Goal: Task Accomplishment & Management: Manage account settings

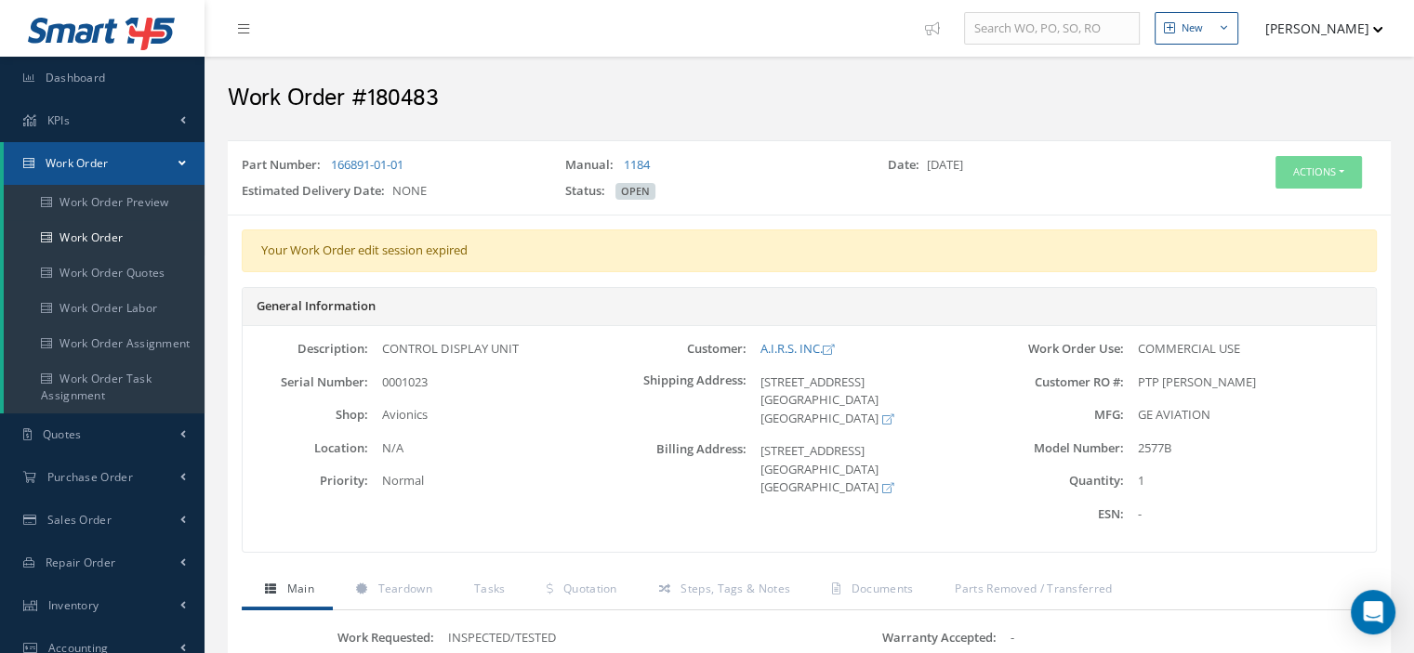
click at [181, 163] on span at bounding box center [181, 163] width 7 height 16
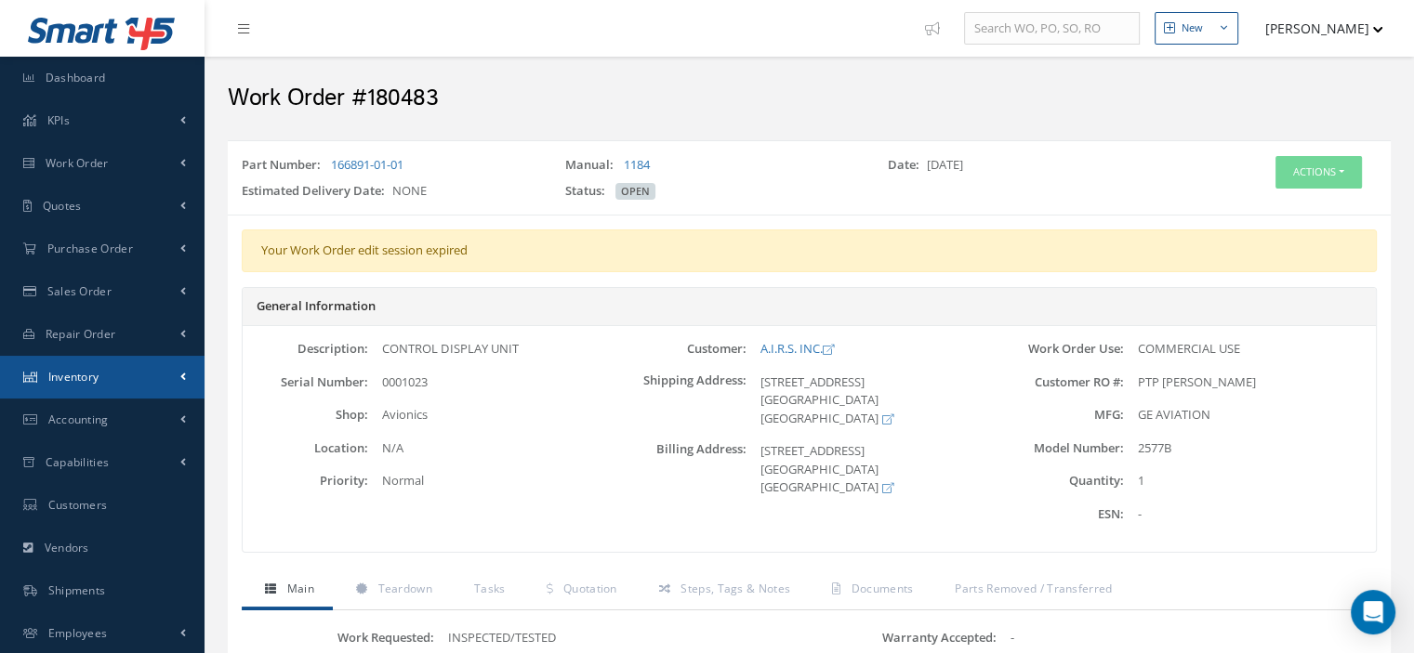
click at [104, 387] on link "Inventory" at bounding box center [102, 377] width 204 height 43
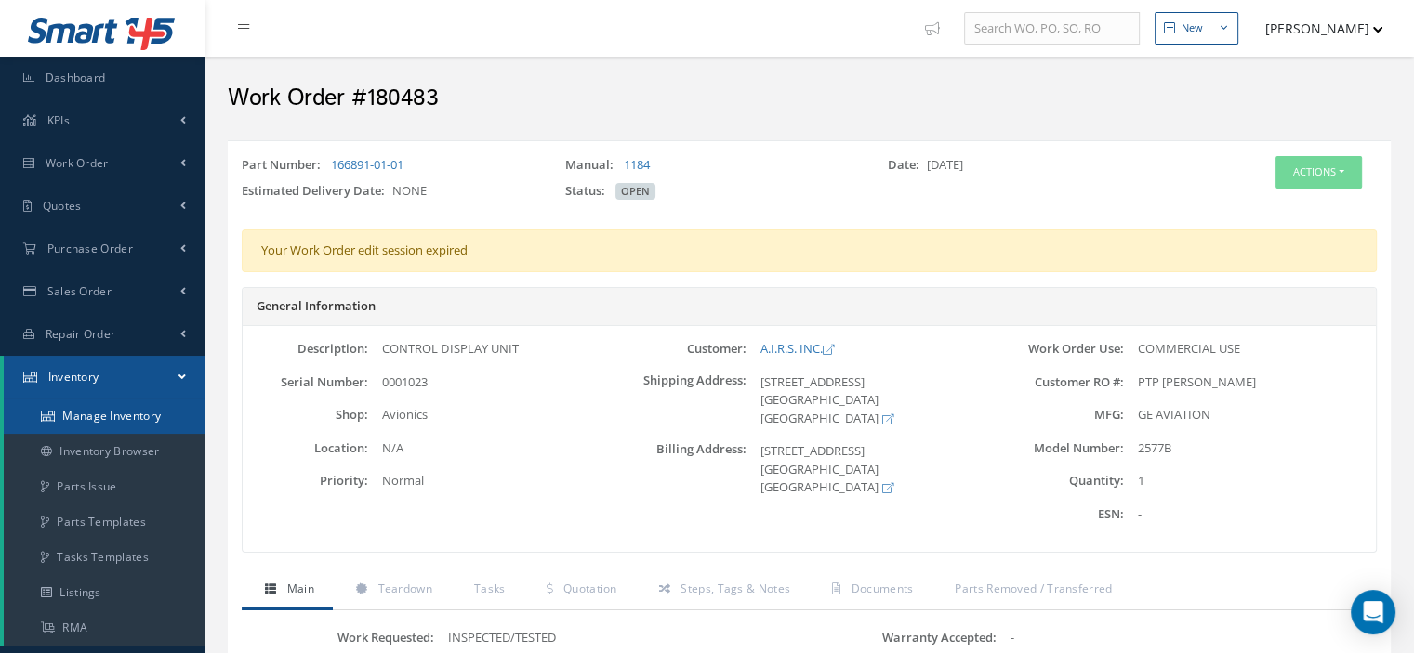
click at [108, 415] on link "Manage Inventory" at bounding box center [104, 416] width 201 height 35
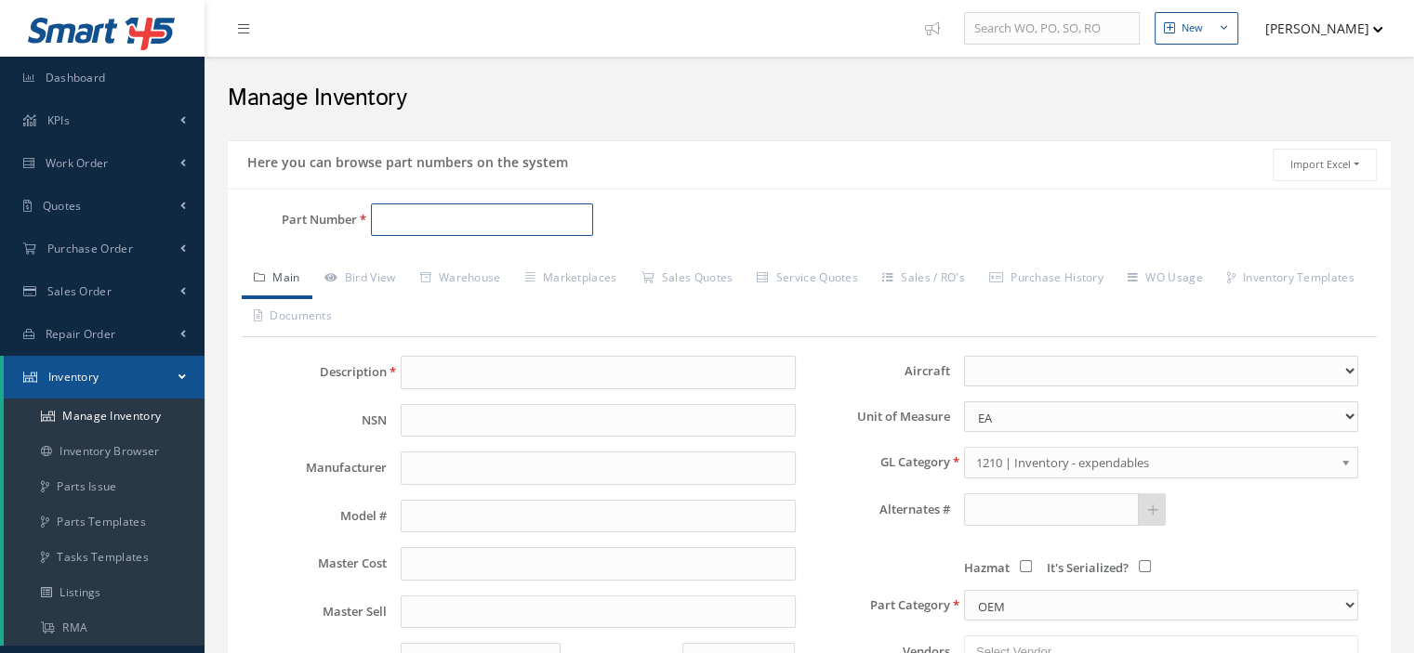
click at [406, 218] on input "Part Number" at bounding box center [482, 220] width 222 height 33
paste input "622-5739-002"
type input "622-5739-002"
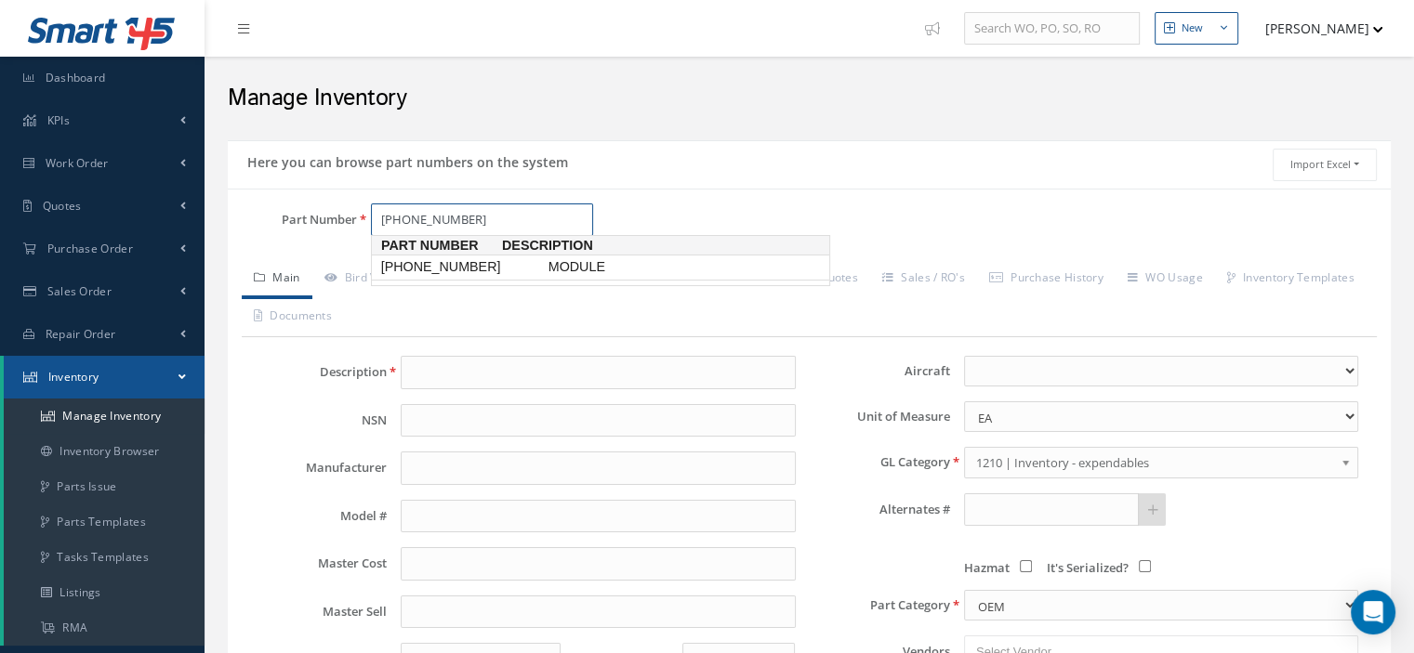
click at [434, 270] on span "622-5739-002" at bounding box center [460, 267] width 167 height 20
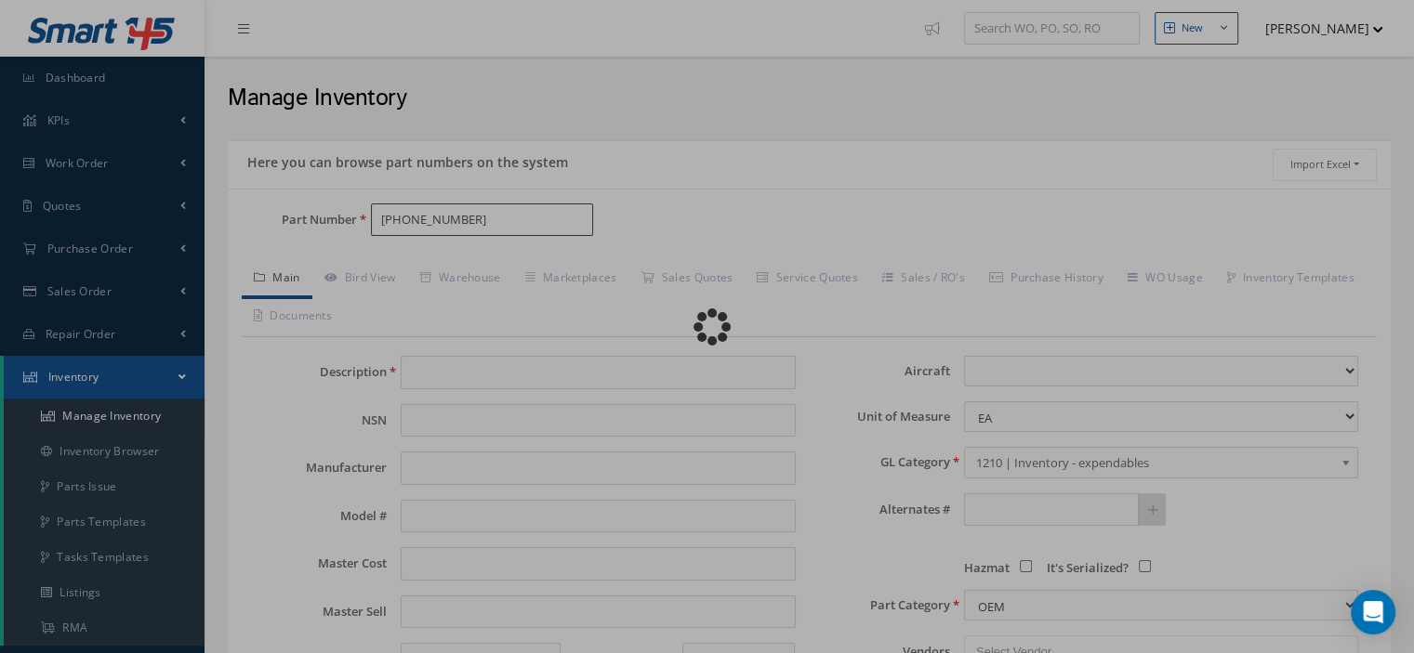
type input "MODULE"
type input "COLLINS"
type input "622-5739-002"
type input "0.00"
select select
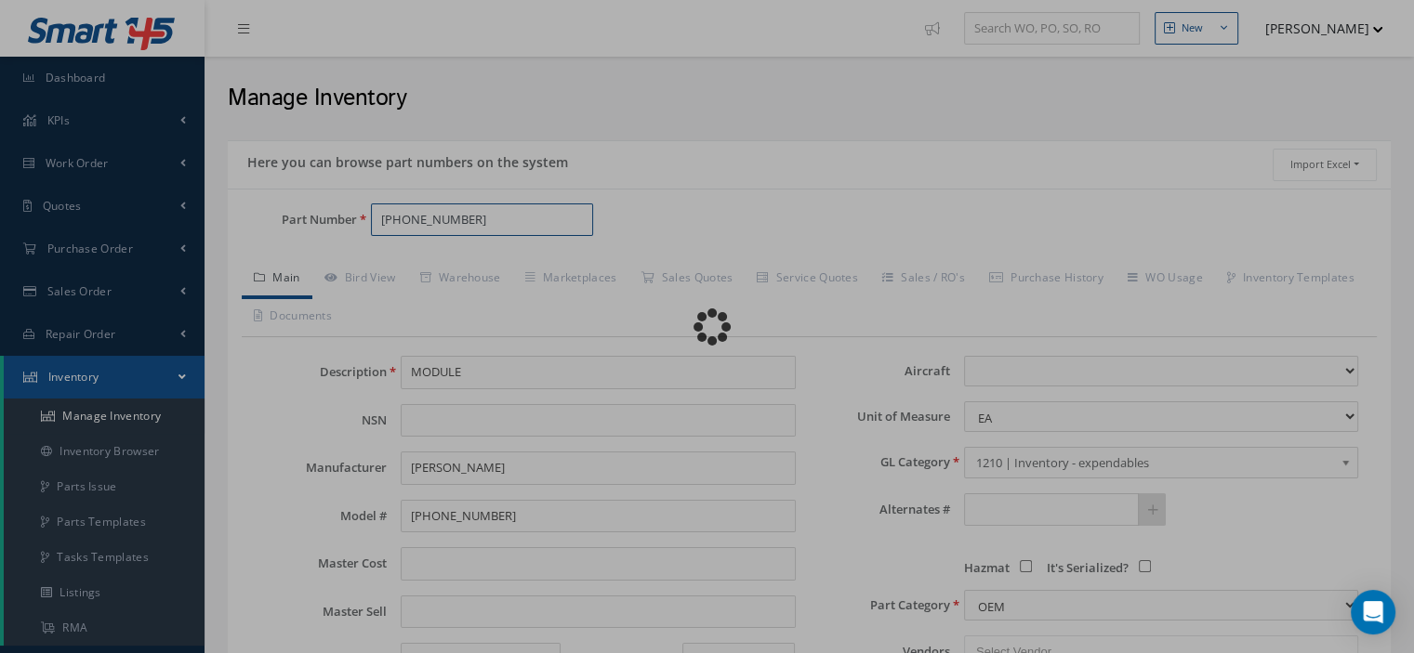
type textarea "for p/n 622-5002-207"
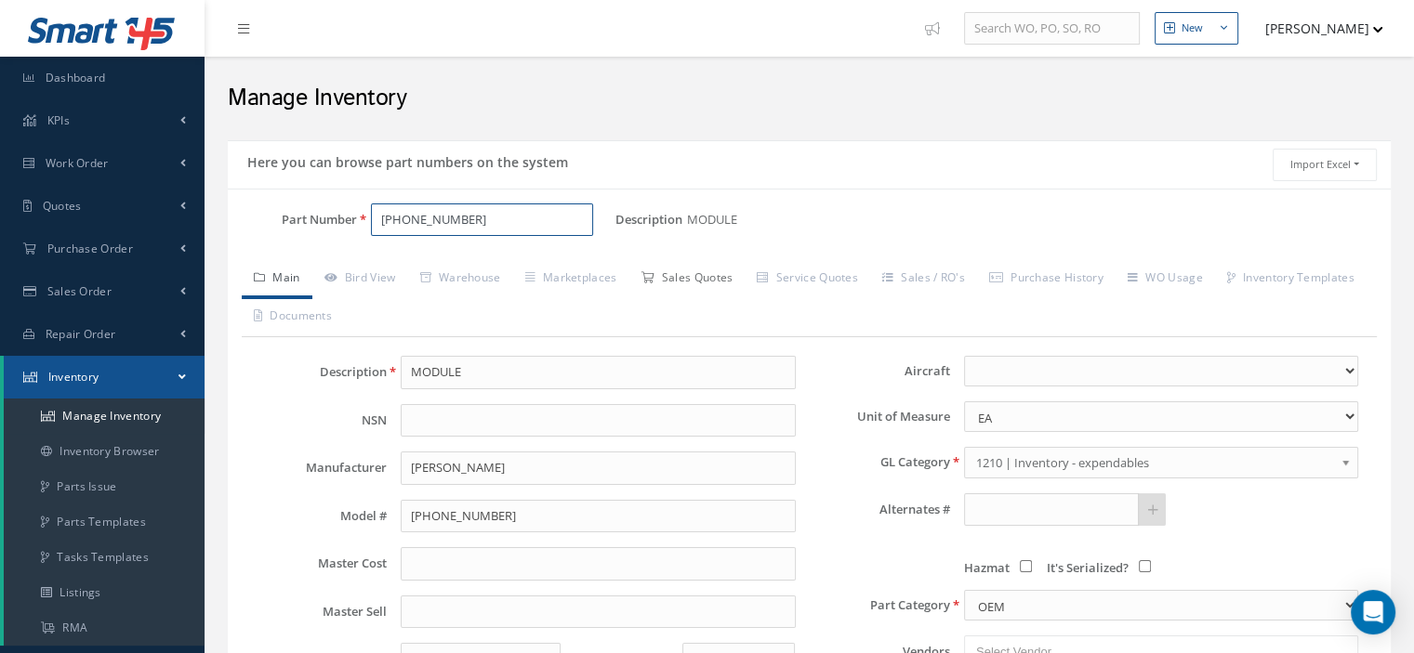
type input "622-5739-002"
click at [726, 285] on link "Sales Quotes" at bounding box center [686, 279] width 116 height 39
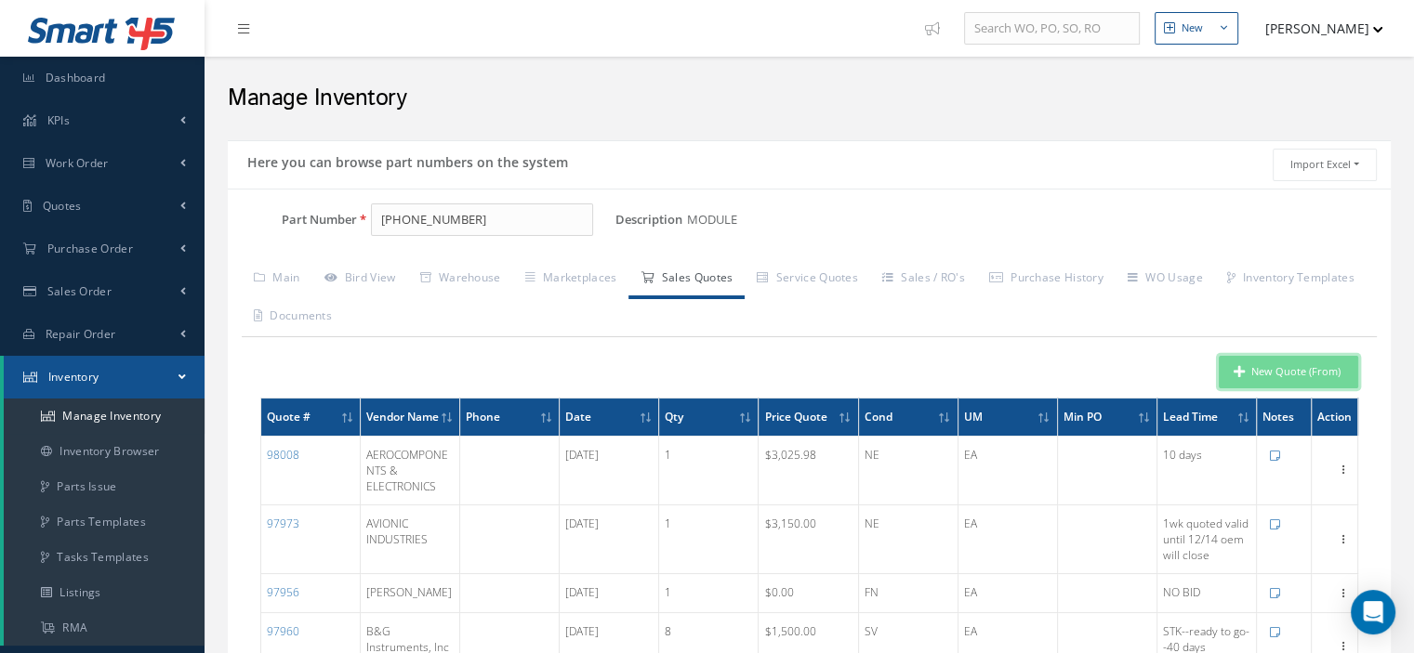
click at [1286, 374] on button "New Quote (From)" at bounding box center [1288, 372] width 139 height 33
type input "MODULE"
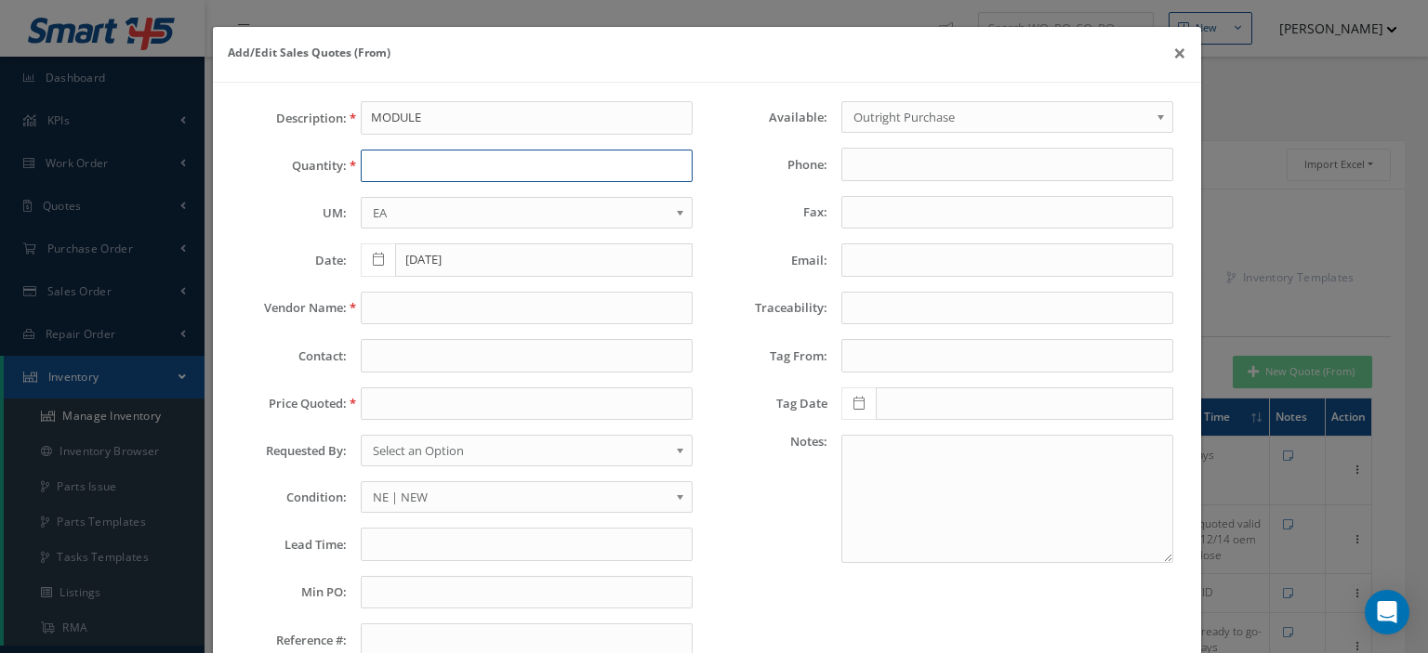
click at [387, 174] on input "text" at bounding box center [527, 166] width 332 height 33
type input "8"
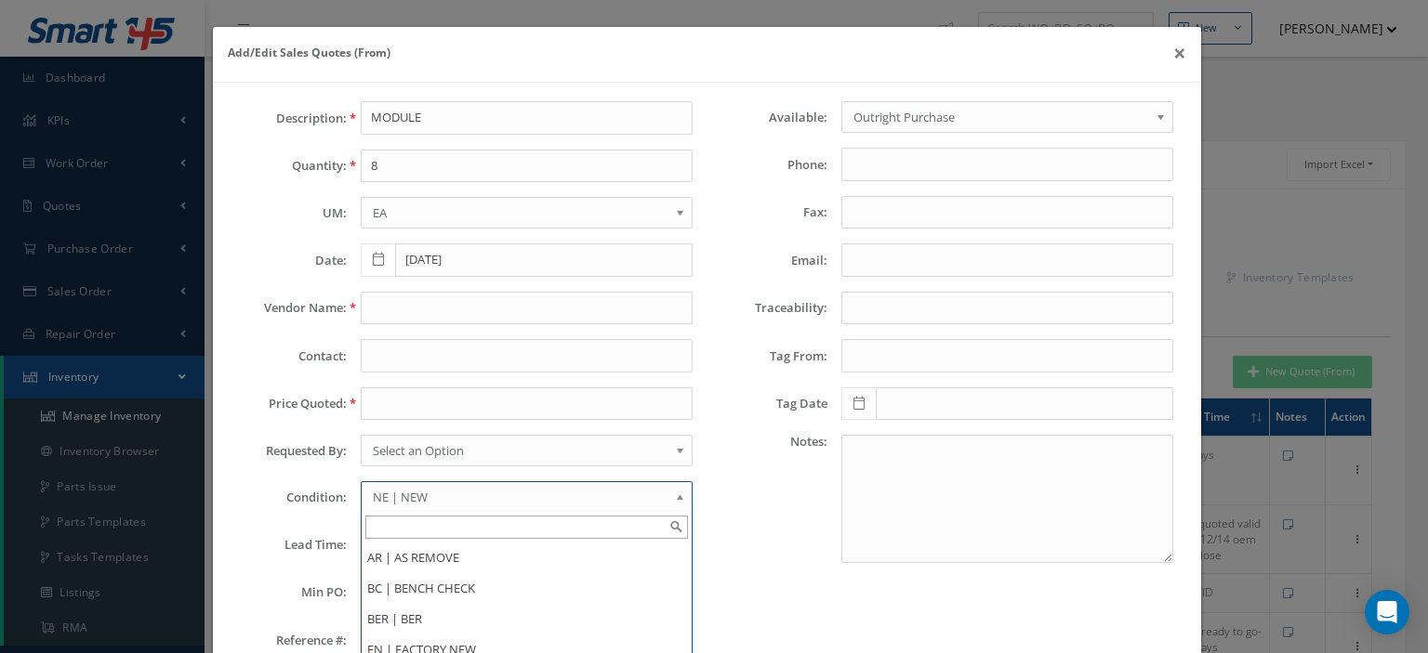
click at [408, 486] on span "NE | NEW" at bounding box center [521, 497] width 296 height 22
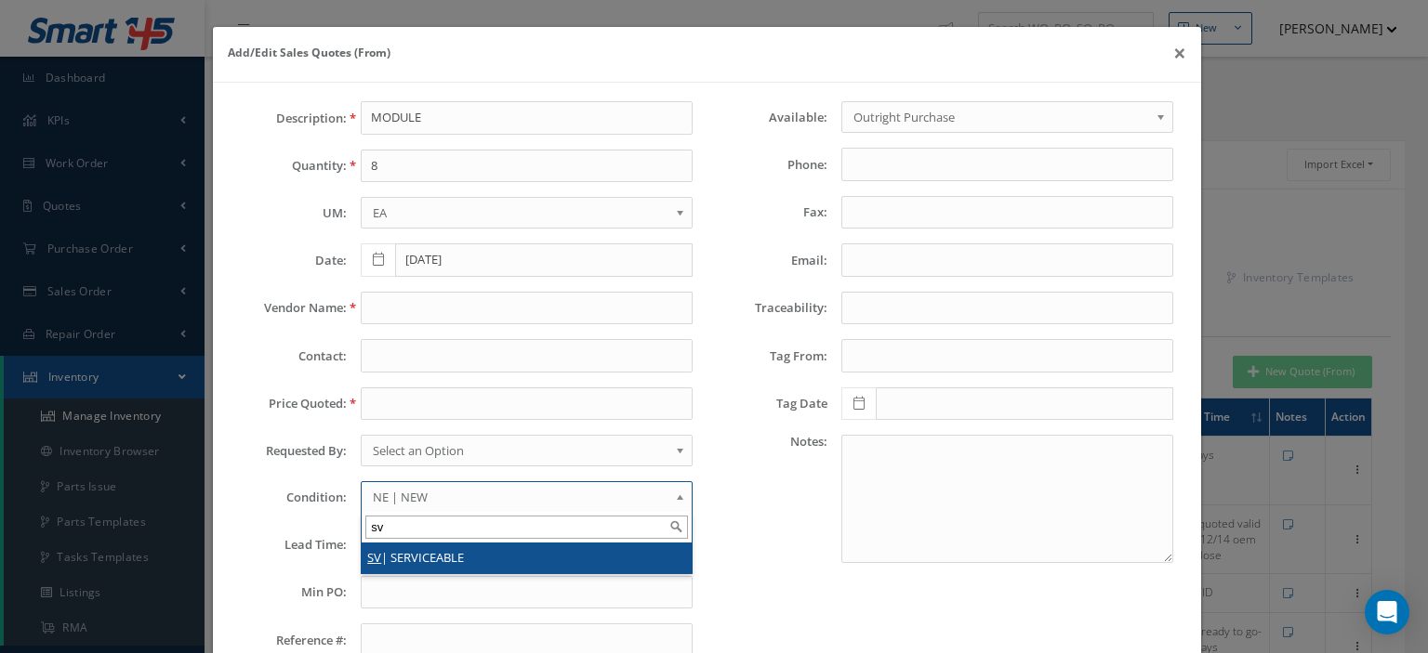
type input "sv"
click at [424, 549] on li "SV | SERVICEABLE" at bounding box center [527, 558] width 330 height 31
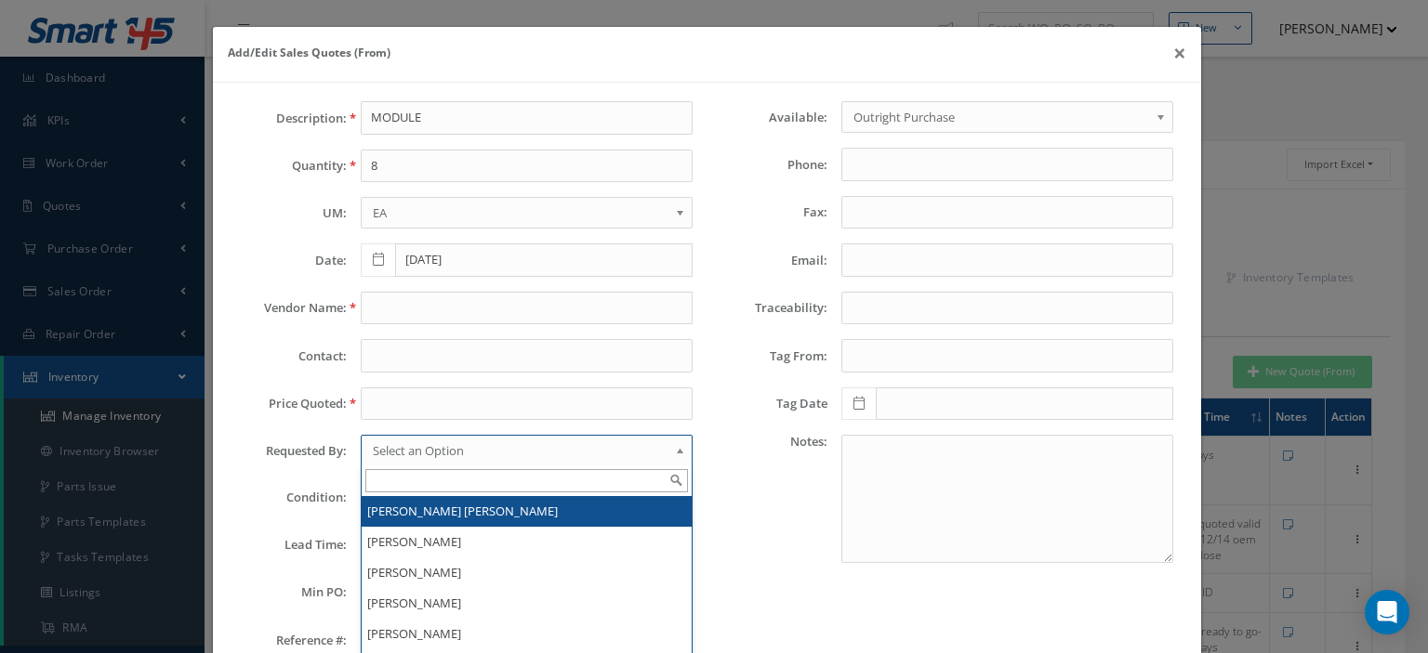
click at [394, 446] on span "Select an Option" at bounding box center [521, 451] width 296 height 22
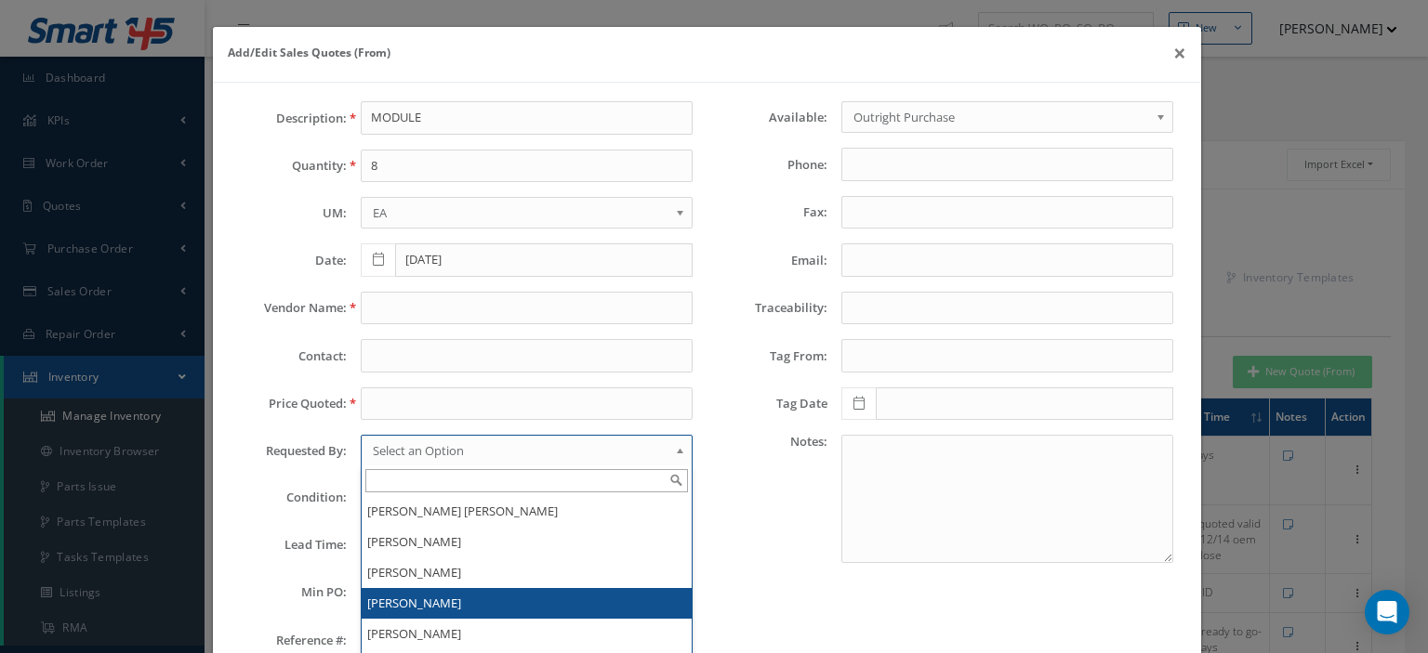
click at [408, 594] on li "[PERSON_NAME]" at bounding box center [527, 603] width 330 height 31
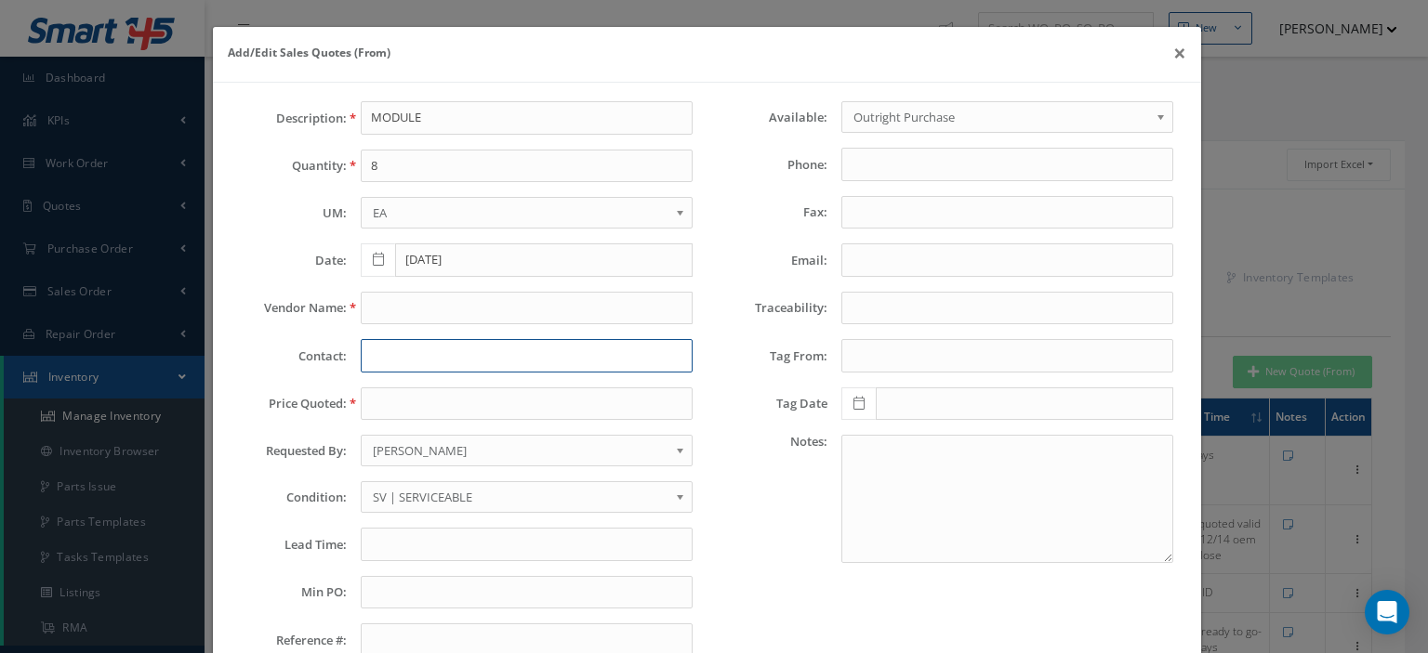
click at [425, 366] on input "text" at bounding box center [527, 355] width 332 height 33
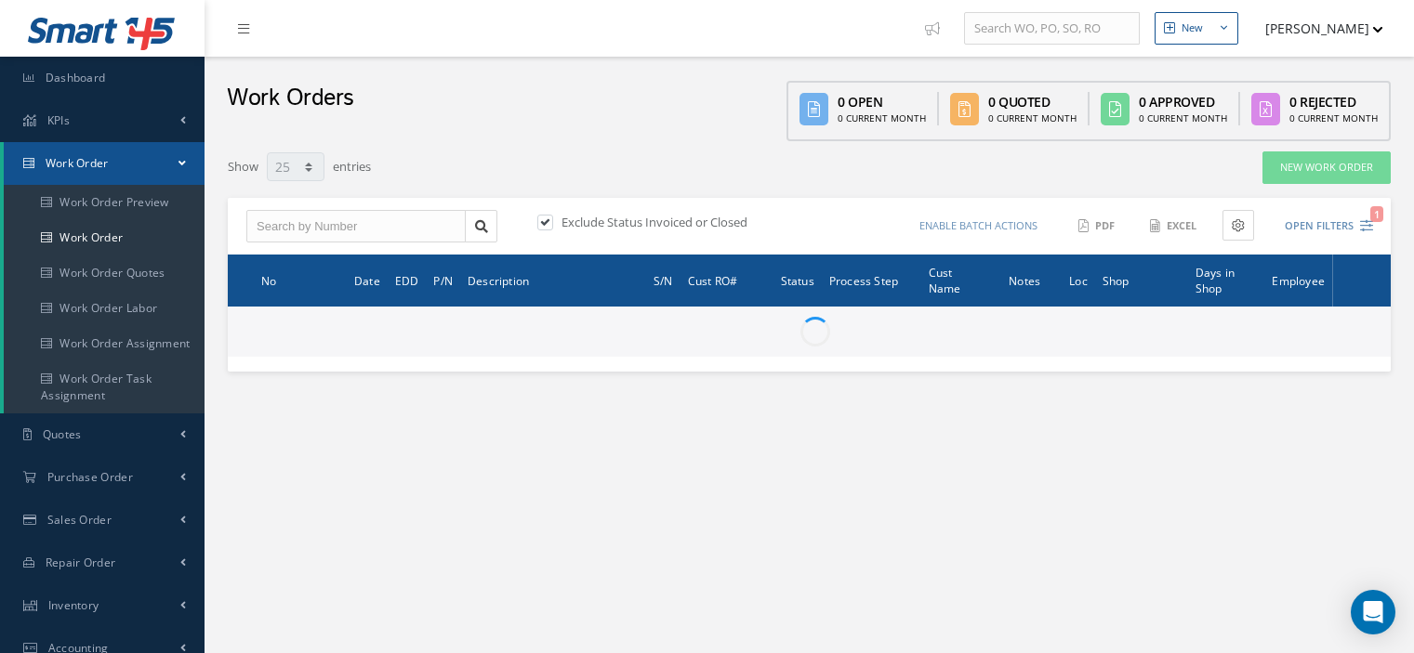
select select "25"
click at [311, 230] on input "text" at bounding box center [355, 226] width 219 height 33
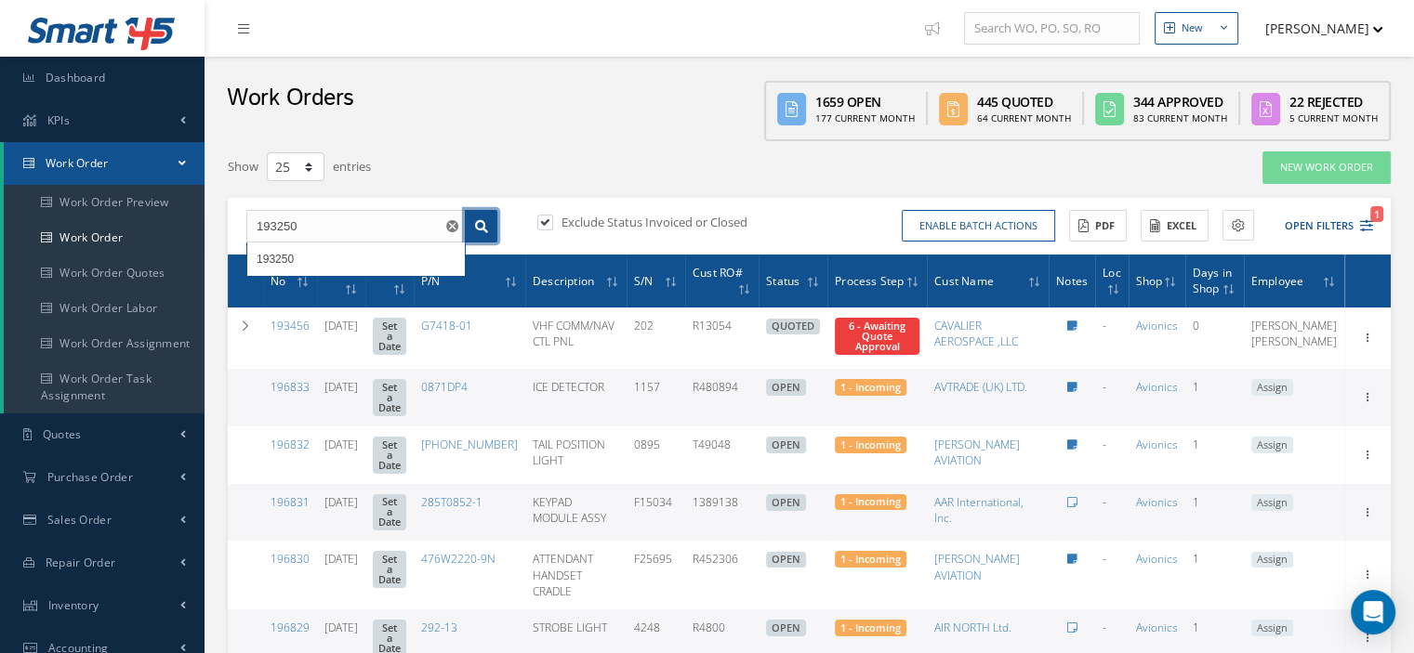
click at [481, 225] on icon at bounding box center [481, 226] width 13 height 13
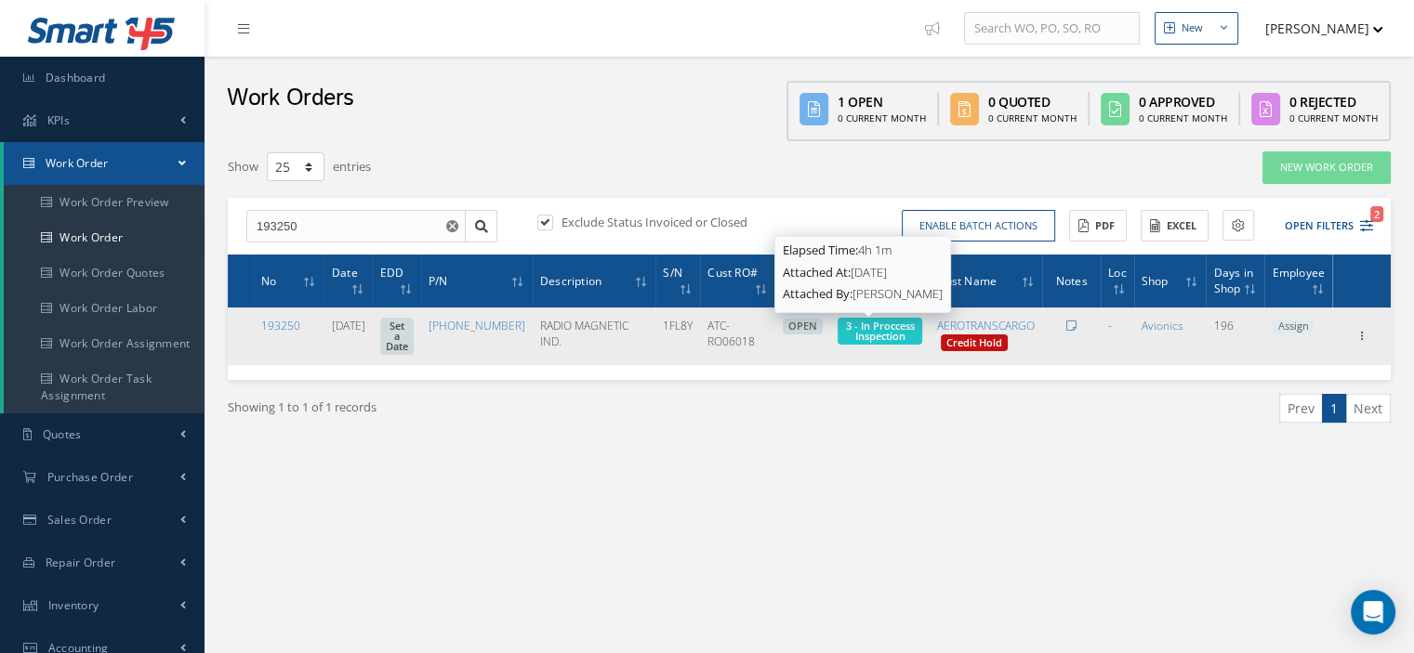
click at [849, 335] on span "3 - In Proccess Inspection" at bounding box center [880, 331] width 69 height 24
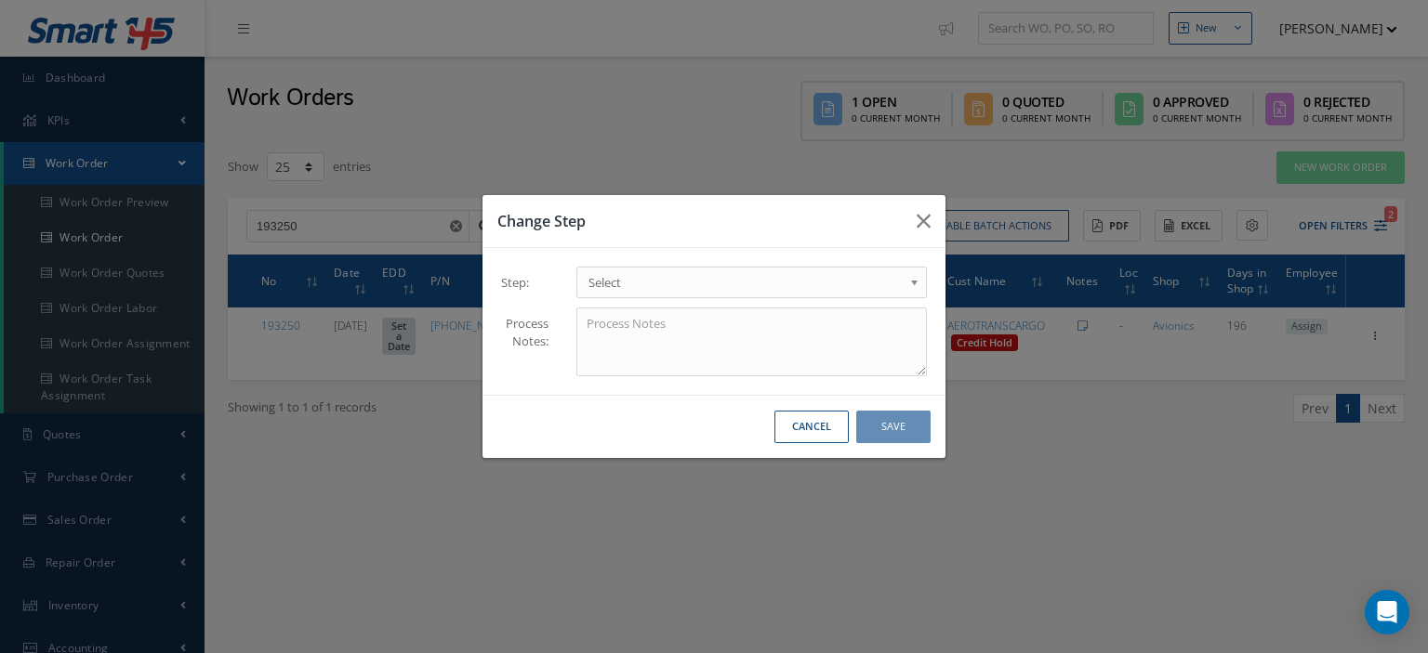
click at [833, 282] on span "Select" at bounding box center [745, 282] width 314 height 22
click at [872, 430] on button "Save" at bounding box center [893, 427] width 74 height 33
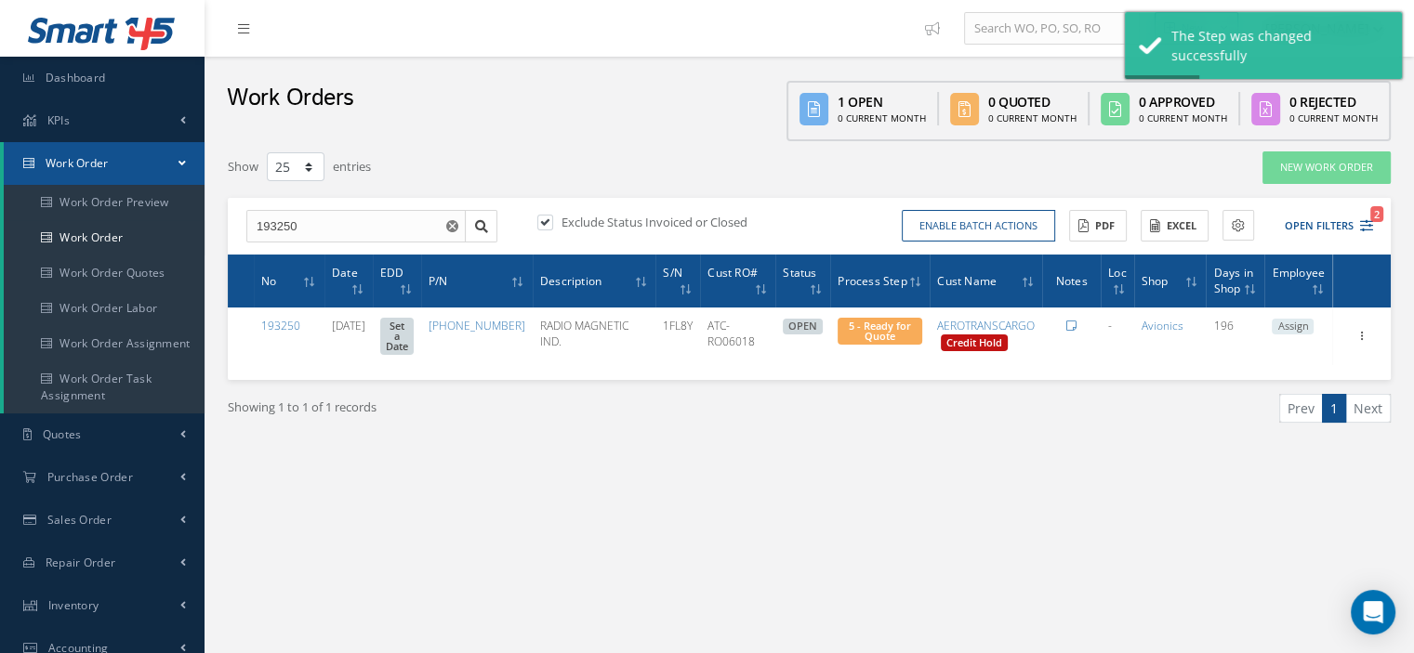
click at [1301, 326] on span "Assign" at bounding box center [1293, 327] width 42 height 17
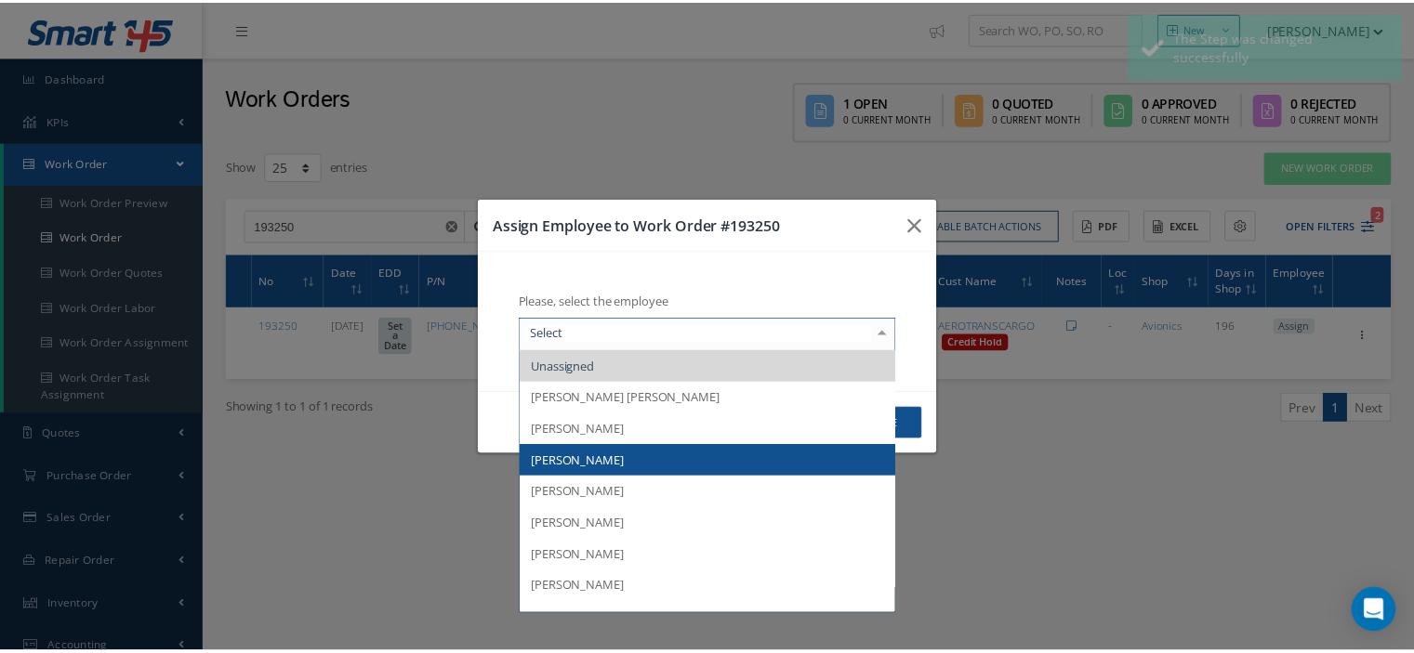
scroll to position [93, 0]
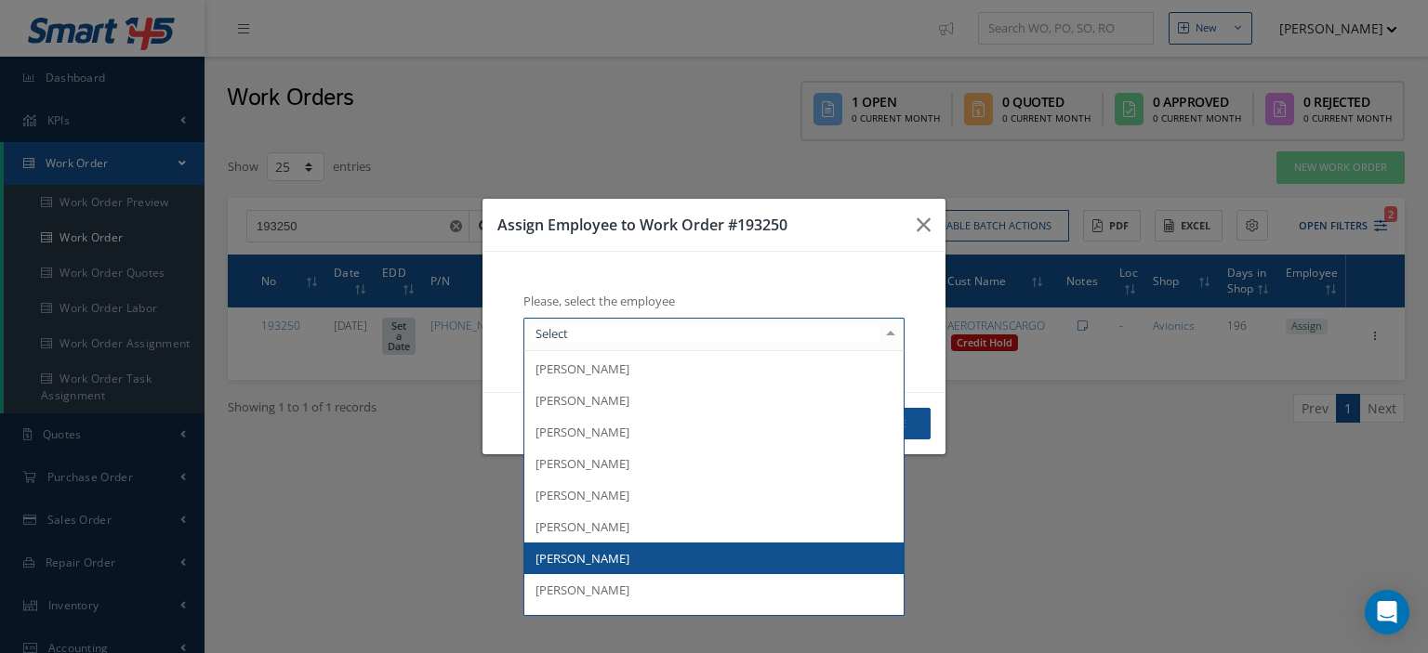
click at [629, 560] on span "[PERSON_NAME]" at bounding box center [582, 558] width 94 height 17
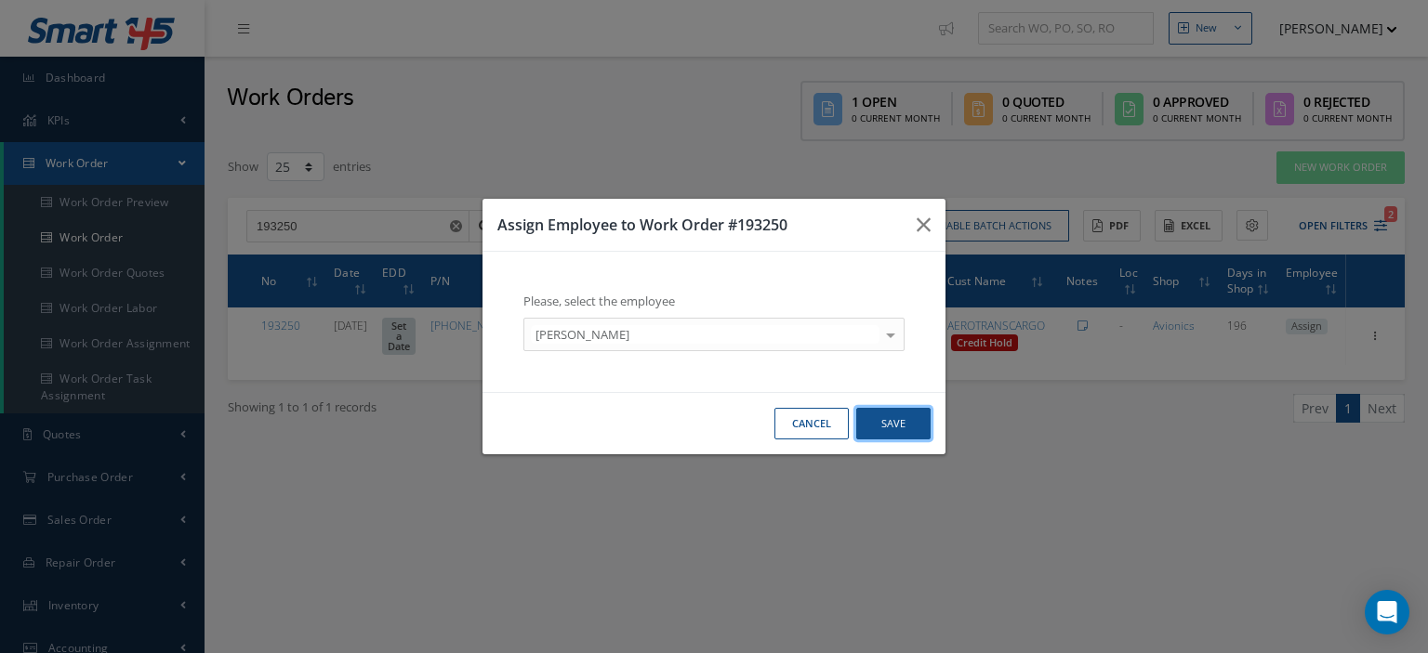
click at [876, 416] on button "Save" at bounding box center [893, 424] width 74 height 33
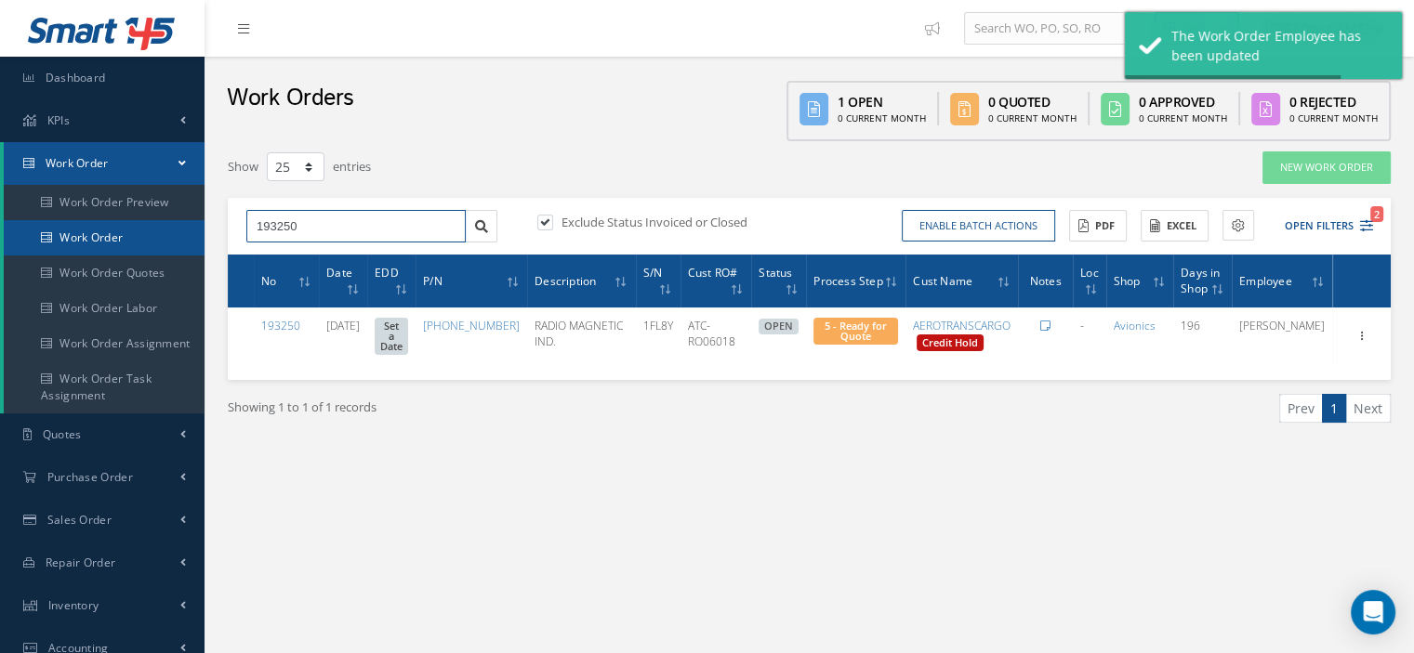
click at [155, 241] on div "Smart 145 Dashboard KPIs Work Order Work Order Work Order Preview Work Order Wo…" at bounding box center [707, 484] width 1414 height 969
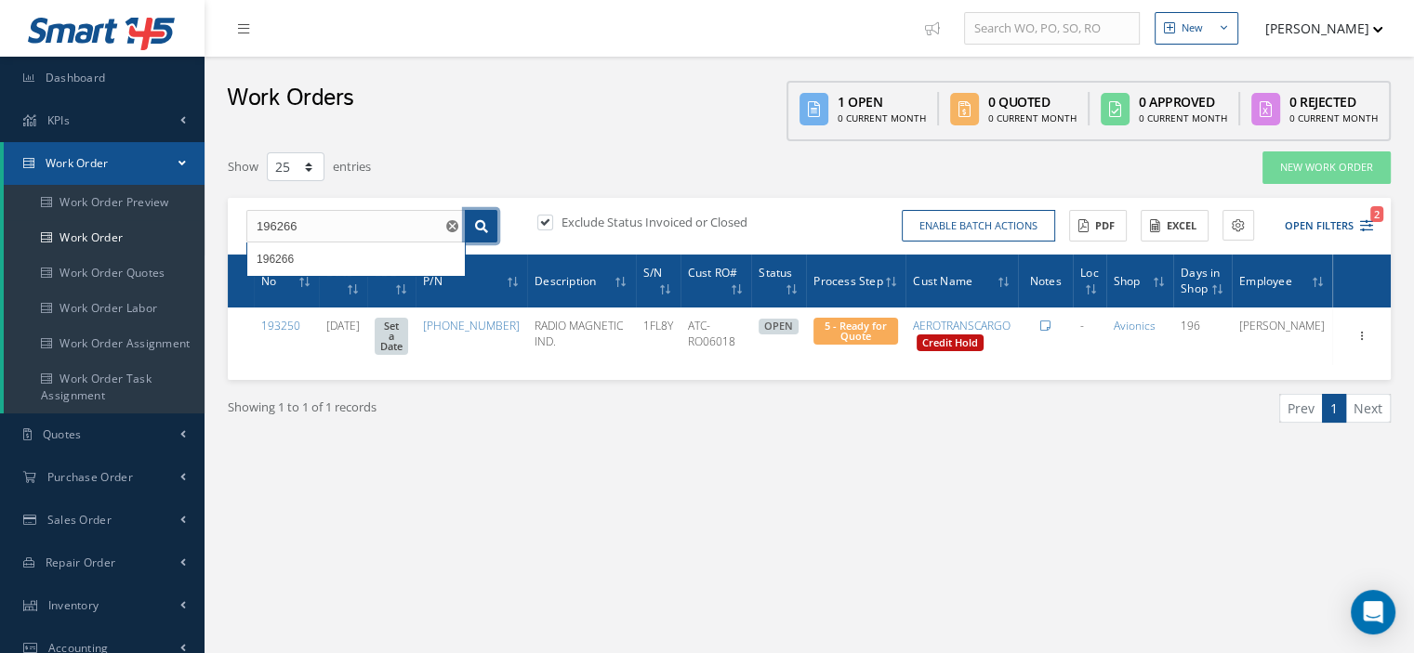
click at [477, 233] on link at bounding box center [481, 226] width 33 height 33
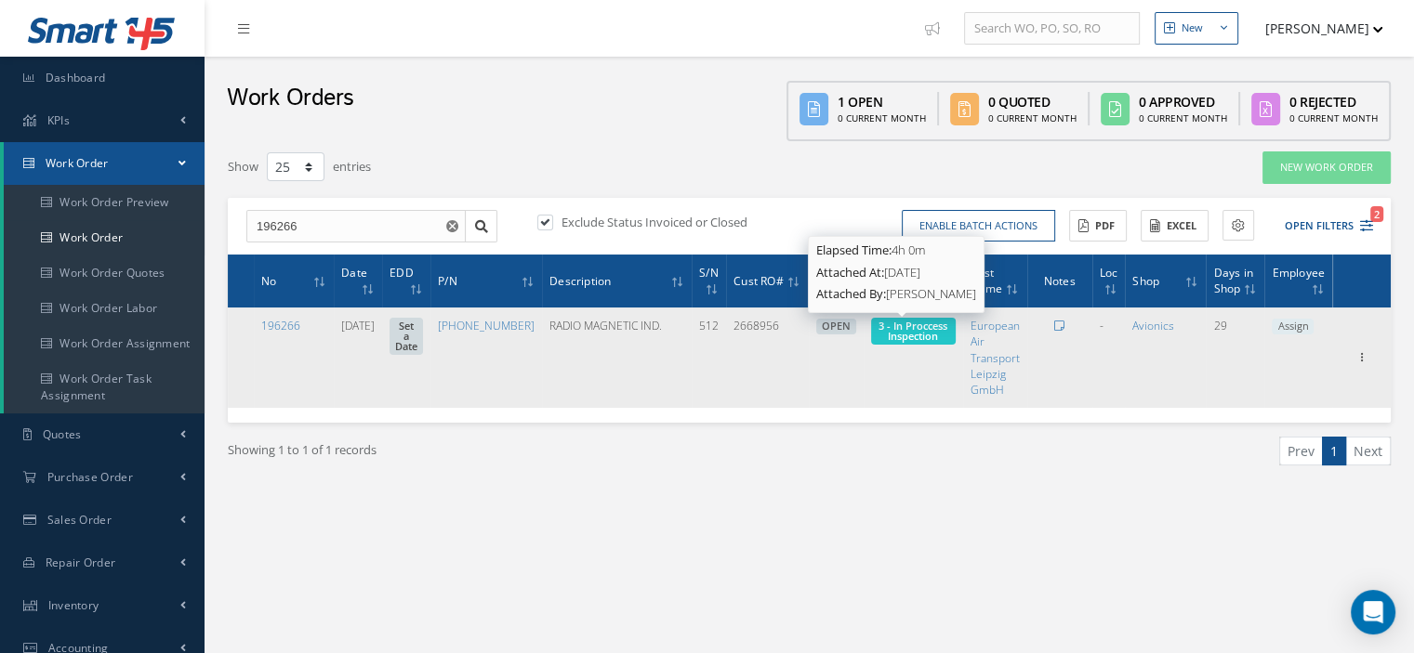
click at [903, 338] on span "3 - In Proccess Inspection" at bounding box center [912, 331] width 69 height 24
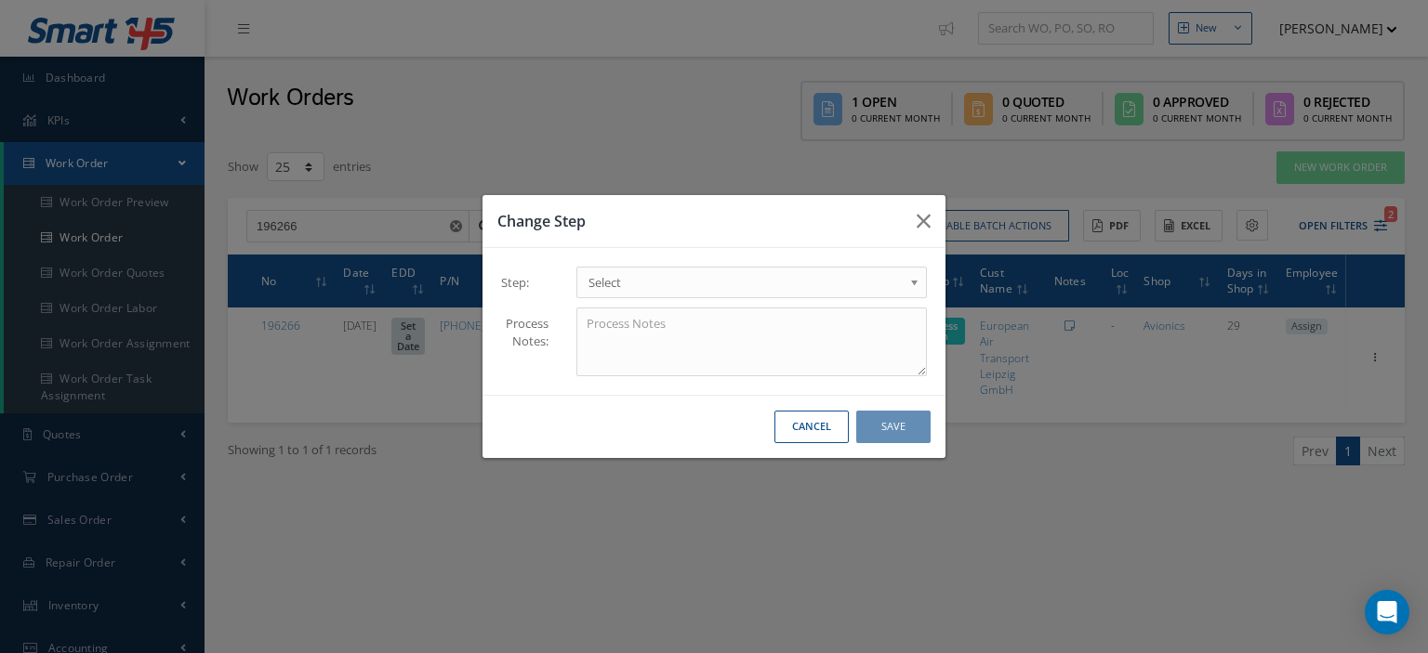
click at [850, 287] on span "Select" at bounding box center [745, 282] width 314 height 22
click at [867, 433] on button "Save" at bounding box center [893, 427] width 74 height 33
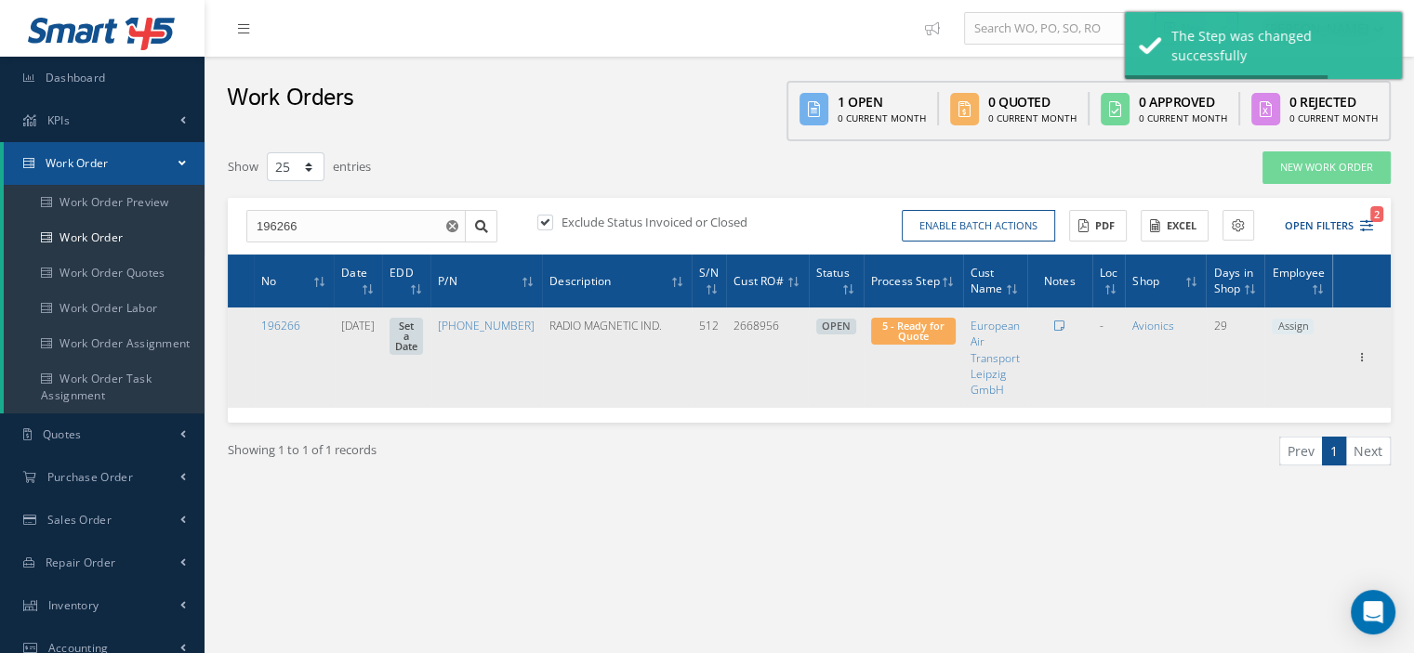
click at [1290, 329] on span "Assign" at bounding box center [1293, 327] width 42 height 17
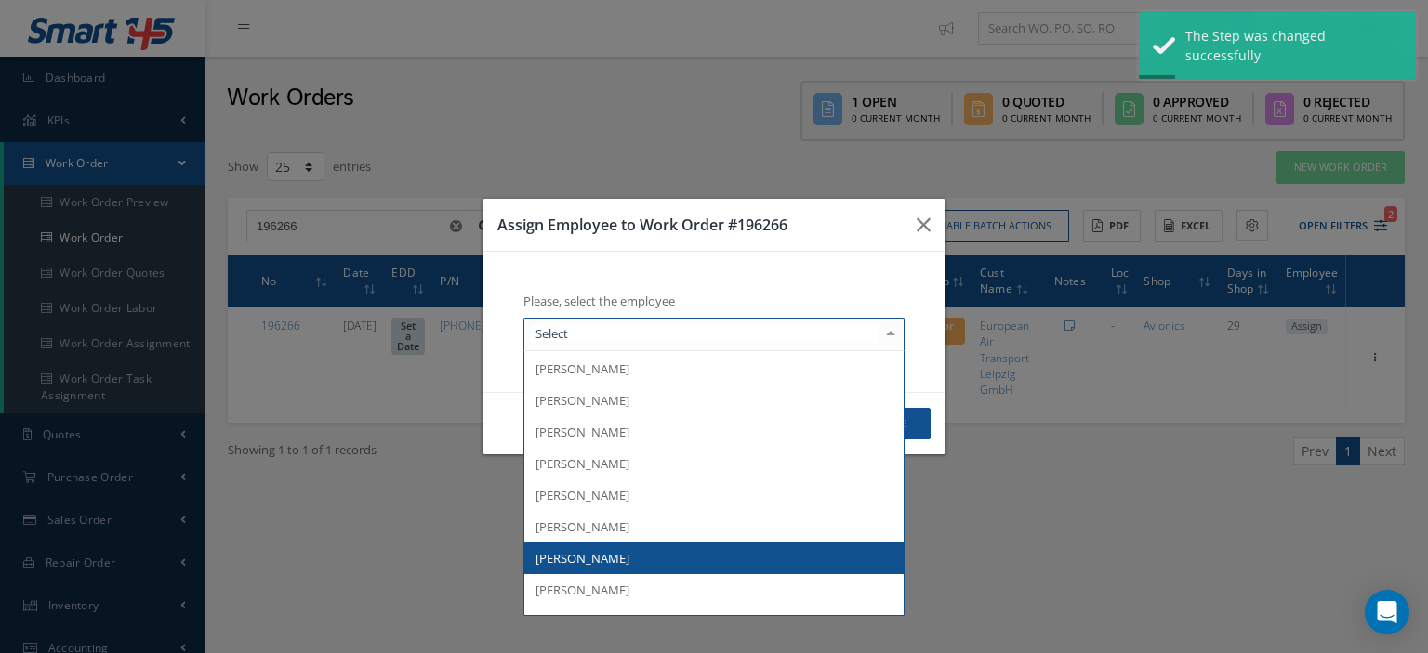
click at [620, 547] on span "[PERSON_NAME]" at bounding box center [713, 559] width 379 height 32
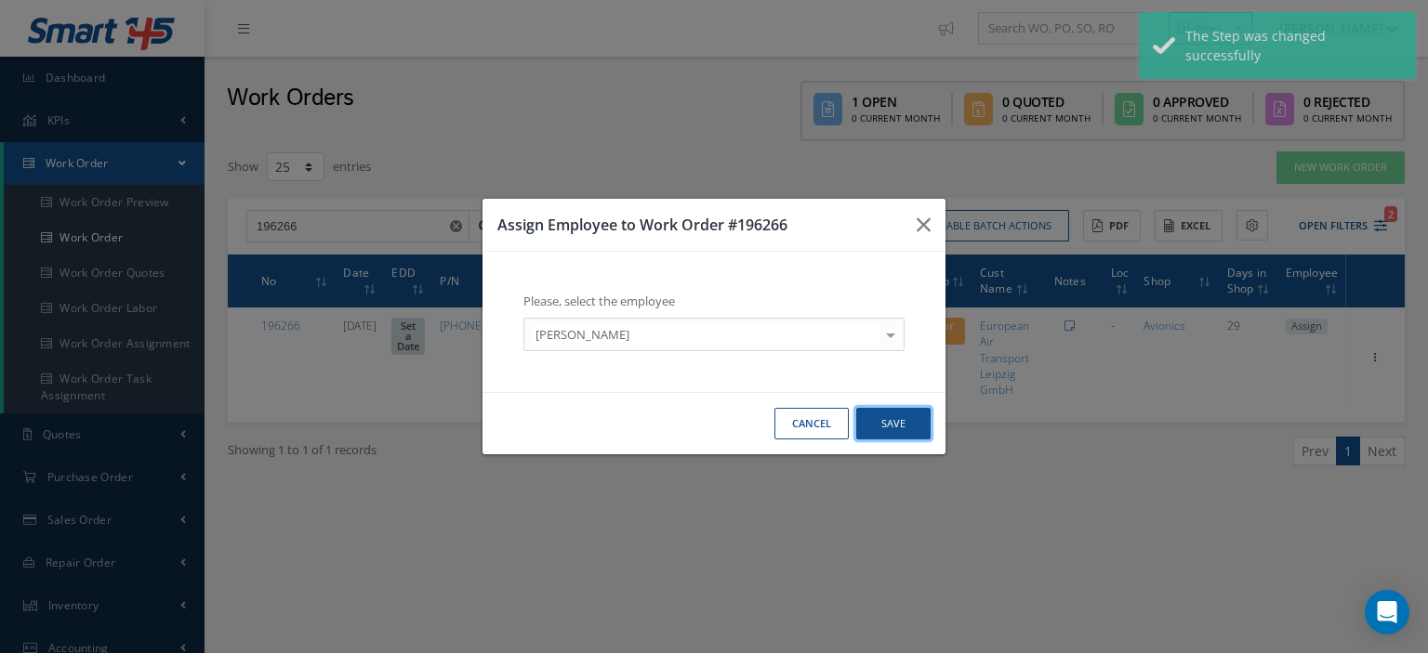
click at [872, 420] on button "Save" at bounding box center [893, 424] width 74 height 33
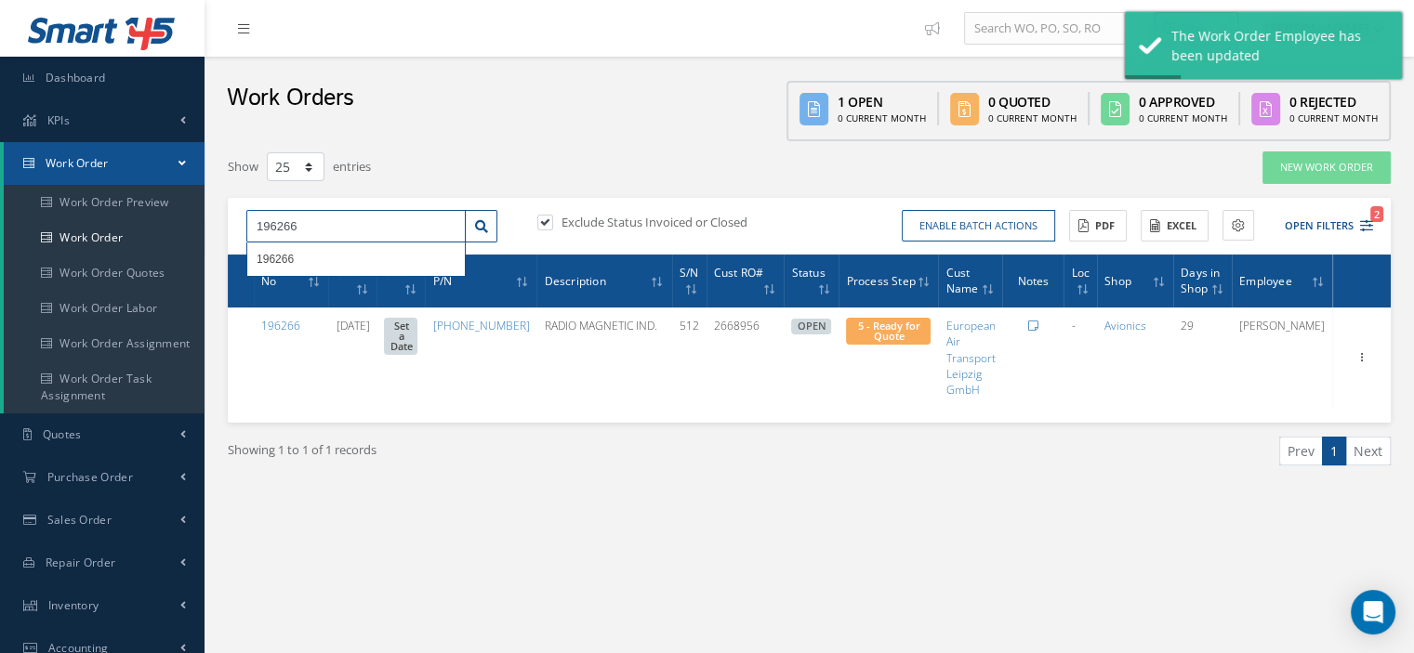
click at [215, 215] on div "Show 10 25 50 100 entries New Work Order 196266 196266 Exclude Status Invoiced …" at bounding box center [809, 332] width 1191 height 362
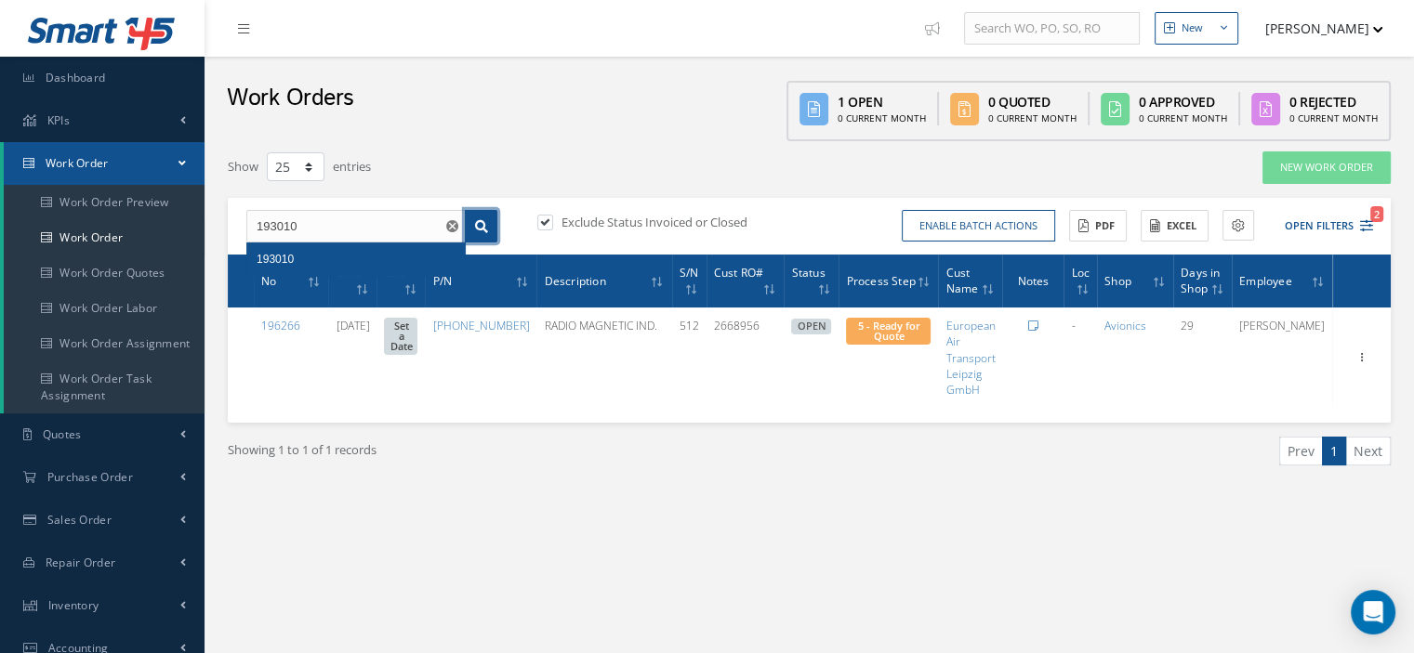
click at [479, 236] on link at bounding box center [481, 226] width 33 height 33
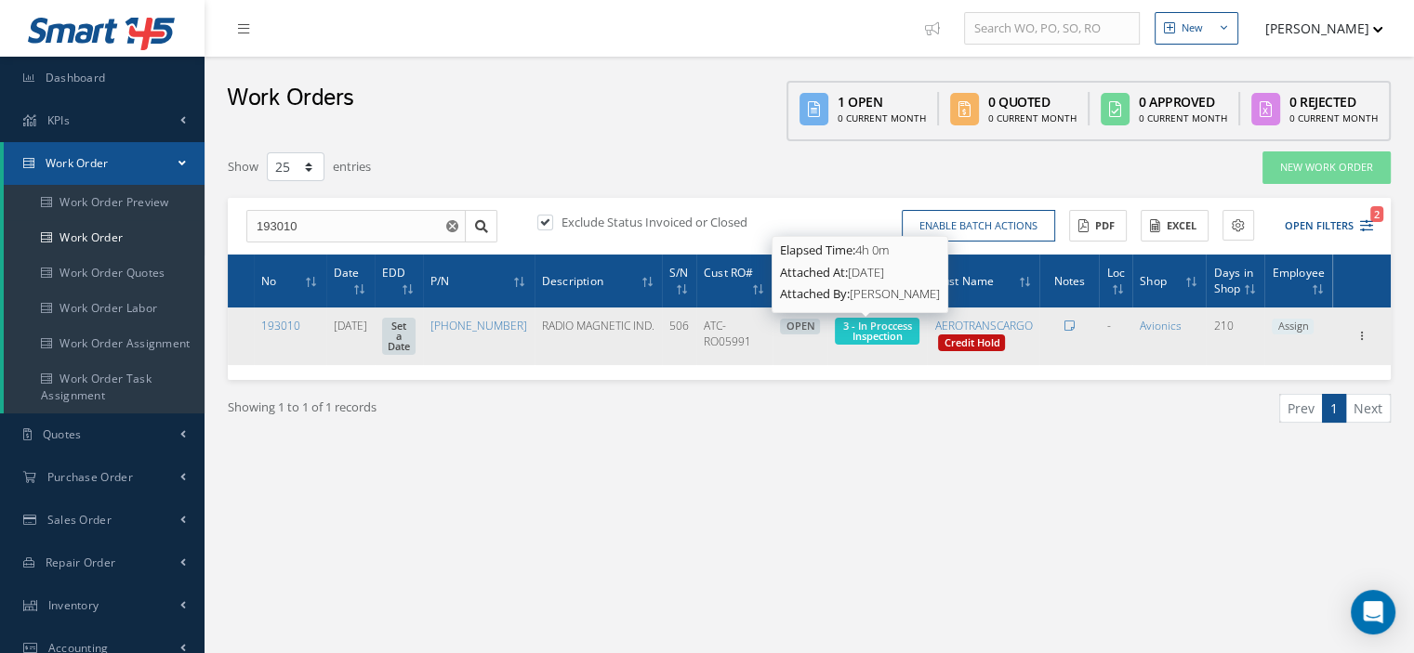
click at [863, 330] on span "3 - In Proccess Inspection" at bounding box center [877, 331] width 69 height 24
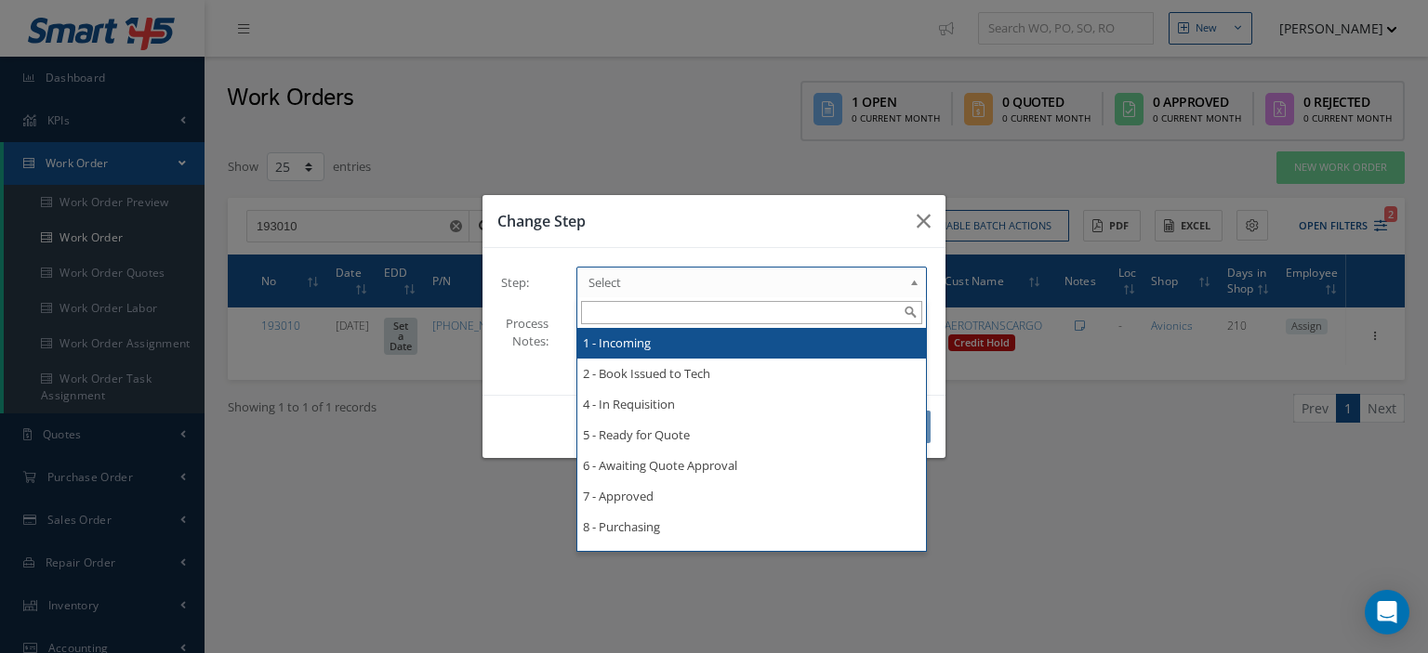
click at [846, 284] on span "Select" at bounding box center [745, 282] width 314 height 22
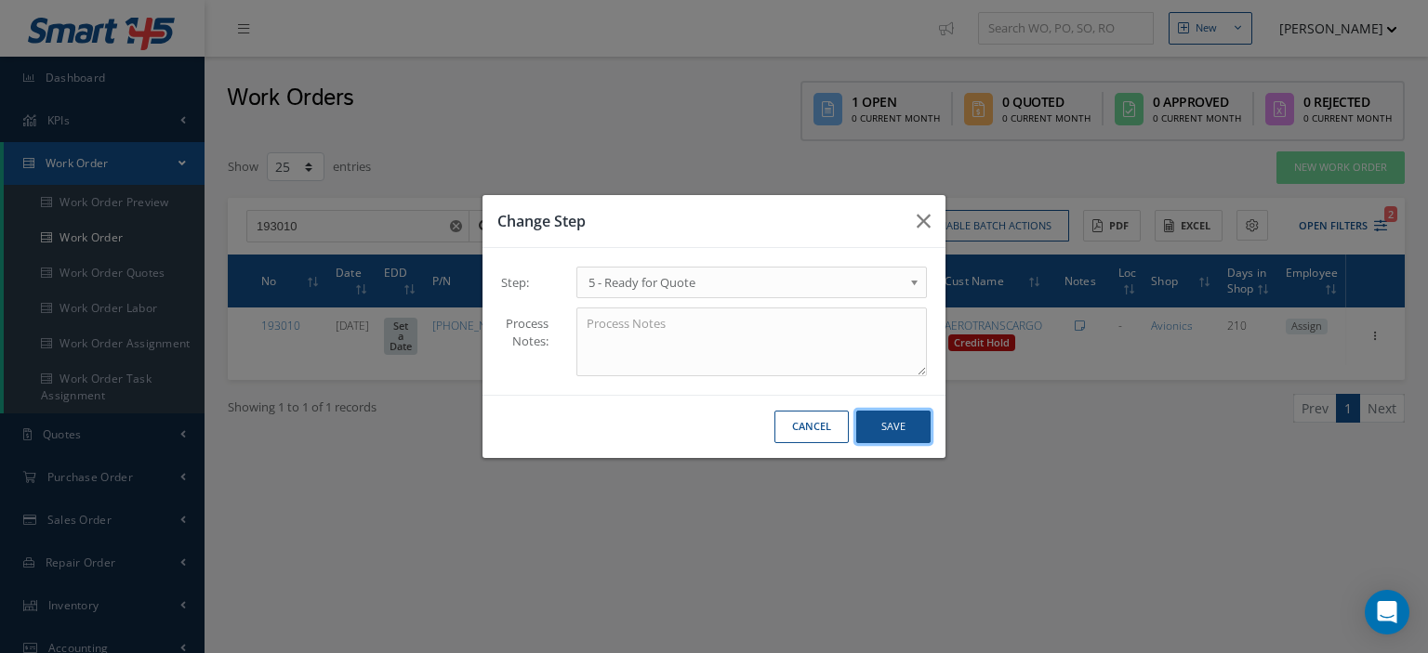
click at [901, 434] on button "Save" at bounding box center [893, 427] width 74 height 33
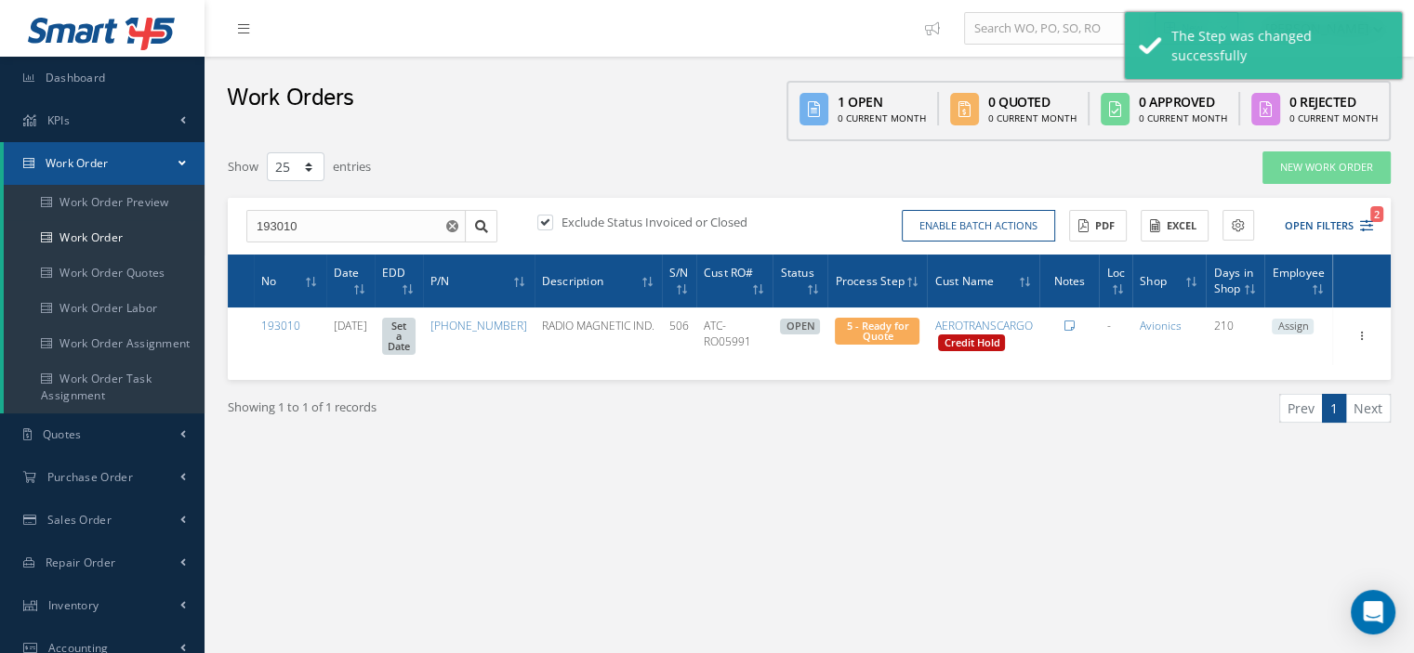
click at [1285, 324] on span "Assign" at bounding box center [1293, 327] width 42 height 17
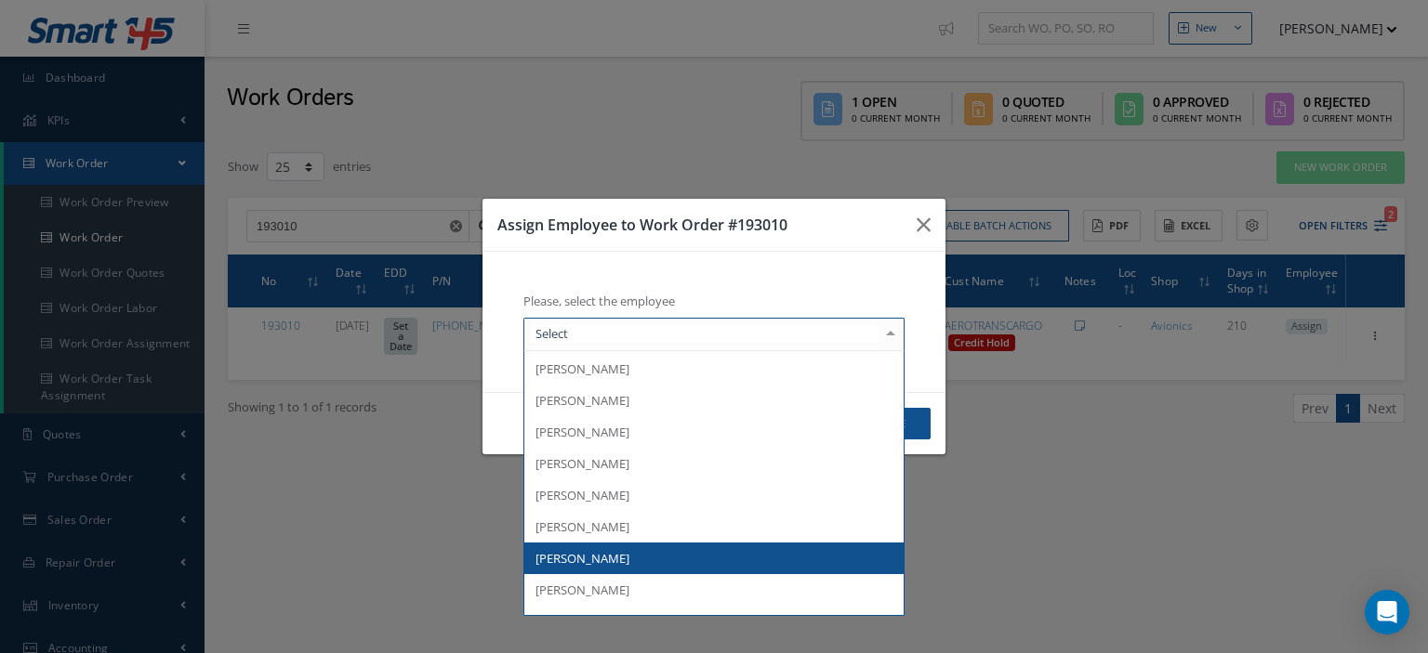
click at [643, 547] on span "[PERSON_NAME]" at bounding box center [713, 559] width 379 height 32
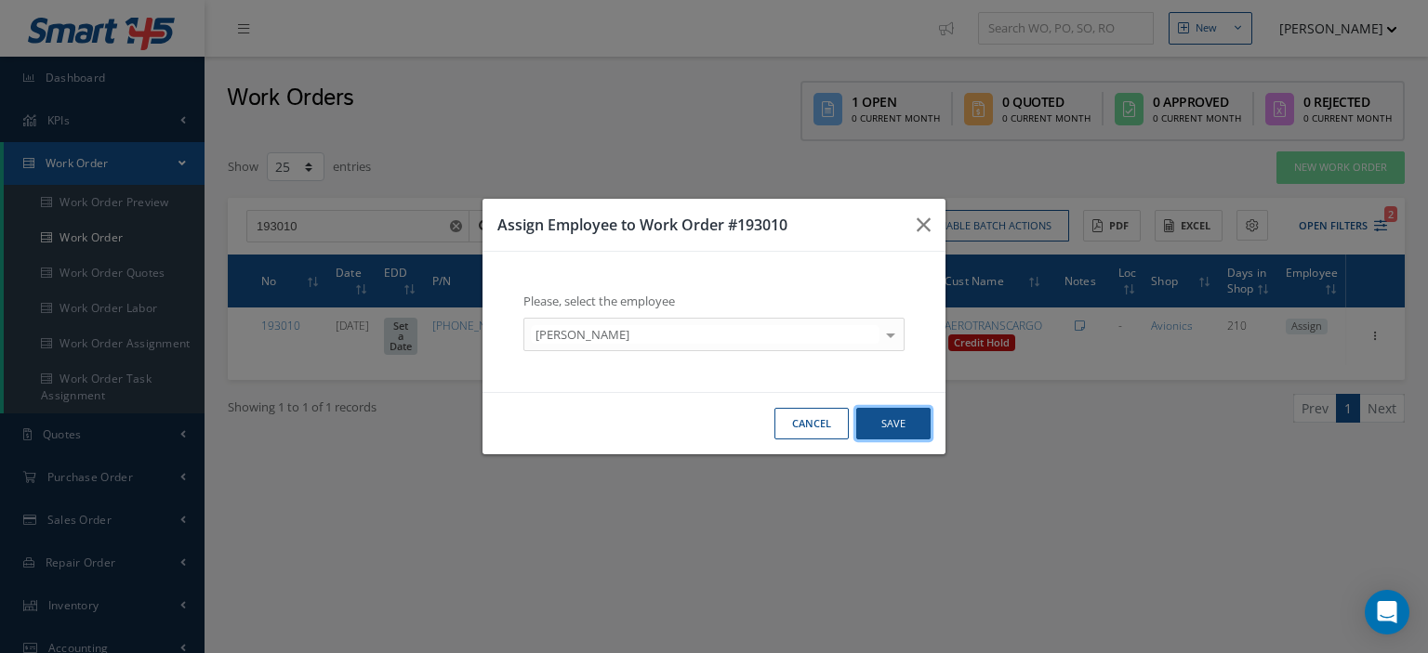
click at [874, 423] on button "Save" at bounding box center [893, 424] width 74 height 33
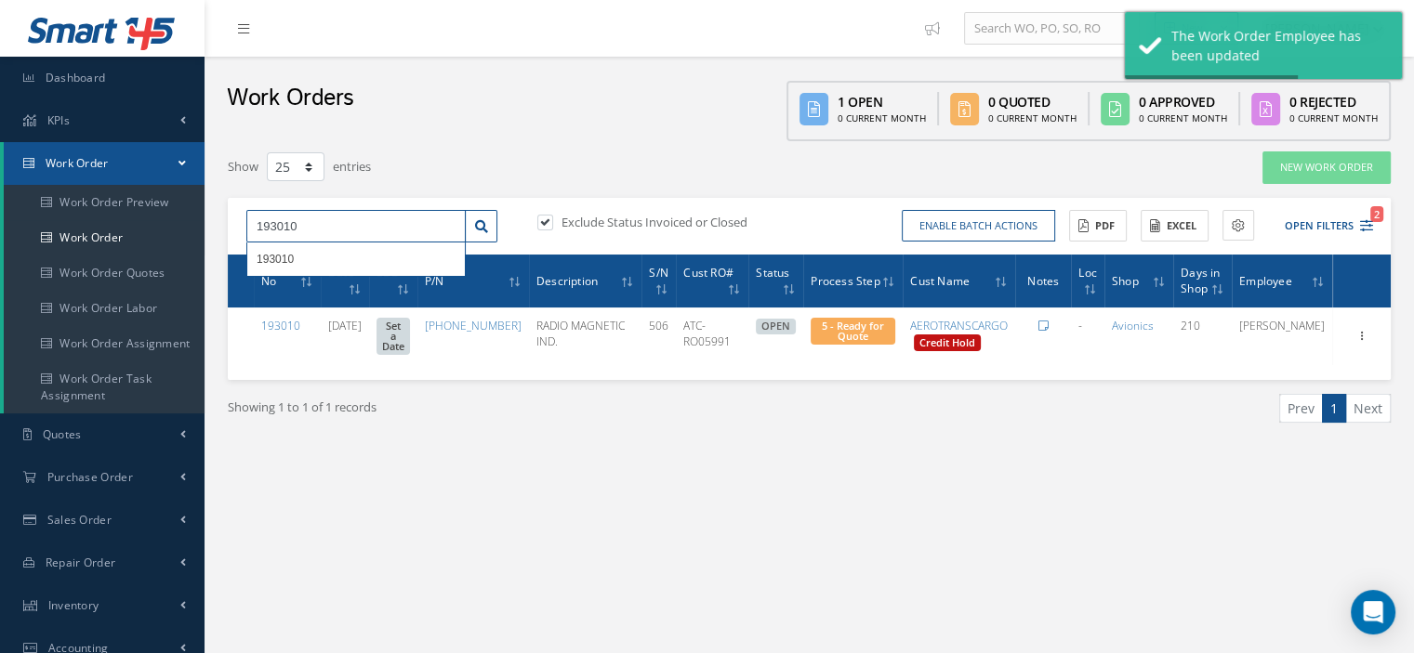
drag, startPoint x: 306, startPoint y: 226, endPoint x: 232, endPoint y: 217, distance: 73.9
click at [232, 217] on div "193010 193010" at bounding box center [371, 226] width 279 height 33
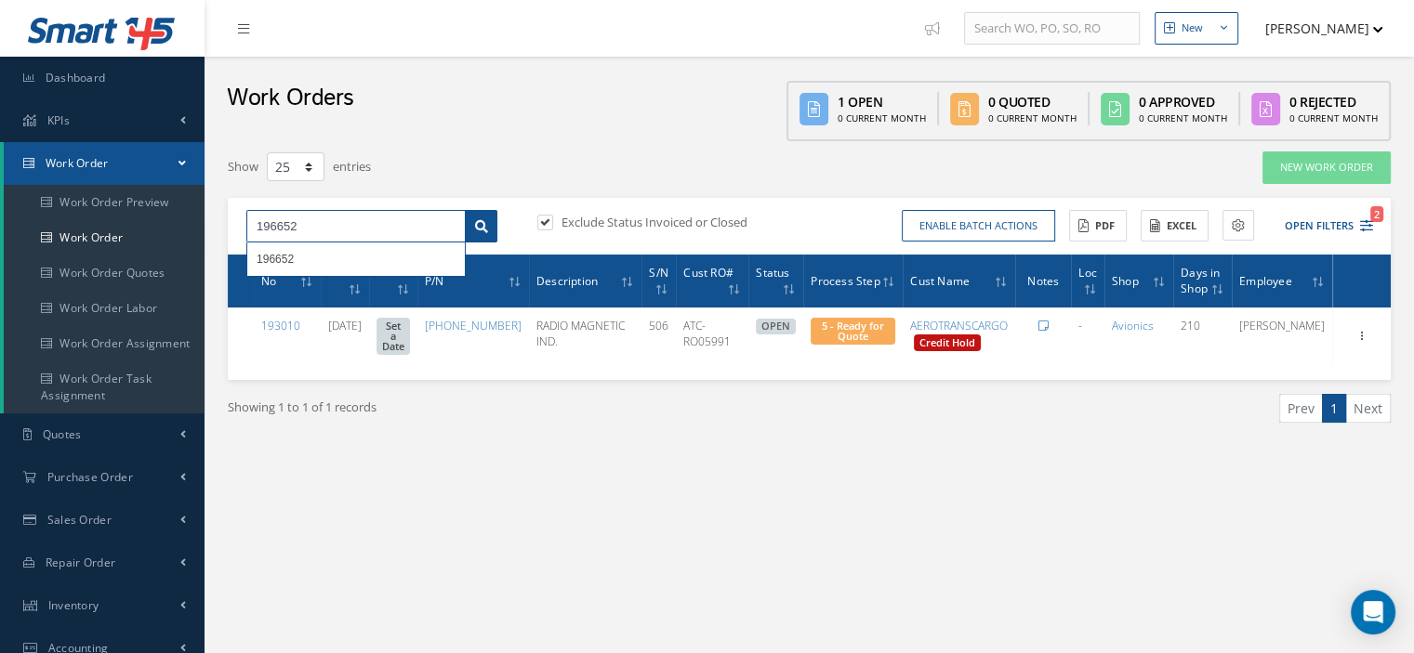
type input "196652"
click at [472, 230] on link at bounding box center [481, 226] width 33 height 33
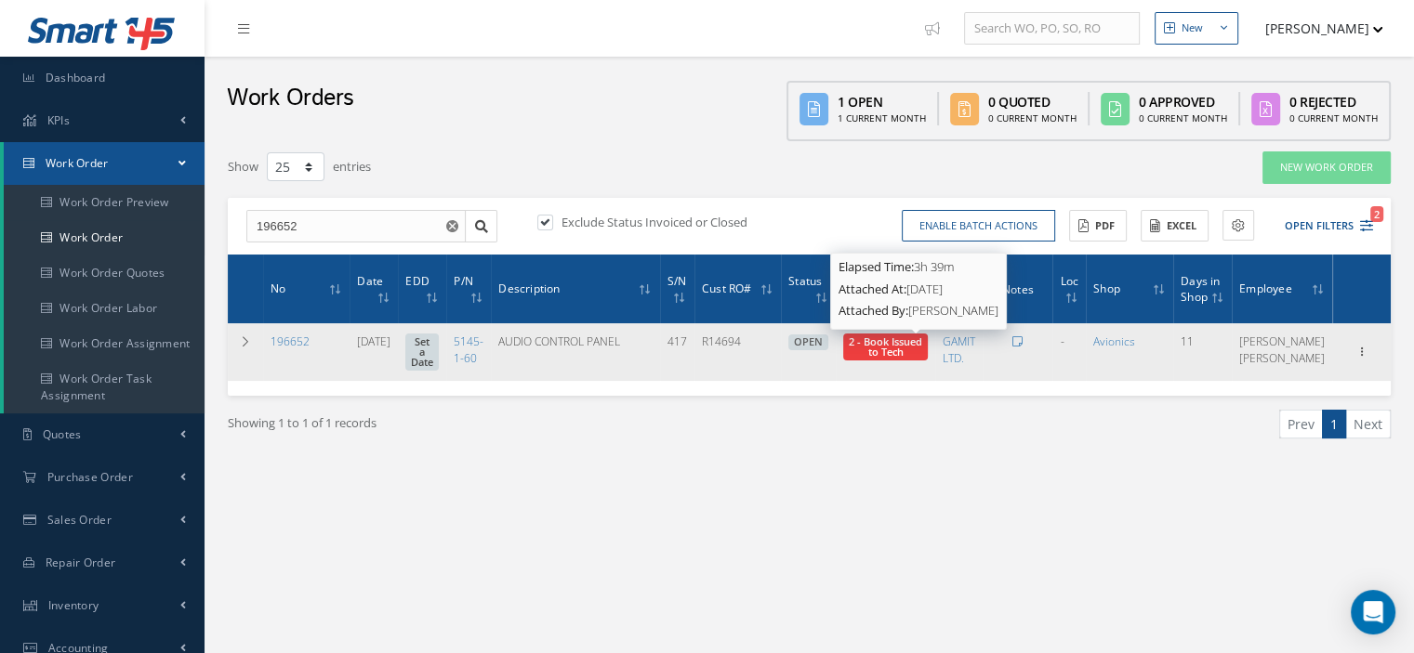
click at [908, 351] on span "2 - Book Issued to Tech" at bounding box center [885, 347] width 73 height 24
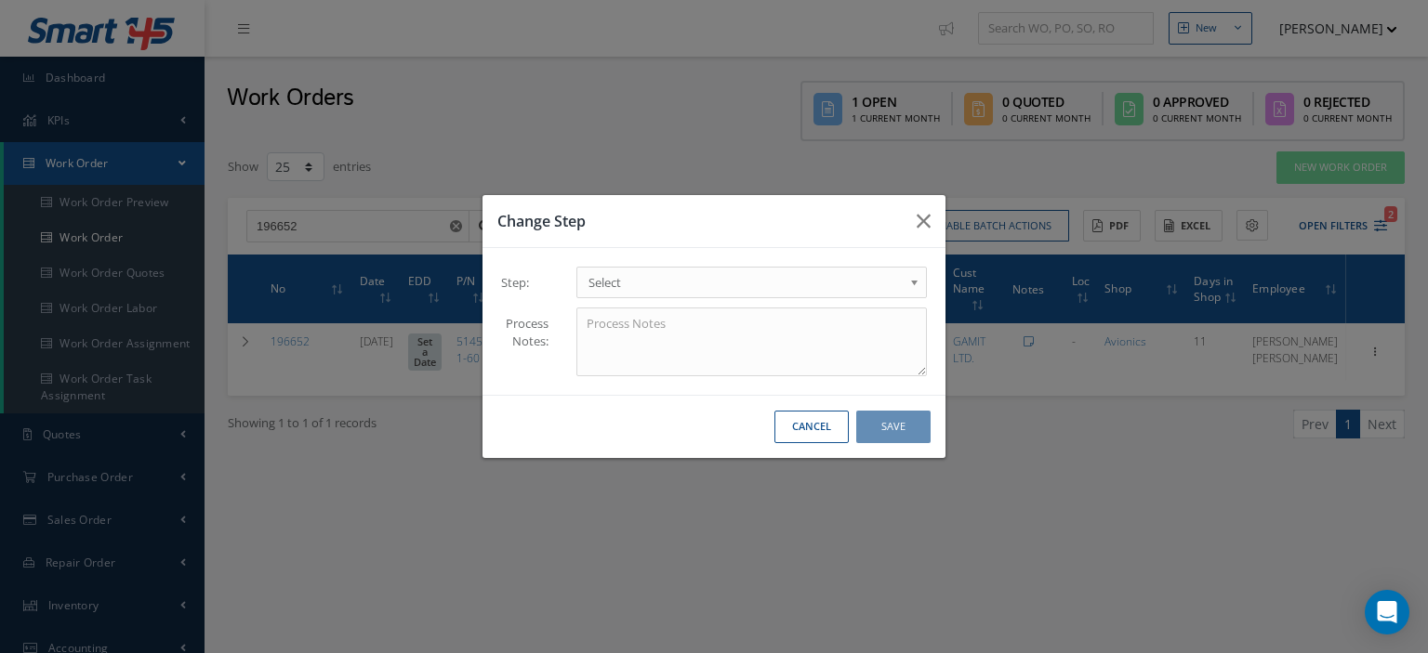
click at [855, 288] on span "Select" at bounding box center [745, 282] width 314 height 22
click at [891, 419] on button "Save" at bounding box center [893, 427] width 74 height 33
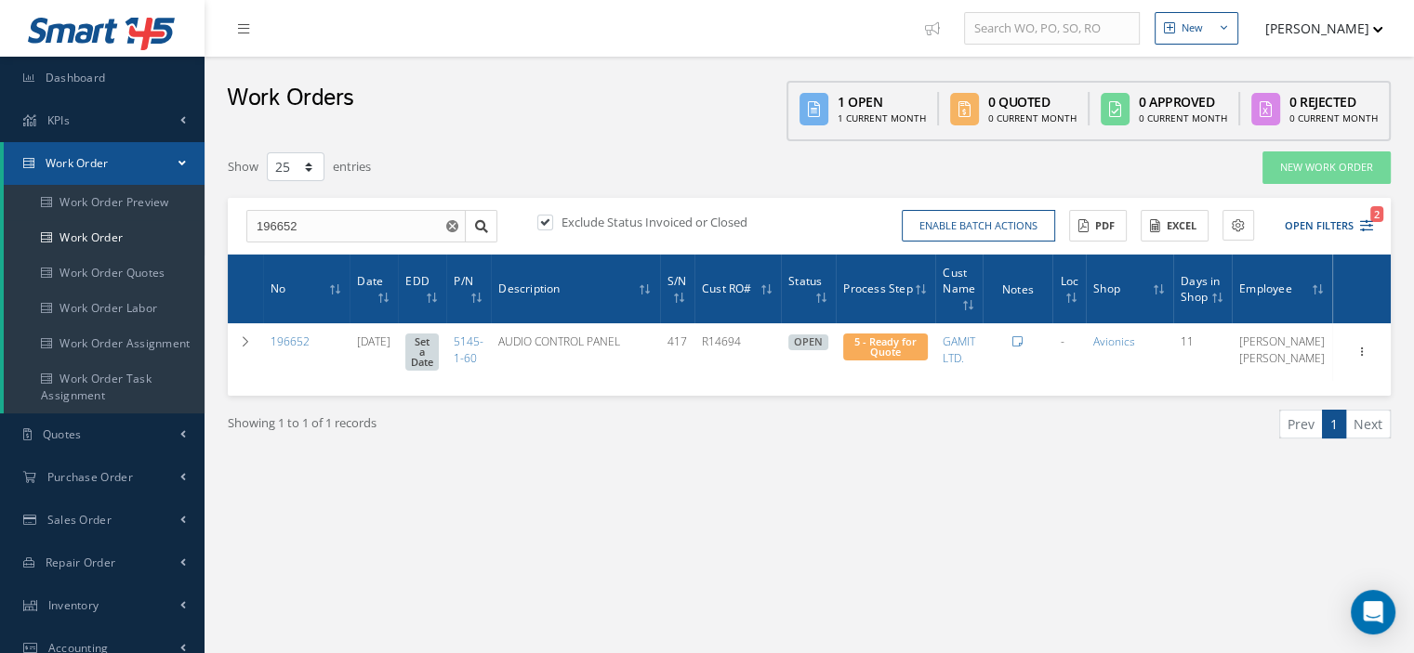
click at [152, 153] on link "Work Order" at bounding box center [104, 163] width 201 height 43
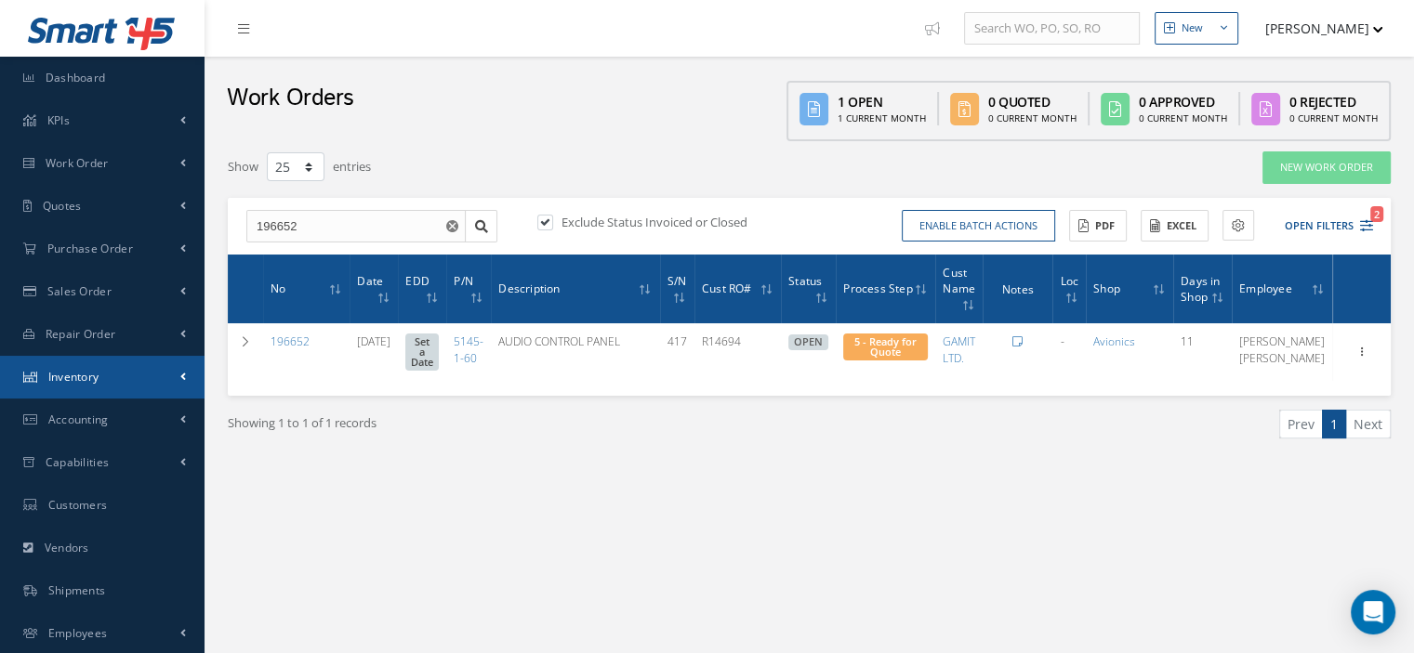
click at [89, 375] on span "Inventory" at bounding box center [73, 377] width 51 height 16
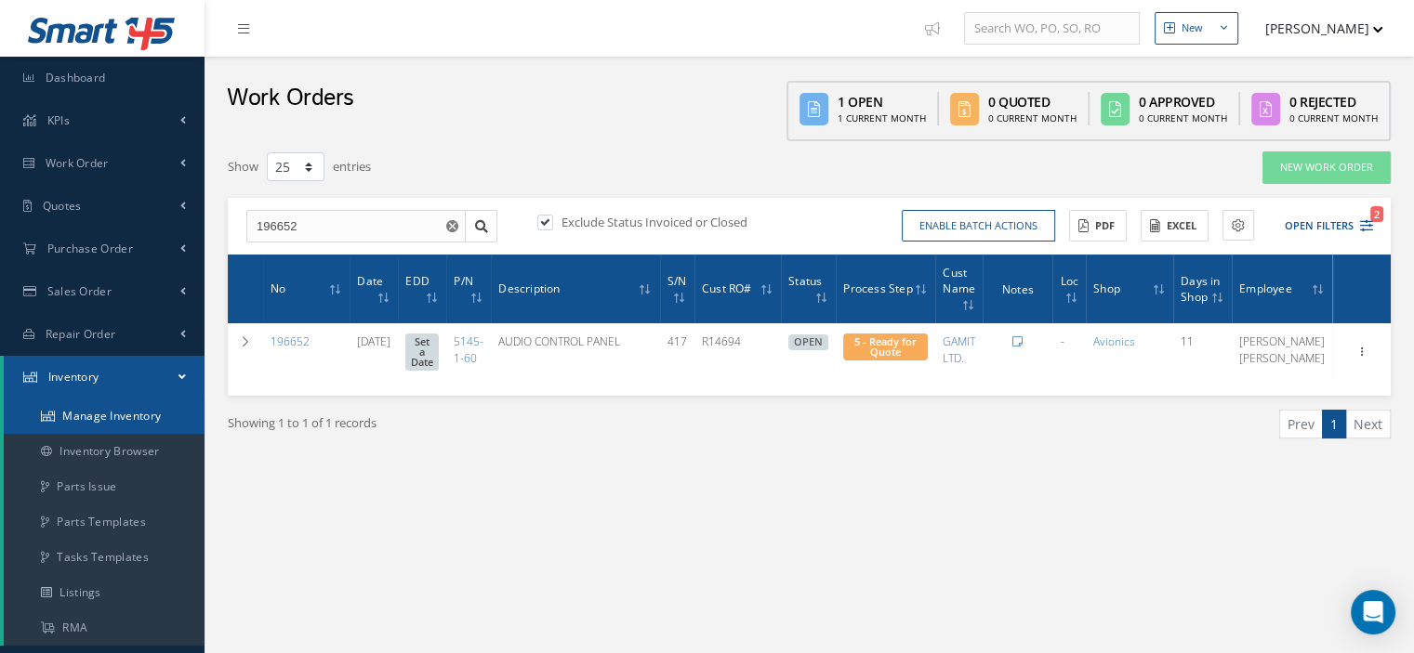
click at [92, 409] on link "Manage Inventory" at bounding box center [104, 416] width 201 height 35
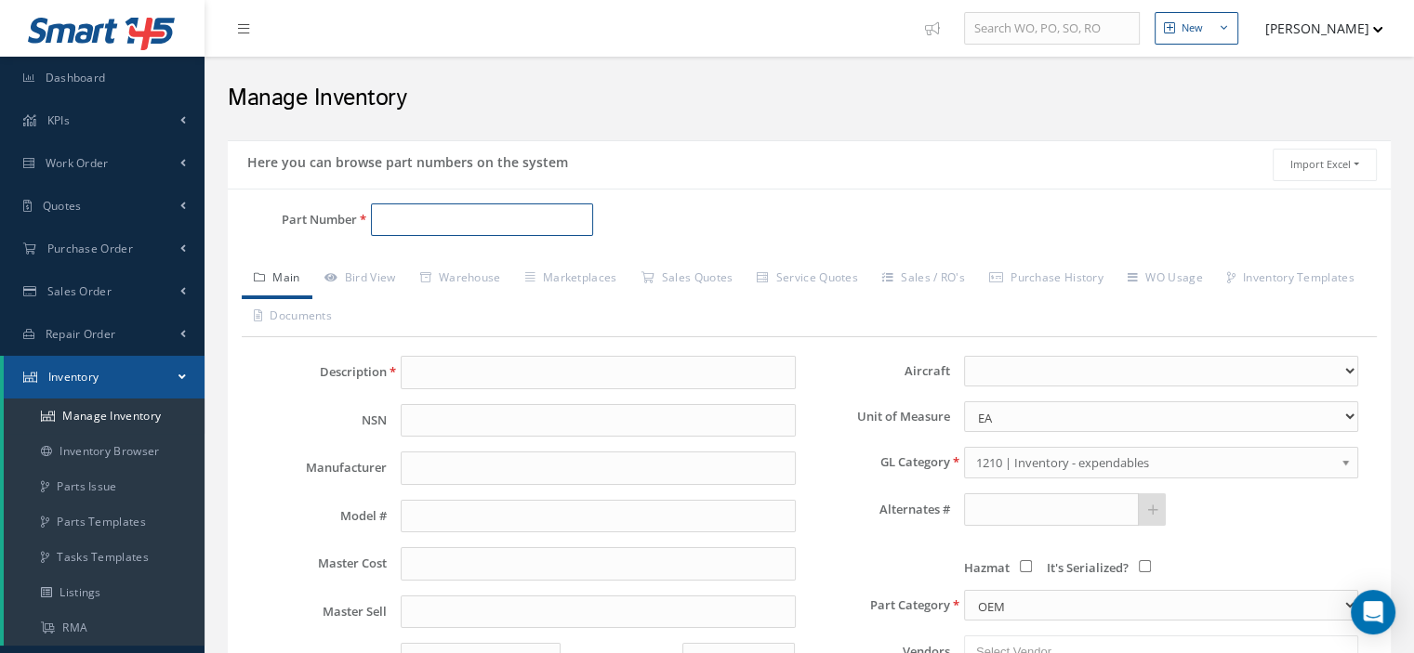
click at [390, 221] on input "Part Number" at bounding box center [482, 220] width 222 height 33
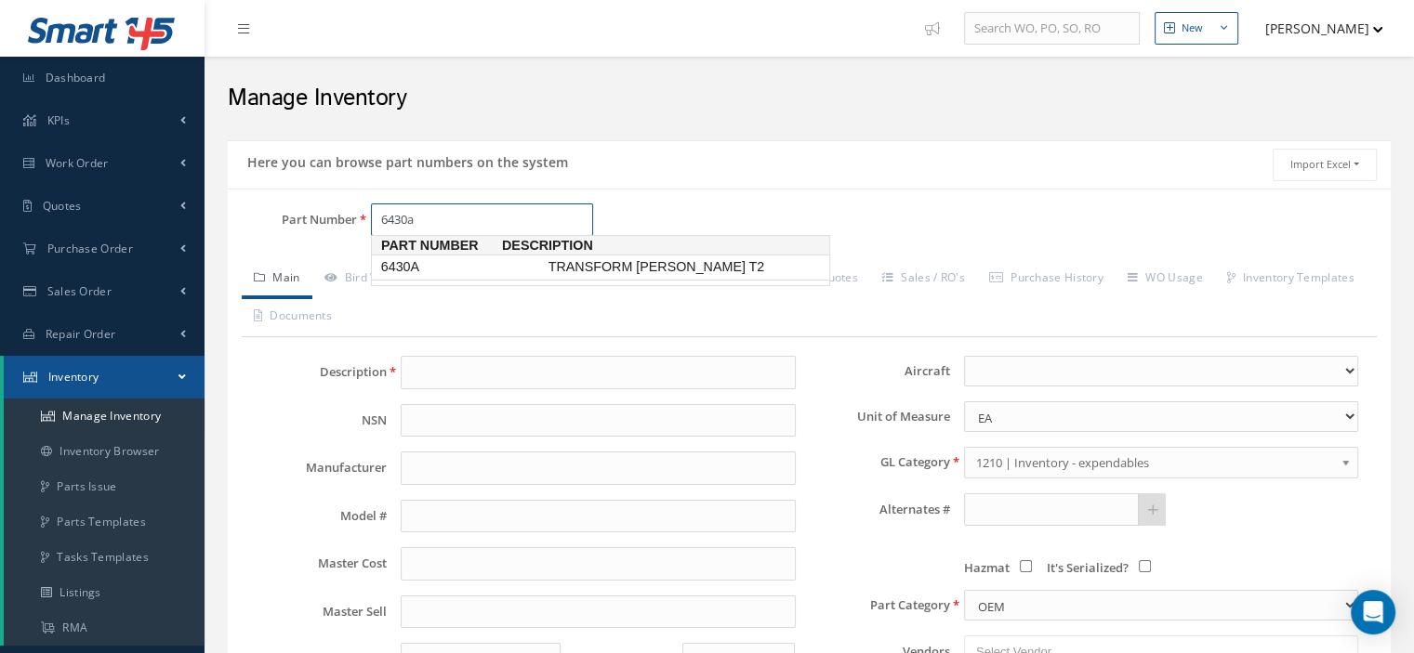
click at [428, 265] on span "6430A" at bounding box center [460, 267] width 167 height 20
type input "6430A"
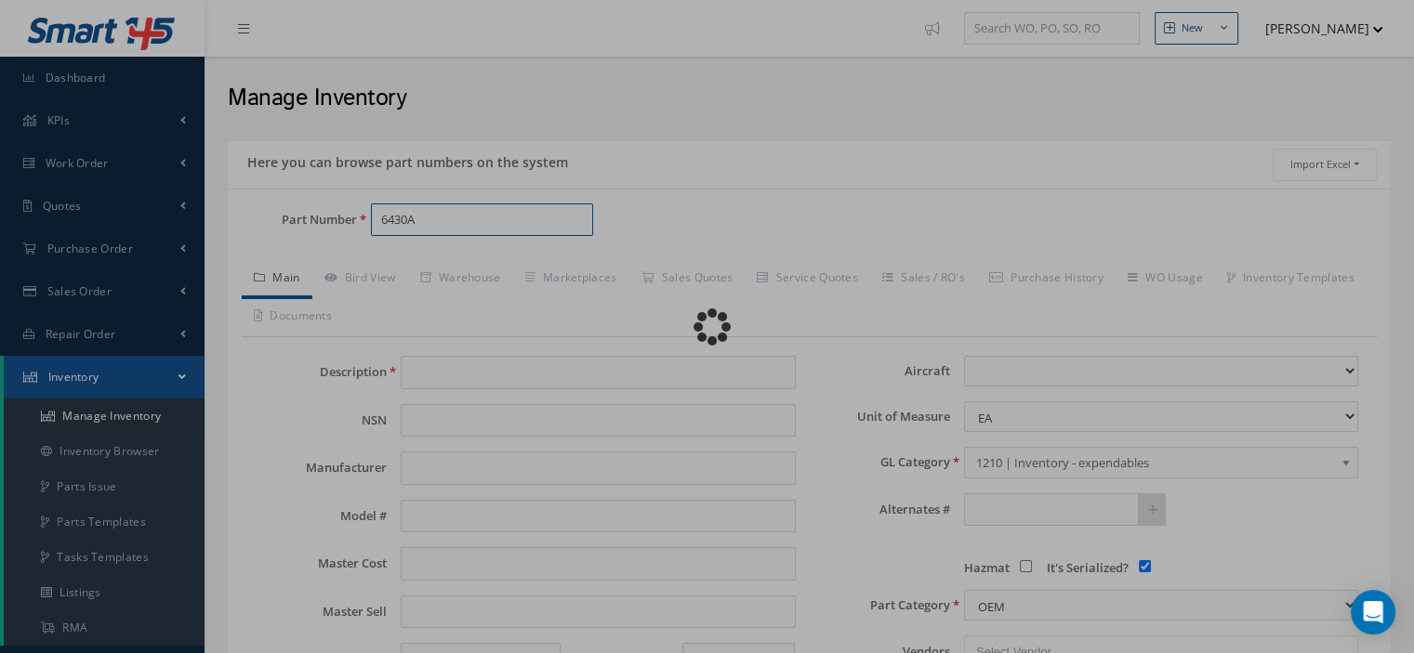
type input "TRANSFORM VARBLE T2"
type input "0.00"
select select
checkbox input "true"
type textarea "P/N 69-76435-5"
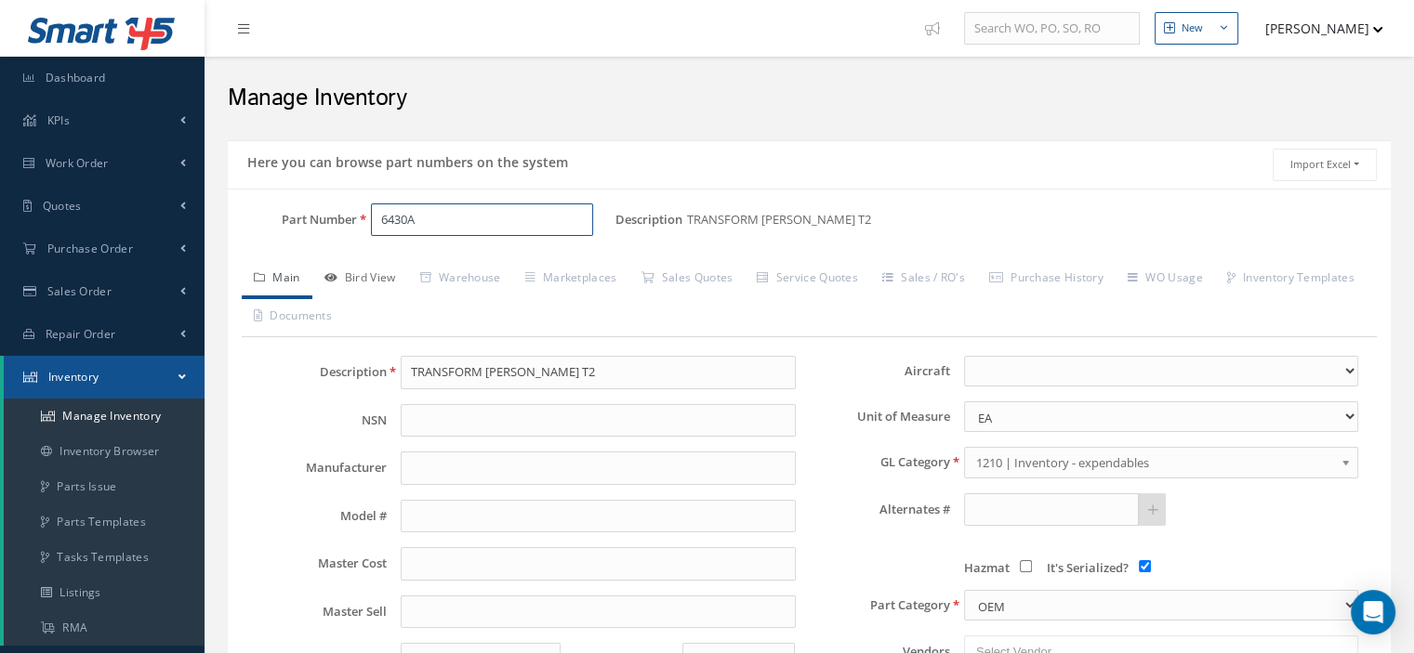
type input "6430A"
click at [382, 279] on link "Bird View" at bounding box center [360, 279] width 96 height 39
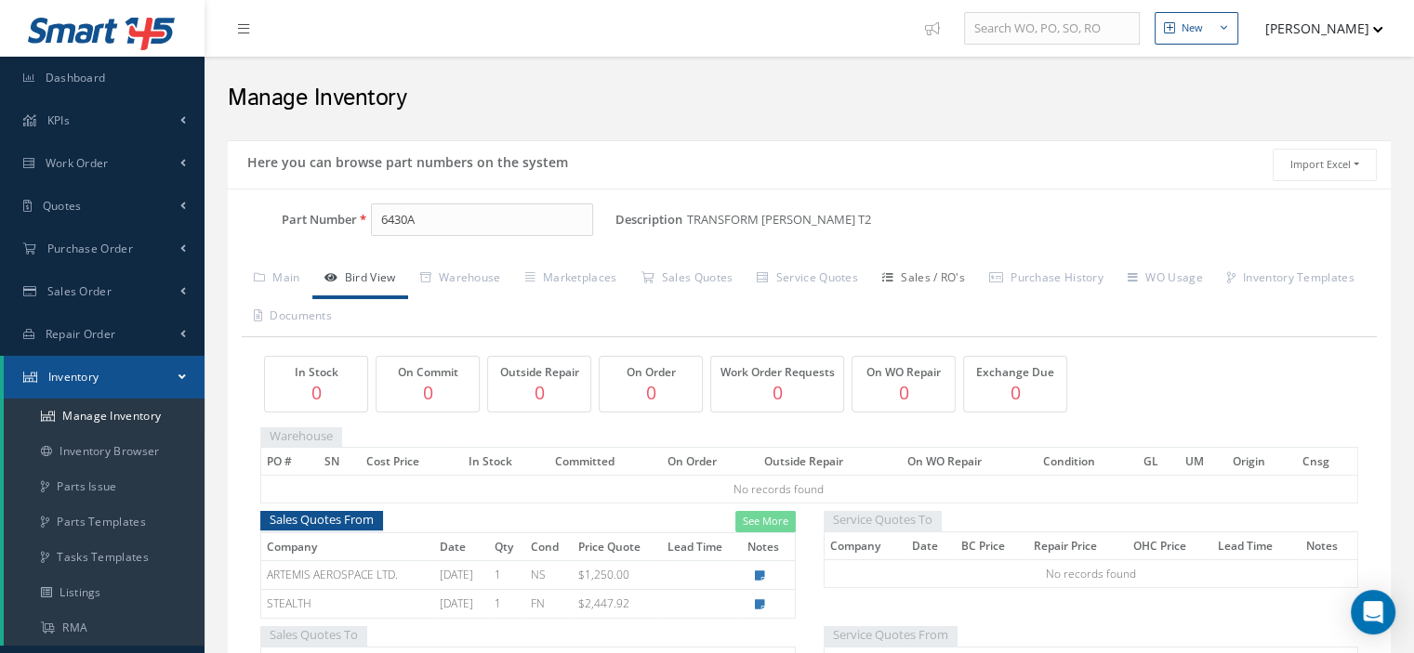
click at [916, 278] on link "Sales / RO's" at bounding box center [923, 279] width 107 height 39
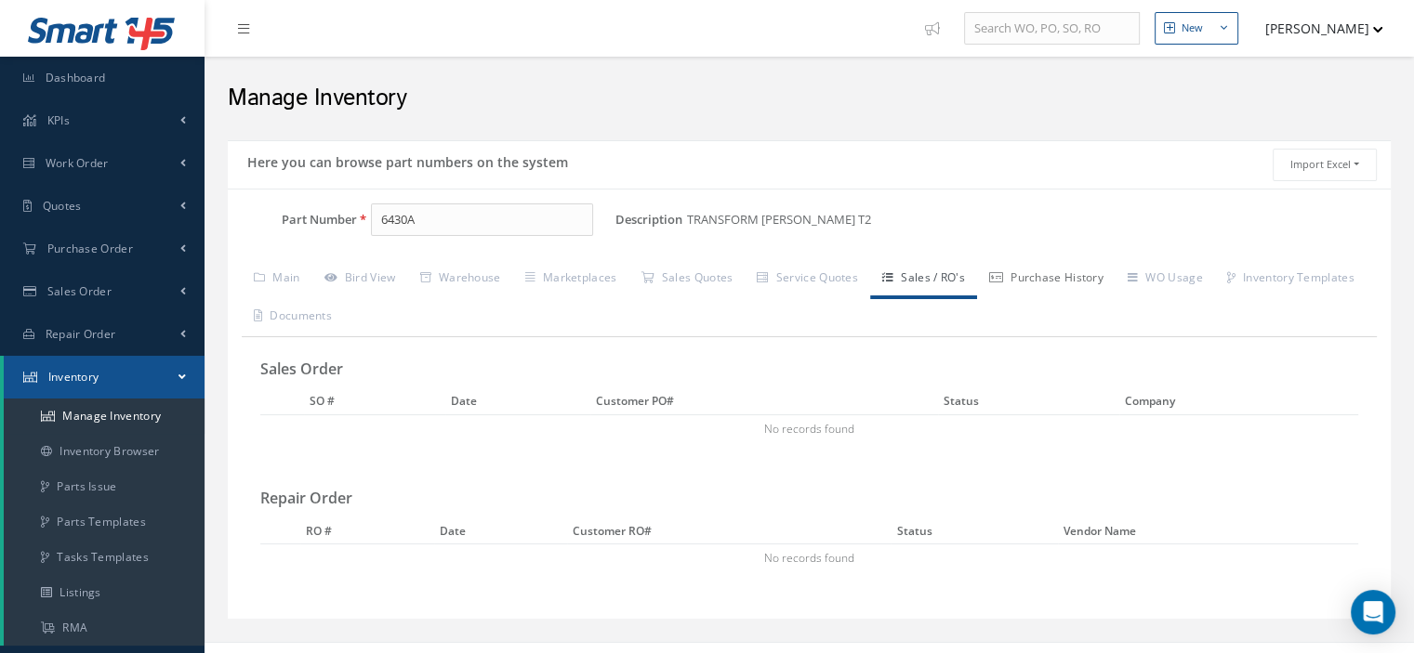
click at [1037, 266] on link "Purchase History" at bounding box center [1046, 279] width 138 height 39
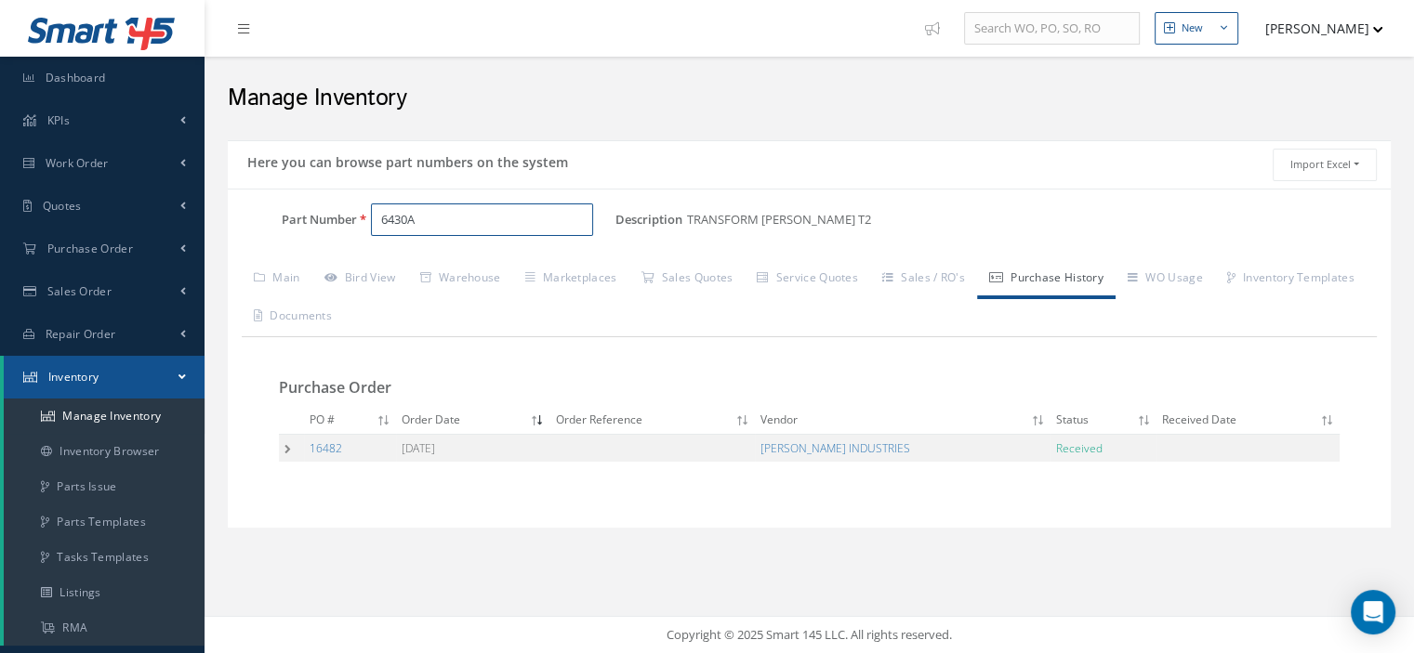
drag, startPoint x: 427, startPoint y: 227, endPoint x: 379, endPoint y: 218, distance: 48.1
click at [379, 218] on input "6430A" at bounding box center [482, 220] width 222 height 33
click at [706, 278] on link "Sales Quotes" at bounding box center [686, 279] width 116 height 39
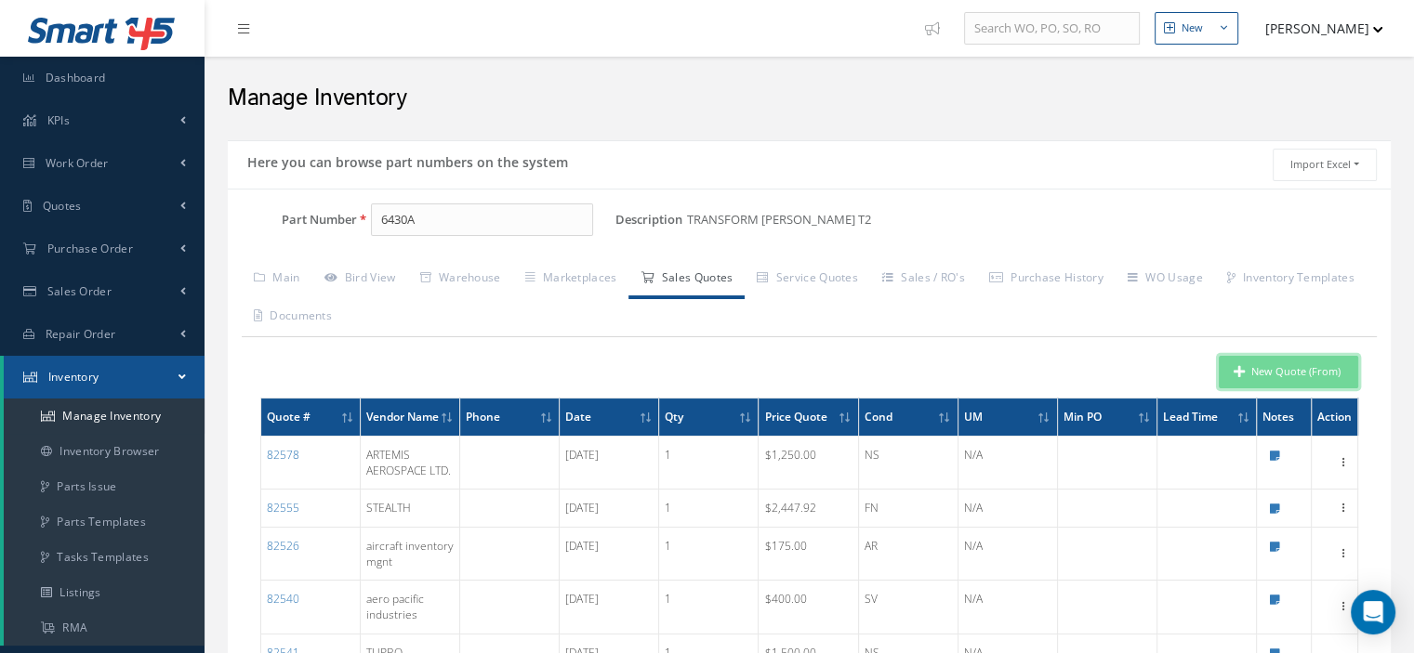
click at [1253, 369] on button "New Quote (From)" at bounding box center [1288, 372] width 139 height 33
type input "TRANSFORM VARBLE T2"
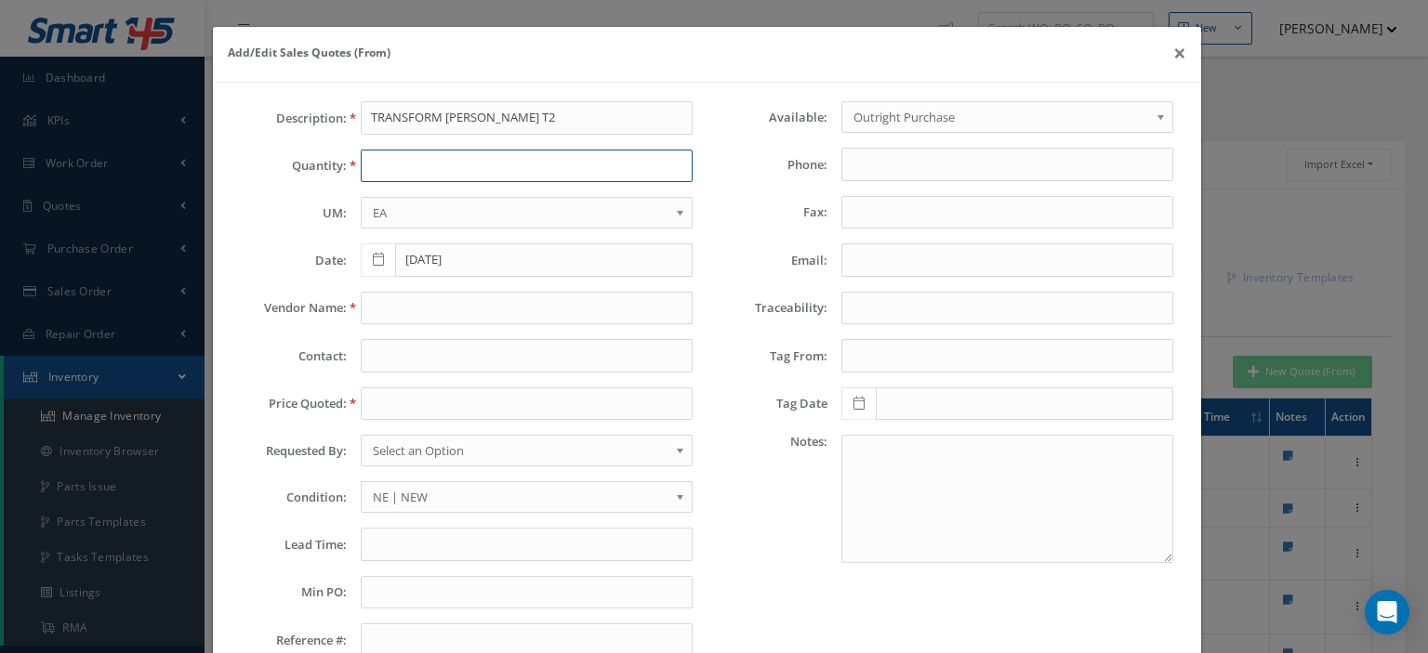
click at [444, 165] on input "text" at bounding box center [527, 166] width 332 height 33
type input "1"
click at [442, 405] on input "text" at bounding box center [527, 404] width 332 height 33
paste input "3,384.95"
click at [380, 406] on input "3,384.95" at bounding box center [527, 404] width 332 height 33
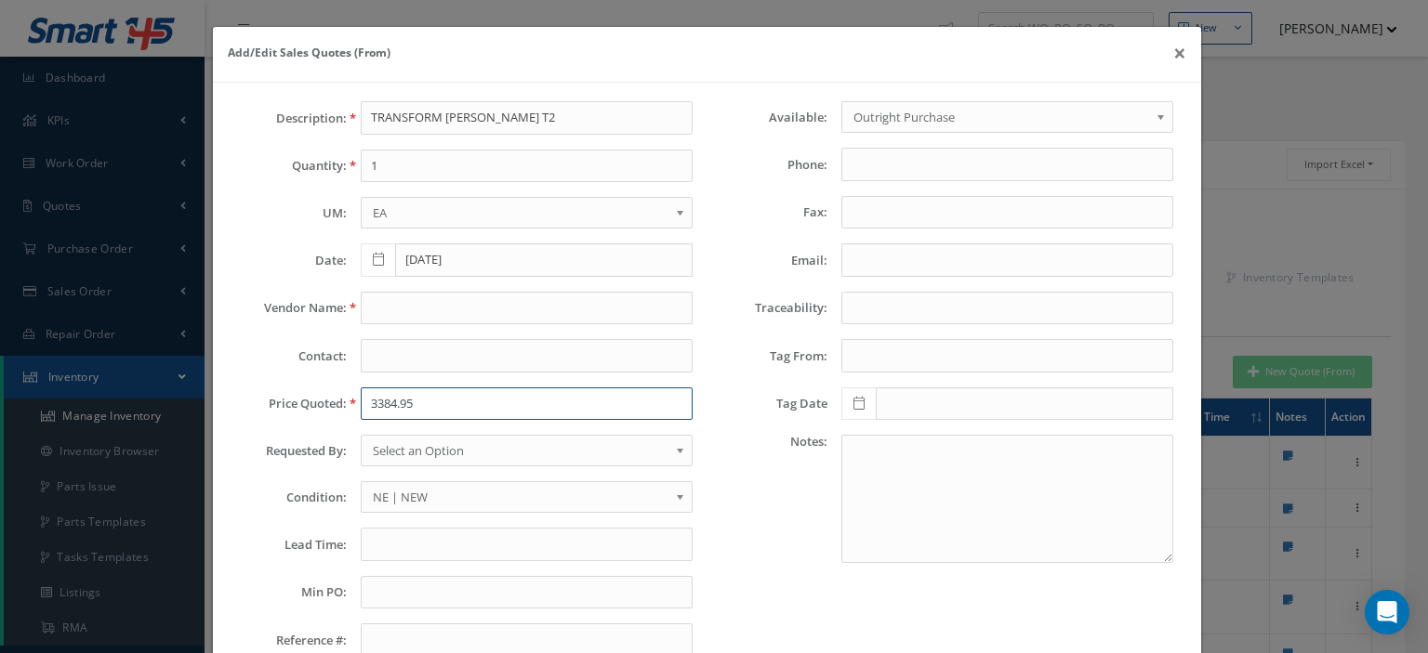
type input "3384.95"
click at [427, 311] on input "text" at bounding box center [527, 308] width 332 height 33
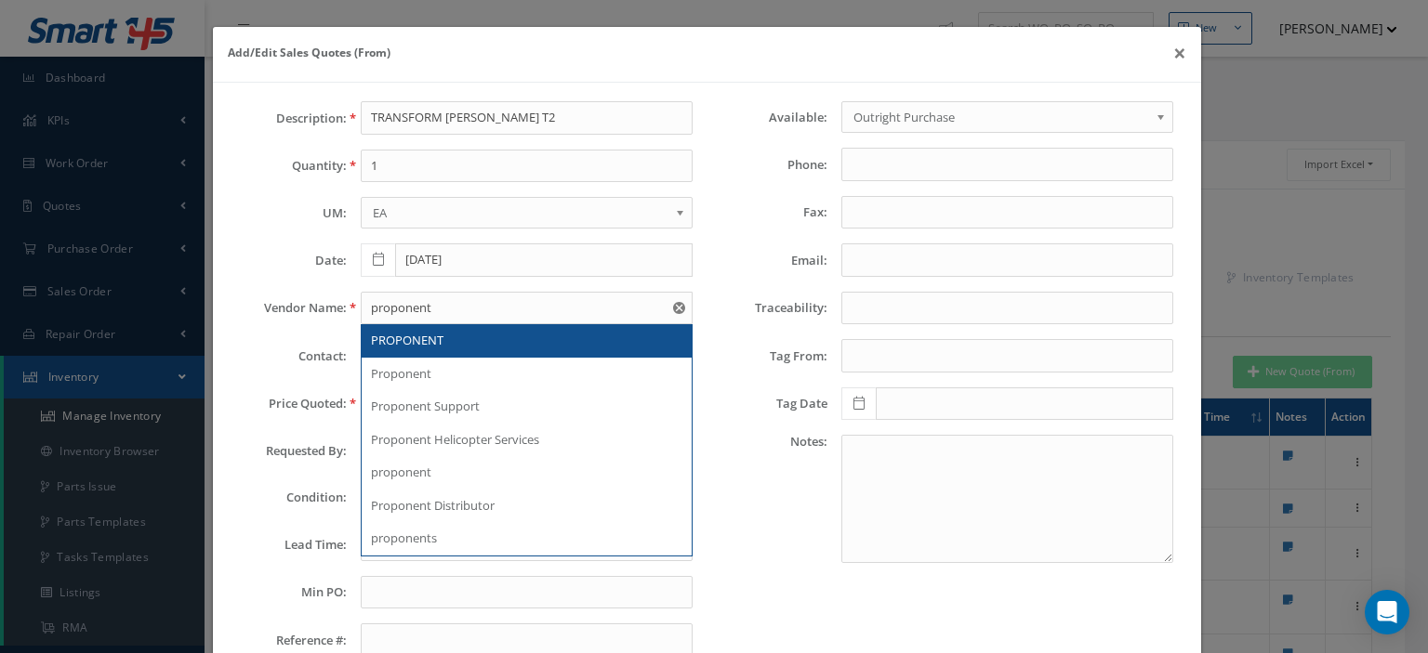
click at [422, 335] on span "PROPONENT" at bounding box center [407, 340] width 72 height 17
type input "PROPONENT"
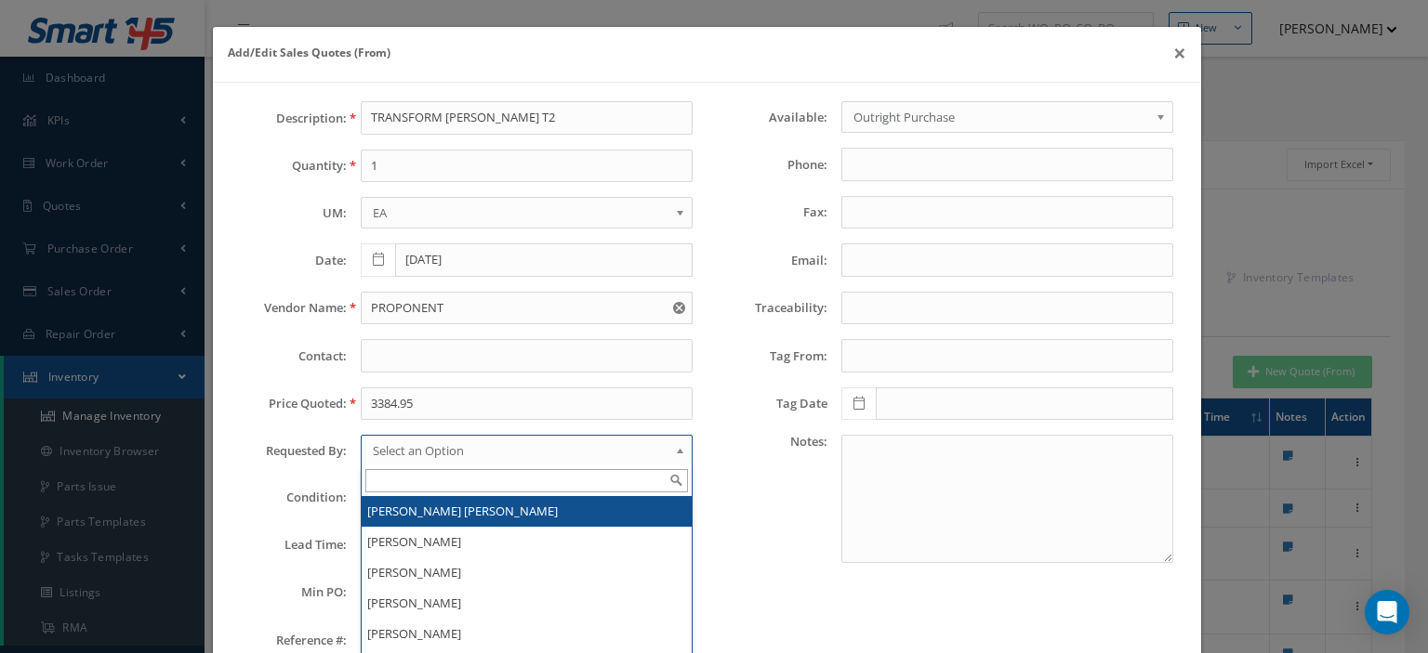
click at [442, 441] on span "Select an Option" at bounding box center [521, 451] width 296 height 22
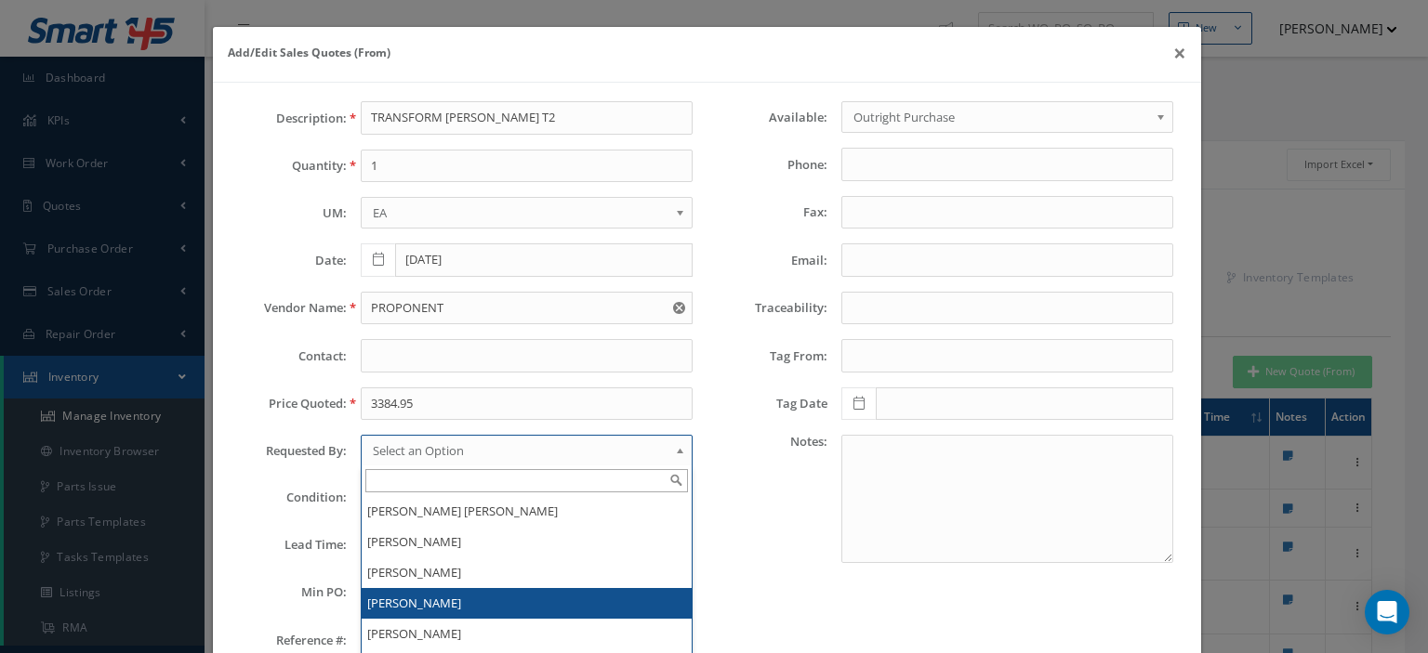
click at [392, 590] on li "[PERSON_NAME]" at bounding box center [527, 603] width 330 height 31
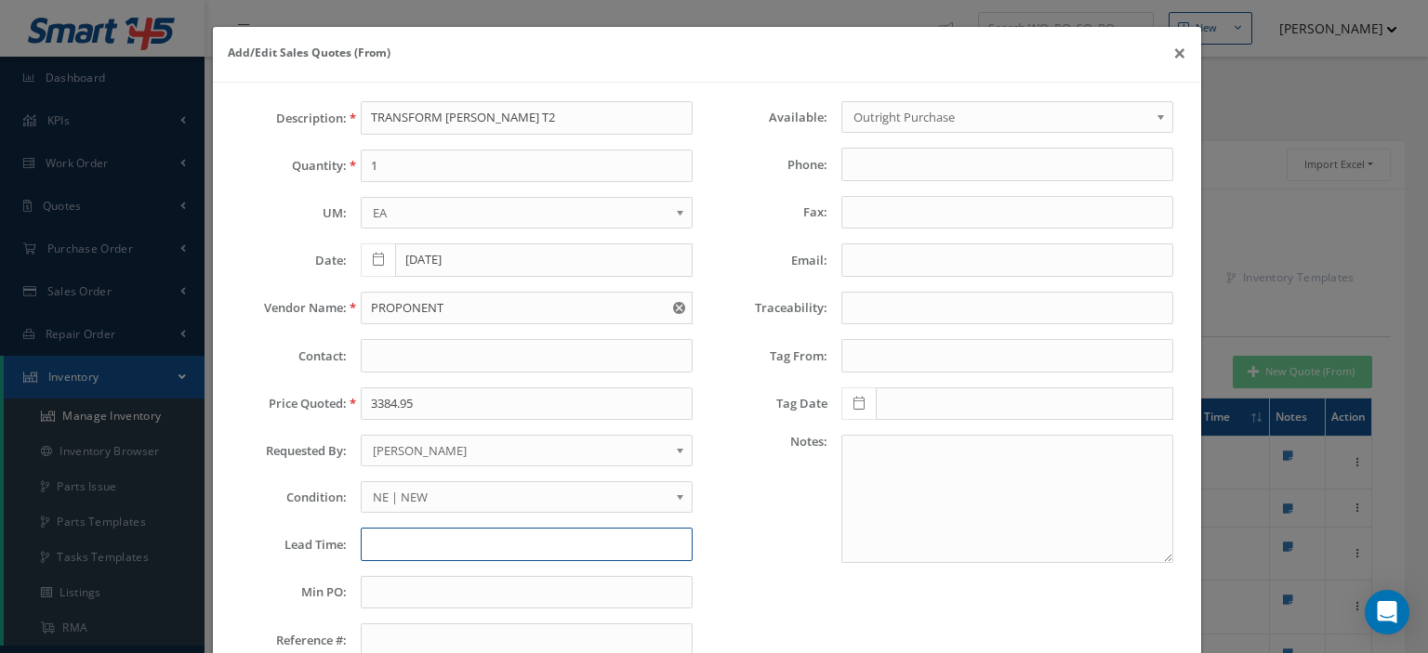
click at [411, 547] on input "text" at bounding box center [527, 544] width 332 height 33
type input "s"
type input "STK, Brea [GEOGRAPHIC_DATA]"
click at [410, 584] on input "text" at bounding box center [527, 592] width 332 height 33
type input "35.00"
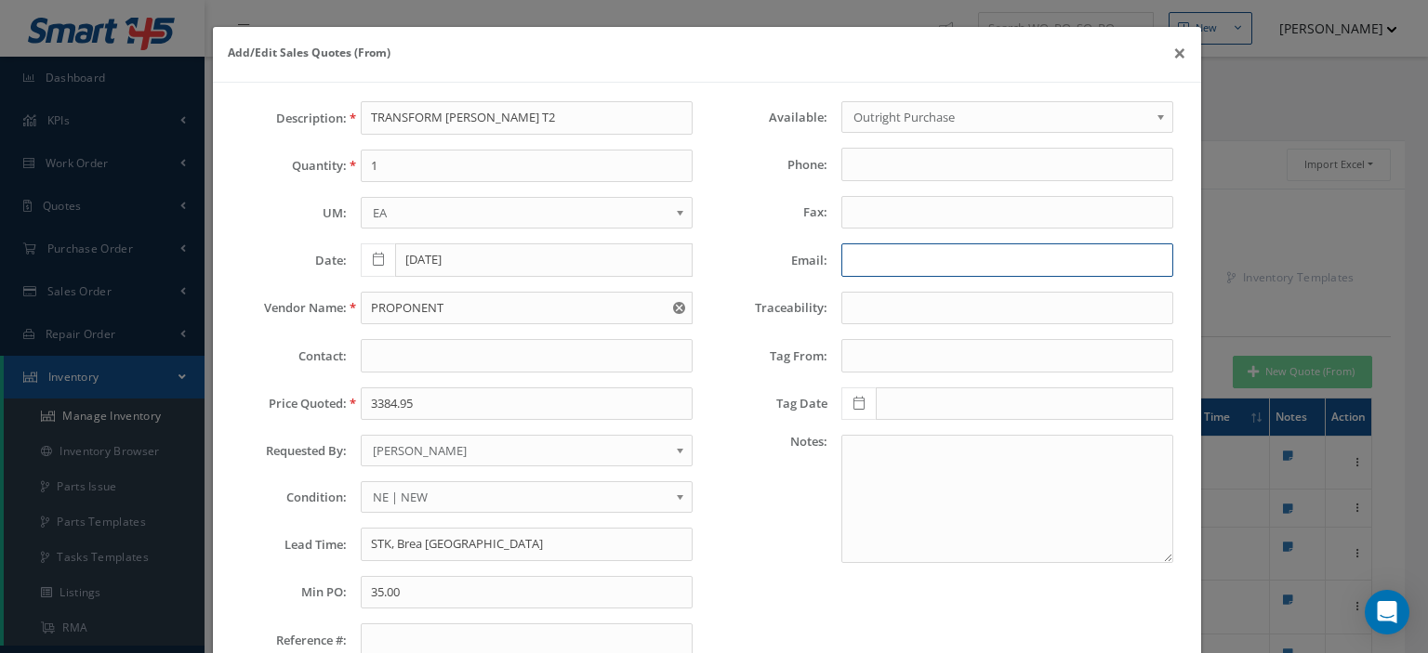
click at [842, 244] on input "Email:" at bounding box center [1007, 260] width 332 height 33
paste input "support@proponent.com"
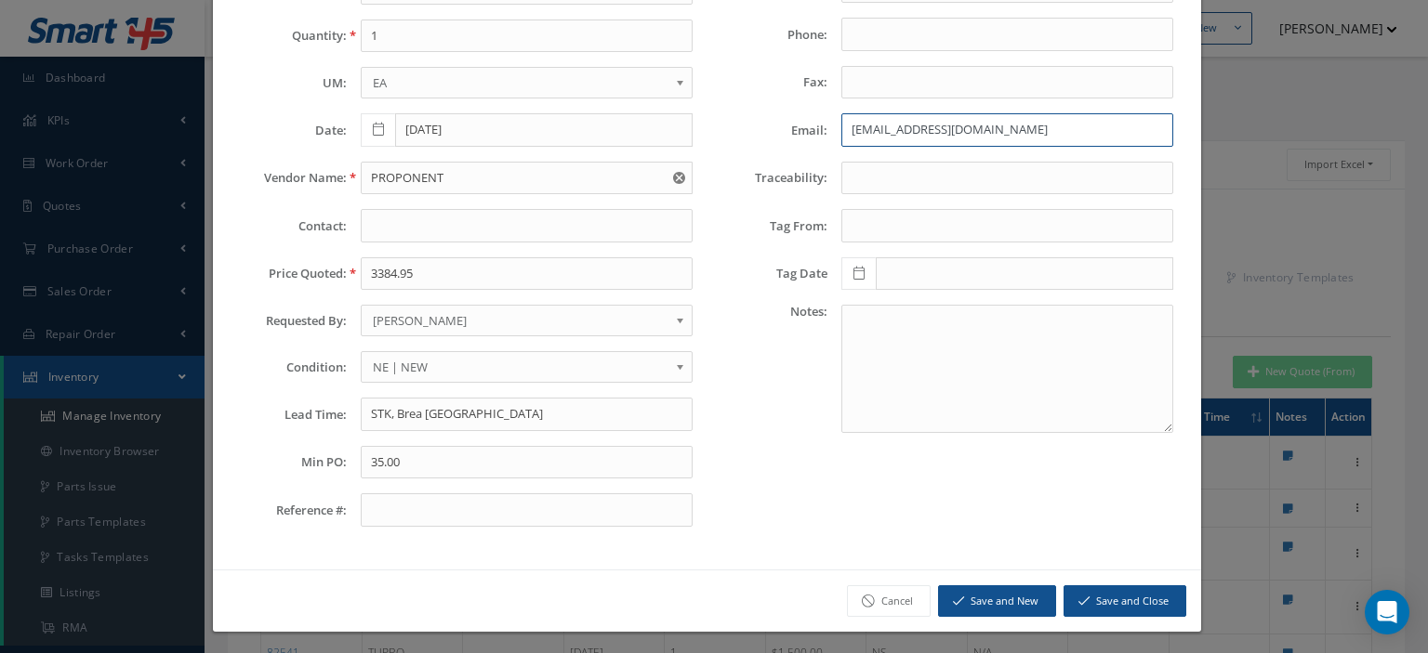
type input "support@proponent.com"
click at [1103, 590] on button "Save and Close" at bounding box center [1124, 602] width 123 height 33
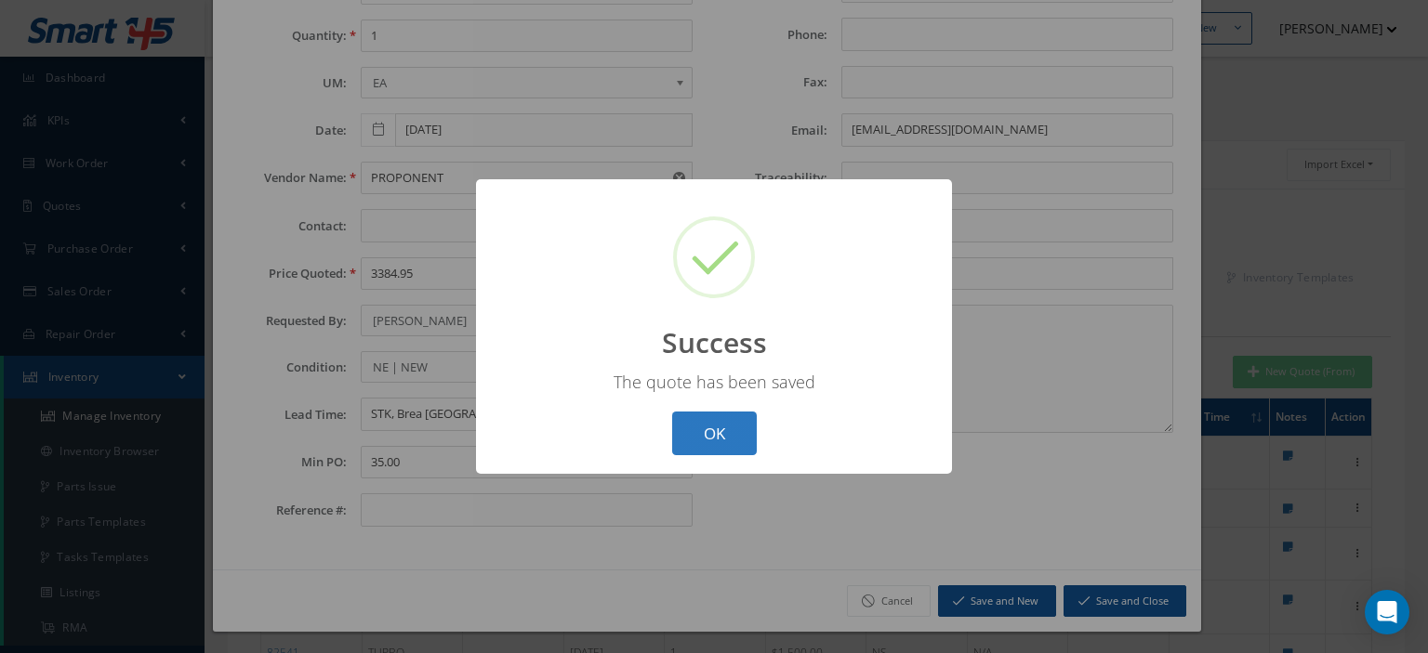
click at [716, 439] on button "OK" at bounding box center [714, 434] width 85 height 44
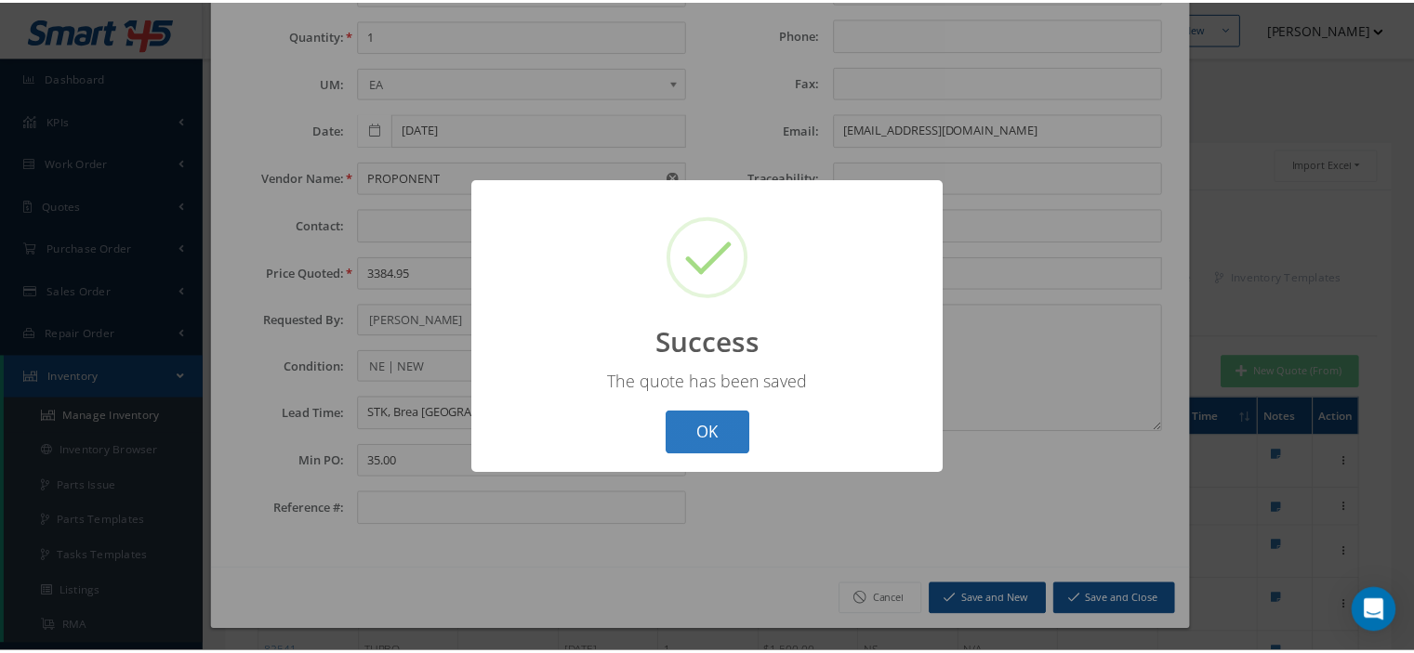
scroll to position [0, 0]
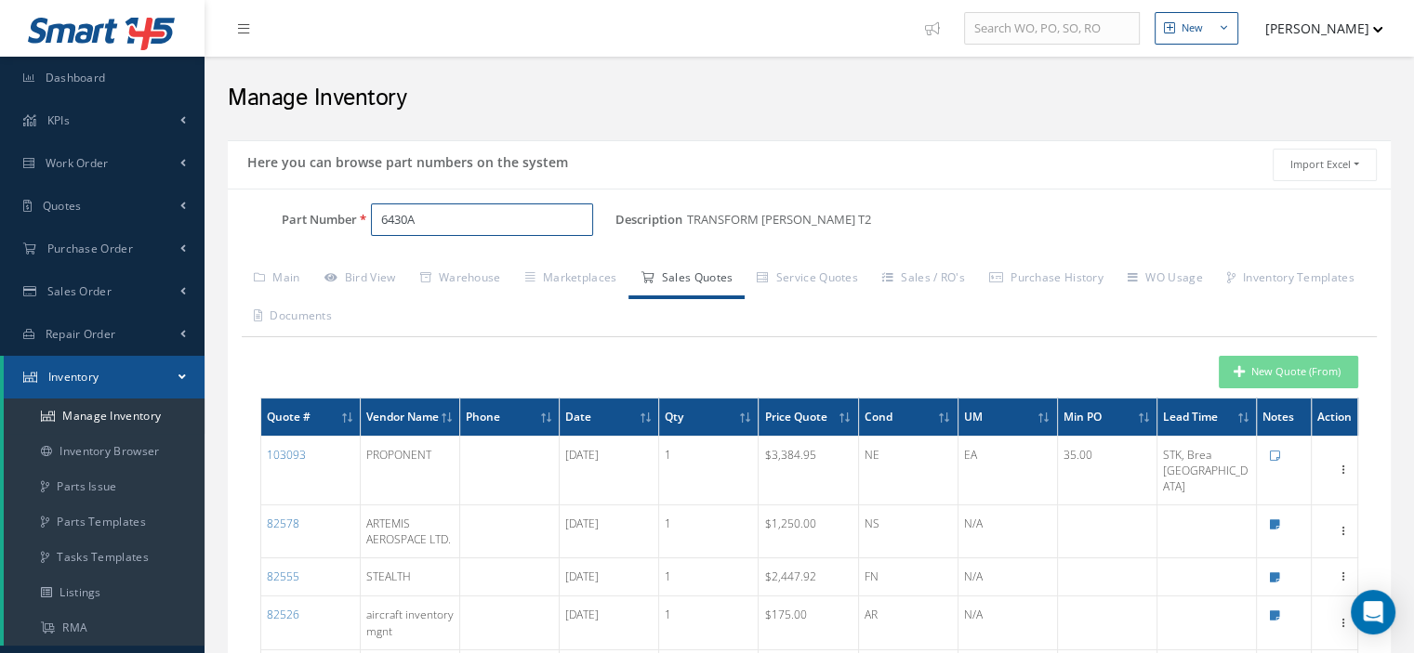
drag, startPoint x: 444, startPoint y: 213, endPoint x: 320, endPoint y: 211, distance: 124.6
click at [320, 211] on div "Part Number 6430A" at bounding box center [422, 220] width 388 height 33
type input "00861-1257-0001"
click at [280, 281] on link "Main" at bounding box center [277, 279] width 71 height 39
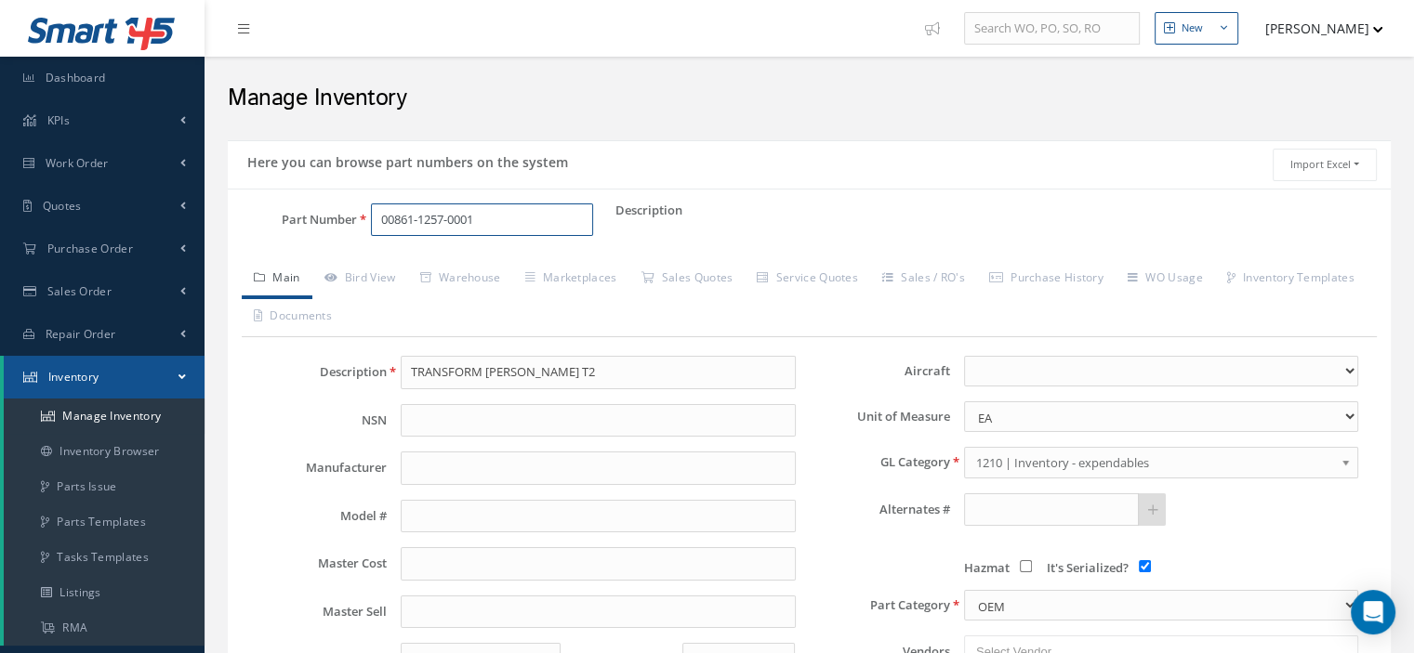
drag, startPoint x: 488, startPoint y: 222, endPoint x: 378, endPoint y: 212, distance: 110.2
click at [378, 212] on input "00861-1257-0001" at bounding box center [482, 220] width 222 height 33
click at [483, 370] on input "TRANSFORM [PERSON_NAME] T2" at bounding box center [598, 372] width 394 height 33
paste input "COVER,DUST"
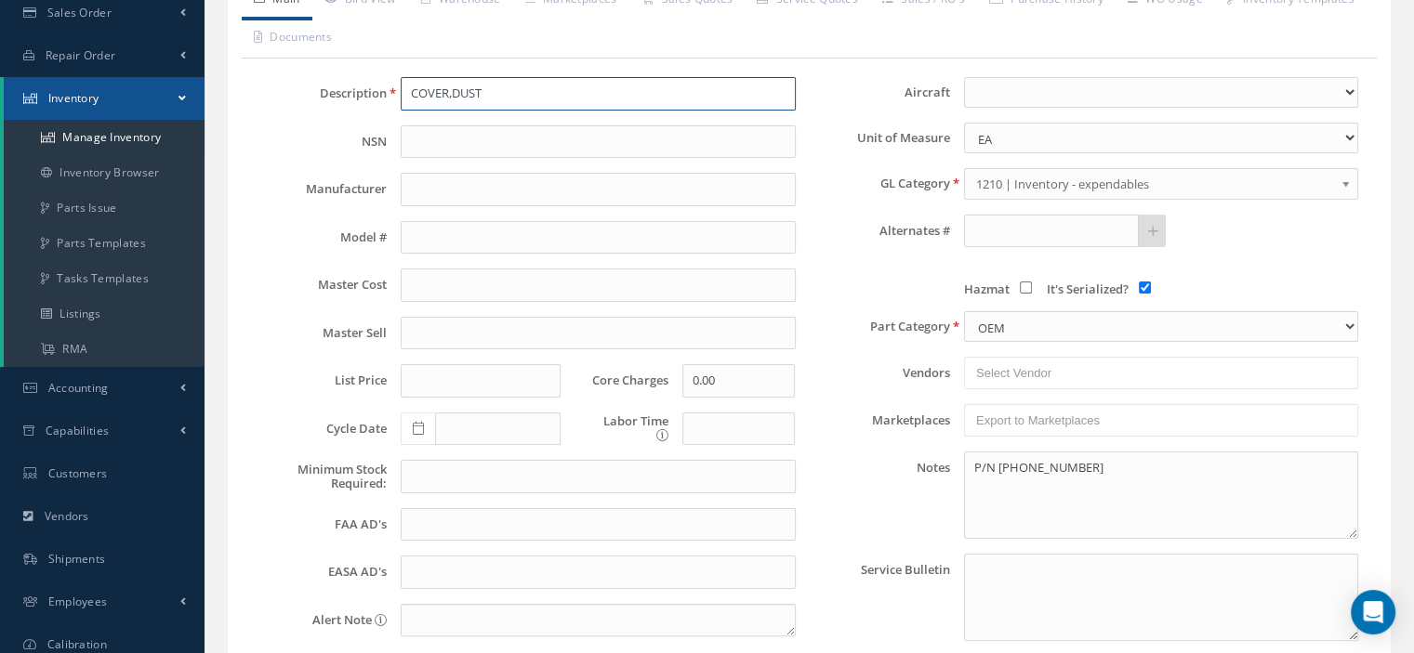
type input "COVER,DUST"
click at [995, 501] on textarea "P/N [PHONE_NUMBER]" at bounding box center [1161, 495] width 394 height 87
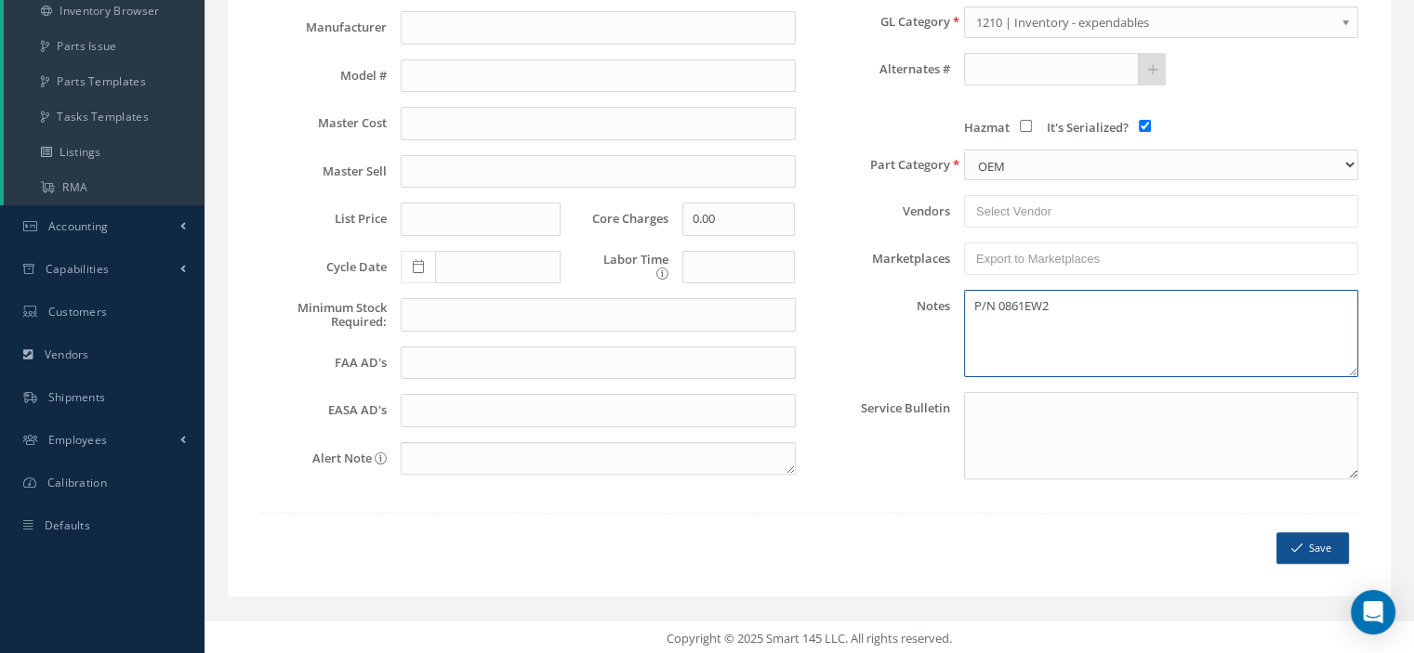
type textarea "P/N 0861EW2"
click at [1326, 549] on button "Save" at bounding box center [1312, 549] width 72 height 33
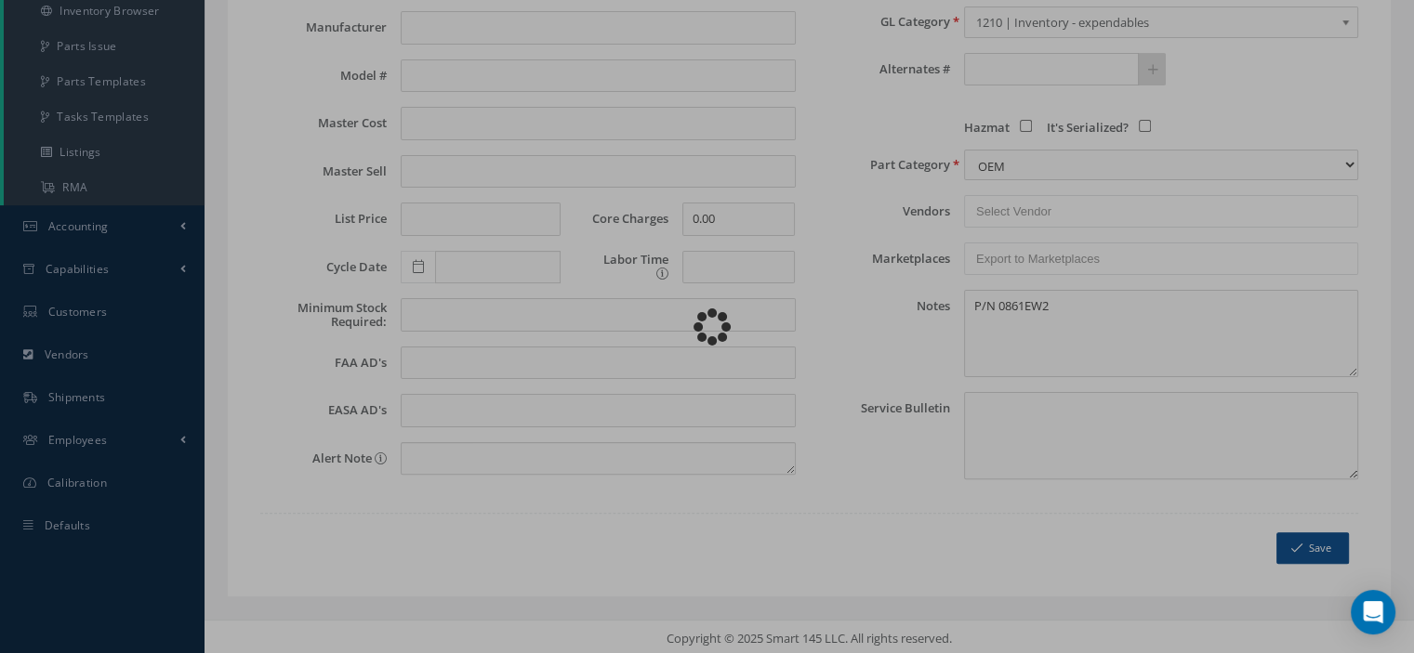
checkbox input "false"
type textarea "P/N 0861EW2 -- Aura Vergel 09/16/2025 12:29PM"
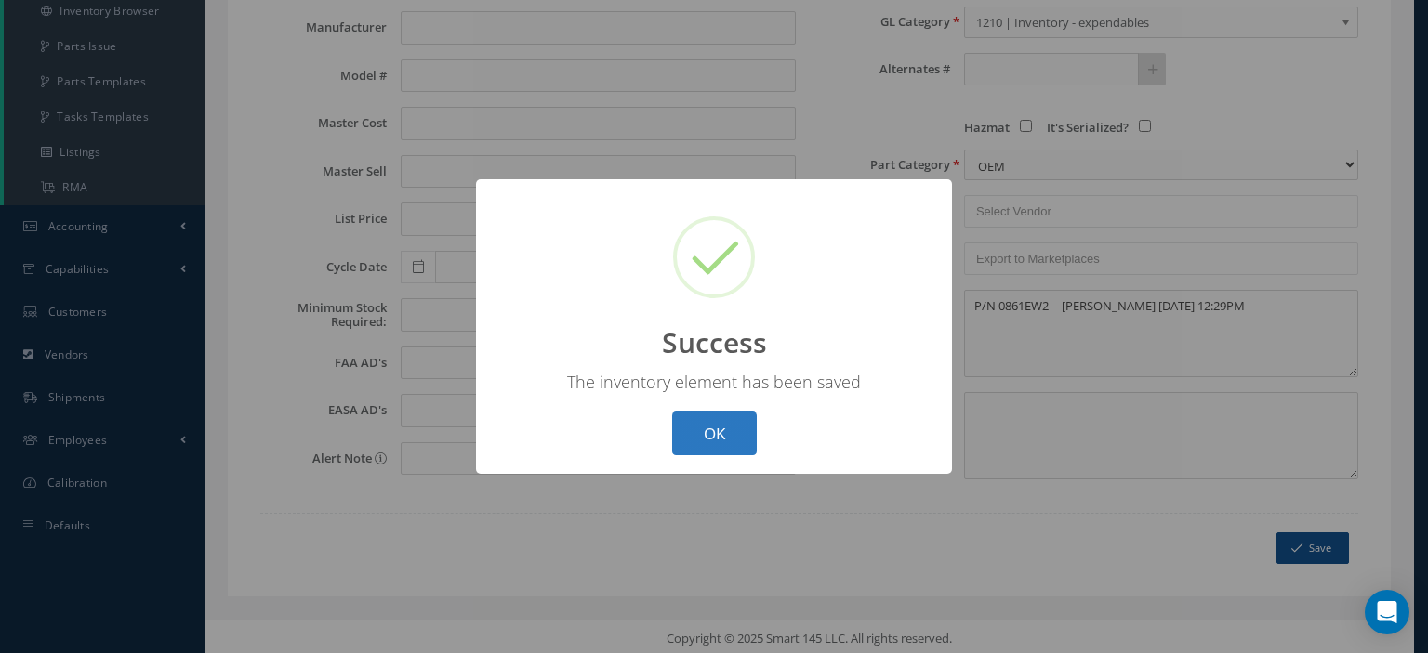
click at [731, 449] on button "OK" at bounding box center [714, 434] width 85 height 44
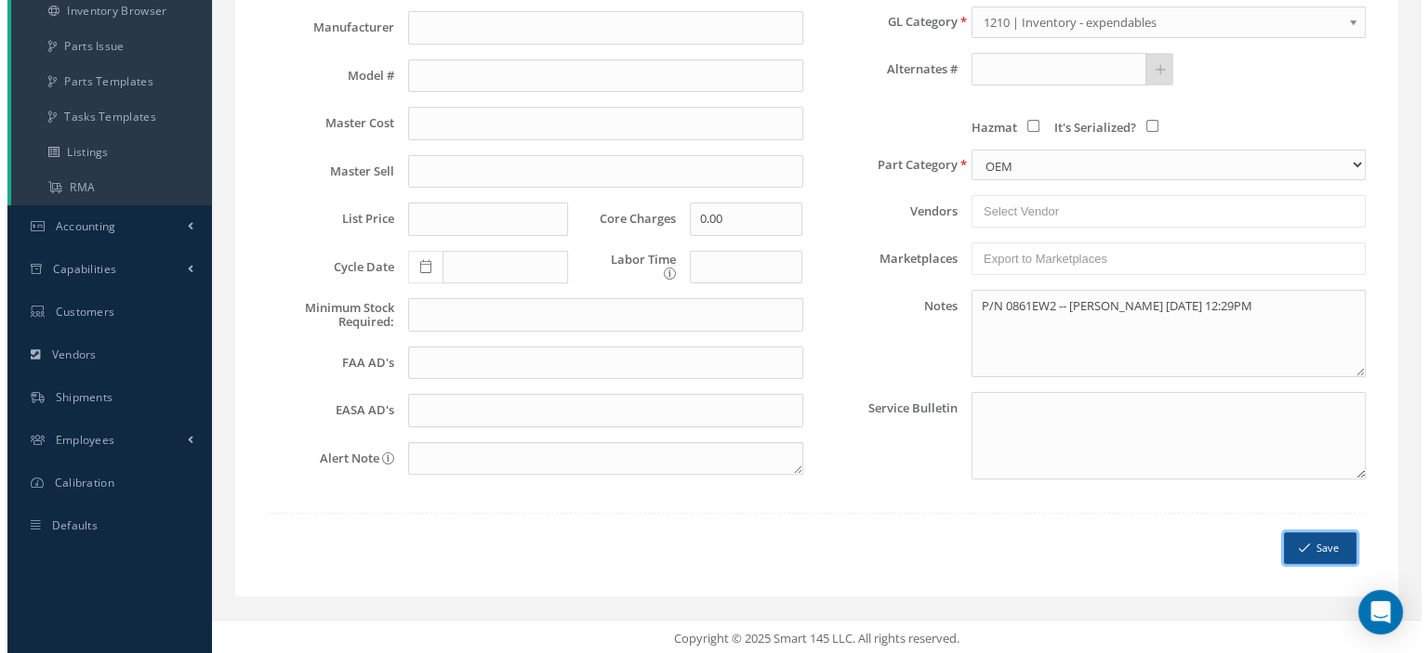
scroll to position [0, 0]
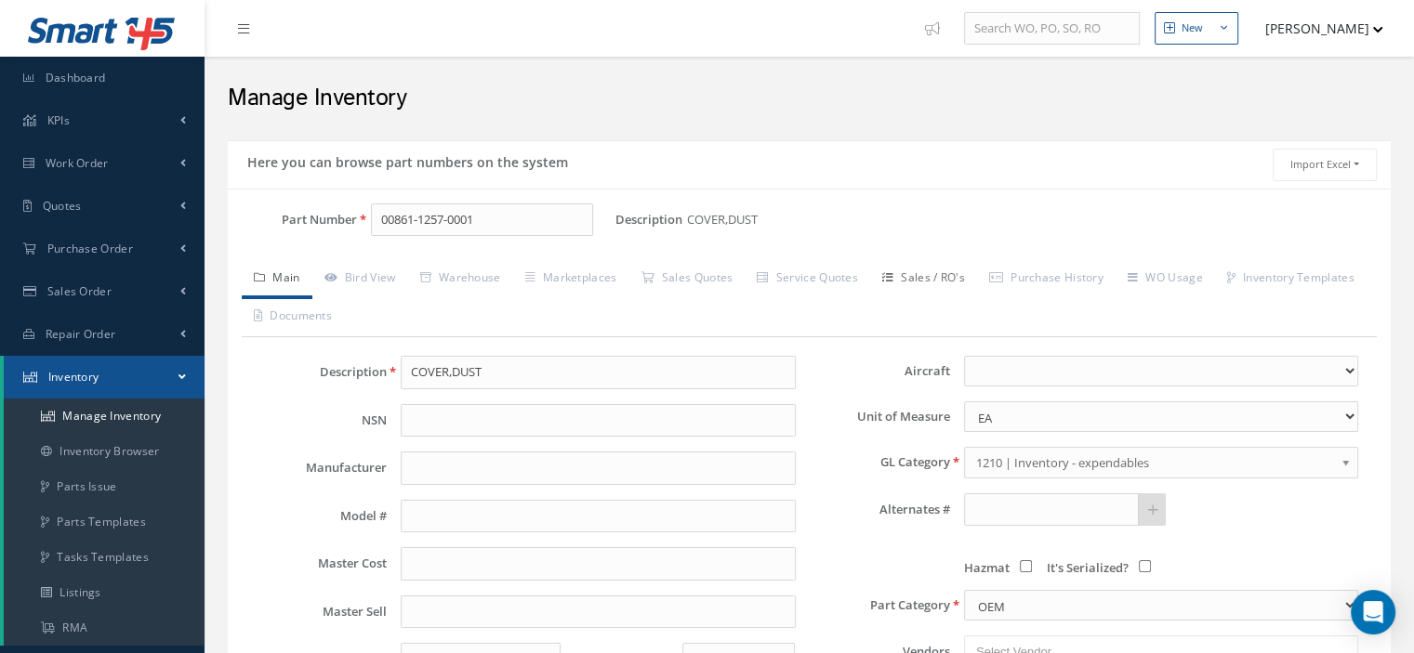
click at [931, 281] on link "Sales / RO's" at bounding box center [923, 279] width 107 height 39
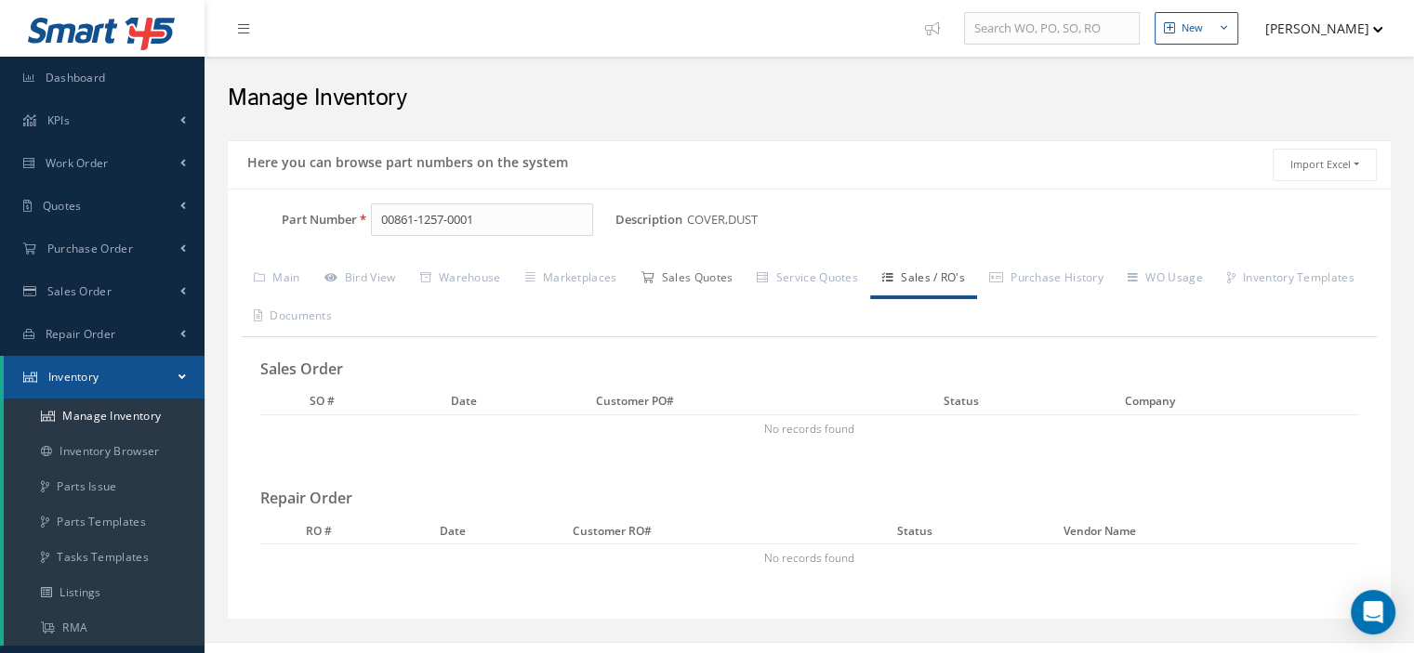
click at [709, 279] on link "Sales Quotes" at bounding box center [686, 279] width 116 height 39
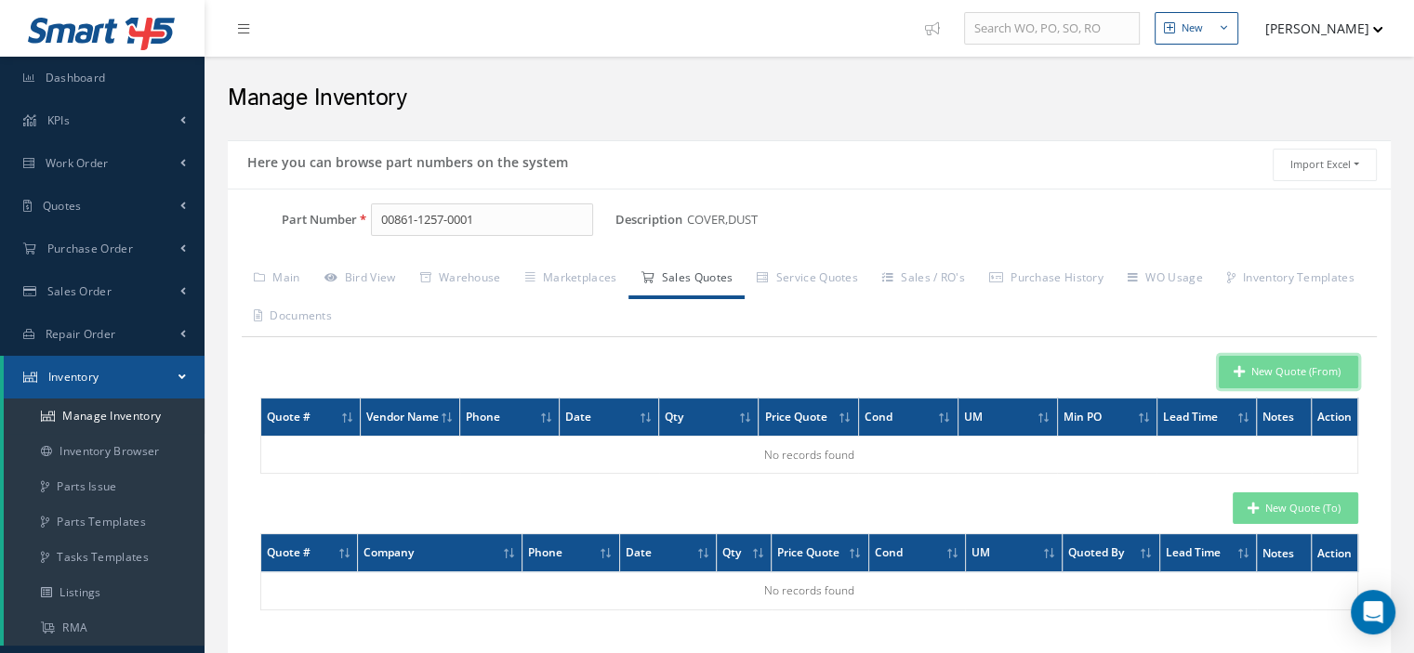
click at [1245, 369] on icon "button" at bounding box center [1238, 371] width 11 height 13
type input "COVER,DUST"
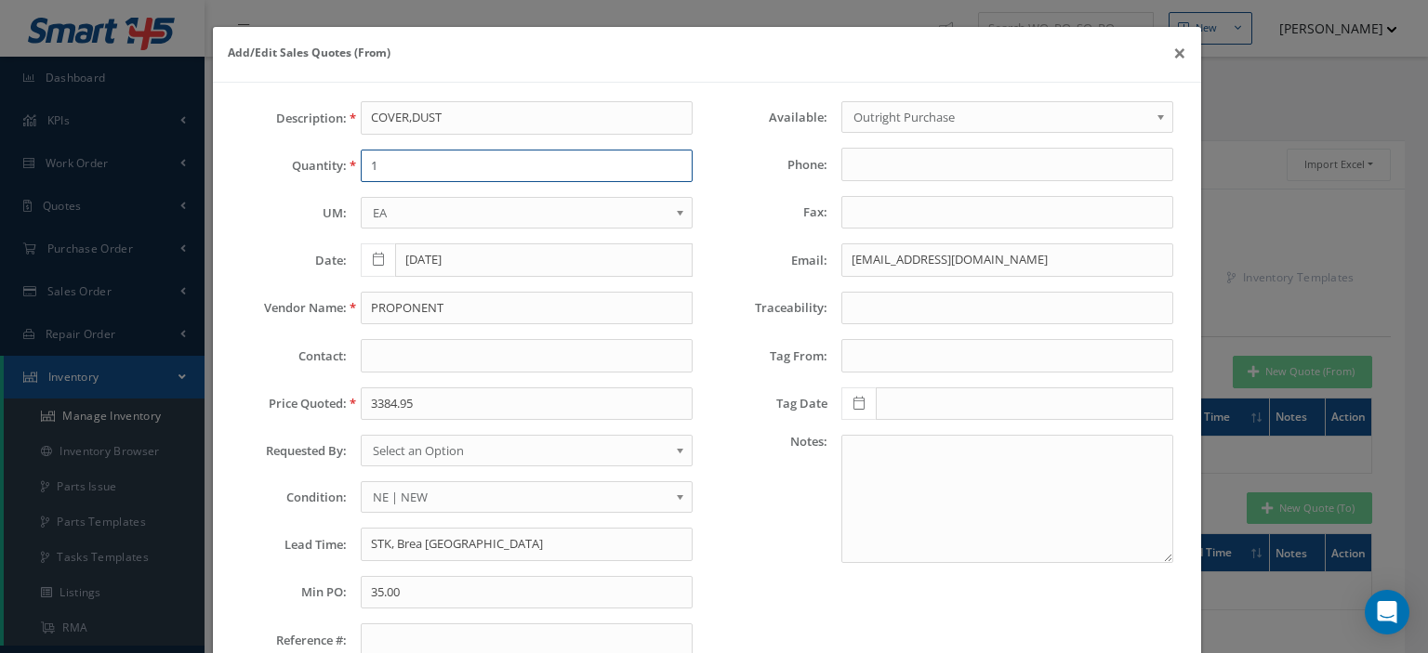
click at [416, 162] on input "1" at bounding box center [527, 166] width 332 height 33
type input "1"
click at [405, 542] on input "STK, Brea [GEOGRAPHIC_DATA]" at bounding box center [527, 544] width 332 height 33
paste input "Out of Stock"
type input "Out of Stock"
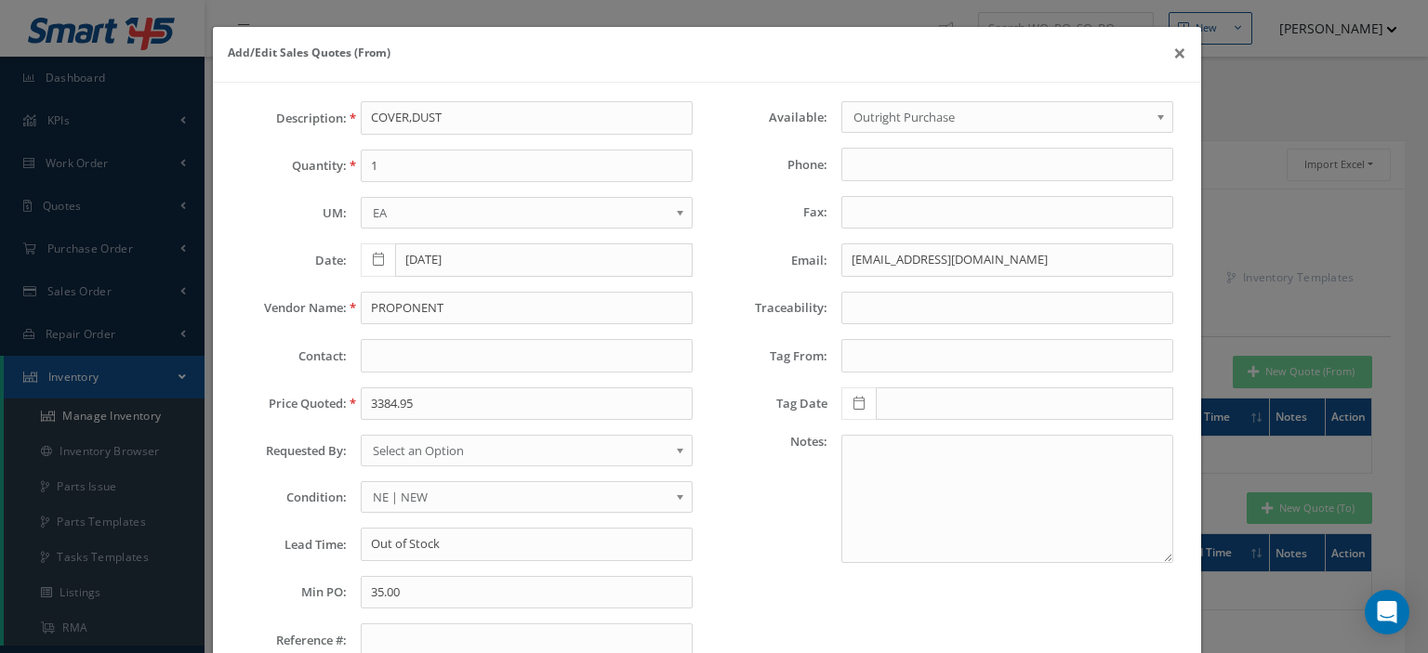
click at [402, 444] on span "Select an Option" at bounding box center [521, 451] width 296 height 22
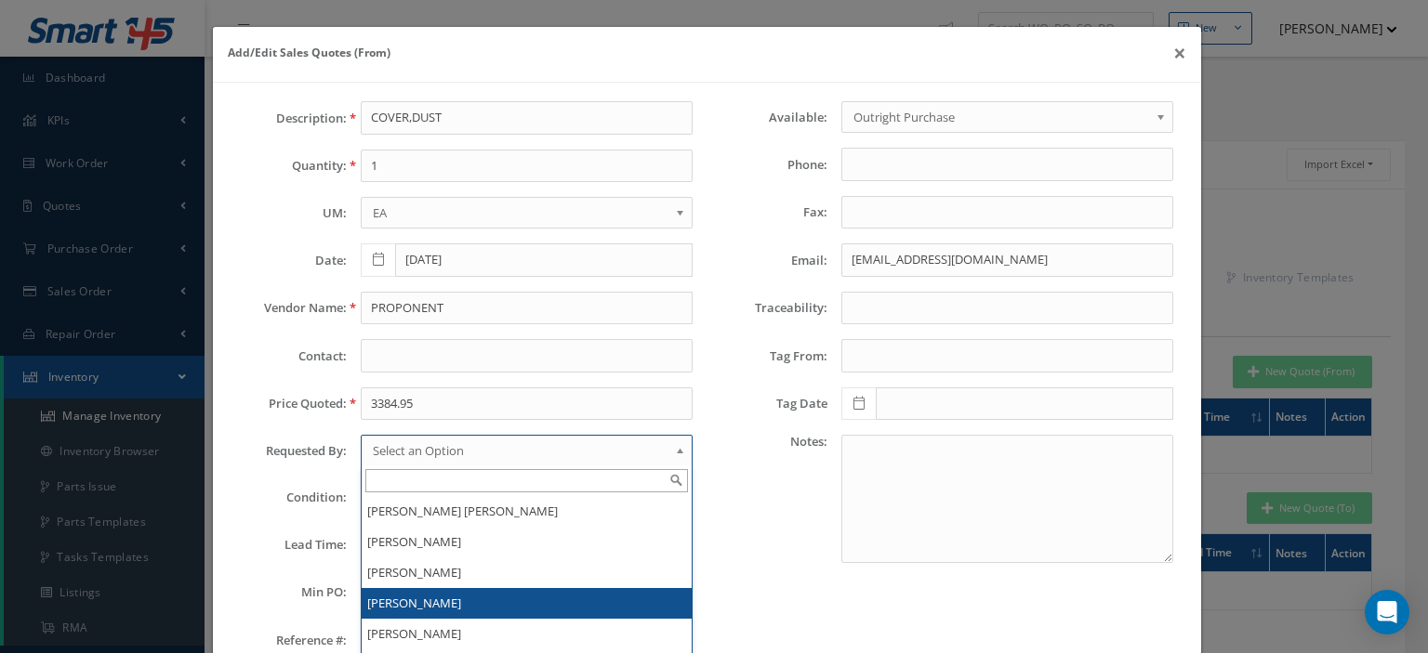
click at [410, 594] on li "[PERSON_NAME]" at bounding box center [527, 603] width 330 height 31
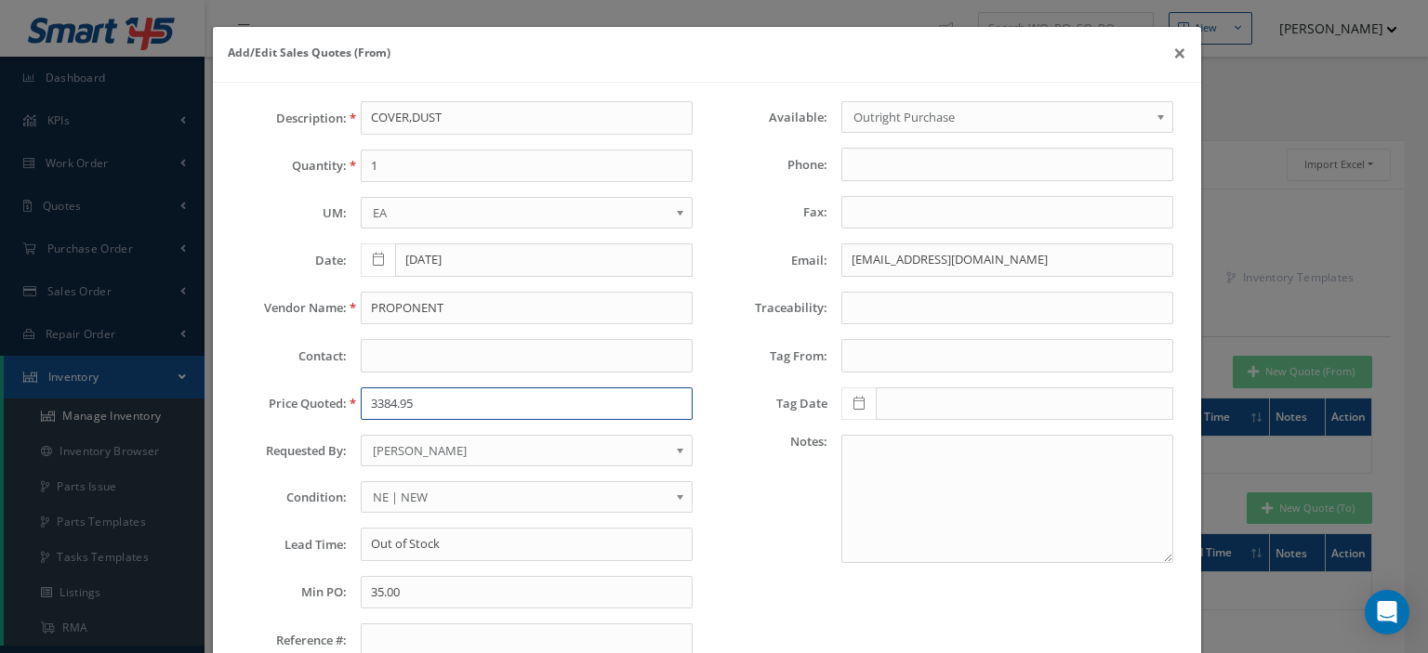
click at [381, 395] on input "3384.95" at bounding box center [527, 404] width 332 height 33
type input "0.00"
click at [364, 294] on input "PROPONENT" at bounding box center [527, 308] width 332 height 33
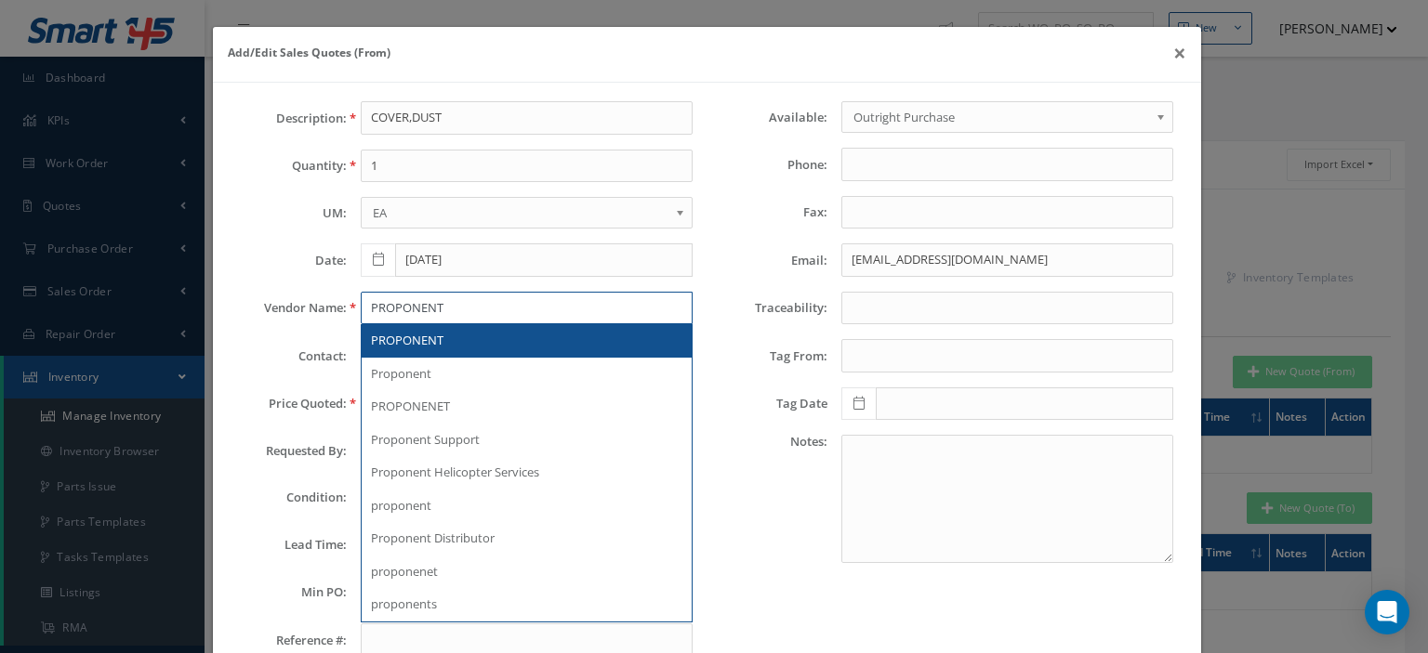
type input "PROPONENT"
click at [420, 328] on div "PROPONENT" at bounding box center [527, 340] width 330 height 33
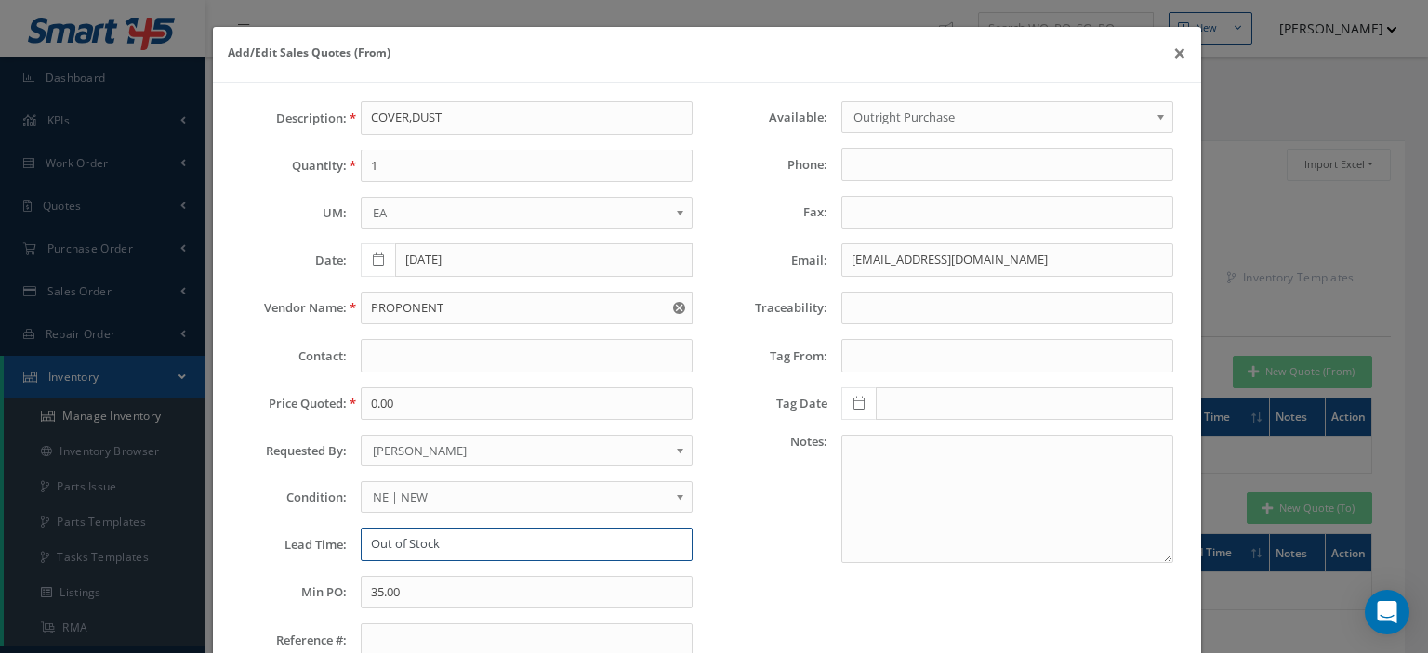
click at [482, 541] on input "Out of Stock" at bounding box center [527, 544] width 332 height 33
paste input "104 days"
type input "Out of Stock --104 days"
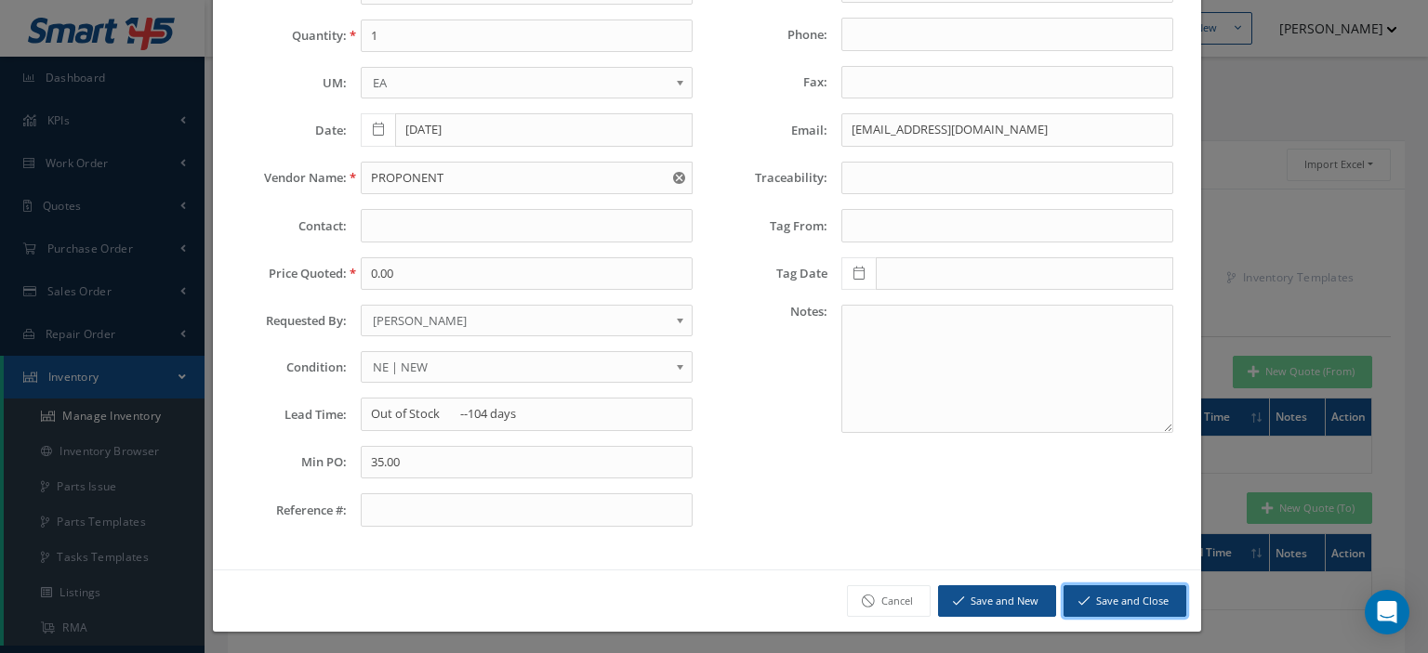
click at [1079, 603] on button "Save and Close" at bounding box center [1124, 602] width 123 height 33
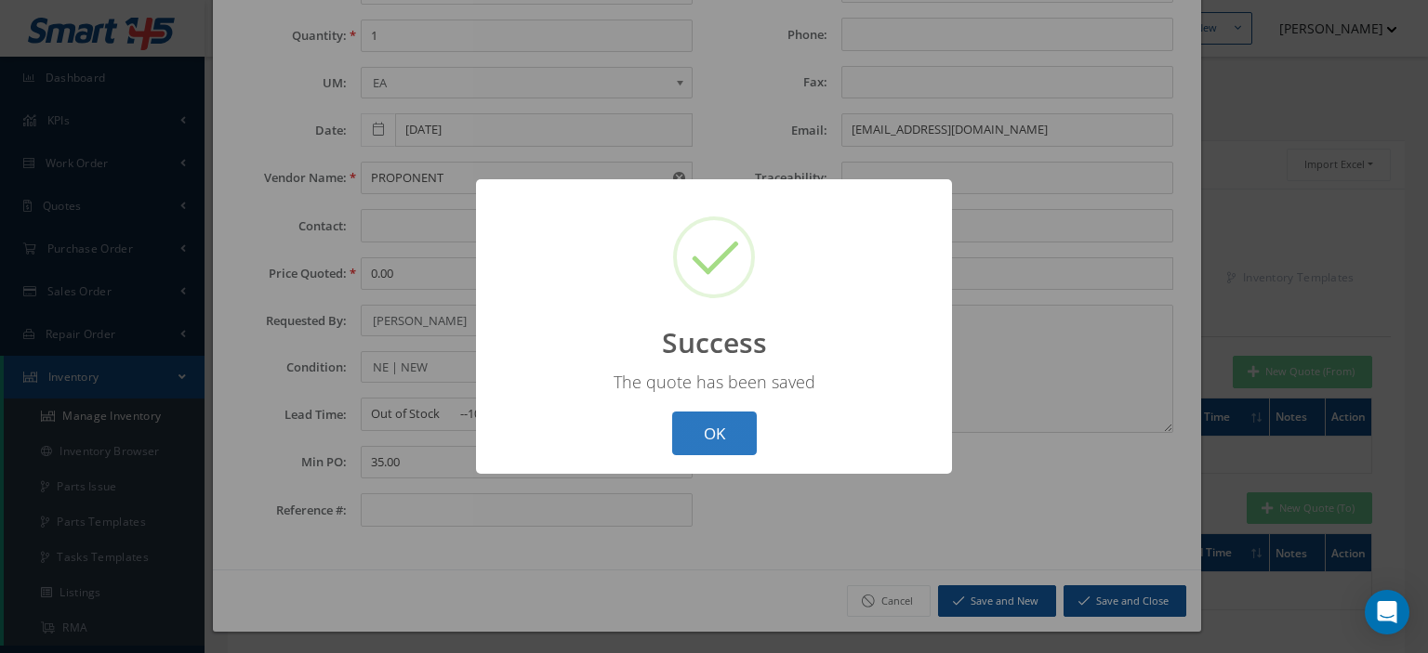
click at [703, 437] on button "OK" at bounding box center [714, 434] width 85 height 44
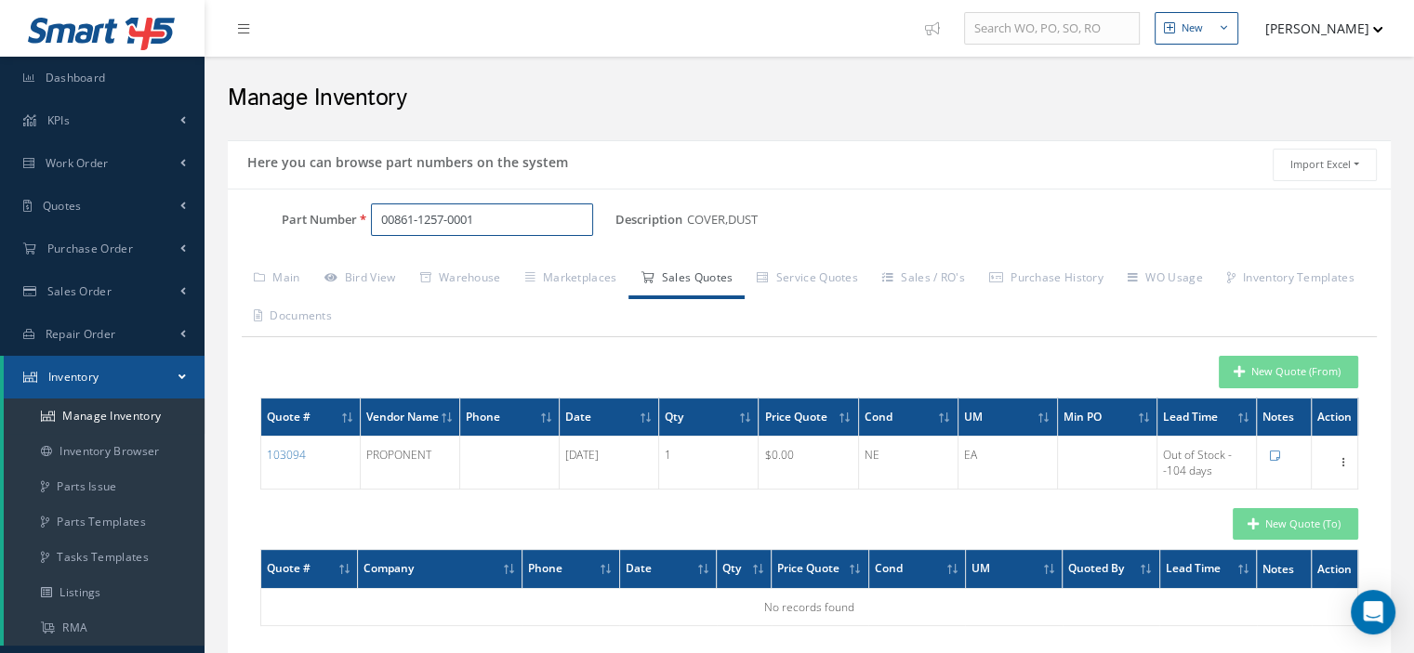
drag, startPoint x: 491, startPoint y: 226, endPoint x: 205, endPoint y: 211, distance: 285.7
click at [246, 204] on div "Part Number 00861-1257-0001" at bounding box center [422, 220] width 388 height 33
paste input "A127S1CXZQ"
click at [434, 270] on span "A127S1CXZQ" at bounding box center [460, 267] width 167 height 20
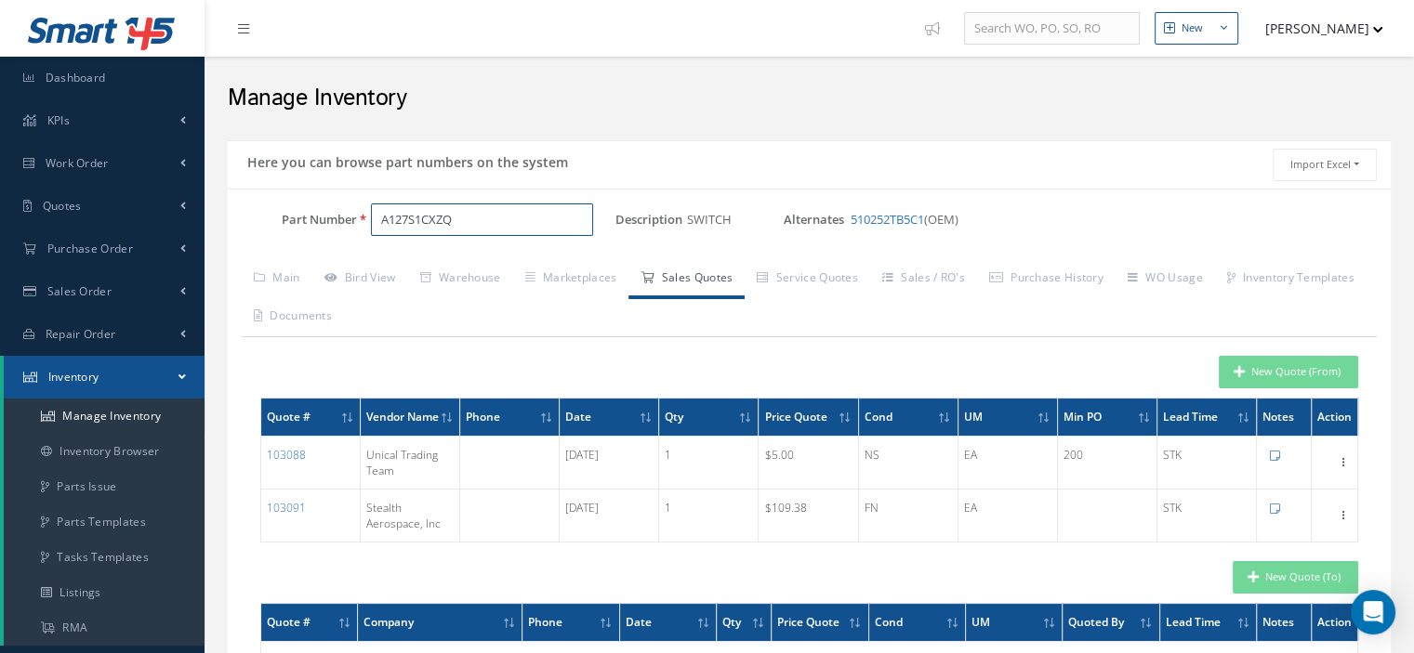
type input "A127S1CXZQ"
click at [1297, 371] on button "New Quote (From)" at bounding box center [1288, 372] width 139 height 33
type input "SWITCH"
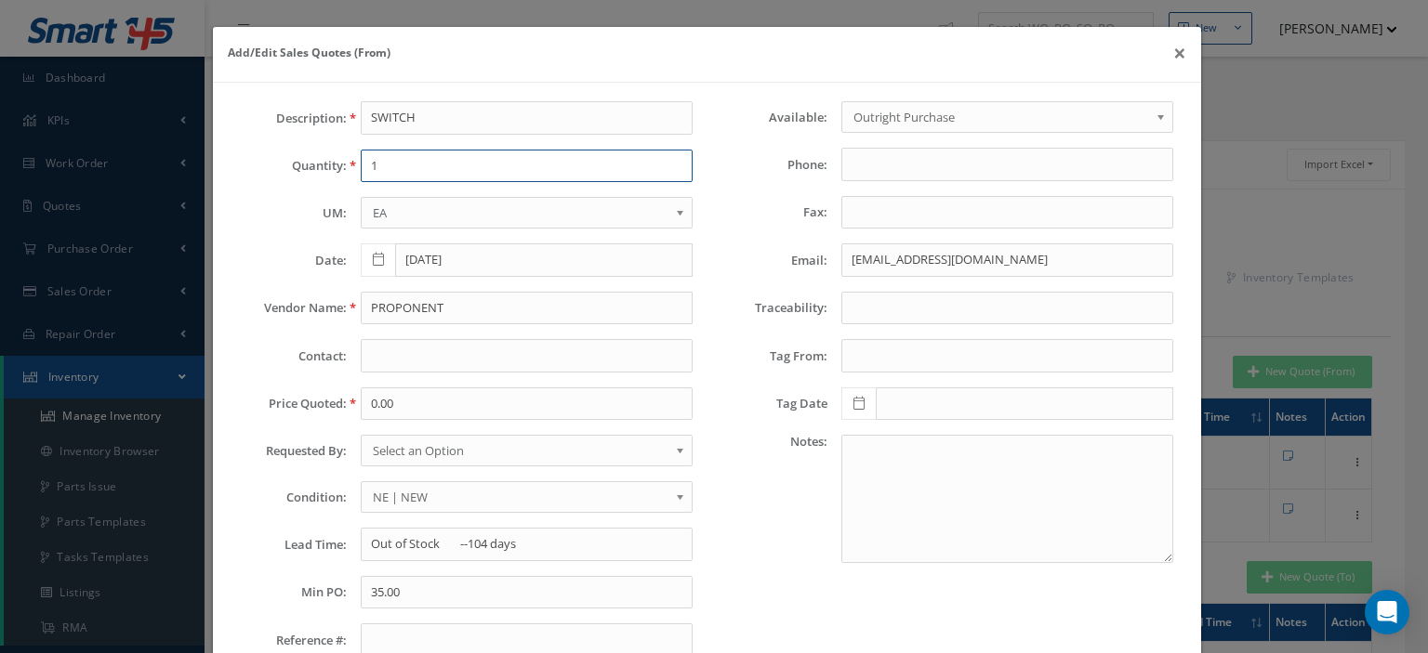
click at [436, 161] on input "1" at bounding box center [527, 166] width 332 height 33
type input "8"
click at [373, 402] on input "0.00" at bounding box center [527, 404] width 332 height 33
paste input "10"
type input "100.00"
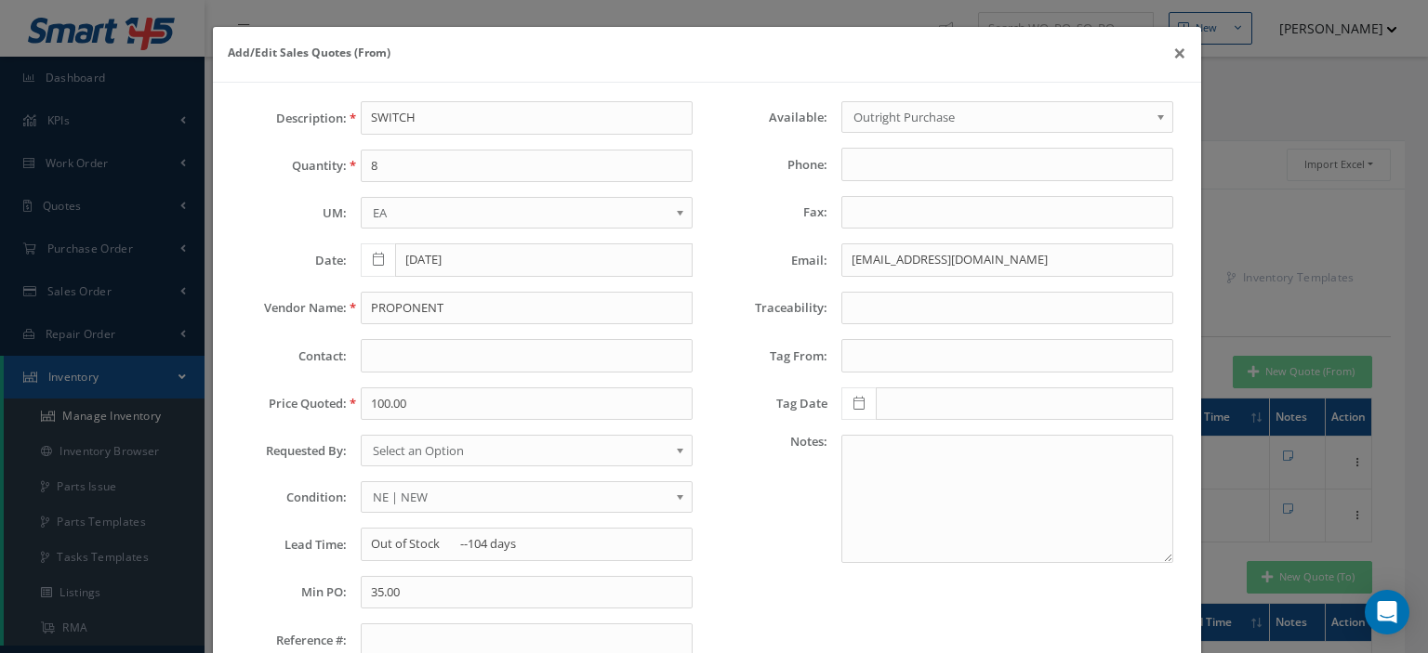
click at [419, 446] on span "Select an Option" at bounding box center [521, 451] width 296 height 22
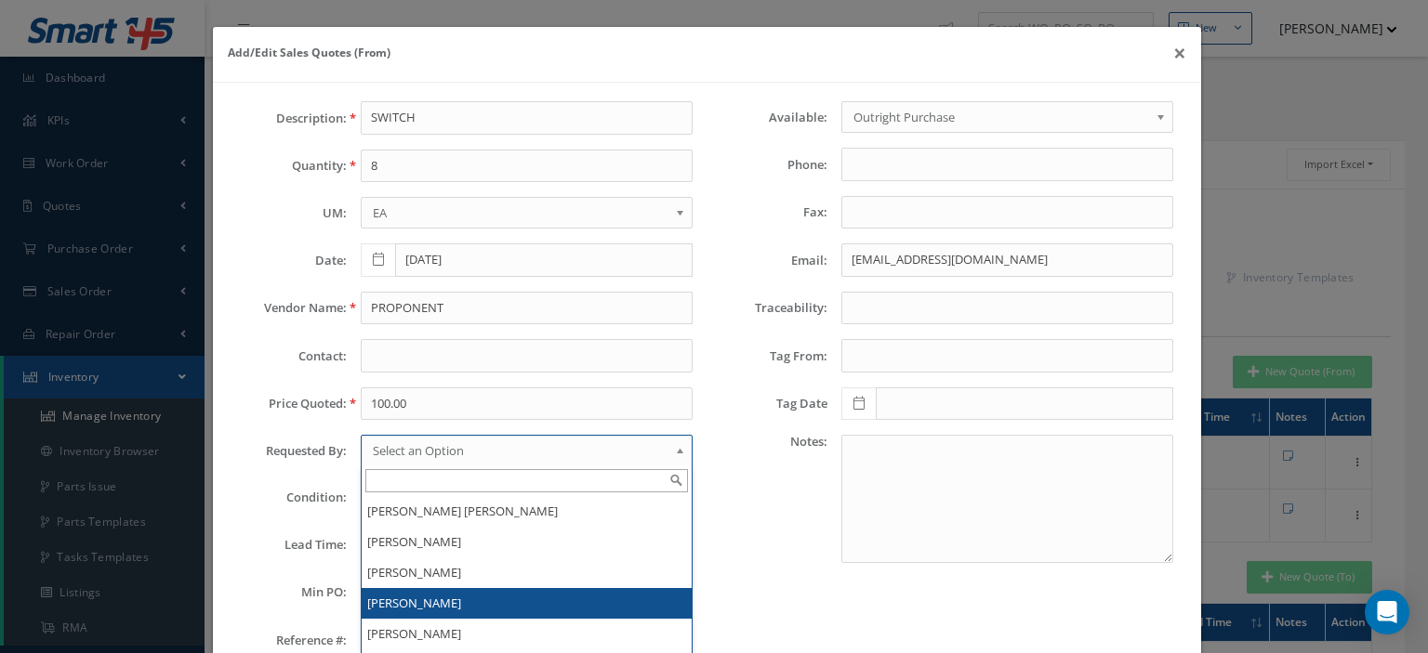
click at [416, 600] on li "[PERSON_NAME]" at bounding box center [527, 603] width 330 height 31
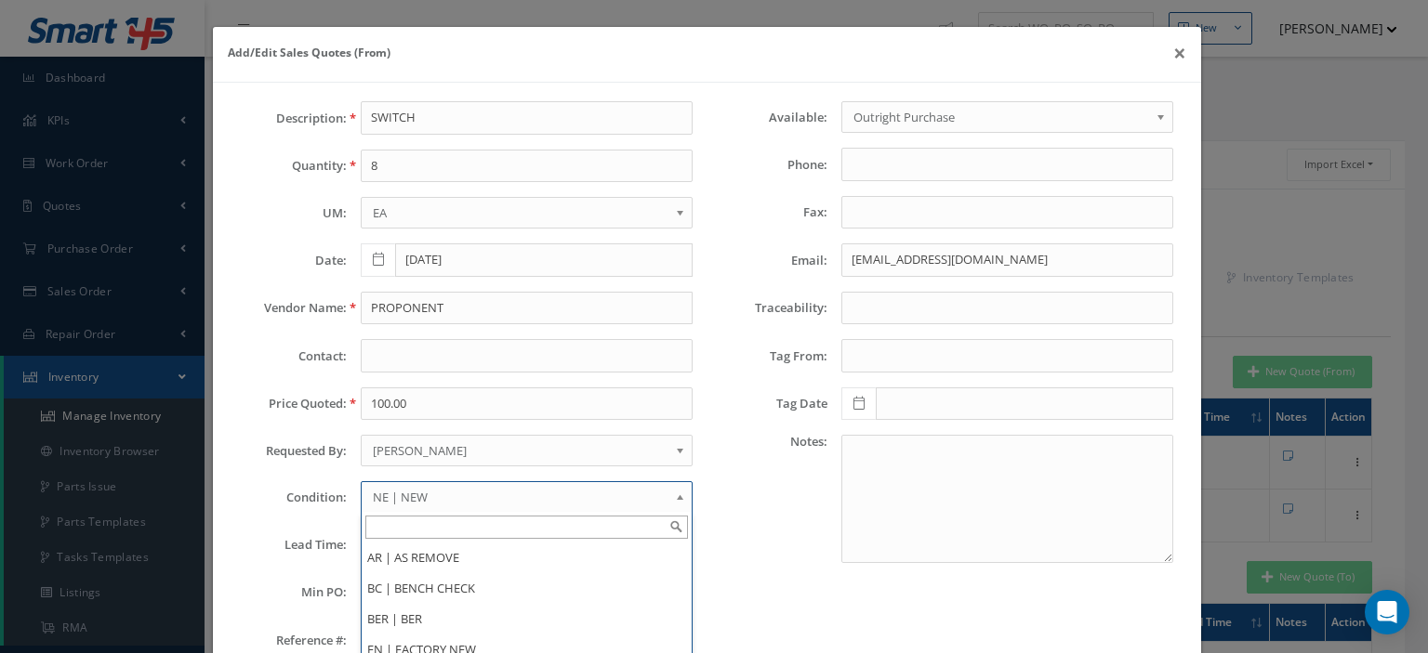
click at [426, 490] on span "NE | NEW" at bounding box center [521, 497] width 296 height 22
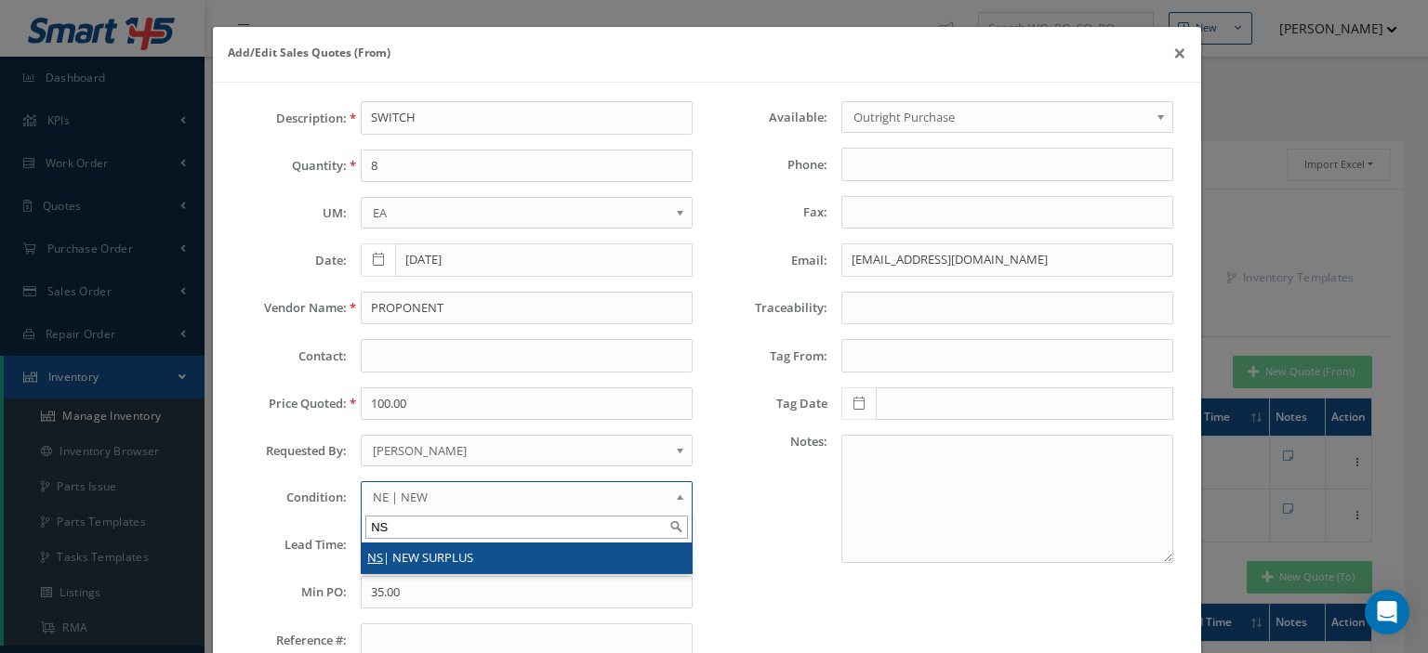
type input "NS"
click at [426, 549] on li "NS | NEW SURPLUS" at bounding box center [527, 558] width 330 height 31
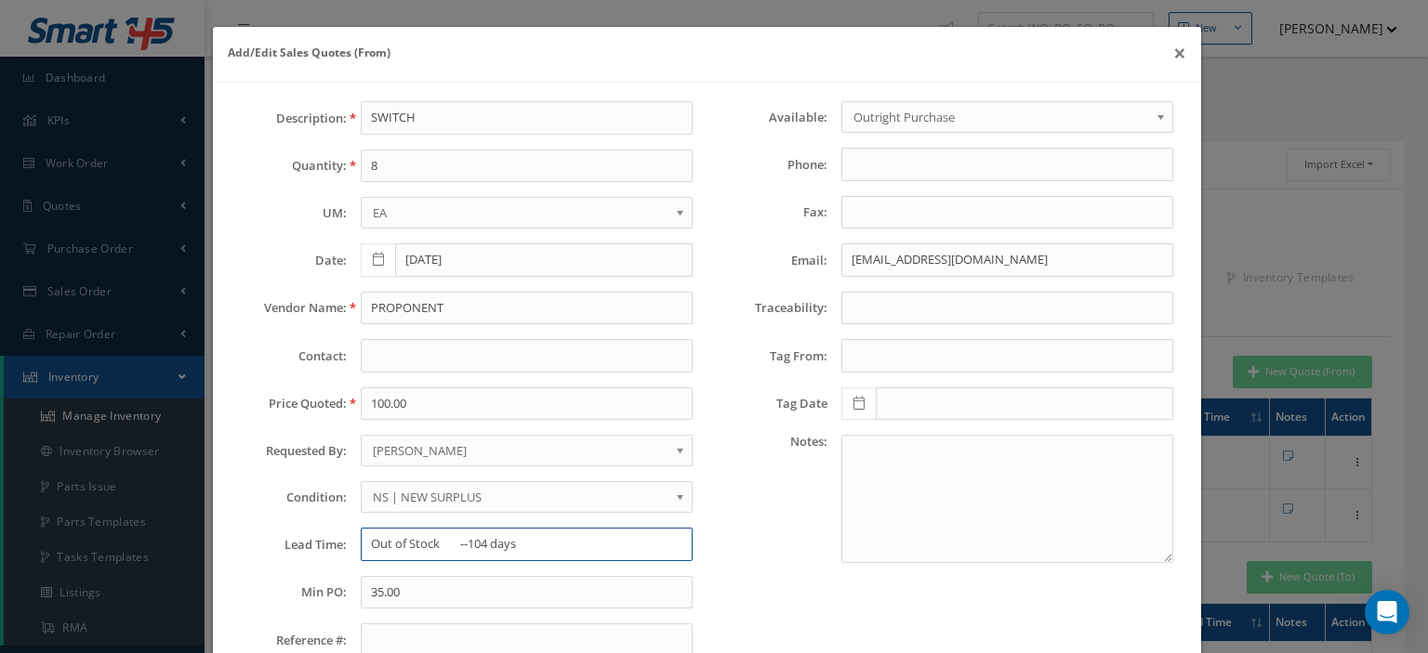
click at [414, 546] on input "Out of Stock --104 days" at bounding box center [527, 544] width 332 height 33
type input "STK"
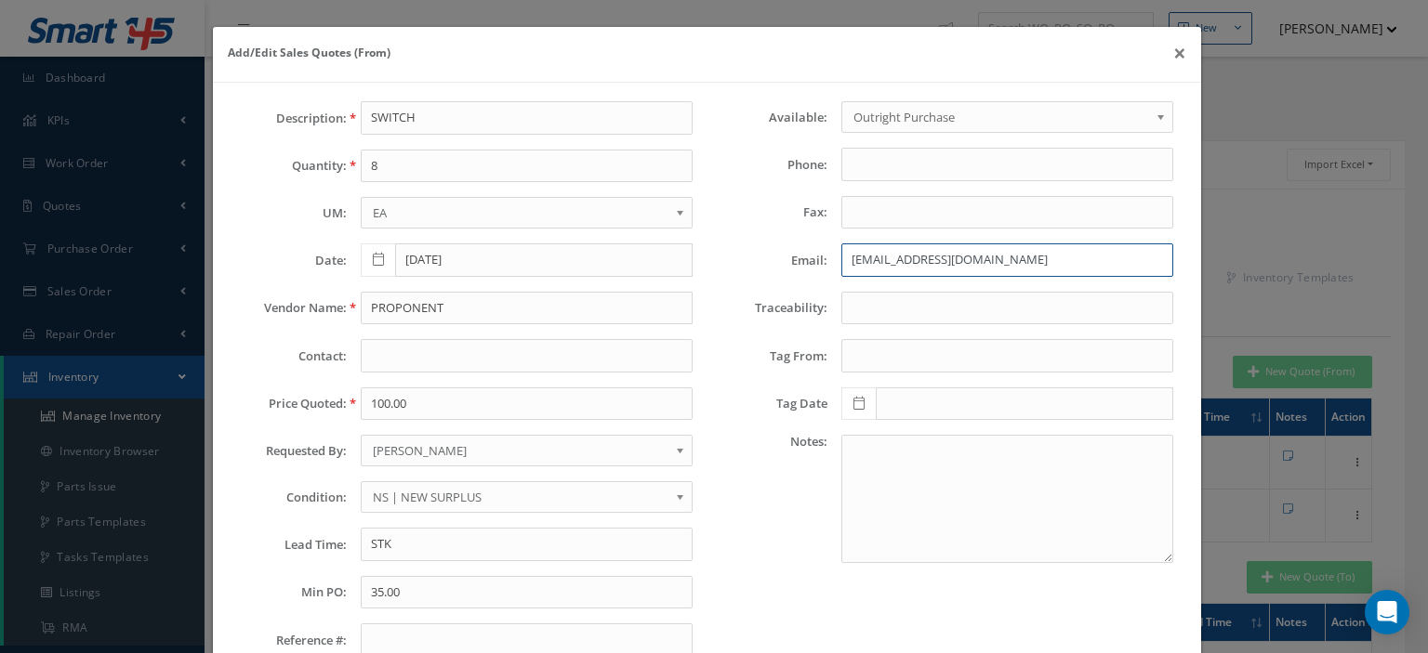
click at [990, 270] on input "support@proponent.com" at bounding box center [1007, 260] width 332 height 33
paste input "michael.brooks@avair.aero"
type input "michael.brooks@avair.aero"
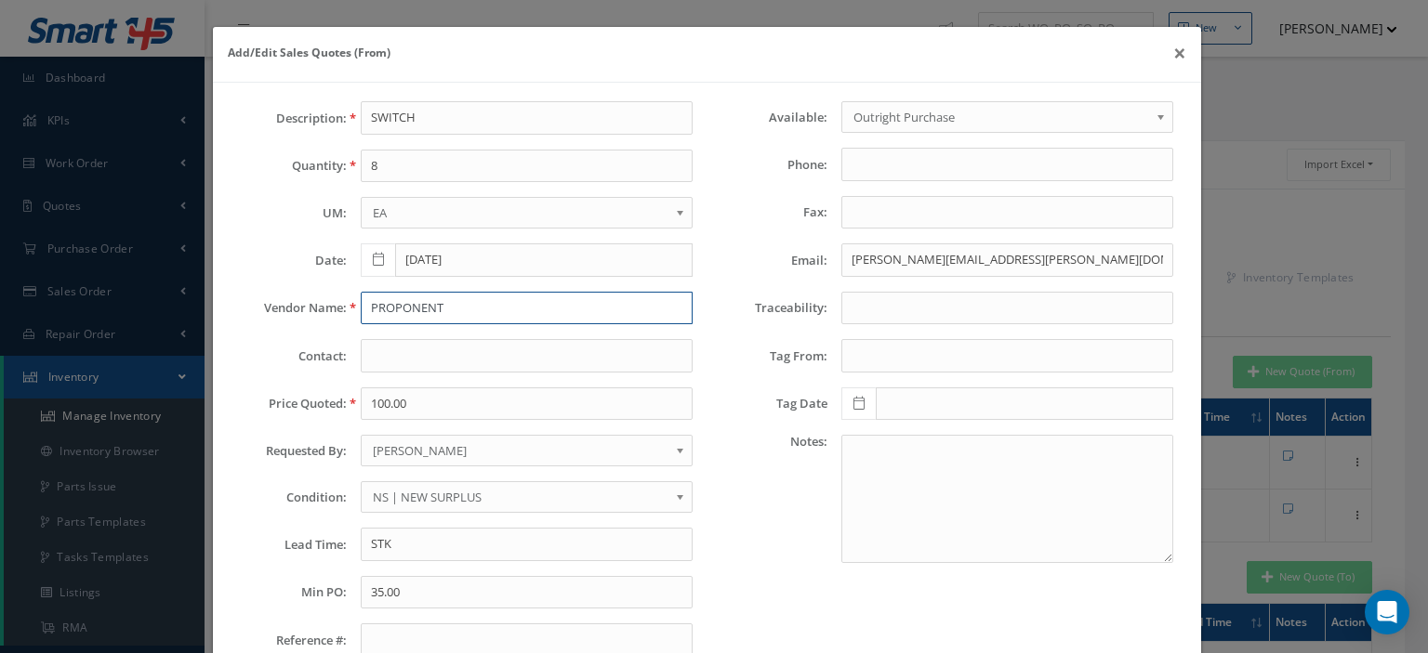
click at [468, 308] on input "PROPONENT" at bounding box center [527, 308] width 332 height 33
click at [392, 314] on input "PROPONENT" at bounding box center [527, 308] width 332 height 33
paste input "AvAir"
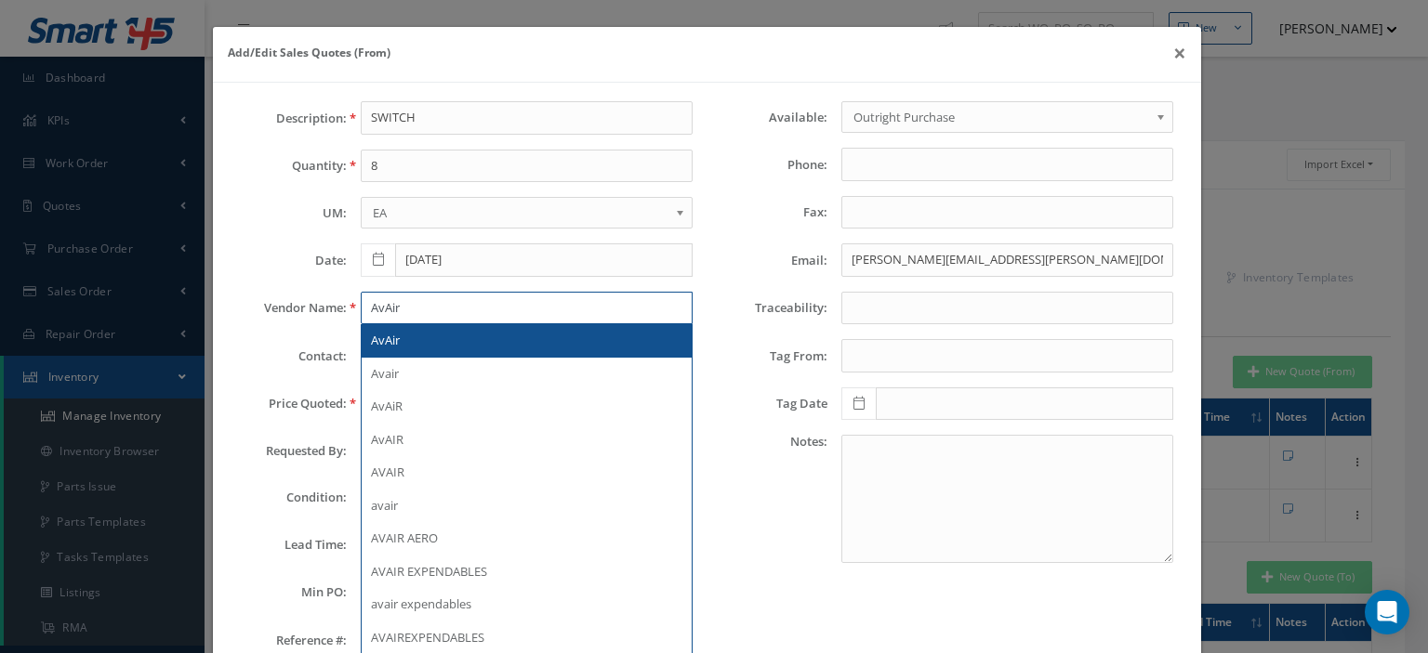
scroll to position [58, 0]
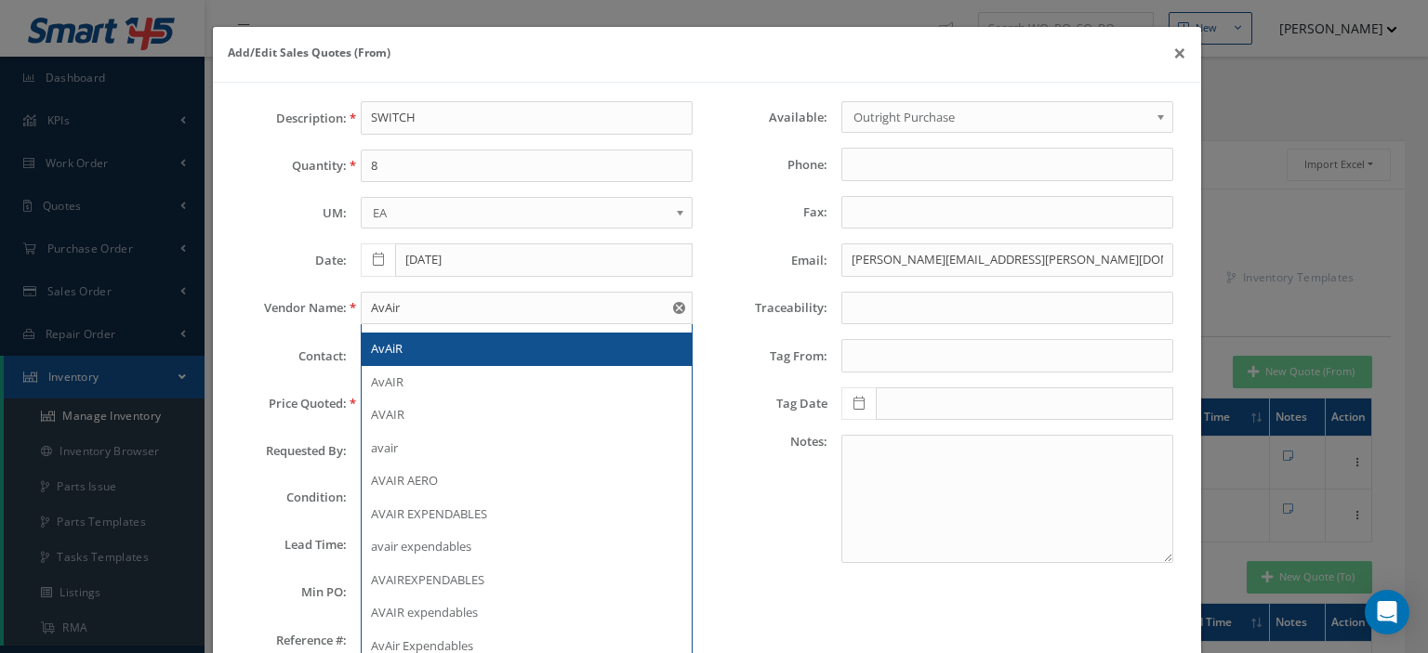
click at [434, 354] on div "AvAiR" at bounding box center [526, 349] width 311 height 19
type input "AvAiR"
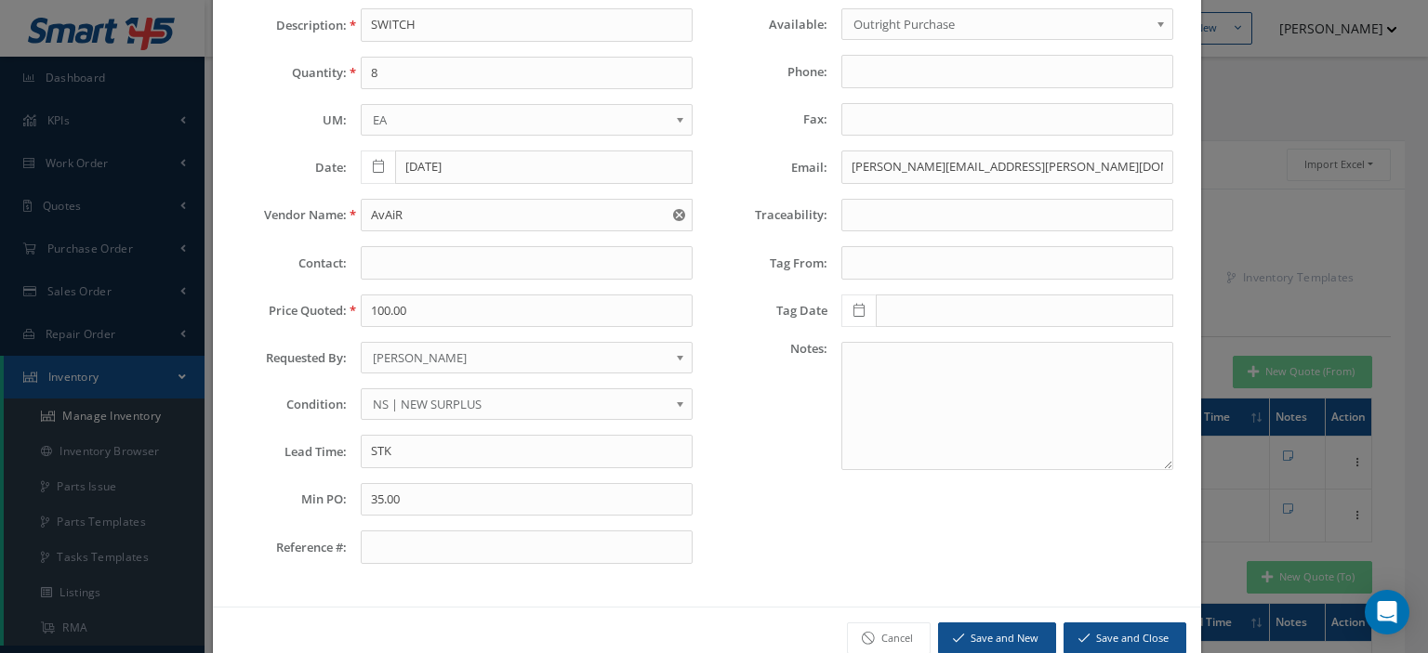
scroll to position [130, 0]
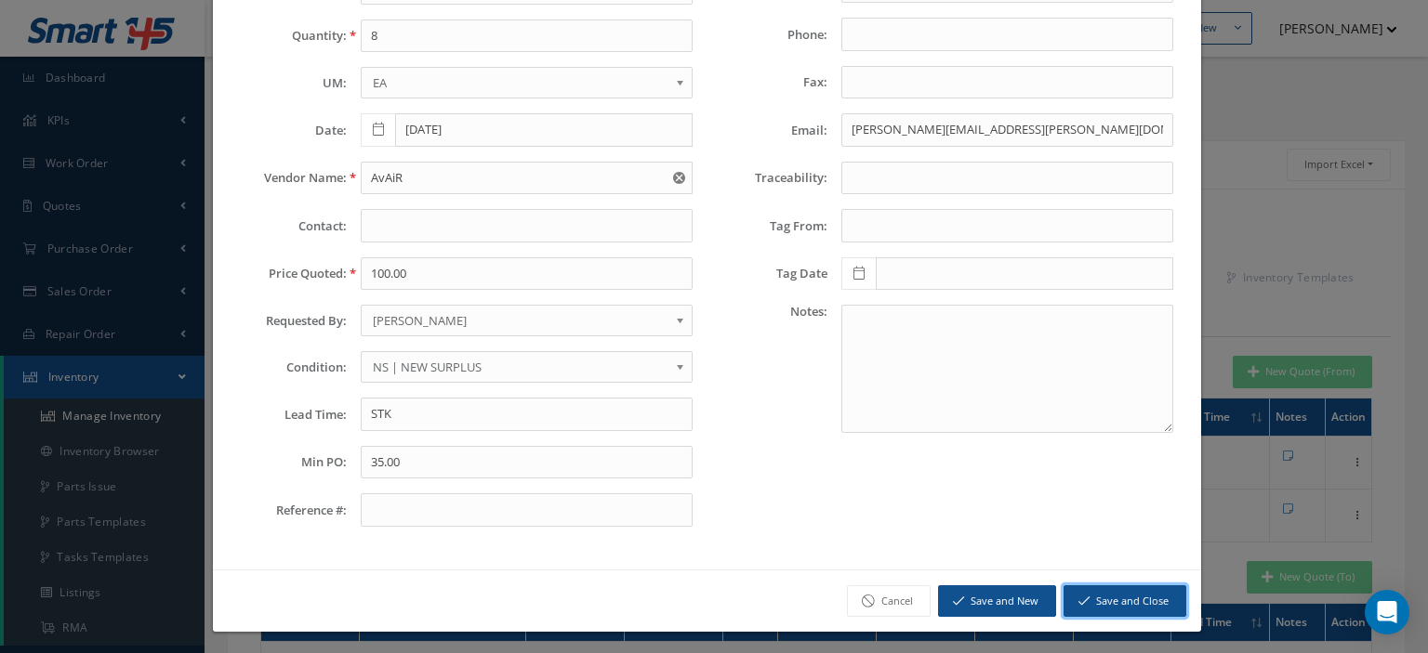
click at [1096, 601] on button "Save and Close" at bounding box center [1124, 602] width 123 height 33
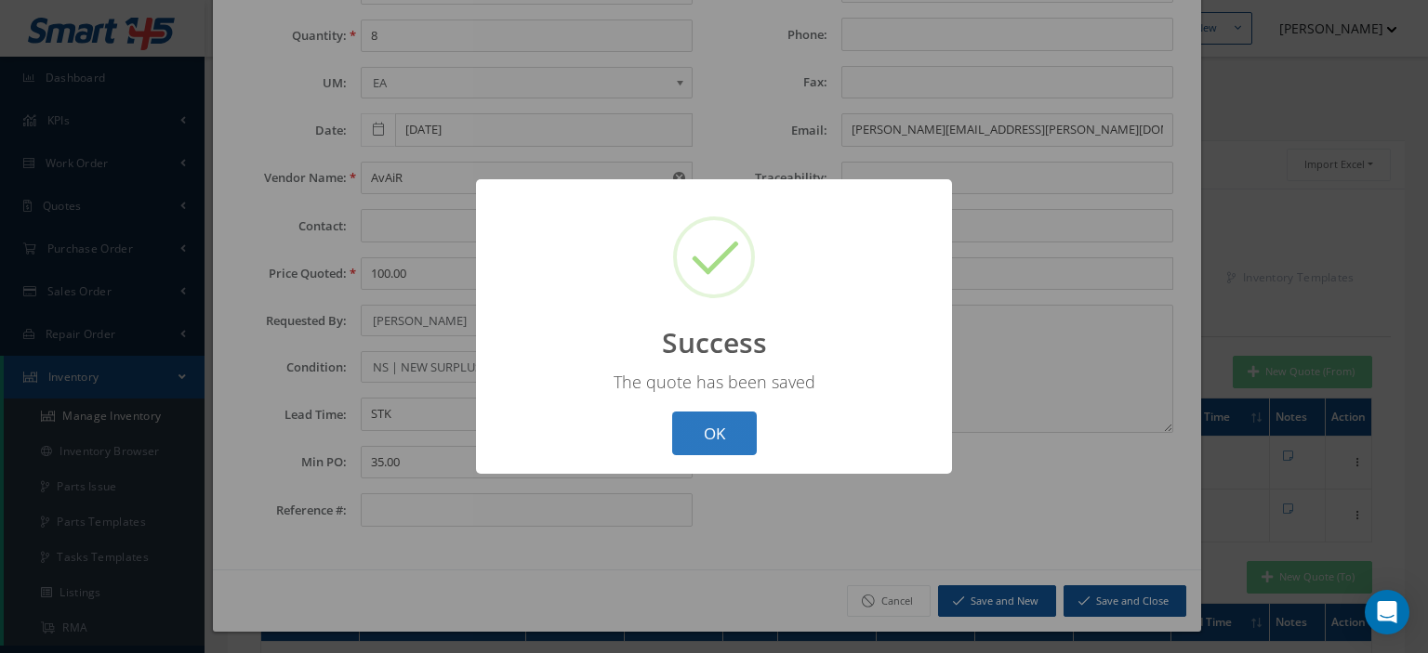
click at [728, 449] on button "OK" at bounding box center [714, 434] width 85 height 44
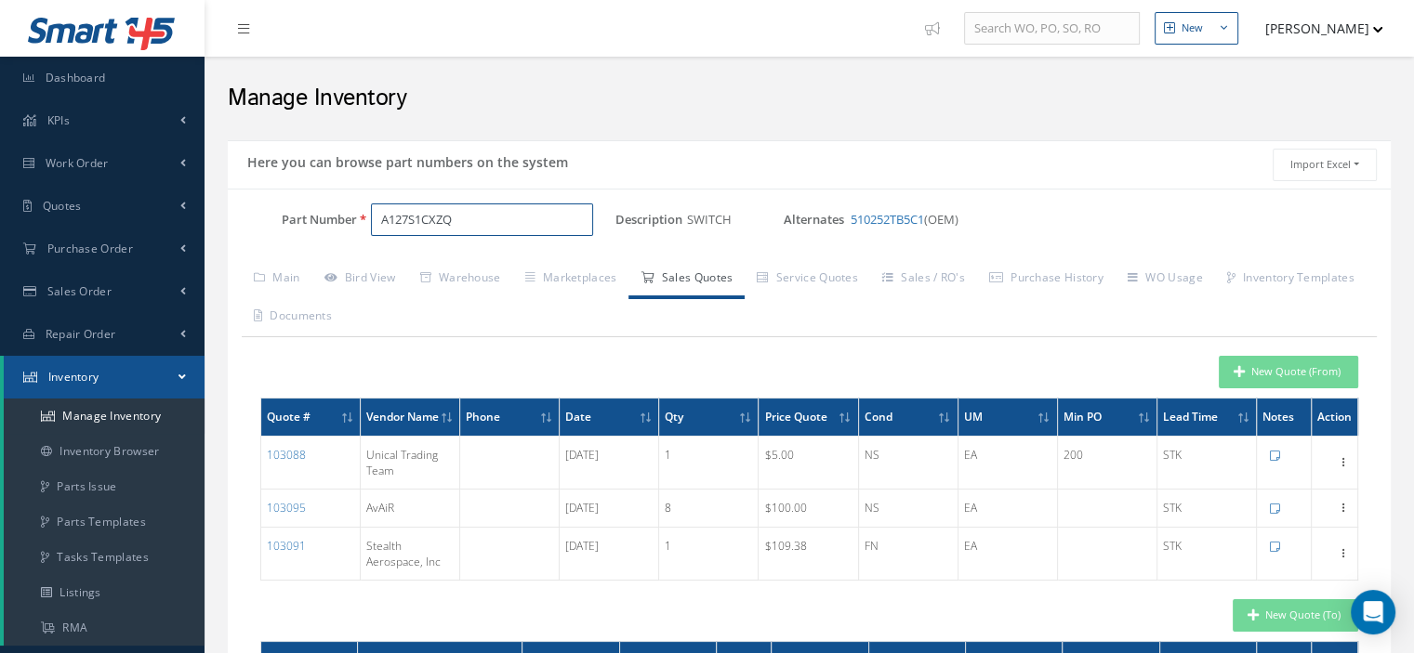
drag, startPoint x: 476, startPoint y: 230, endPoint x: 346, endPoint y: 214, distance: 131.1
click at [346, 214] on div "Part Number A127S1CXZQ" at bounding box center [422, 220] width 388 height 33
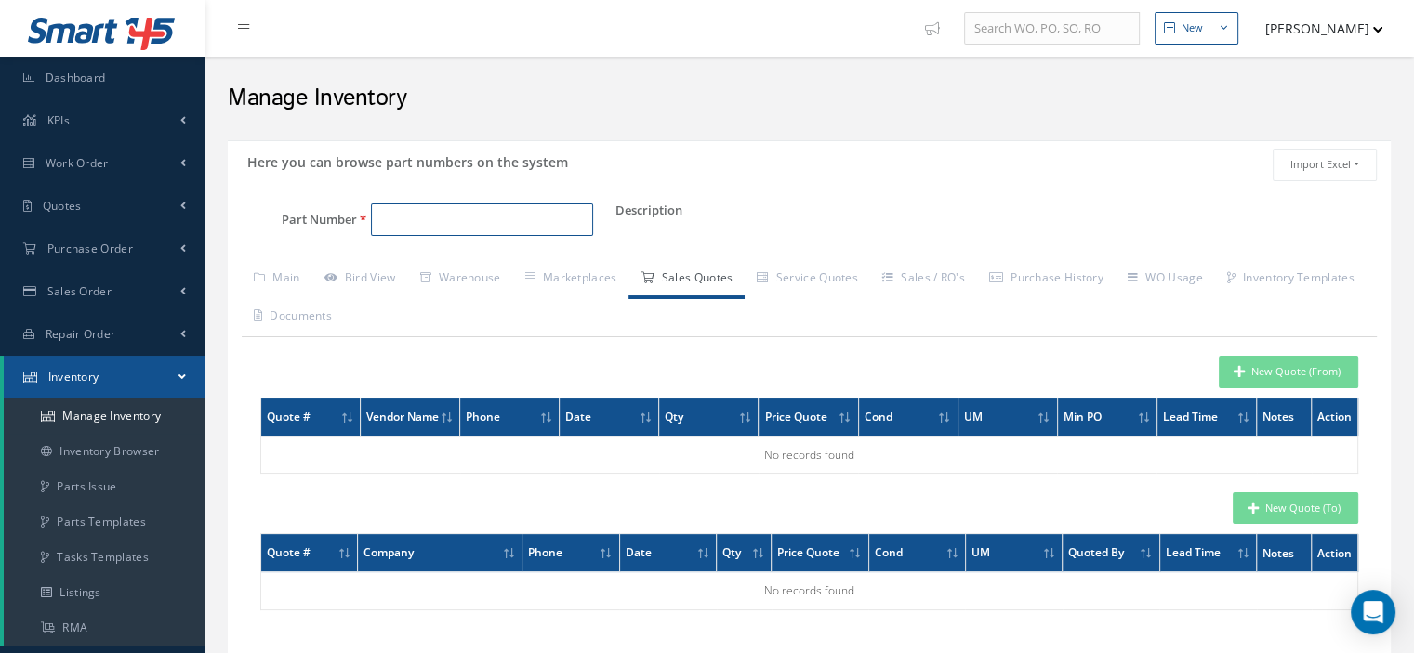
click at [455, 220] on input "Part Number" at bounding box center [482, 220] width 222 height 33
paste input "6430A"
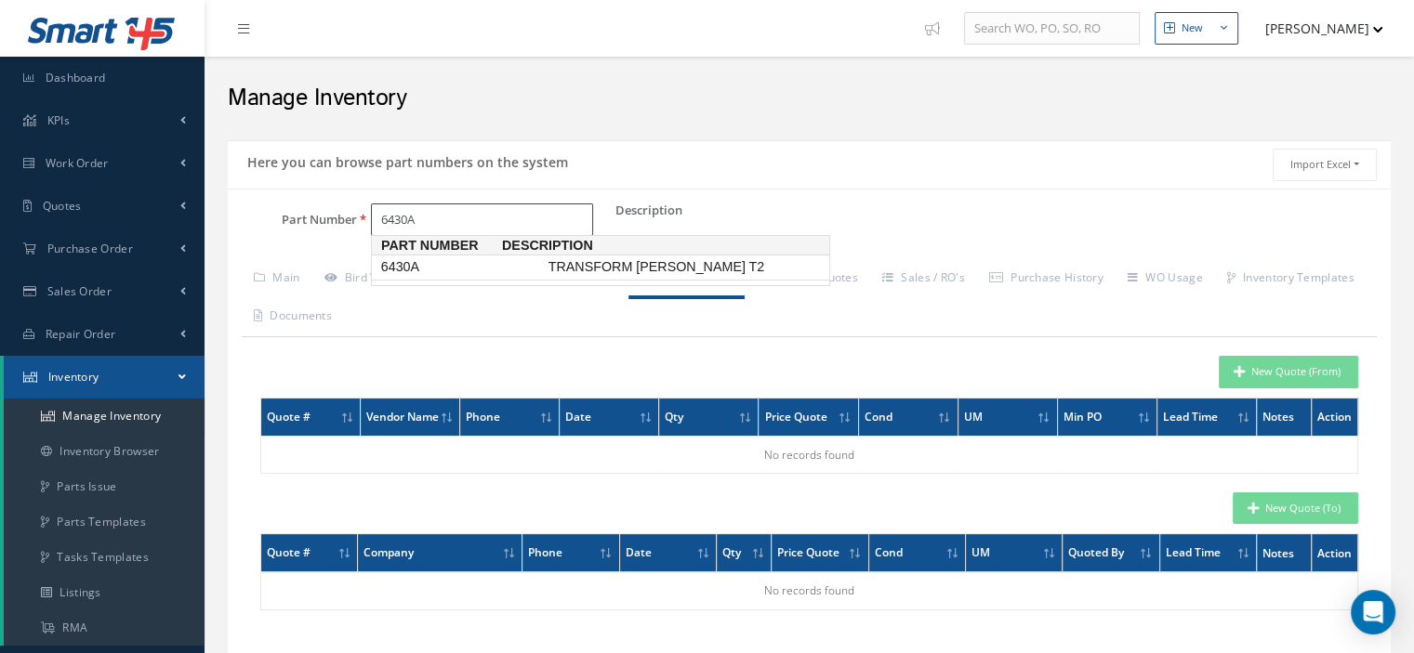
click at [419, 269] on span "6430A" at bounding box center [460, 267] width 167 height 20
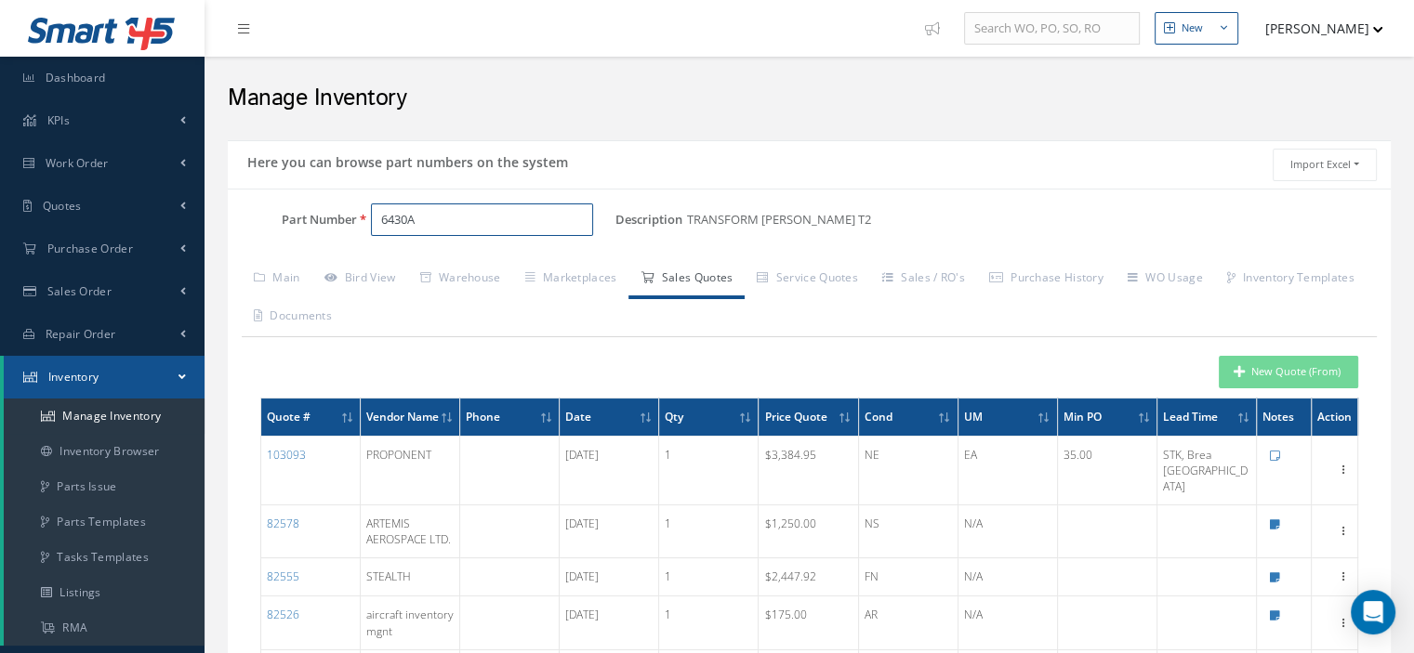
type input "6430A"
click at [1225, 368] on button "New Quote (From)" at bounding box center [1288, 372] width 139 height 33
type input "TRANSFORM VARBLE T2"
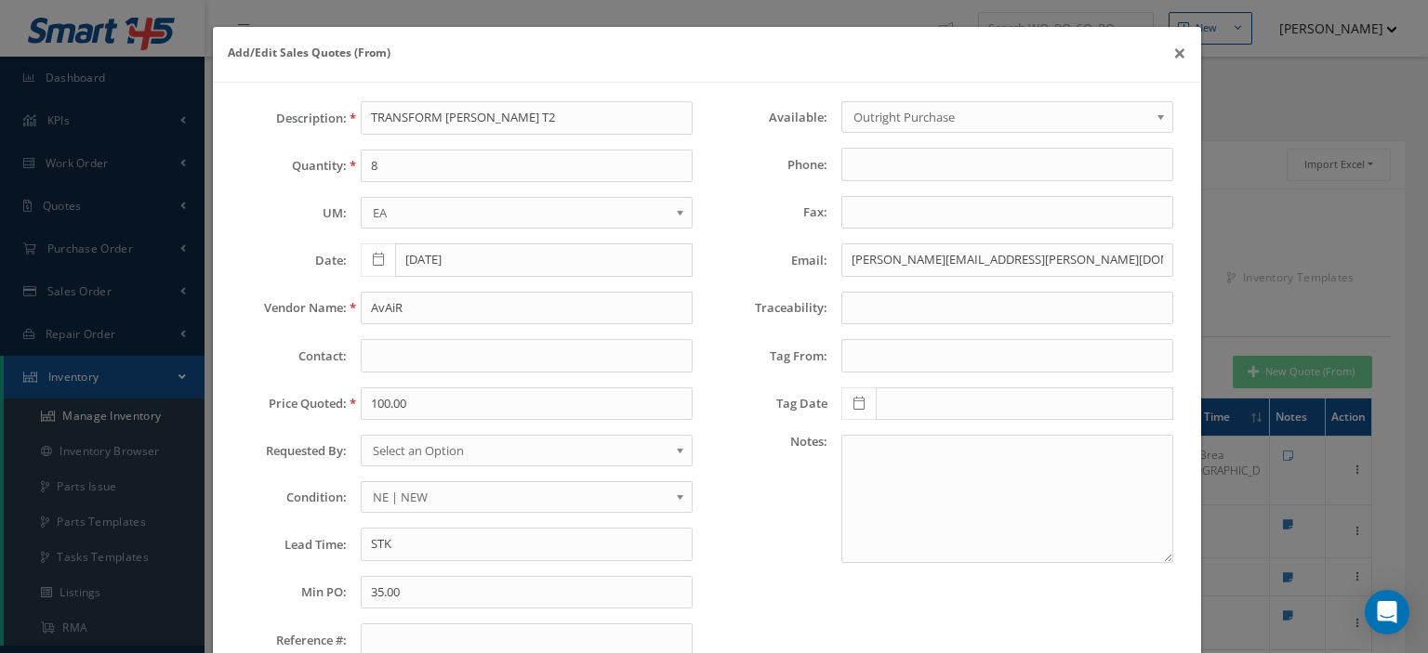
click at [372, 148] on div "Description: TRANSFORM VARBLE T2 Quantity: 8 UM: EA FT IN LB EA Date: 09/16/202…" at bounding box center [467, 386] width 480 height 571
click at [402, 179] on input "8" at bounding box center [527, 166] width 332 height 33
type input "1"
click at [398, 311] on input "AvAiR" at bounding box center [527, 308] width 332 height 33
click at [387, 397] on input "100.00" at bounding box center [527, 404] width 332 height 33
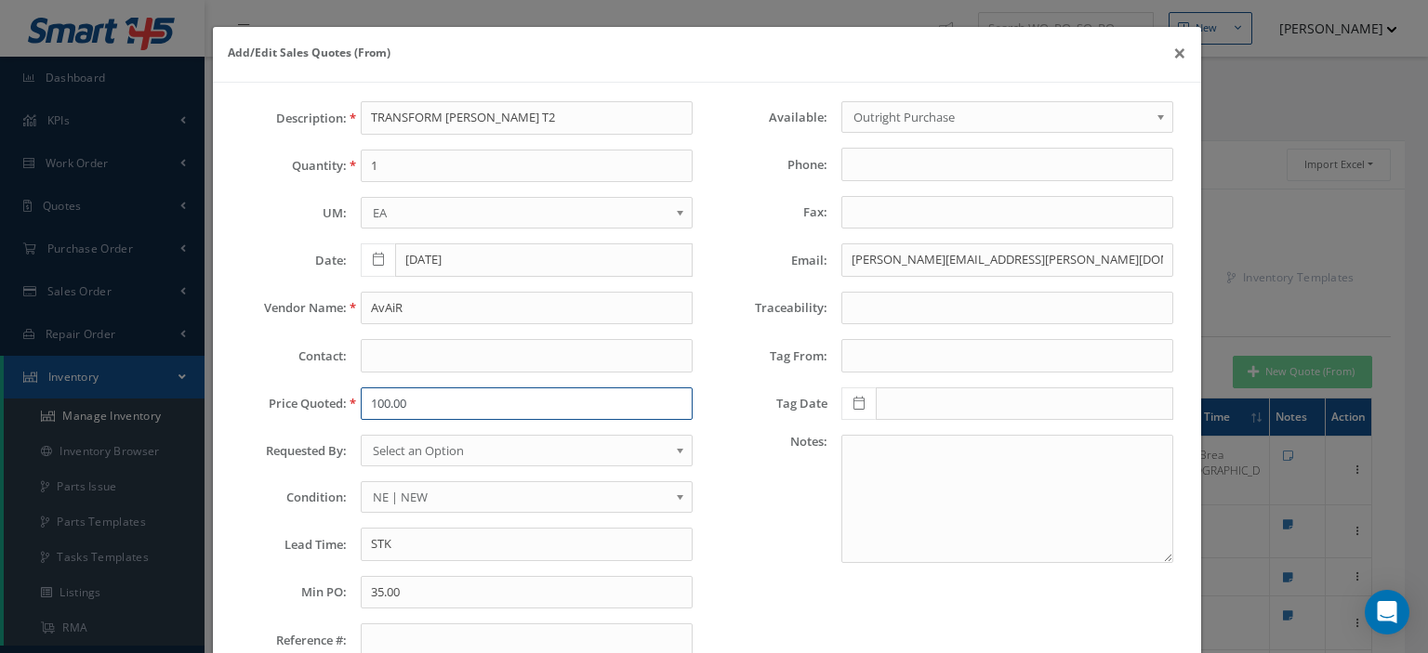
paste input "25"
type input "2500.00"
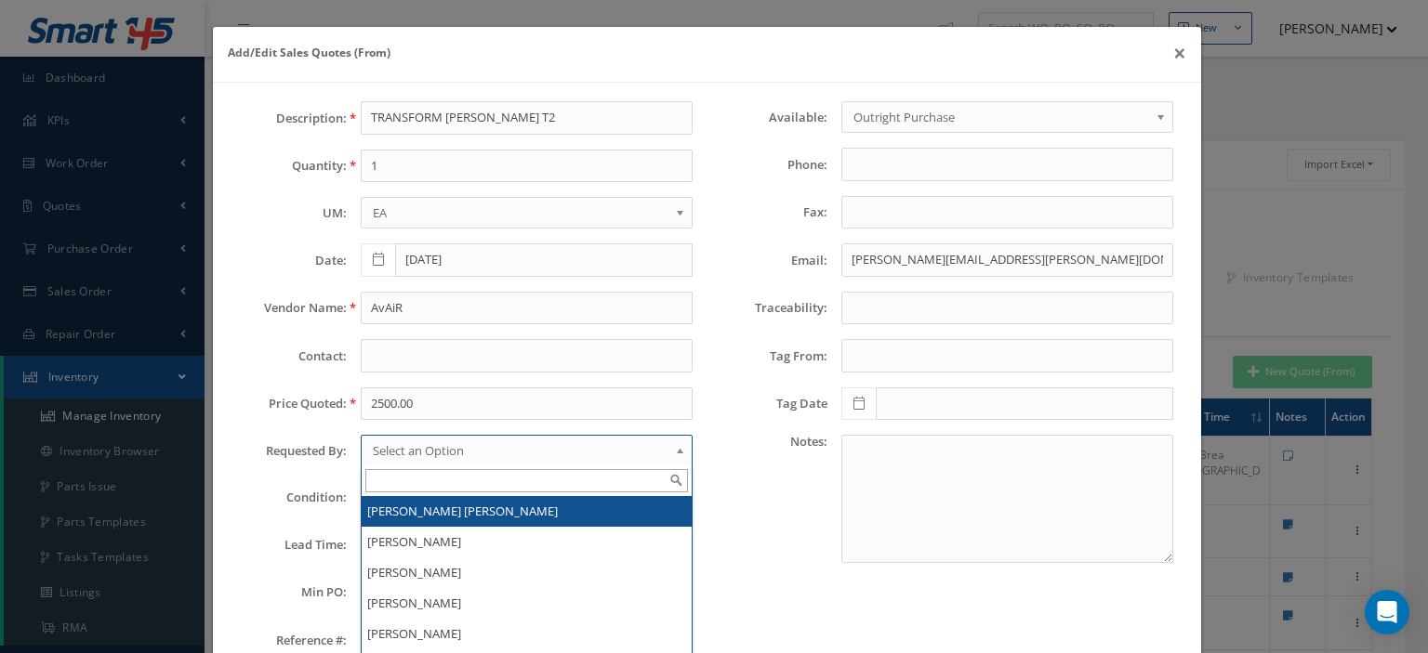
click at [439, 449] on span "Select an Option" at bounding box center [521, 451] width 296 height 22
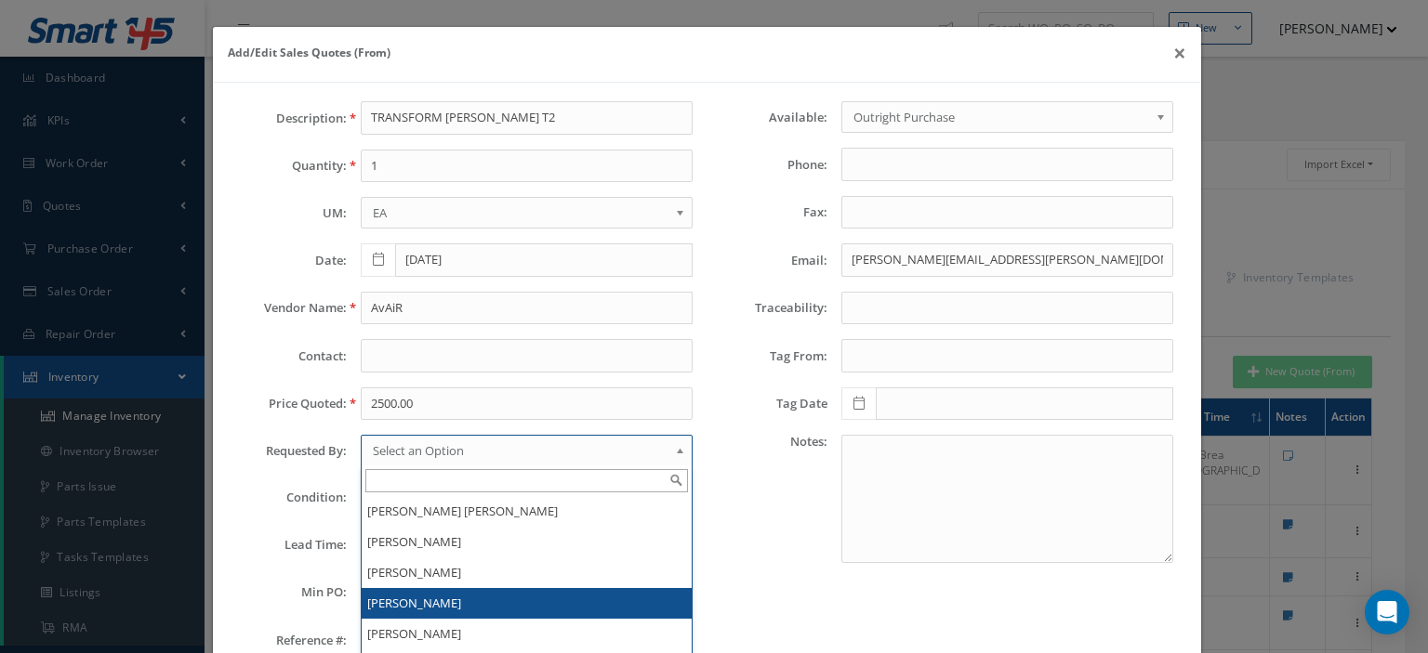
click at [447, 603] on li "[PERSON_NAME]" at bounding box center [527, 603] width 330 height 31
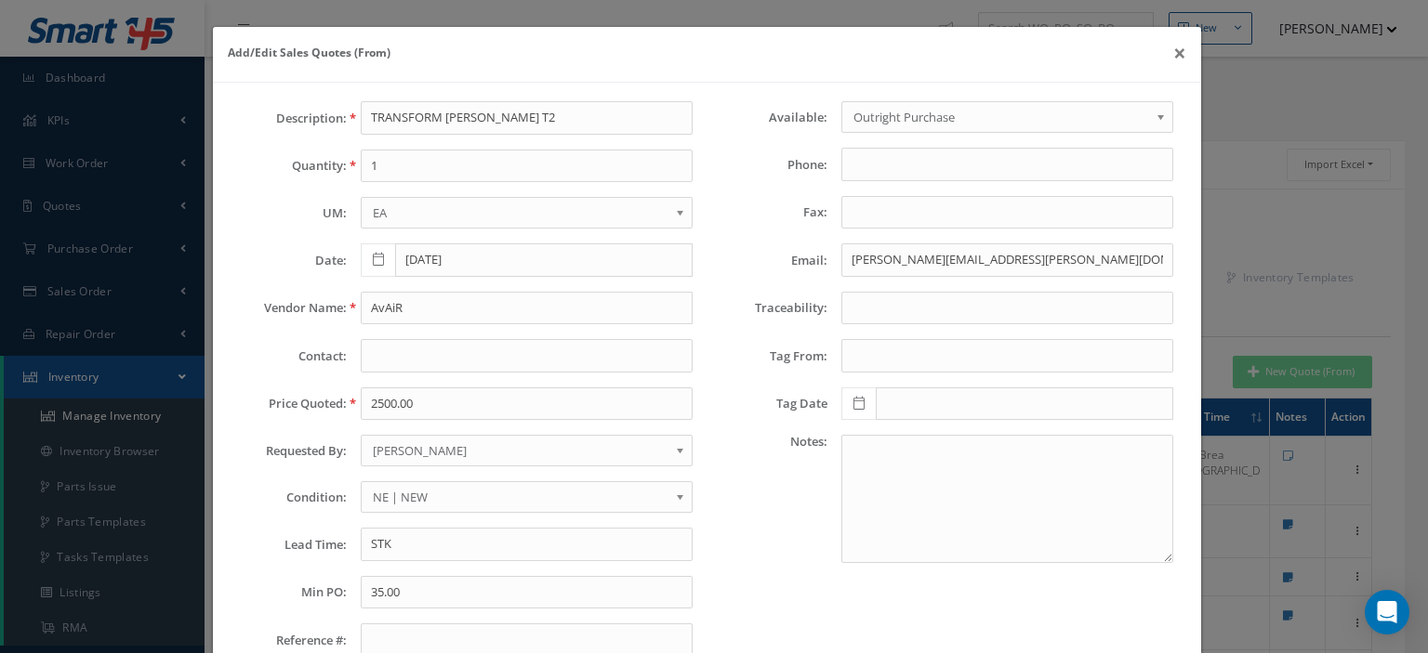
click at [442, 494] on span "NE | NEW" at bounding box center [521, 497] width 296 height 22
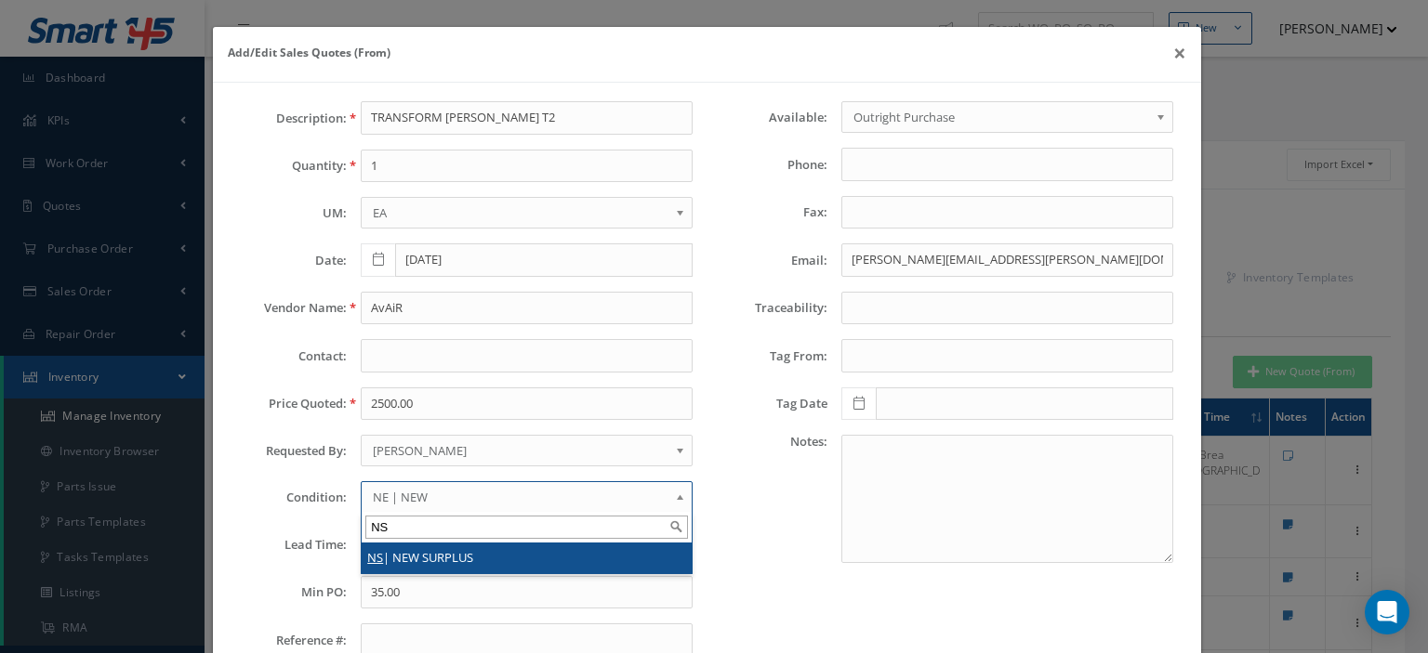
type input "NS"
click at [455, 550] on li "NS | NEW SURPLUS" at bounding box center [527, 558] width 330 height 31
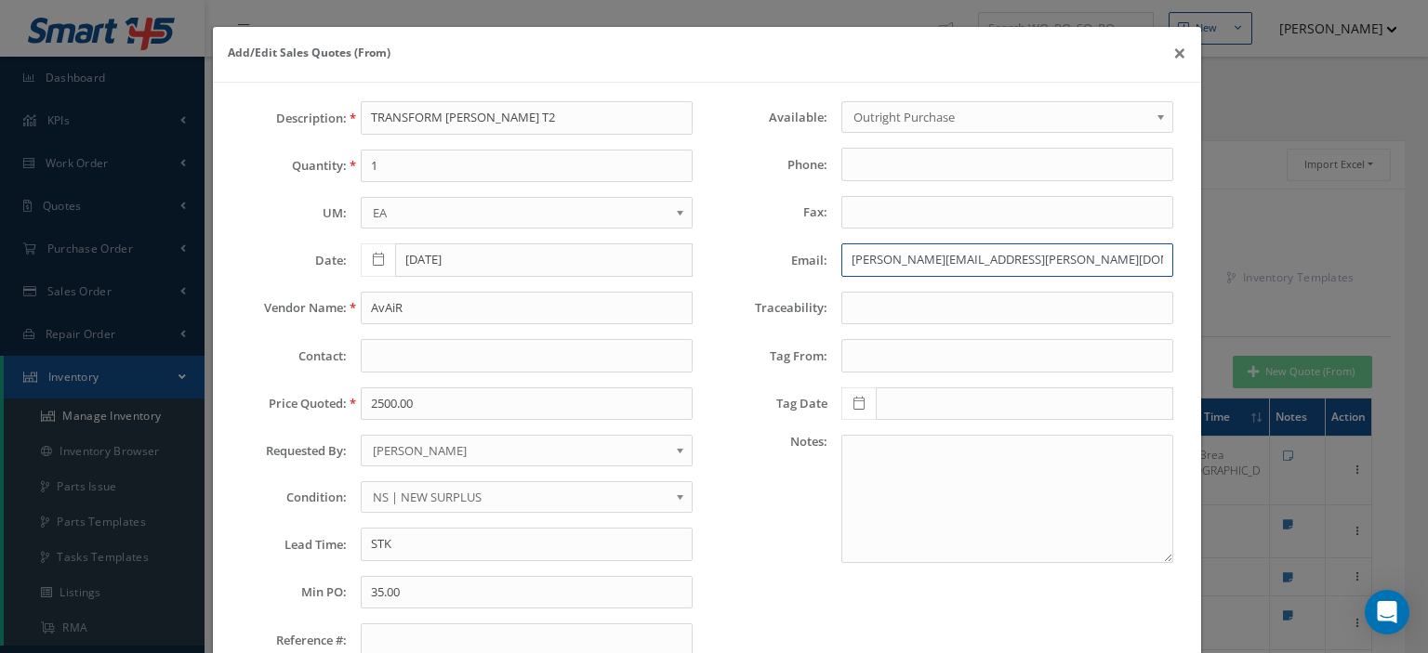
click at [855, 260] on input "michael.brooks@avair.aero" at bounding box center [1007, 260] width 332 height 33
paste input "MarcSmith@TurboResources.com"
type input "MarcSmith@TurboResources.com"
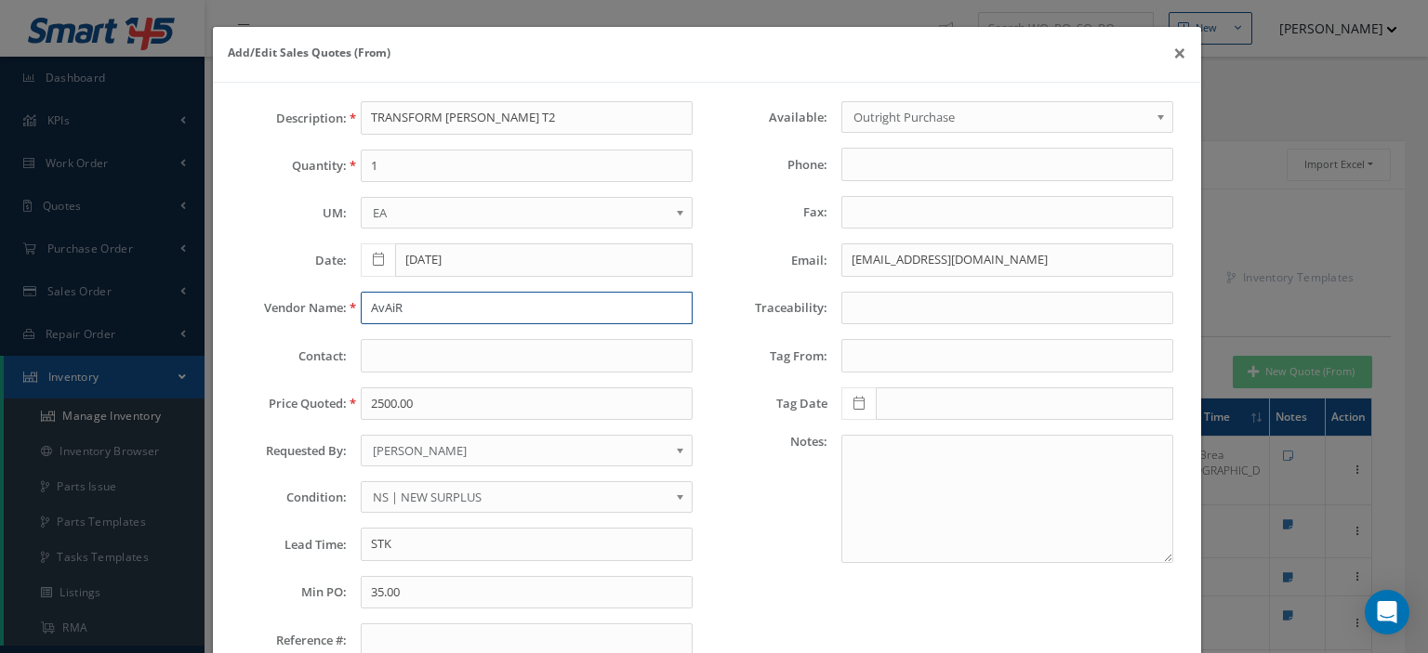
click at [454, 300] on input "AvAiR" at bounding box center [527, 308] width 332 height 33
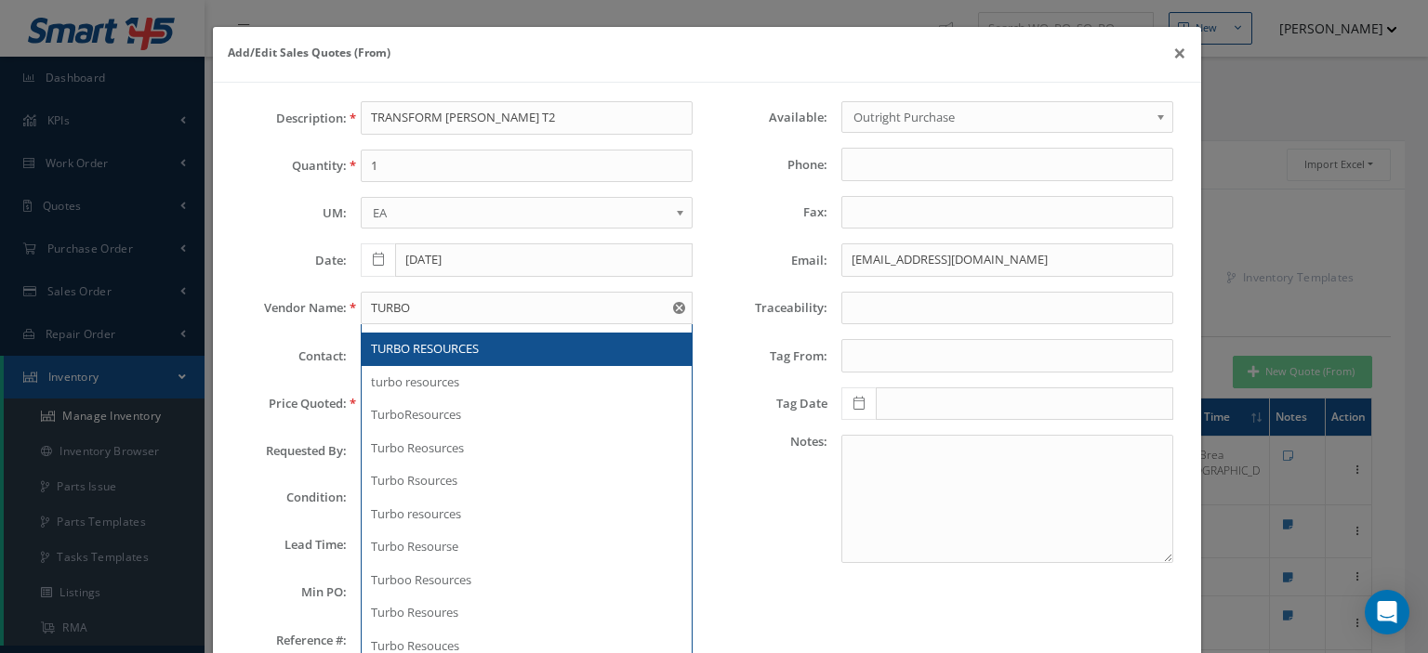
click at [448, 333] on div "TURBO RESOURCES" at bounding box center [527, 349] width 330 height 33
type input "TURBO RESOURCES"
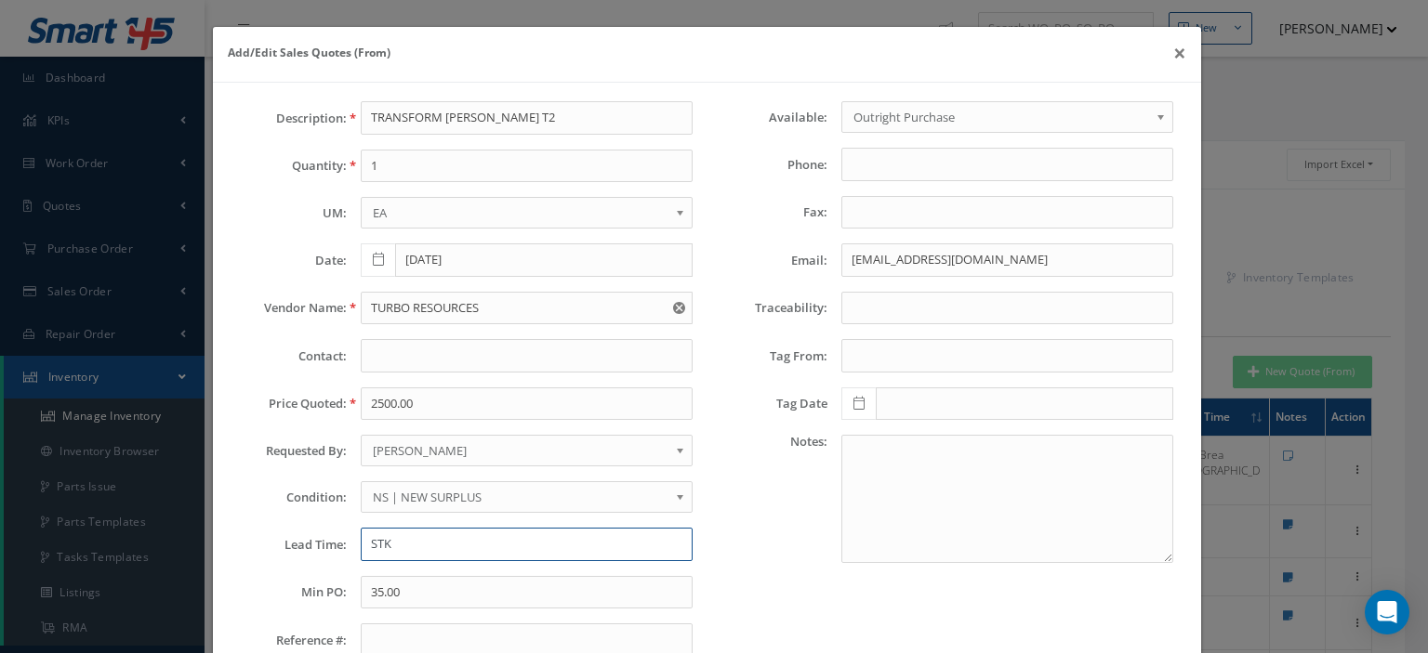
click at [396, 530] on input "STK" at bounding box center [527, 544] width 332 height 33
type input "STK"
click at [390, 592] on input "35.00" at bounding box center [527, 592] width 332 height 33
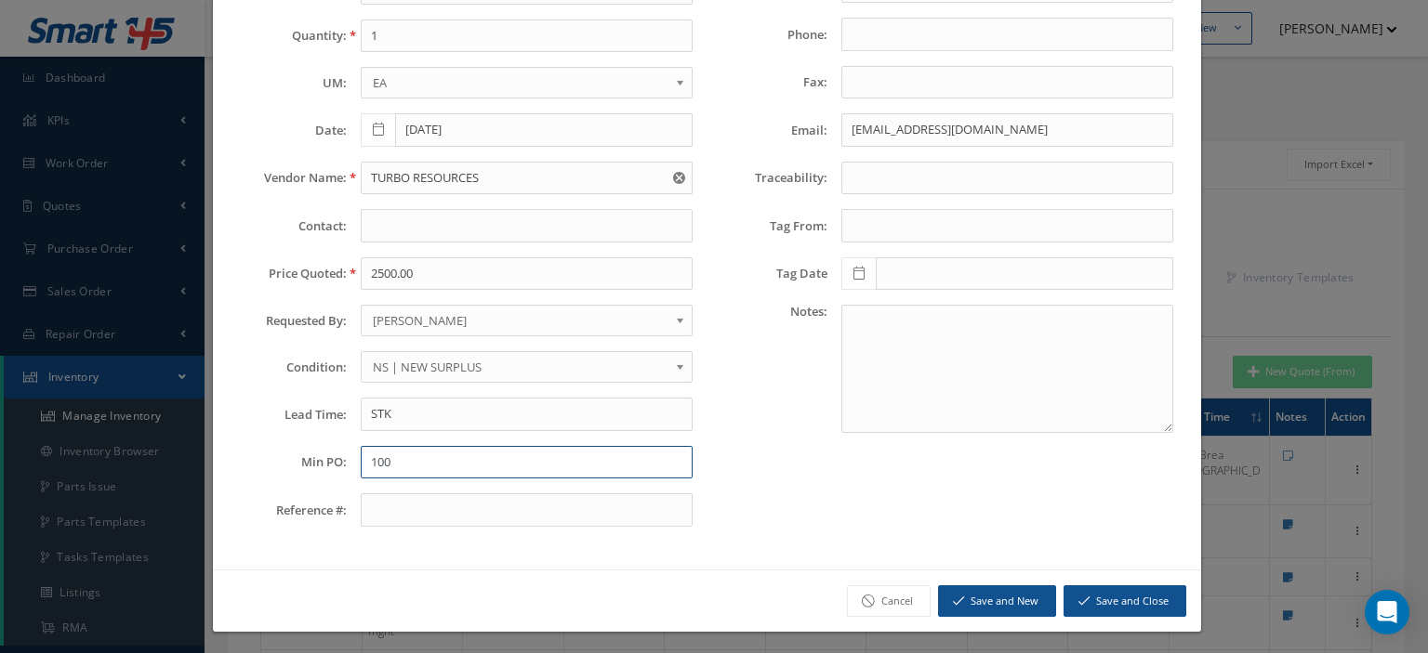
type input "100"
click at [1107, 586] on button "Save and Close" at bounding box center [1124, 602] width 123 height 33
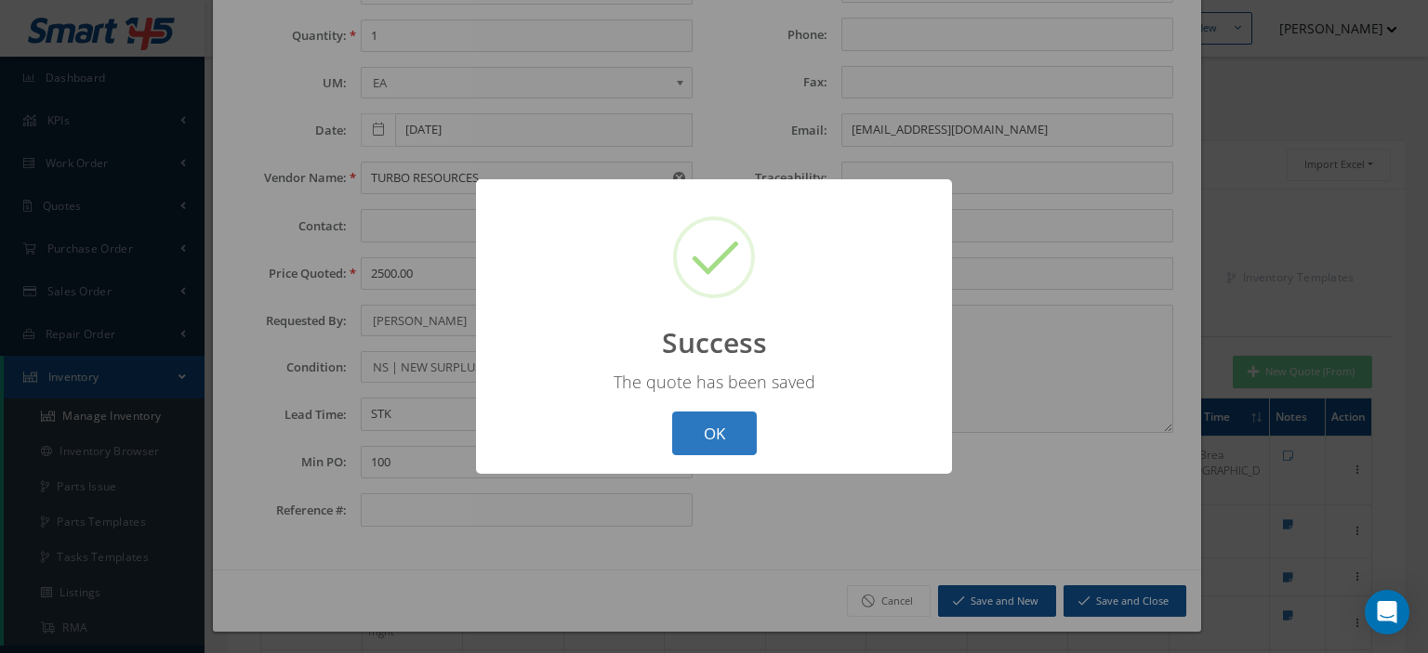
click at [733, 444] on button "OK" at bounding box center [714, 434] width 85 height 44
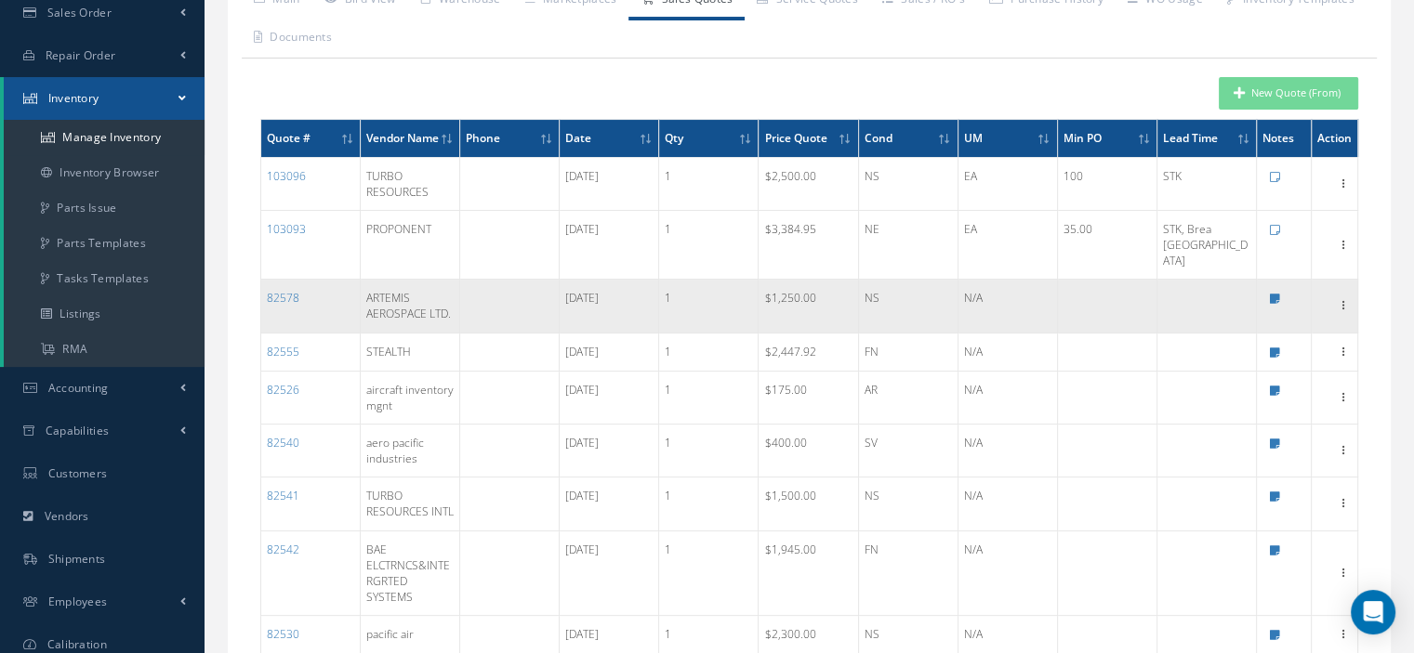
scroll to position [186, 0]
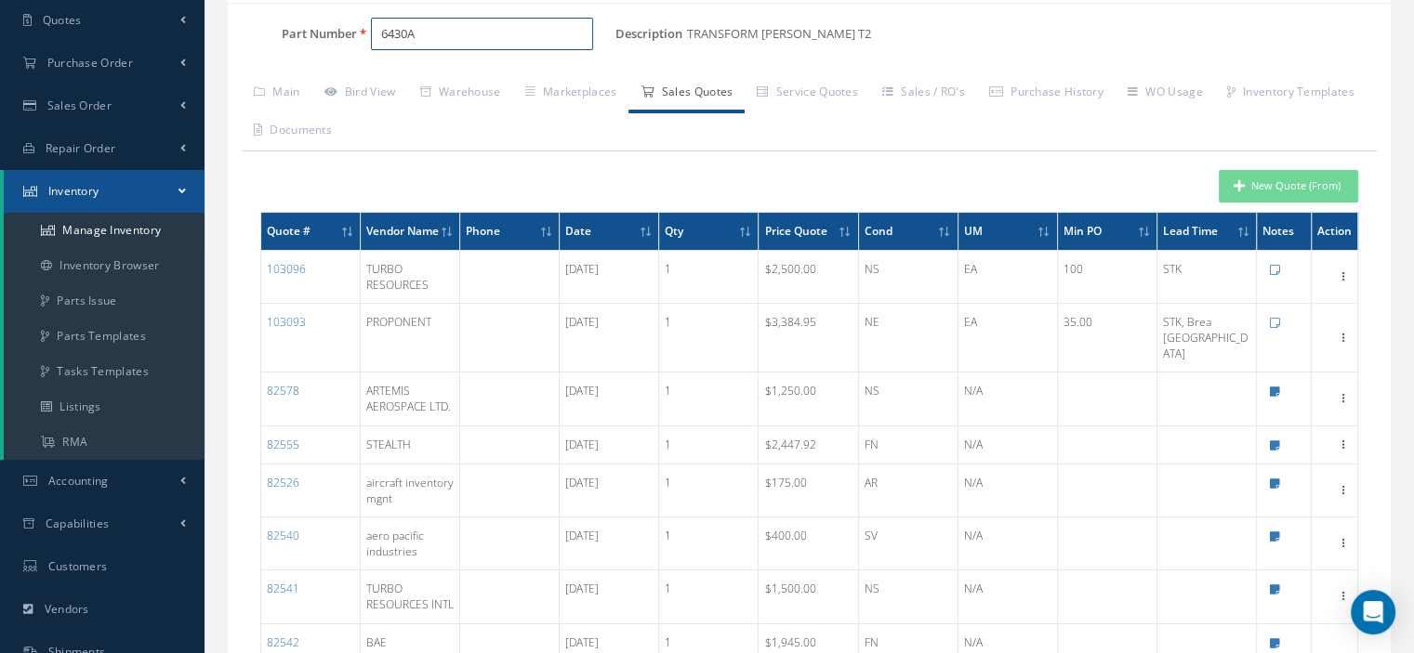
drag, startPoint x: 457, startPoint y: 44, endPoint x: 256, endPoint y: 54, distance: 202.0
click at [274, 54] on div "Part Number 6430A" at bounding box center [422, 42] width 388 height 48
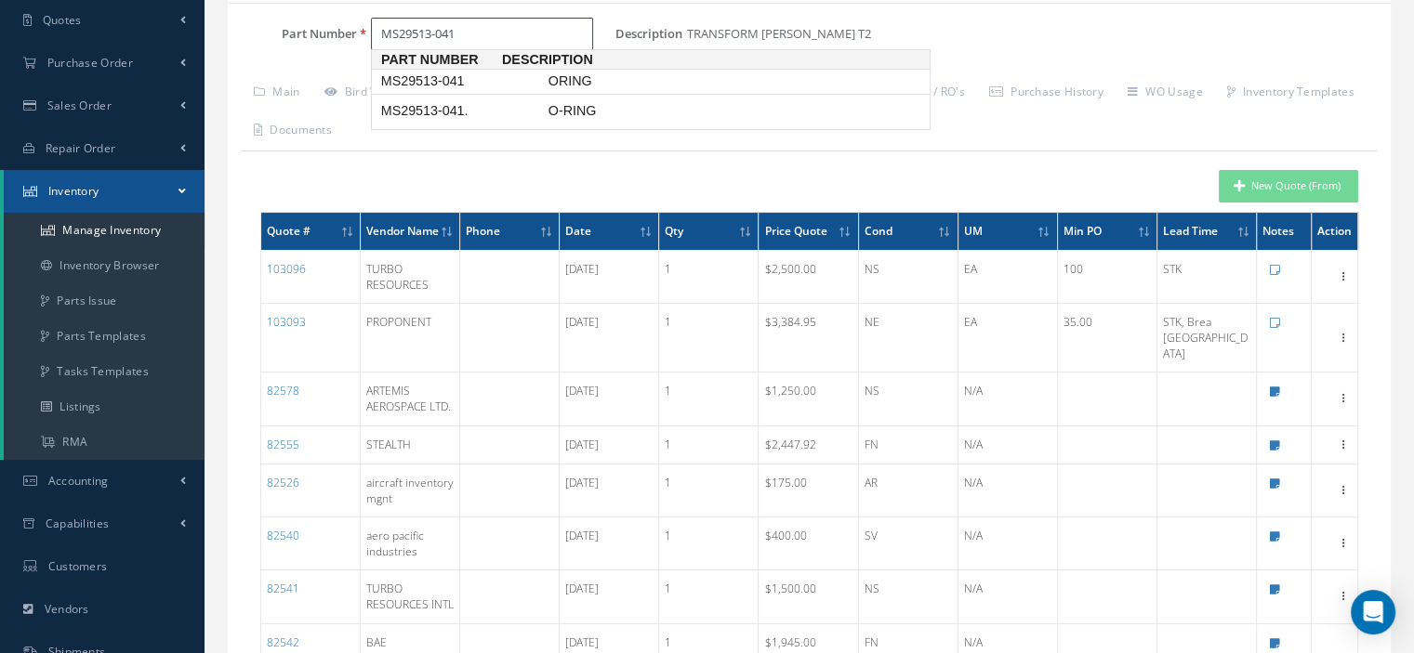
click at [387, 76] on span "MS29513-041" at bounding box center [460, 82] width 167 height 20
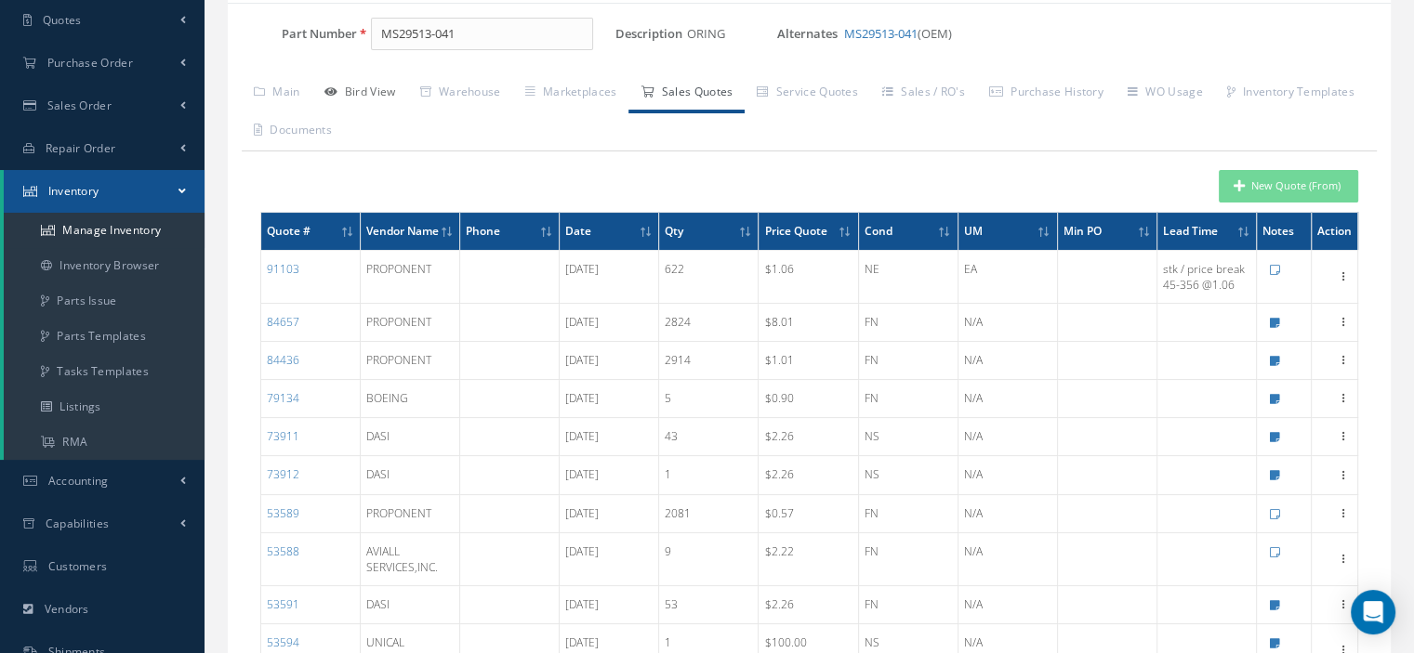
click at [396, 99] on link "Bird View" at bounding box center [360, 93] width 96 height 39
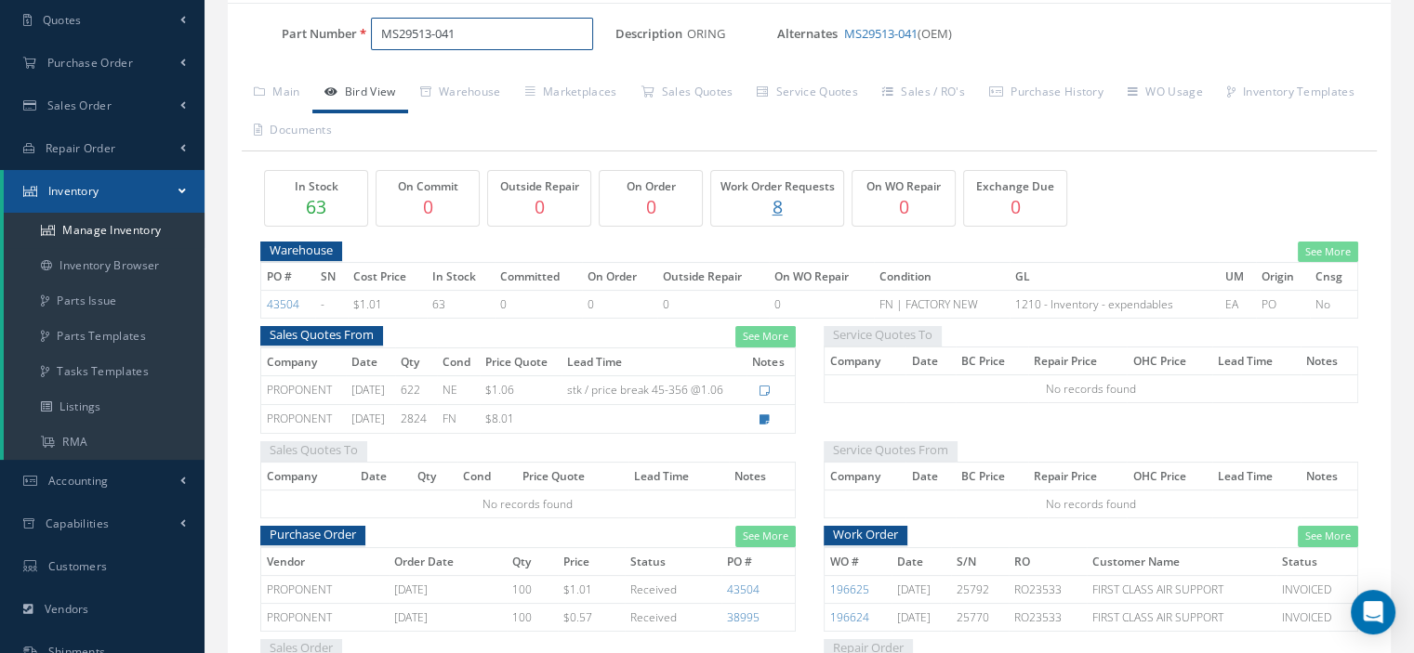
drag, startPoint x: 487, startPoint y: 34, endPoint x: 343, endPoint y: 46, distance: 144.6
click at [343, 46] on div "Part Number MS29513-041" at bounding box center [422, 34] width 388 height 33
click at [446, 77] on span "200-06576-0024" at bounding box center [460, 82] width 167 height 20
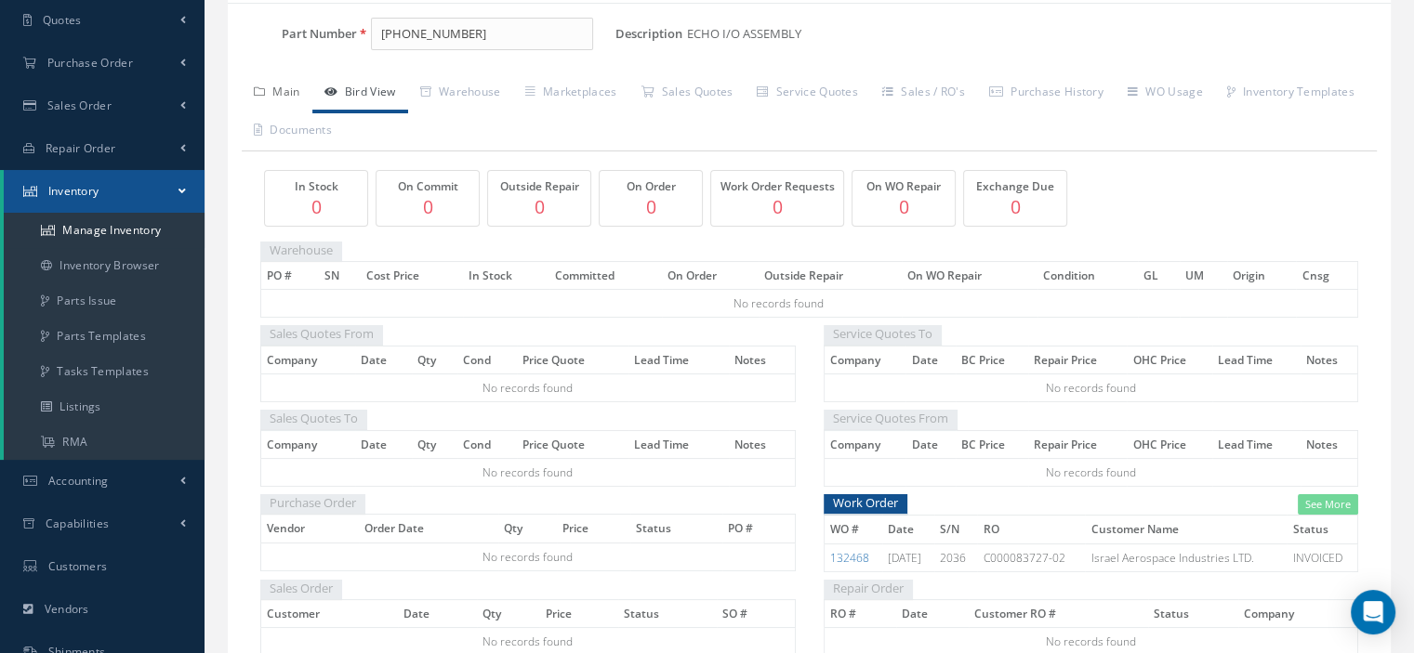
click at [283, 93] on link "Main" at bounding box center [277, 93] width 71 height 39
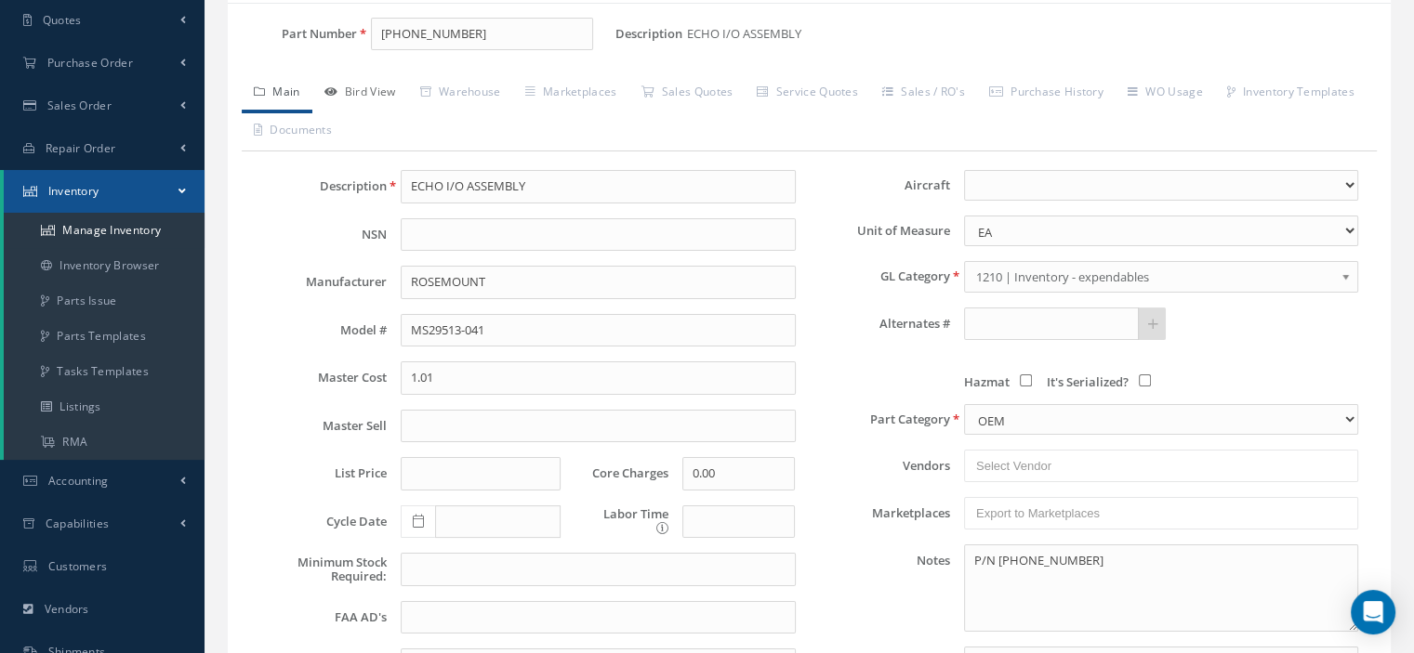
click at [375, 88] on link "Bird View" at bounding box center [360, 93] width 96 height 39
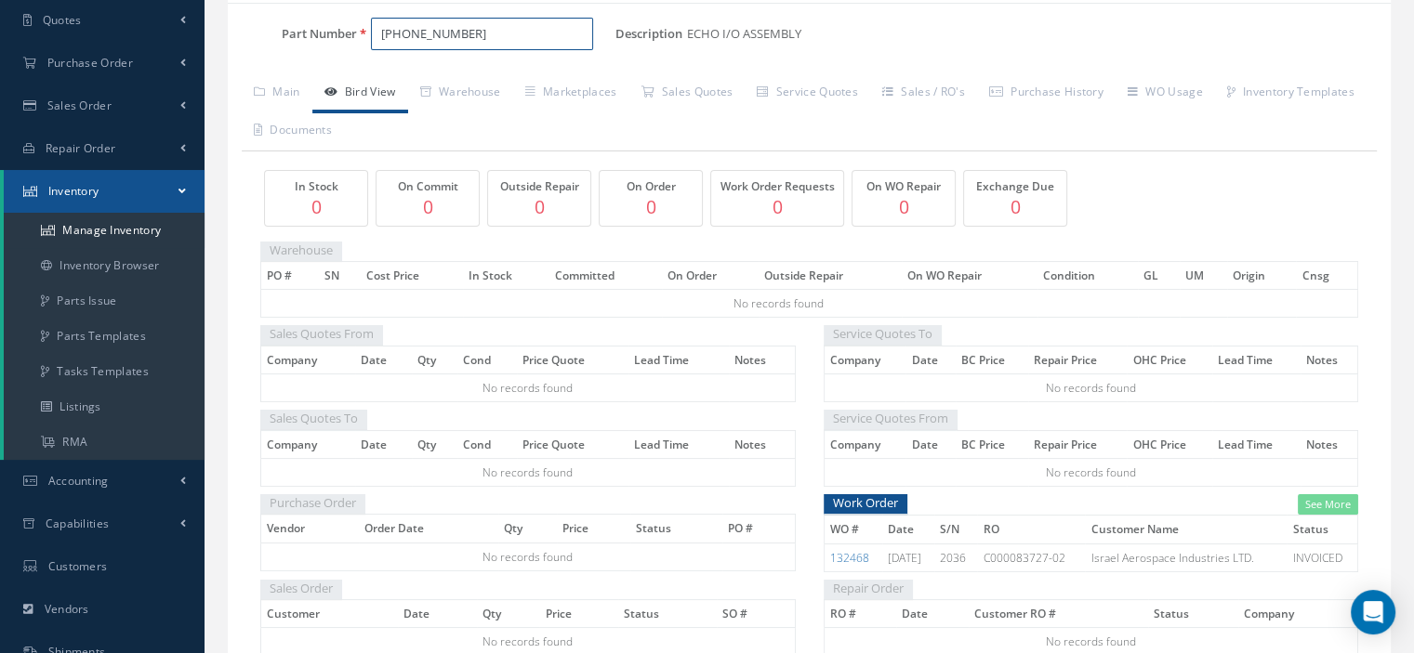
drag, startPoint x: 501, startPoint y: 44, endPoint x: 378, endPoint y: 32, distance: 123.3
click at [378, 32] on input "200-06576-0024" at bounding box center [482, 34] width 222 height 33
click at [1049, 98] on link "Purchase History" at bounding box center [1046, 93] width 138 height 39
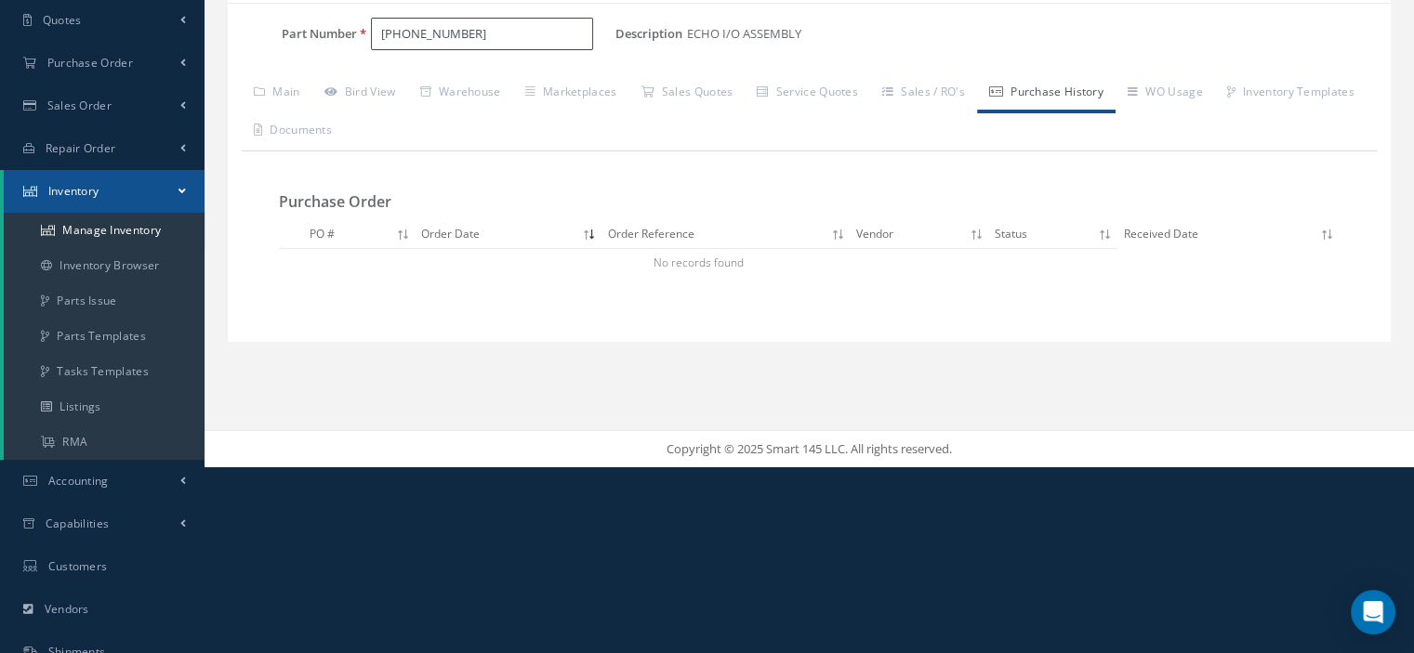
drag, startPoint x: 520, startPoint y: 42, endPoint x: 279, endPoint y: 66, distance: 241.9
click at [289, 66] on div "Part Number 200-06576-0024 Description ECHO I/O ASSEMBLY Alternates Based on th…" at bounding box center [809, 173] width 1163 height 310
type input "066-1093-30"
click at [405, 77] on span "066-1093-30" at bounding box center [460, 82] width 167 height 20
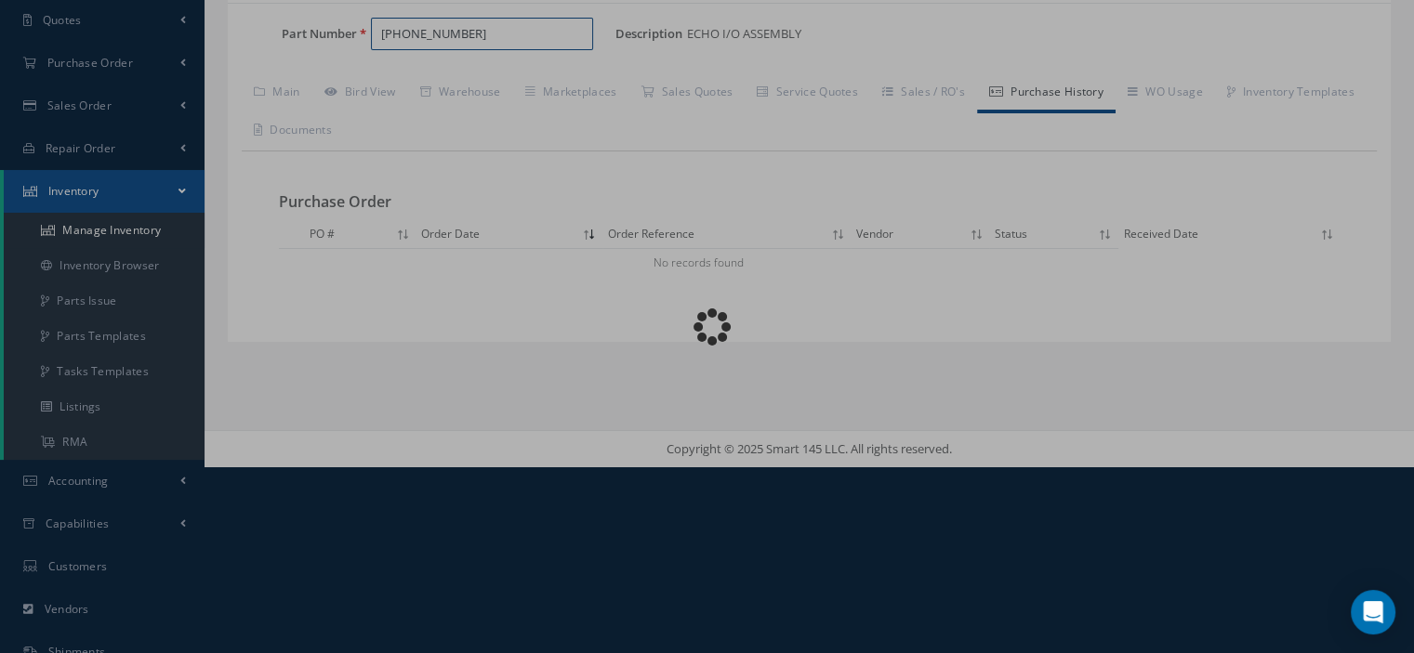
type input "D.M.E."
type input "BENDIX"
type input "KDM-7060"
select select
type textarea "THESE UNIT HAS P/N 066-1066-24 INSIDE"
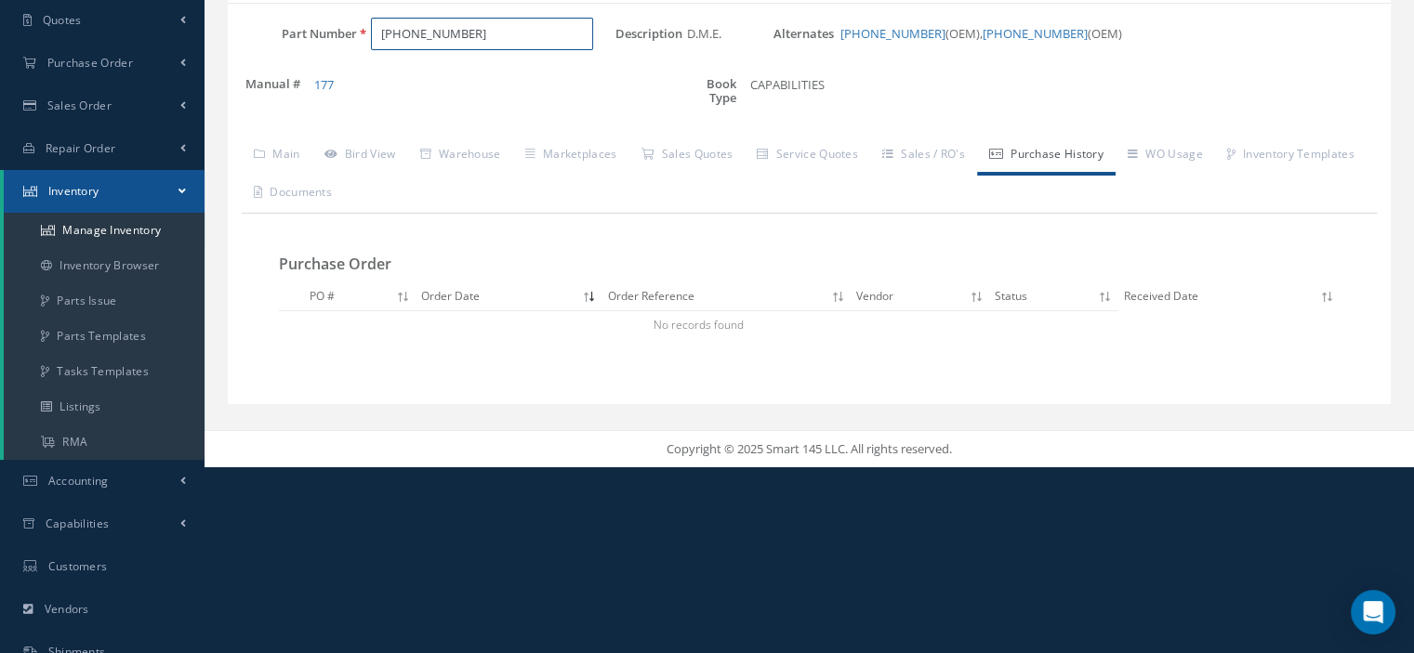
drag, startPoint x: 463, startPoint y: 40, endPoint x: 363, endPoint y: 31, distance: 99.9
click at [363, 31] on div "066-1093-30" at bounding box center [486, 34] width 258 height 33
click at [282, 153] on link "Main" at bounding box center [277, 156] width 71 height 39
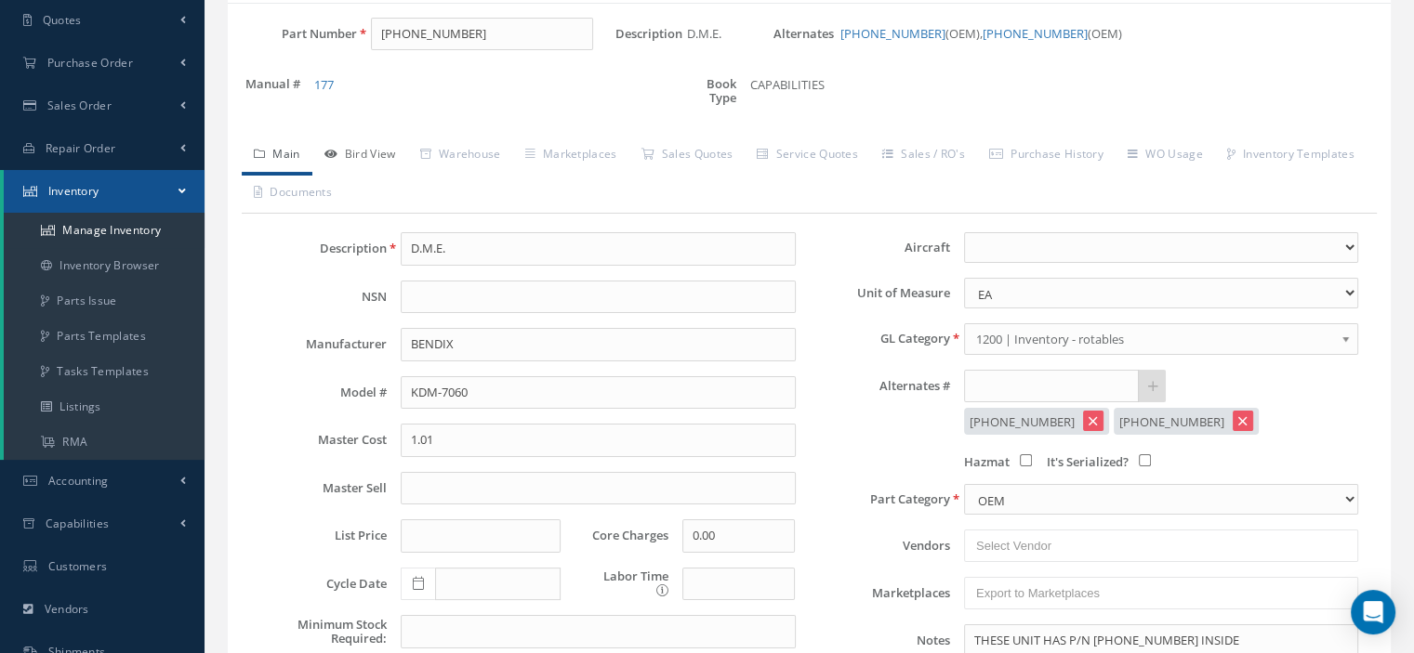
click at [370, 155] on link "Bird View" at bounding box center [360, 156] width 96 height 39
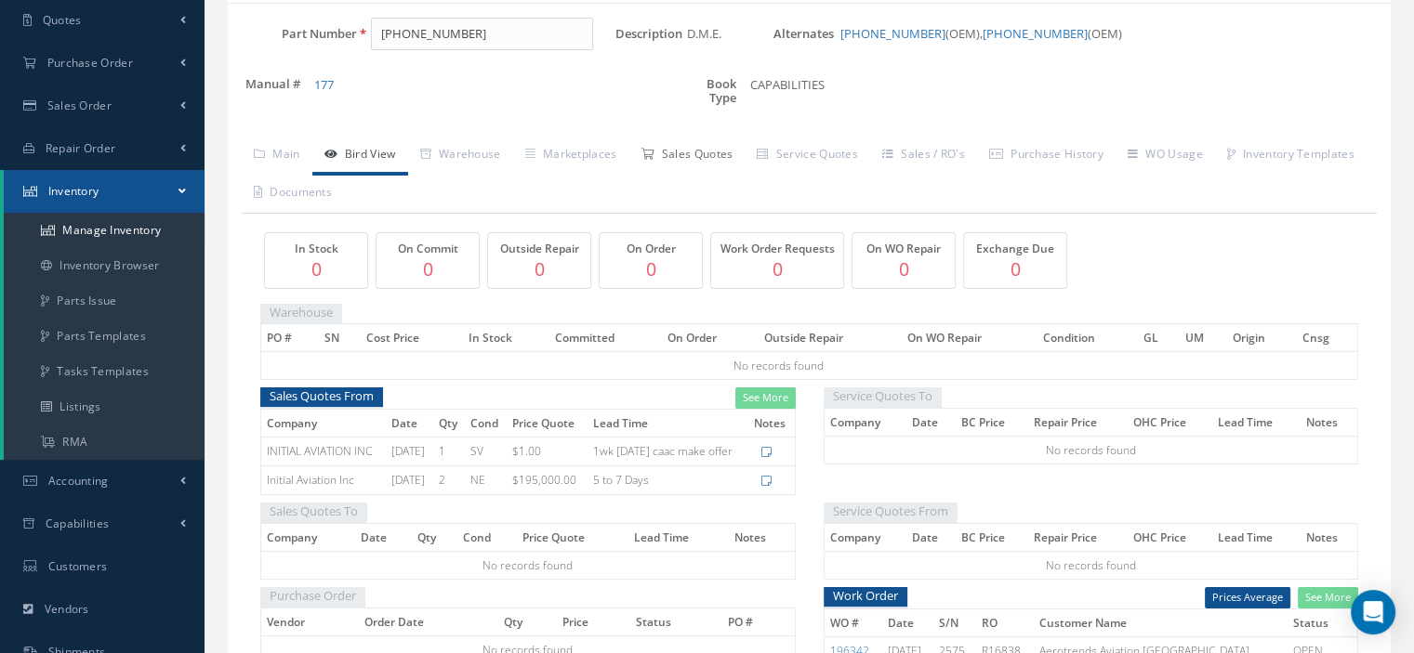
click at [688, 161] on link "Sales Quotes" at bounding box center [686, 156] width 116 height 39
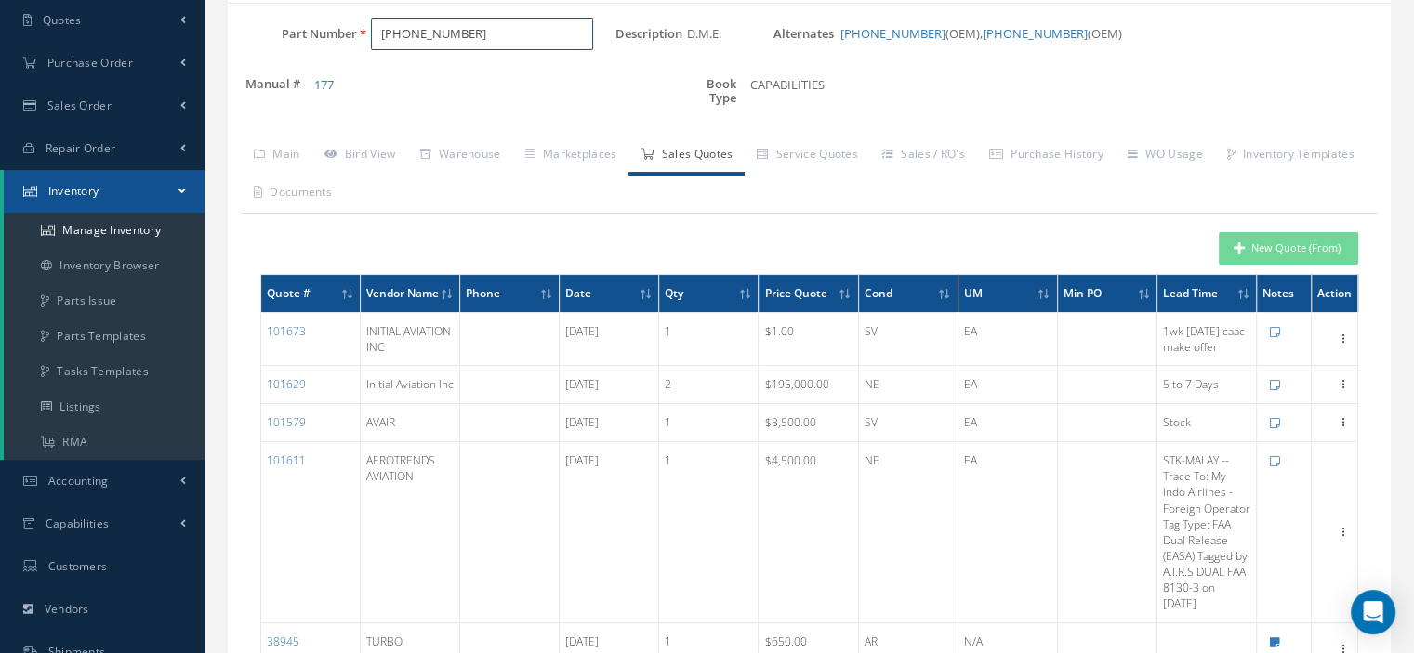
drag, startPoint x: 535, startPoint y: 28, endPoint x: 212, endPoint y: 40, distance: 323.7
click at [212, 40] on div "New New Work Order New Purchase Order New Customer Quote New Sales Order New Re…" at bounding box center [808, 466] width 1209 height 1305
click at [412, 80] on span "433-100-002" at bounding box center [460, 82] width 167 height 20
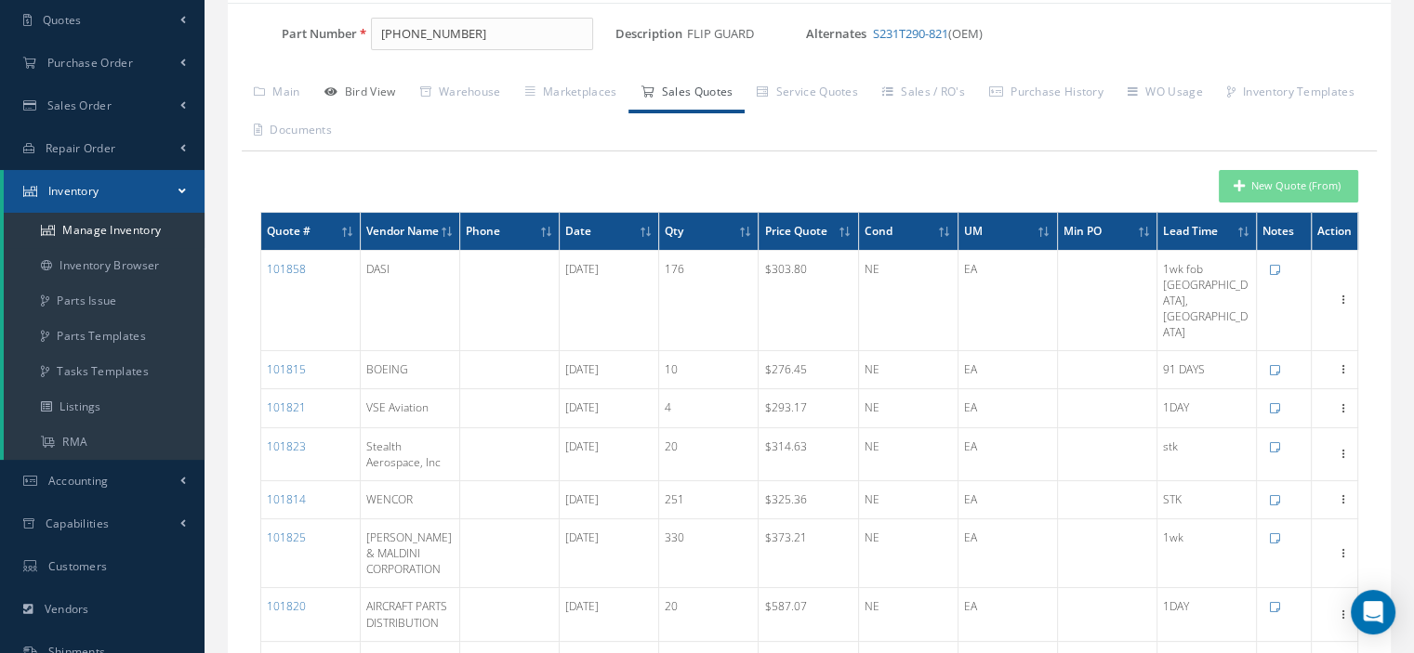
click at [389, 93] on link "Bird View" at bounding box center [360, 93] width 96 height 39
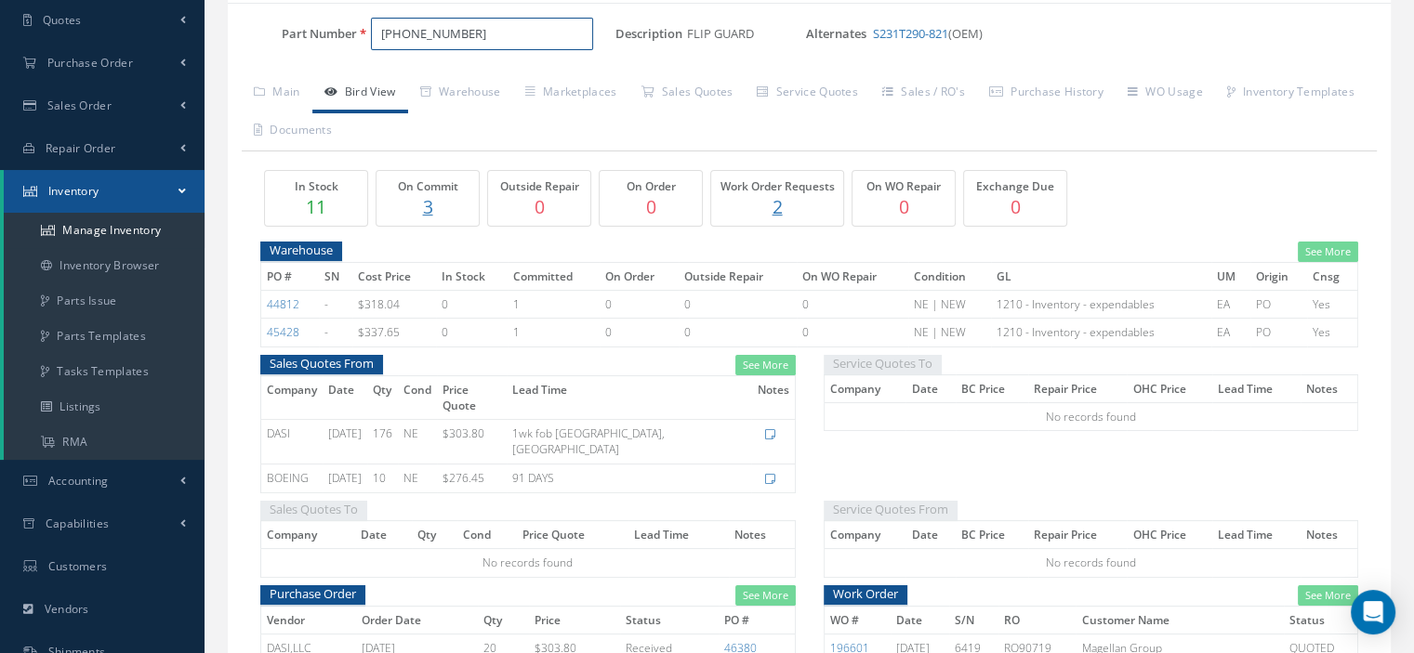
drag, startPoint x: 515, startPoint y: 25, endPoint x: 217, endPoint y: 63, distance: 299.9
click at [217, 63] on div "Here you can browse part numbers on the system Import Excel to undefined Column…" at bounding box center [809, 656] width 1191 height 1404
click at [416, 78] on span "282-682-1001-003" at bounding box center [460, 82] width 167 height 20
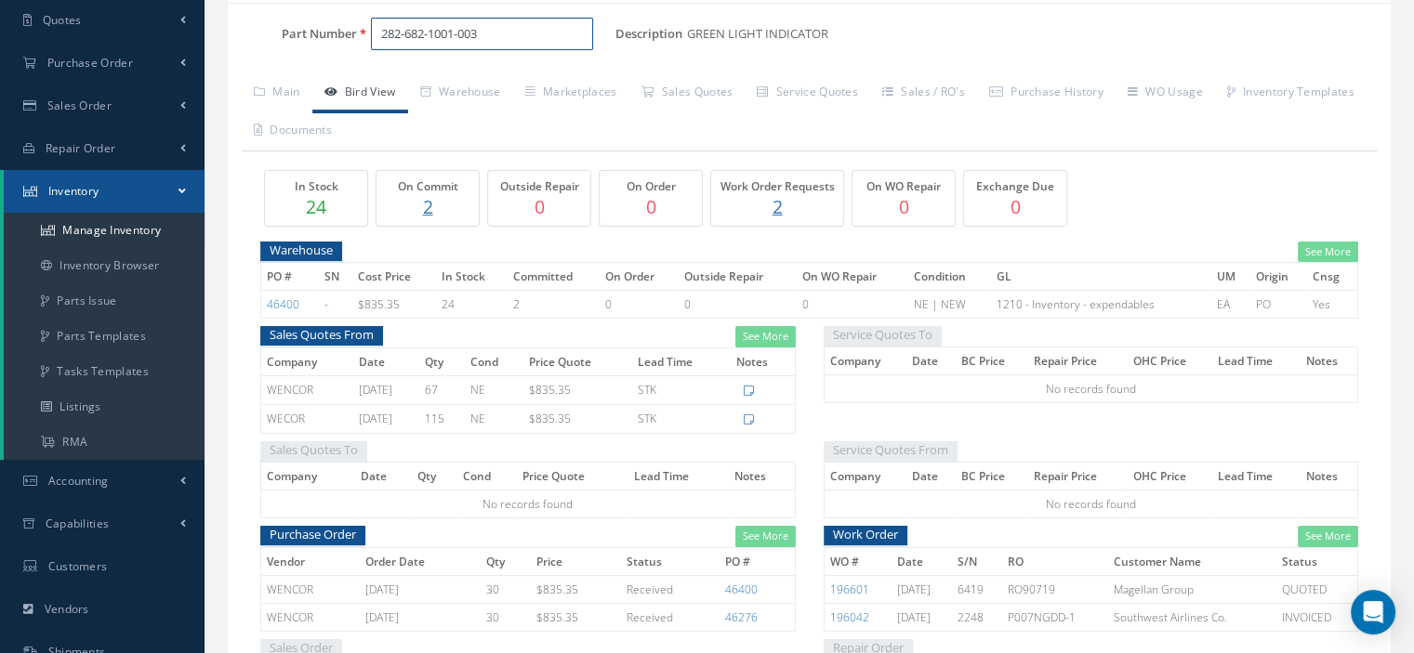
drag, startPoint x: 501, startPoint y: 32, endPoint x: 273, endPoint y: 72, distance: 231.4
click at [276, 71] on div "Part Number 282-682-1001-003 Description GREEN LIGHT INDICATOR Alternates Based…" at bounding box center [809, 593] width 1163 height 1150
click at [444, 73] on span "433-673-1004-4061" at bounding box center [460, 82] width 167 height 20
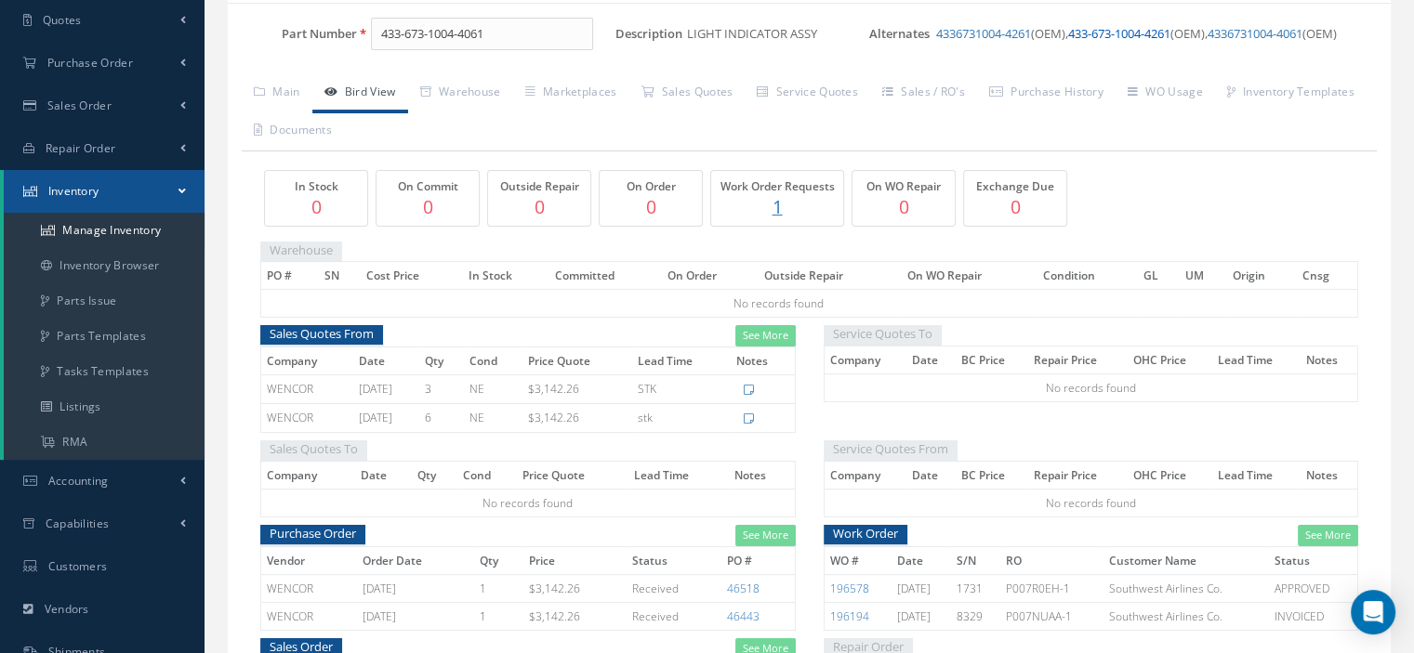
click at [1160, 33] on link "433-673-1004-4261" at bounding box center [1119, 33] width 102 height 17
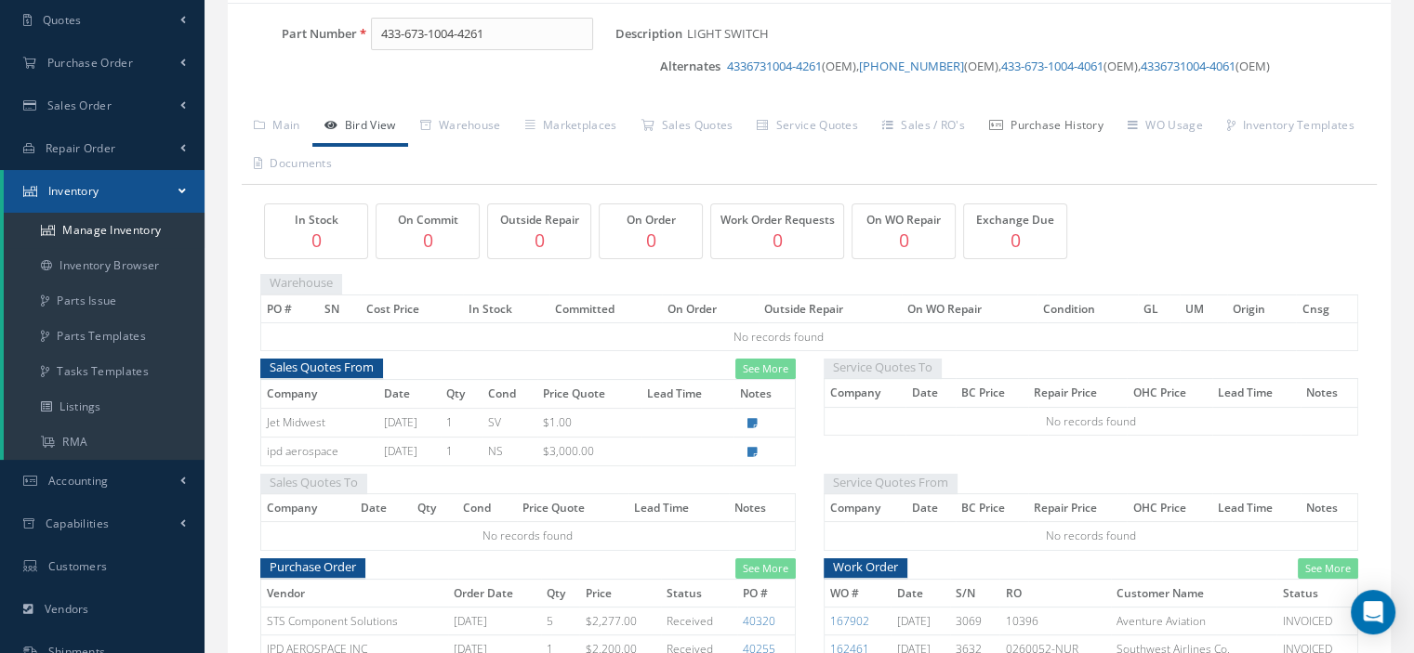
click at [1060, 119] on link "Purchase History" at bounding box center [1046, 127] width 138 height 39
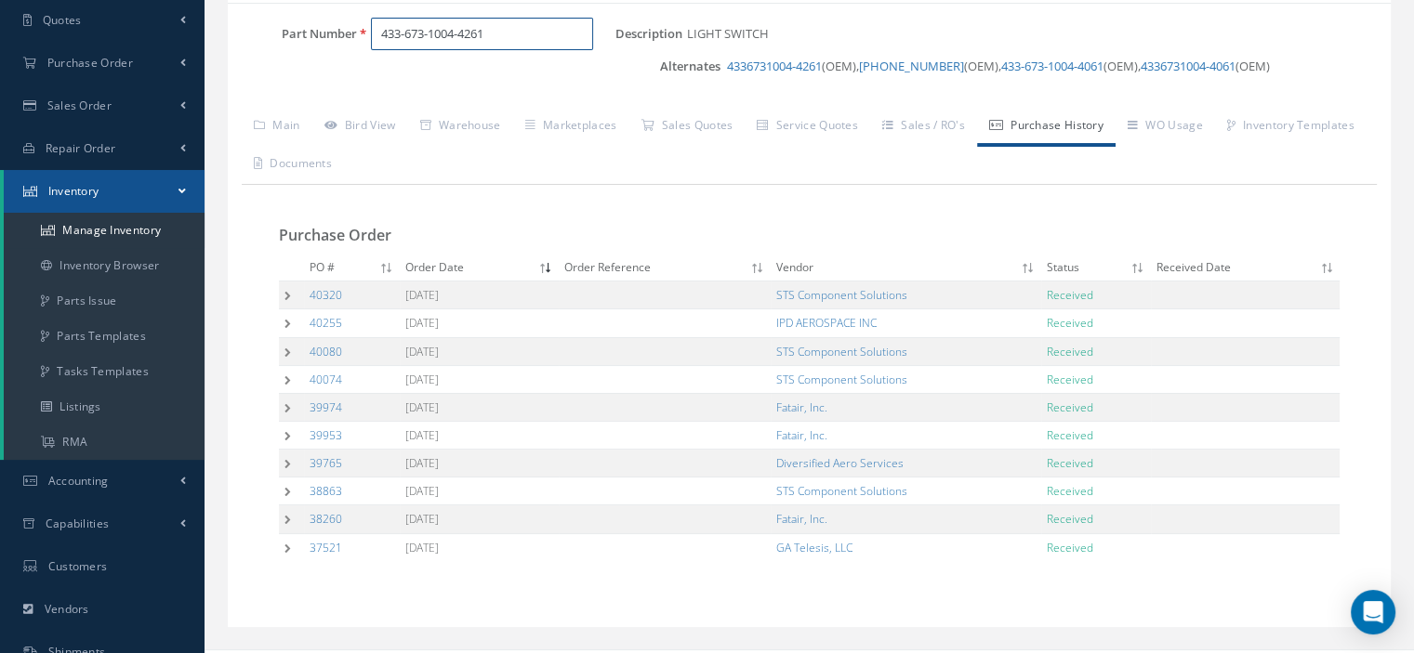
drag, startPoint x: 506, startPoint y: 33, endPoint x: 380, endPoint y: 28, distance: 125.6
click at [380, 28] on input "433-673-1004-4261" at bounding box center [482, 34] width 222 height 33
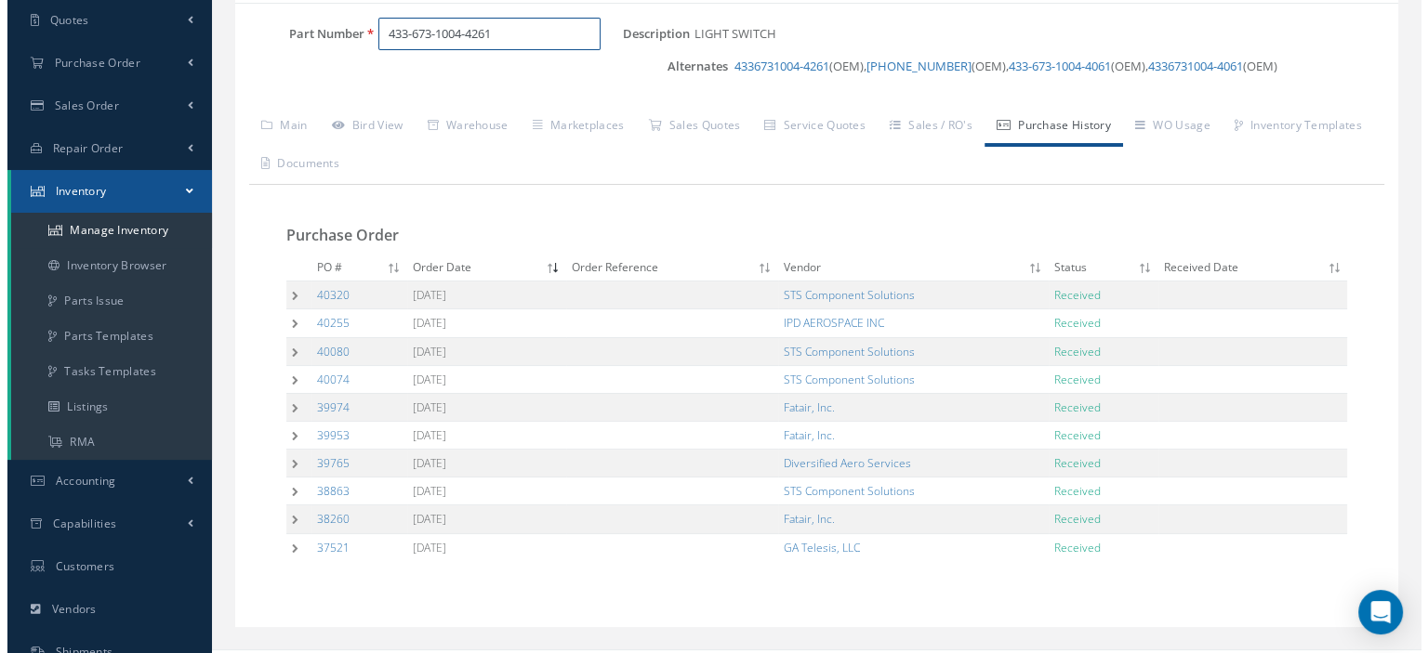
scroll to position [0, 0]
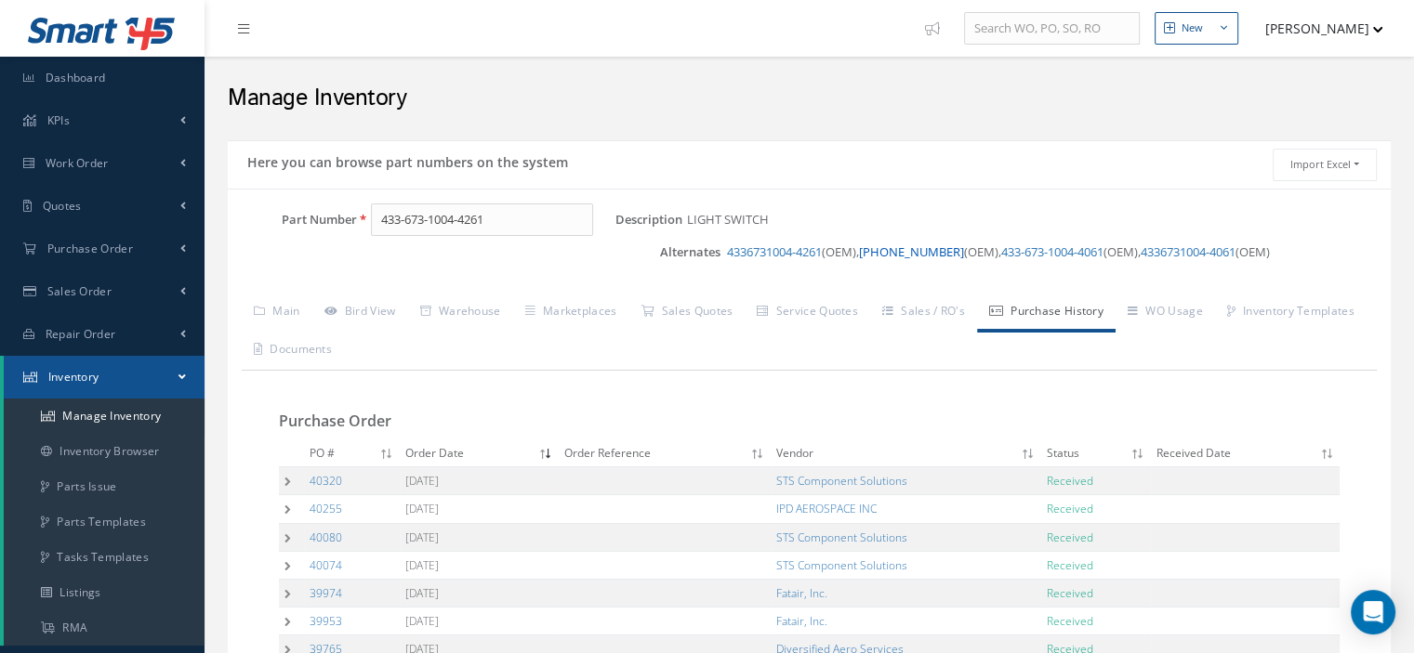
click at [909, 252] on link "433-673-100-4061" at bounding box center [911, 252] width 105 height 17
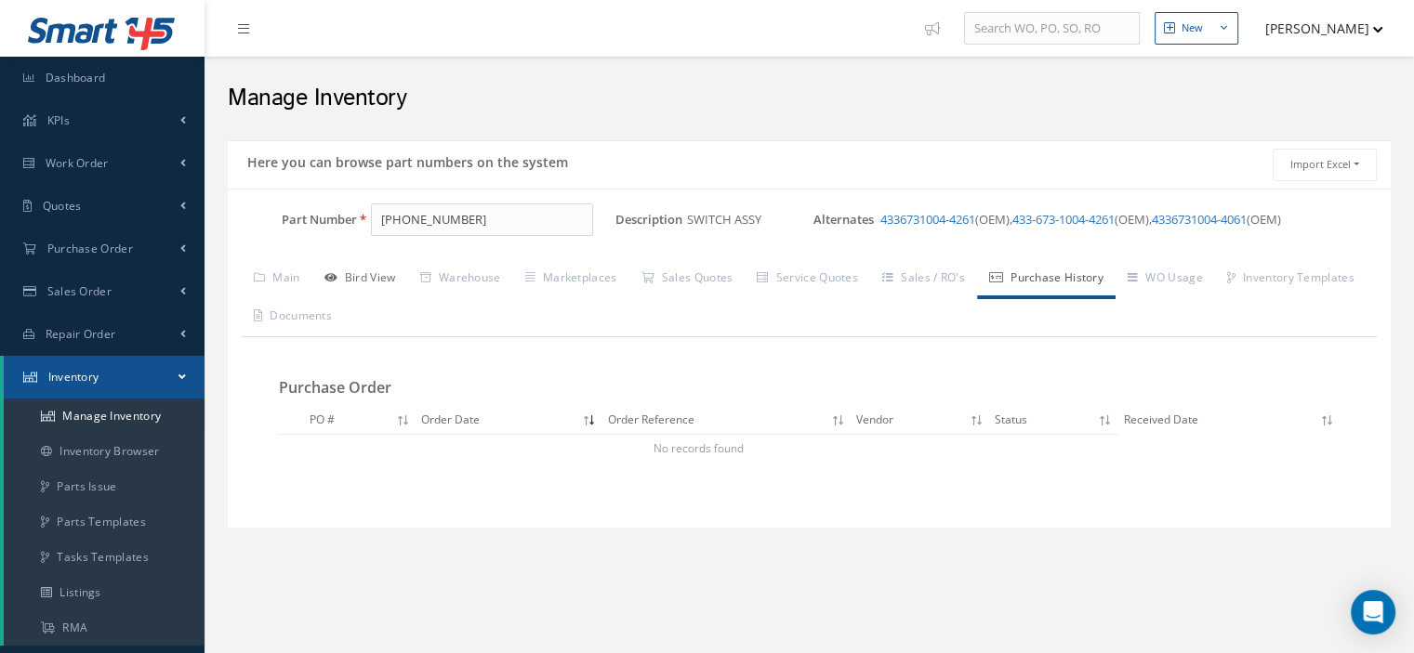
click at [379, 276] on link "Bird View" at bounding box center [360, 279] width 96 height 39
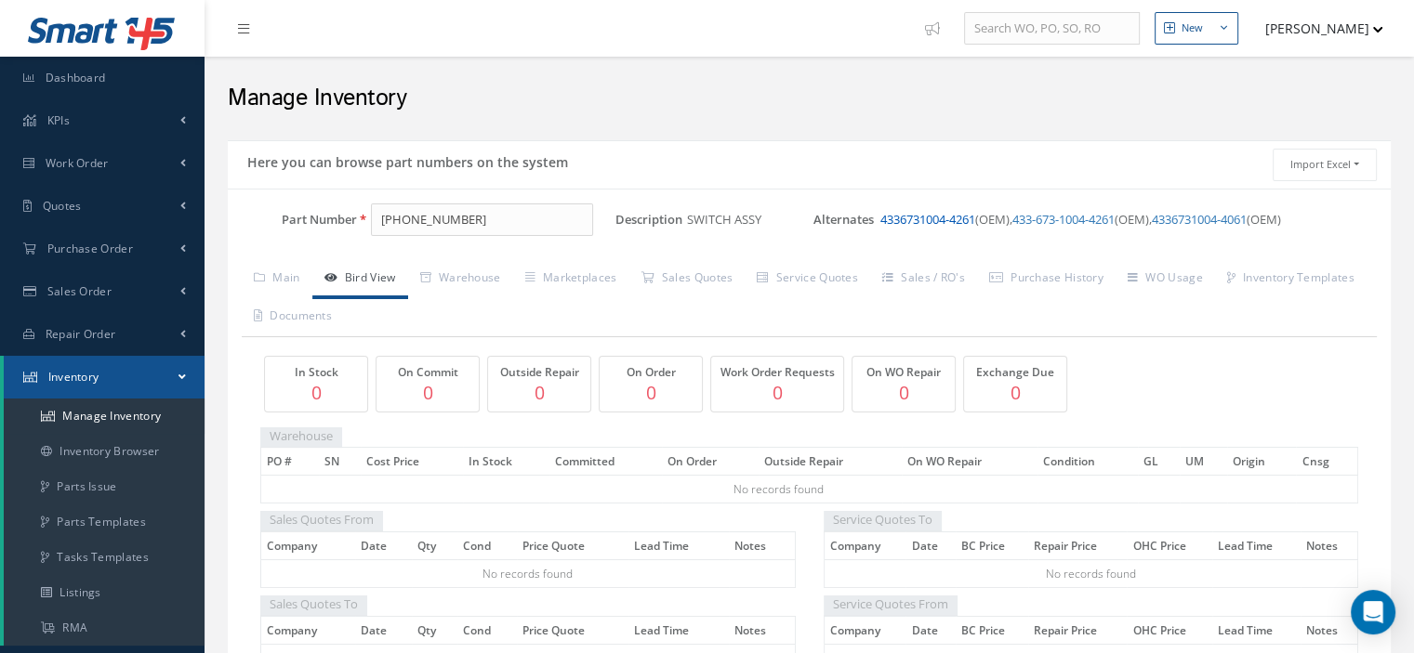
click at [941, 221] on link "4336731004-4261" at bounding box center [927, 219] width 95 height 17
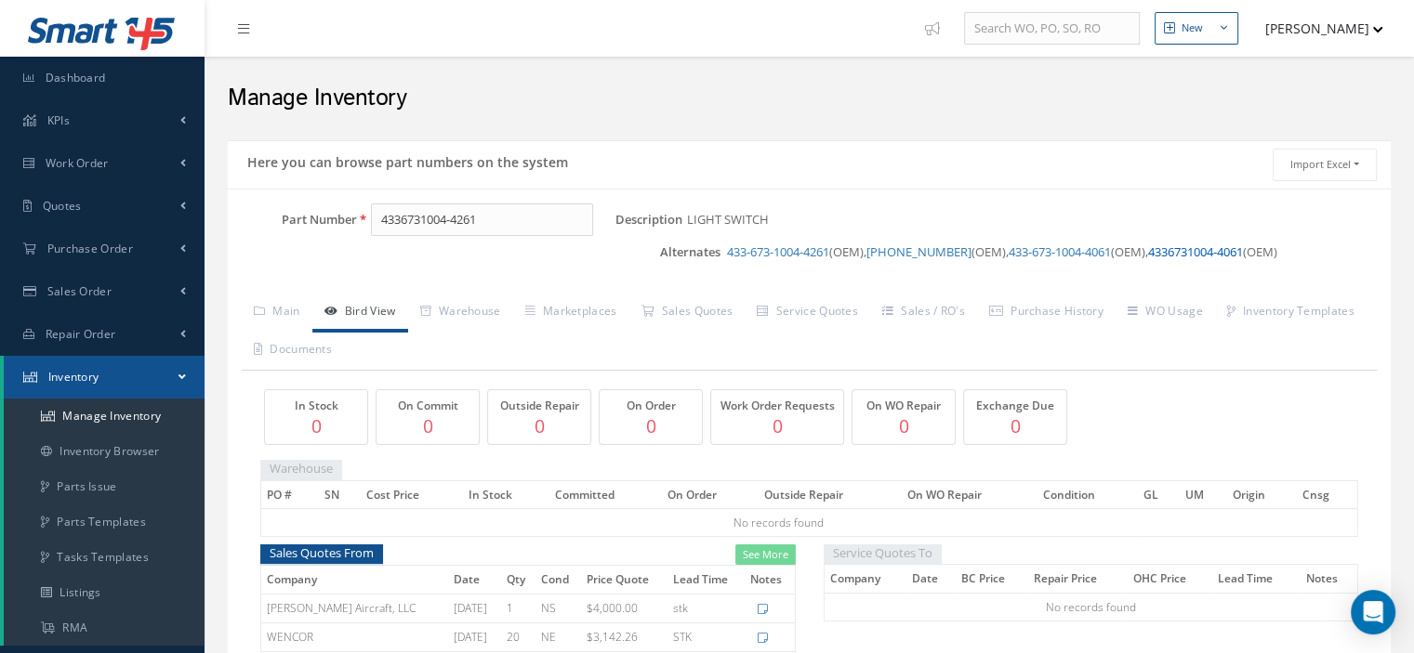
click at [1243, 252] on link "4336731004-4061" at bounding box center [1195, 252] width 95 height 17
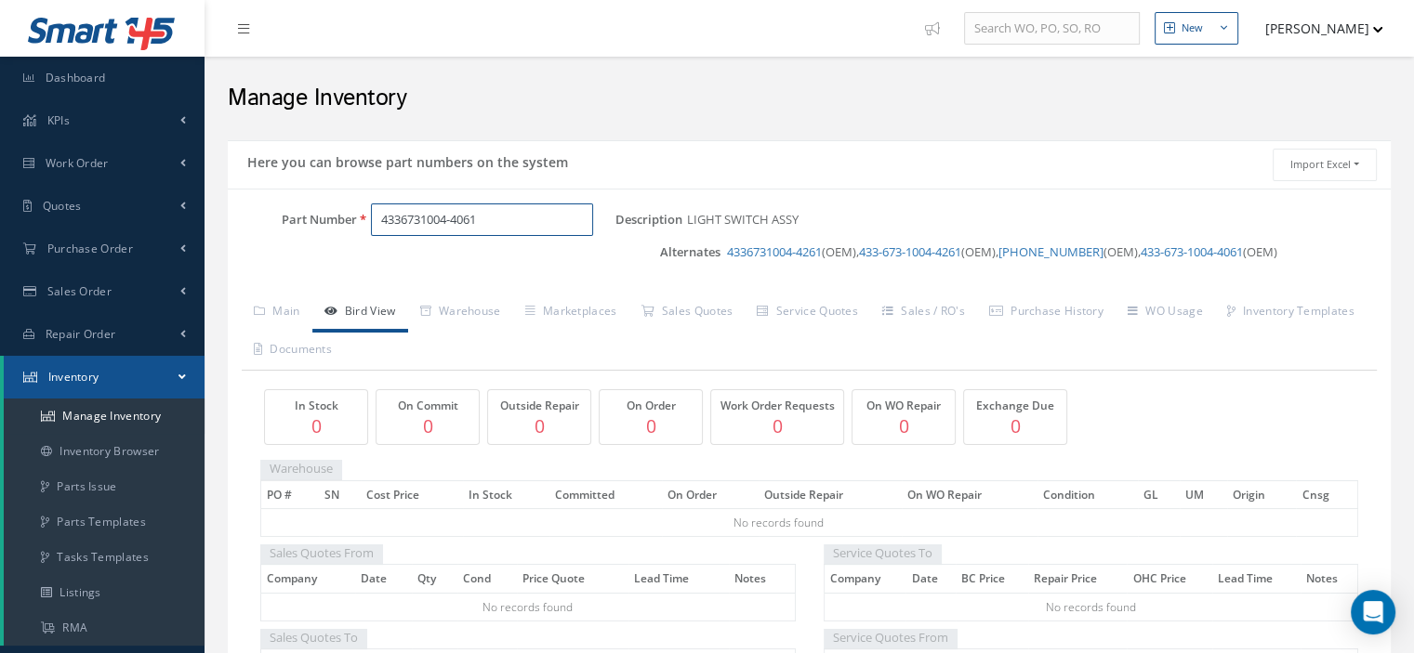
drag, startPoint x: 490, startPoint y: 217, endPoint x: 286, endPoint y: 200, distance: 204.3
click at [286, 200] on div "Part Number 4336731004-4061 Description LIGHT SWITCH ASSY Alternates 4336731004…" at bounding box center [809, 648] width 1163 height 918
click at [778, 252] on link "4336731004-4261" at bounding box center [774, 252] width 95 height 17
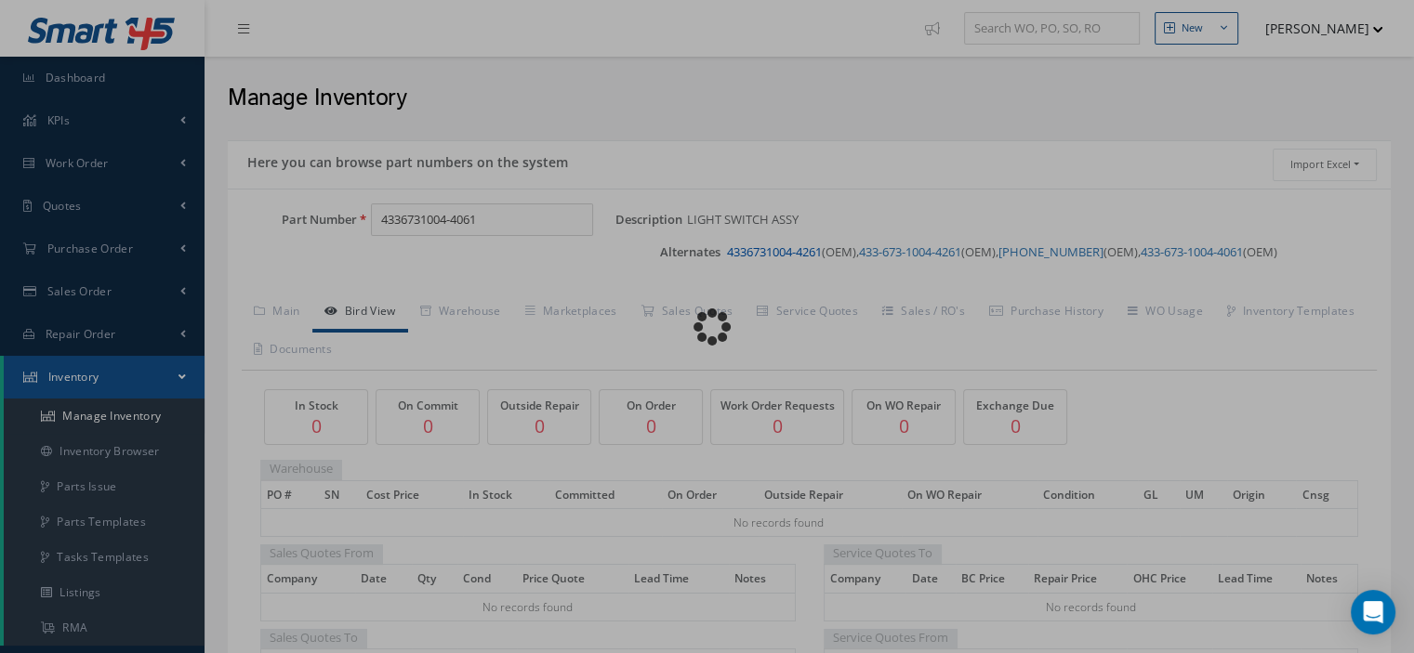
type input "4336731004-4261"
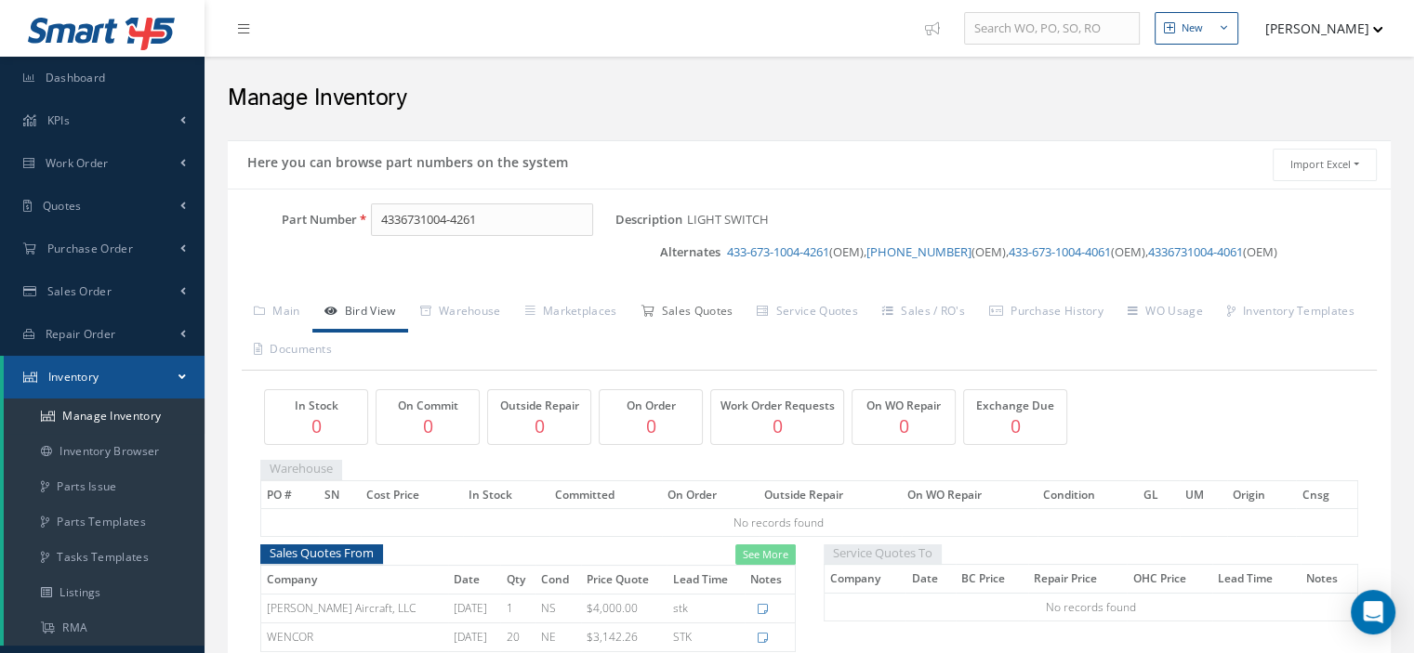
click at [690, 310] on link "Sales Quotes" at bounding box center [686, 313] width 116 height 39
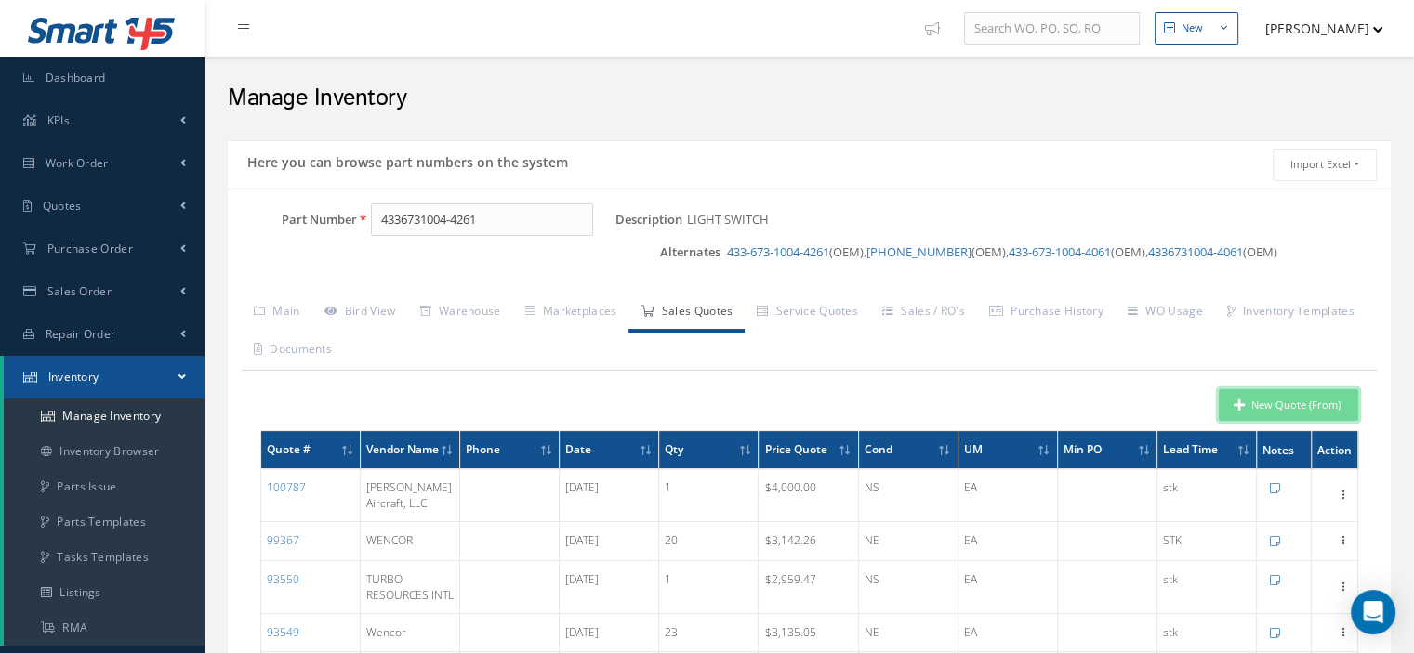
click at [1259, 397] on button "New Quote (From)" at bounding box center [1288, 405] width 139 height 33
type input "LIGHT SWITCH"
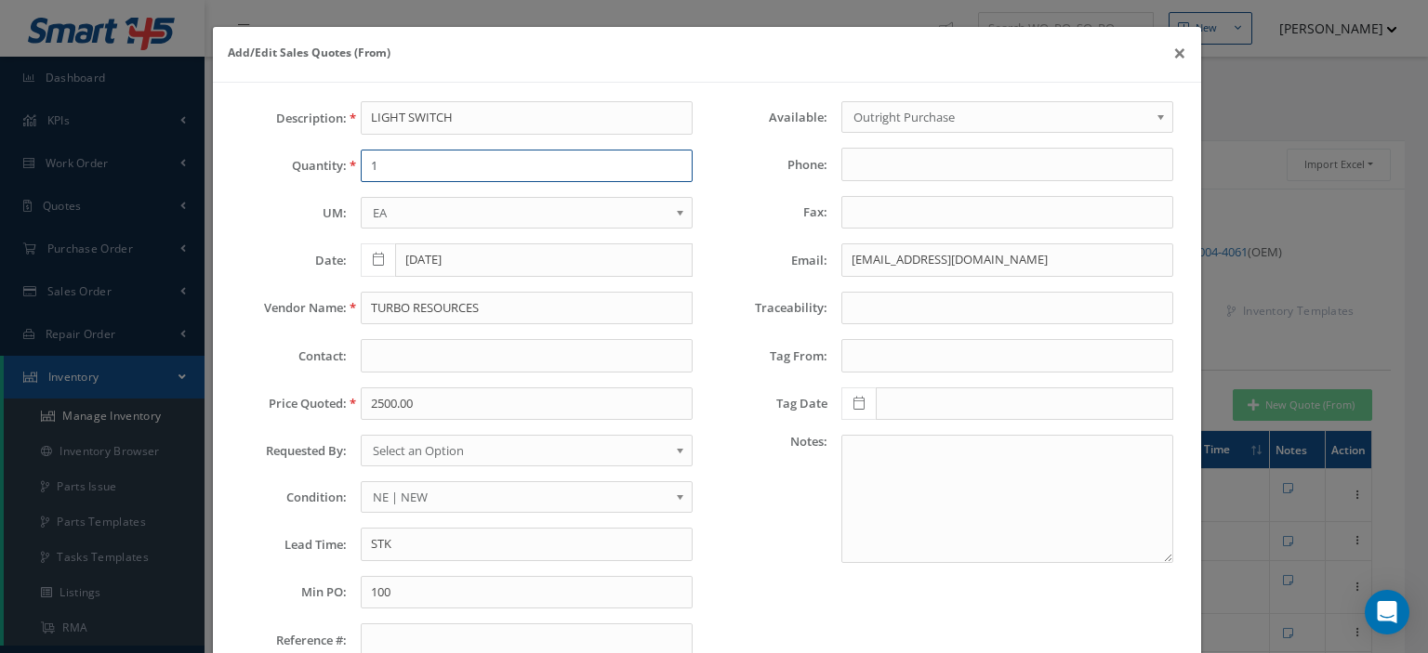
click at [397, 163] on input "1" at bounding box center [527, 166] width 332 height 33
type input "15"
click at [428, 310] on input "TURBO RESOURCES" at bounding box center [527, 308] width 332 height 33
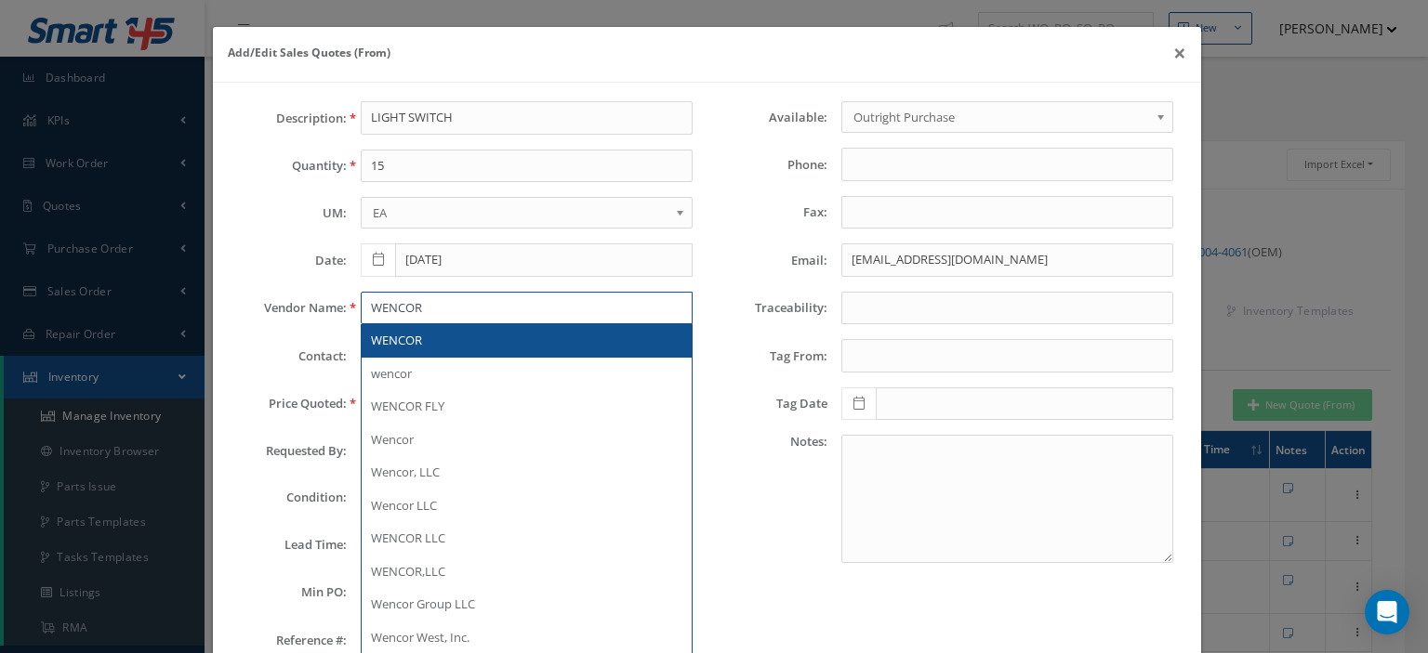
type input "WENCOR"
click at [409, 339] on span "WENCOR" at bounding box center [396, 340] width 51 height 17
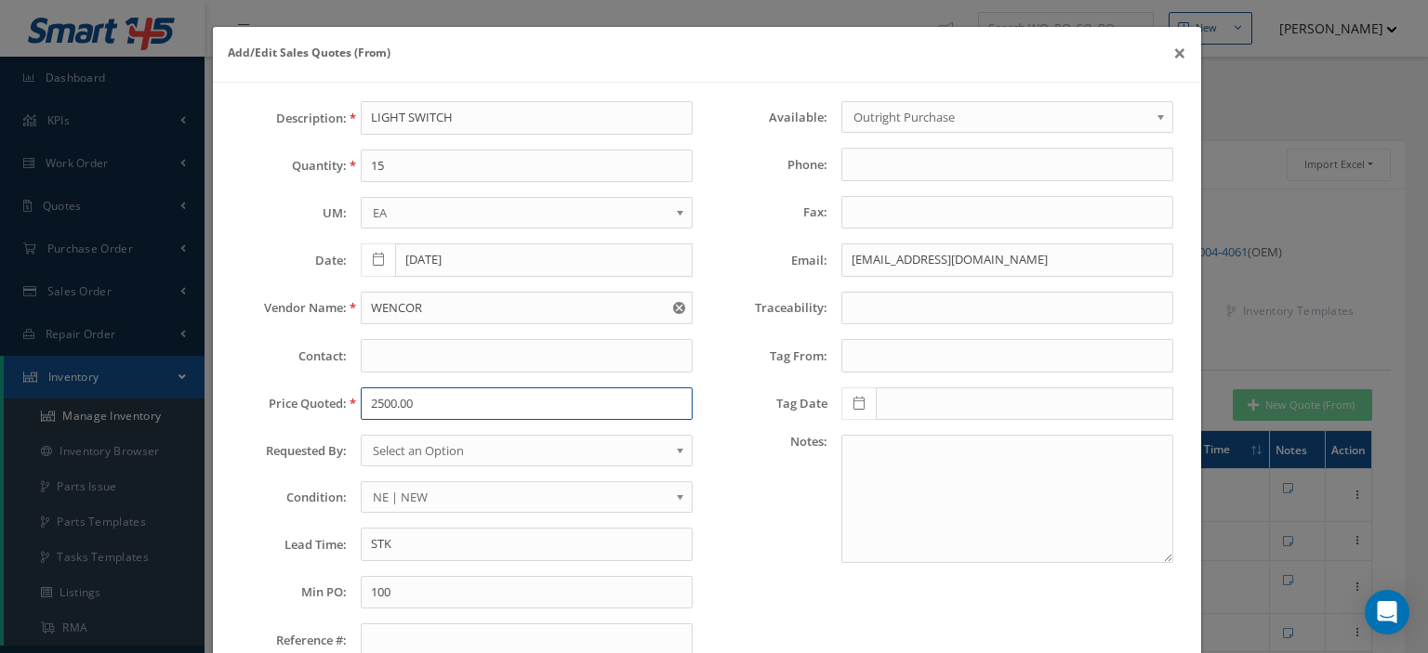
click at [414, 395] on input "2500.00" at bounding box center [527, 404] width 332 height 33
paste input "3,142.26"
click at [379, 402] on input "3,142.26" at bounding box center [527, 404] width 332 height 33
type input "3142.26"
click at [399, 449] on span "Select an Option" at bounding box center [521, 451] width 296 height 22
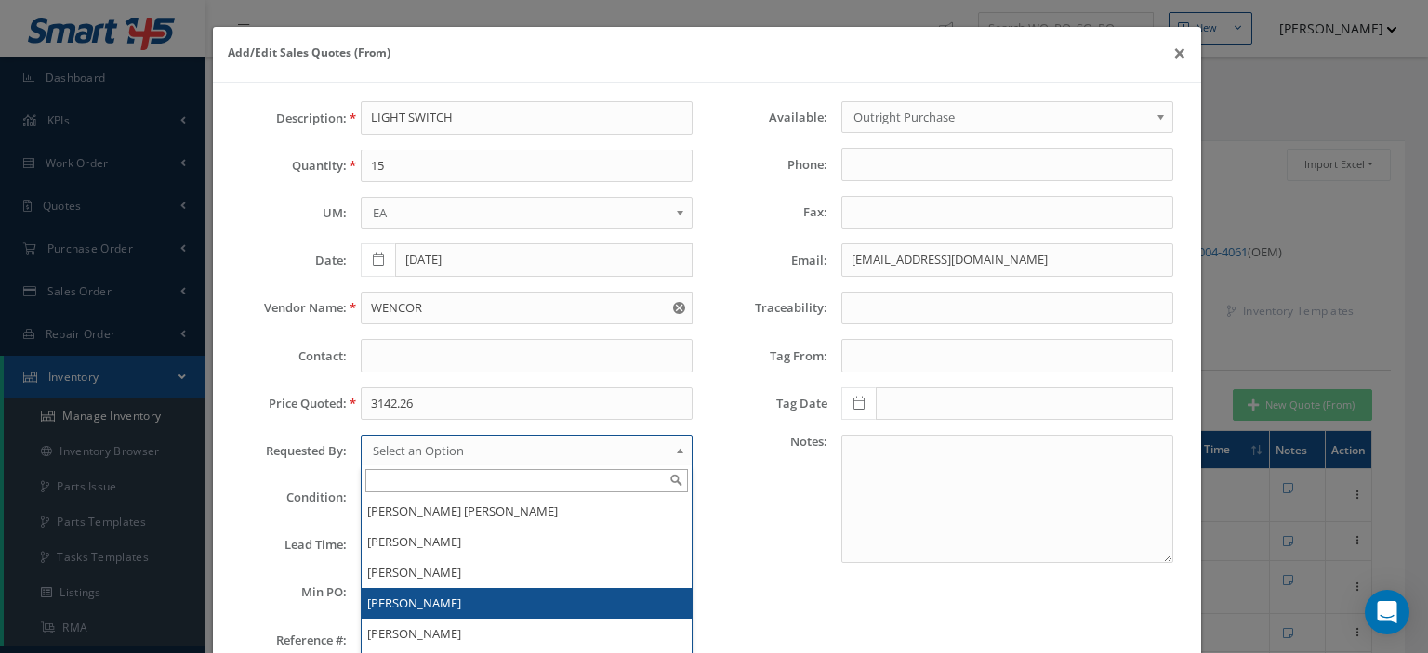
click at [408, 600] on li "[PERSON_NAME]" at bounding box center [527, 603] width 330 height 31
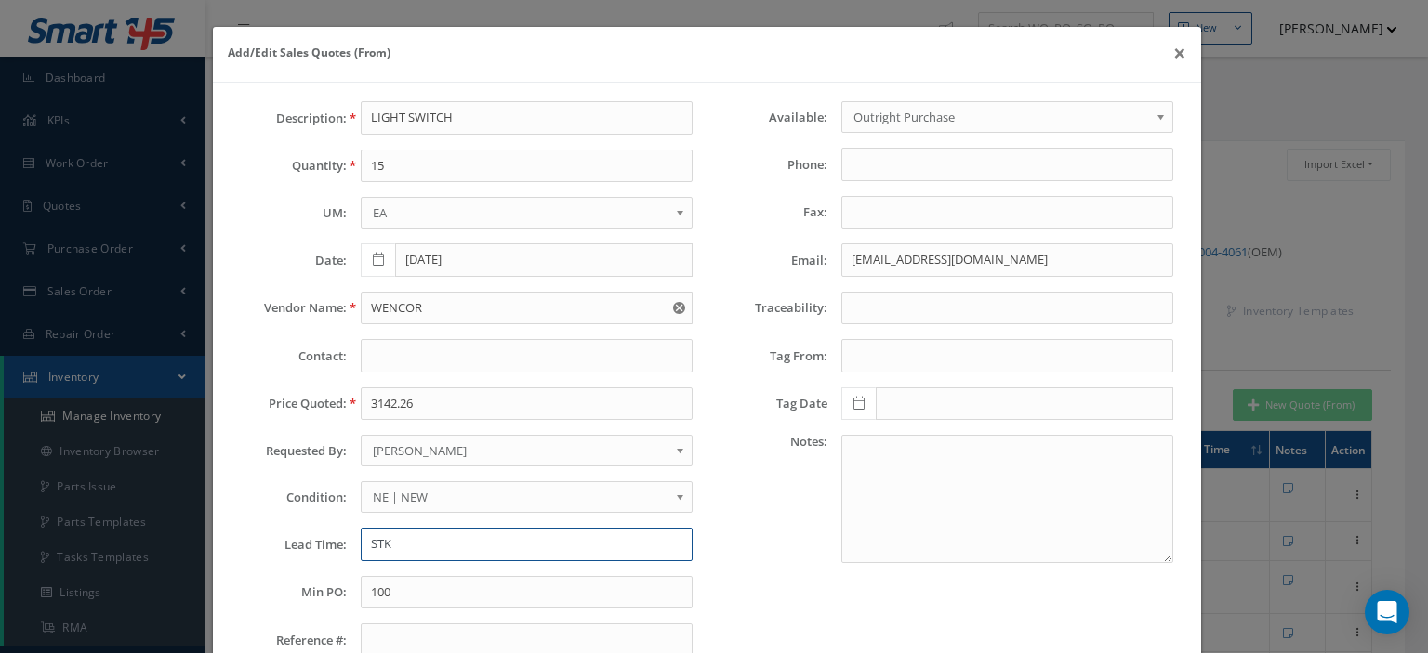
click at [394, 540] on input "STK" at bounding box center [527, 544] width 332 height 33
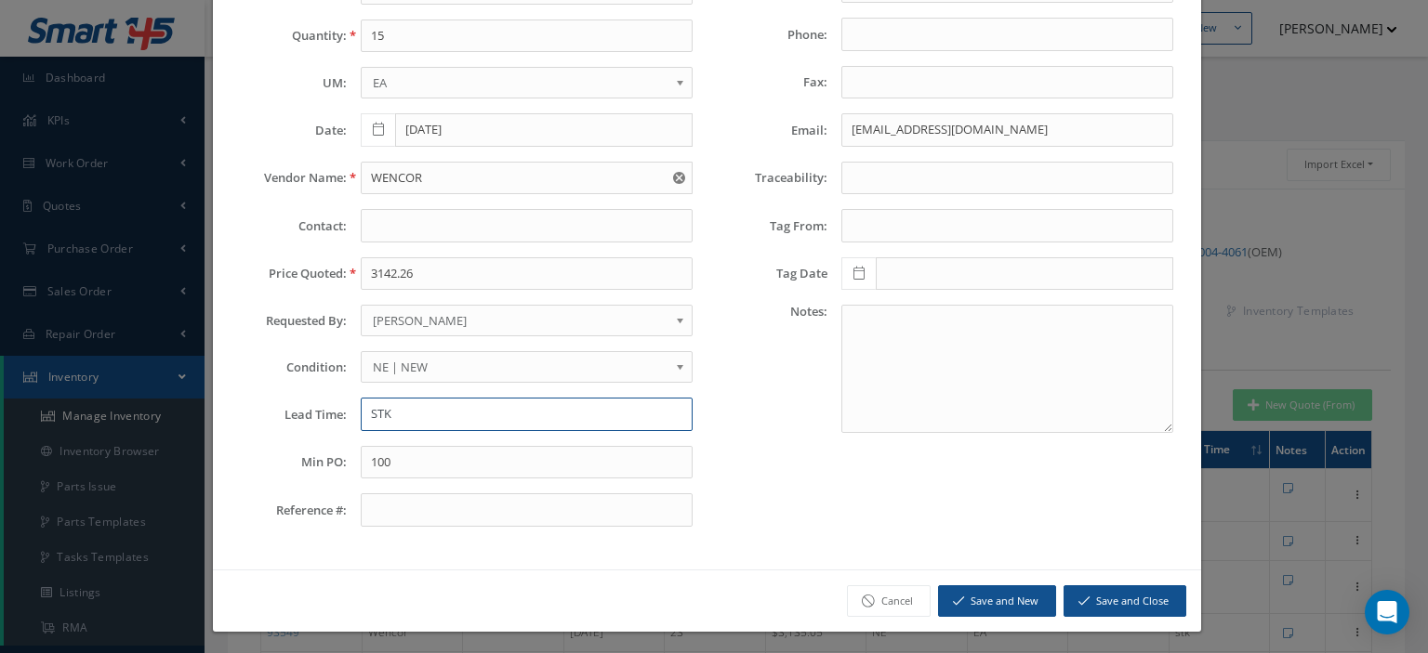
type input "STK"
click at [1141, 595] on button "Save and Close" at bounding box center [1124, 602] width 123 height 33
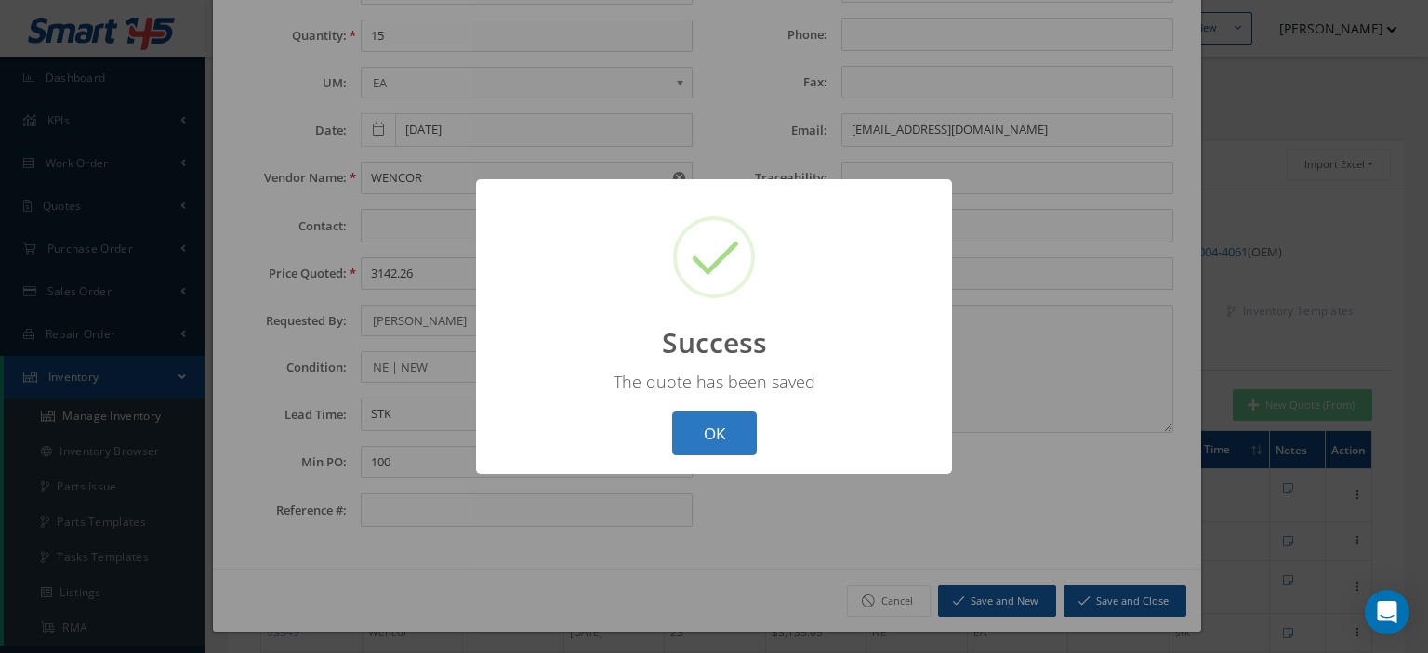
click at [718, 429] on button "OK" at bounding box center [714, 434] width 85 height 44
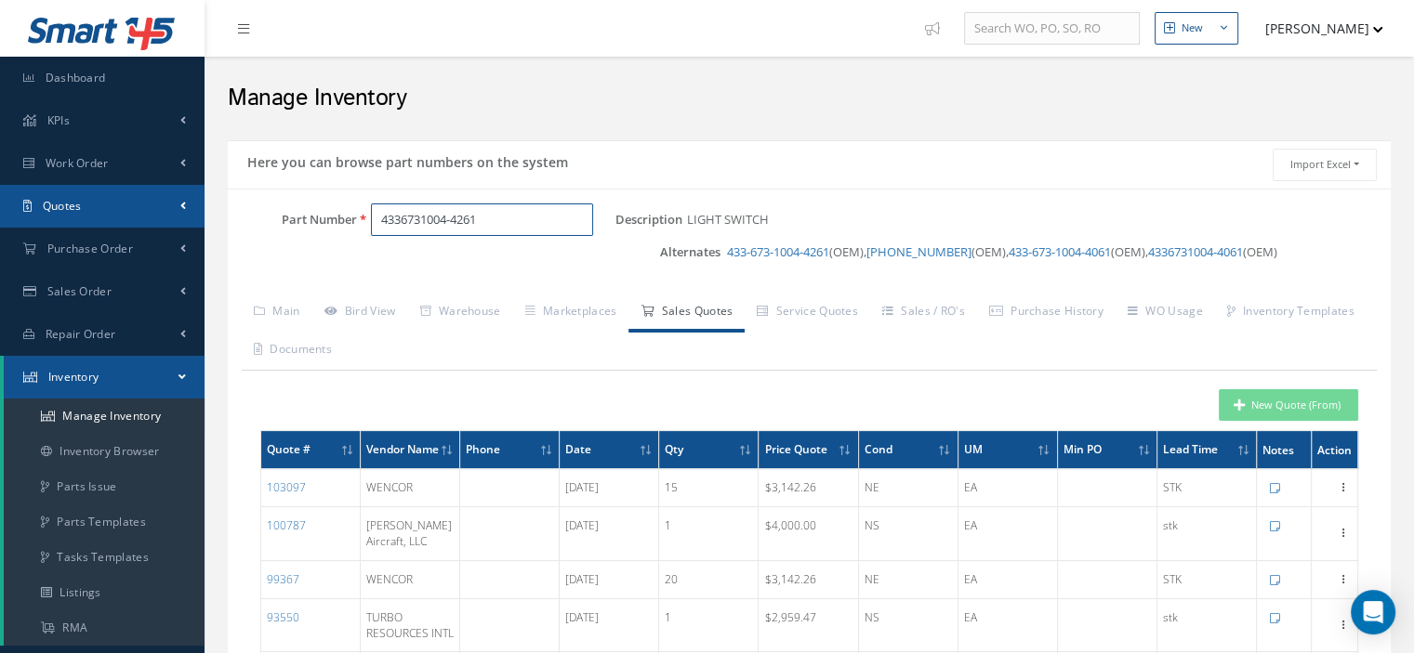
drag, startPoint x: 507, startPoint y: 222, endPoint x: 134, endPoint y: 190, distance: 375.1
paste input "622-5002-203"
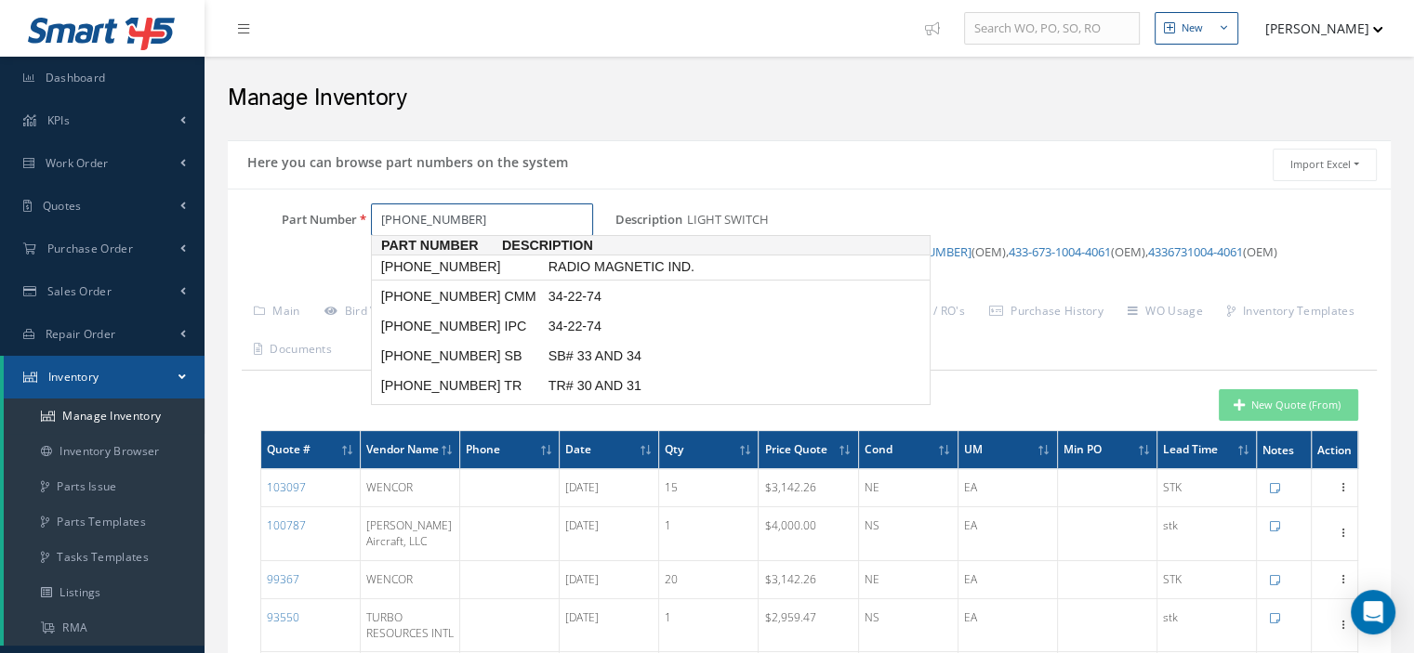
click at [457, 271] on span "622-5002-203" at bounding box center [460, 267] width 167 height 20
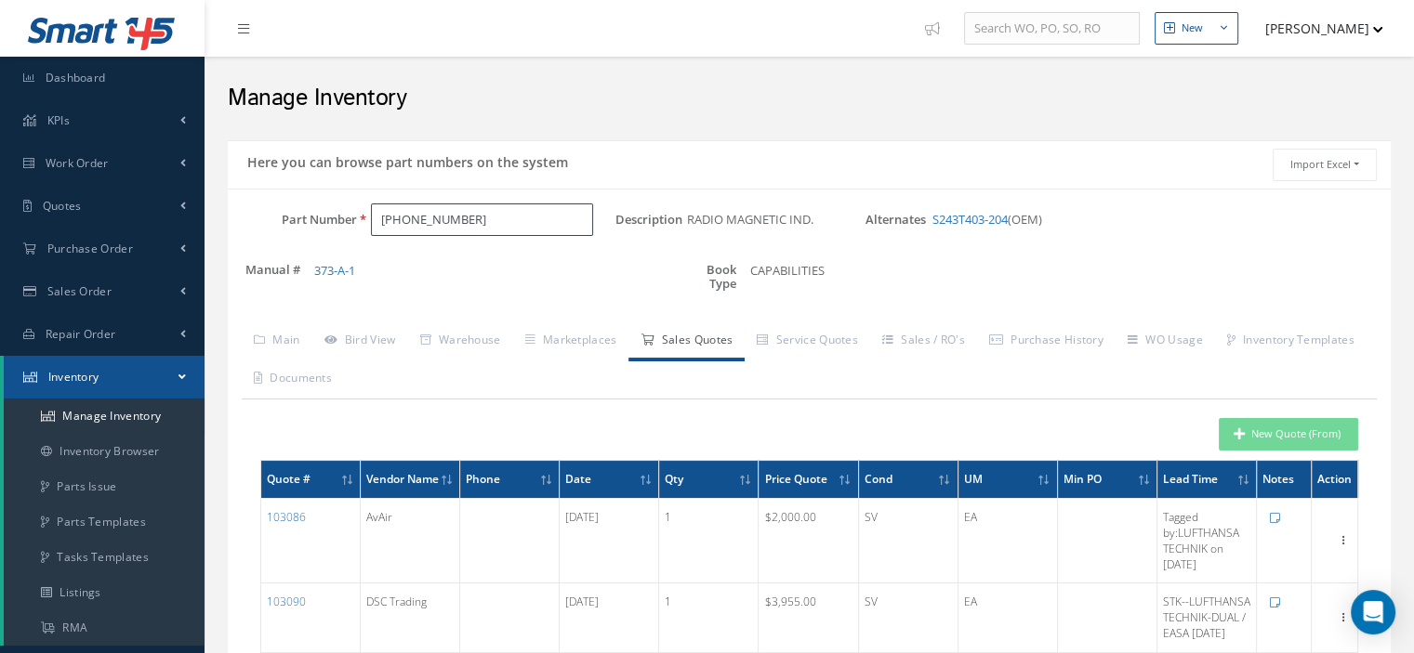
type input "622-5002-203"
click at [1266, 434] on button "New Quote (From)" at bounding box center [1288, 434] width 139 height 33
type input "RADIO MAGNETIC IND."
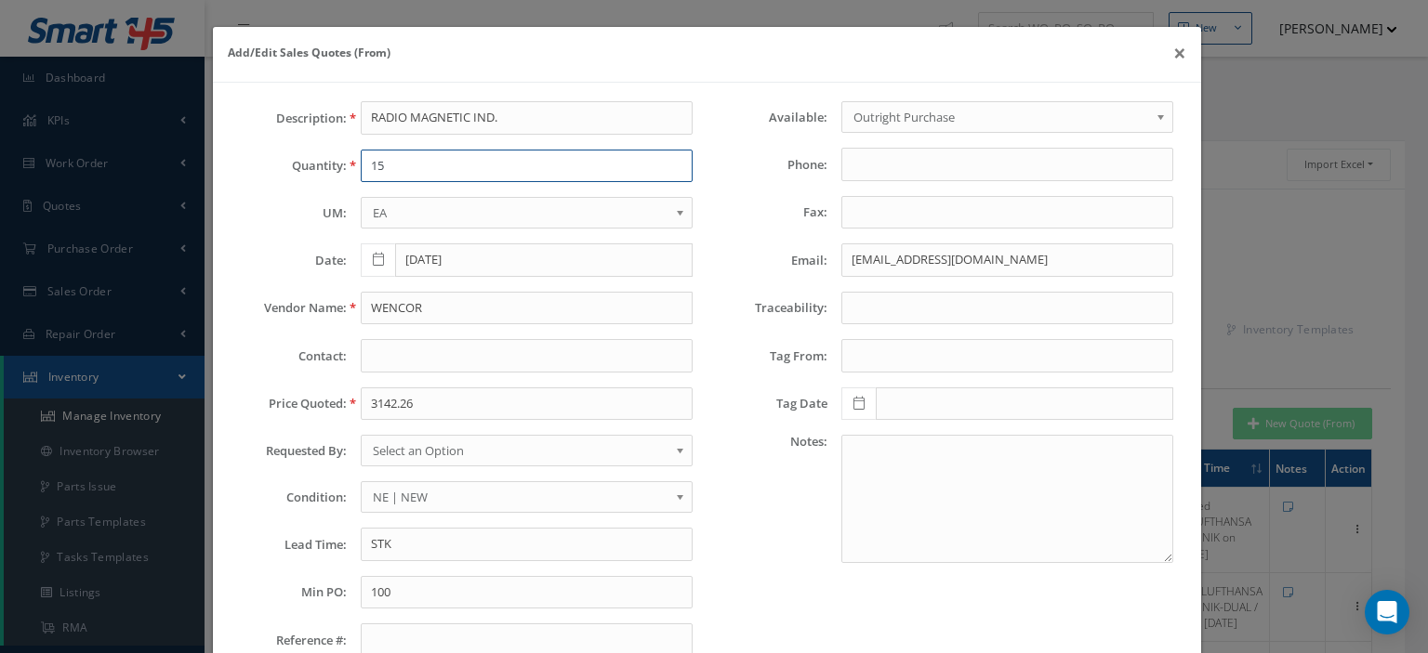
click at [376, 150] on input "15" at bounding box center [527, 166] width 332 height 33
type input "1"
click at [865, 254] on input "MarcSmith@TurboResources.com" at bounding box center [1007, 260] width 332 height 33
paste input "ddahler@avionics-specialist.com>"
type input "ddahler@avionics-specialist.com"
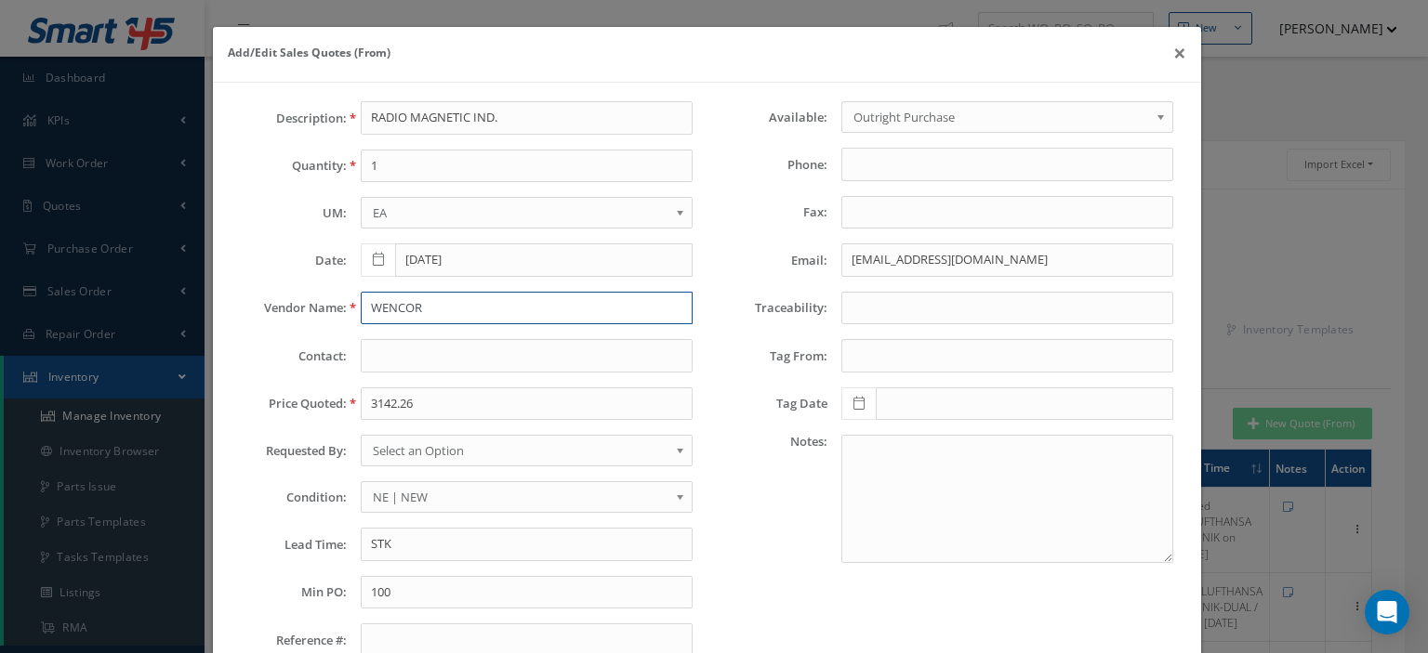
click at [380, 304] on input "WENCOR" at bounding box center [527, 308] width 332 height 33
click at [376, 546] on input "STK" at bounding box center [527, 544] width 332 height 33
paste input "tock Make offer"
type input "Stock Make offer"
click at [440, 498] on span "NE | NEW" at bounding box center [521, 497] width 296 height 22
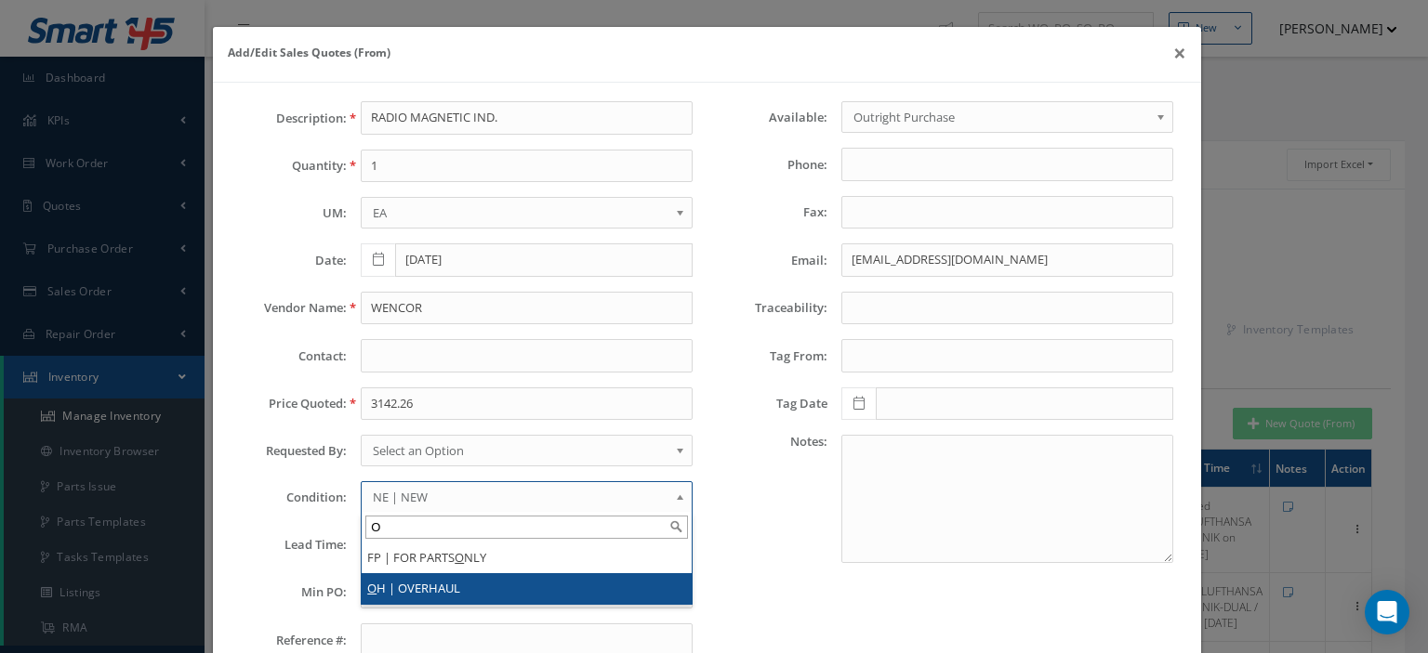
type input "O"
click at [432, 588] on li "O H | OVERHAUL" at bounding box center [527, 588] width 330 height 31
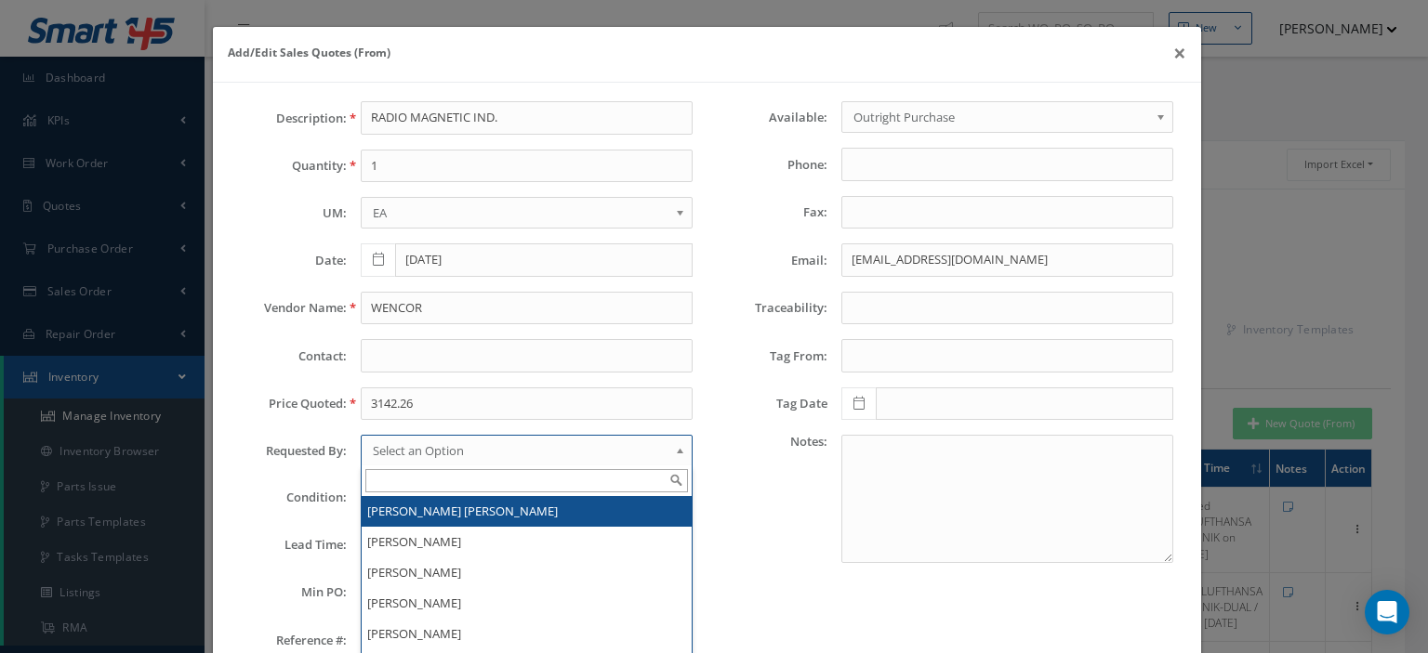
click at [427, 446] on span "Select an Option" at bounding box center [521, 451] width 296 height 22
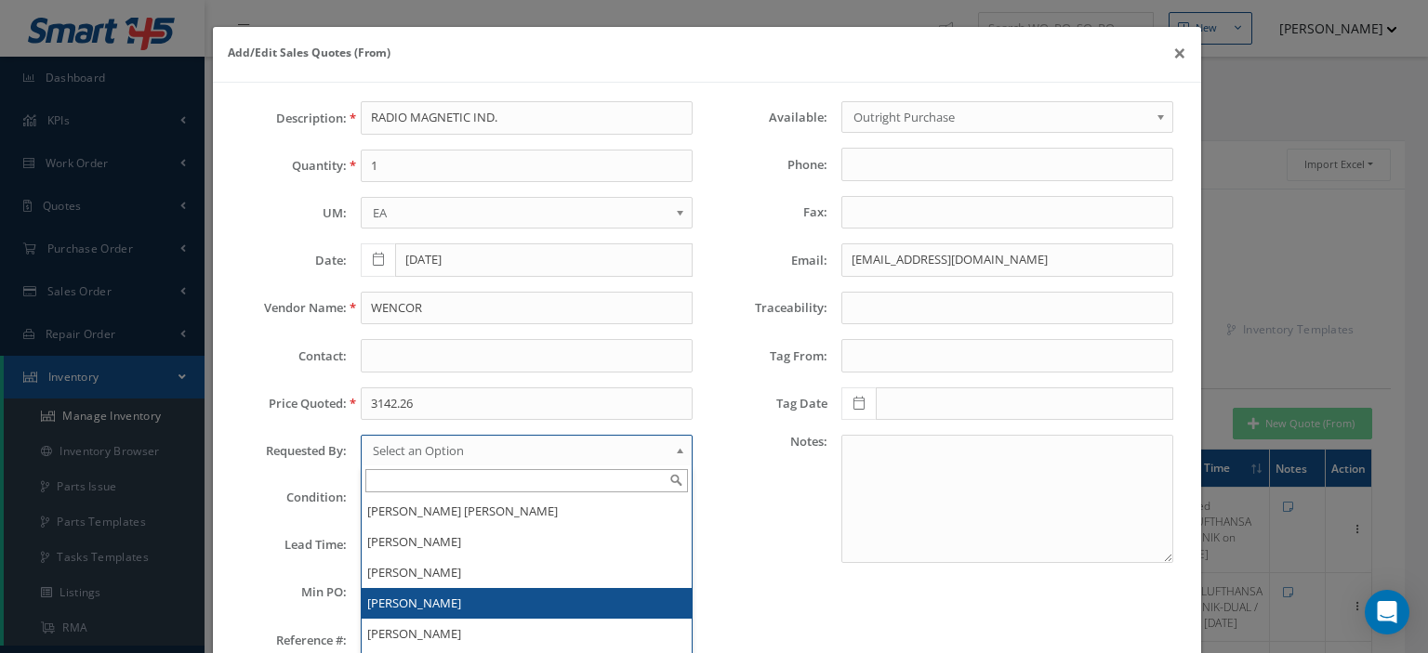
click at [428, 591] on li "[PERSON_NAME]" at bounding box center [527, 603] width 330 height 31
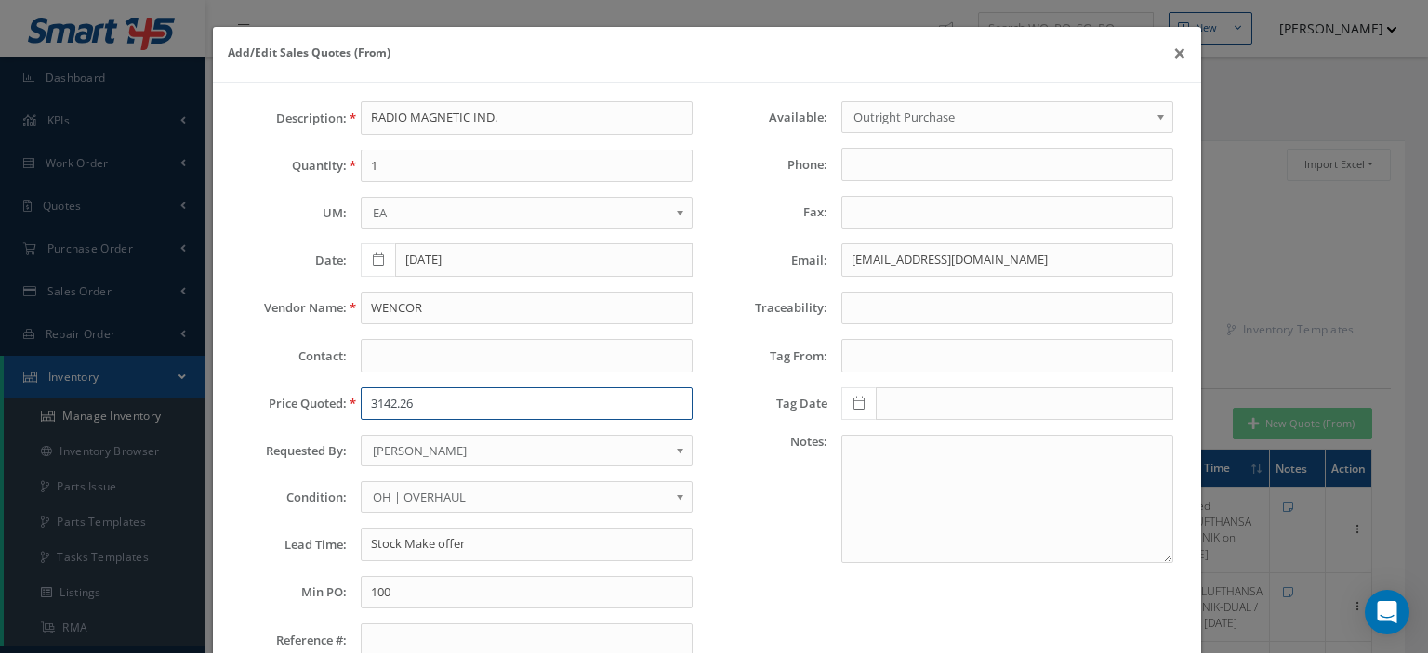
click at [390, 408] on input "3142.26" at bounding box center [527, 404] width 332 height 33
type input "0.00"
click at [386, 314] on input "WENCOR" at bounding box center [527, 308] width 332 height 33
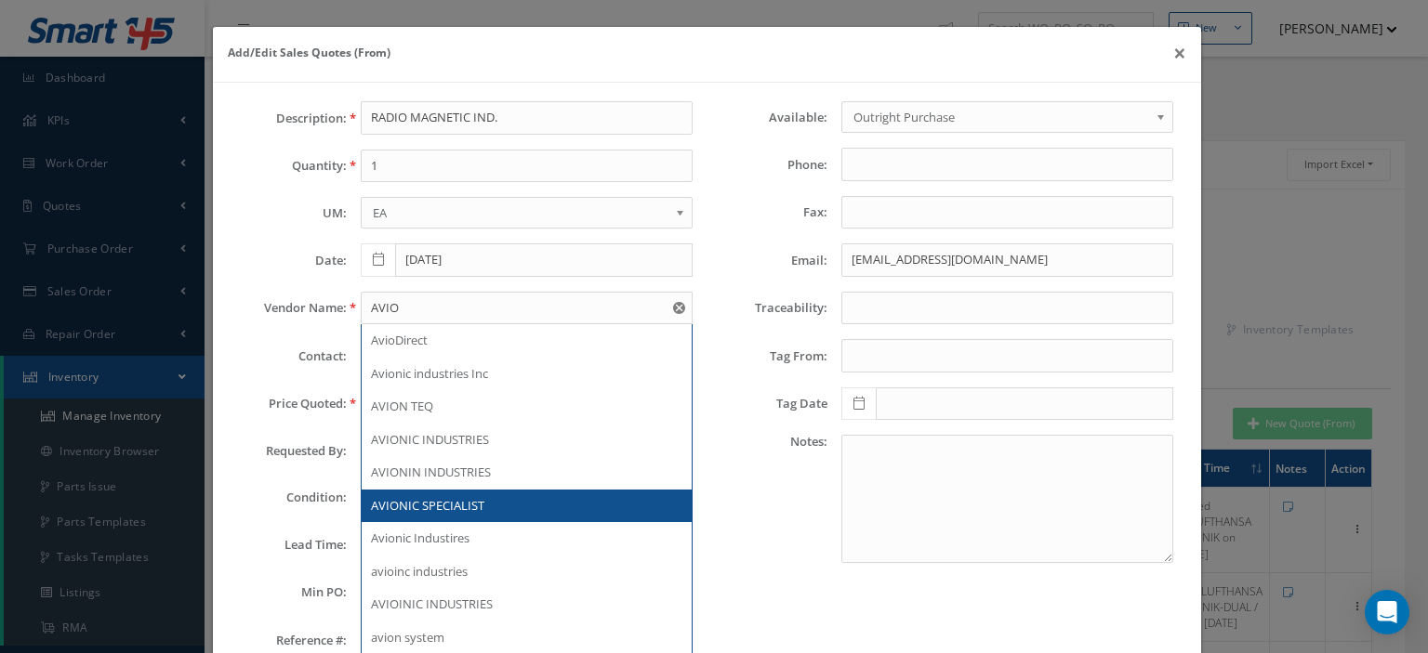
click at [450, 499] on span "AVIONIC SPECIALIST" at bounding box center [427, 505] width 113 height 17
type input "AVIONIC SPECIALIST"
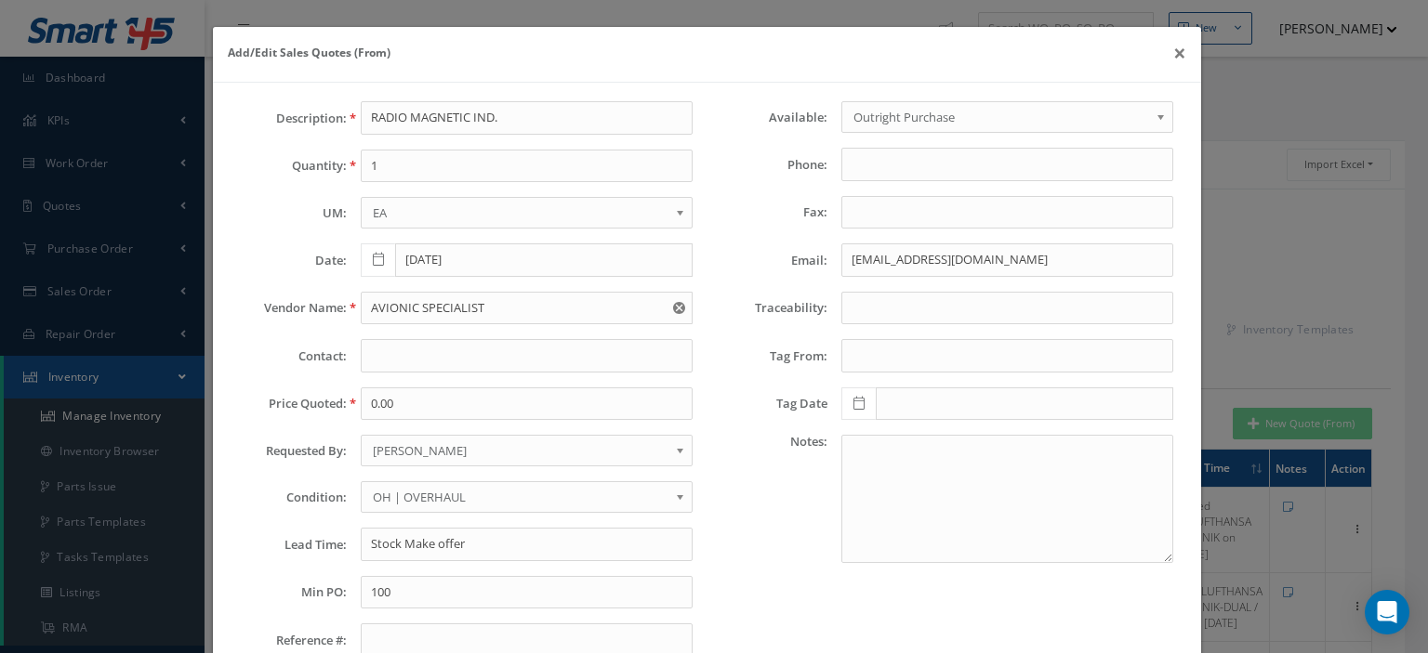
scroll to position [130, 0]
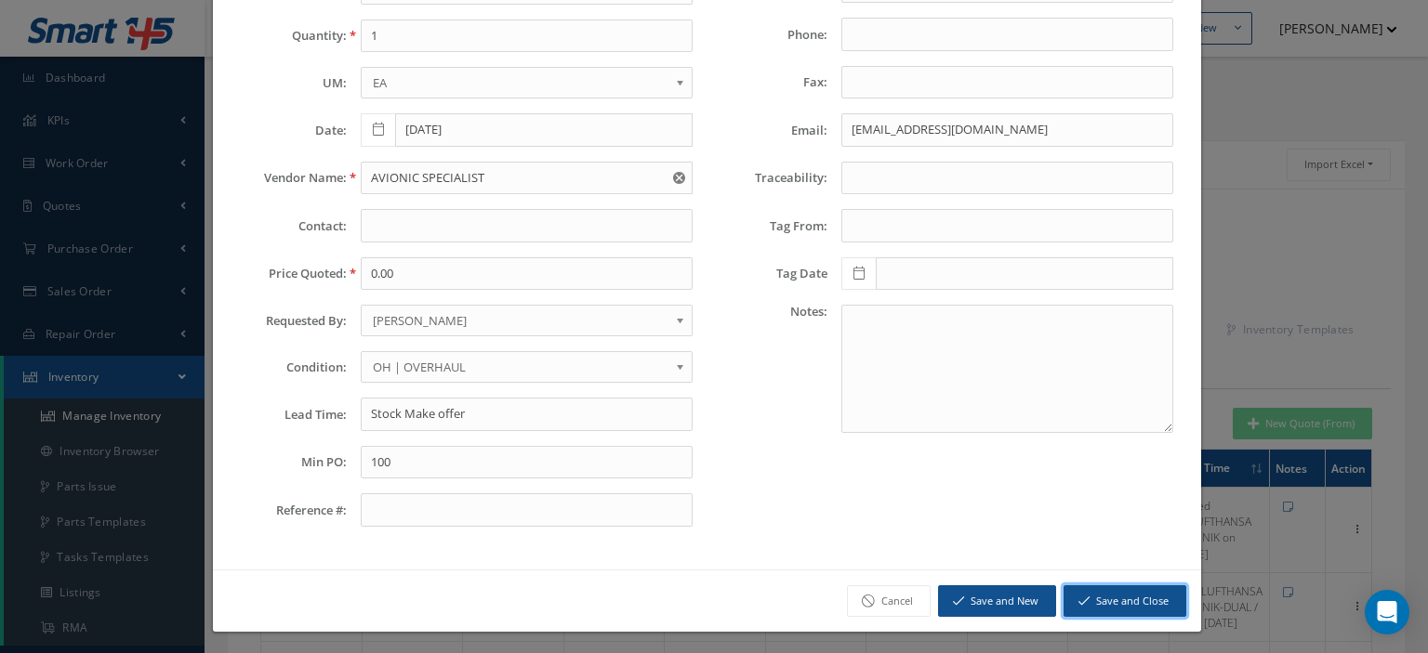
click at [1134, 587] on button "Save and Close" at bounding box center [1124, 602] width 123 height 33
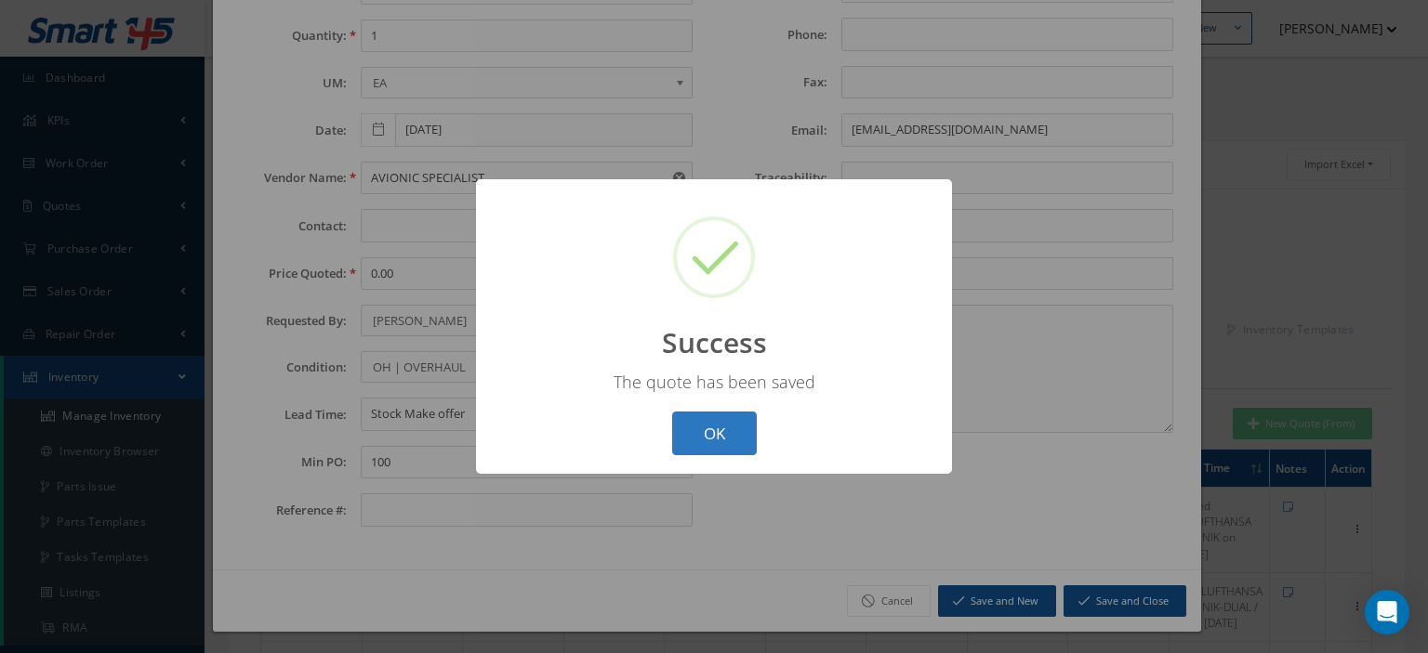
click at [721, 442] on button "OK" at bounding box center [714, 434] width 85 height 44
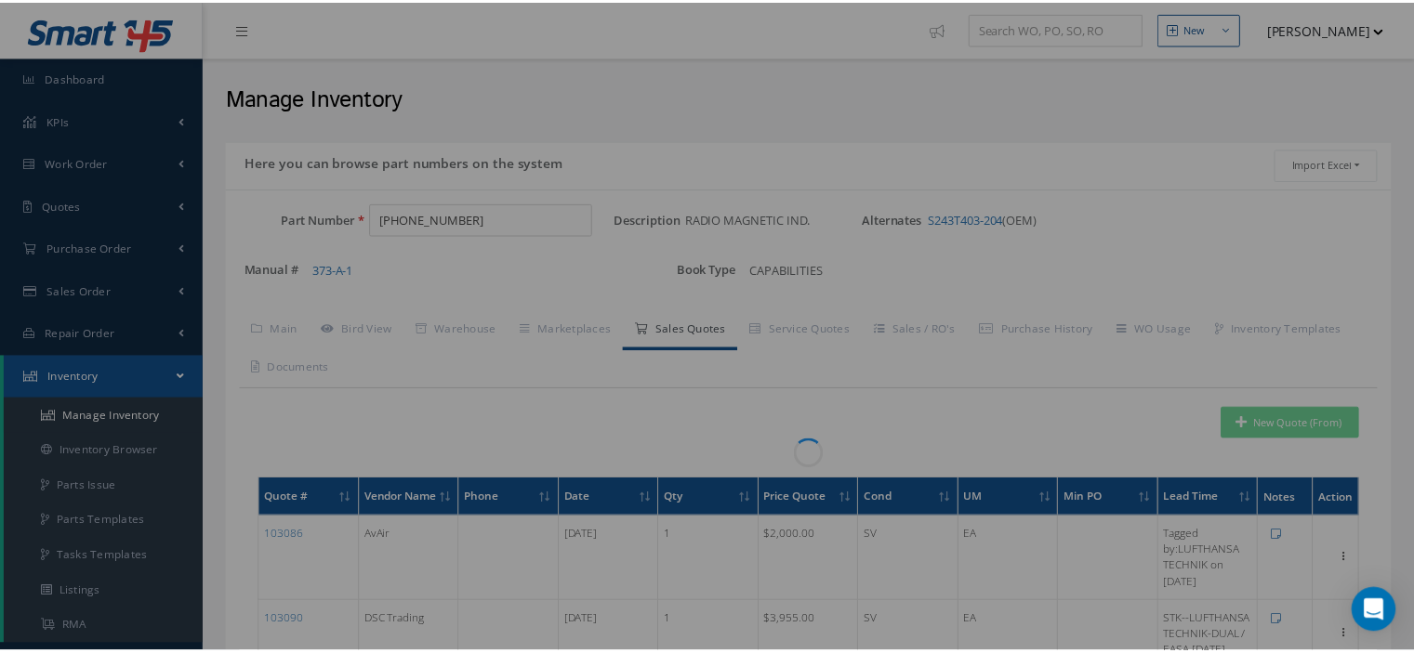
scroll to position [0, 0]
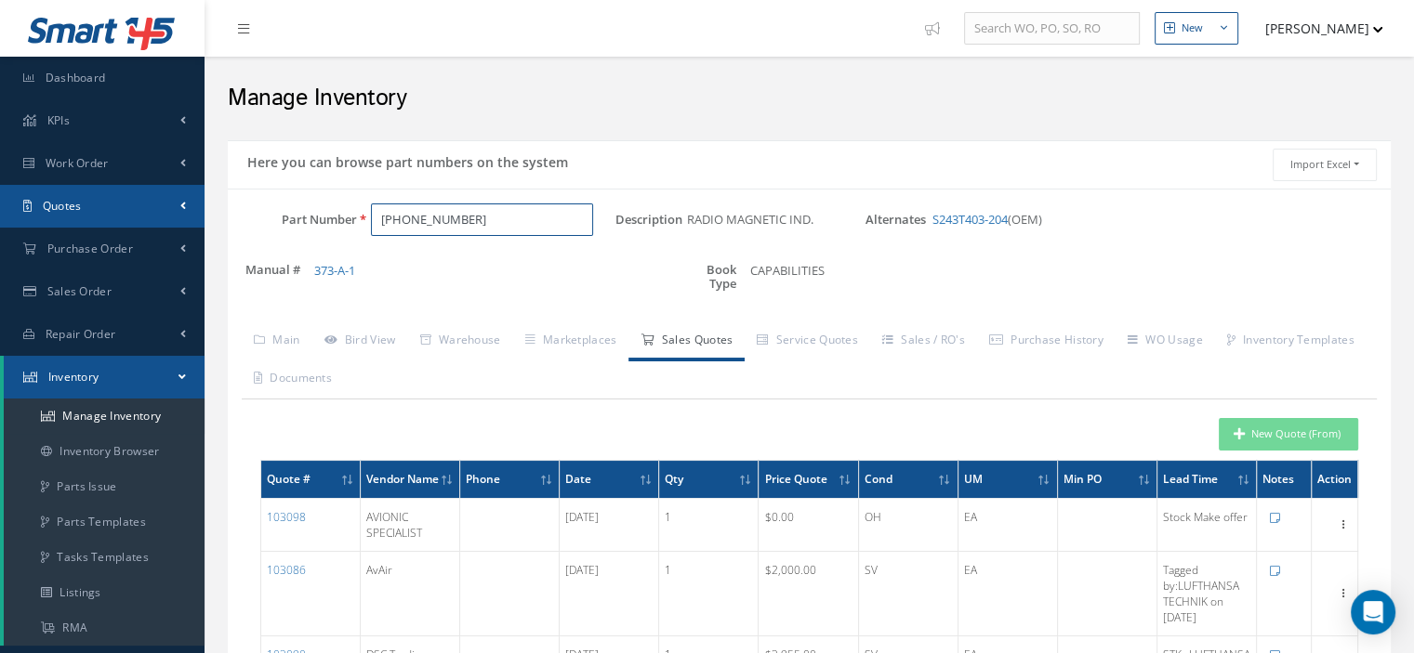
drag, startPoint x: 547, startPoint y: 215, endPoint x: 191, endPoint y: 196, distance: 355.5
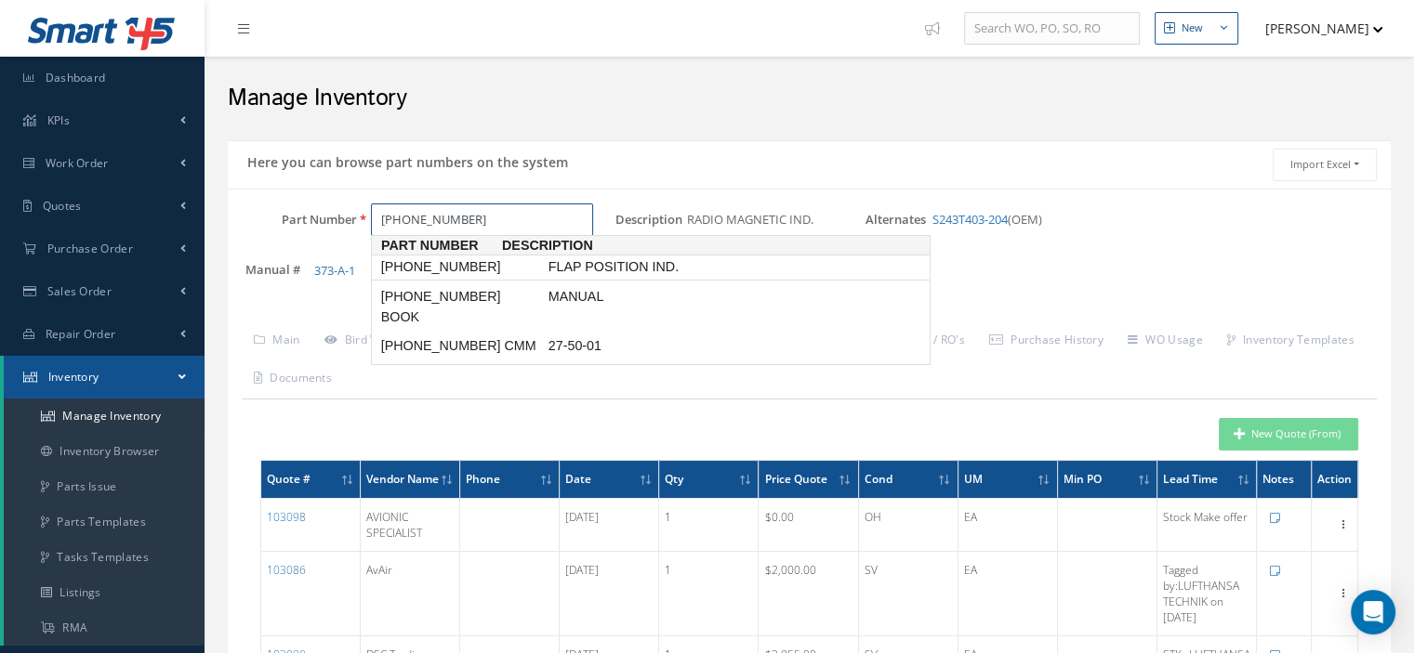
click at [405, 270] on span "215-016-001" at bounding box center [460, 267] width 167 height 20
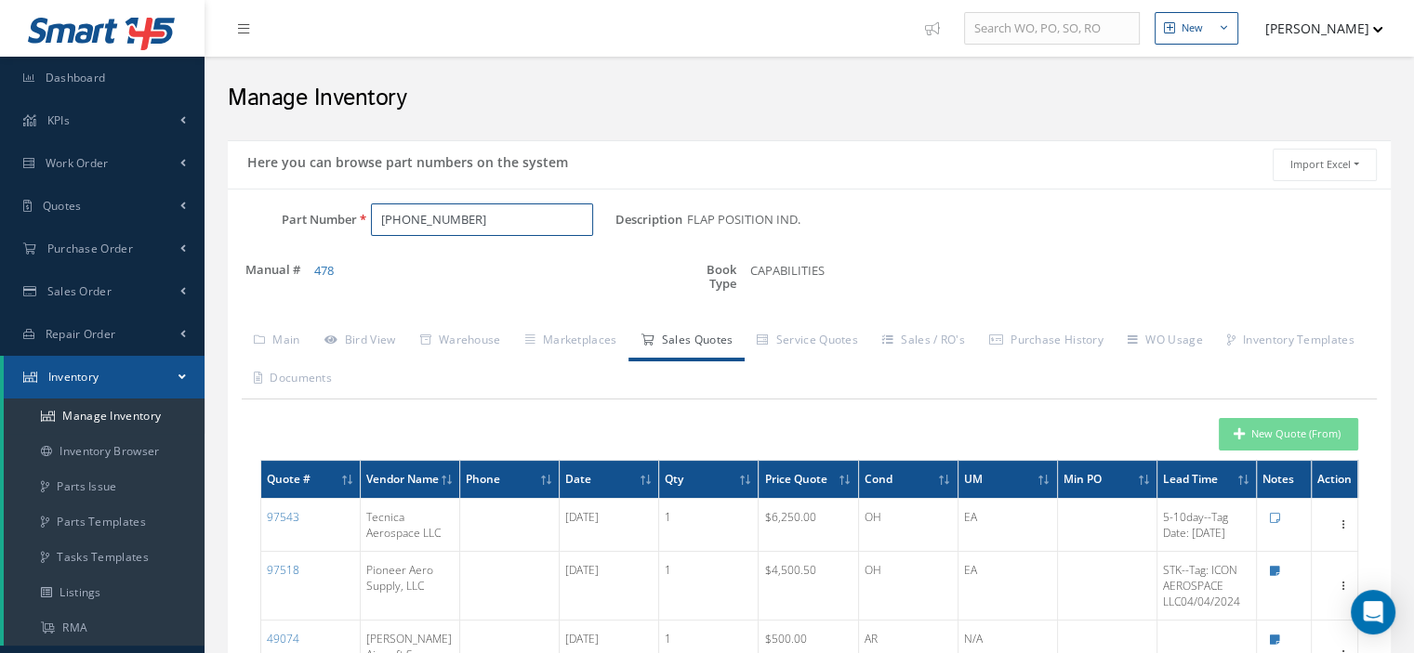
drag, startPoint x: 460, startPoint y: 213, endPoint x: 252, endPoint y: 213, distance: 208.2
click at [252, 213] on div "Part Number 215-016-001" at bounding box center [422, 220] width 388 height 33
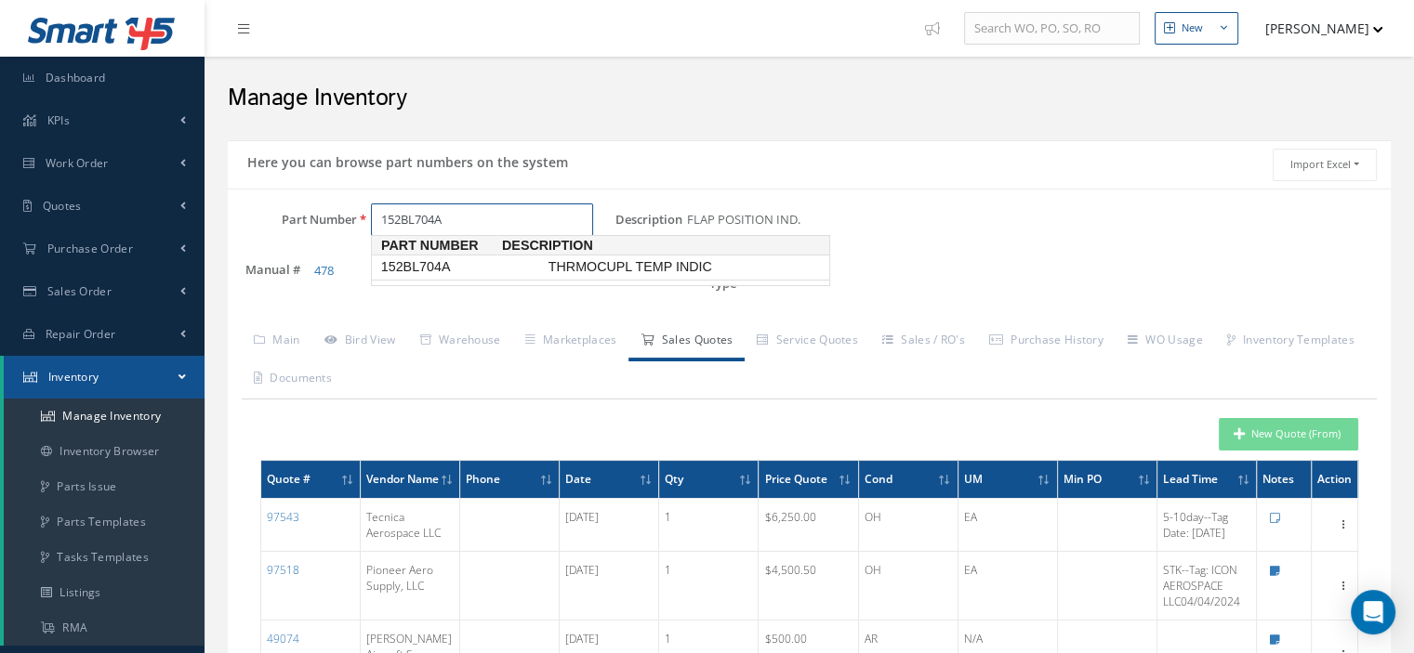
click at [394, 274] on span "152BL704A" at bounding box center [460, 267] width 167 height 20
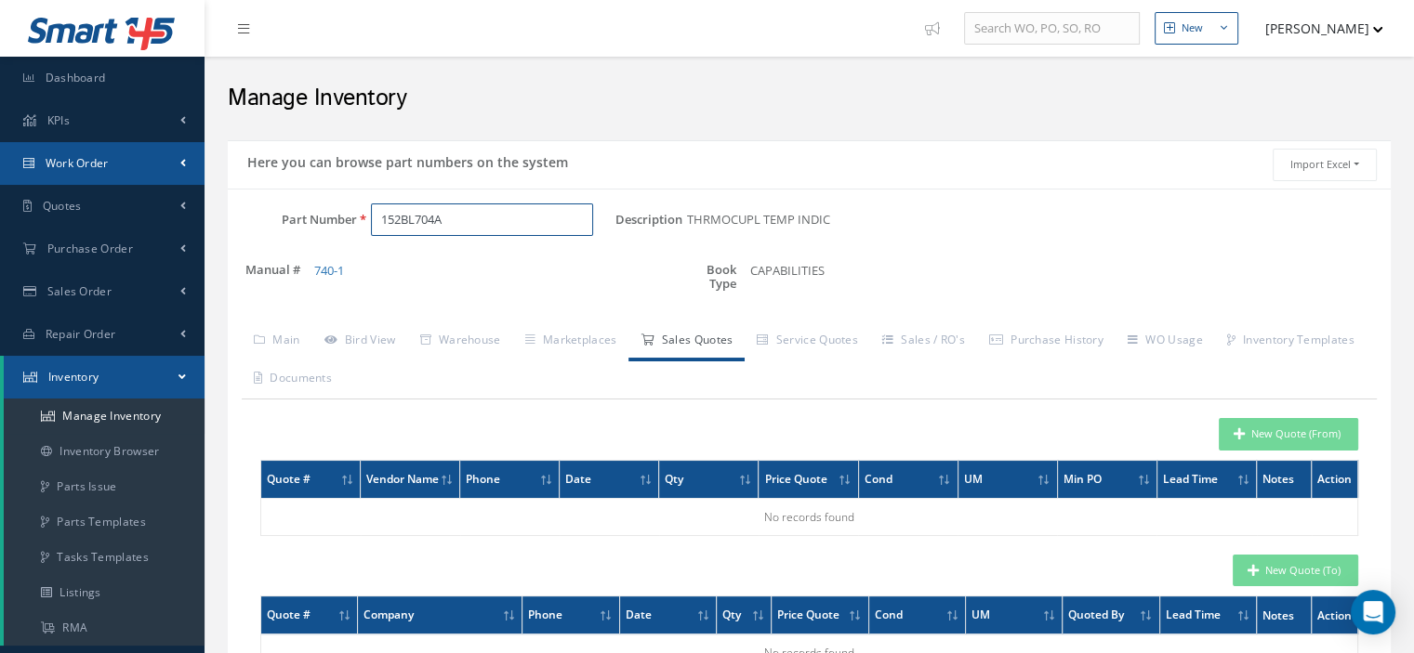
type input "152BL704A"
click at [122, 149] on link "Work Order" at bounding box center [102, 163] width 204 height 43
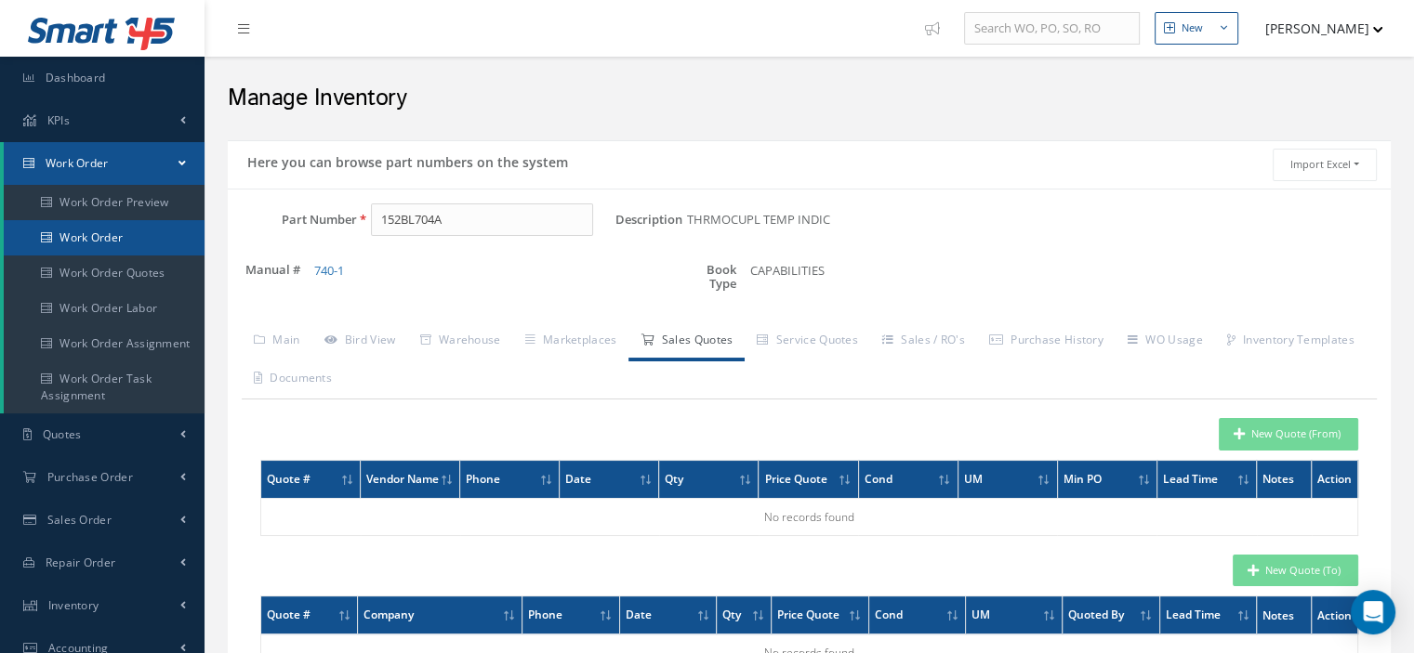
click at [108, 241] on link "Work Order" at bounding box center [104, 237] width 201 height 35
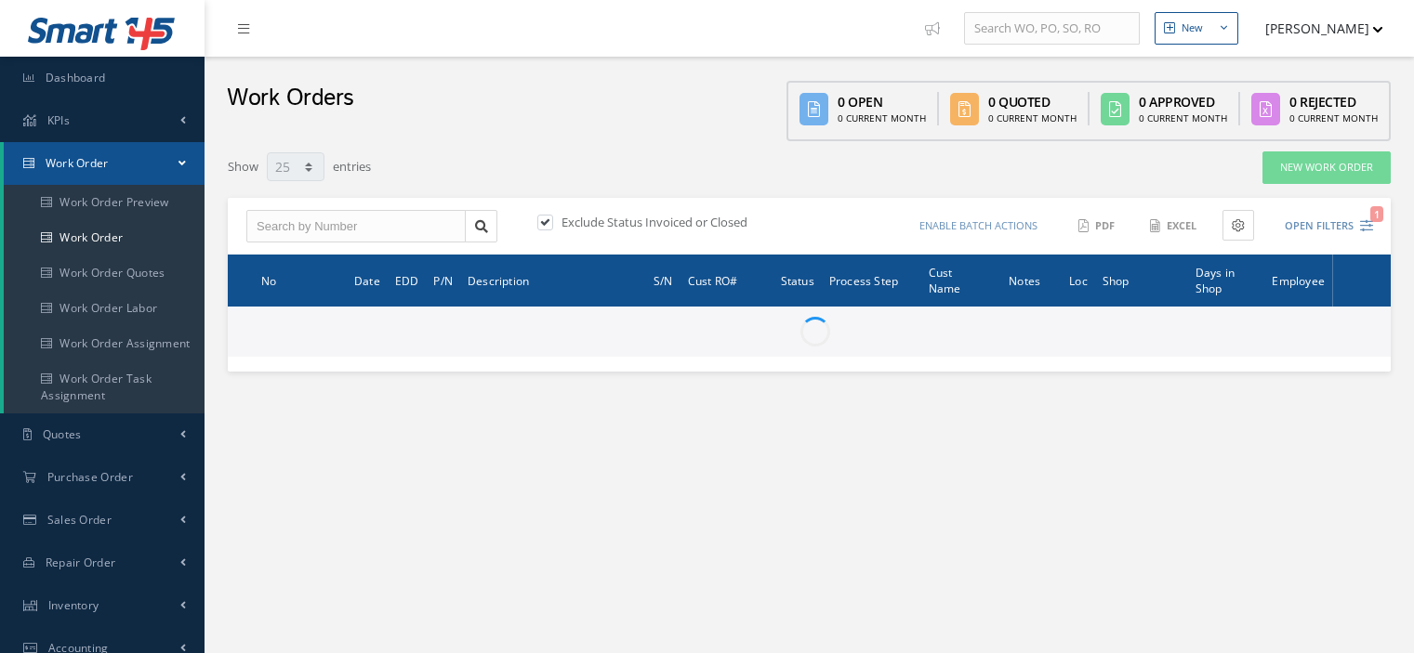
select select "25"
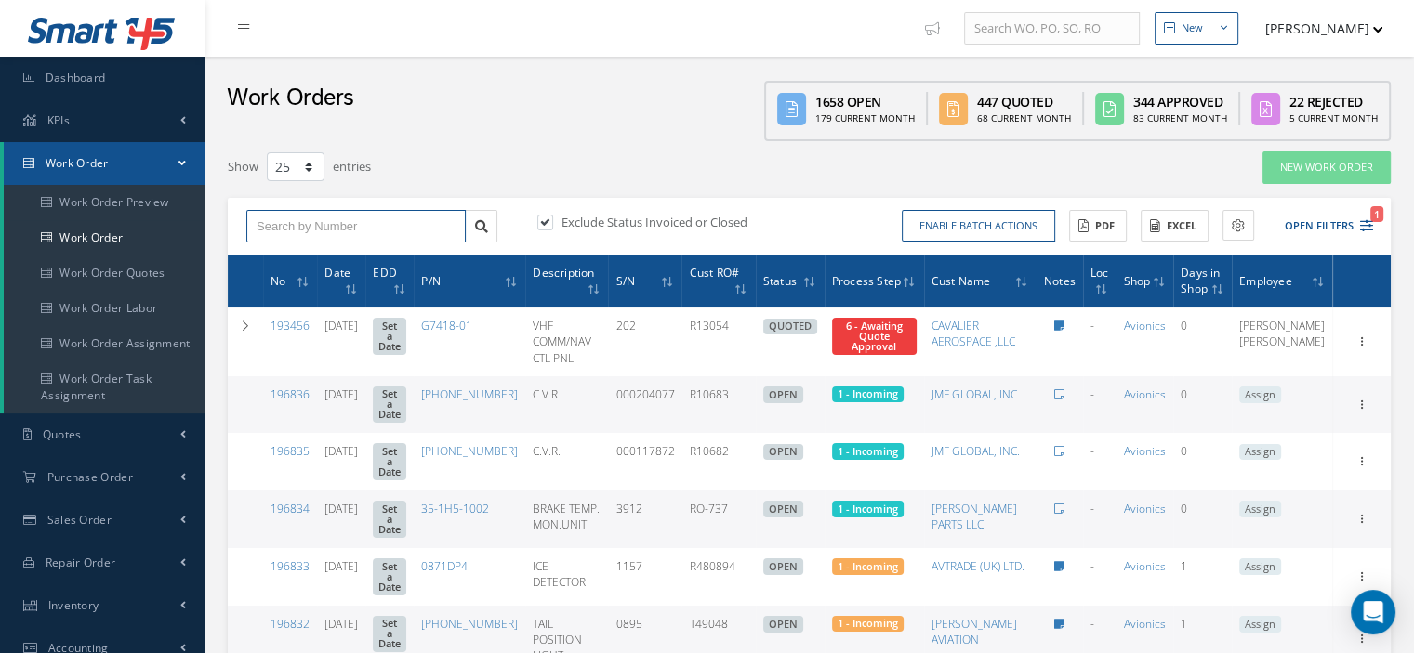
click at [296, 225] on input "text" at bounding box center [355, 226] width 219 height 33
click at [480, 237] on link at bounding box center [481, 226] width 33 height 33
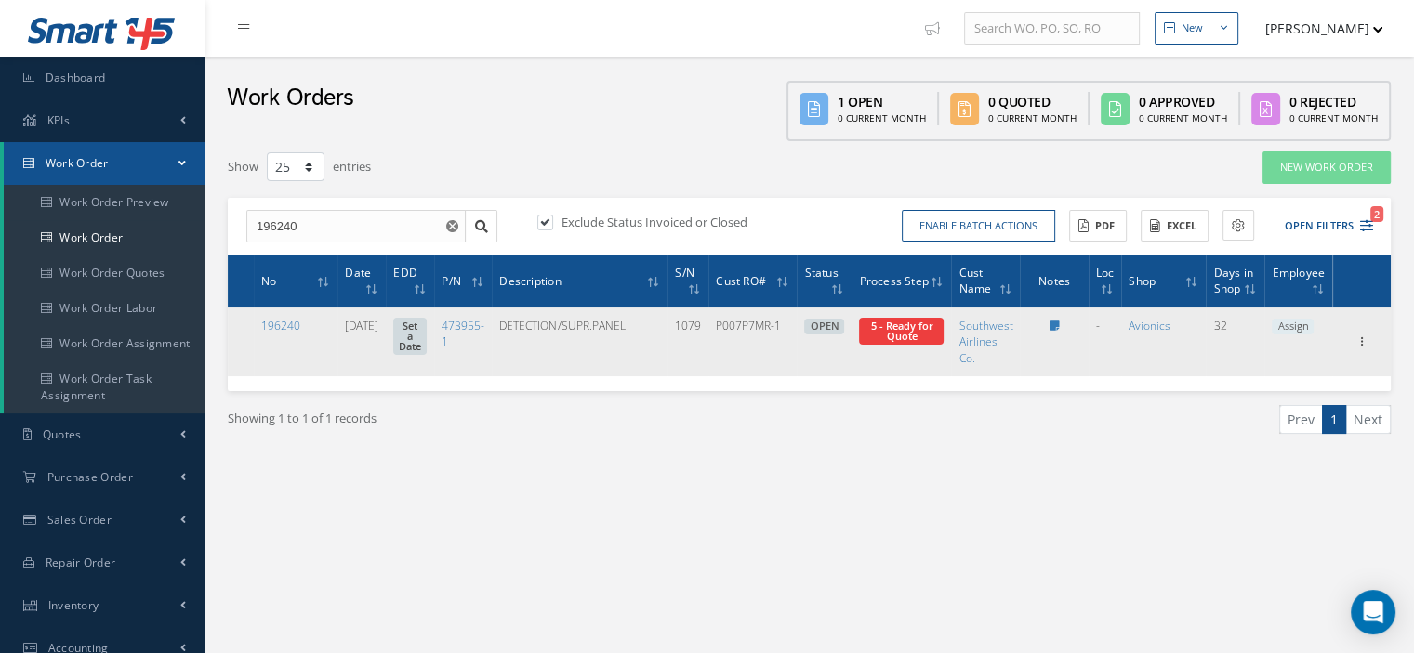
click at [1291, 333] on span "Assign" at bounding box center [1293, 327] width 42 height 17
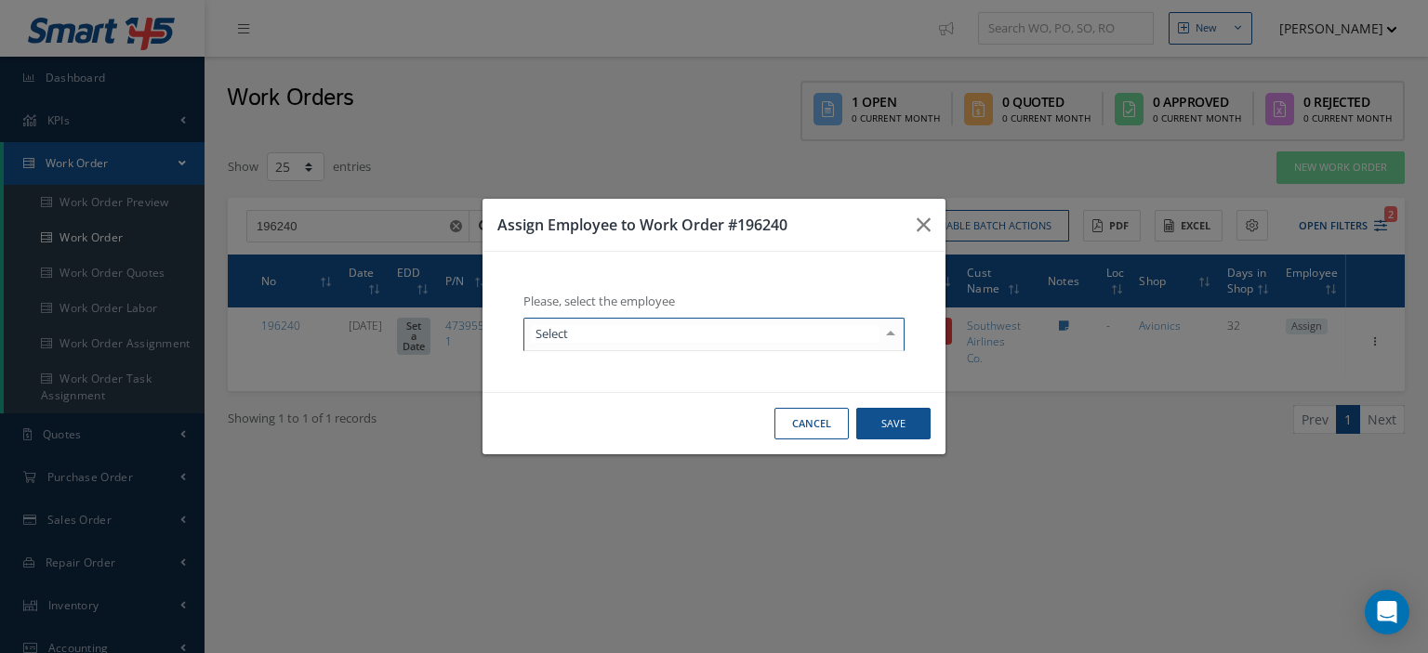
click at [874, 324] on div at bounding box center [713, 334] width 381 height 33
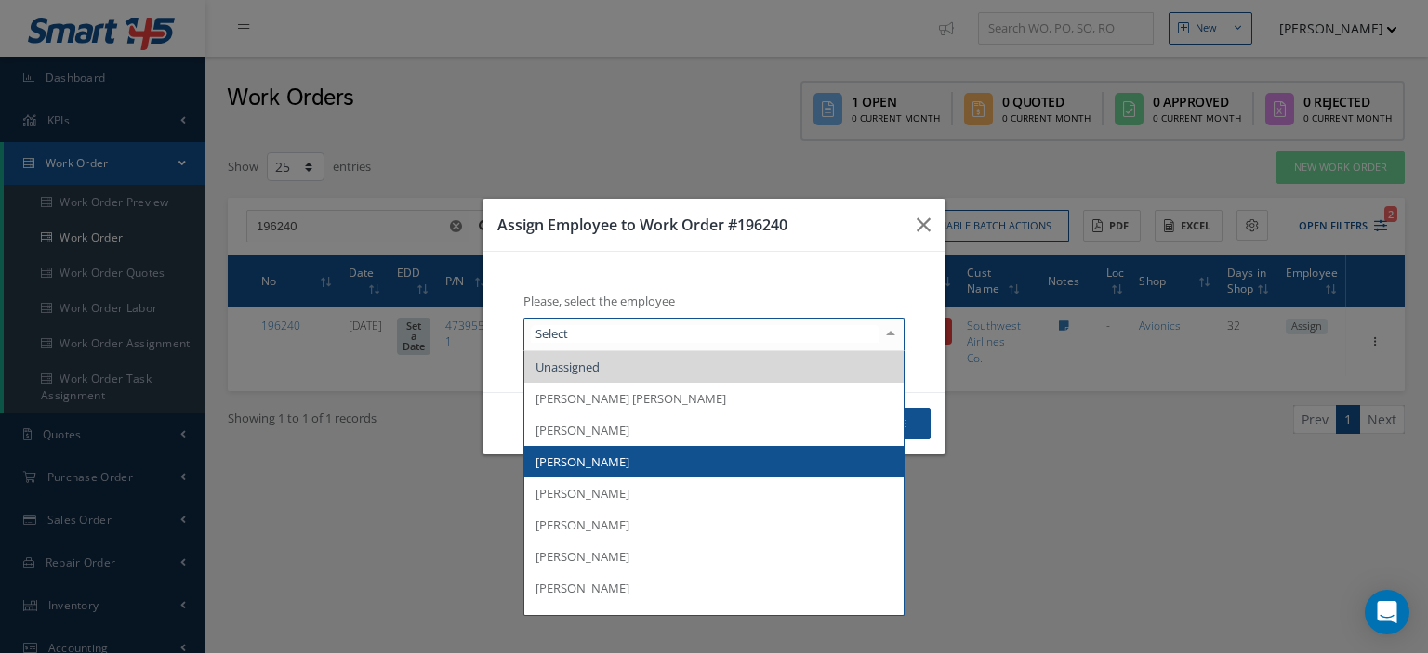
scroll to position [272, 0]
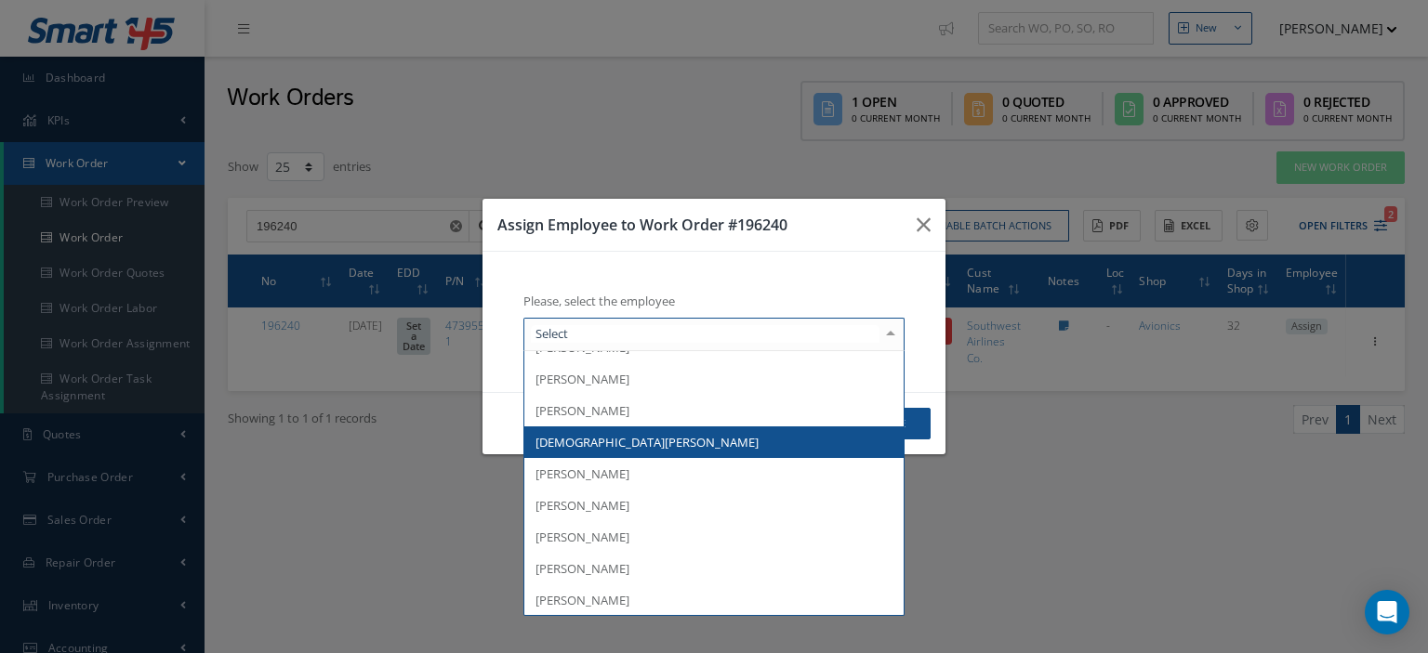
click at [632, 438] on span "[DEMOGRAPHIC_DATA][PERSON_NAME]" at bounding box center [713, 443] width 379 height 32
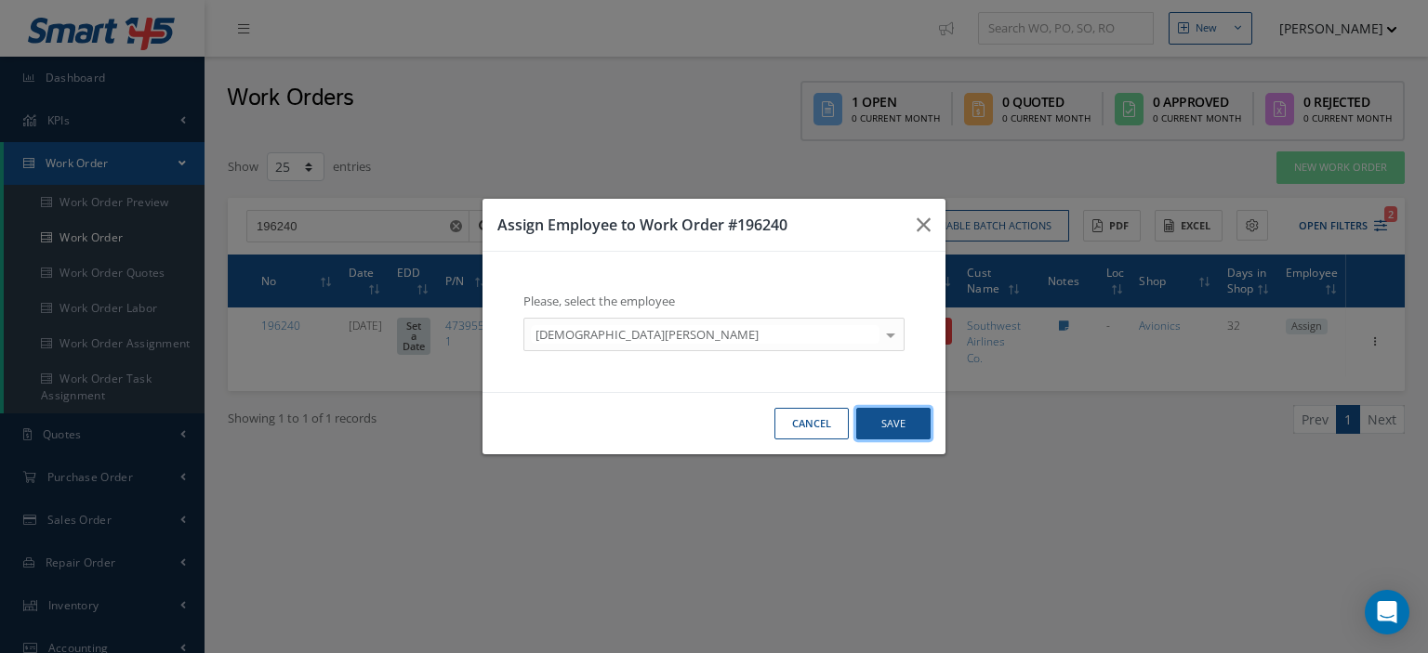
click at [888, 412] on button "Save" at bounding box center [893, 424] width 74 height 33
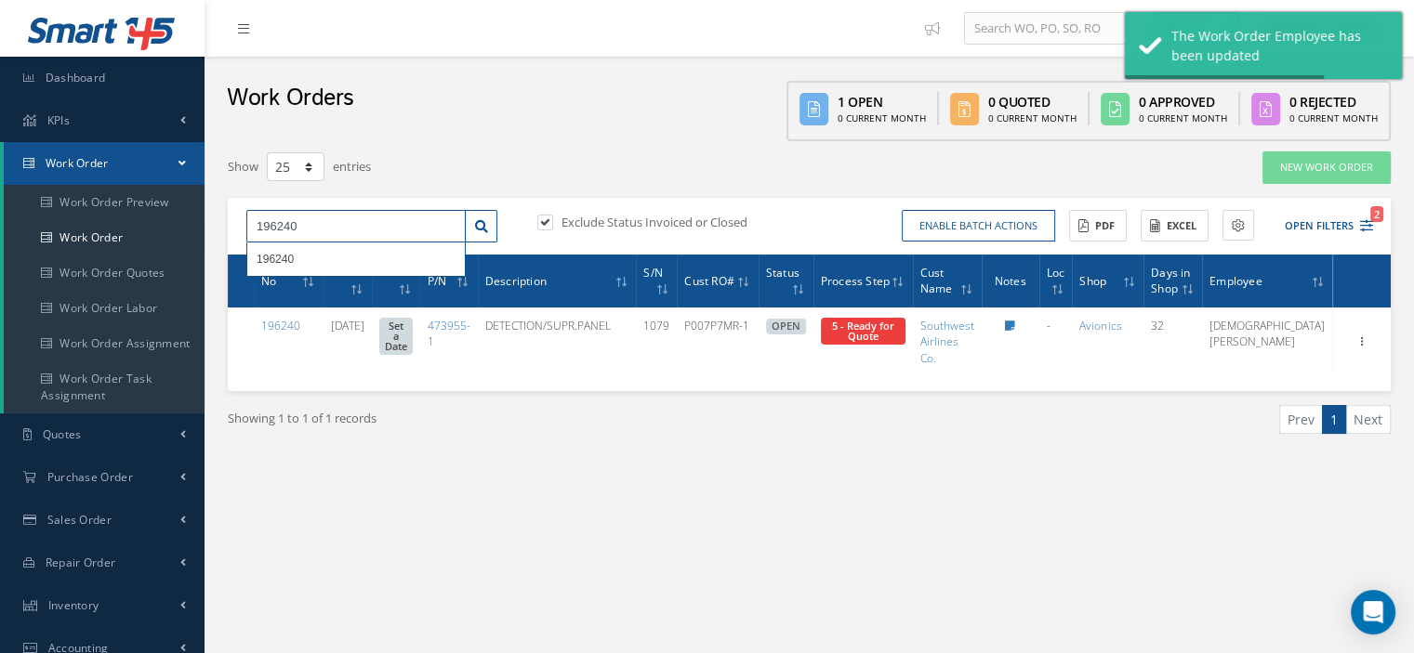
drag, startPoint x: 321, startPoint y: 235, endPoint x: 222, endPoint y: 228, distance: 98.8
click at [224, 228] on div "Show 10 25 50 100 entries New Work Order 196240 196240 Exclude Status Invoiced …" at bounding box center [809, 316] width 1191 height 331
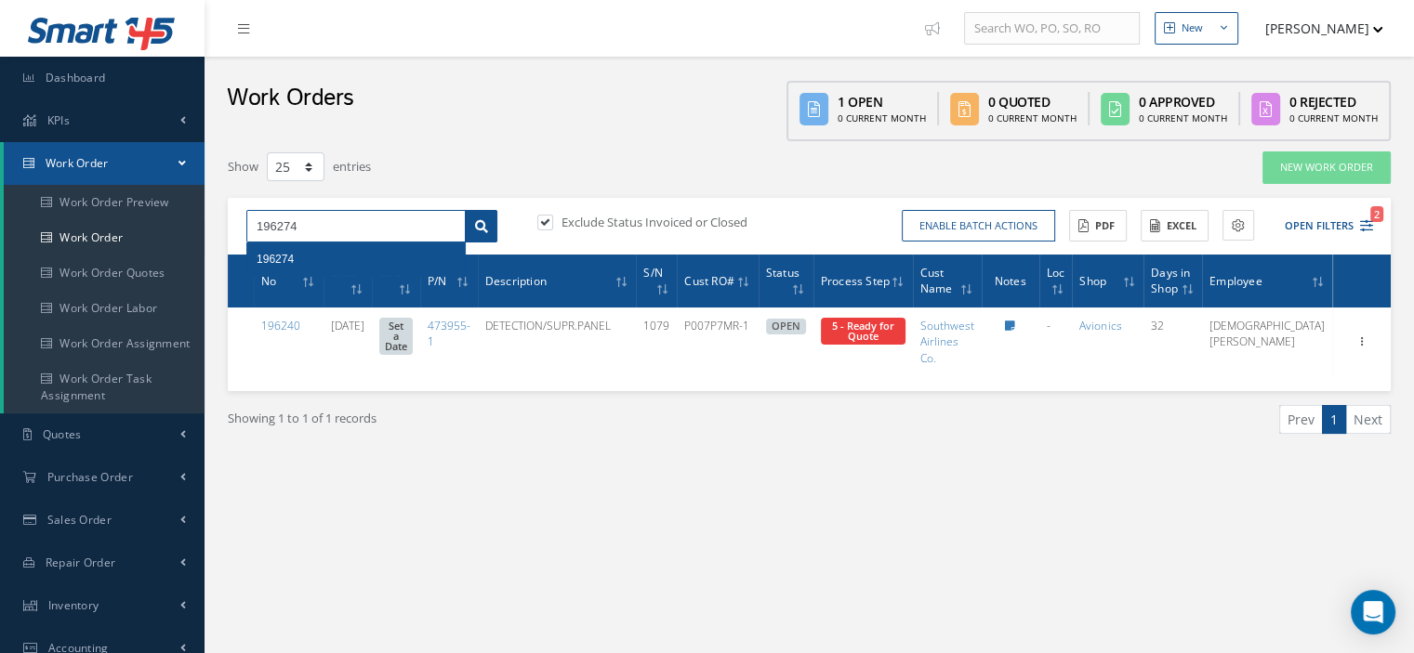
type input "196274"
click at [474, 231] on link at bounding box center [481, 226] width 33 height 33
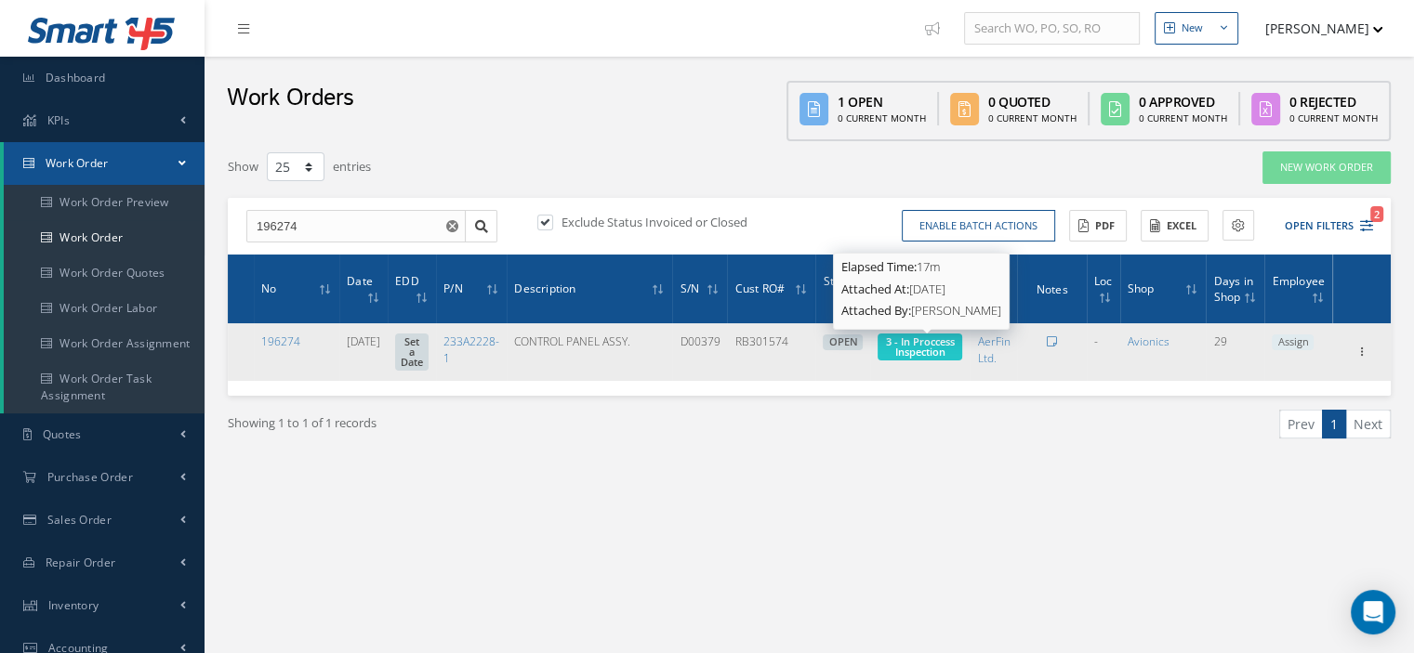
click at [951, 349] on span "3 - In Proccess Inspection" at bounding box center [920, 347] width 69 height 24
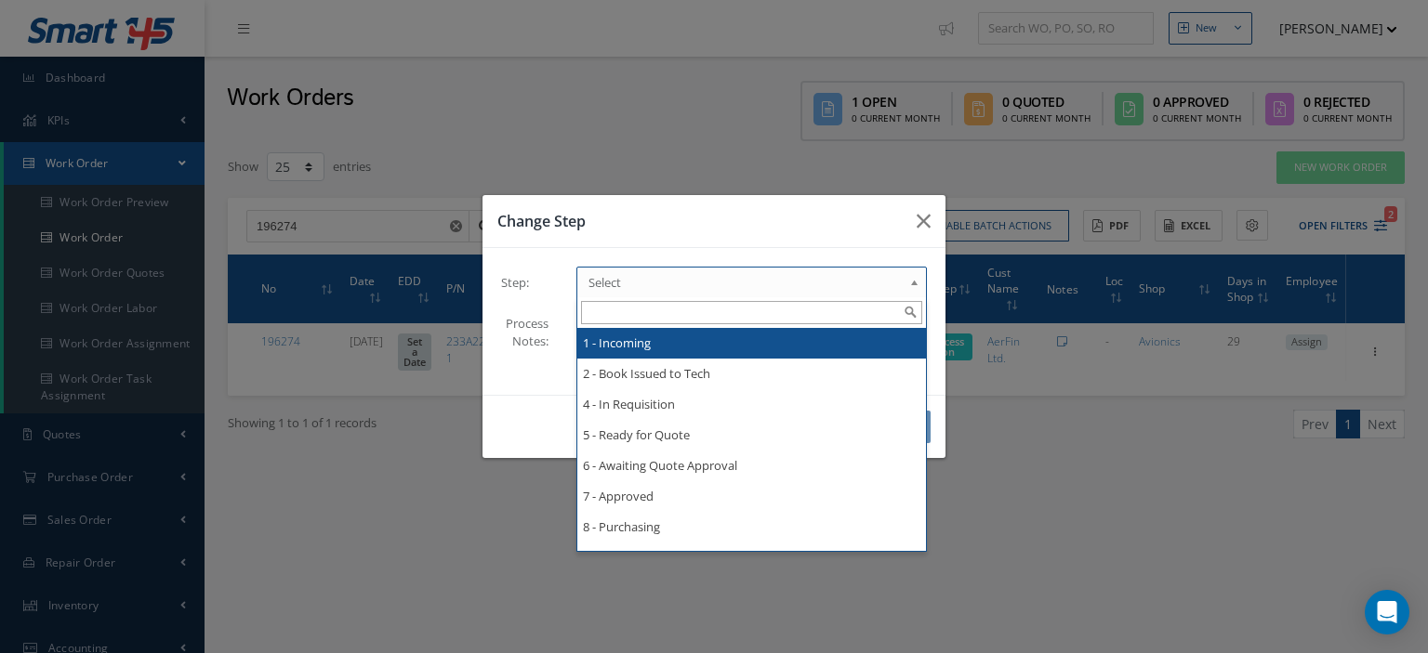
click at [911, 286] on b at bounding box center [917, 287] width 17 height 30
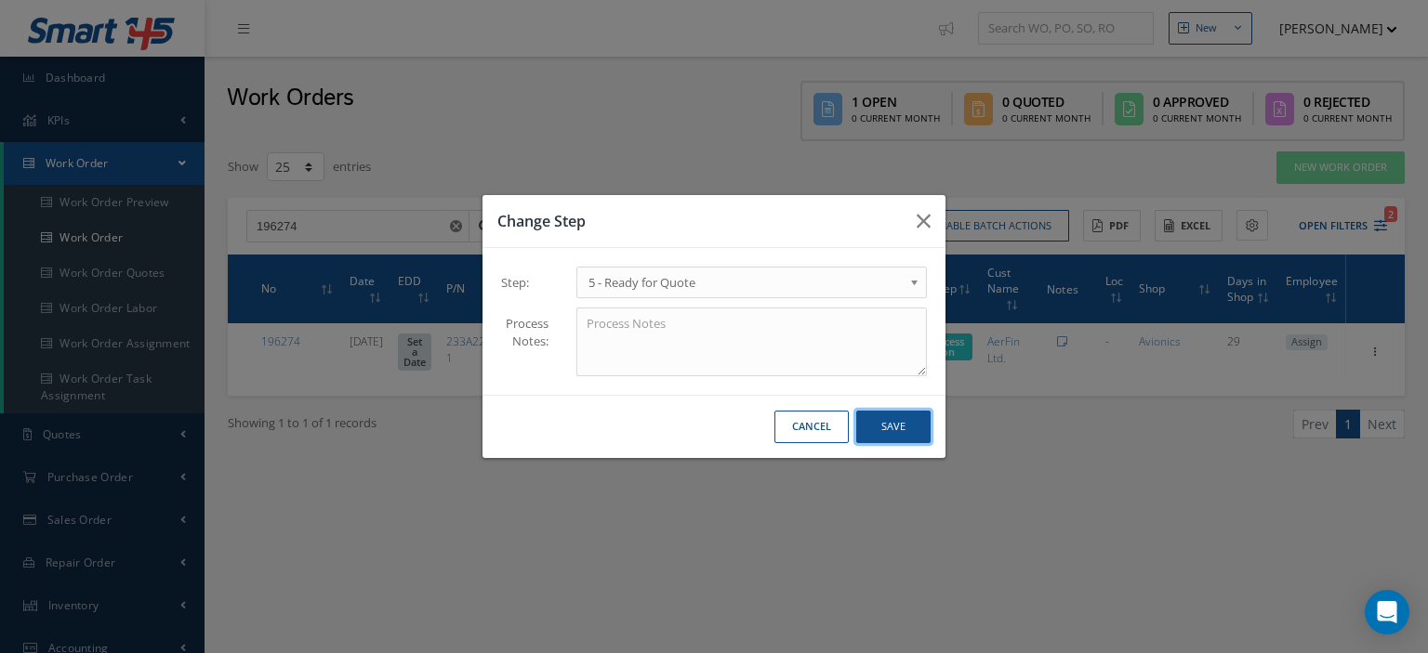
click at [914, 431] on button "Save" at bounding box center [893, 427] width 74 height 33
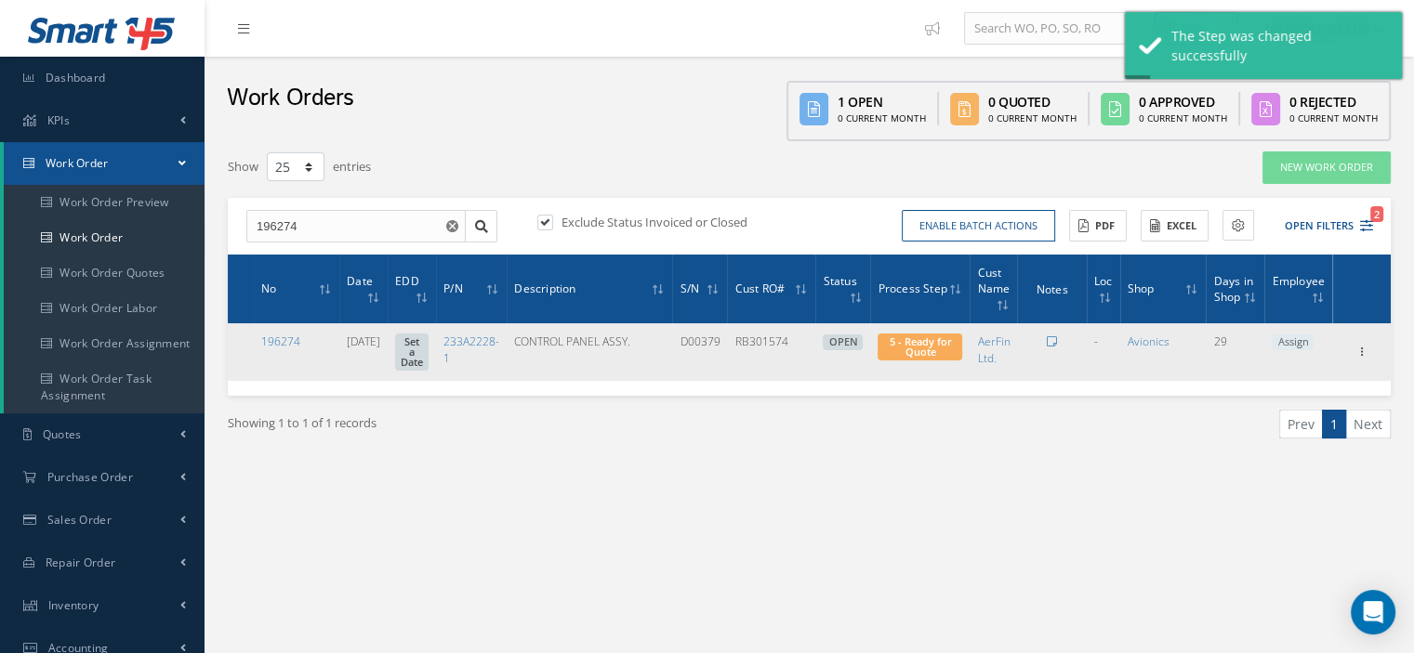
click at [1299, 343] on span "Assign" at bounding box center [1293, 343] width 42 height 17
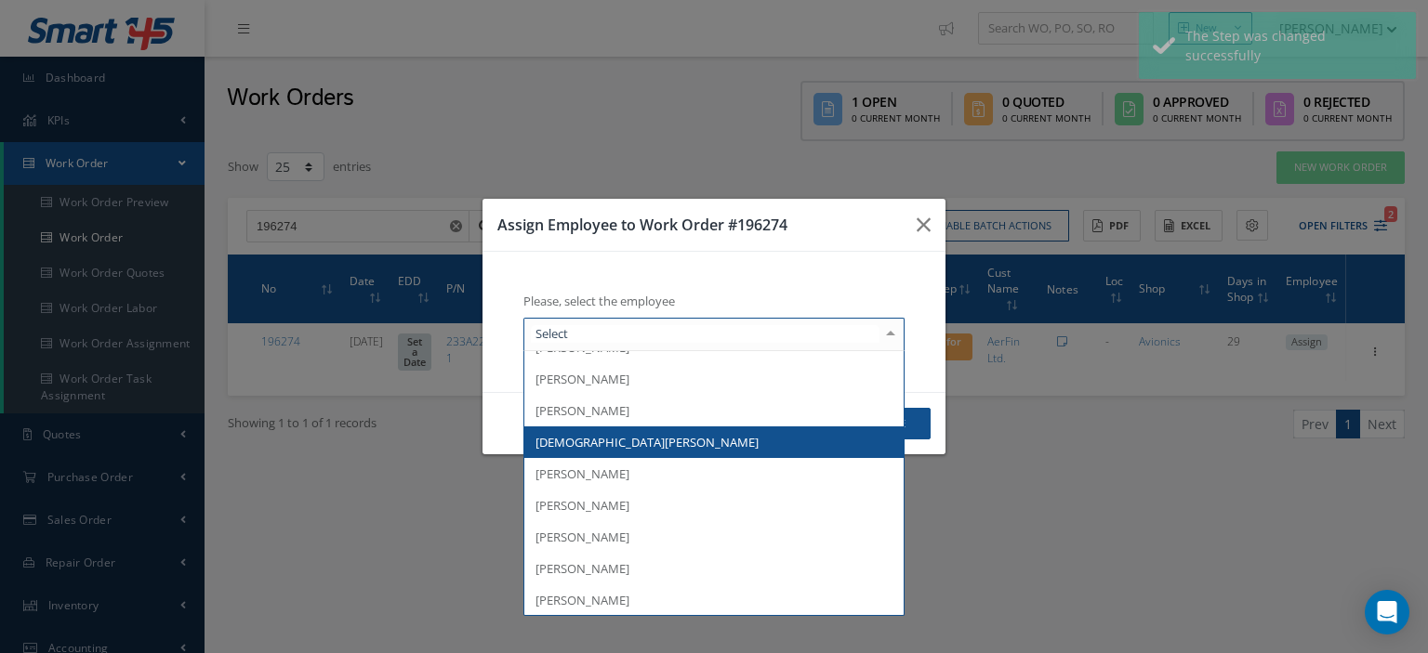
click at [881, 326] on div at bounding box center [890, 334] width 26 height 31
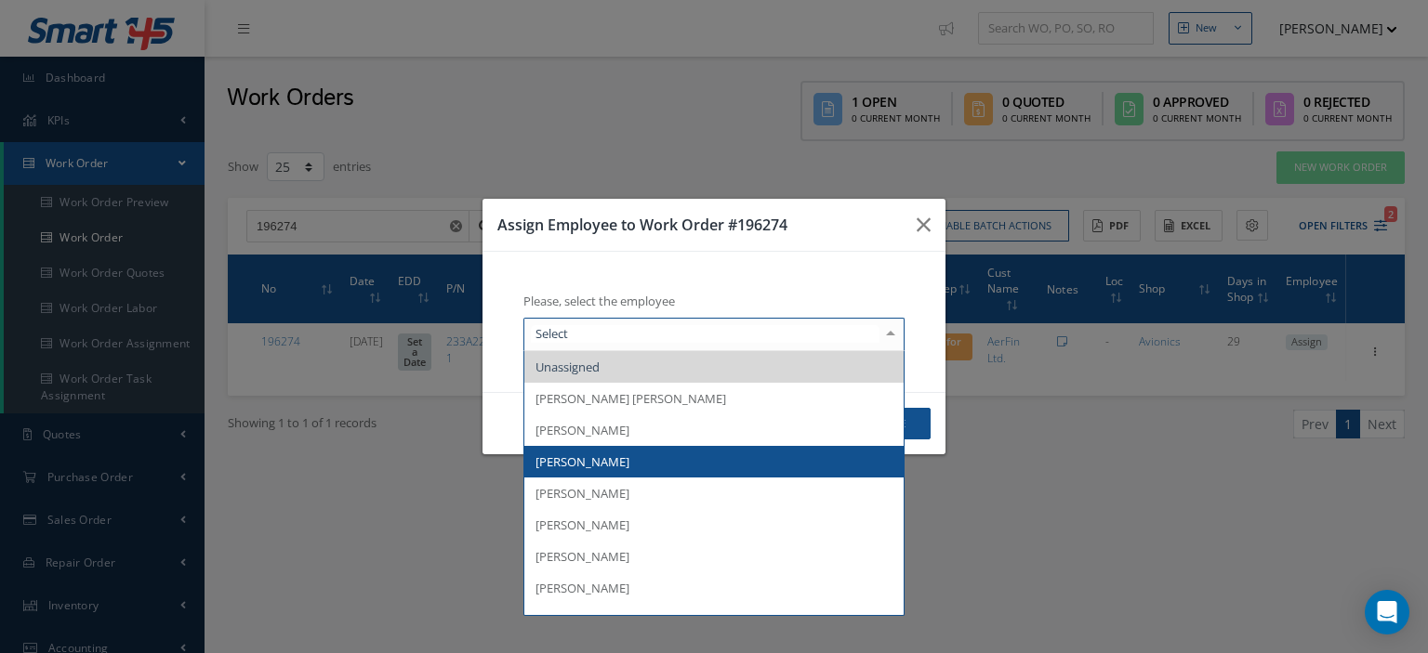
click at [677, 455] on span "[PERSON_NAME]" at bounding box center [713, 462] width 379 height 32
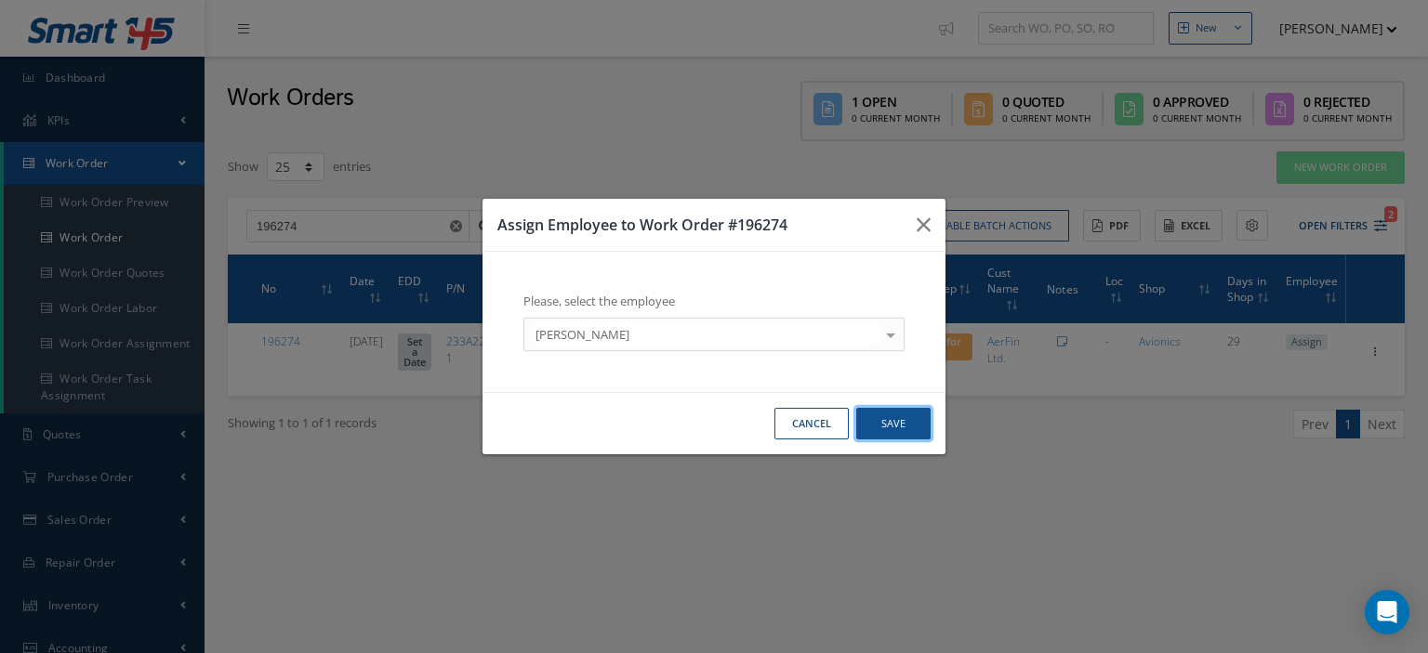
click at [912, 428] on button "Save" at bounding box center [893, 424] width 74 height 33
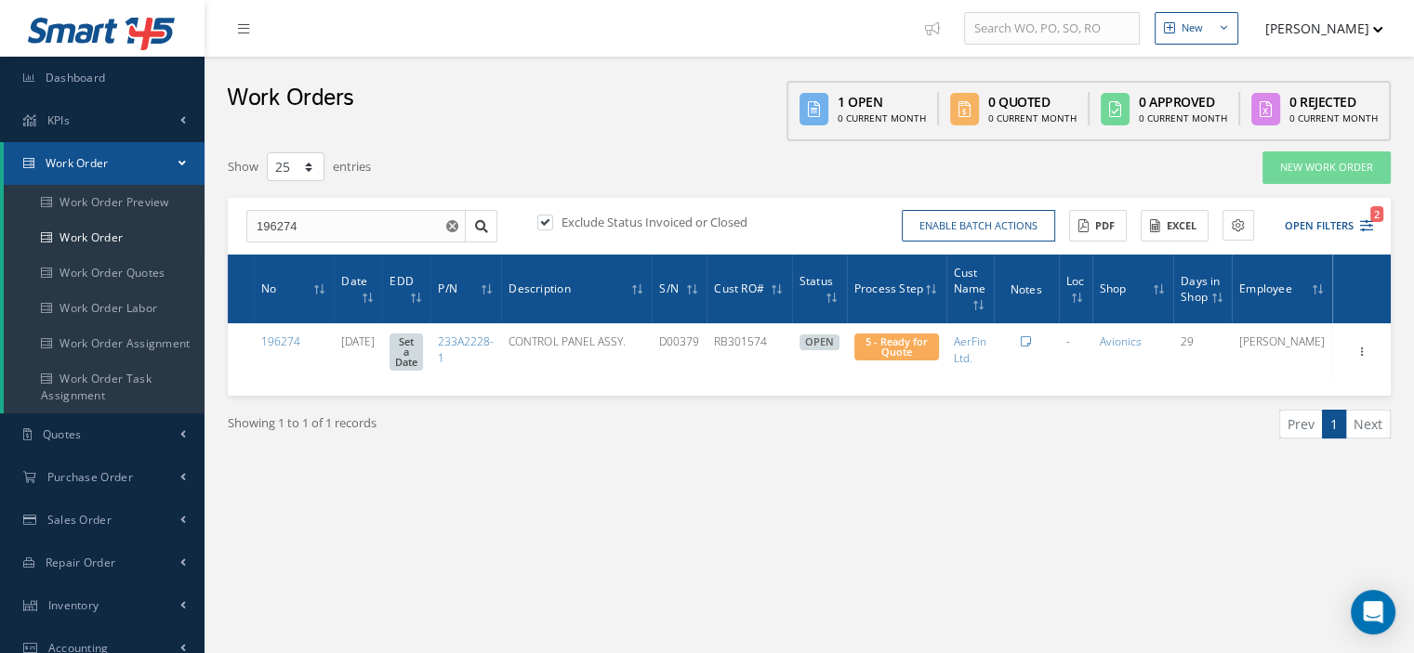
click at [181, 165] on span at bounding box center [181, 163] width 7 height 16
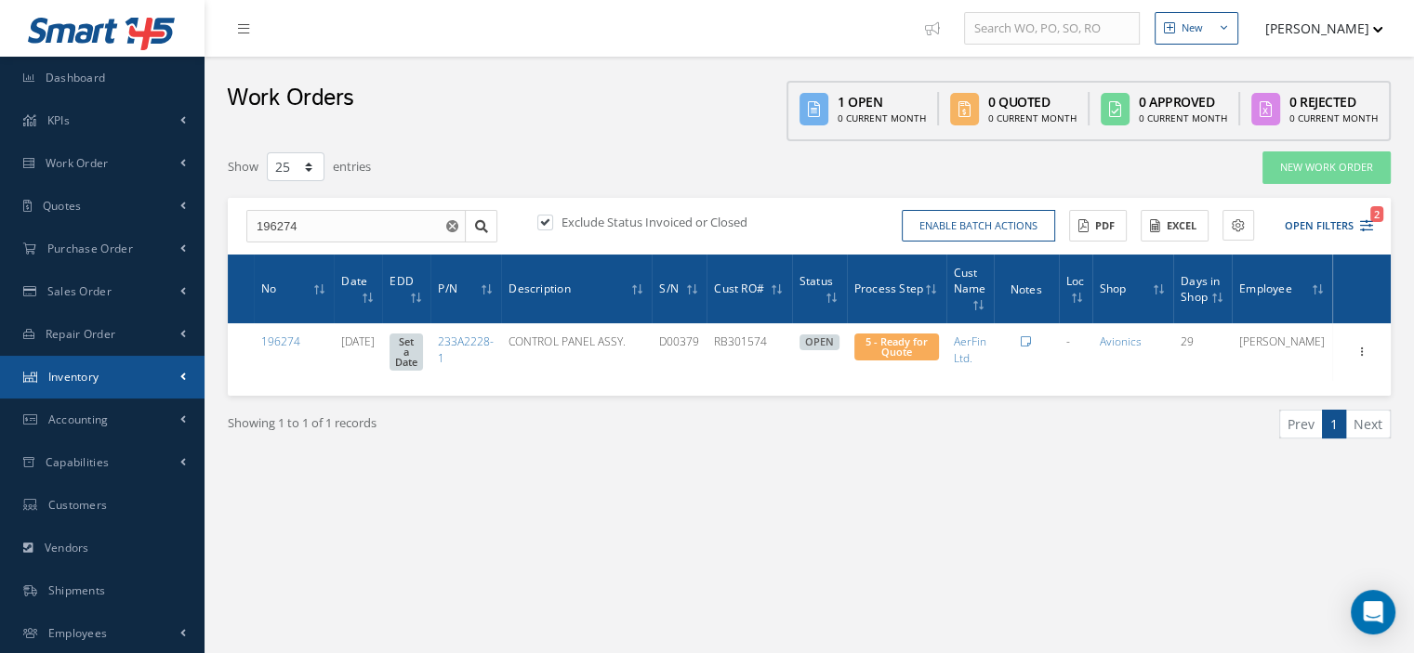
click at [119, 373] on link "Inventory" at bounding box center [102, 377] width 204 height 43
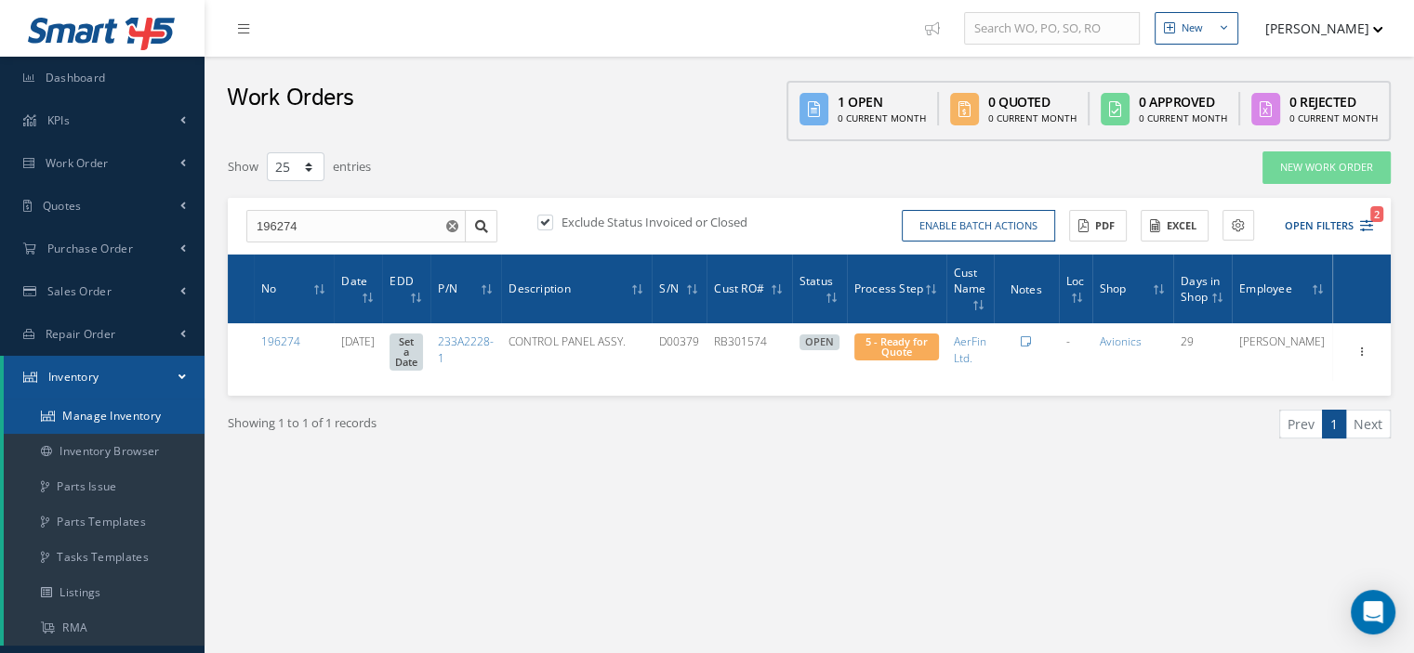
click at [114, 409] on link "Manage Inventory" at bounding box center [104, 416] width 201 height 35
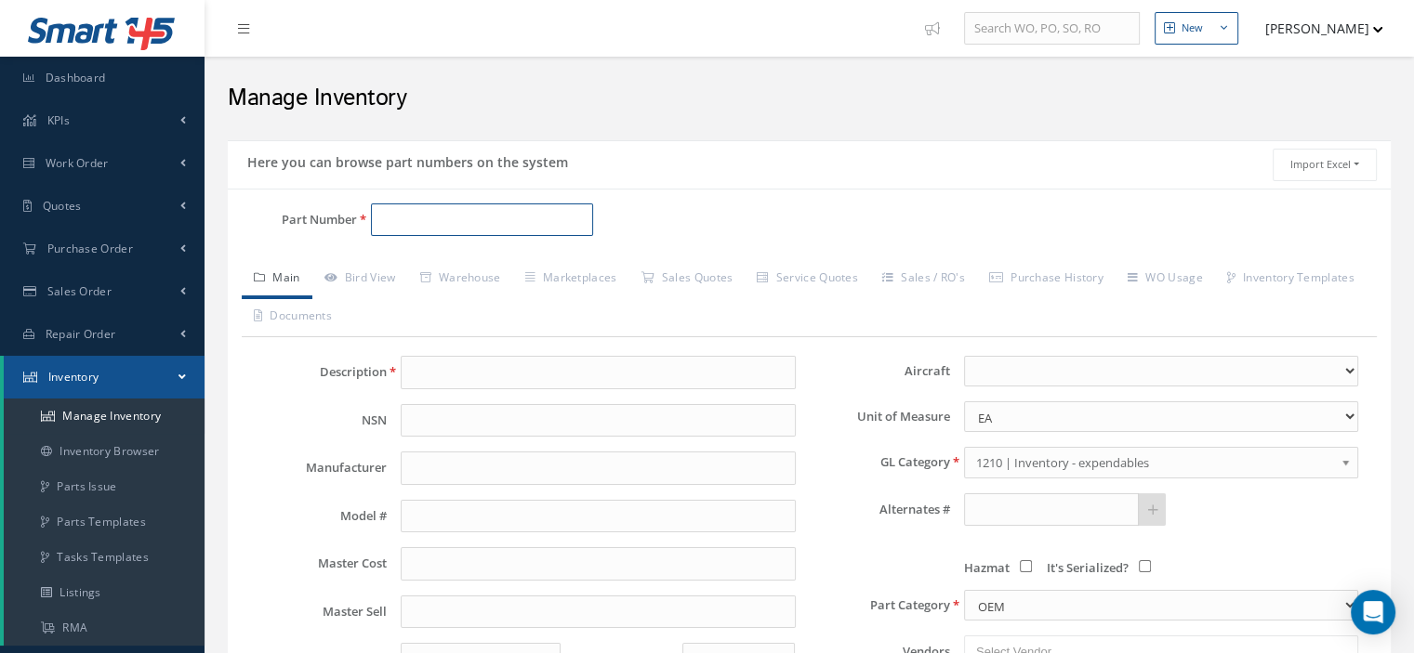
click at [398, 214] on input "Part Number" at bounding box center [482, 220] width 222 height 33
paste input "6430A"
type input "6430A"
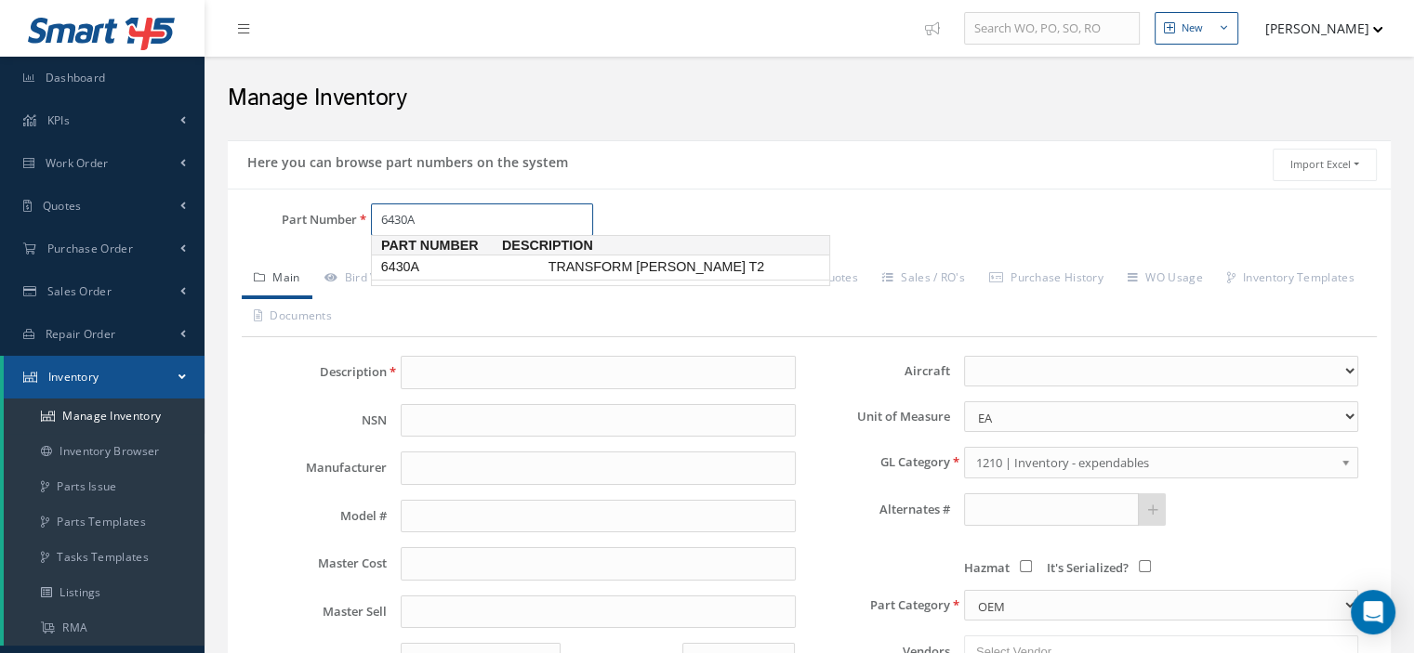
click at [415, 272] on span "6430A" at bounding box center [460, 267] width 167 height 20
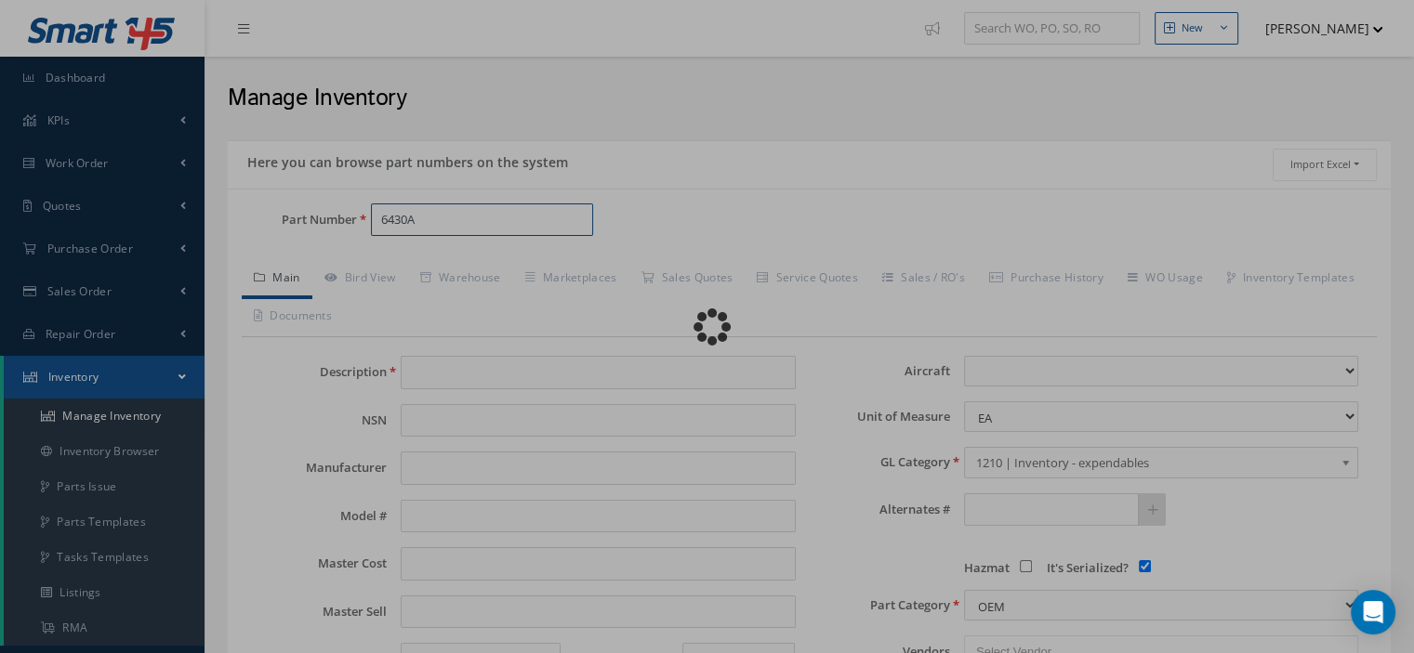
type input "TRANSFORM [PERSON_NAME] T2"
type input "0.00"
select select
checkbox input "true"
type textarea "P/N [PHONE_NUMBER]"
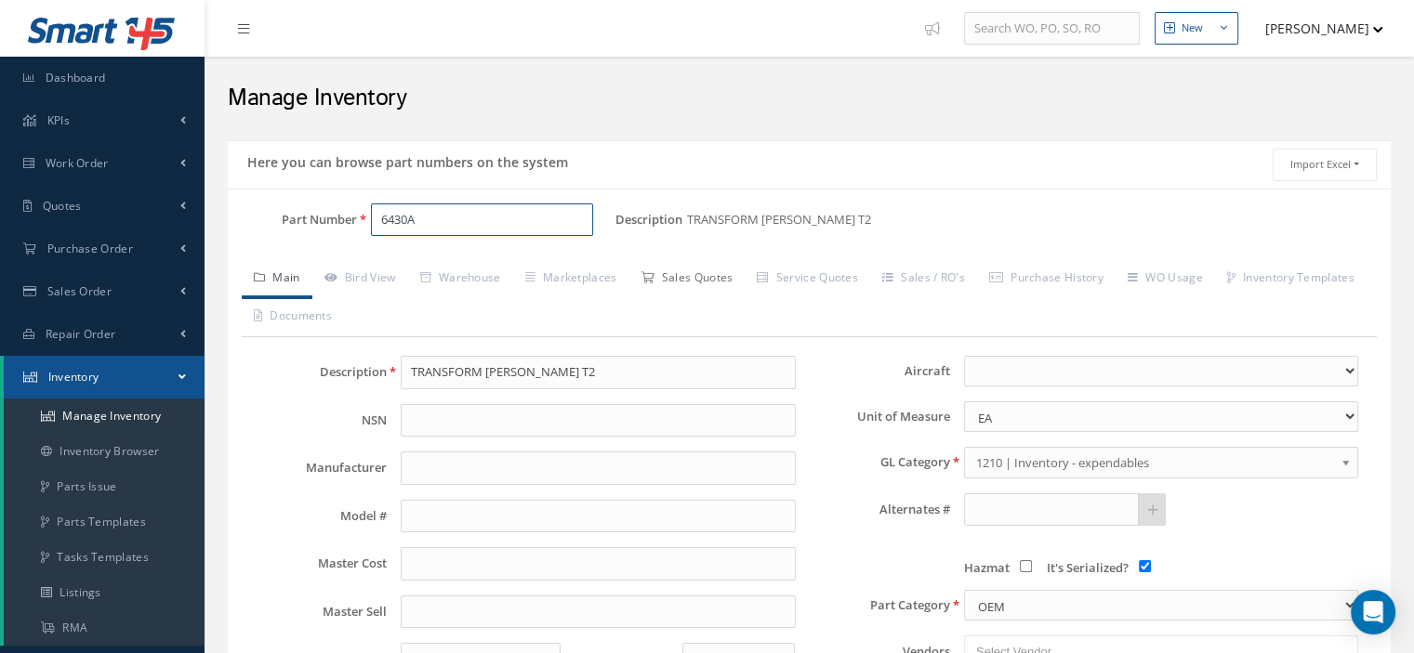
type input "6430A"
click at [691, 286] on link "Sales Quotes" at bounding box center [686, 279] width 116 height 39
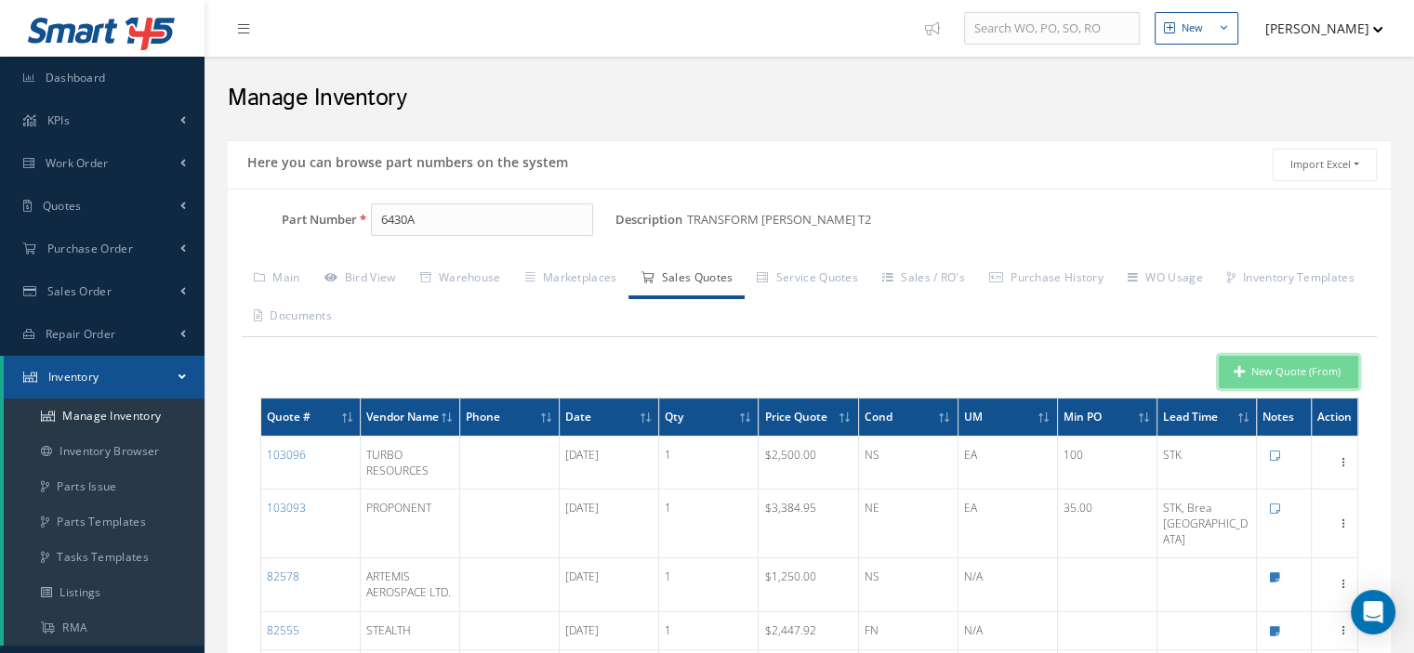
click at [1288, 379] on button "New Quote (From)" at bounding box center [1288, 372] width 139 height 33
type input "TRANSFORM [PERSON_NAME] T2"
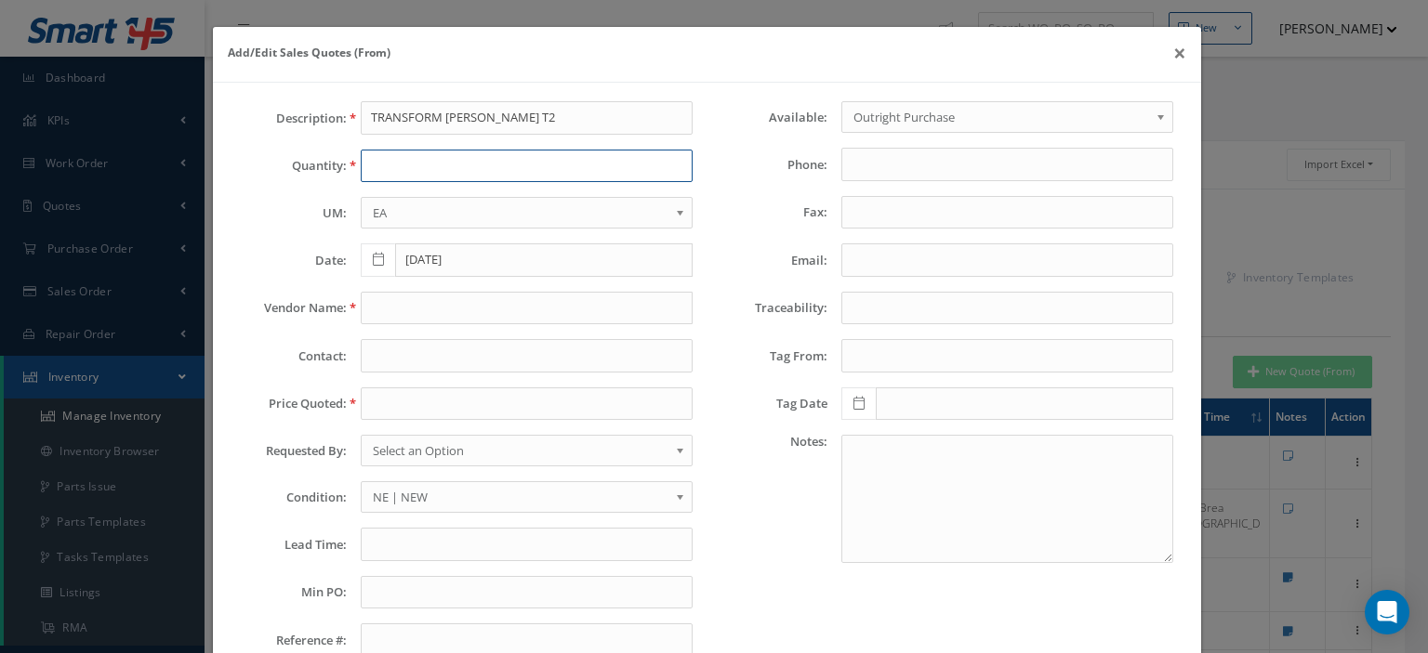
click at [375, 166] on input "text" at bounding box center [527, 166] width 332 height 33
click at [378, 398] on input "text" at bounding box center [527, 404] width 332 height 33
paste input "950.00"
type input "950.00"
click at [371, 308] on input "text" at bounding box center [527, 308] width 332 height 33
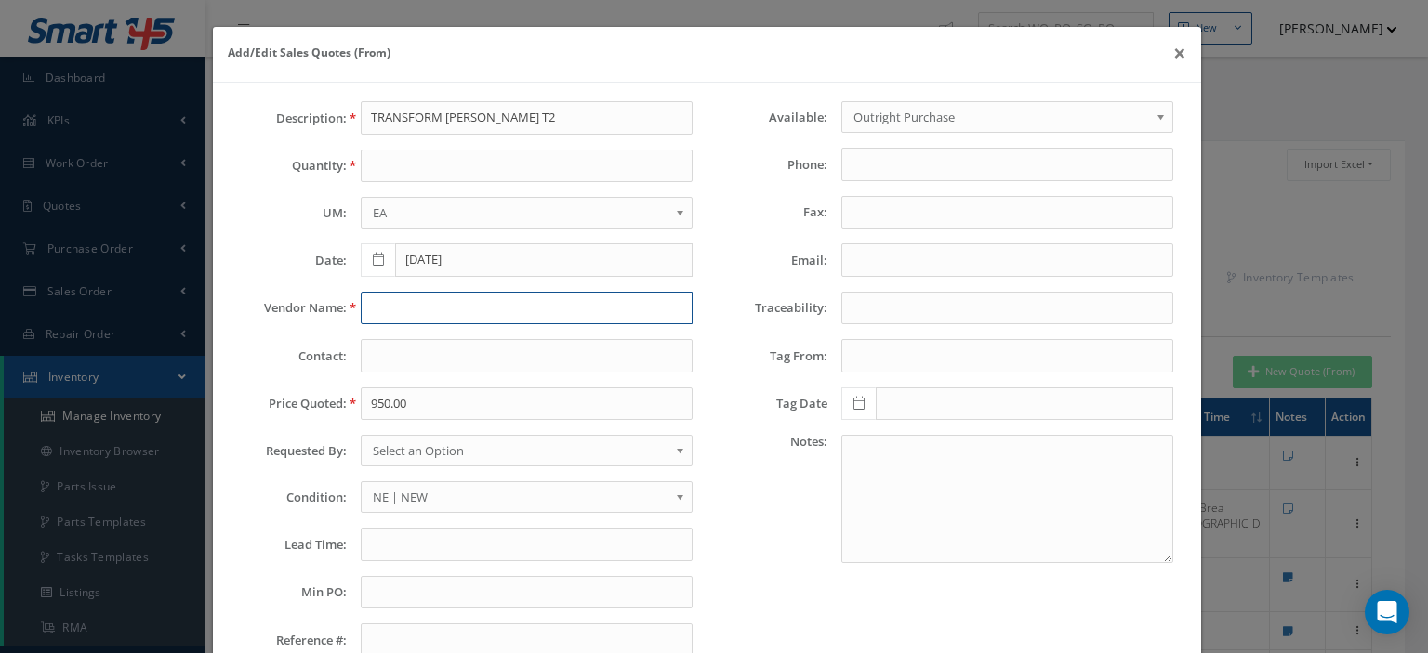
paste input "AvAir"
type input "AvAir"
click at [407, 160] on input "text" at bounding box center [527, 166] width 332 height 33
type input "1"
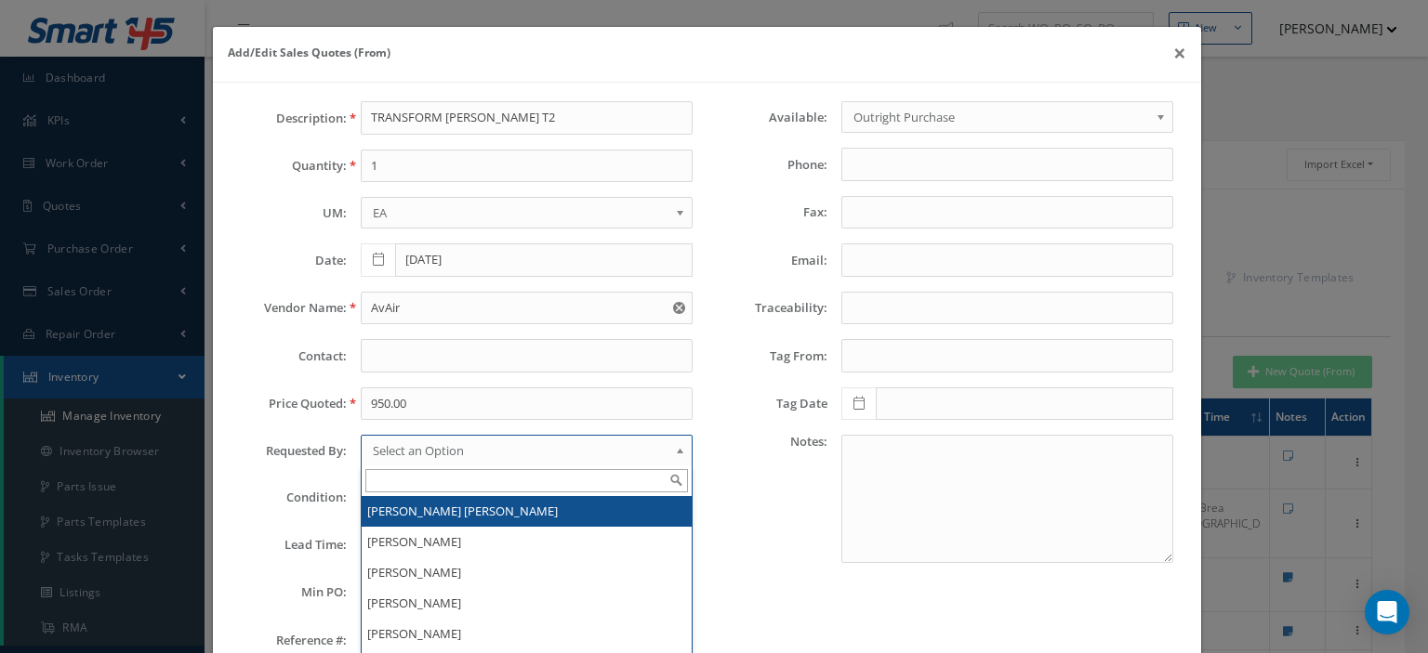
click at [479, 449] on span "Select an Option" at bounding box center [521, 451] width 296 height 22
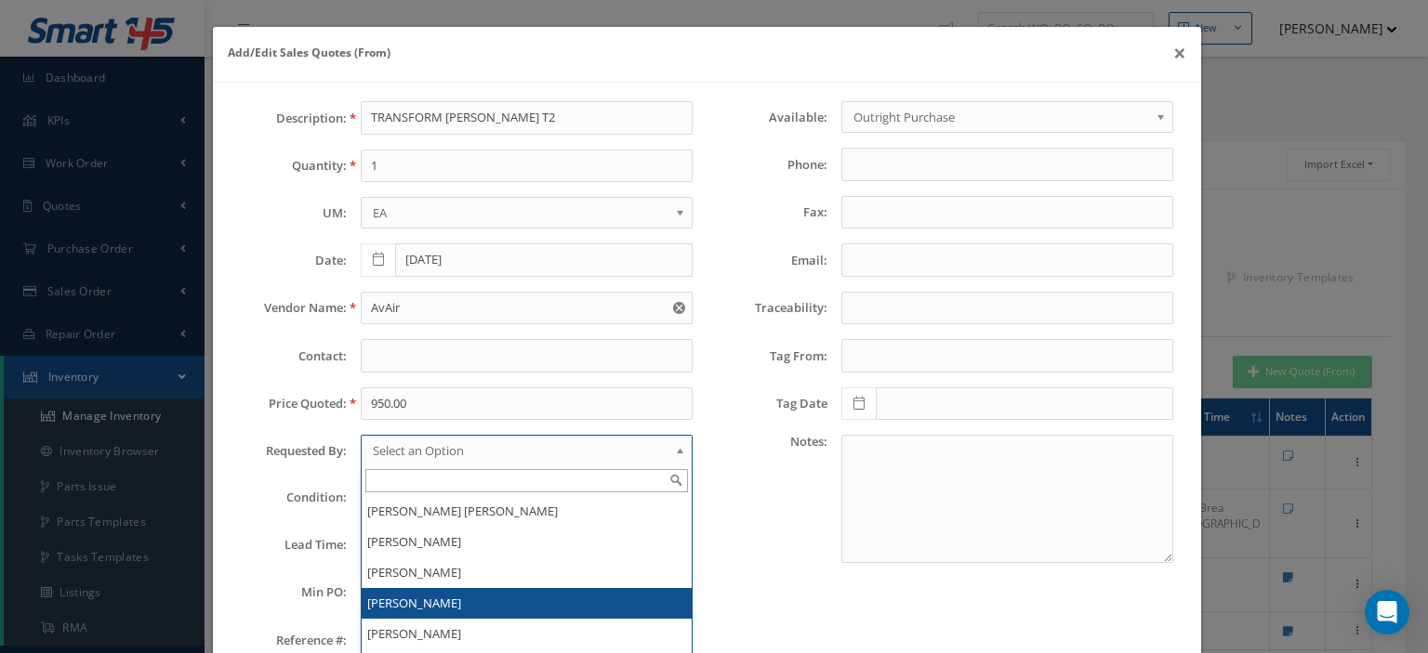
click at [432, 590] on li "[PERSON_NAME]" at bounding box center [527, 603] width 330 height 31
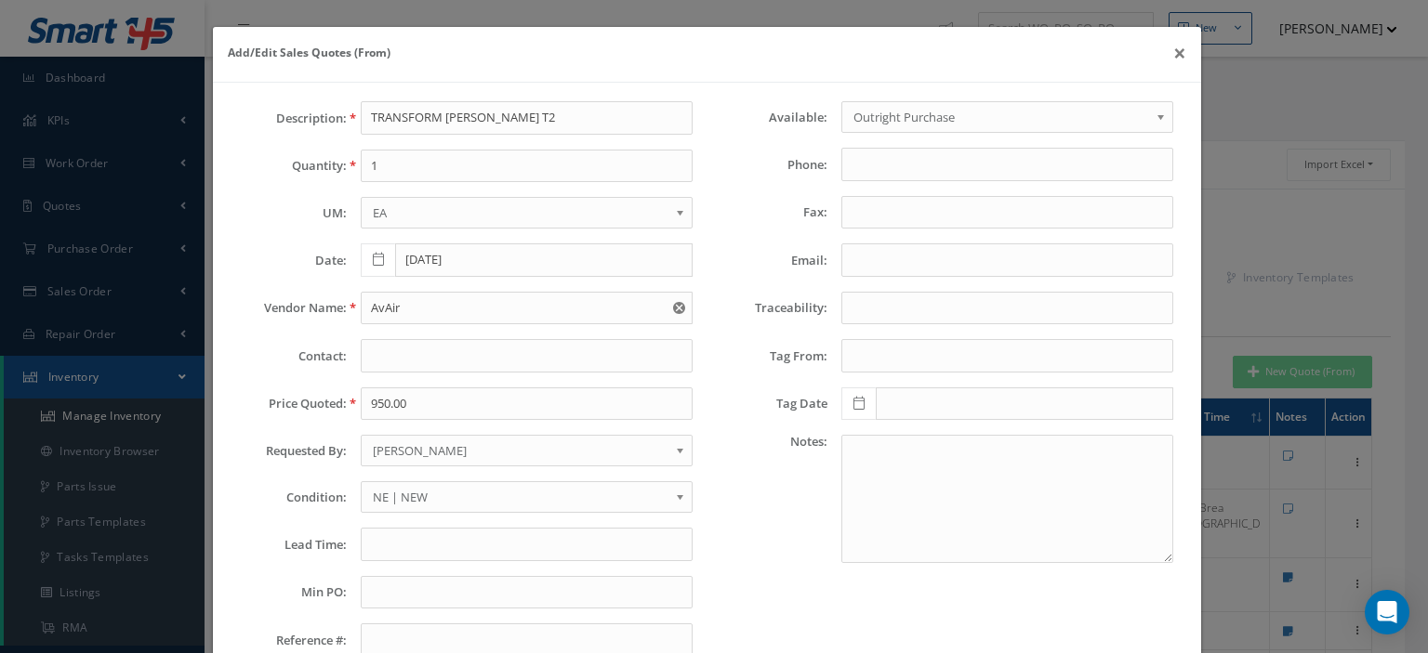
click at [394, 494] on span "NE | NEW" at bounding box center [521, 497] width 296 height 22
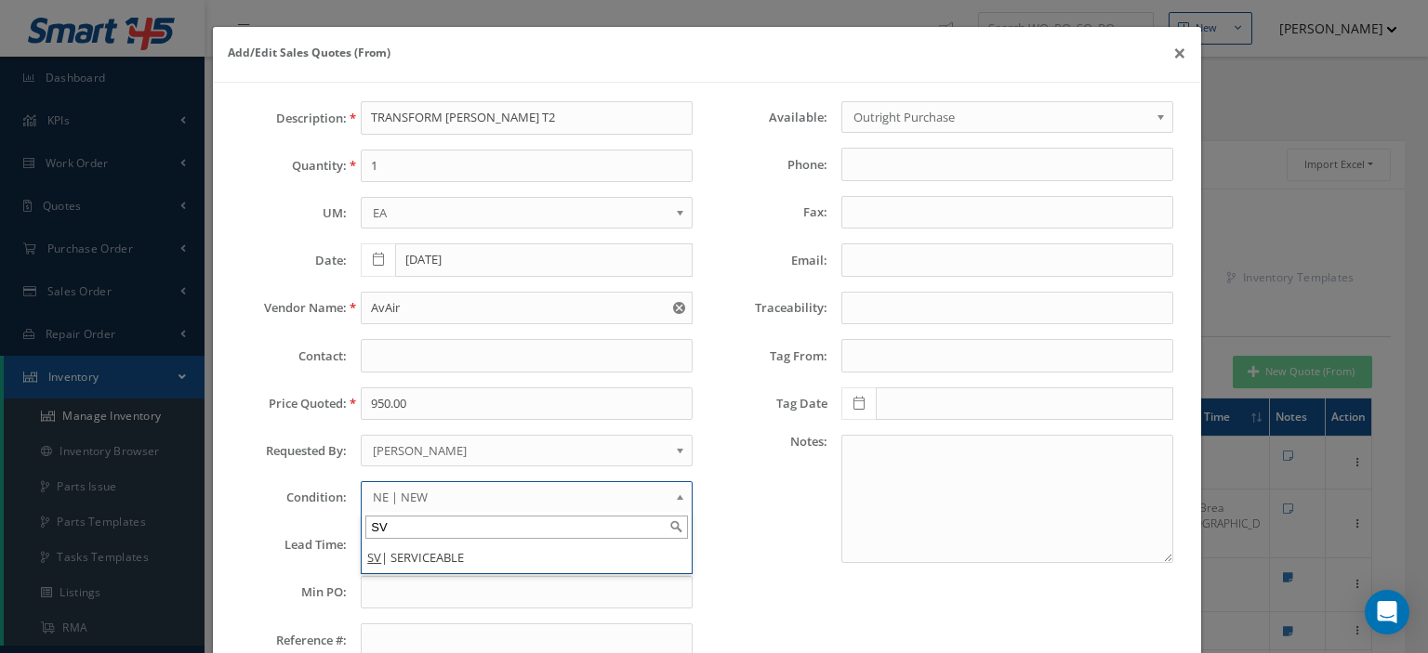
type input "SV"
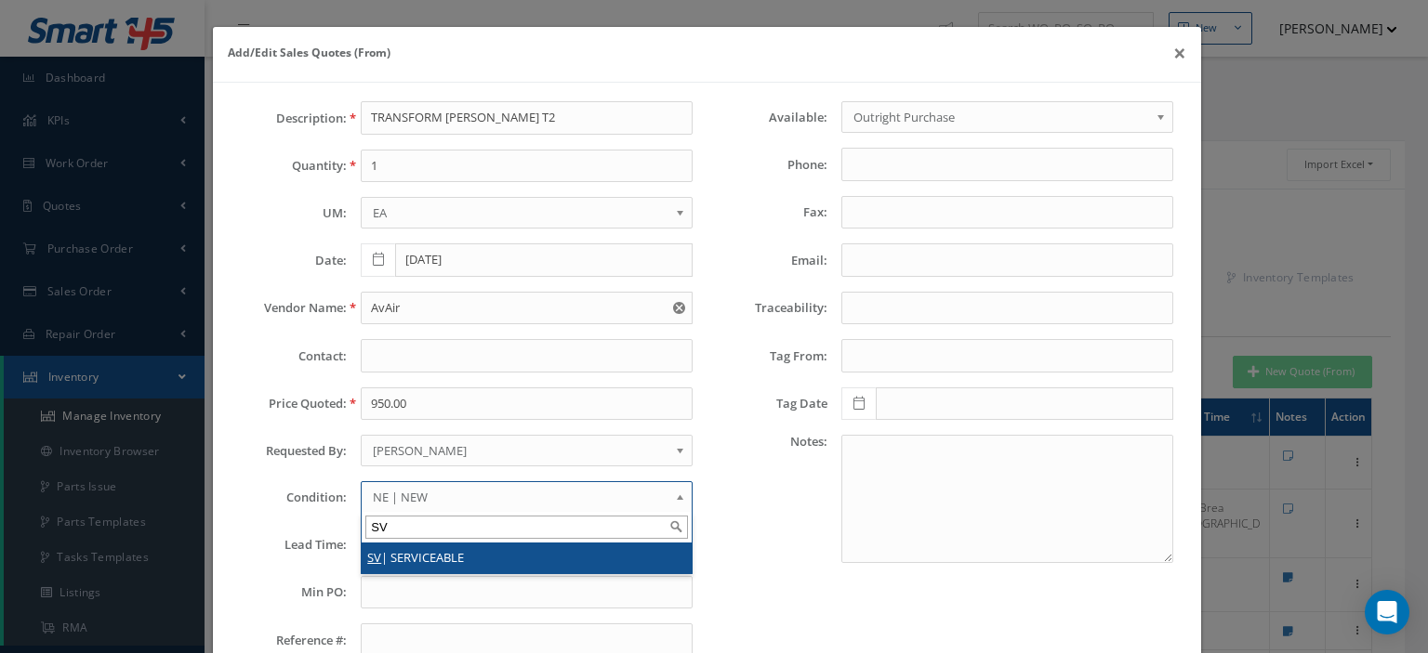
click at [409, 568] on li "SV | SERVICEABLE" at bounding box center [527, 558] width 330 height 31
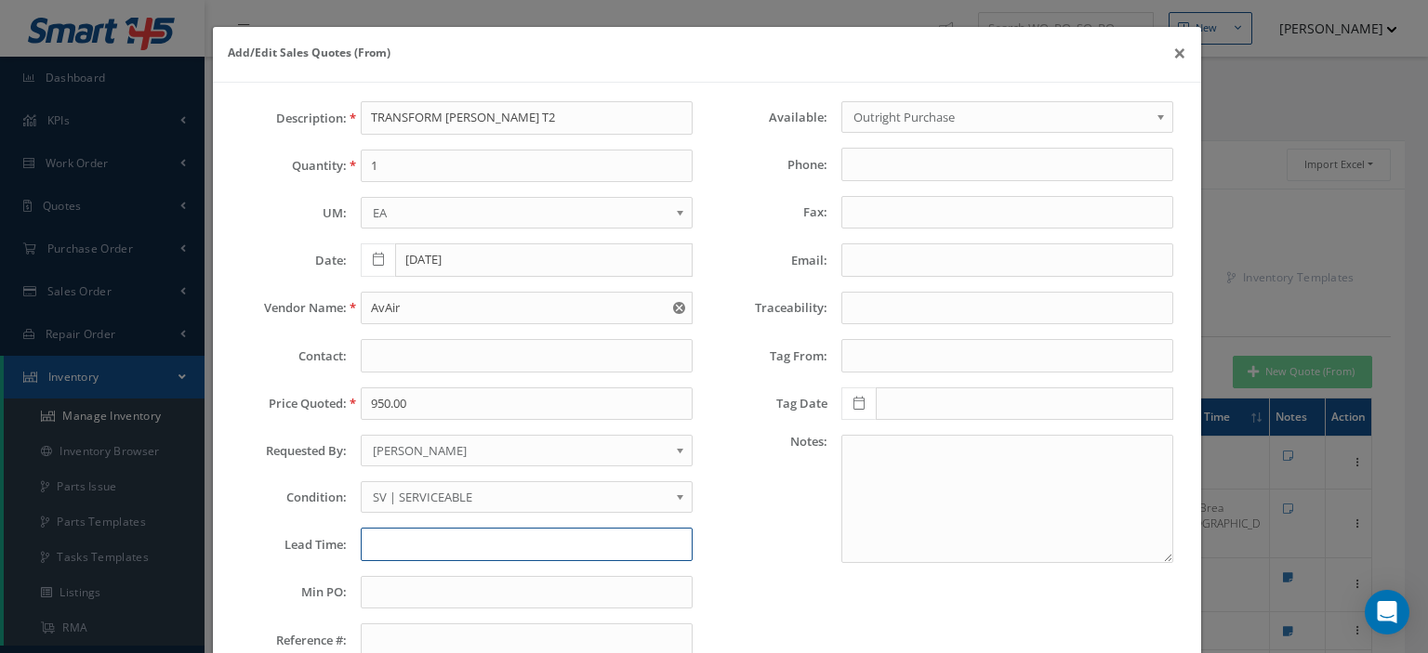
click at [411, 544] on input "text" at bounding box center [527, 544] width 332 height 33
click at [424, 544] on input "STK-" at bounding box center [527, 544] width 332 height 33
paste input "Tagged by: AOG REACTIONS on May 1, 2001"
type input "STK-Tagged by: AOG REACTIONS on May 1, 2001"
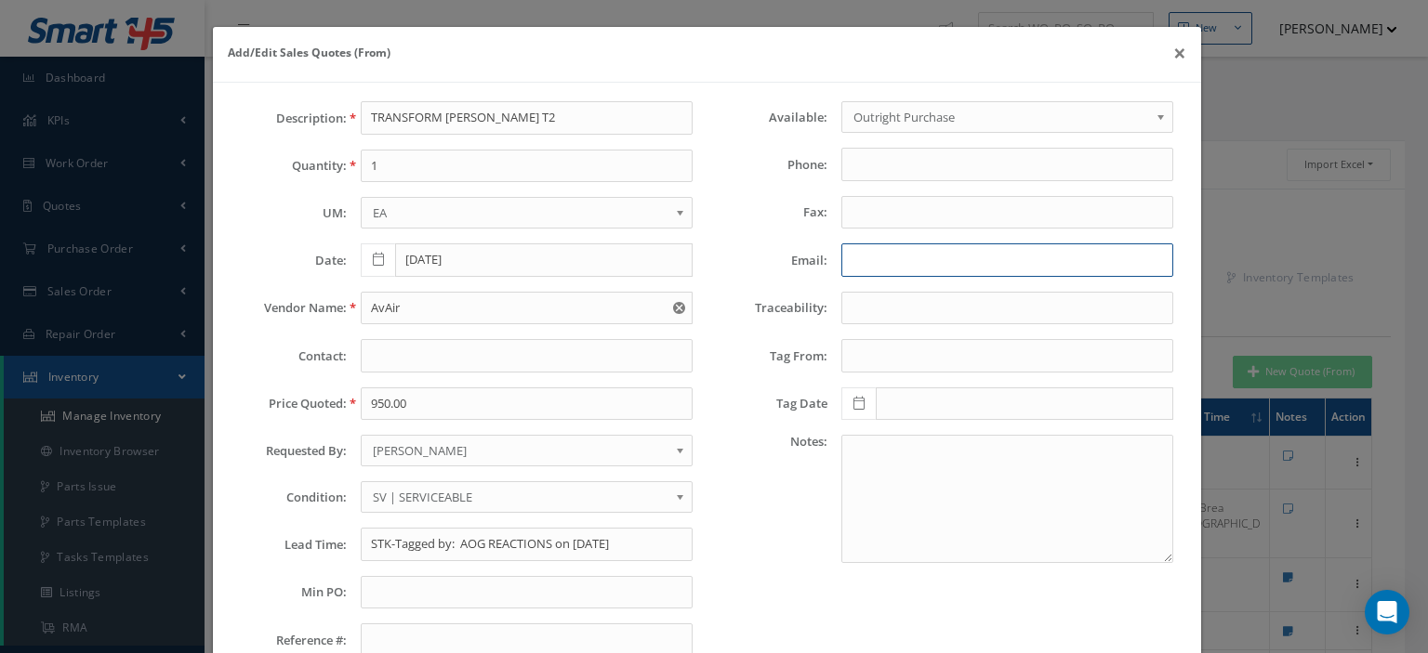
click at [845, 262] on input "Email:" at bounding box center [1007, 260] width 332 height 33
paste input "bob.ellis@avair.aero"
type input "bob.ellis@avair.aero"
click at [399, 348] on input "text" at bounding box center [527, 355] width 332 height 33
paste input "Bob Ellis"
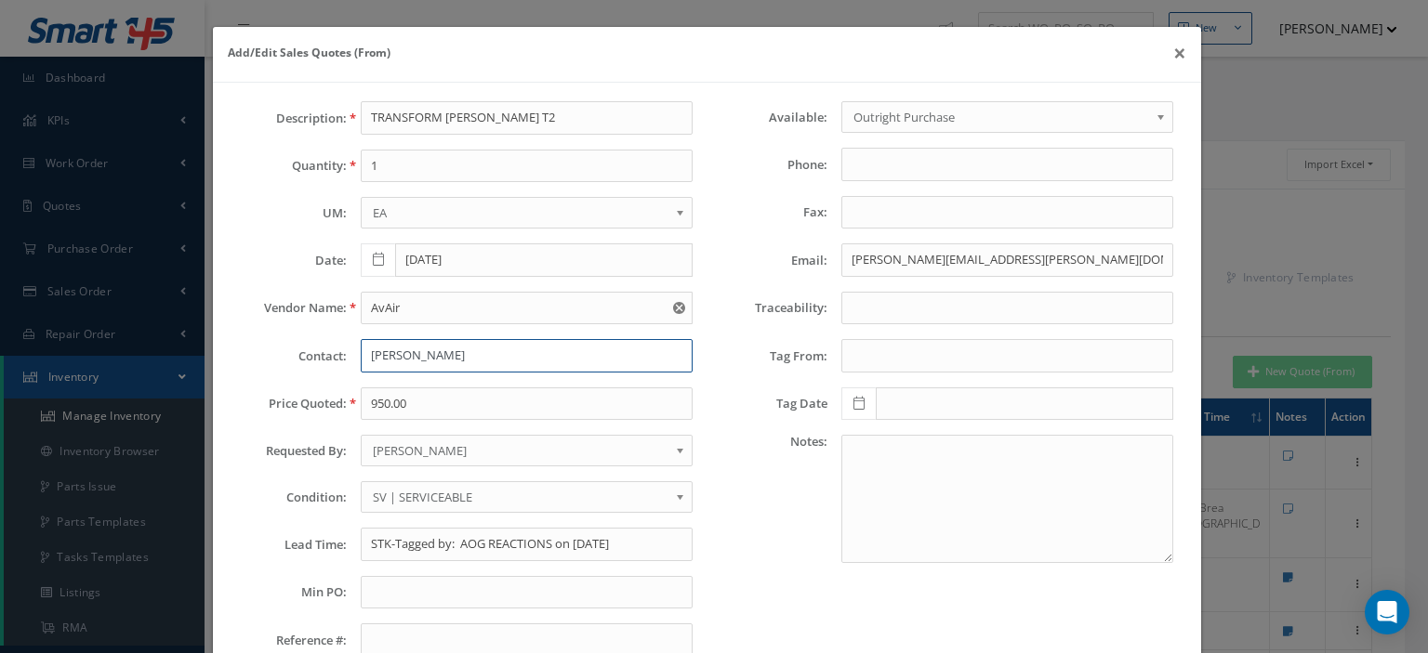
scroll to position [130, 0]
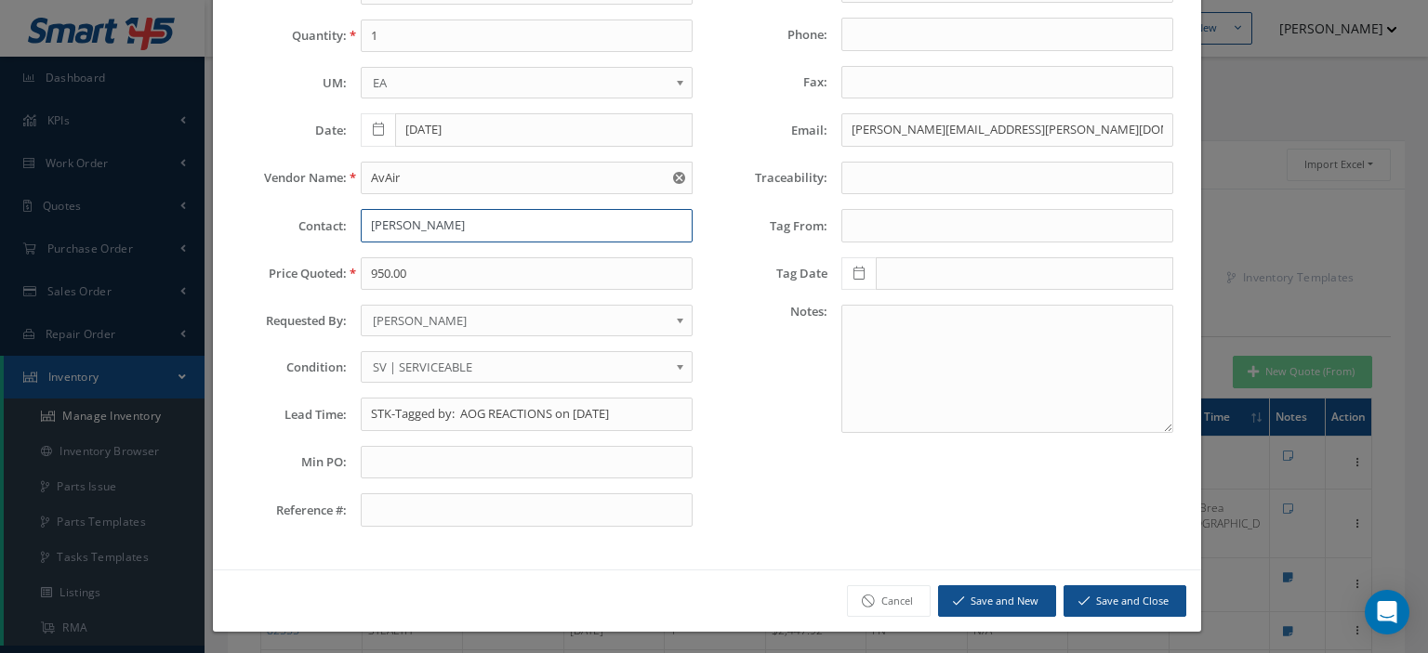
type input "Bob Ellis"
click at [1113, 598] on button "Save and Close" at bounding box center [1124, 602] width 123 height 33
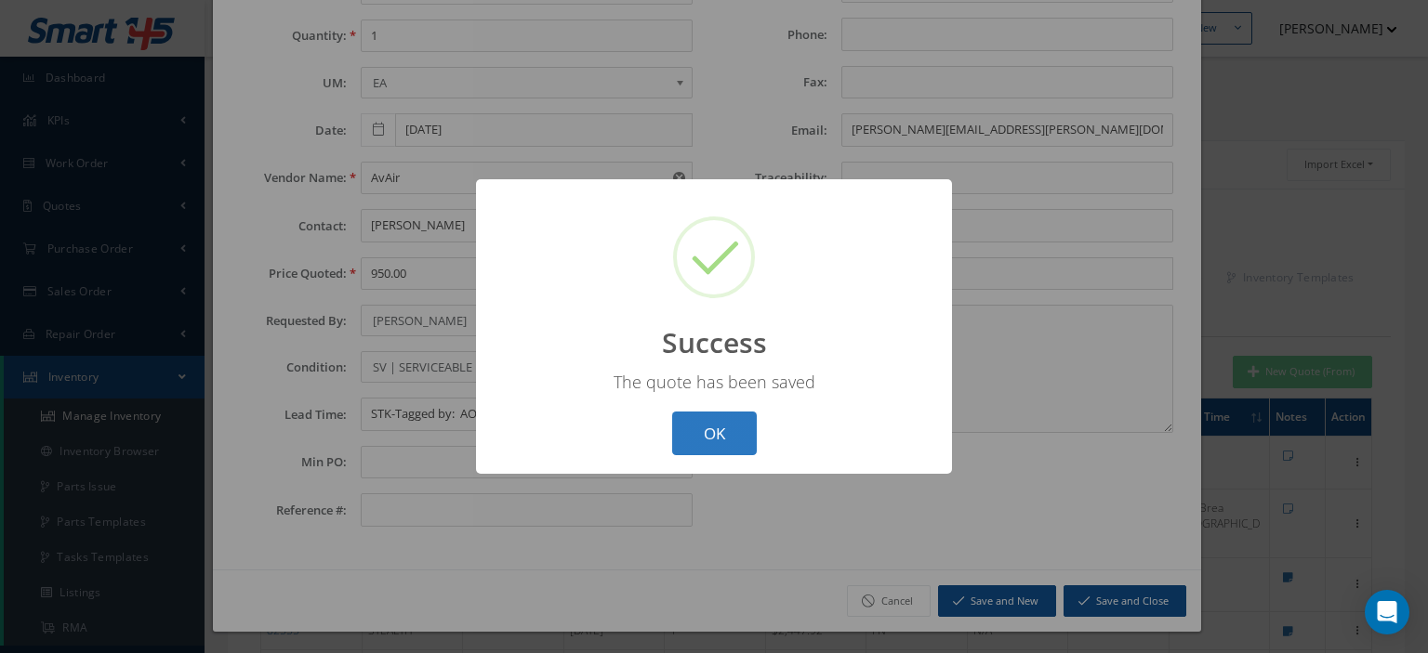
click at [729, 454] on button "OK" at bounding box center [714, 434] width 85 height 44
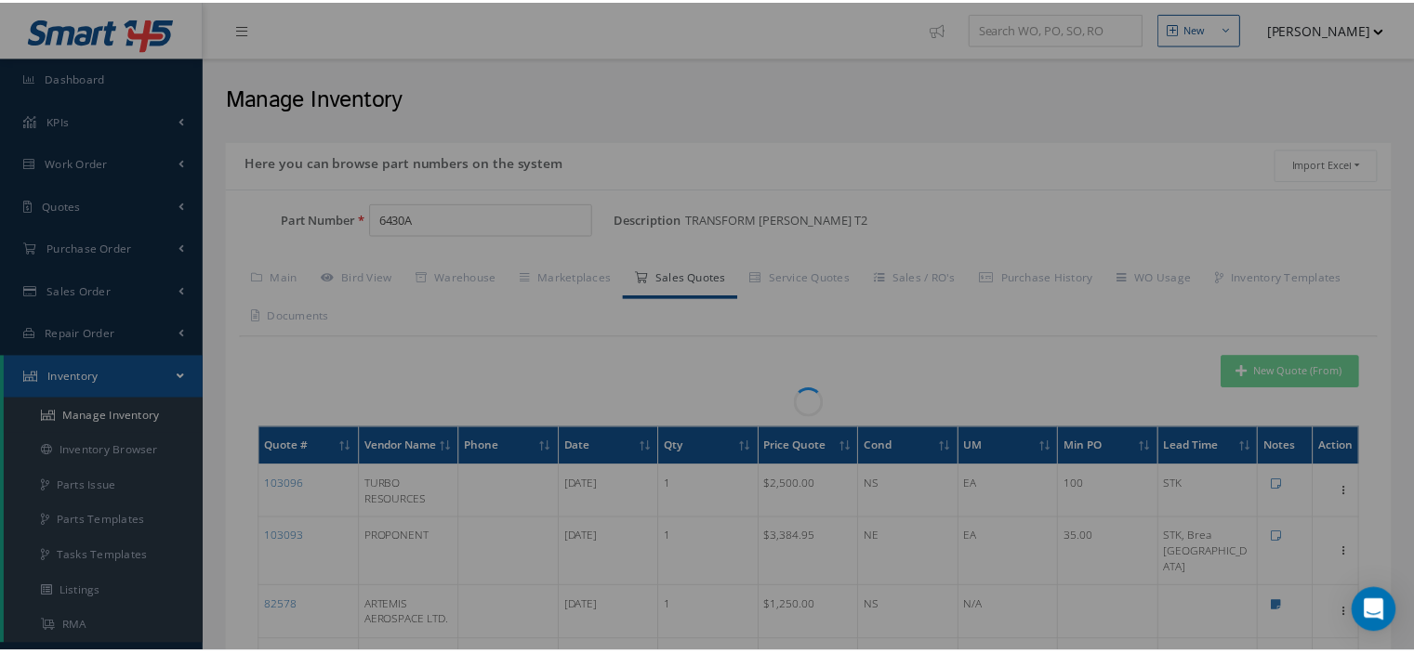
scroll to position [0, 0]
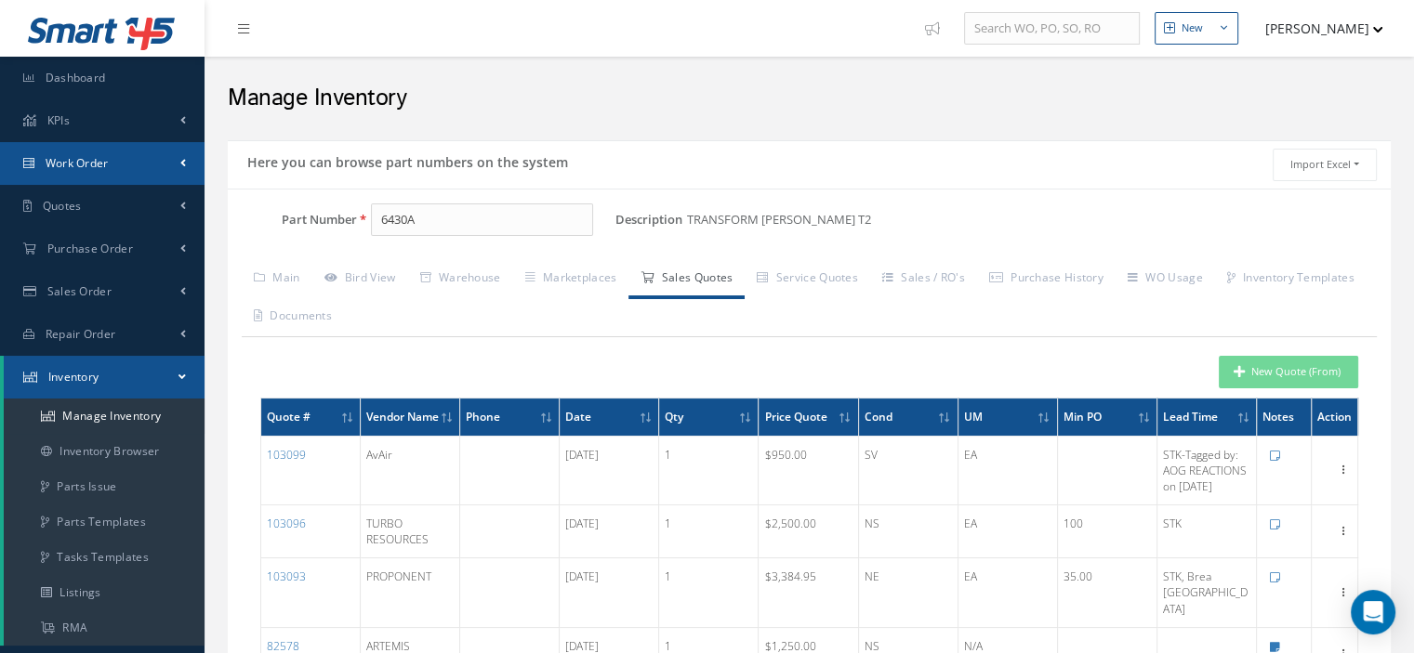
click at [112, 172] on link "Work Order" at bounding box center [102, 163] width 204 height 43
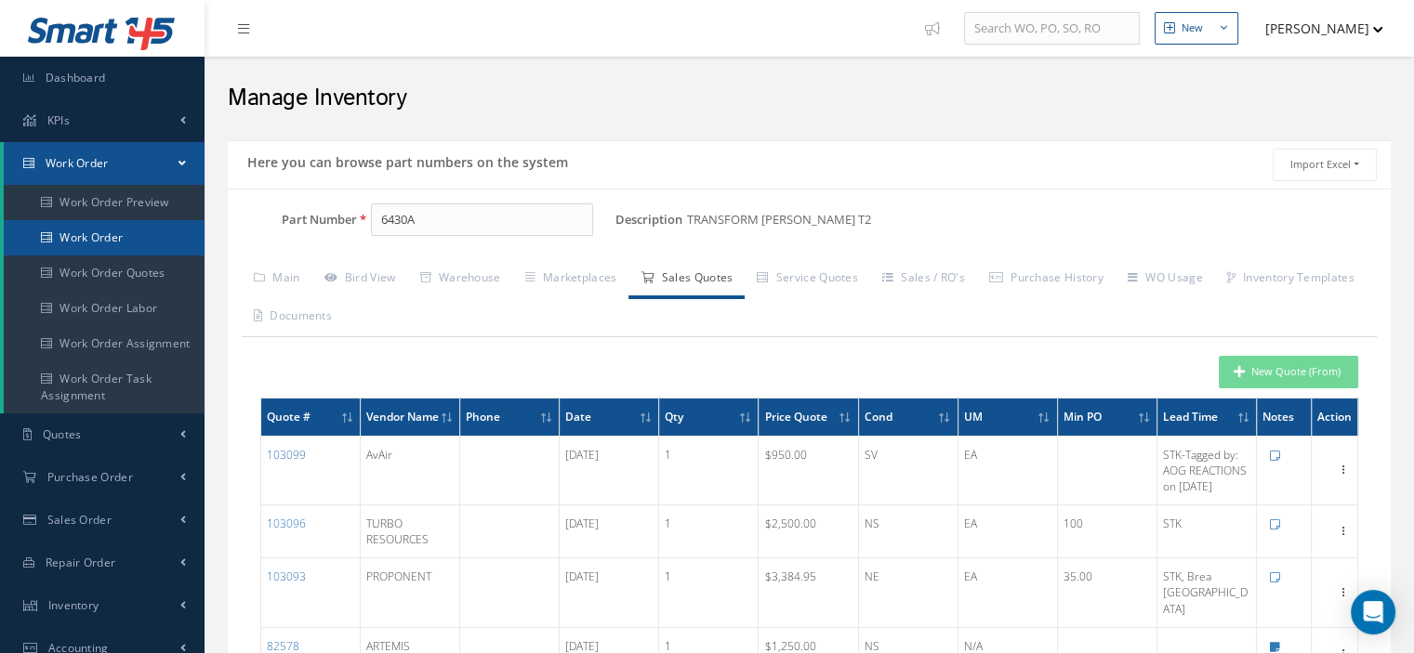
click at [121, 245] on link "Work Order" at bounding box center [104, 237] width 201 height 35
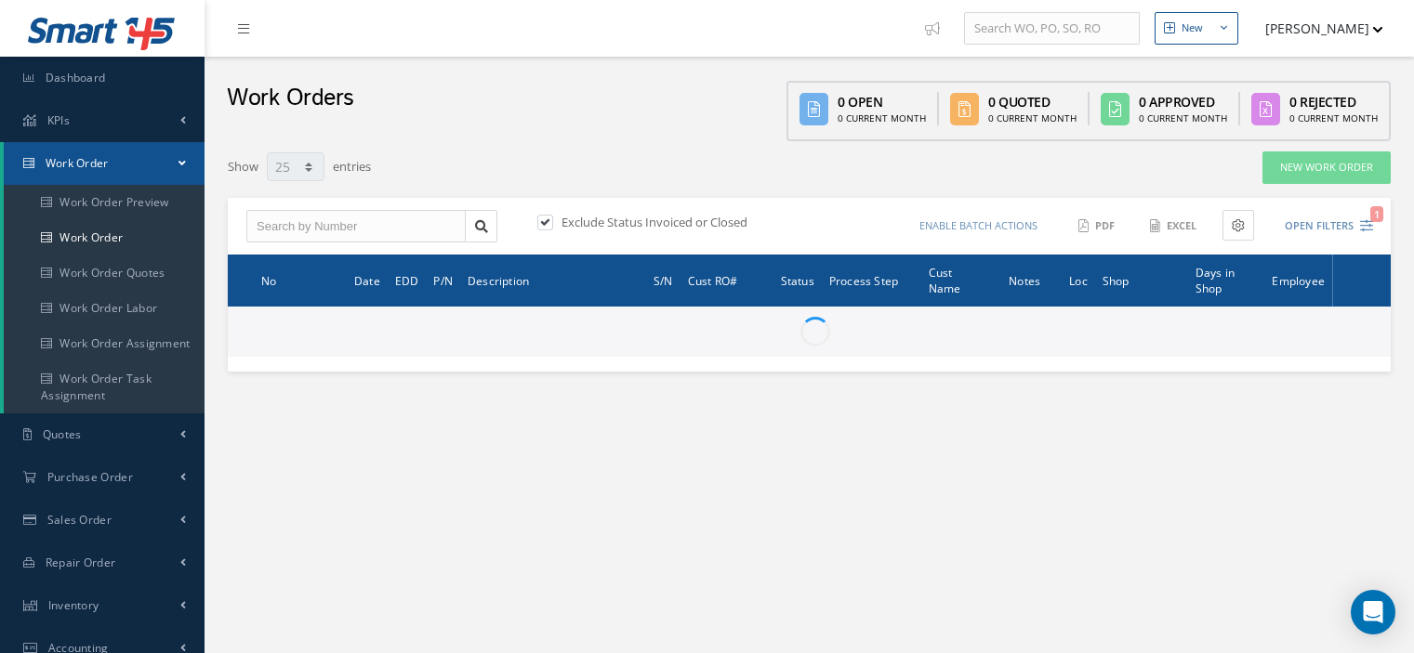
select select "25"
click at [246, 220] on input "text" at bounding box center [355, 226] width 219 height 33
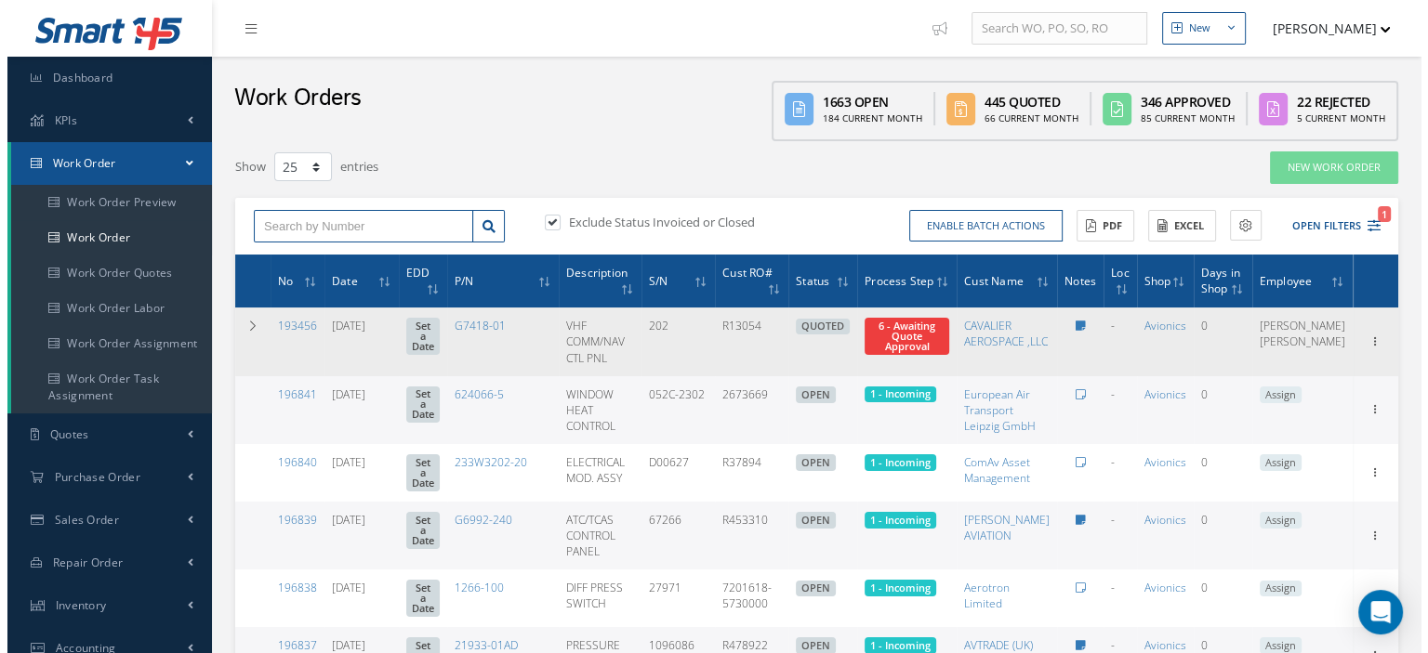
scroll to position [93, 0]
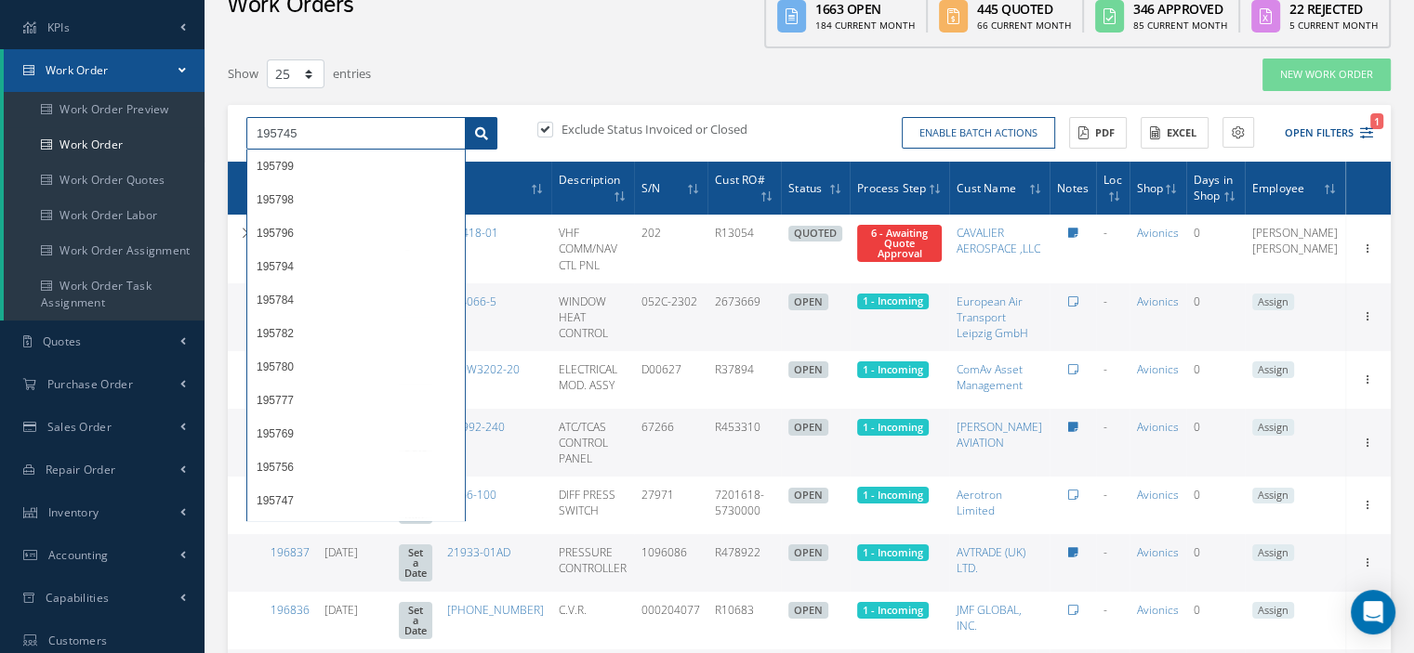
type input "195745"
click at [487, 133] on icon at bounding box center [481, 133] width 13 height 13
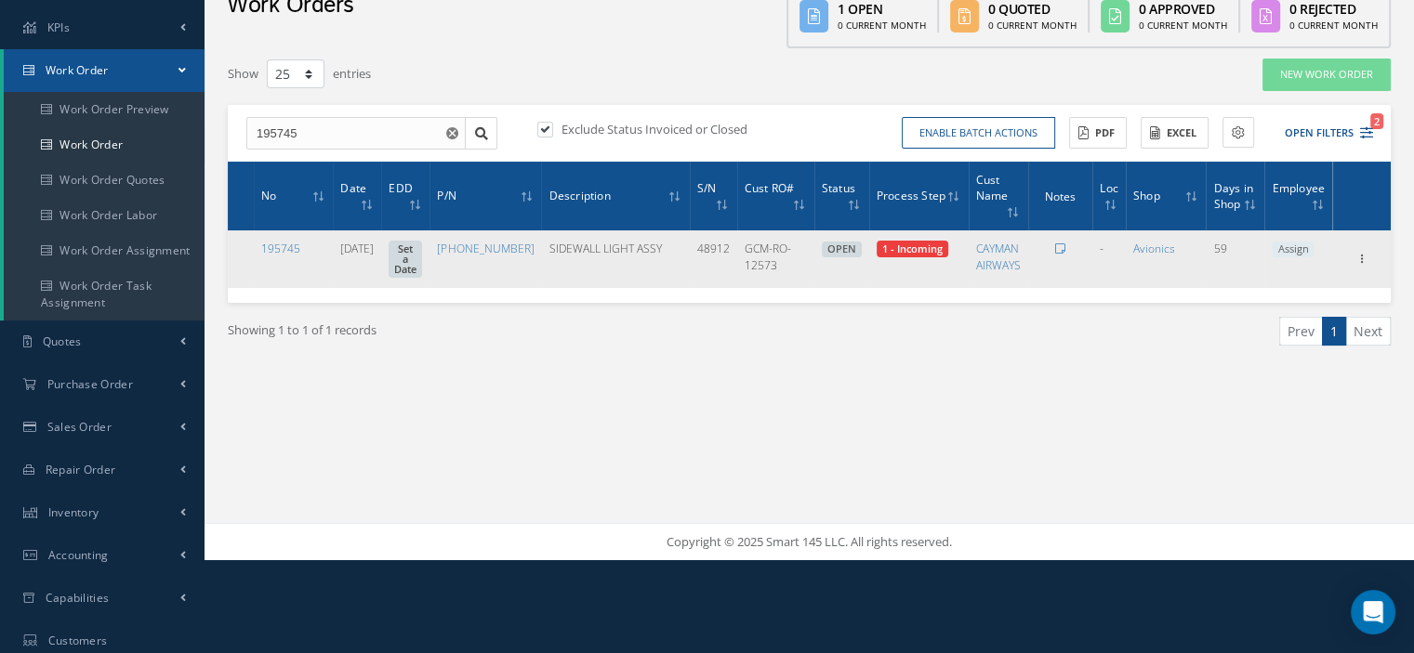
click at [1298, 251] on span "Assign" at bounding box center [1293, 250] width 42 height 17
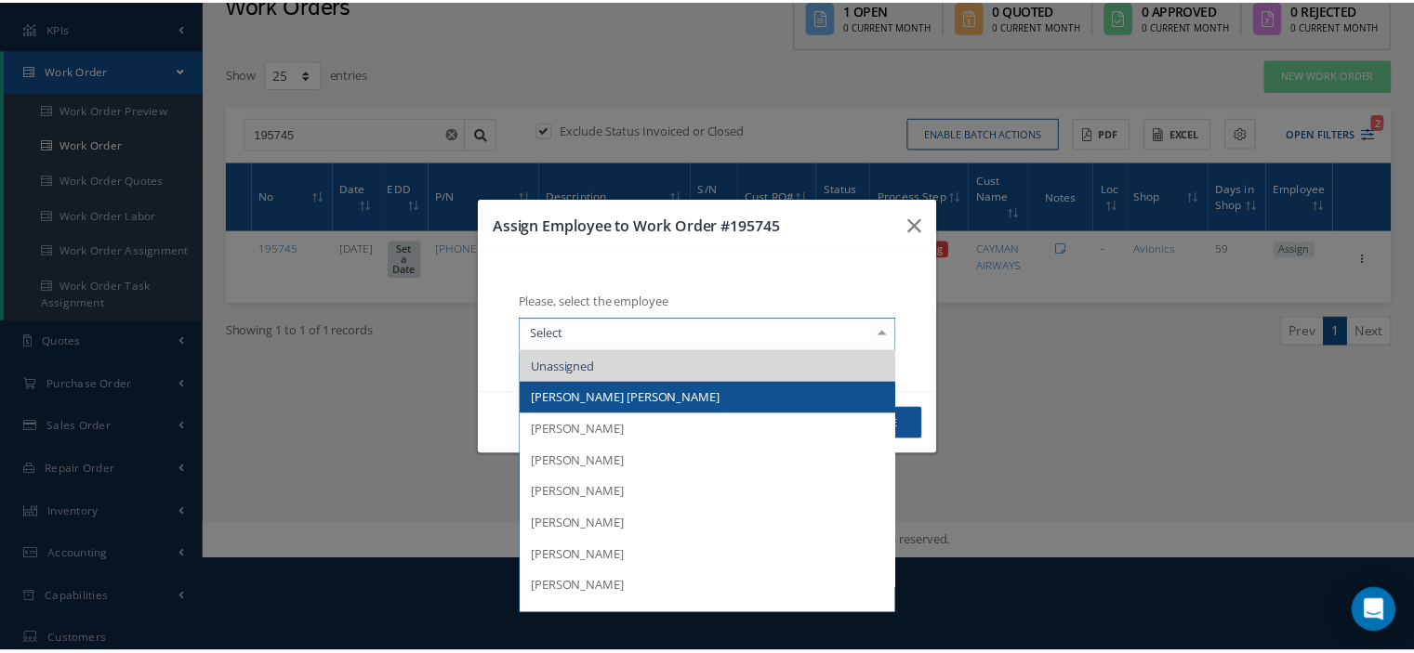
scroll to position [93, 0]
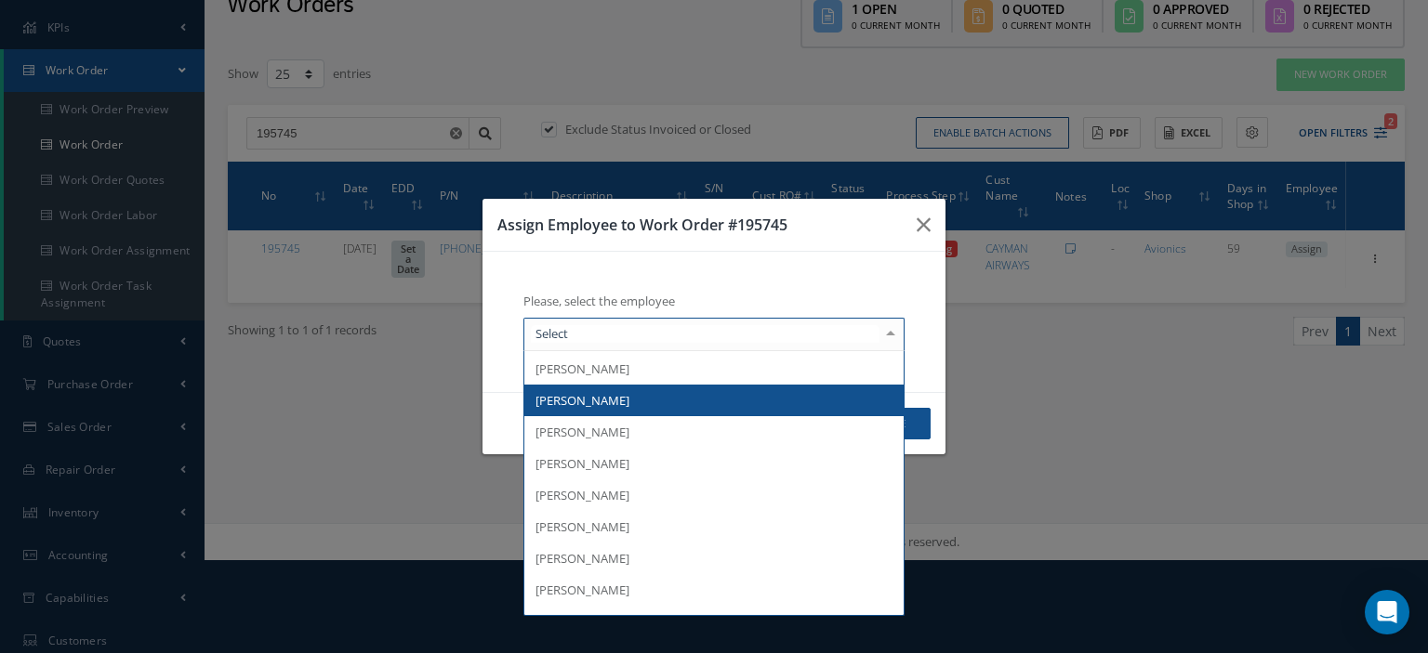
click at [805, 389] on span "[PERSON_NAME]" at bounding box center [713, 401] width 379 height 32
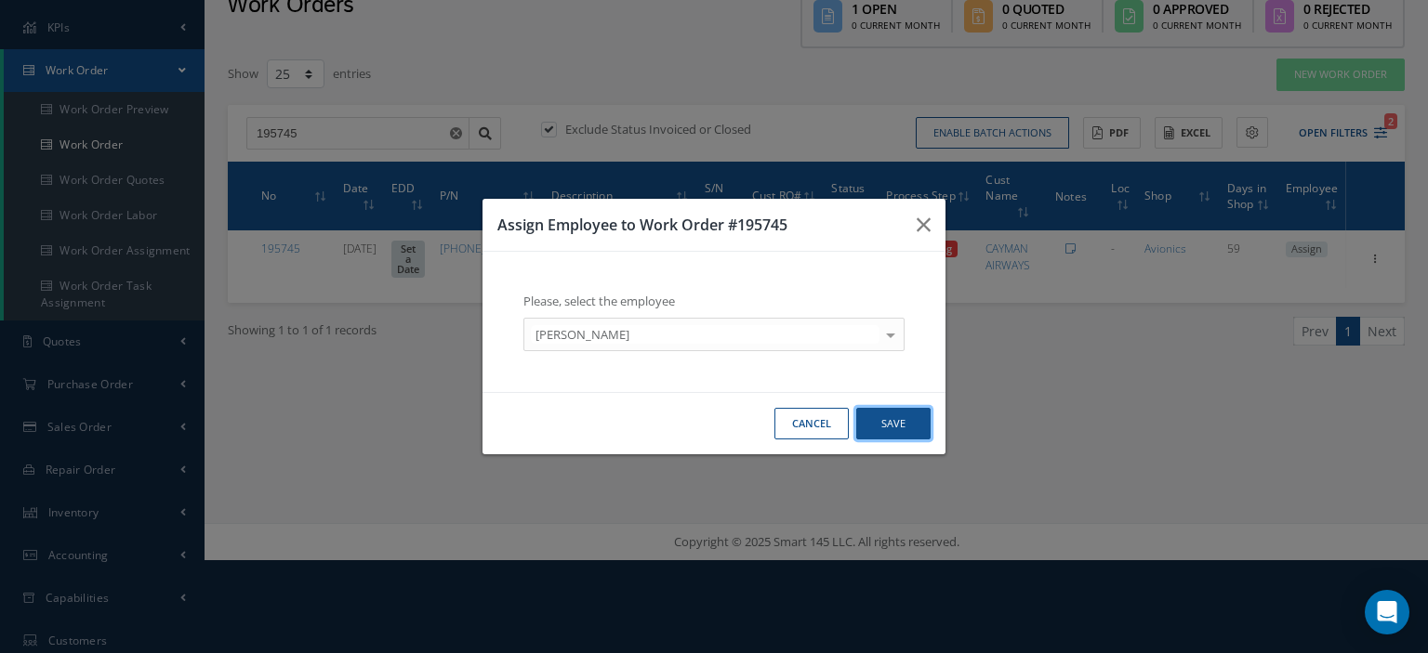
click at [918, 428] on button "Save" at bounding box center [893, 424] width 74 height 33
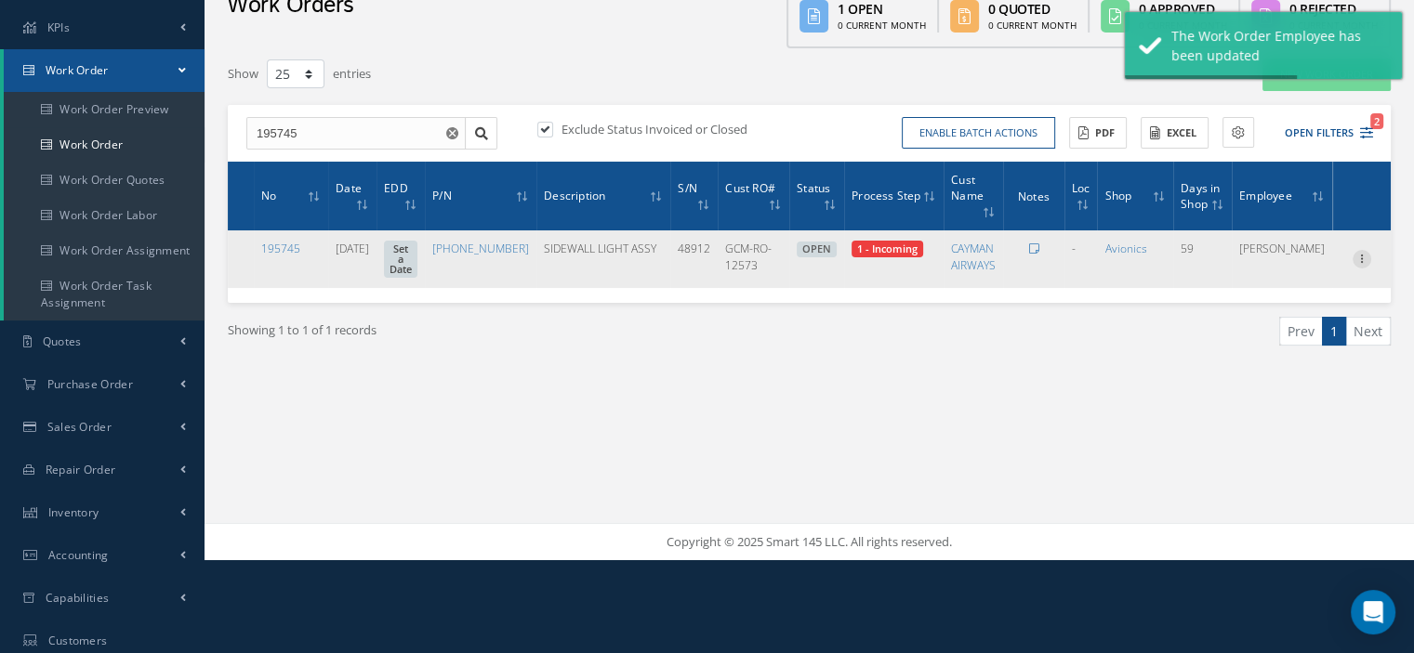
click at [1364, 265] on icon at bounding box center [1361, 257] width 19 height 15
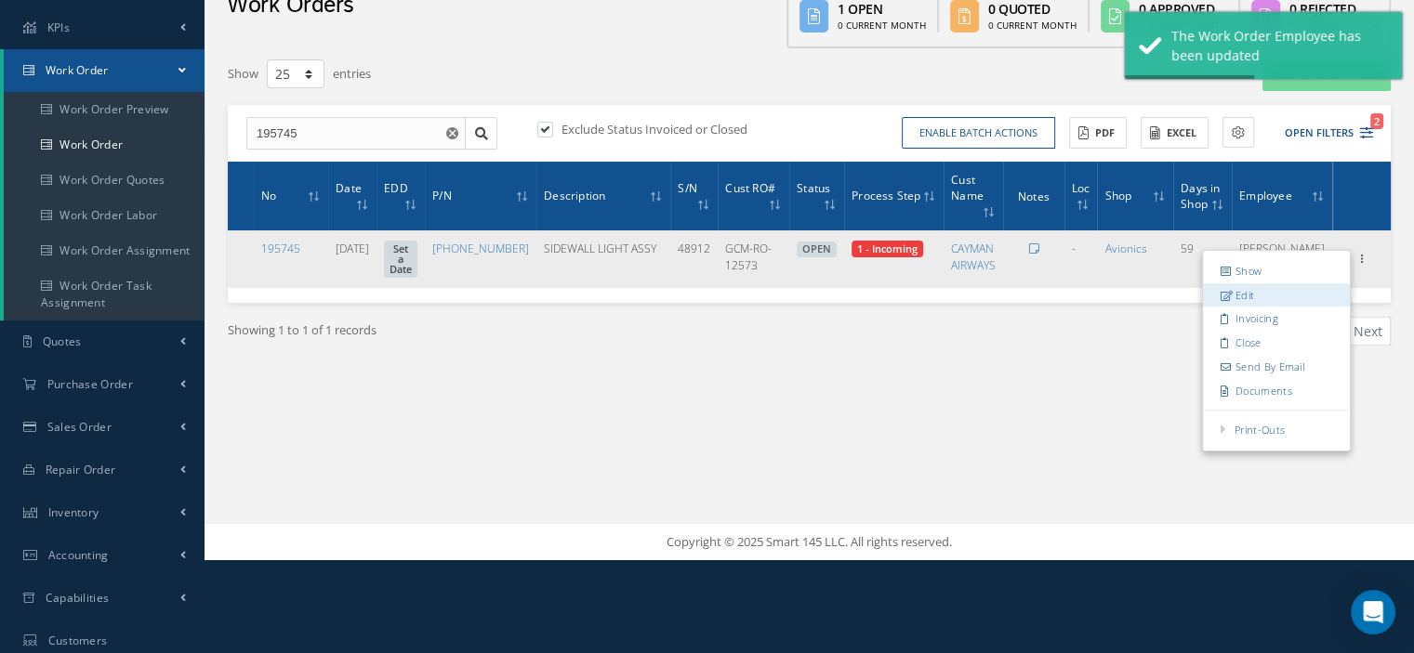
click at [1258, 304] on link "Edit" at bounding box center [1276, 295] width 147 height 24
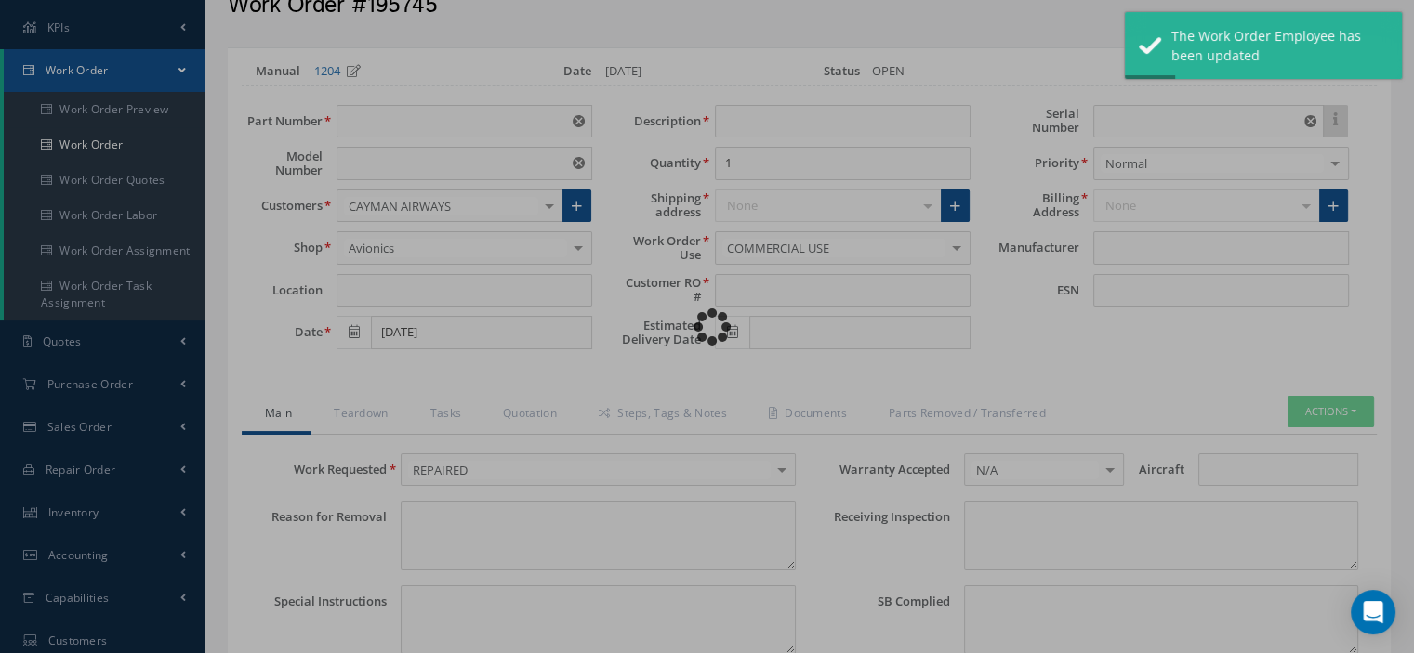
type input "[PHONE_NUMBER]"
type input "VARIOUS"
type input "[DATE]"
type input "SIDEWALL LIGHT ASSY"
type input "GCM-RO-12573"
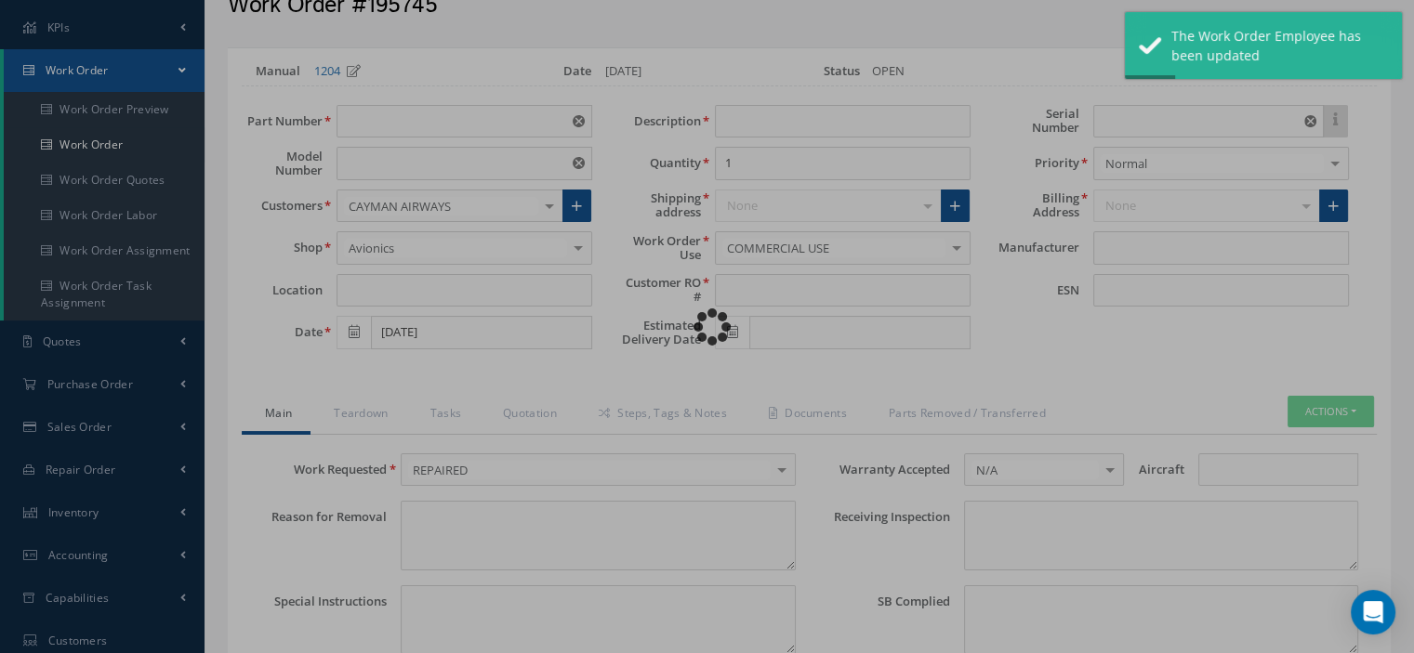
type input "48912"
type textarea "NONE"
type input "NONE"
type textarea "NONE"
type input "NONE"
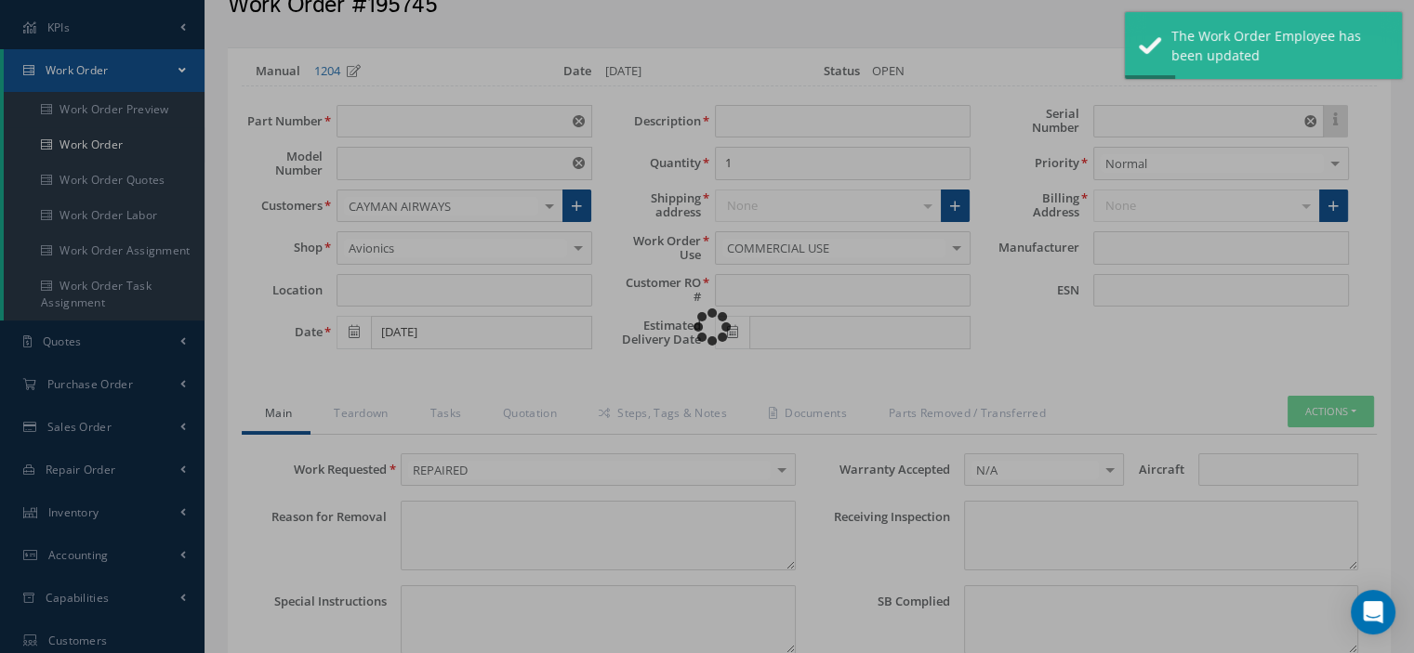
type input "N/A"
checkbox input "true"
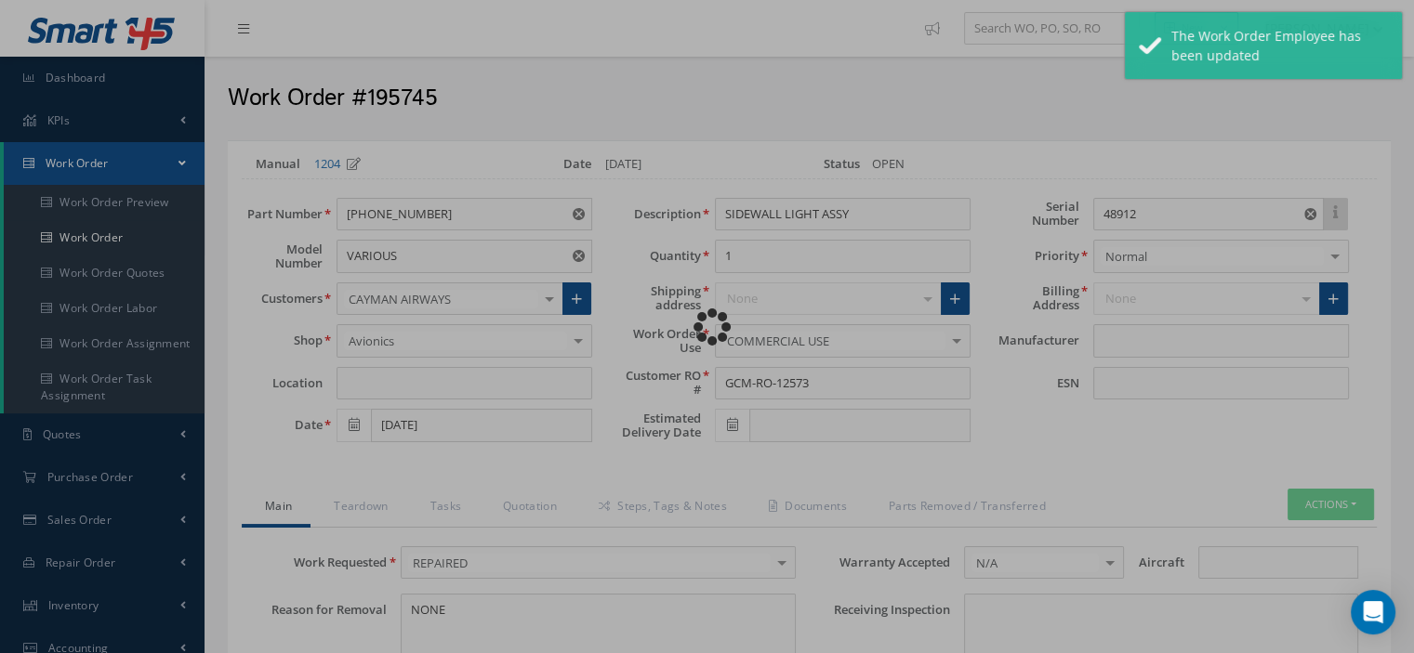
type input "B/E AEROSPACE"
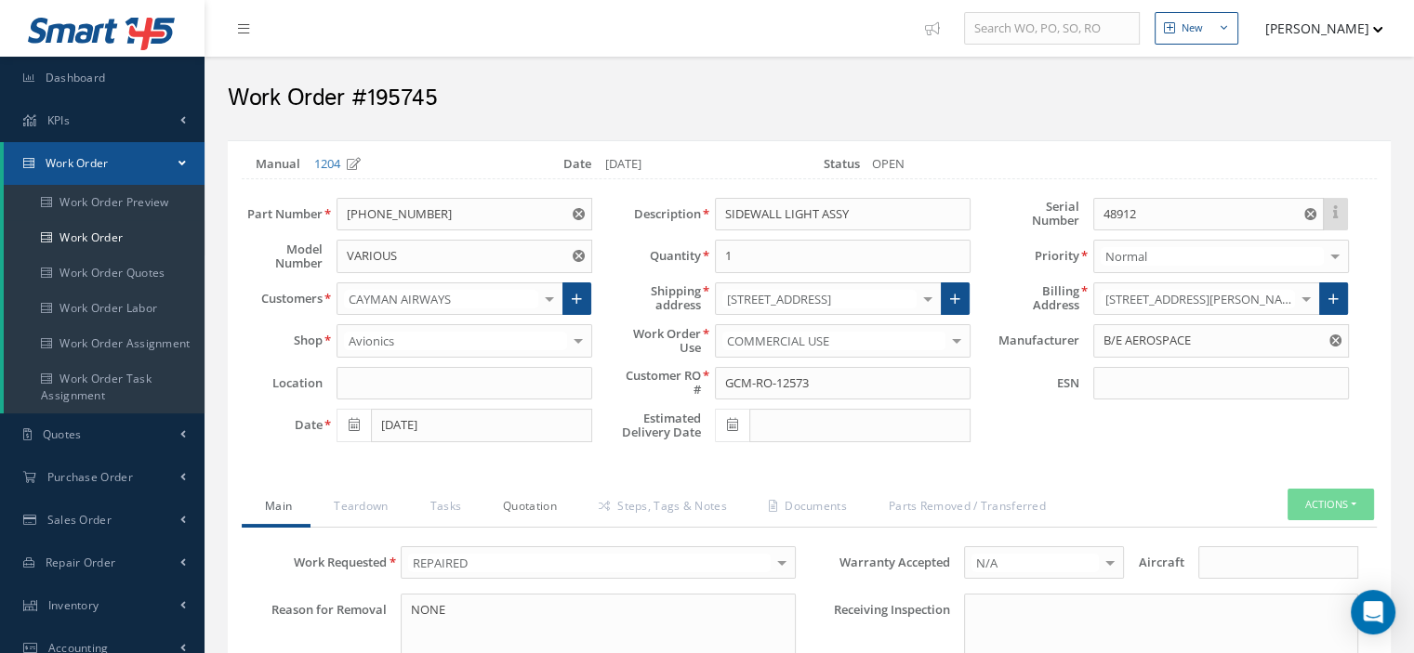
click at [523, 507] on link "Quotation" at bounding box center [528, 508] width 96 height 39
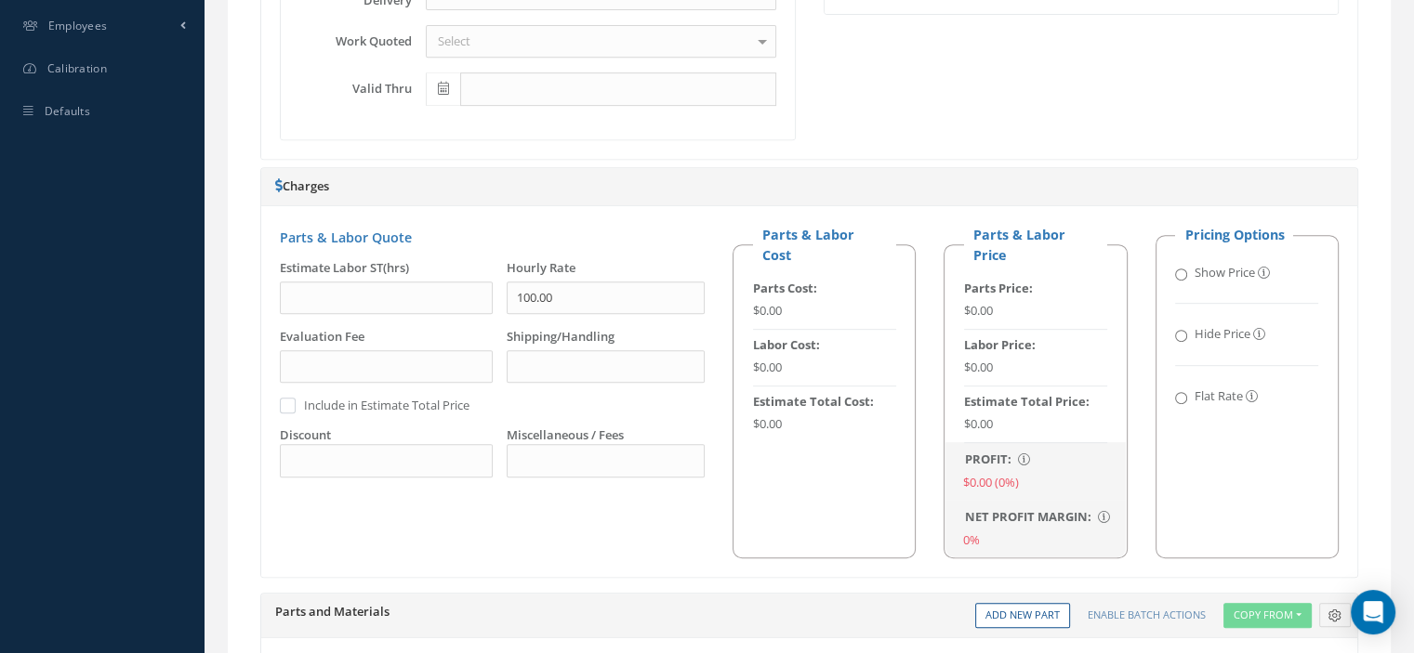
scroll to position [1301, 0]
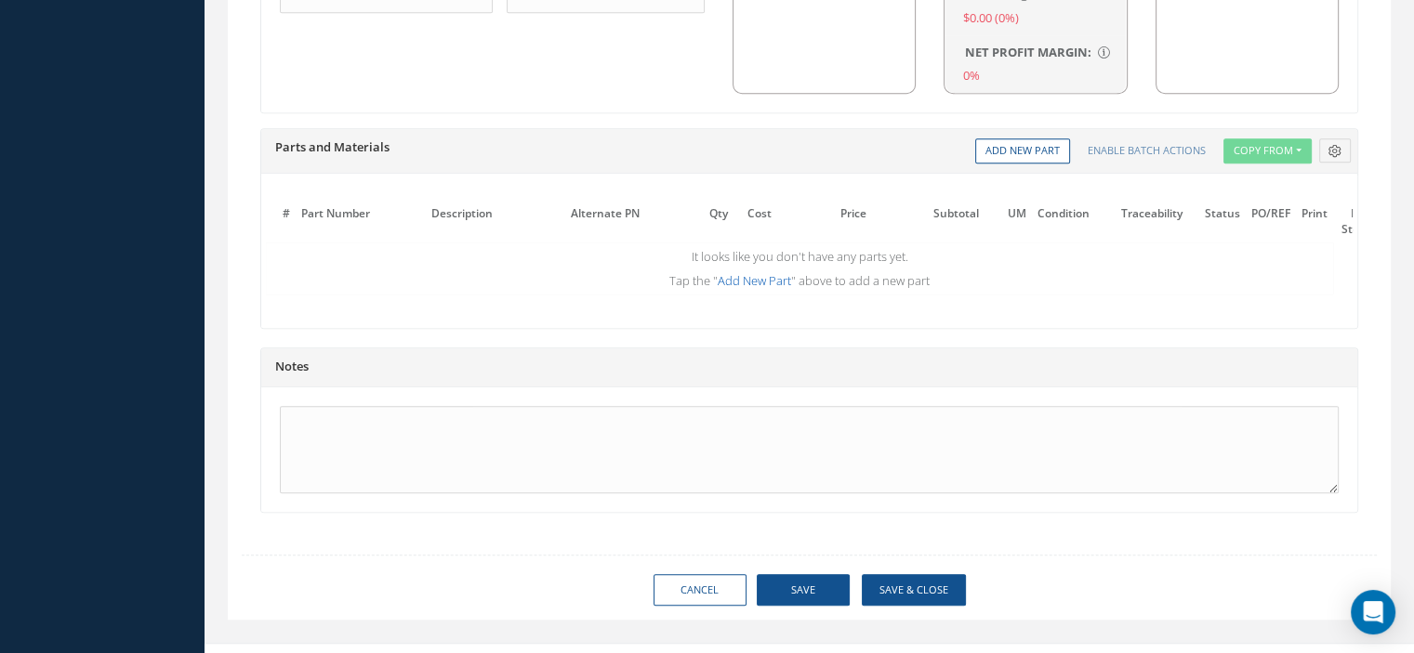
click at [755, 272] on link "Add New Part" at bounding box center [754, 280] width 73 height 17
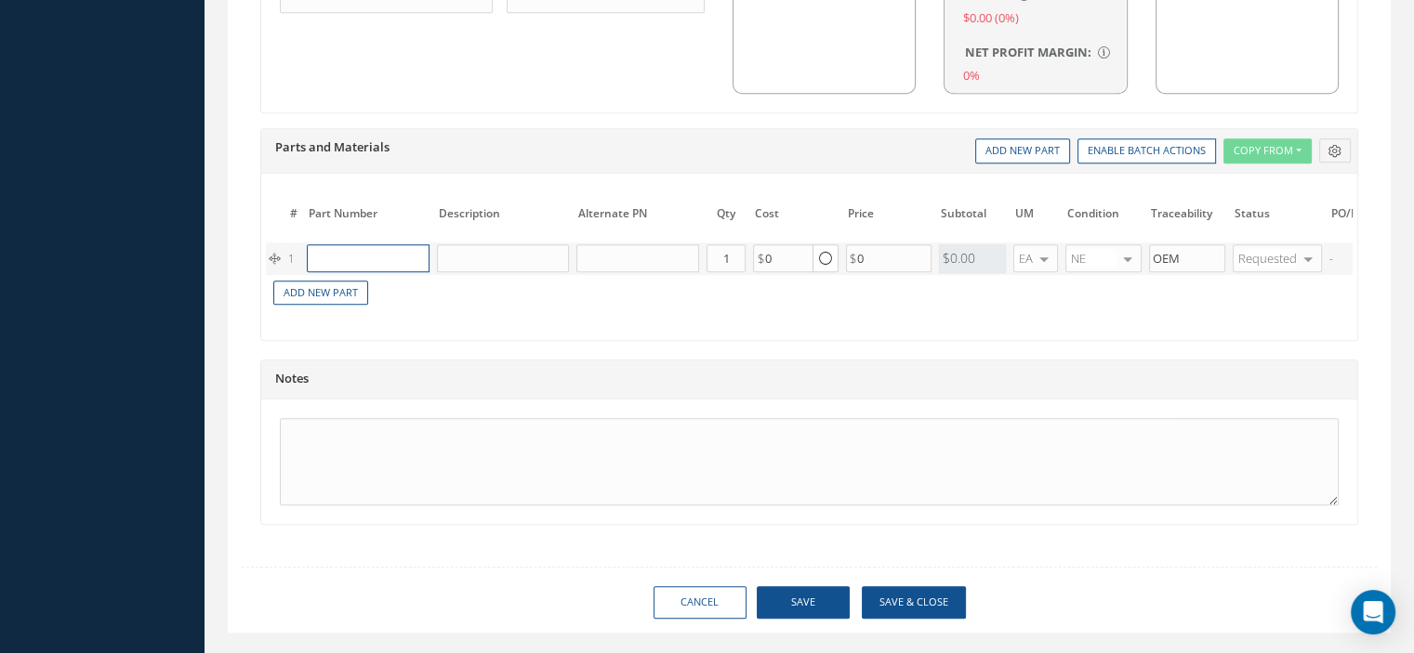
click at [369, 247] on input "text" at bounding box center [368, 258] width 123 height 28
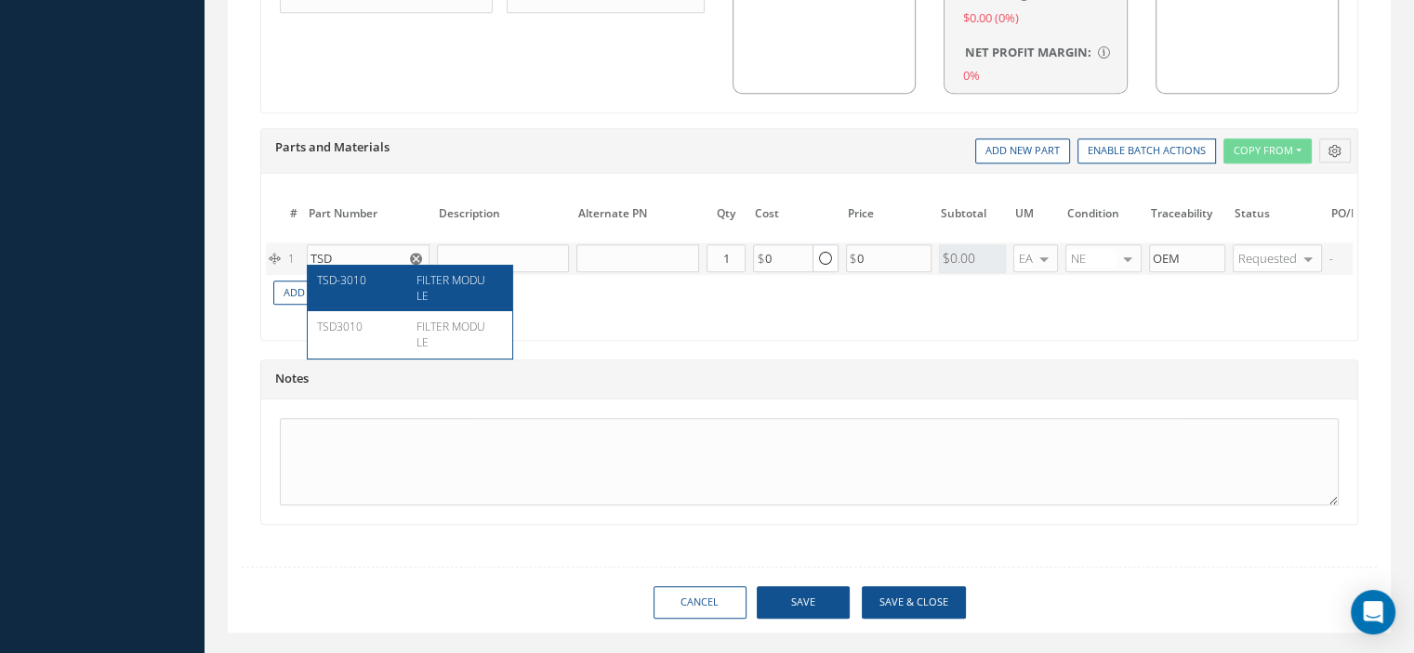
click at [373, 269] on div "TSD-3010 FILTER MODULE" at bounding box center [410, 288] width 204 height 46
type input "TSD-3010"
type input "FILTER MODULE"
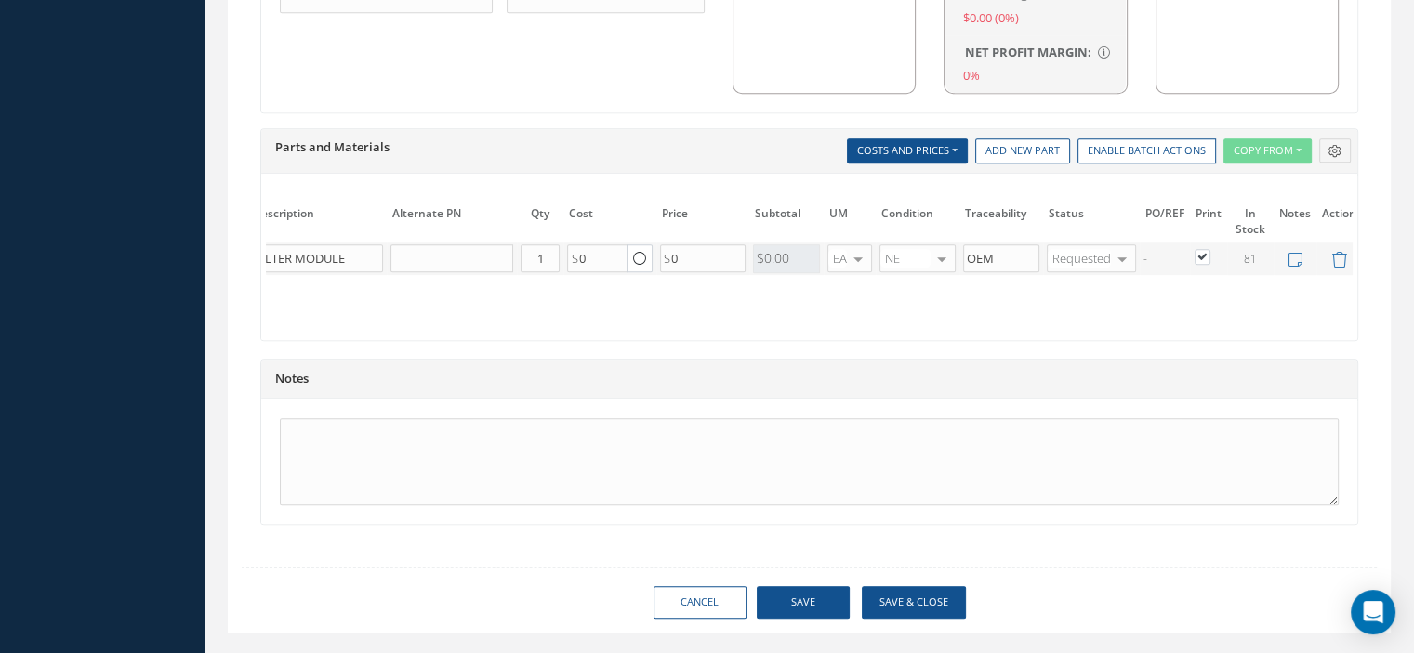
scroll to position [0, 193]
click at [819, 603] on button "Save" at bounding box center [803, 602] width 93 height 33
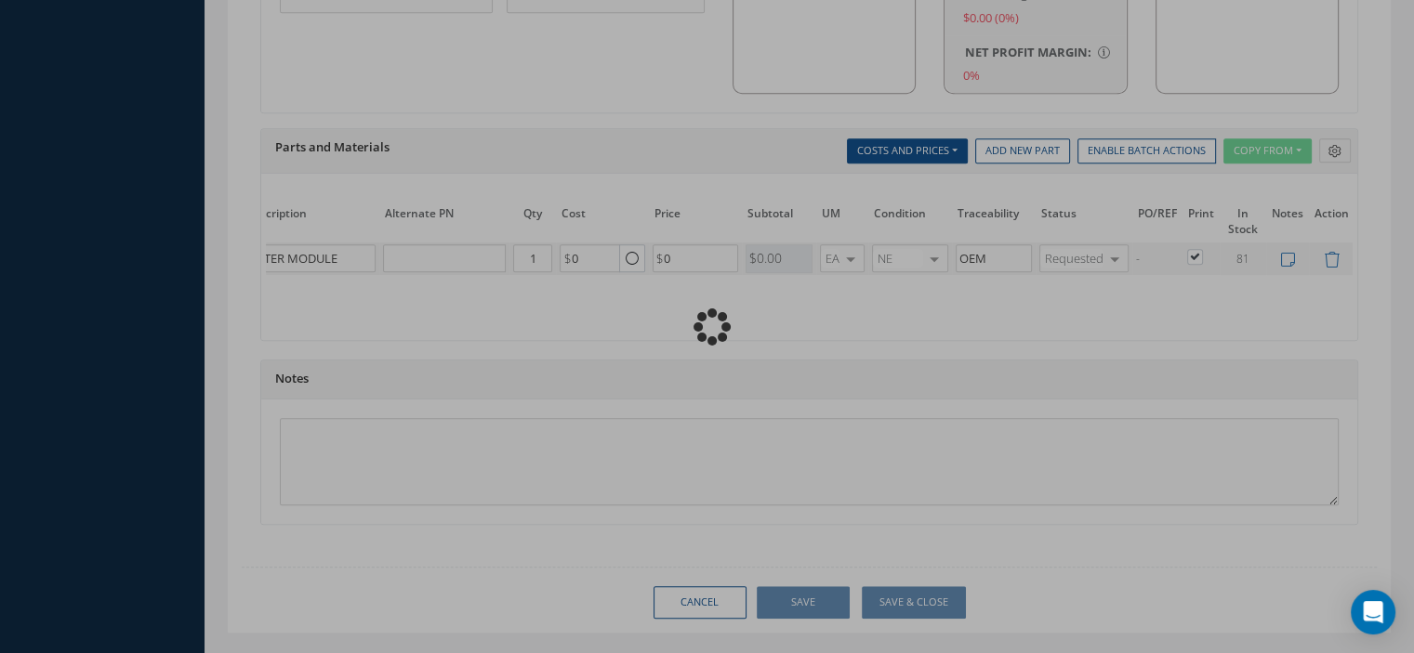
type input "0.00"
checkbox input "false"
type input "0.00"
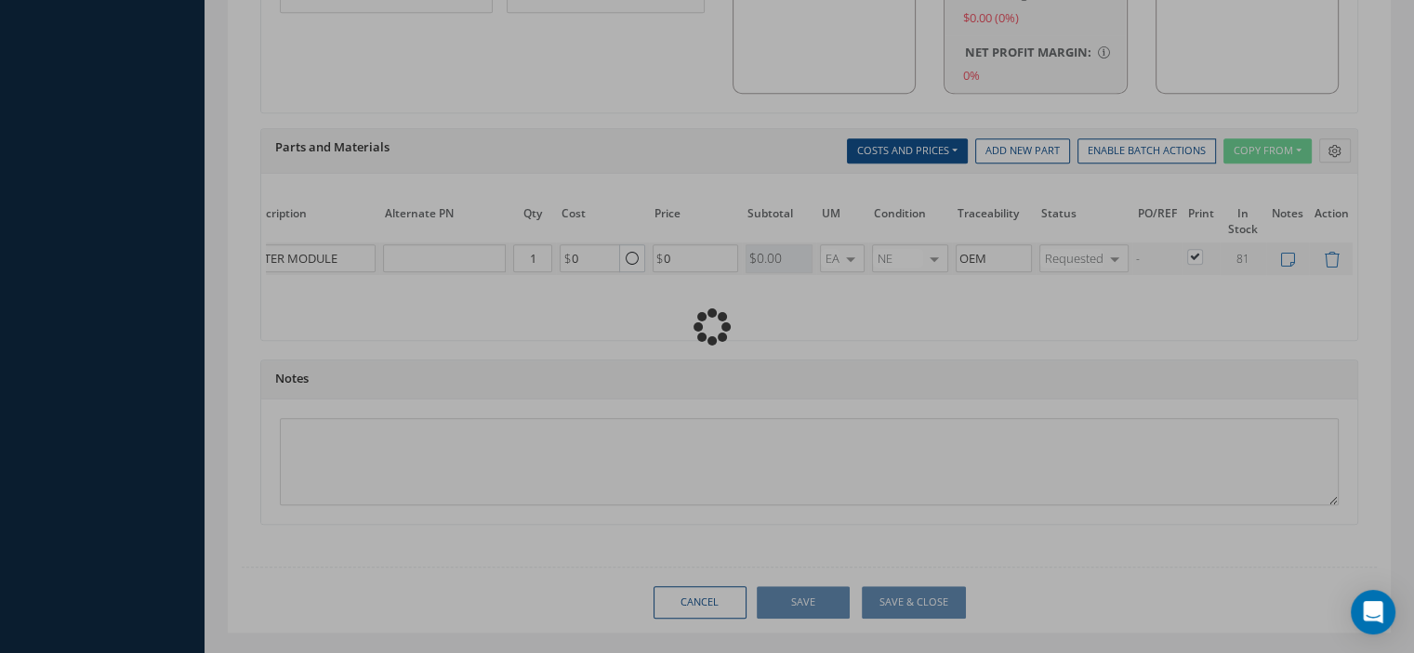
type input "0.00"
radio input "true"
type input "0.00"
checkbox input "true"
type input "0.00"
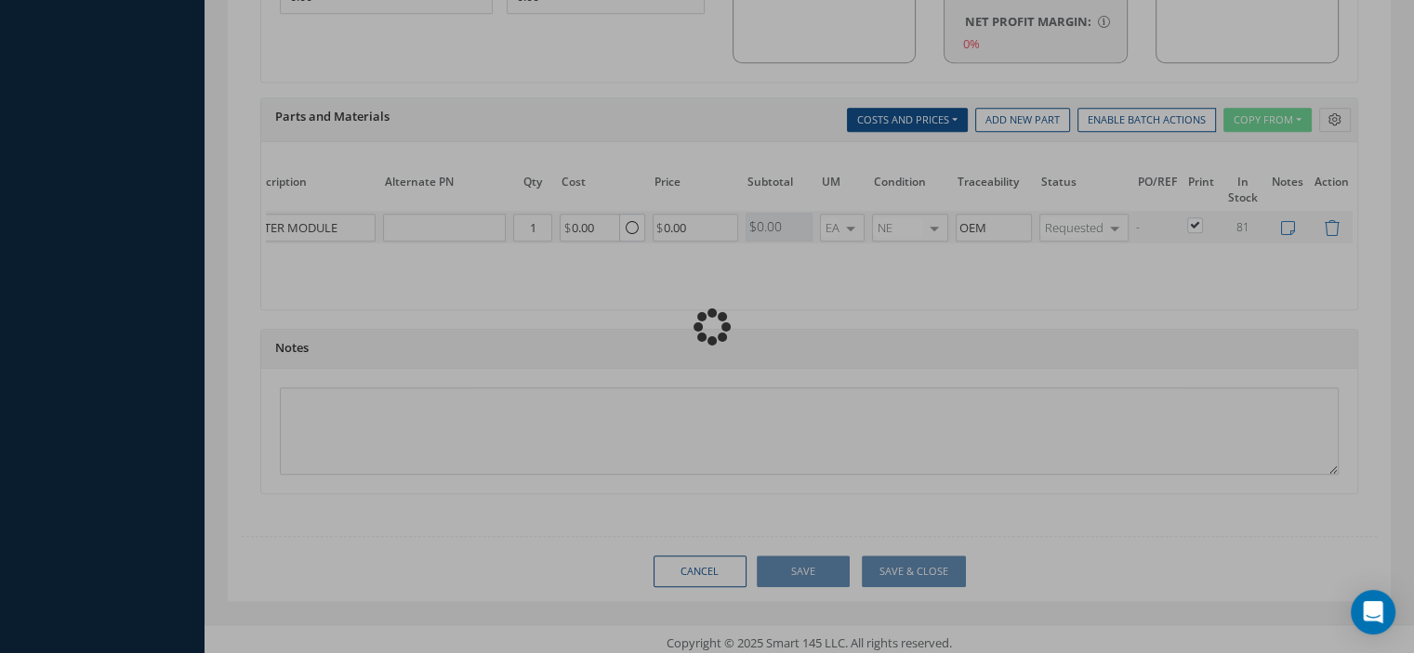
type input "B/E AEROSPACE"
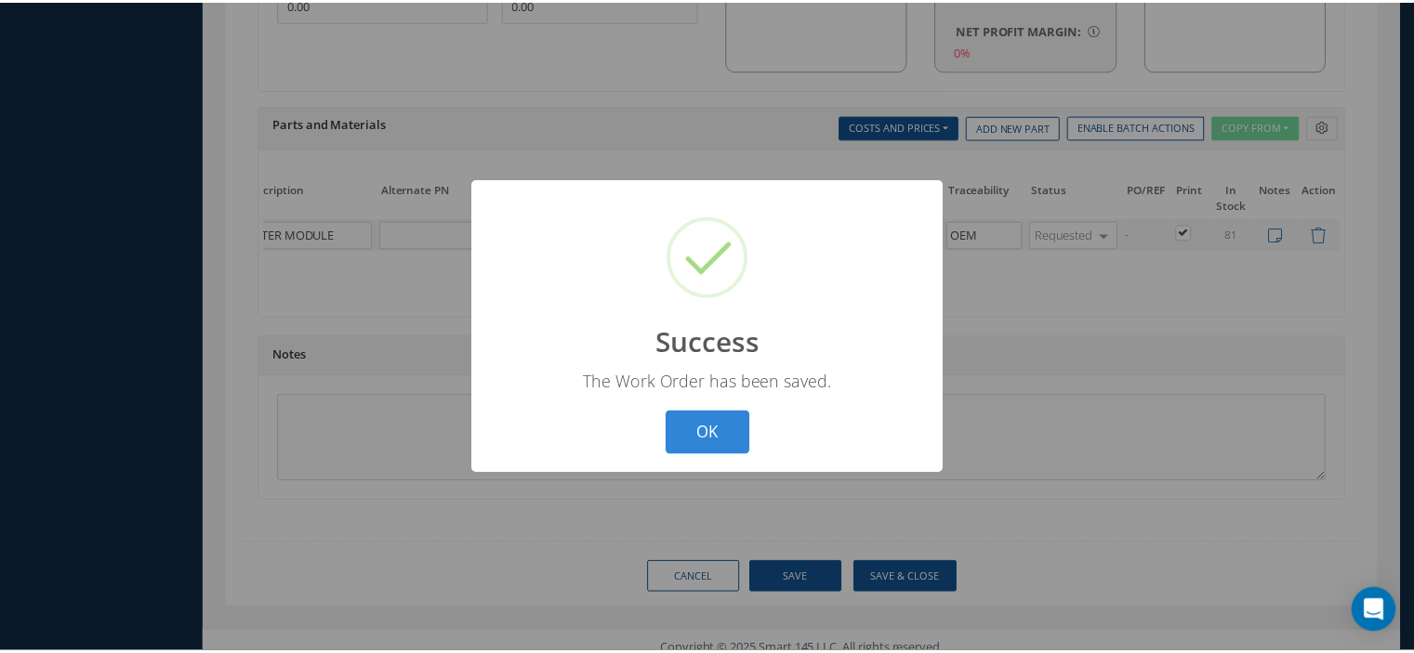
scroll to position [0, 179]
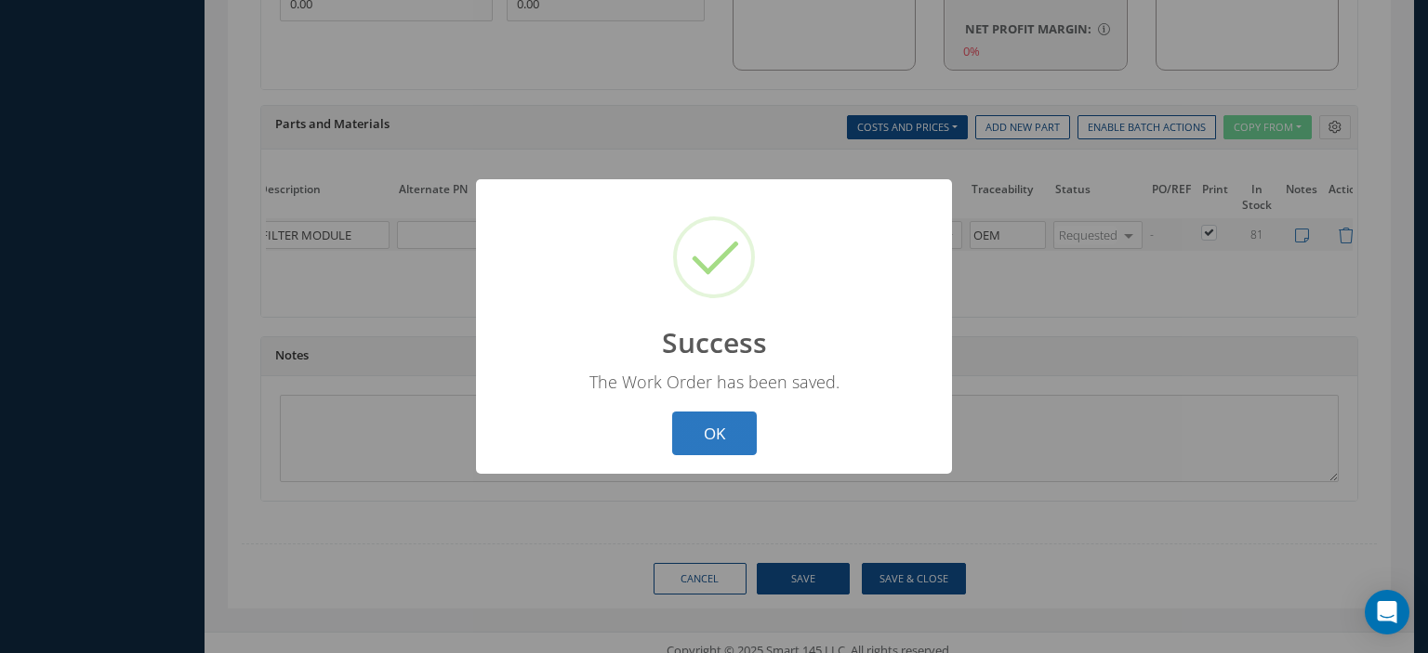
click at [738, 438] on button "OK" at bounding box center [714, 434] width 85 height 44
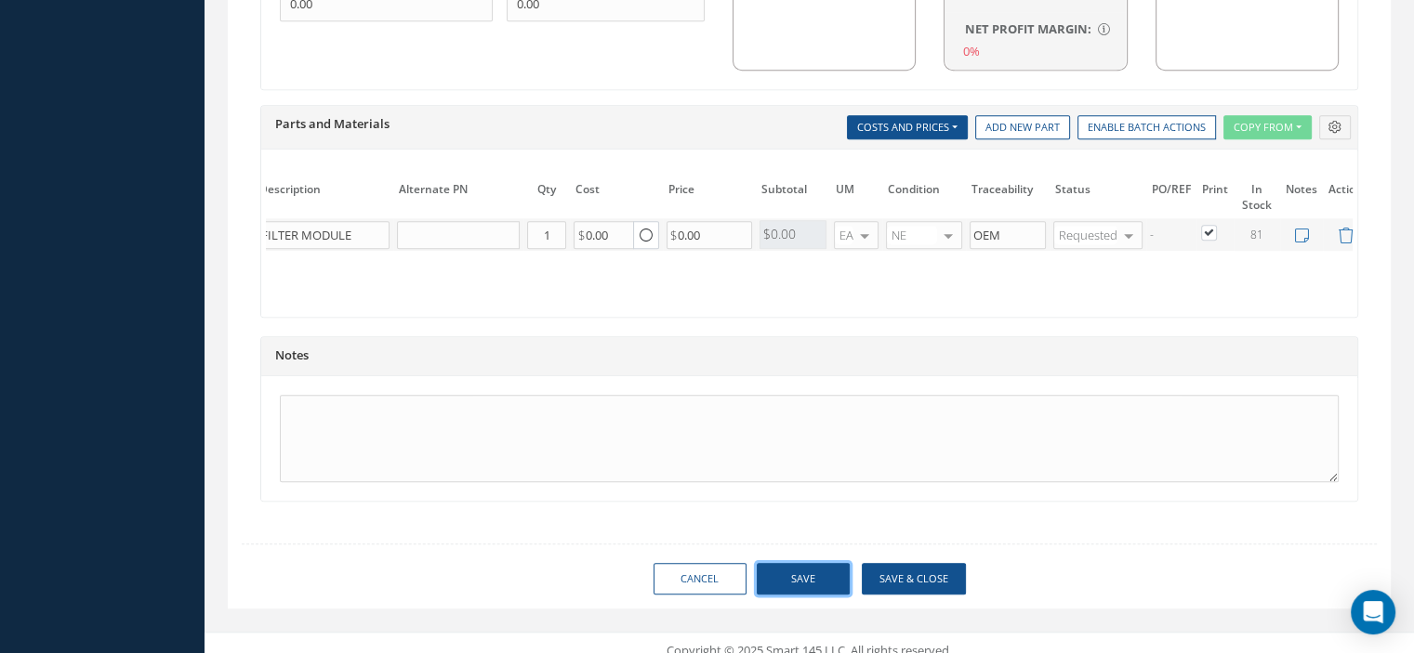
click at [801, 570] on button "Save" at bounding box center [803, 579] width 93 height 33
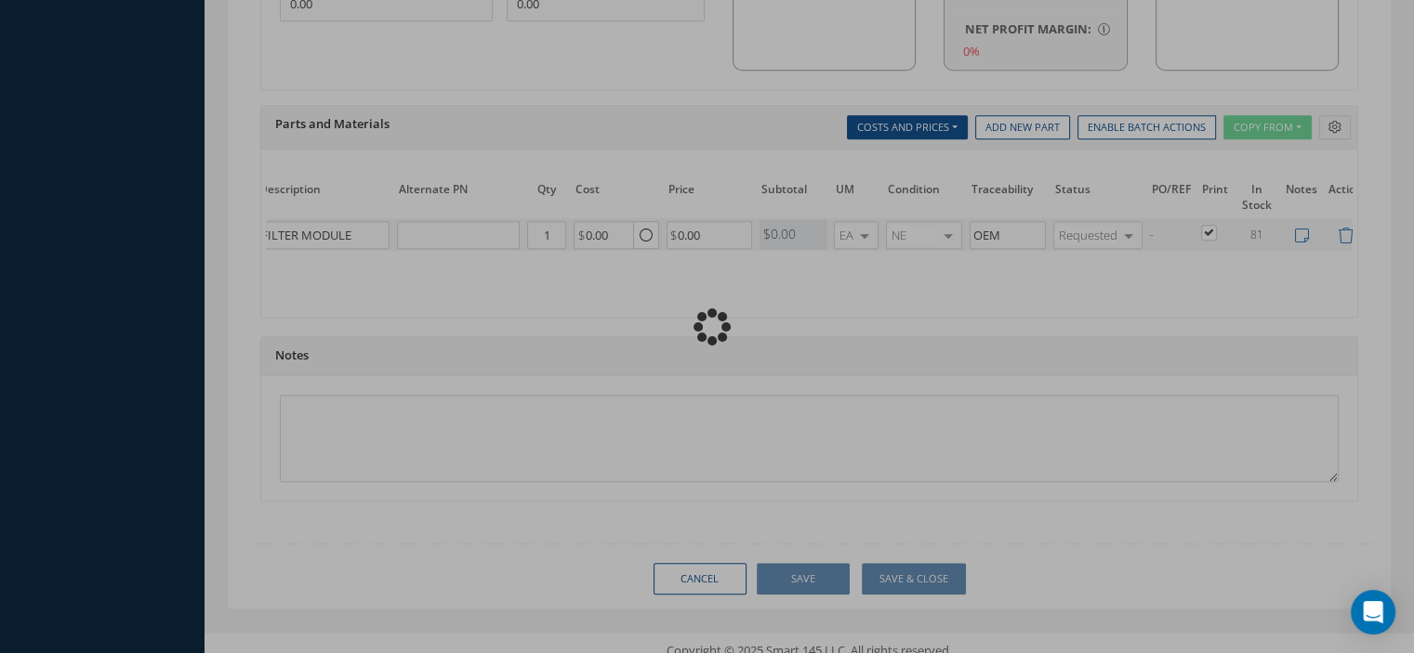
type input "B/E AEROSPACE"
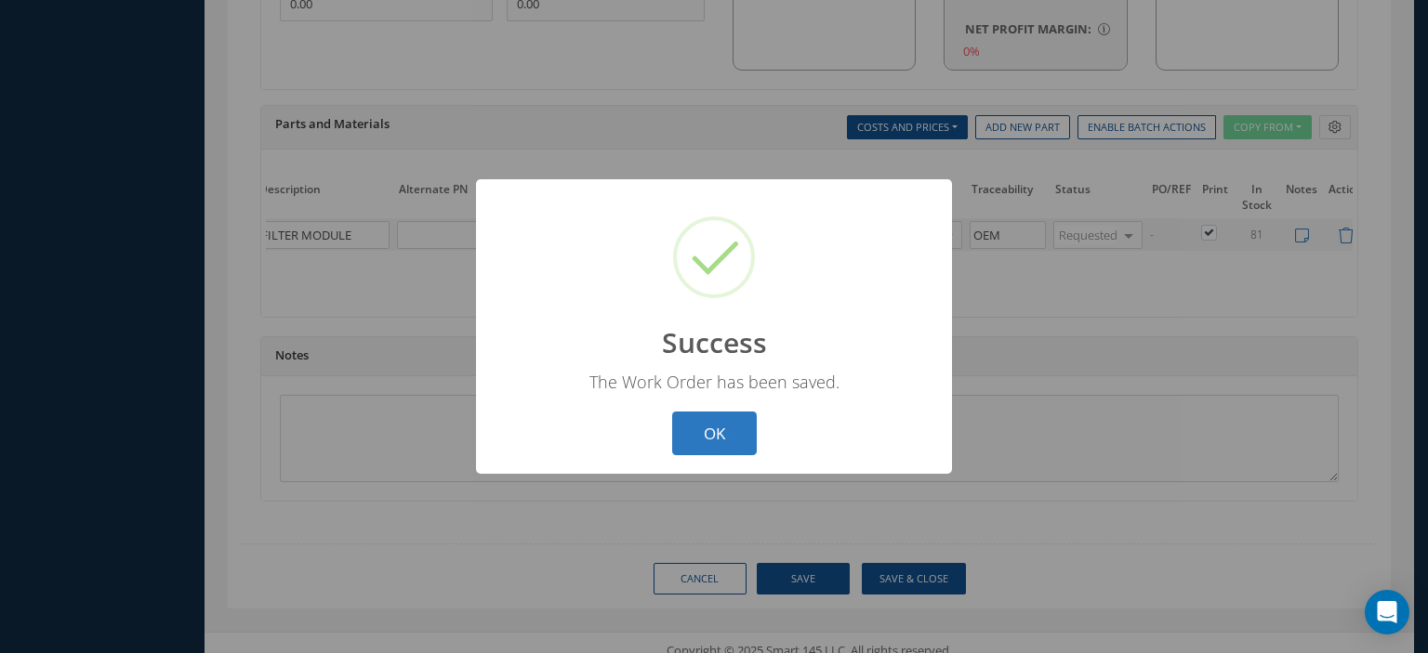
click at [743, 448] on button "OK" at bounding box center [714, 434] width 85 height 44
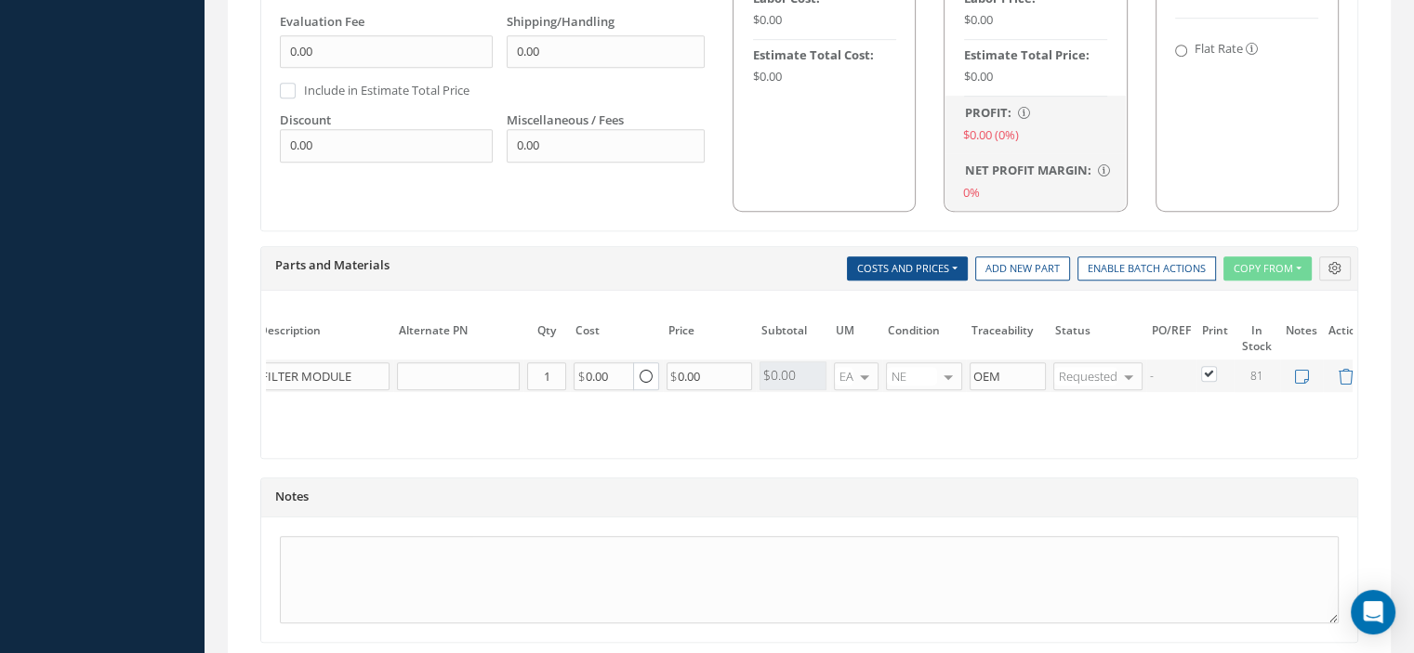
scroll to position [1301, 0]
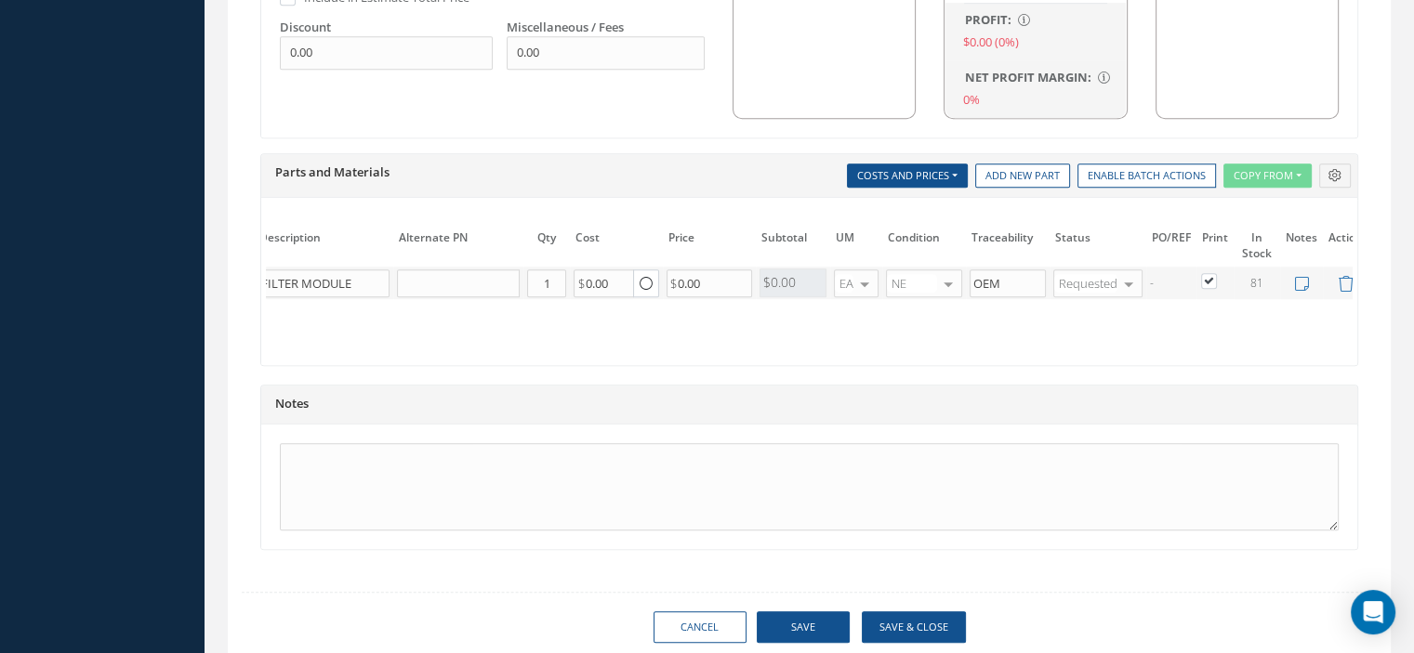
click at [1216, 275] on label at bounding box center [1218, 280] width 5 height 16
click at [1204, 277] on input "checkbox" at bounding box center [1210, 283] width 12 height 12
checkbox input "false"
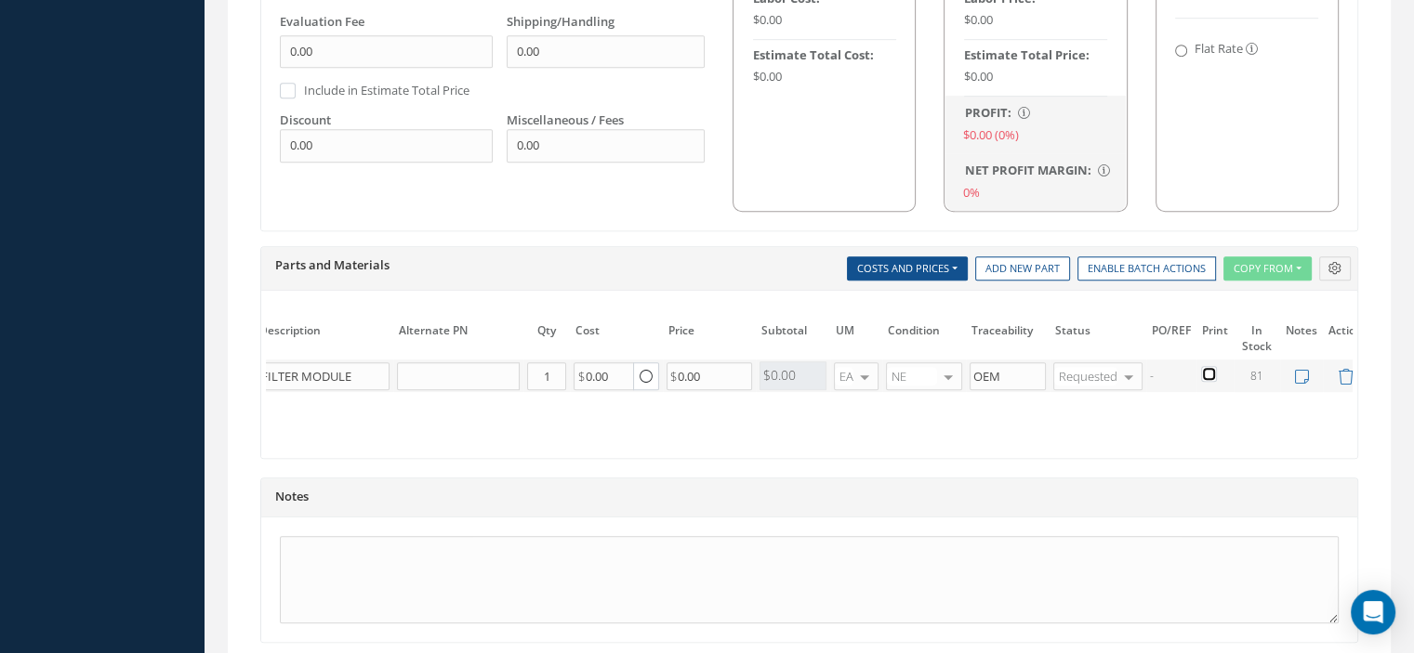
scroll to position [1369, 0]
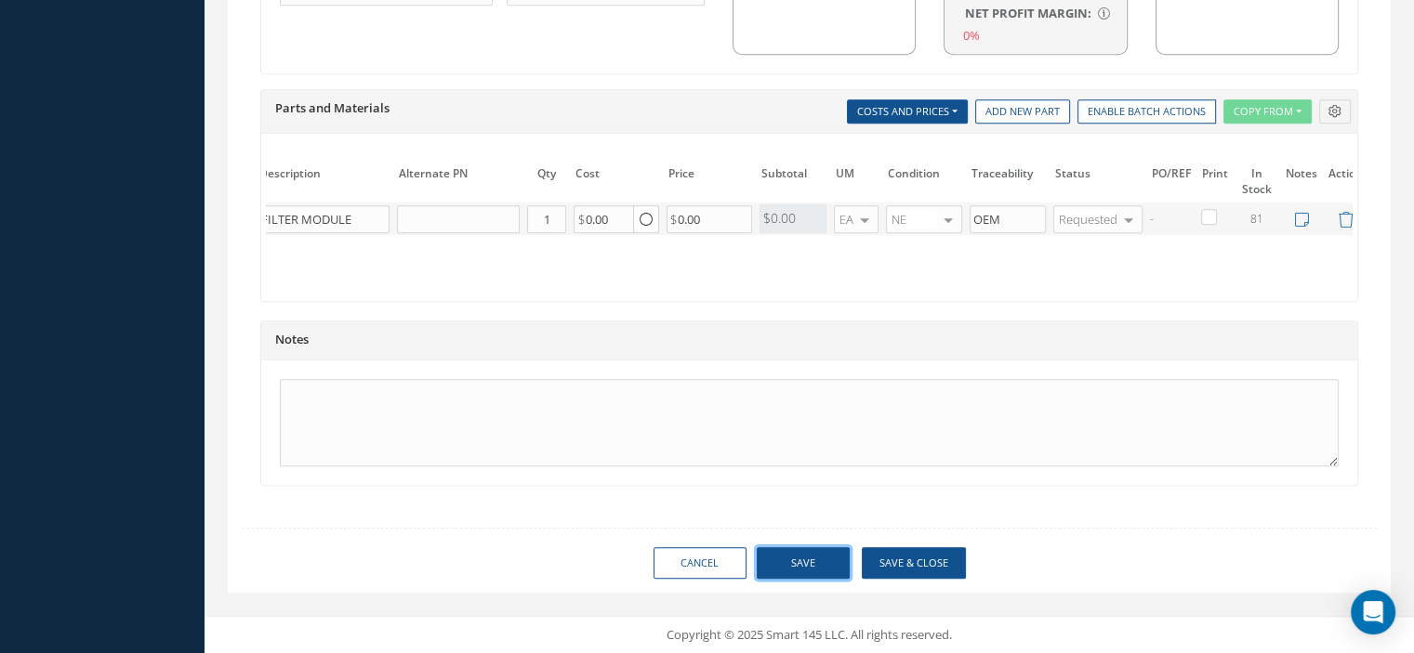
click at [779, 560] on button "Save" at bounding box center [803, 563] width 93 height 33
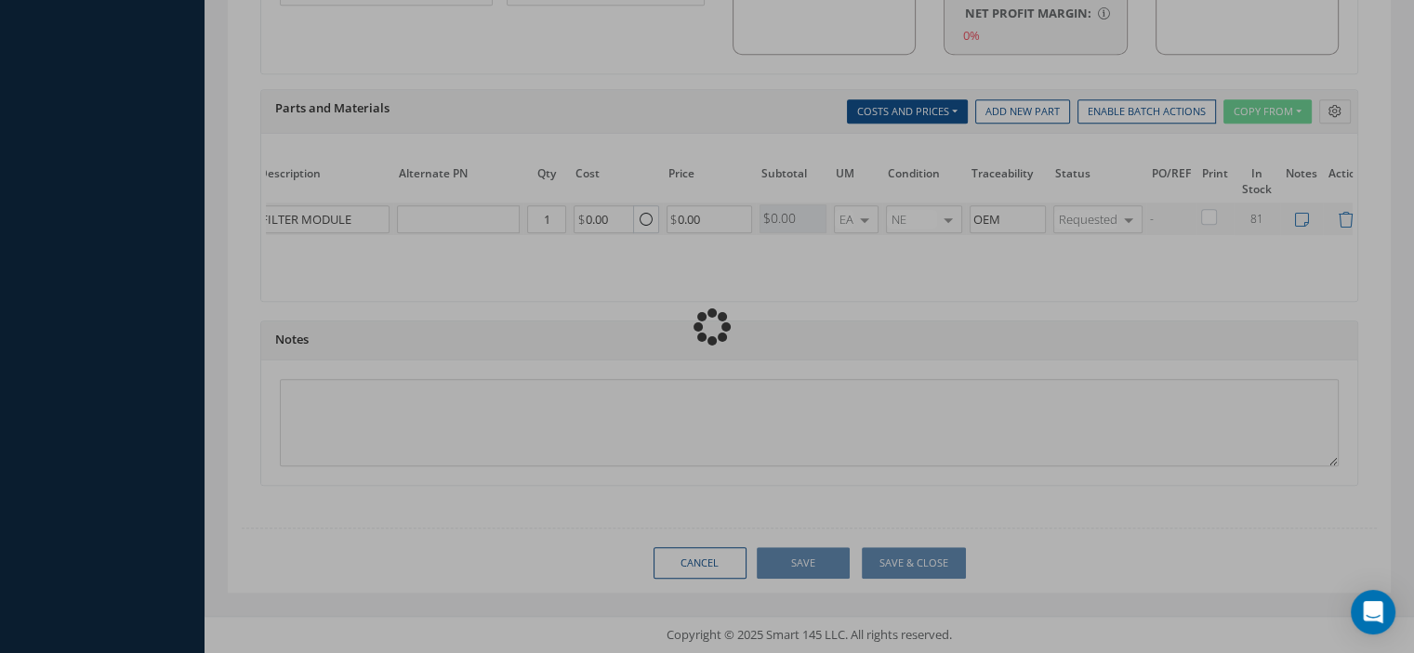
checkbox input "false"
type input "B/E AEROSPACE"
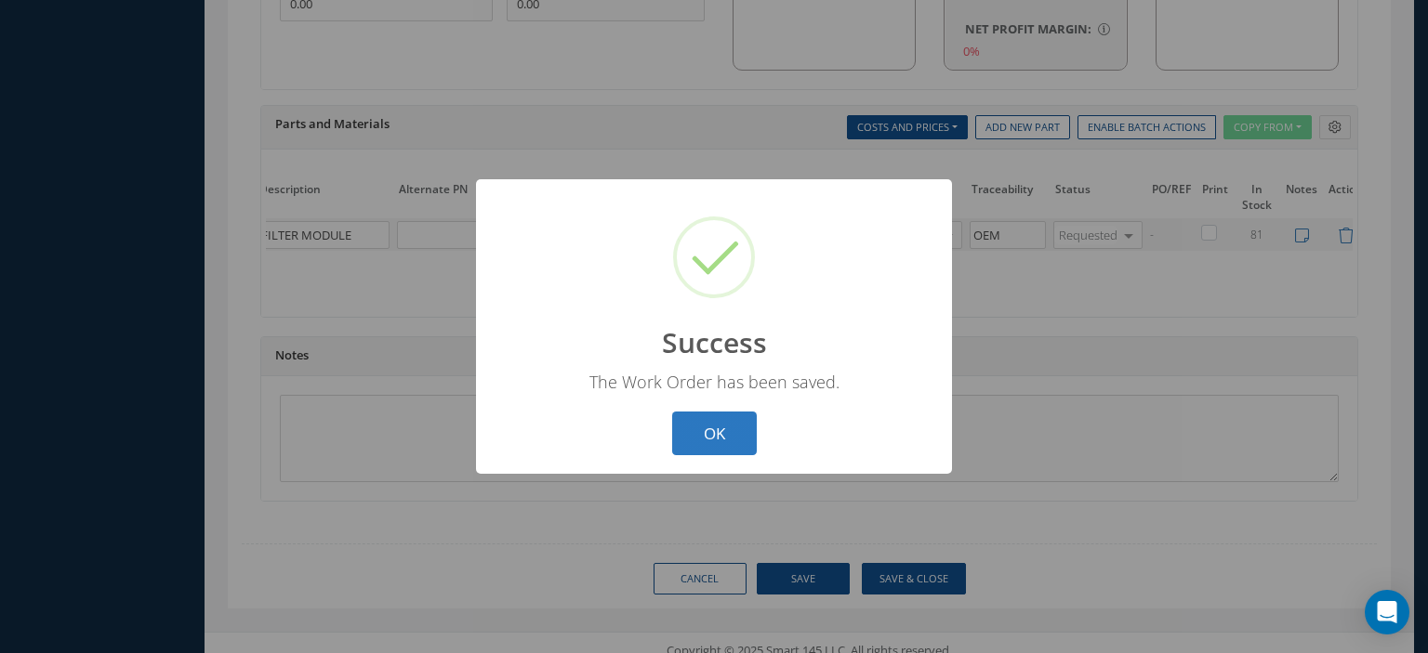
click at [725, 423] on button "OK" at bounding box center [714, 434] width 85 height 44
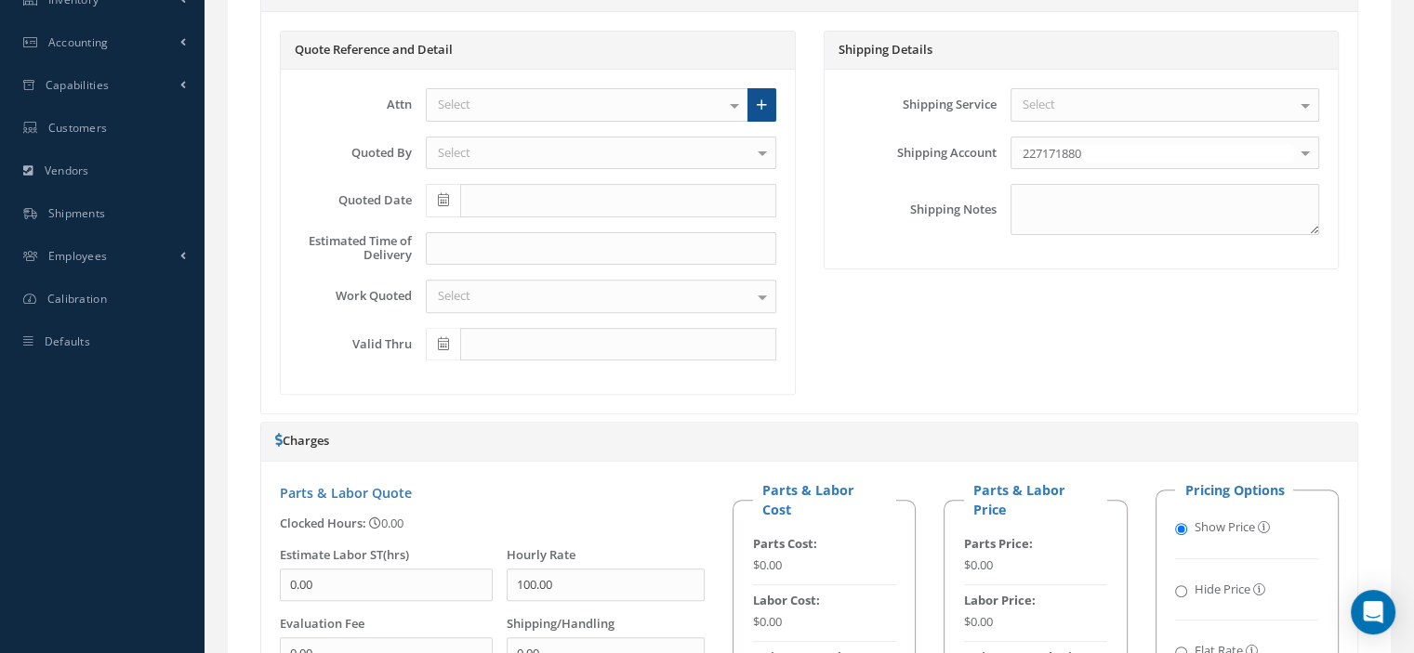
scroll to position [48, 0]
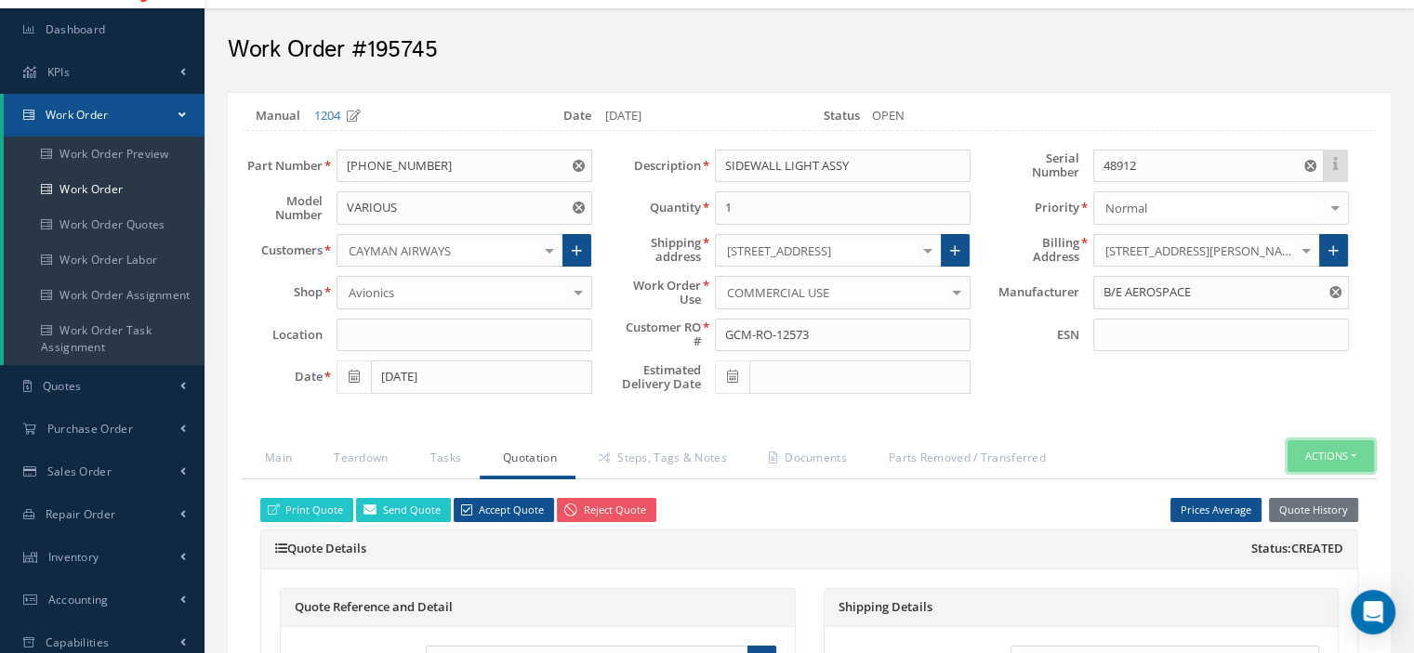
click at [1353, 451] on button "Actions" at bounding box center [1330, 457] width 86 height 33
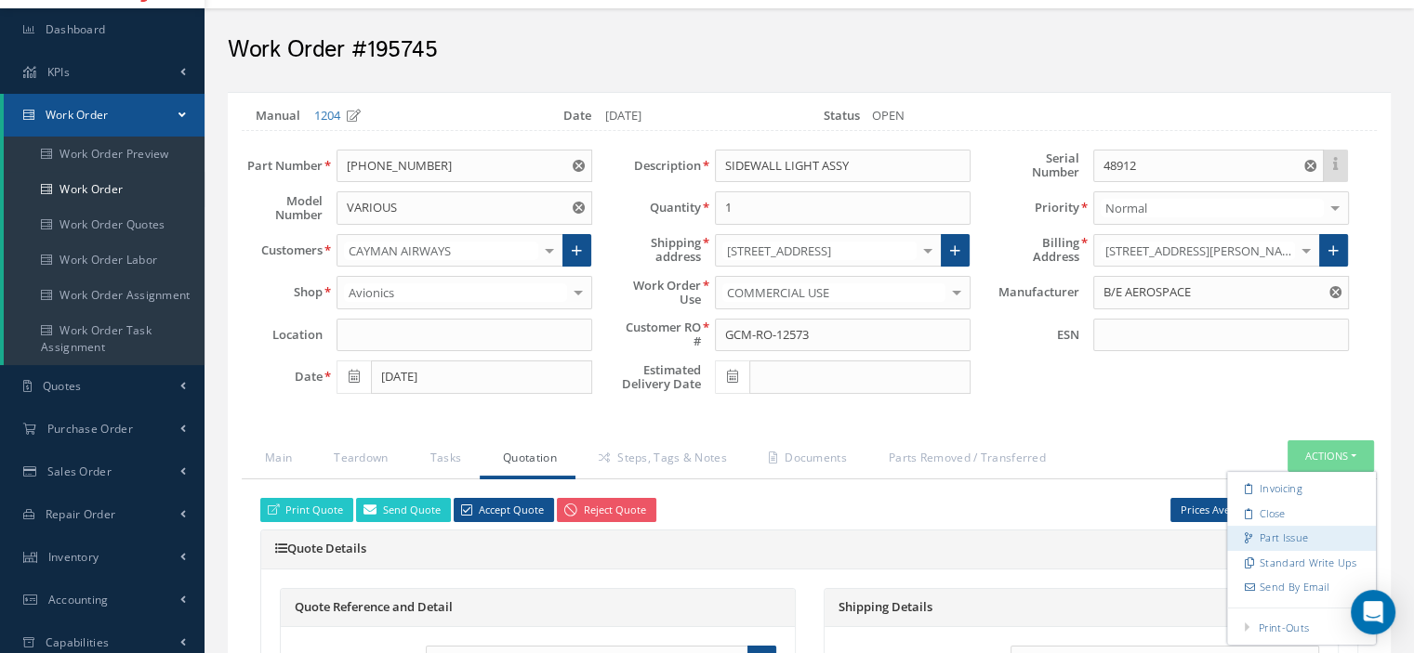
click at [1311, 526] on link "Part Issue" at bounding box center [1301, 538] width 149 height 25
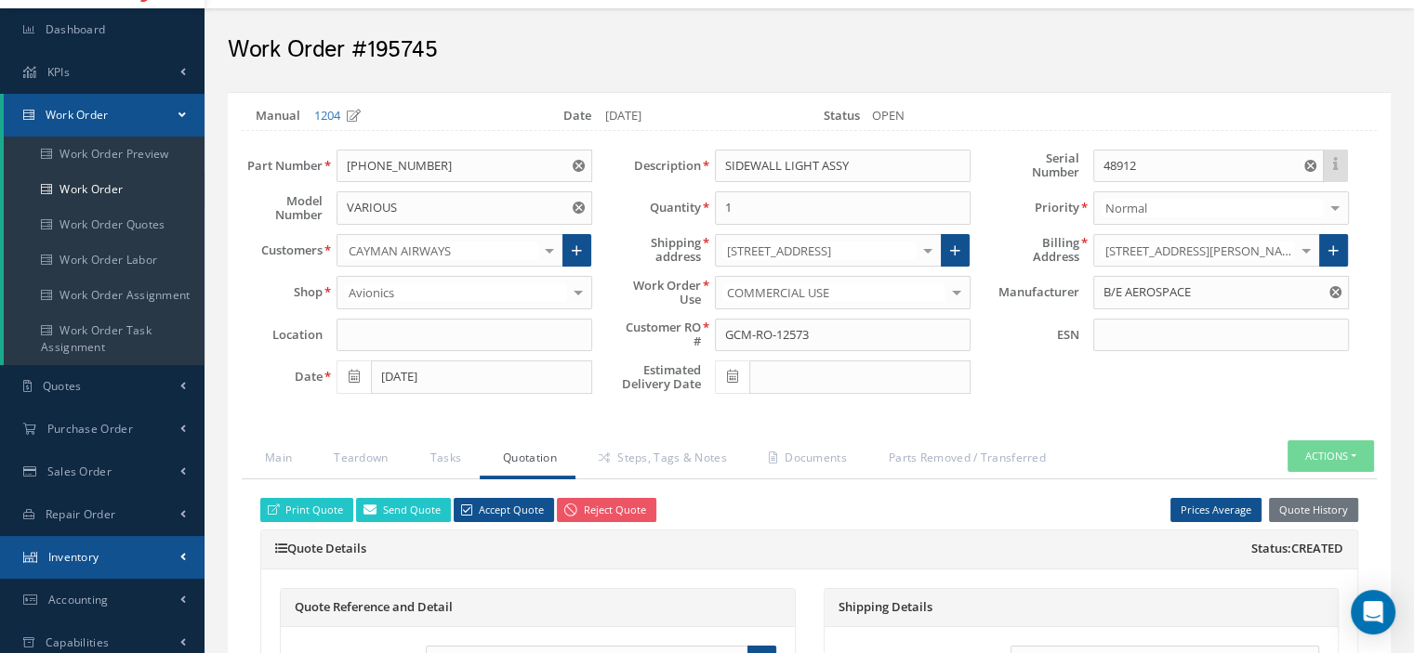
click at [89, 565] on link "Inventory" at bounding box center [102, 557] width 204 height 43
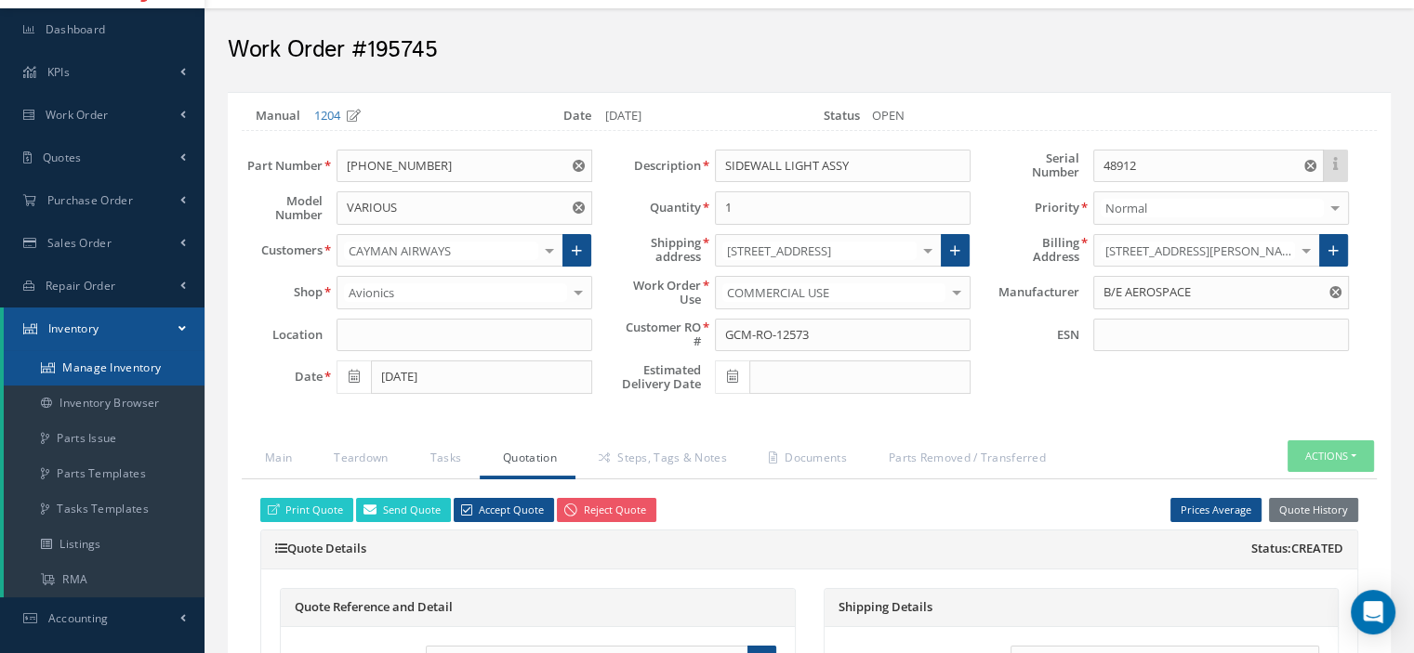
click at [135, 369] on link "Manage Inventory" at bounding box center [104, 367] width 201 height 35
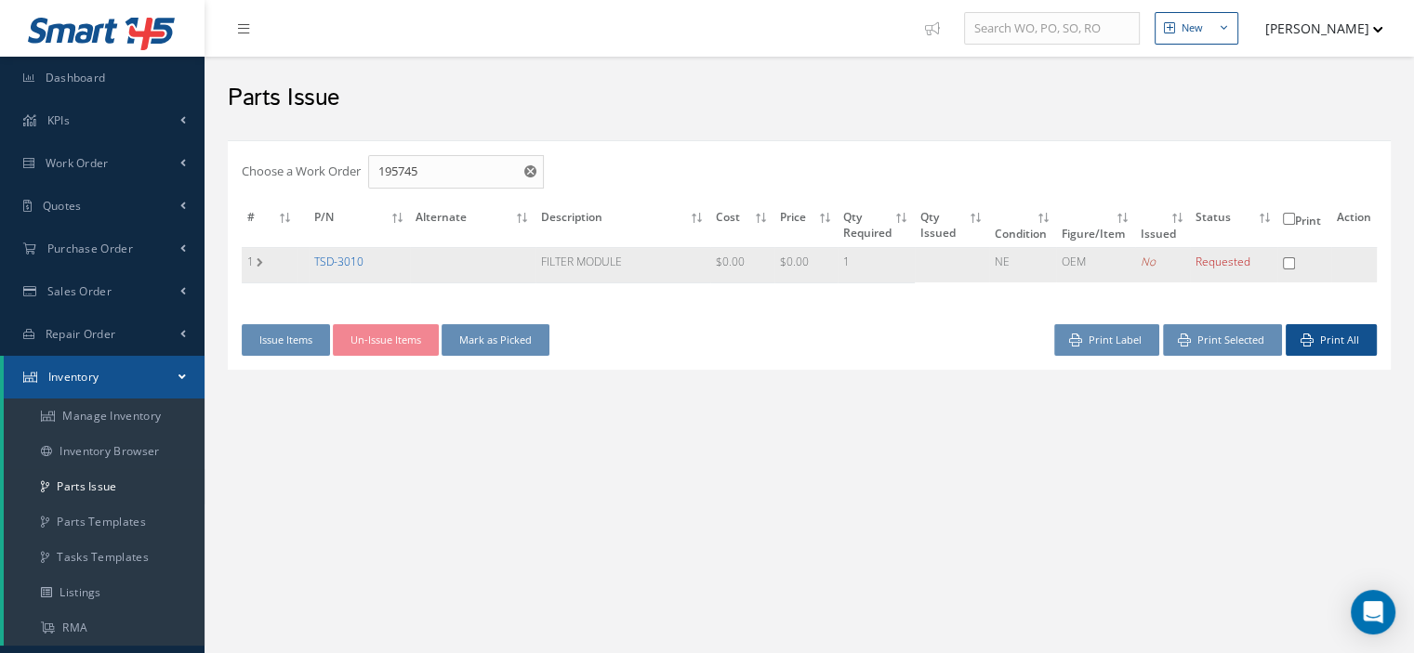
click at [355, 257] on link "TSD-3010" at bounding box center [338, 262] width 49 height 16
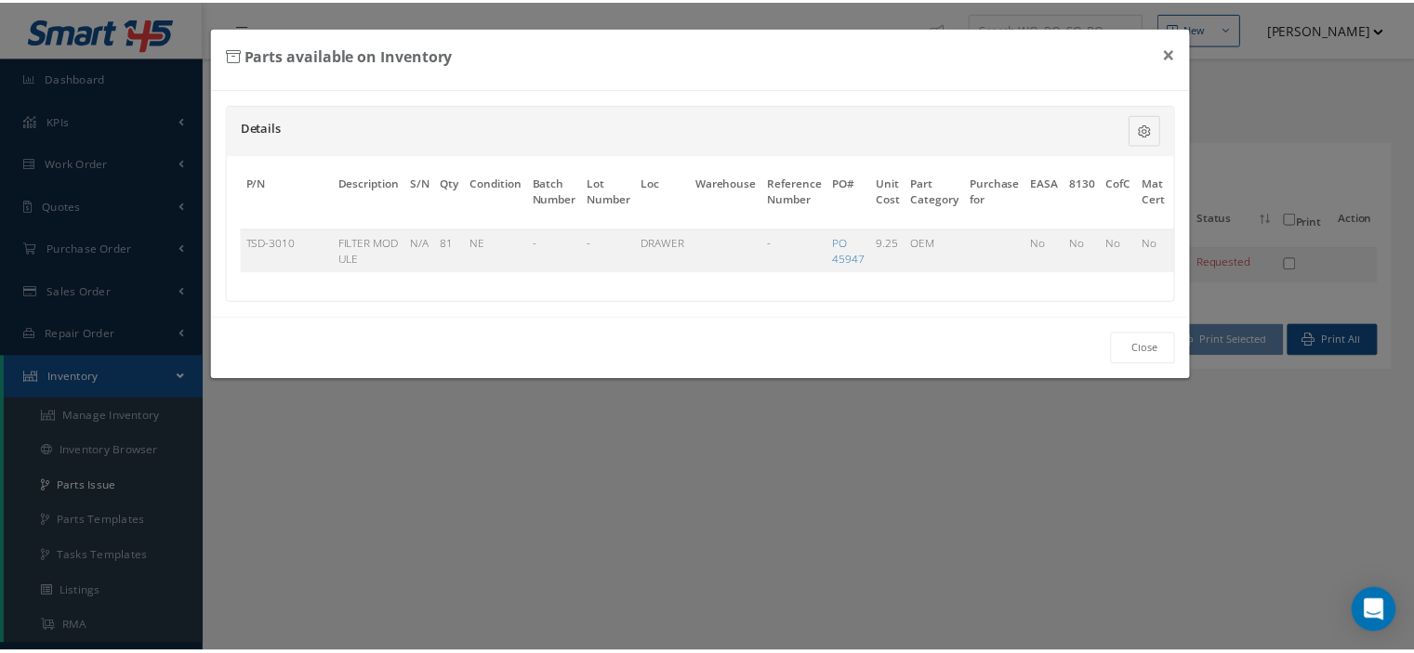
scroll to position [0, 134]
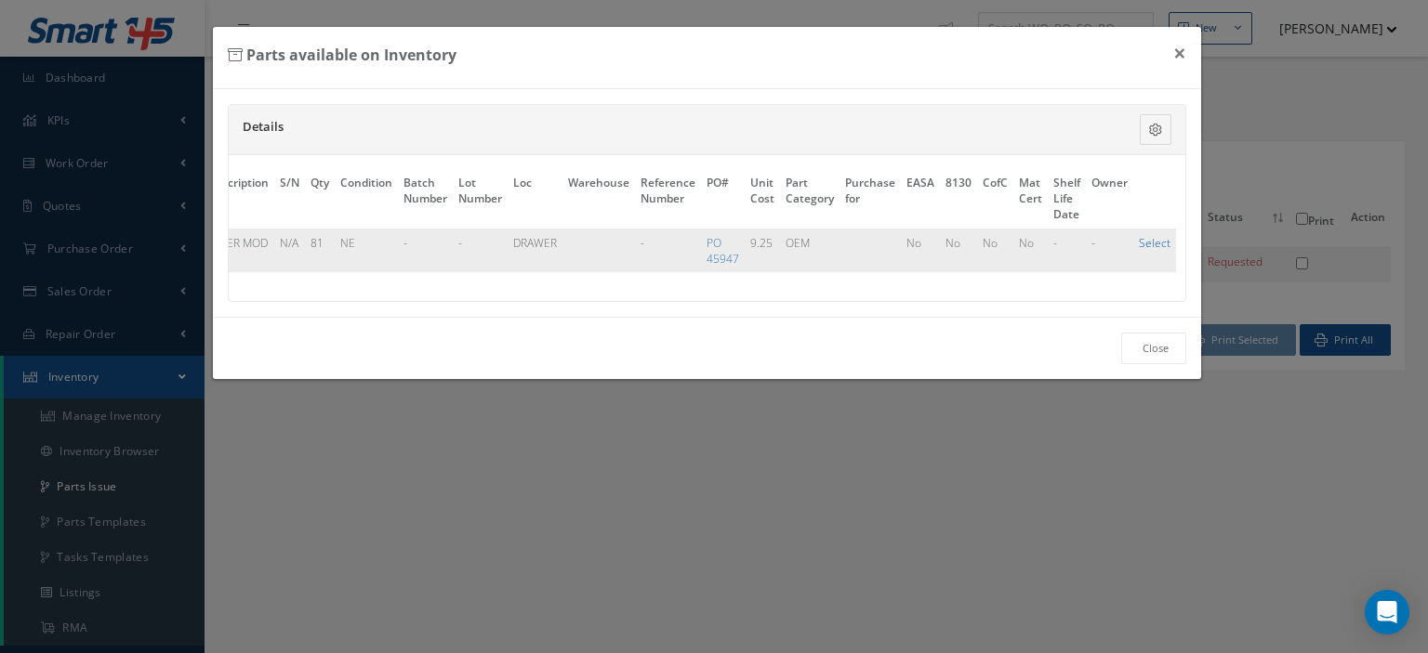
click at [1148, 244] on link "Select" at bounding box center [1155, 243] width 32 height 16
checkbox input "true"
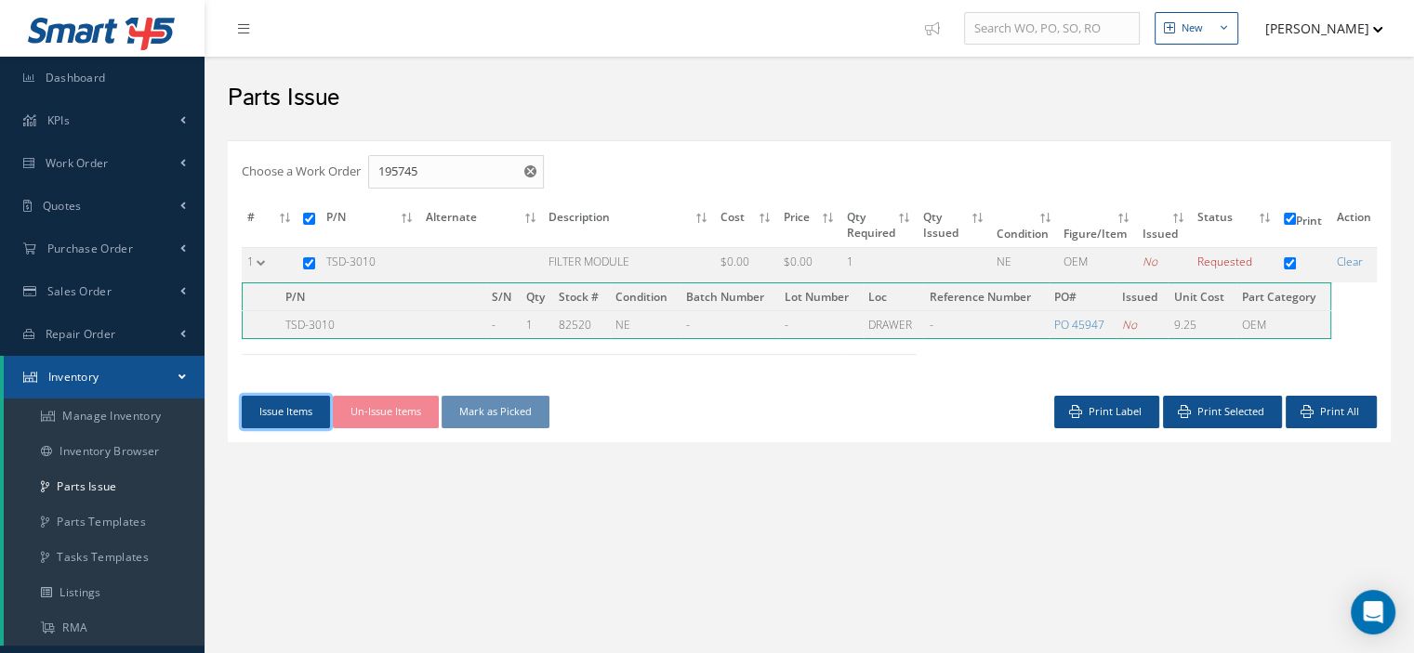
click at [297, 419] on button "Issue Items" at bounding box center [286, 412] width 88 height 33
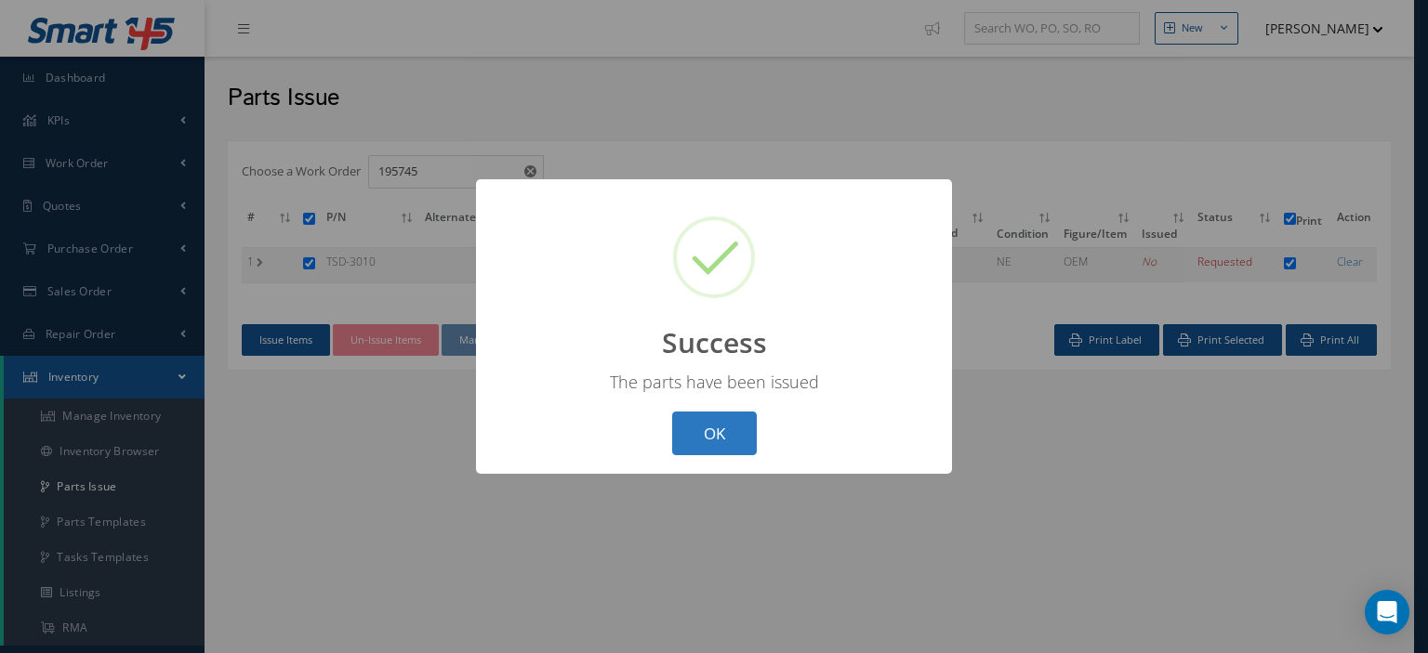
click at [701, 434] on button "OK" at bounding box center [714, 434] width 85 height 44
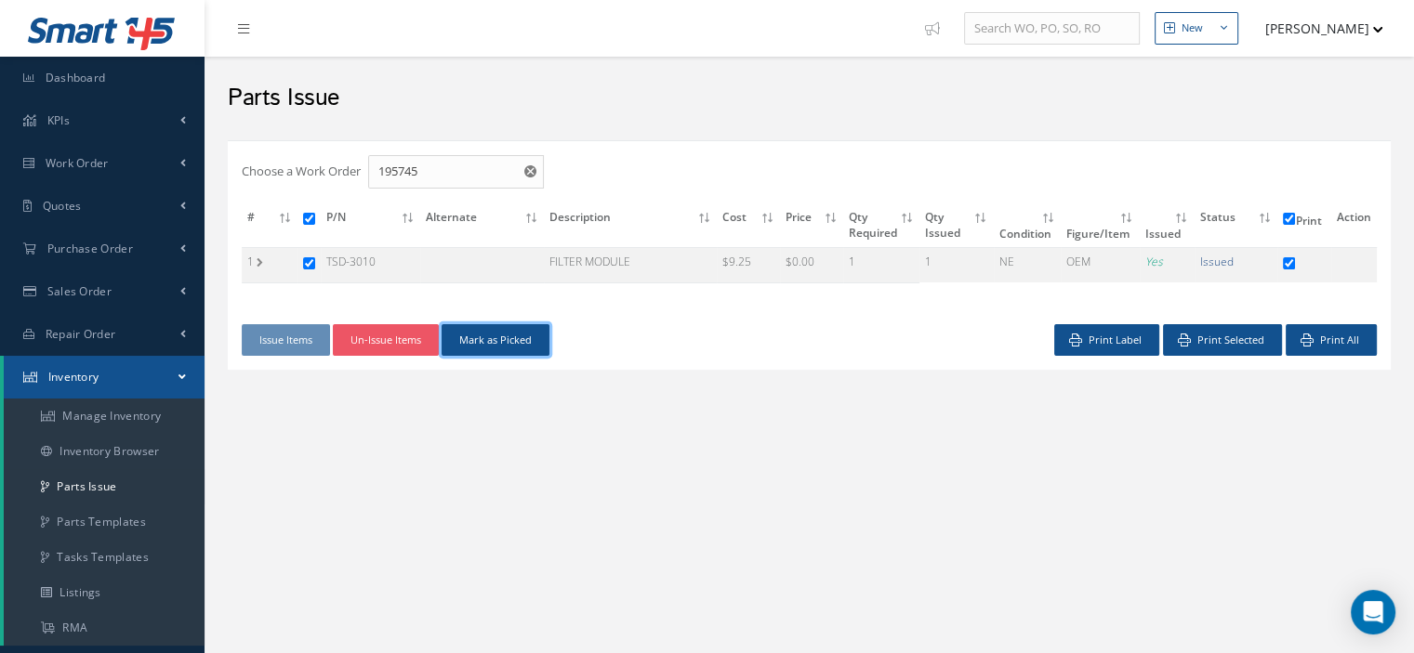
click at [500, 350] on button "Mark as Picked" at bounding box center [495, 340] width 108 height 33
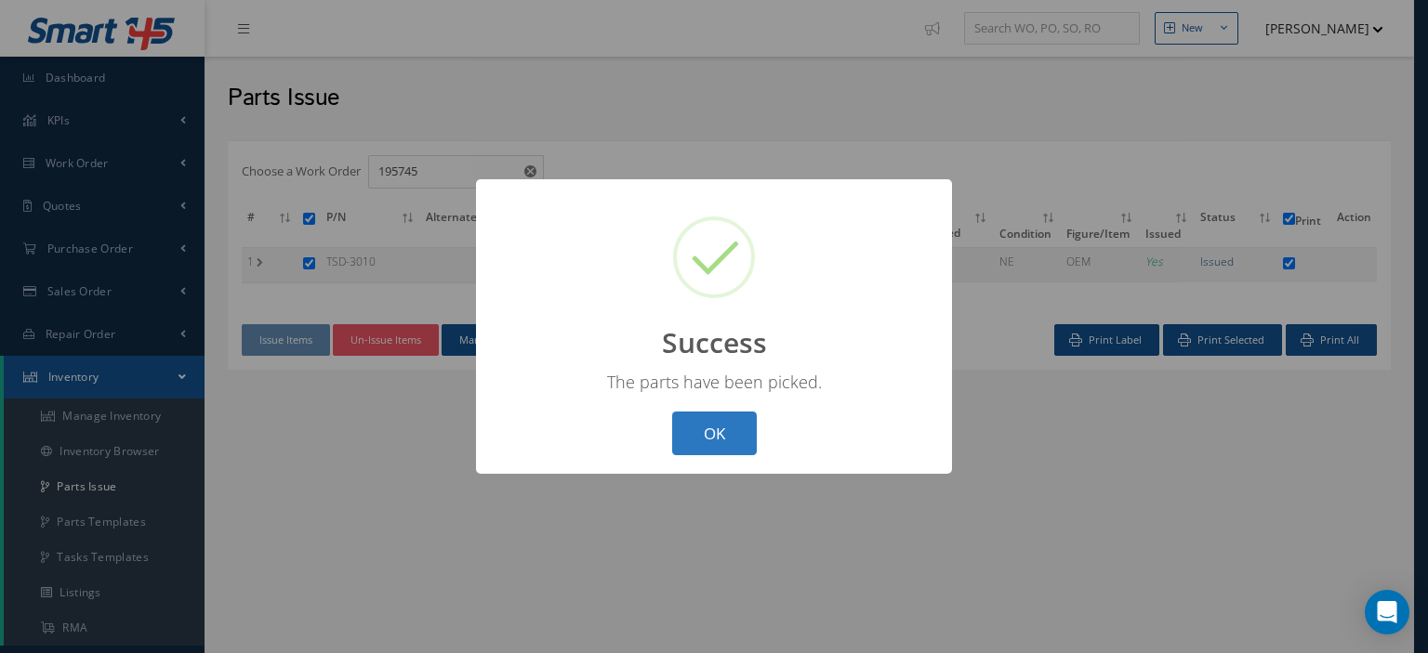
click at [702, 441] on button "OK" at bounding box center [714, 434] width 85 height 44
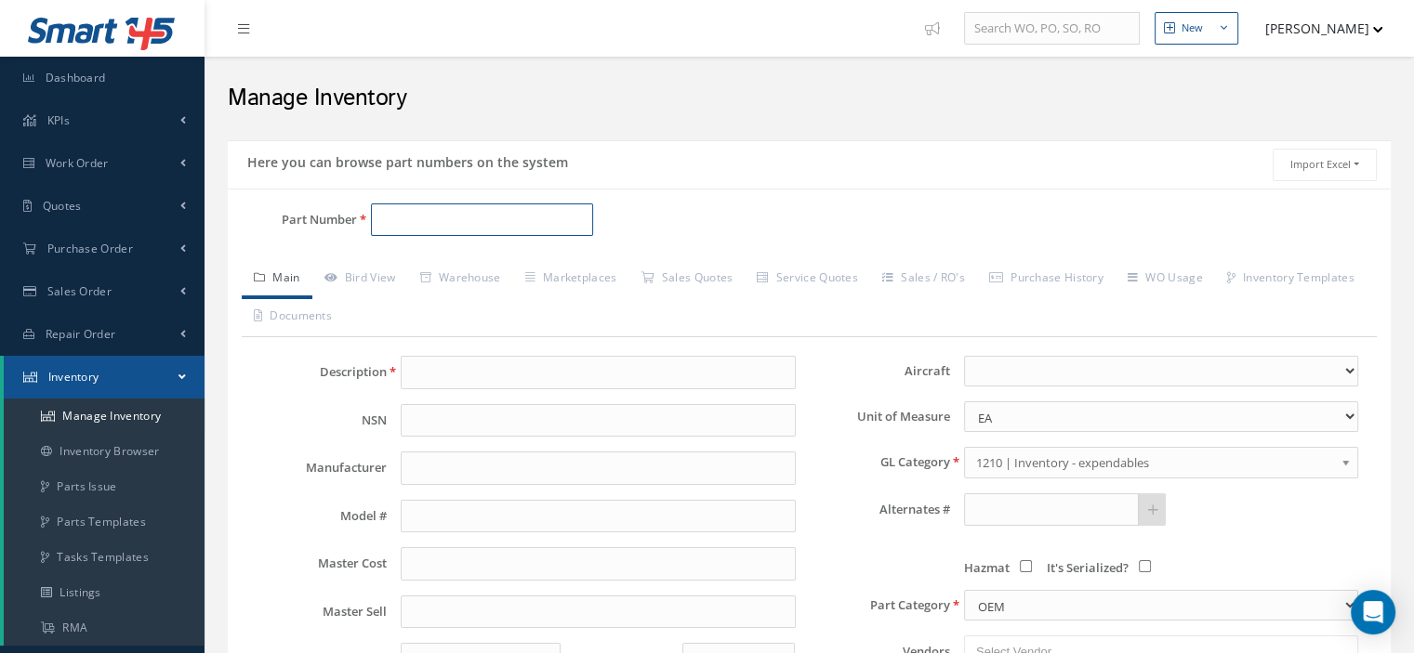
click at [447, 211] on input "Part Number" at bounding box center [482, 220] width 222 height 33
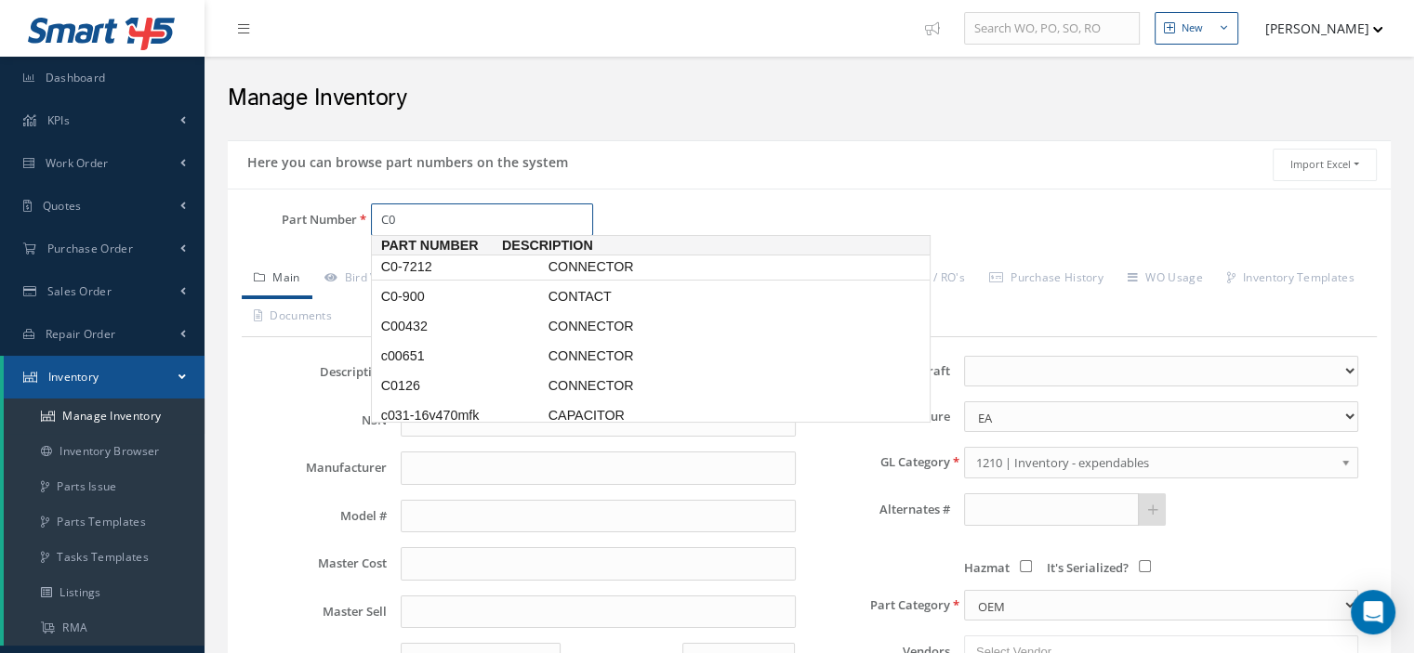
click at [453, 257] on span "C0-7212" at bounding box center [460, 267] width 167 height 20
type input "C0-7212"
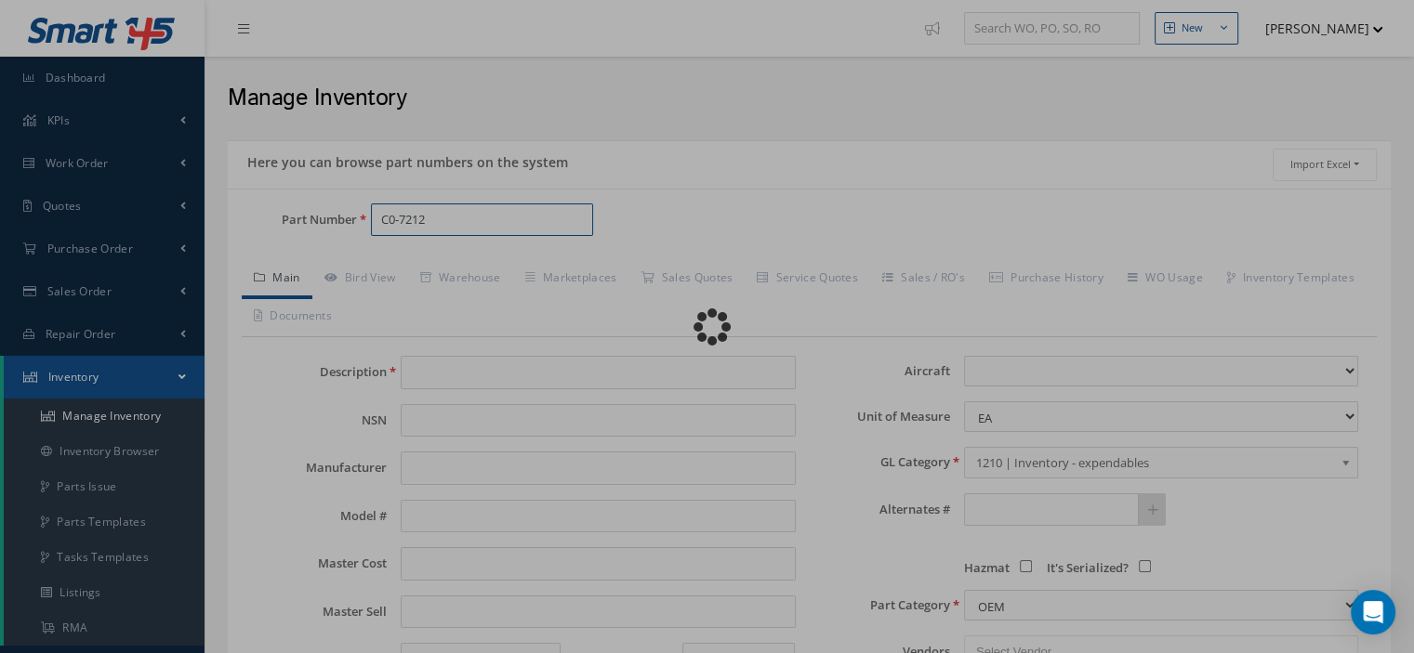
type input "CONNECTOR"
type input "HONEYWELL"
type input "0.00"
select select
type textarea "FOR P/N 31-8788-1"
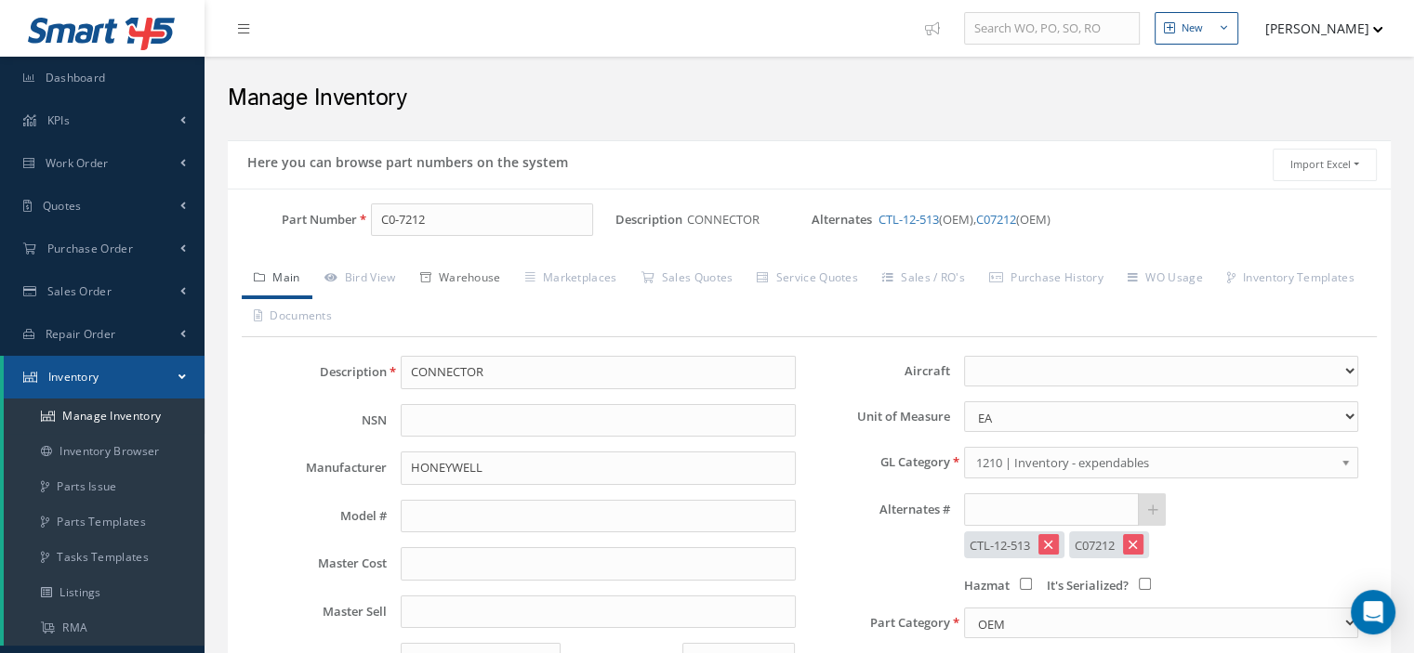
click at [491, 274] on link "Warehouse" at bounding box center [460, 279] width 105 height 39
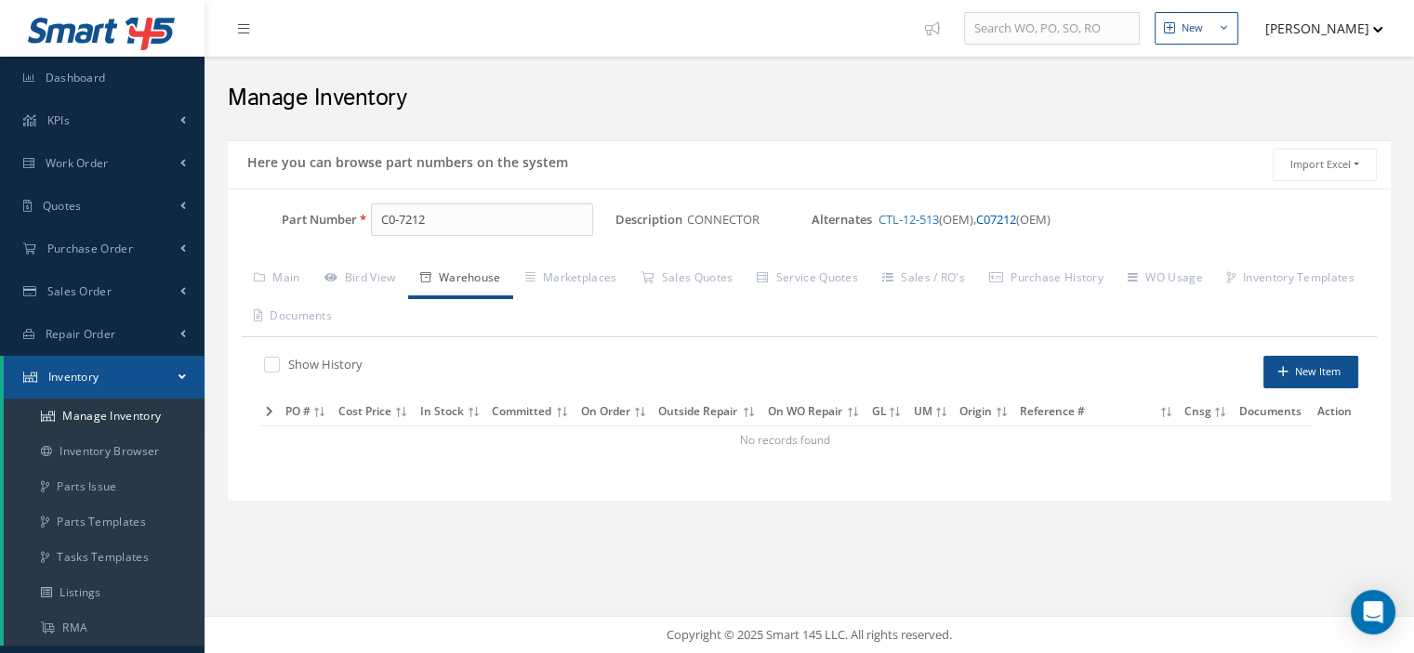
click at [1016, 217] on link "C07212" at bounding box center [996, 219] width 40 height 17
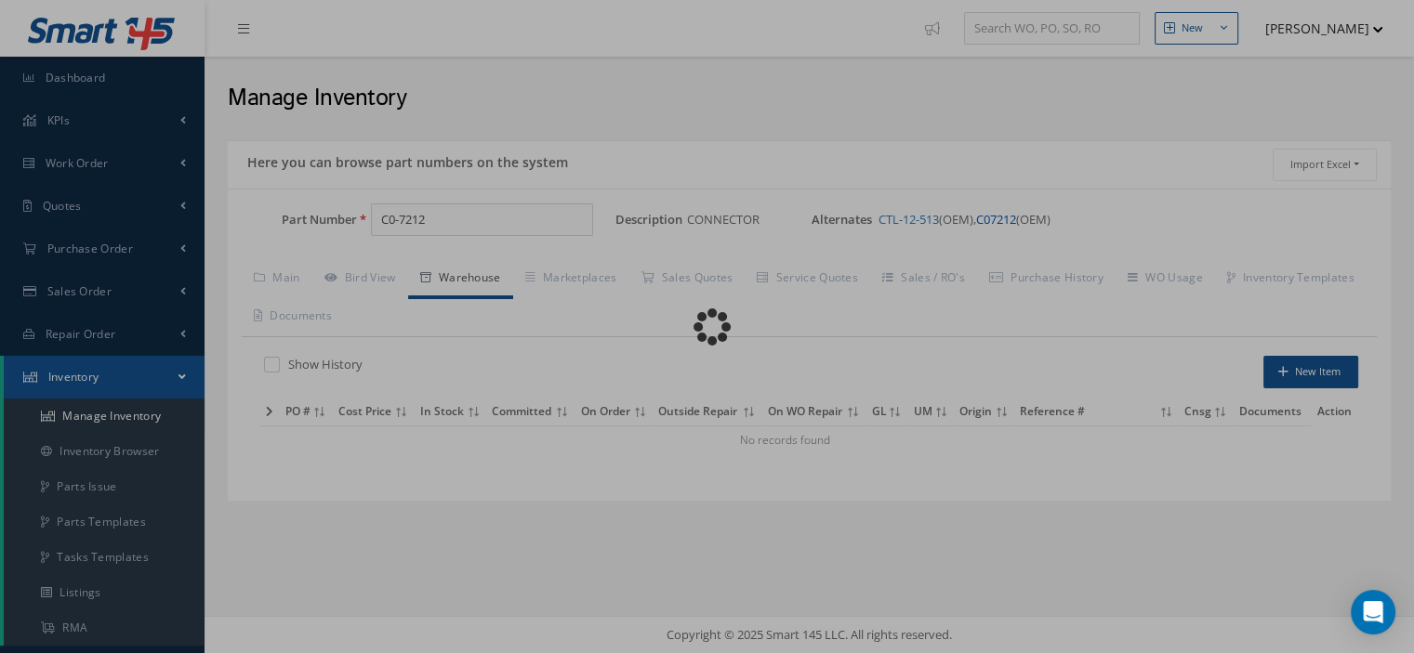
type input "C07212"
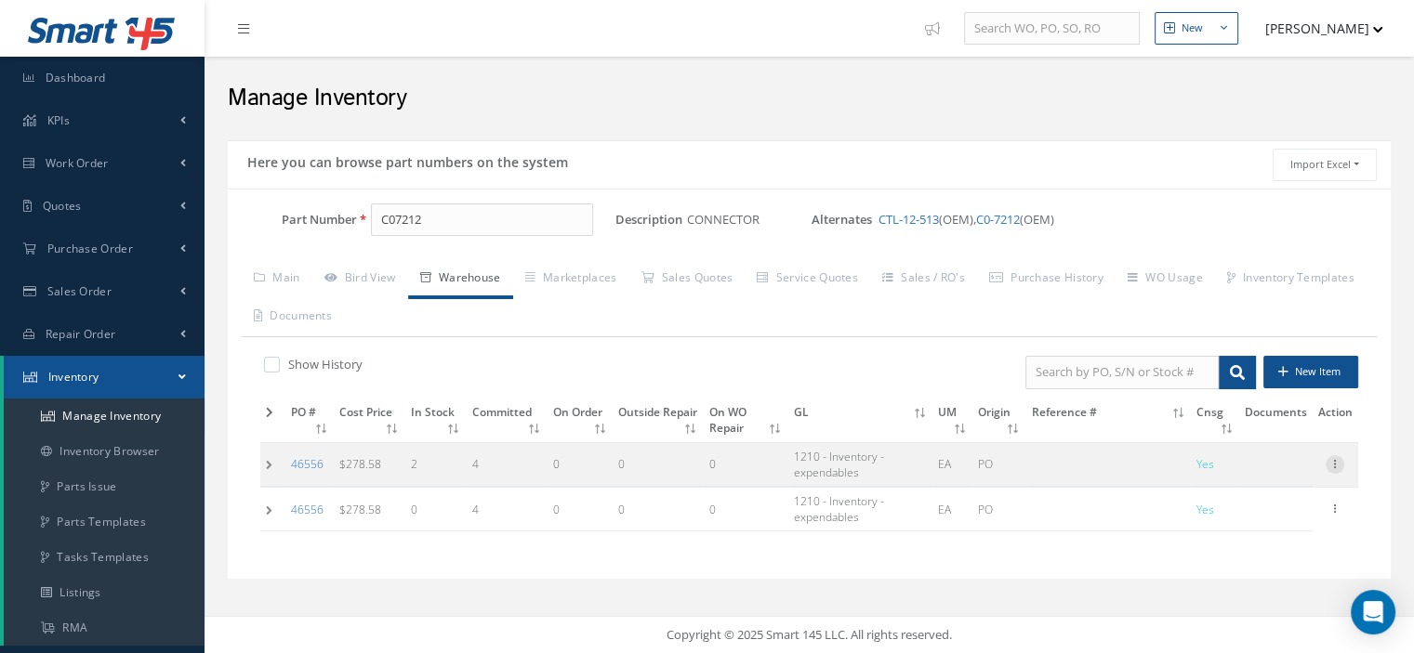
click at [1329, 463] on icon at bounding box center [1334, 462] width 19 height 15
click at [1247, 465] on link "Edit" at bounding box center [1249, 477] width 147 height 24
type input "278.58"
type input "09/15/2025"
checkbox input "true"
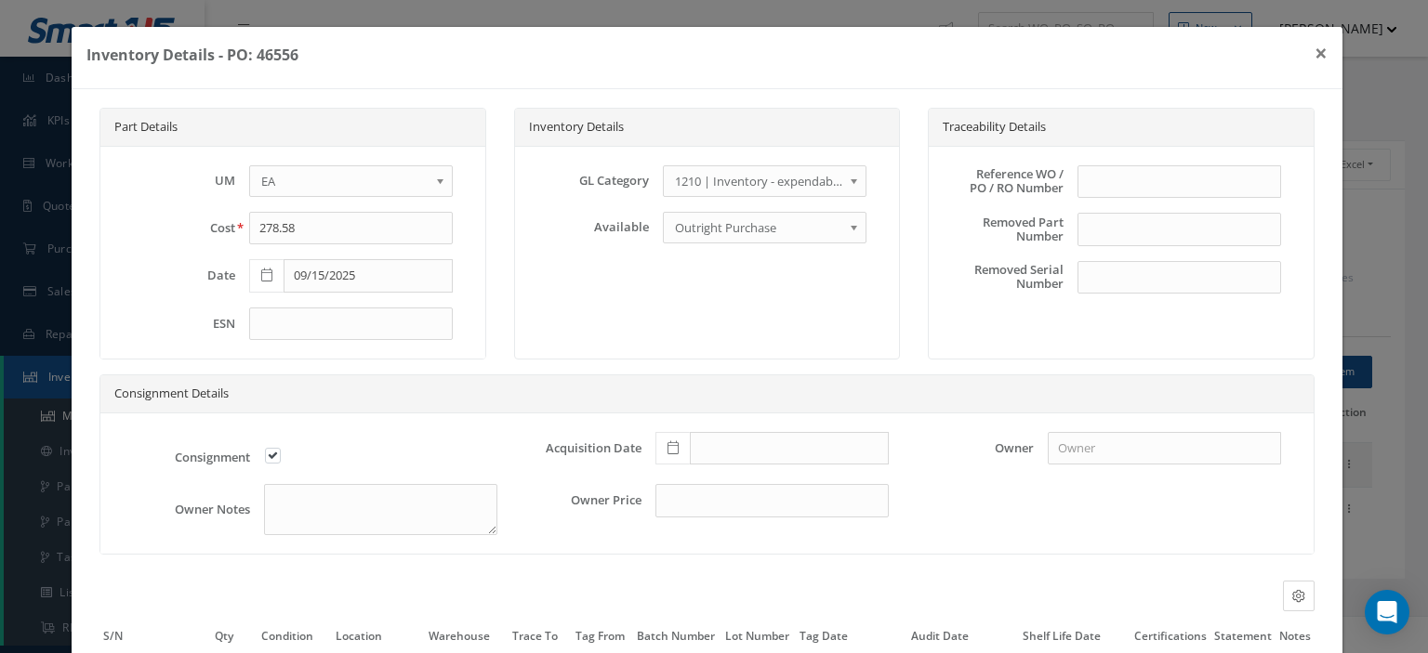
scroll to position [175, 0]
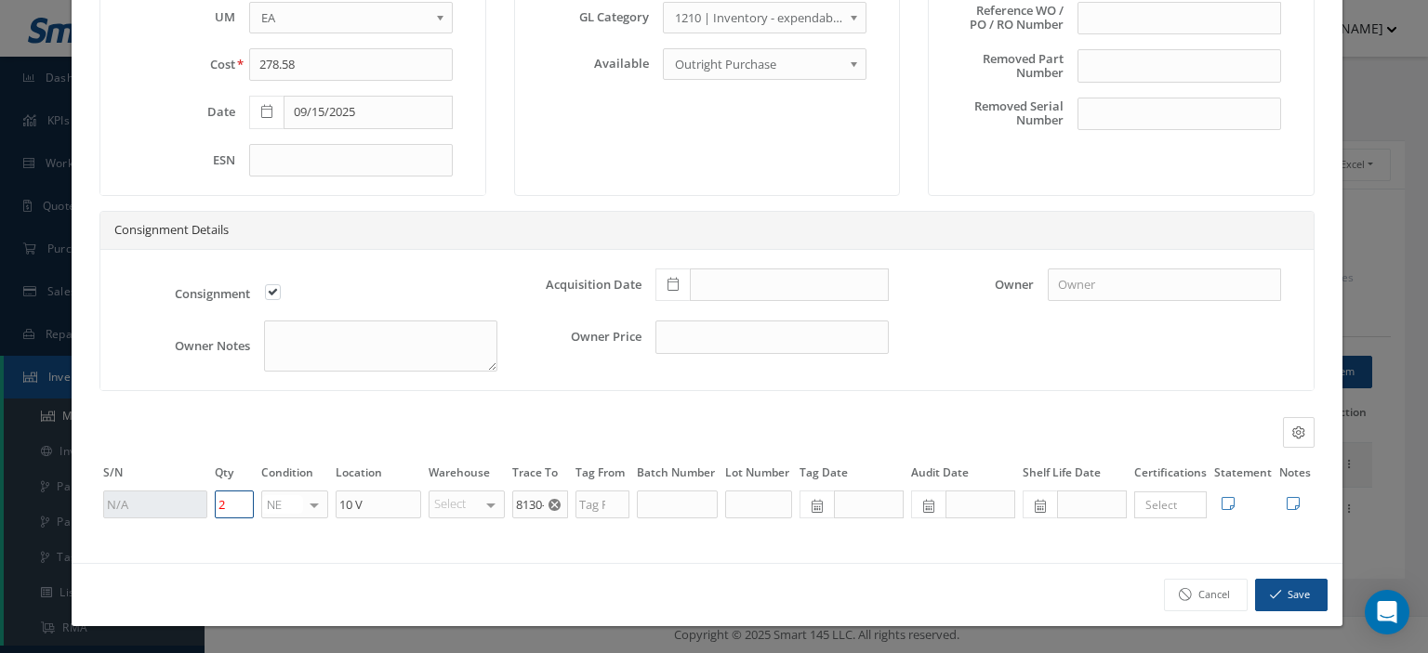
click at [217, 505] on input "2" at bounding box center [234, 505] width 39 height 28
type input "6"
click at [1310, 600] on button "Save" at bounding box center [1291, 595] width 72 height 33
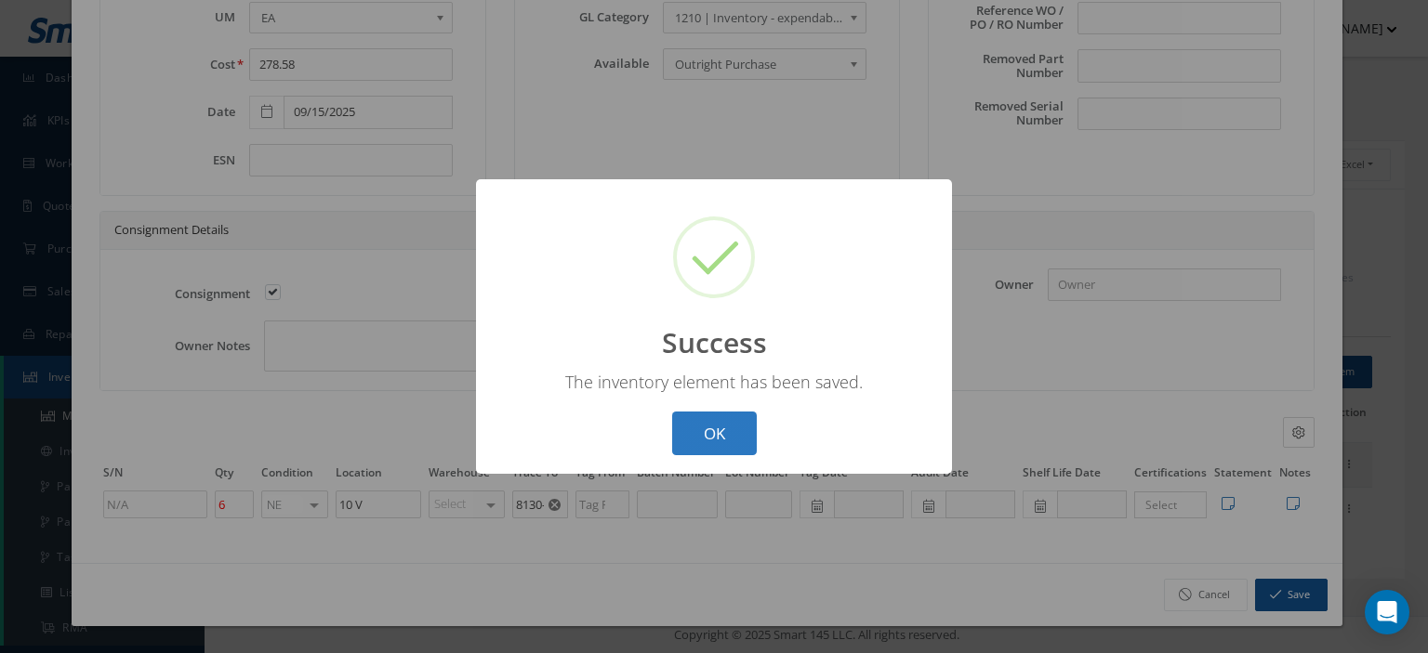
click at [723, 440] on button "OK" at bounding box center [714, 434] width 85 height 44
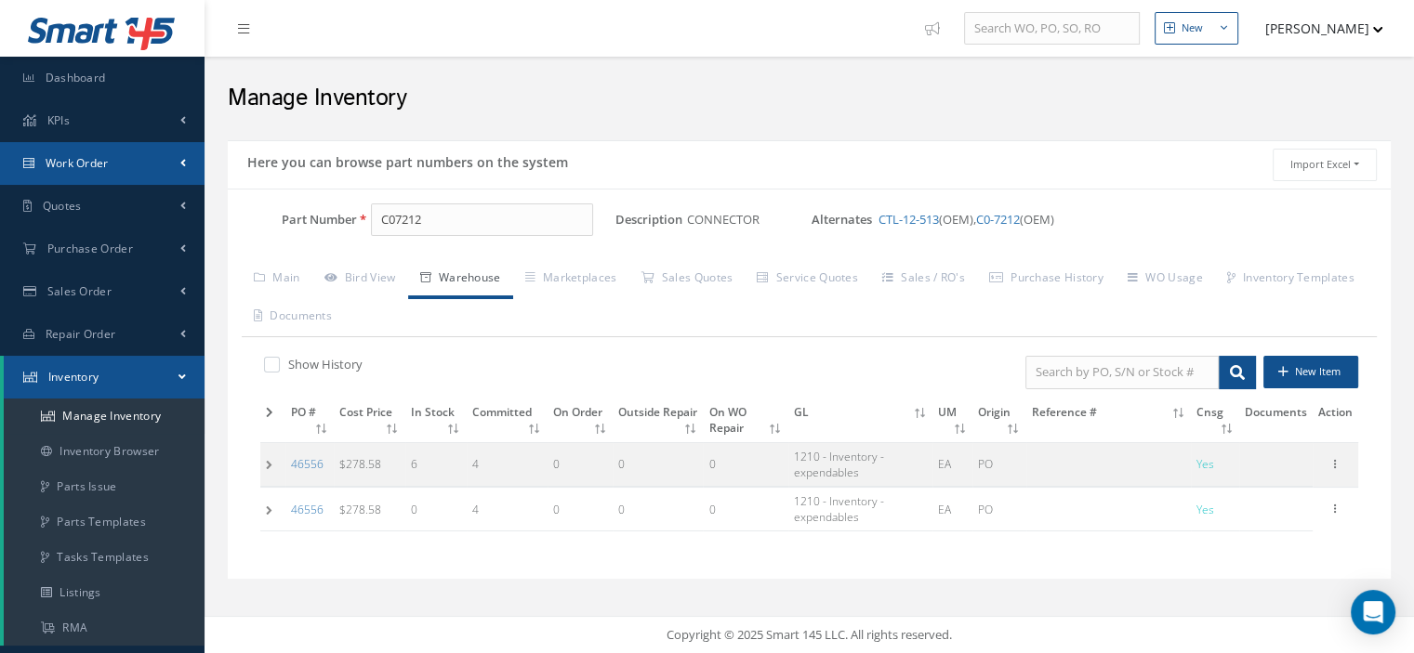
click at [87, 154] on link "Work Order" at bounding box center [102, 163] width 204 height 43
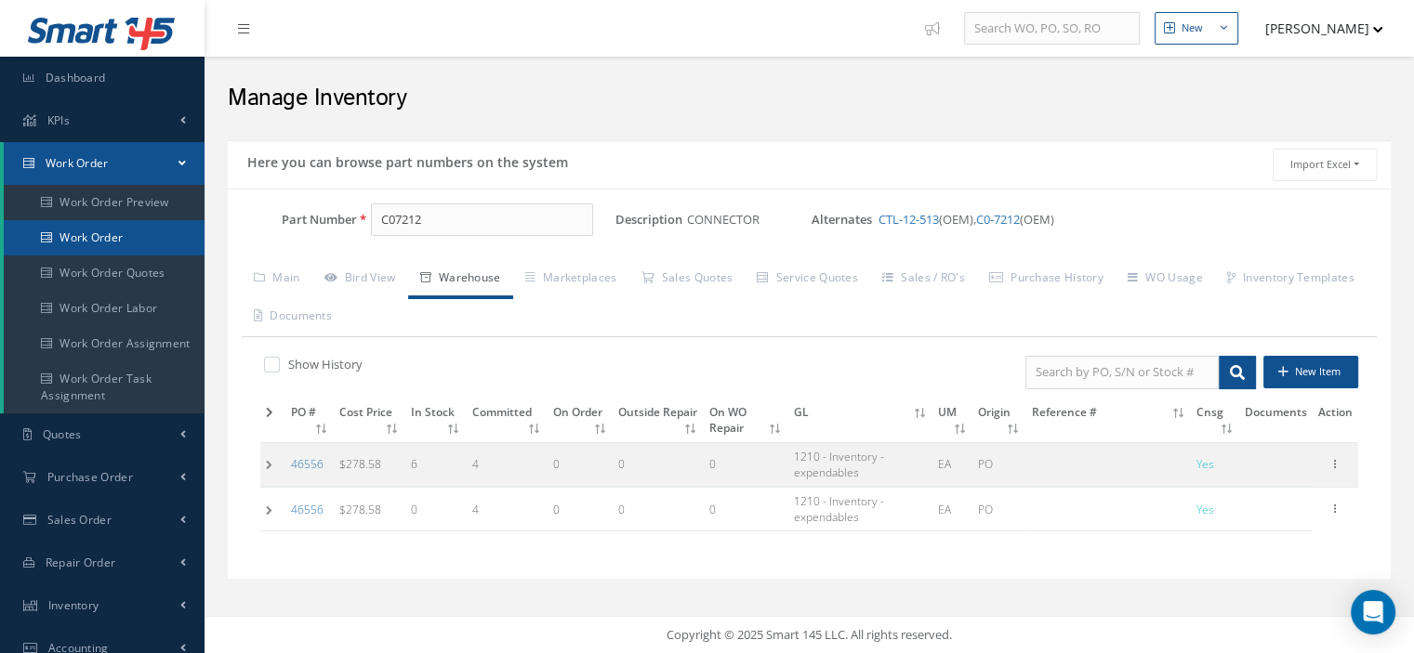
click at [117, 235] on link "Work Order" at bounding box center [104, 237] width 201 height 35
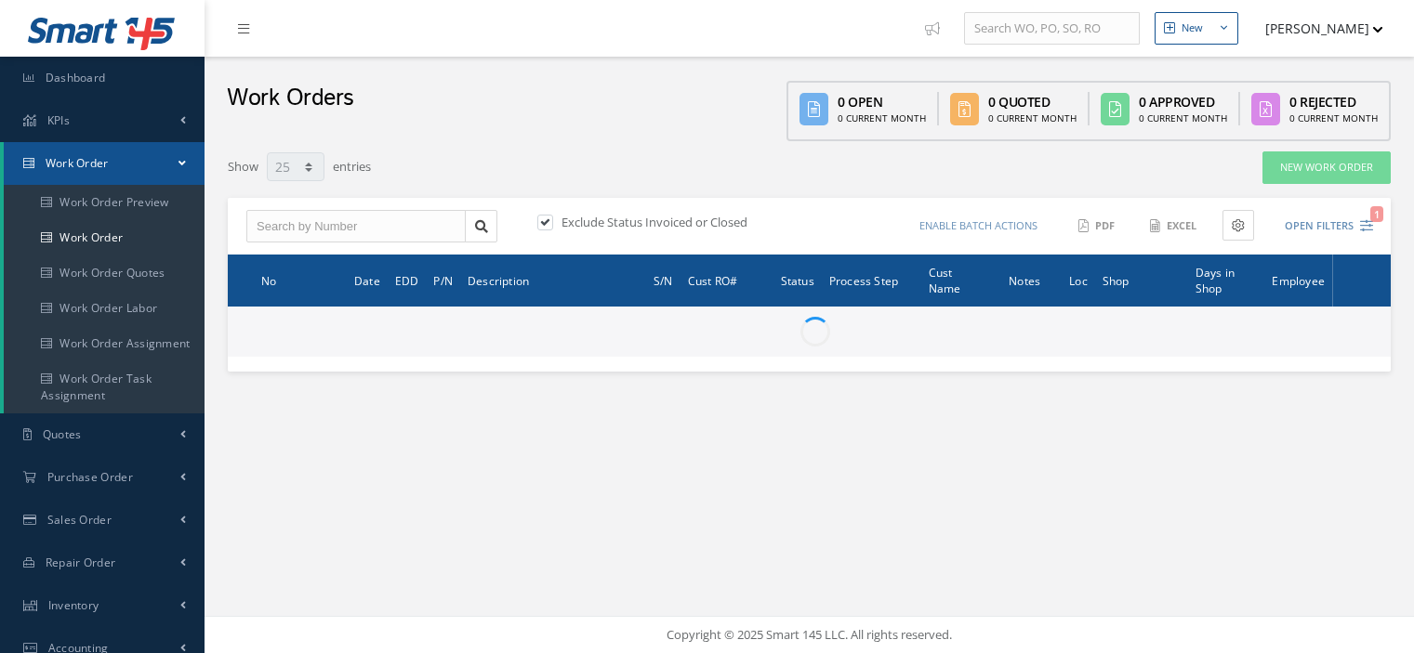
select select "25"
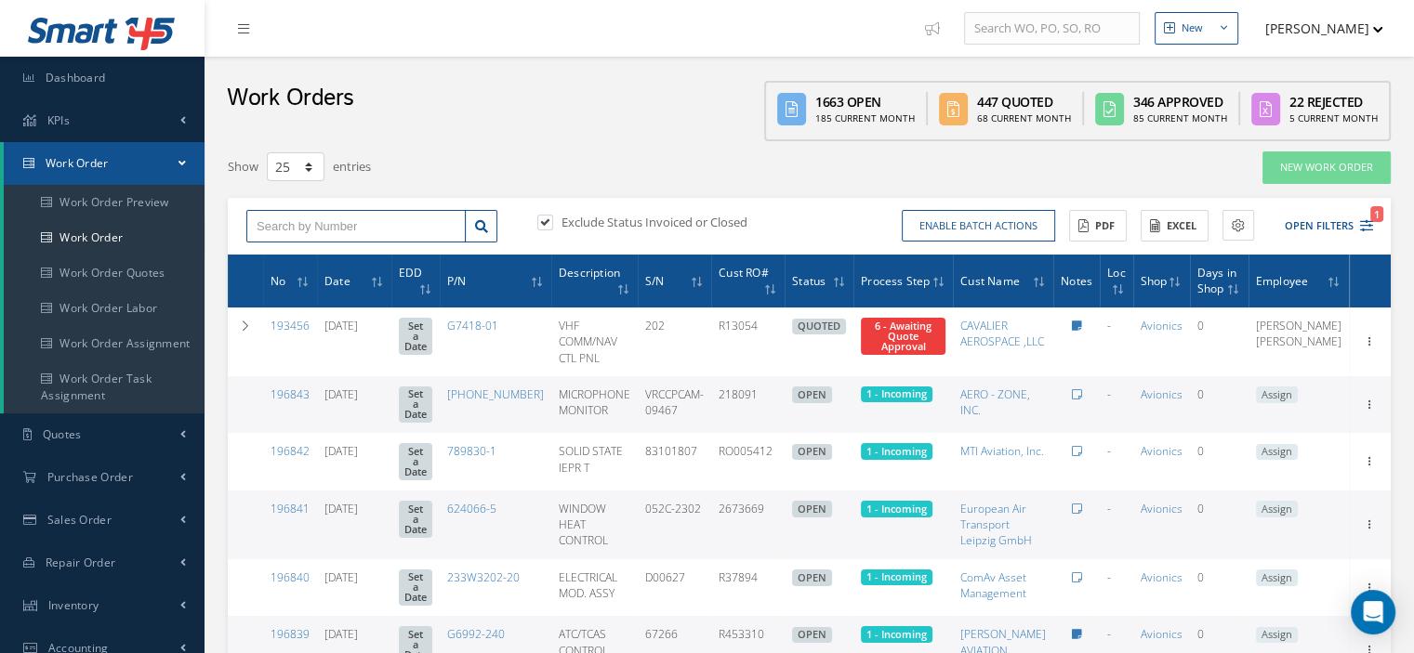
click at [292, 227] on input "text" at bounding box center [355, 226] width 219 height 33
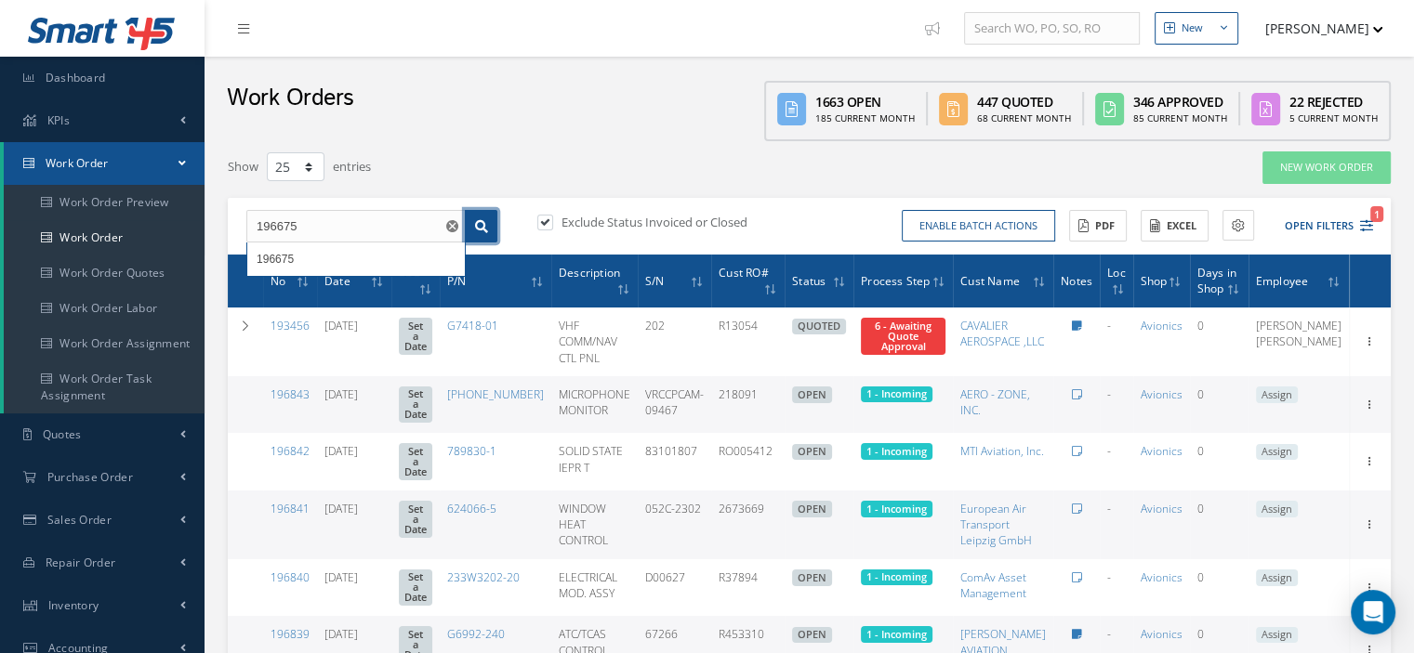
click at [473, 221] on link at bounding box center [481, 226] width 33 height 33
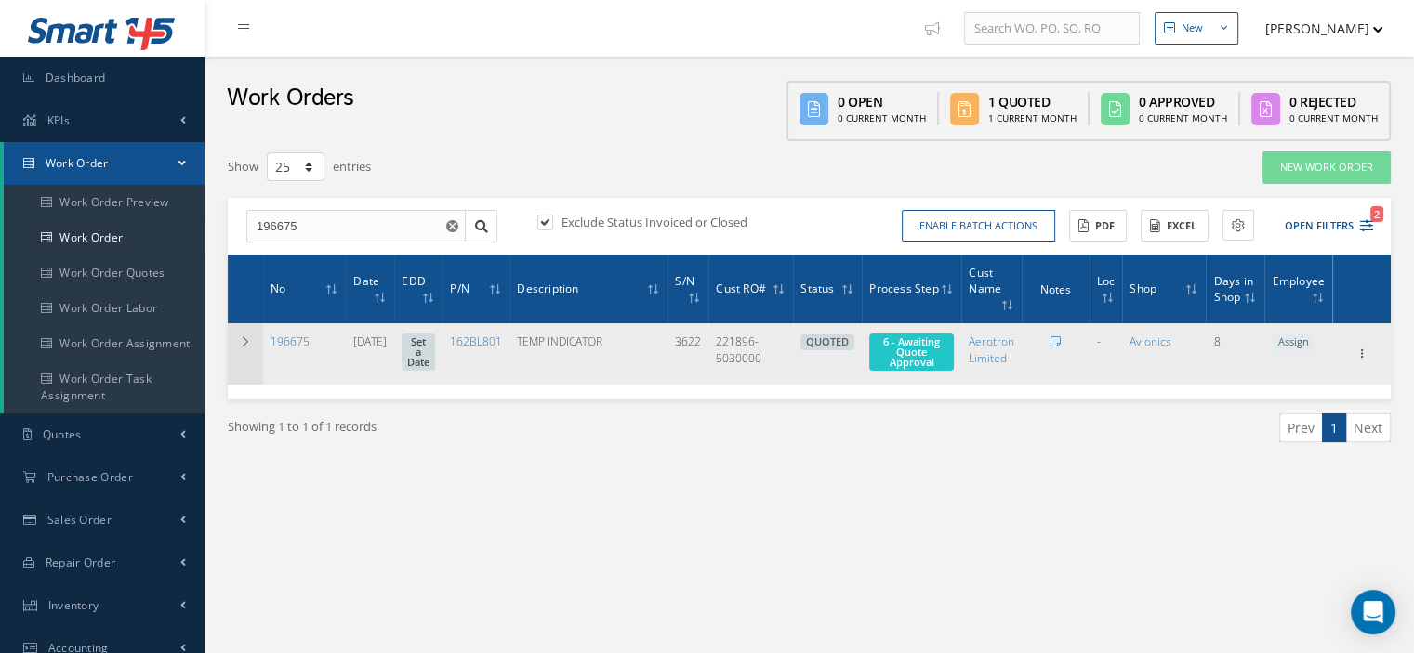
click at [237, 349] on td at bounding box center [245, 353] width 35 height 61
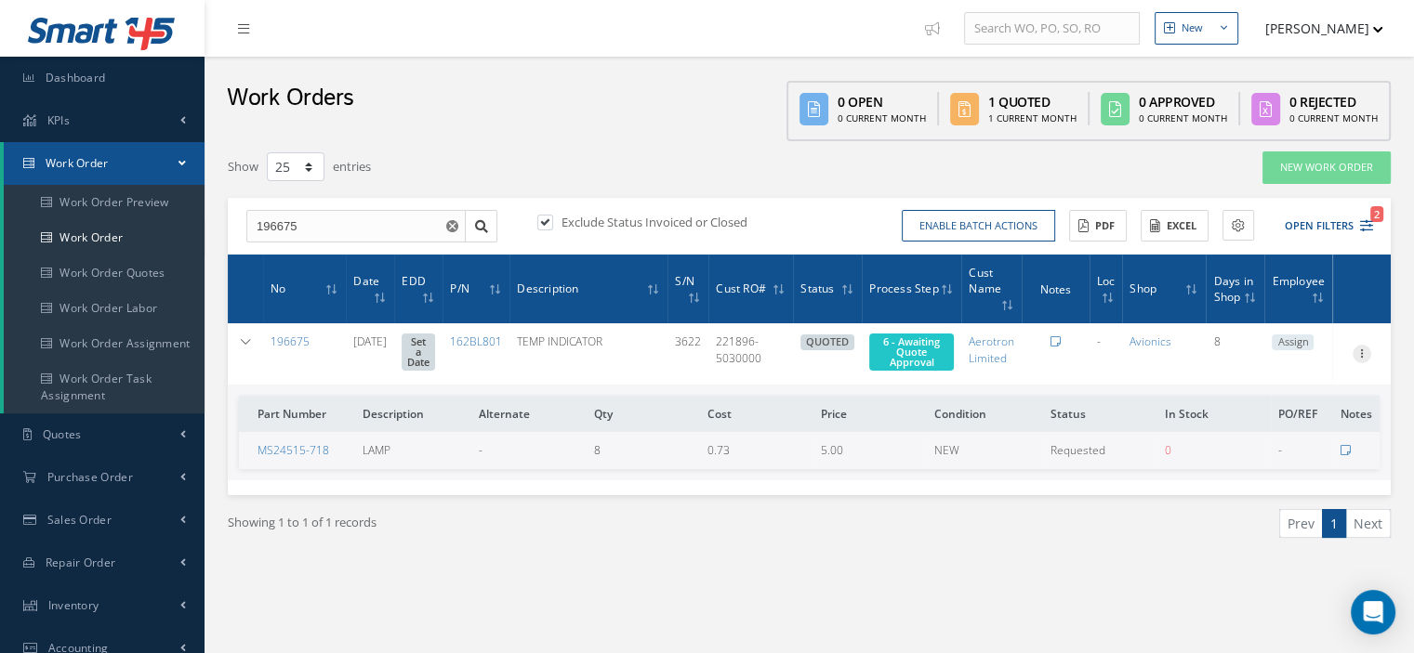
click at [1357, 350] on icon at bounding box center [1361, 352] width 19 height 15
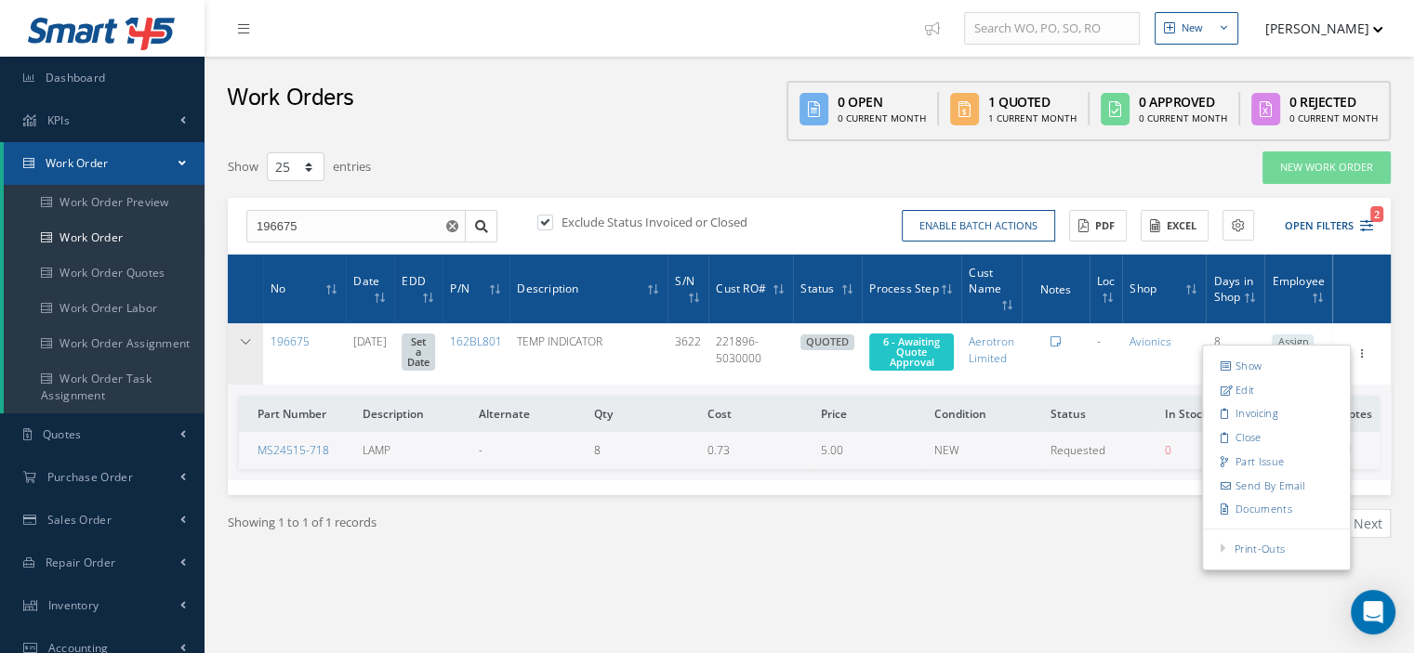
click at [243, 341] on icon at bounding box center [245, 341] width 13 height 11
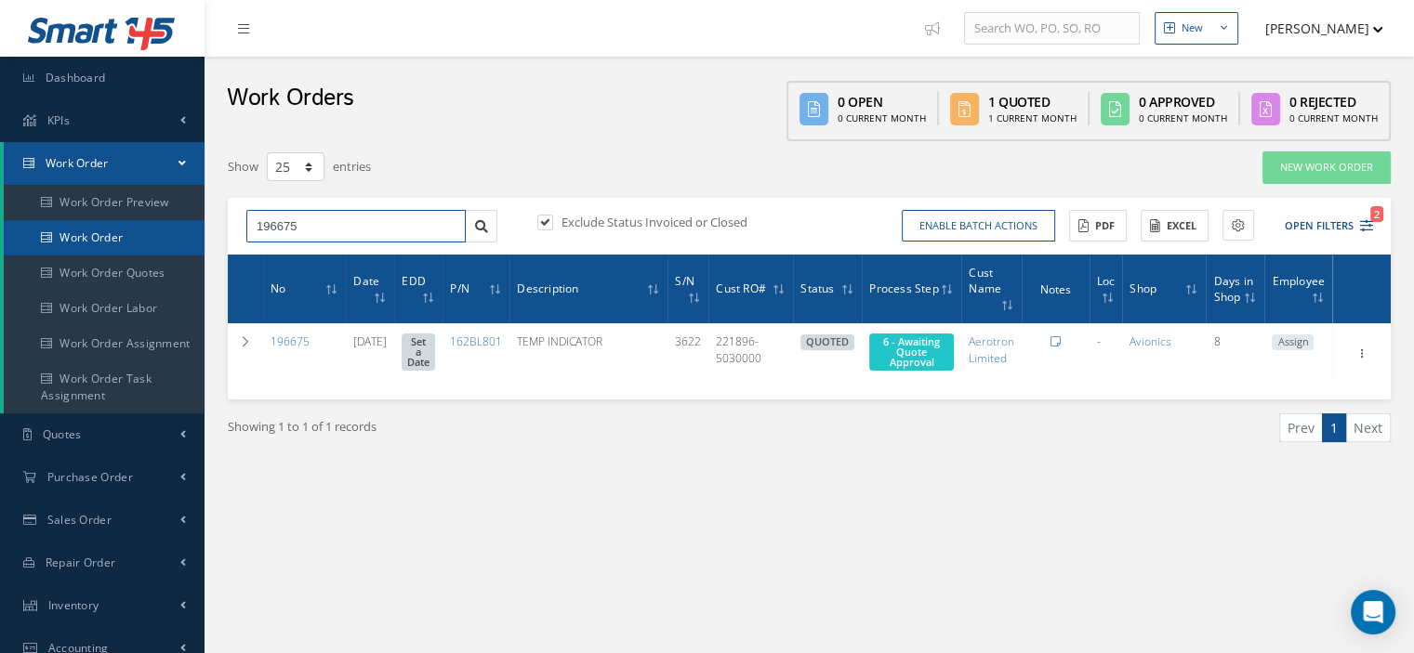
click at [160, 222] on div "Smart 145 Dashboard KPIs Work Order Work Order Work Order Preview Work Order Wo…" at bounding box center [707, 484] width 1414 height 969
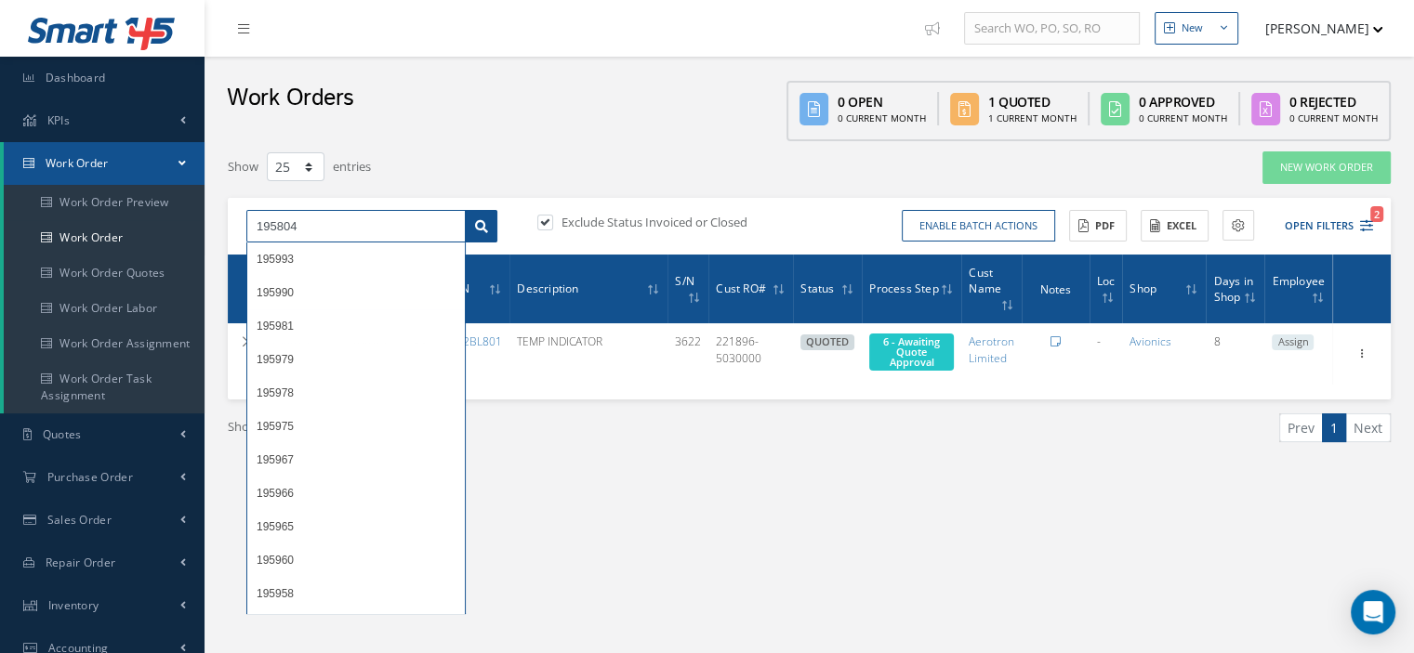
type input "195804"
click at [477, 227] on icon at bounding box center [481, 226] width 13 height 13
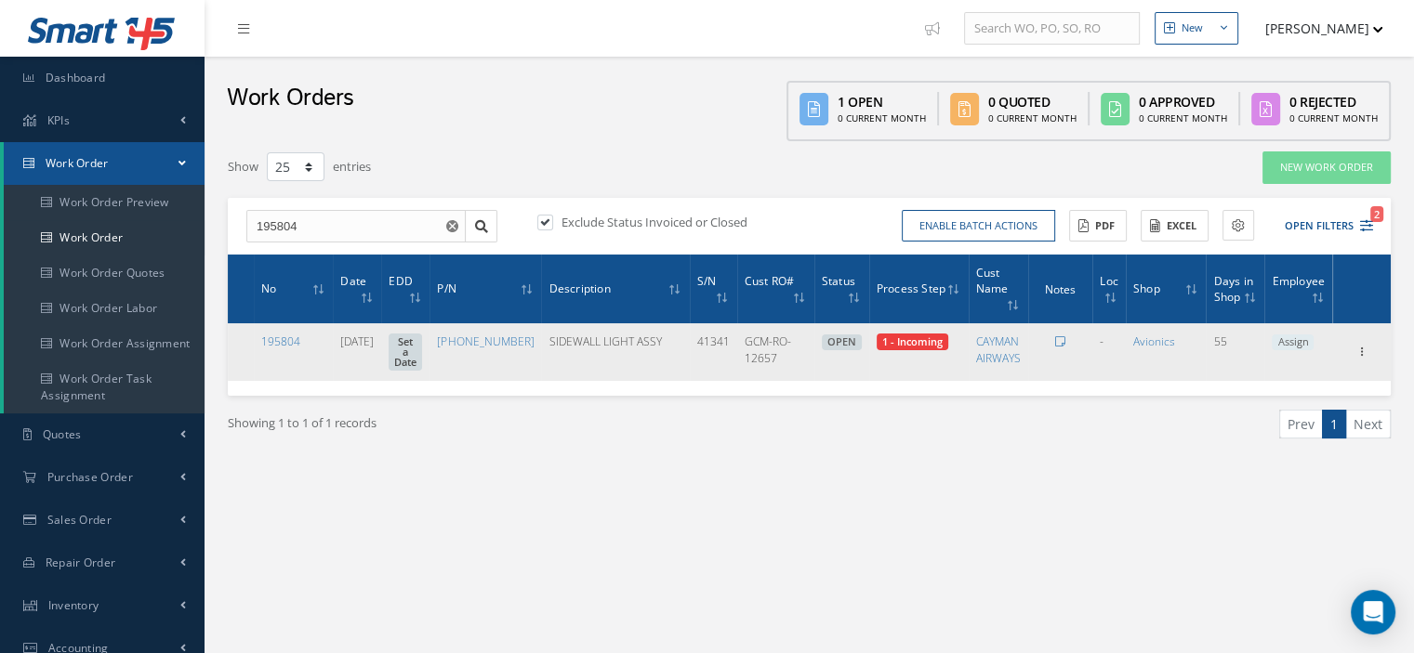
click at [1308, 342] on span "Assign" at bounding box center [1293, 343] width 42 height 17
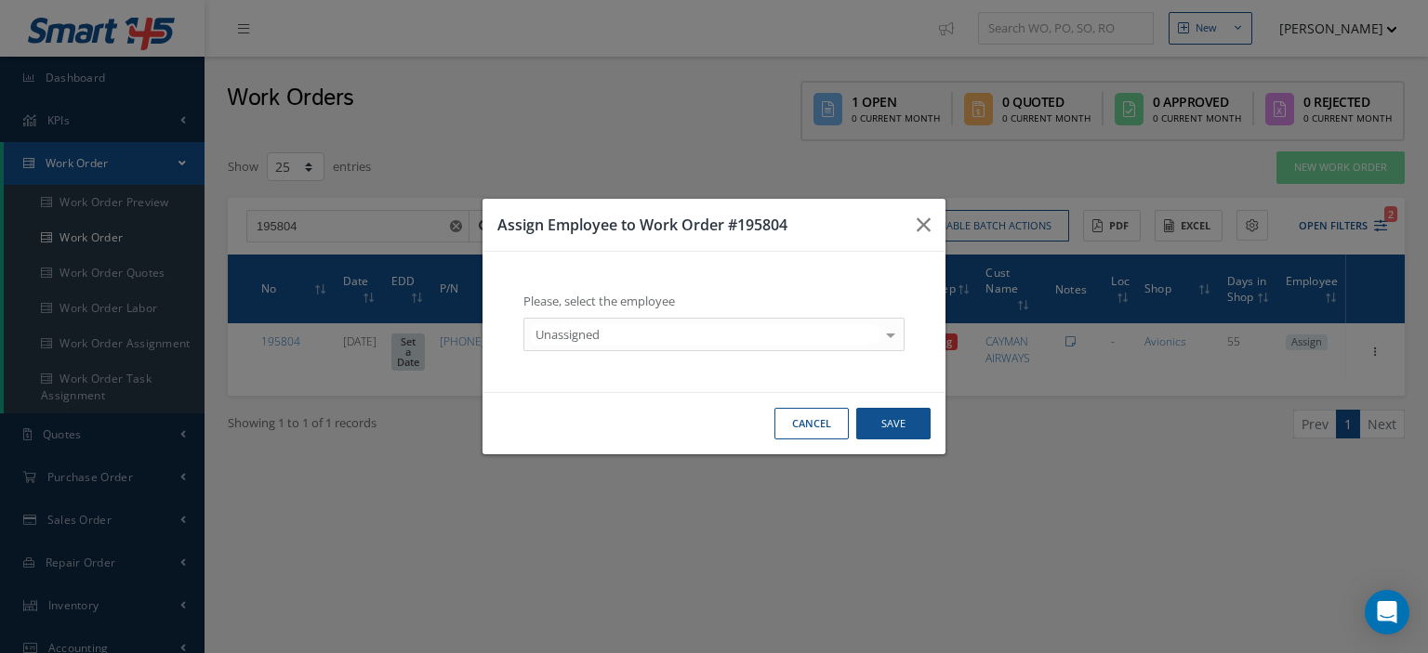
click at [892, 336] on div at bounding box center [890, 334] width 26 height 31
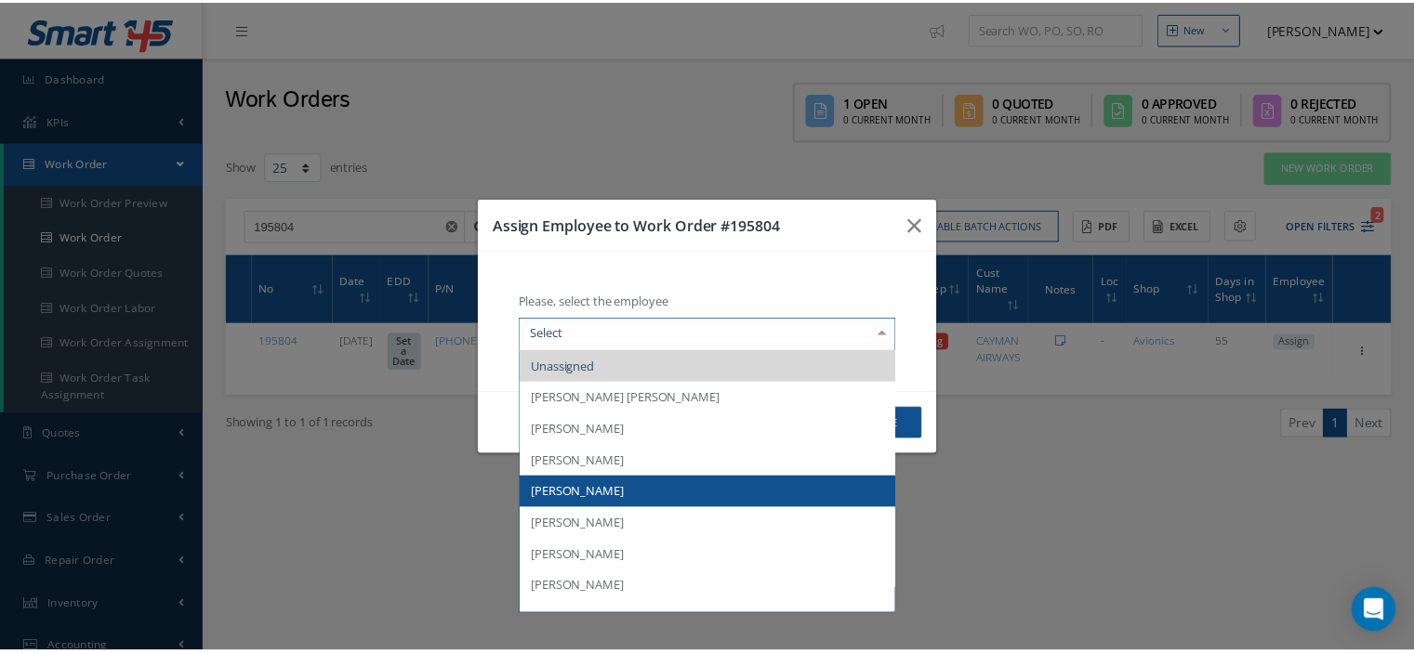
scroll to position [93, 0]
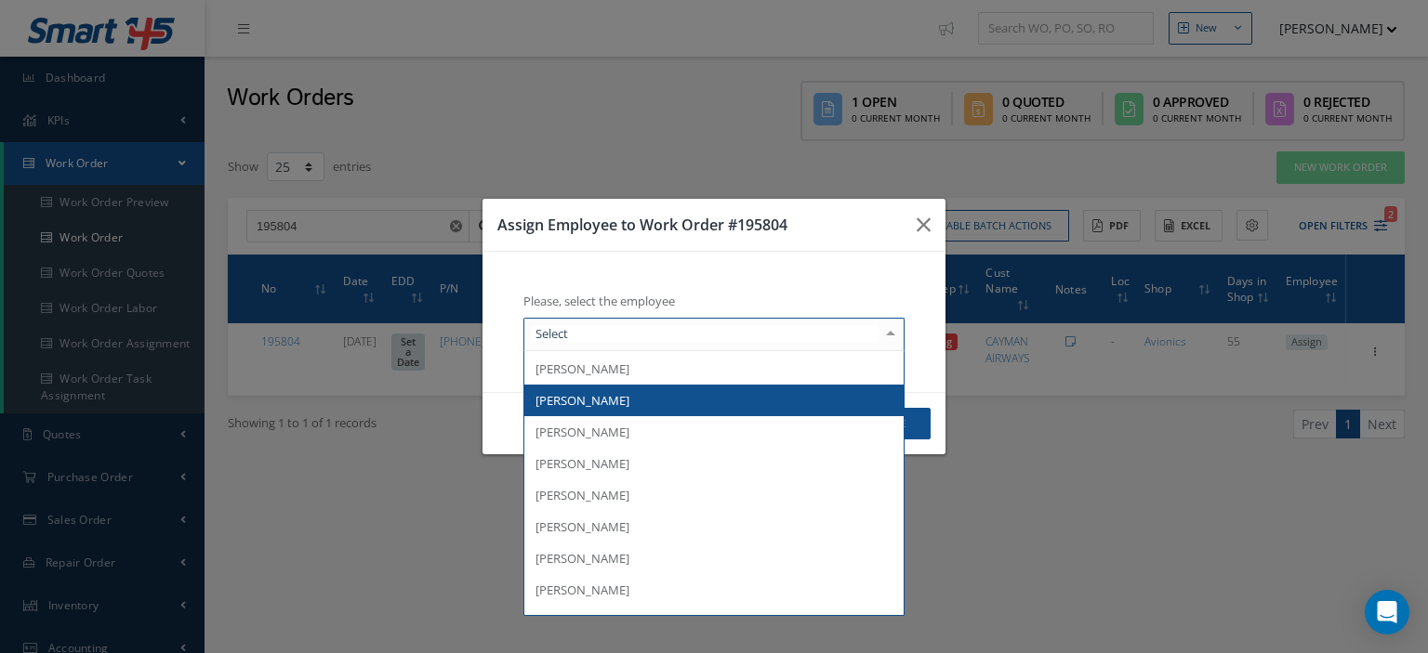
click at [639, 412] on span "[PERSON_NAME]" at bounding box center [713, 401] width 379 height 32
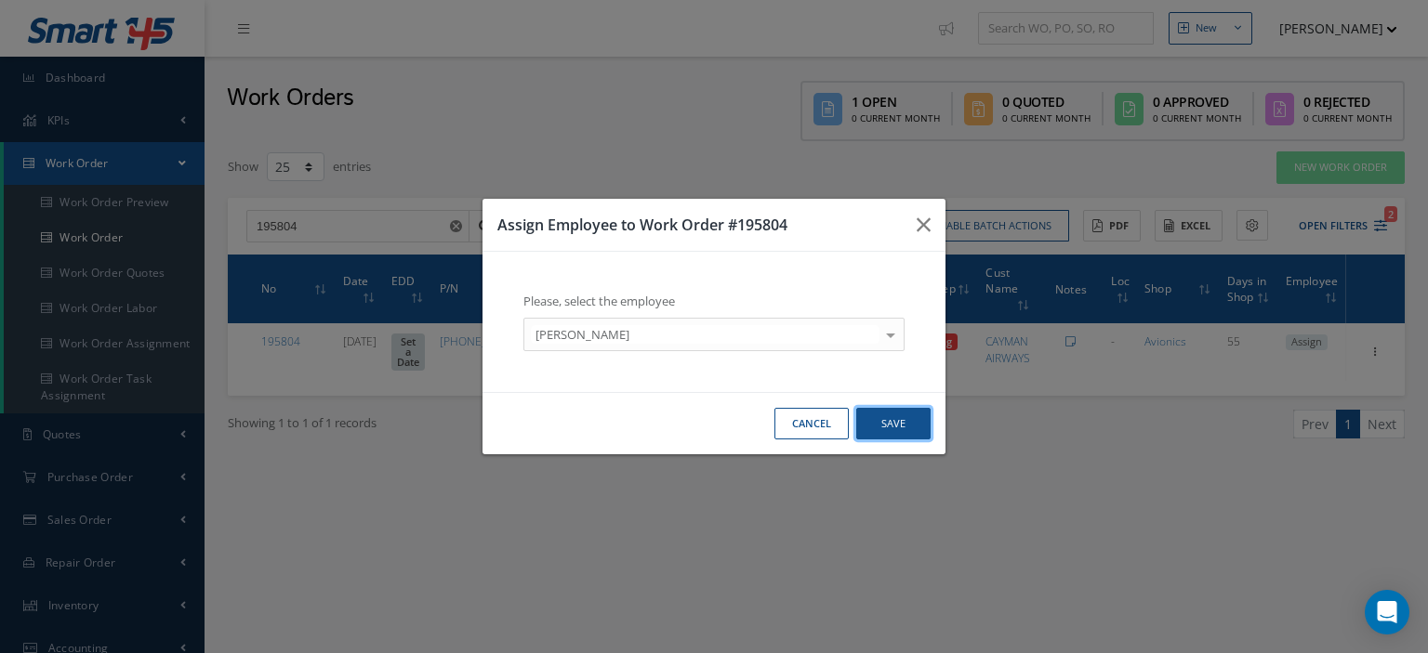
click at [883, 430] on button "Save" at bounding box center [893, 424] width 74 height 33
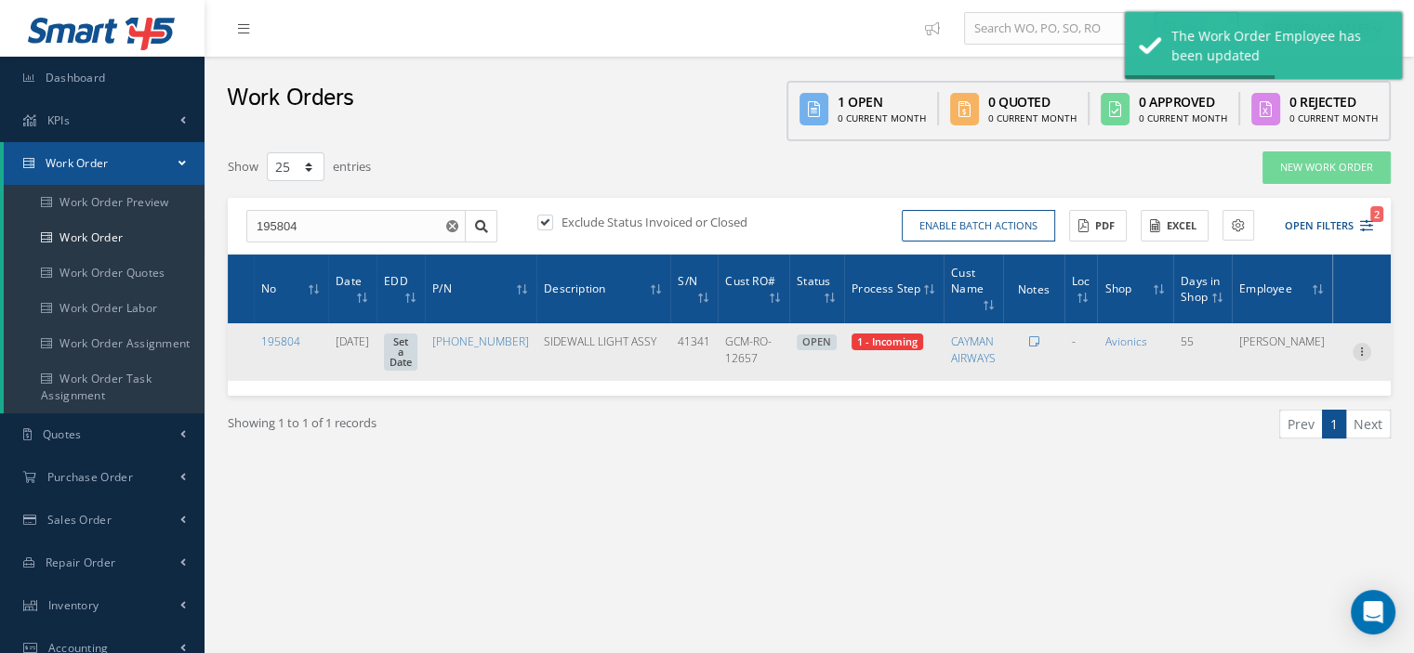
click at [1364, 358] on icon at bounding box center [1361, 350] width 19 height 15
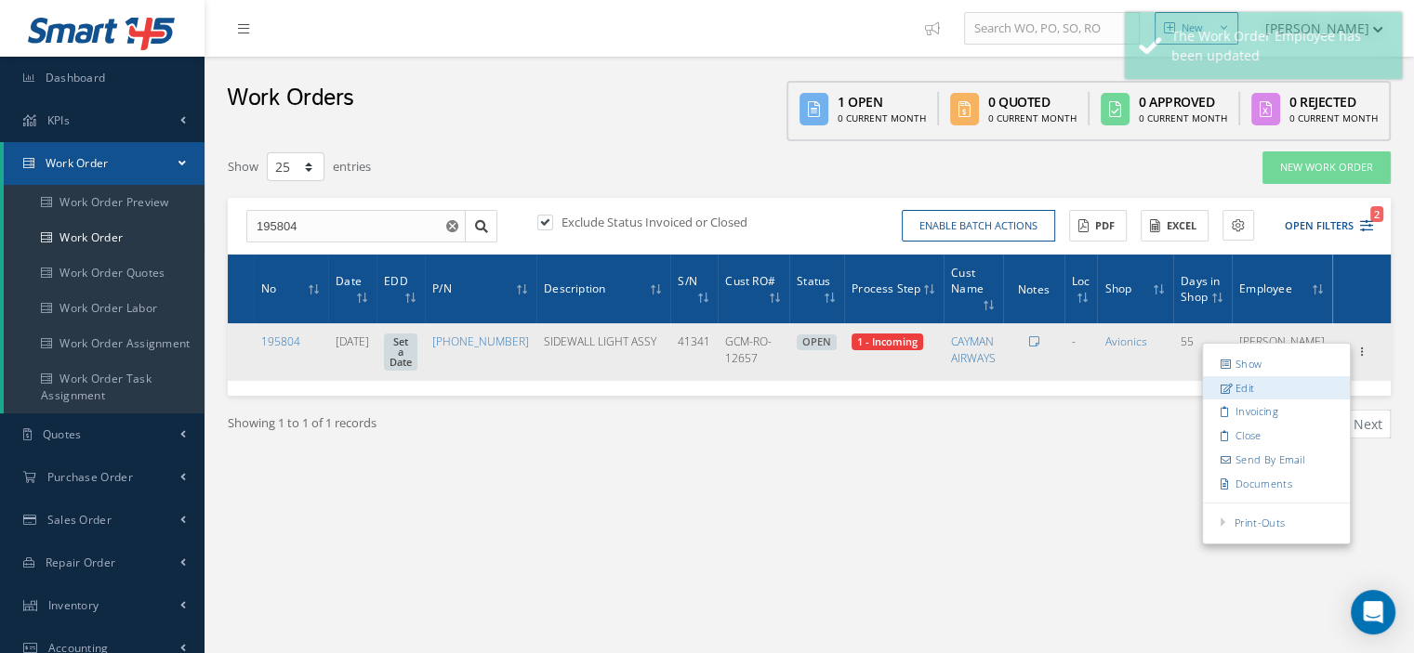
click at [1263, 390] on link "Edit" at bounding box center [1276, 388] width 147 height 24
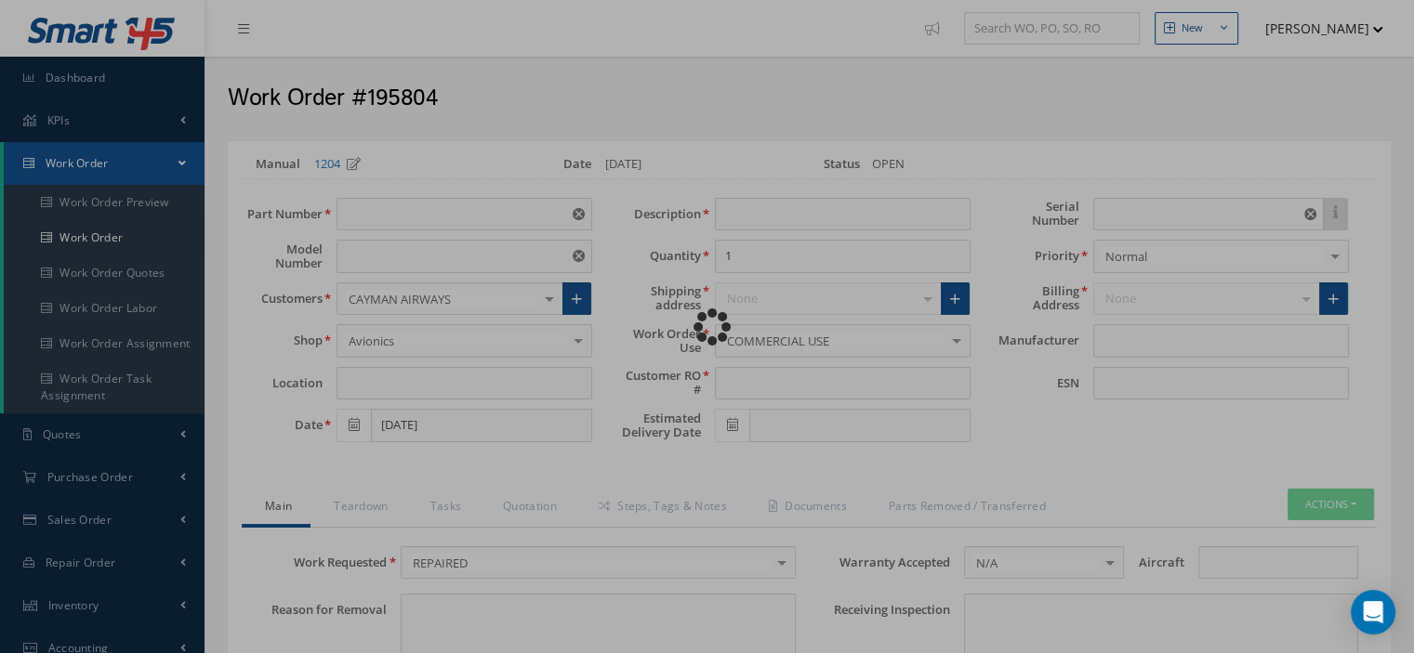
type input "9651-35-0005"
type input "VARIOUS"
type input "07/23/2025"
type input "SIDEWALL LIGHT ASSY"
type input "GCM-RO-12657"
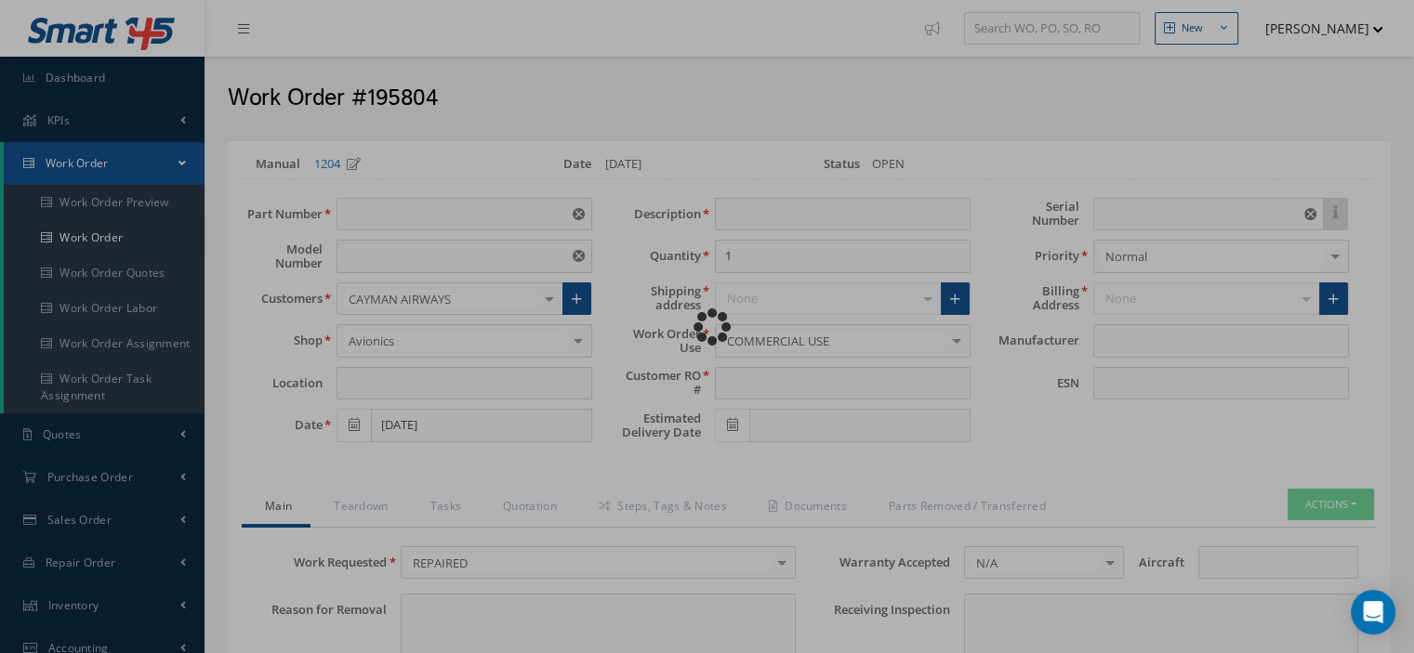
type input "41341"
type textarea "NONE"
type input "NONE"
type textarea "NONE"
type input "NONE"
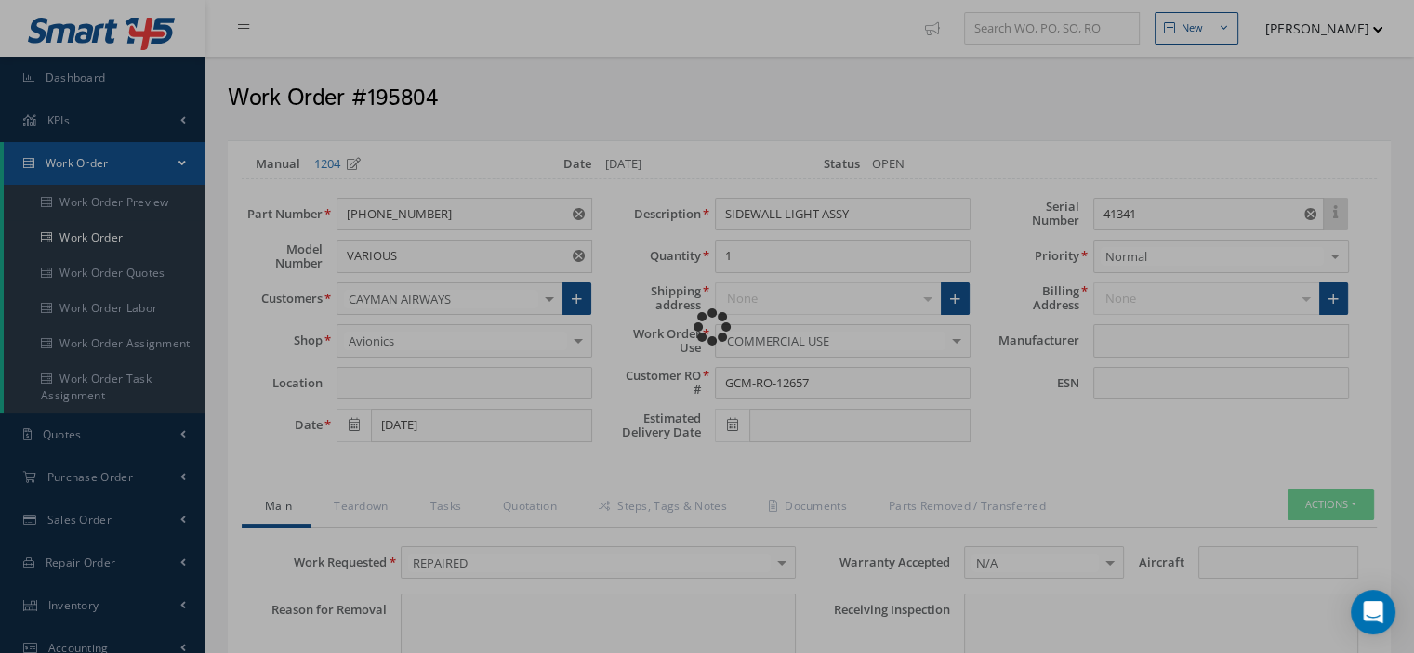
type input "N/A"
checkbox input "true"
type input "B/E AEROSPACE"
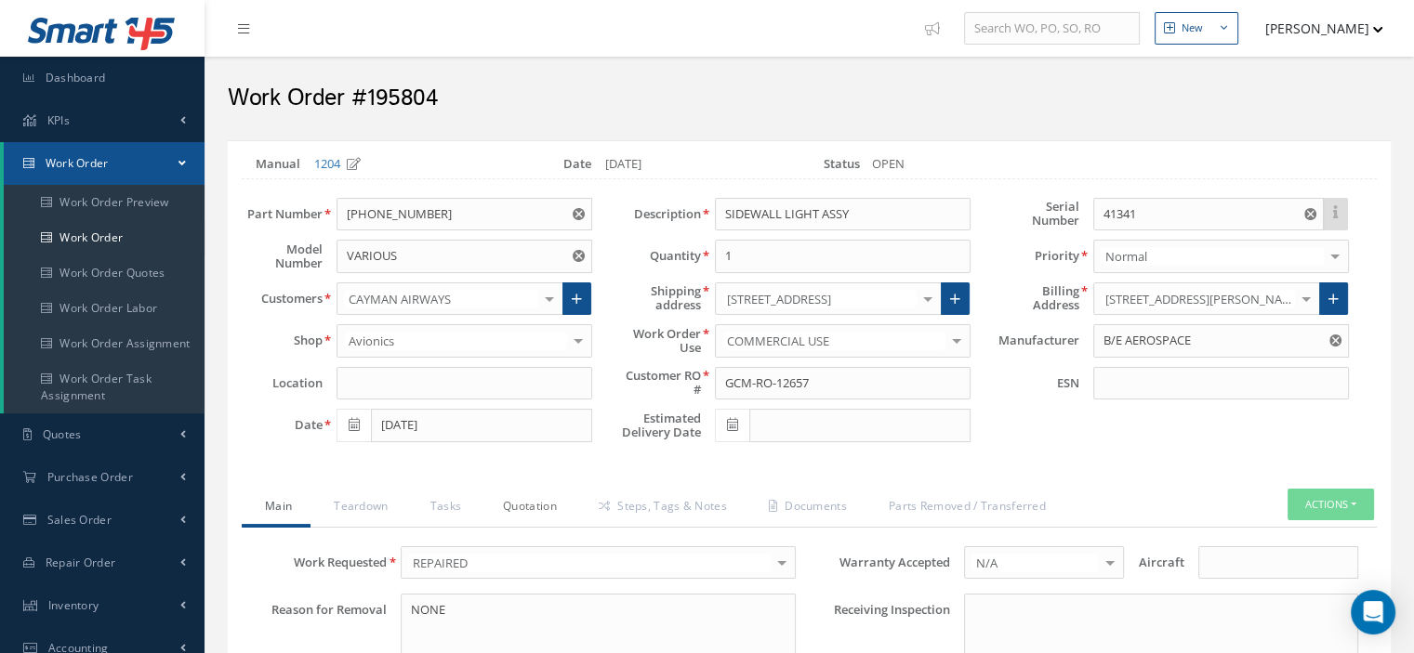
click at [535, 506] on link "Quotation" at bounding box center [528, 508] width 96 height 39
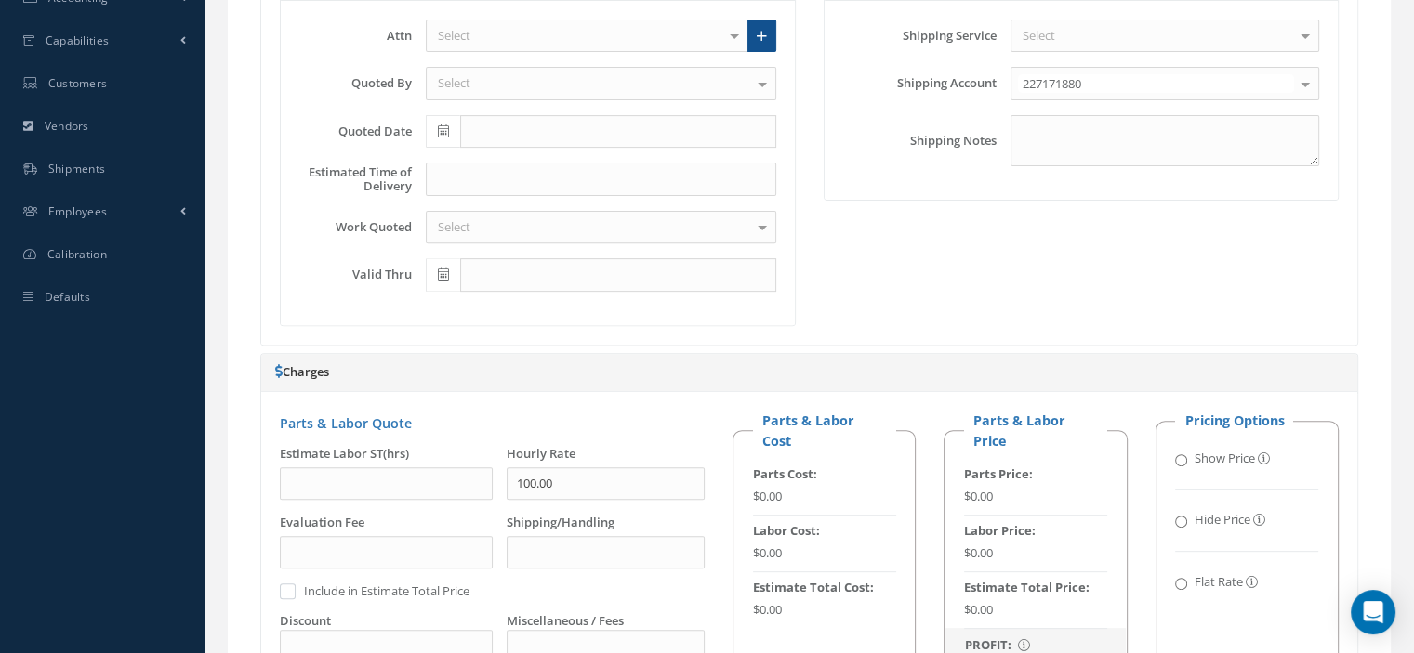
scroll to position [1208, 0]
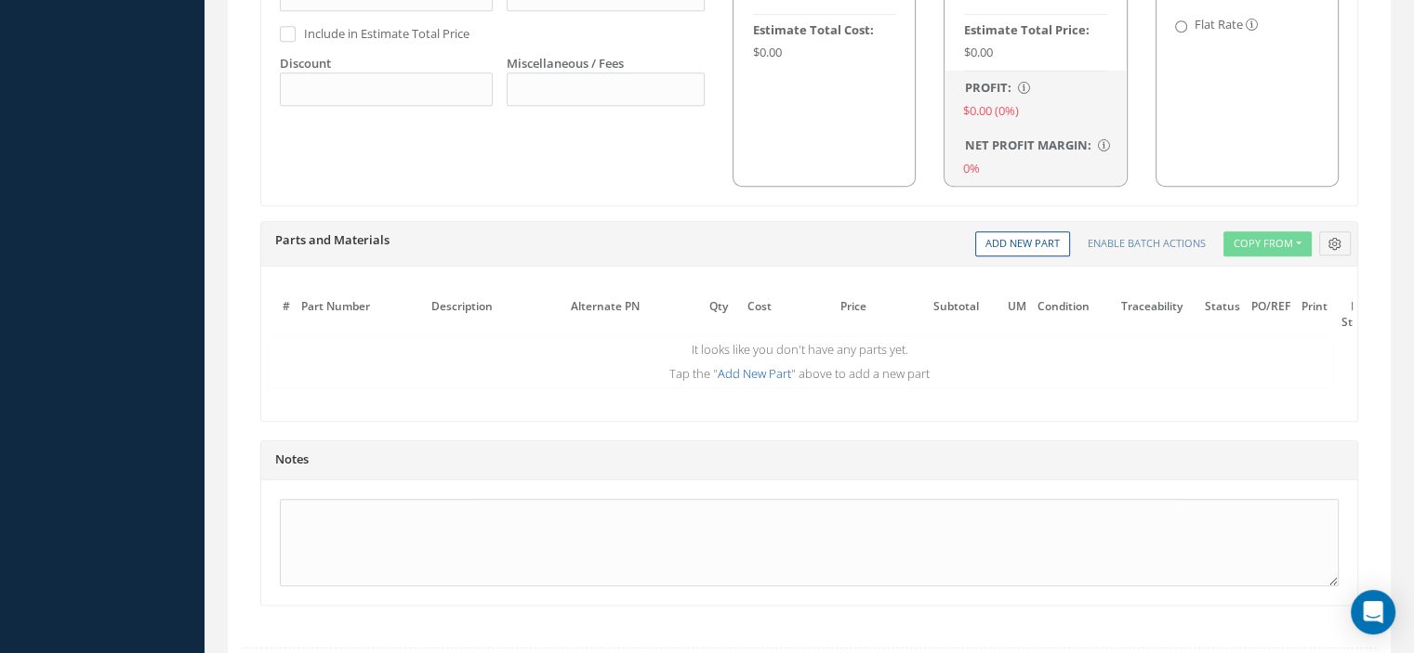
click at [745, 365] on link "Add New Part" at bounding box center [754, 373] width 73 height 17
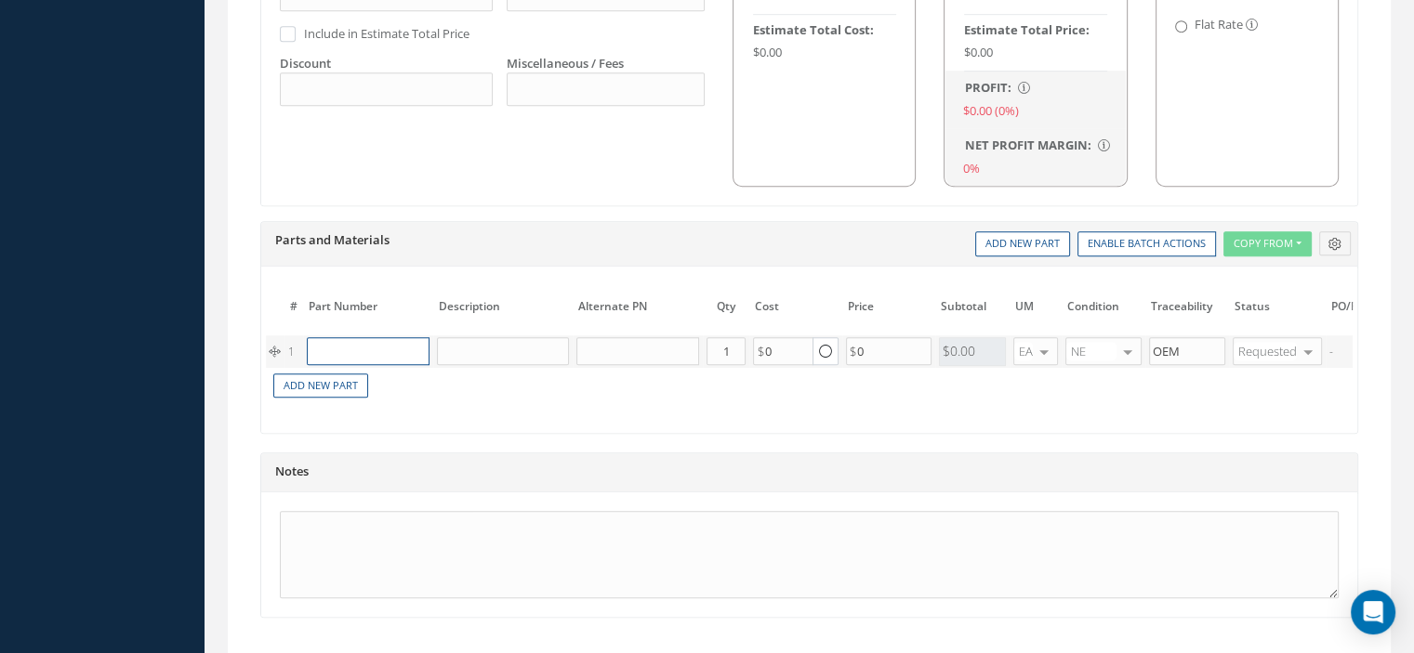
click at [352, 337] on input "text" at bounding box center [368, 351] width 123 height 28
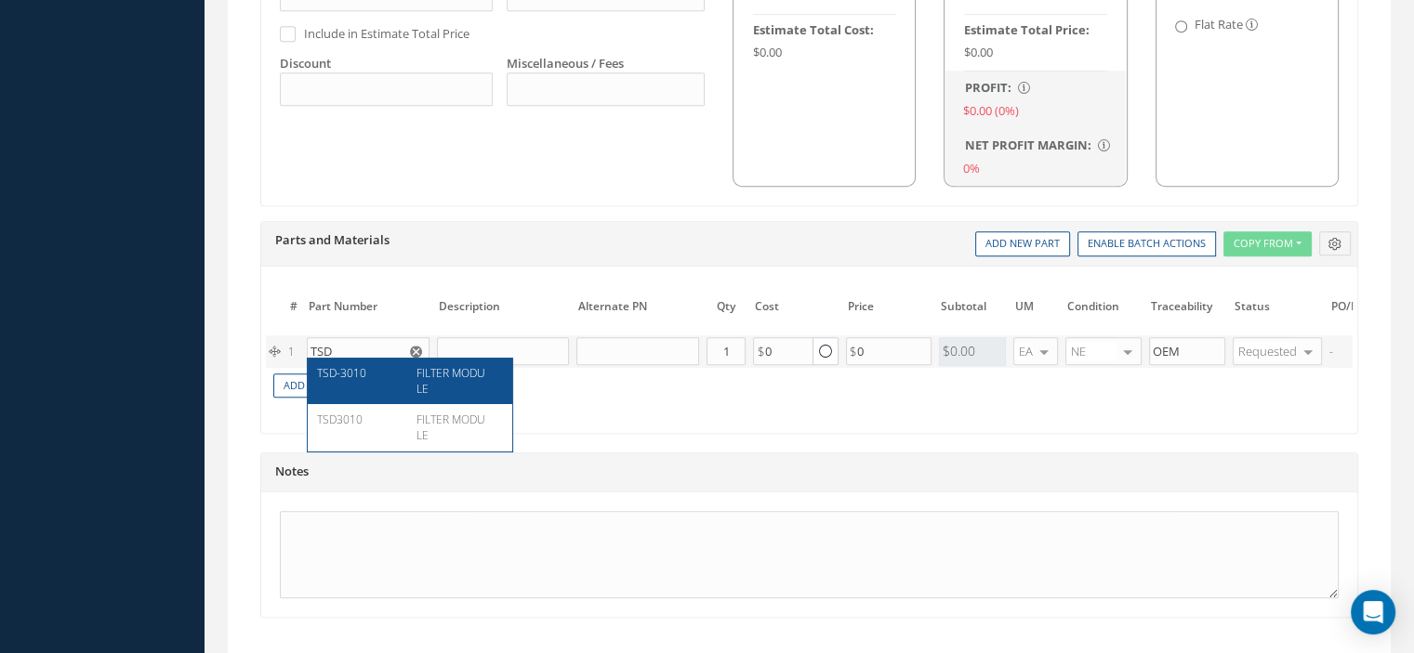
click at [364, 365] on span "TSD-3010" at bounding box center [341, 373] width 49 height 16
type input "TSD-3010"
type input "FILTER MODULE"
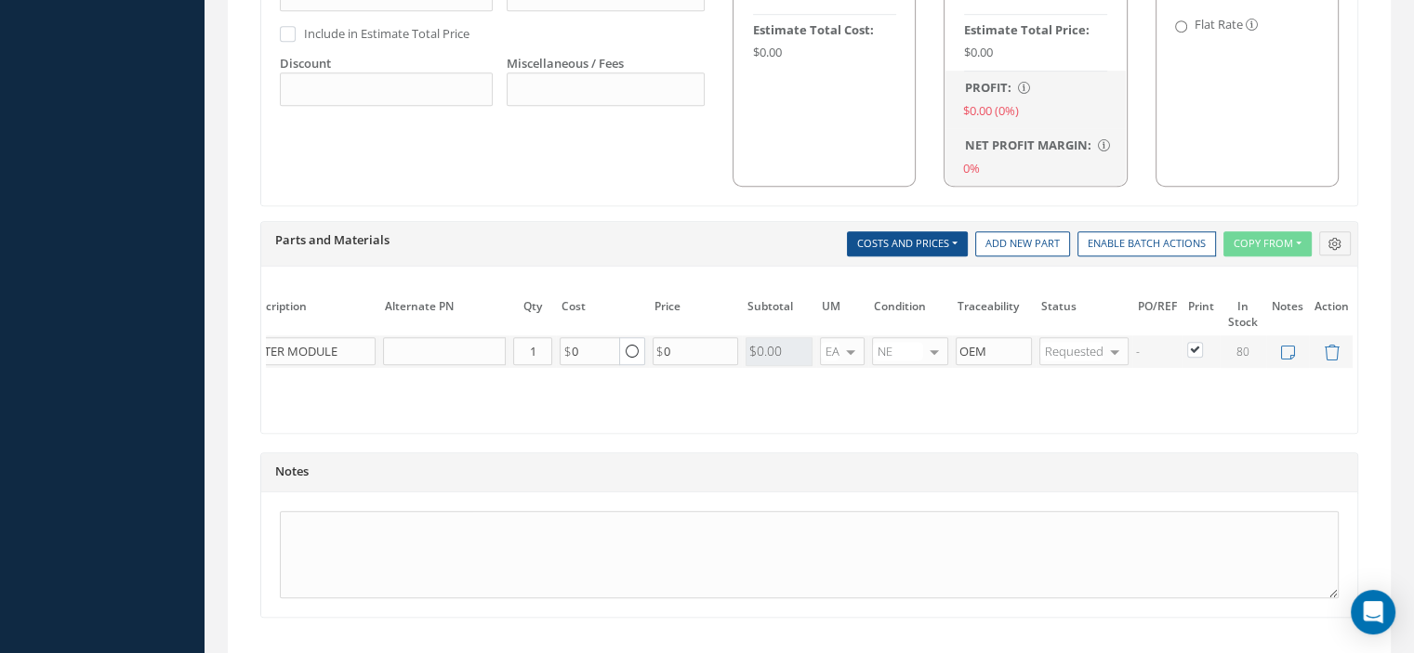
scroll to position [1345, 0]
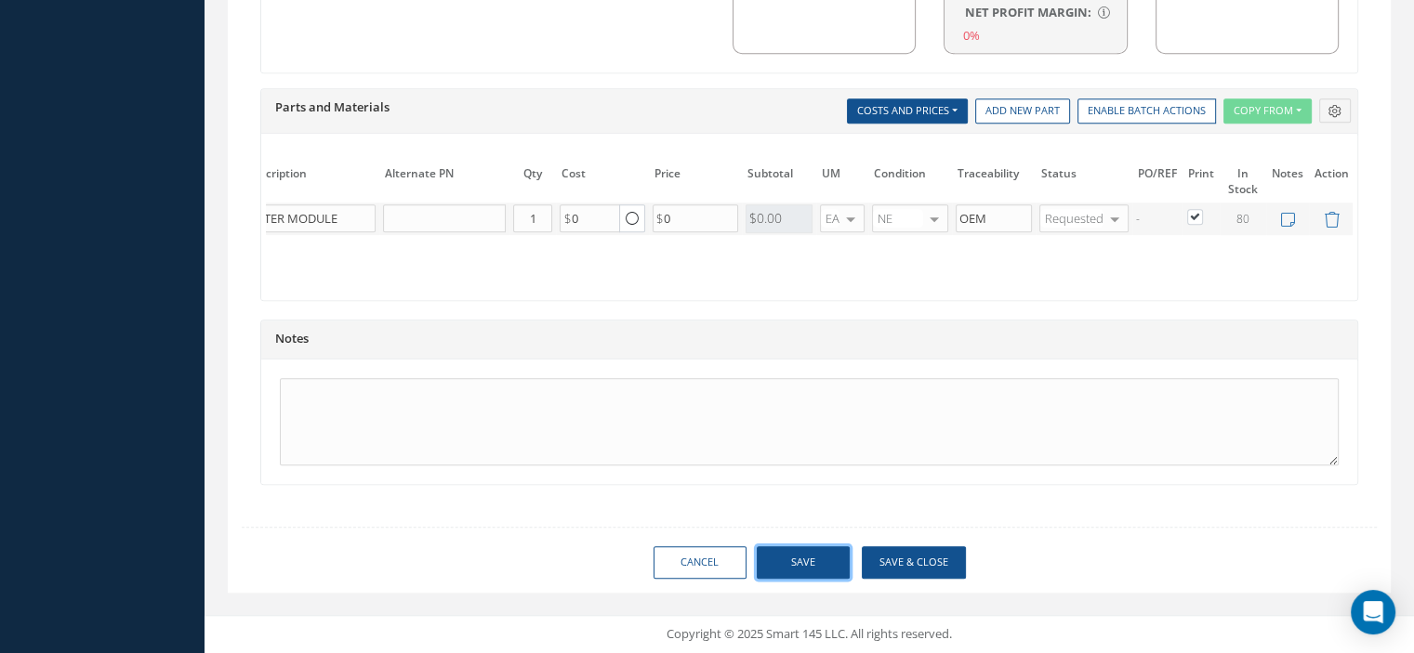
click at [791, 560] on button "Save" at bounding box center [803, 563] width 93 height 33
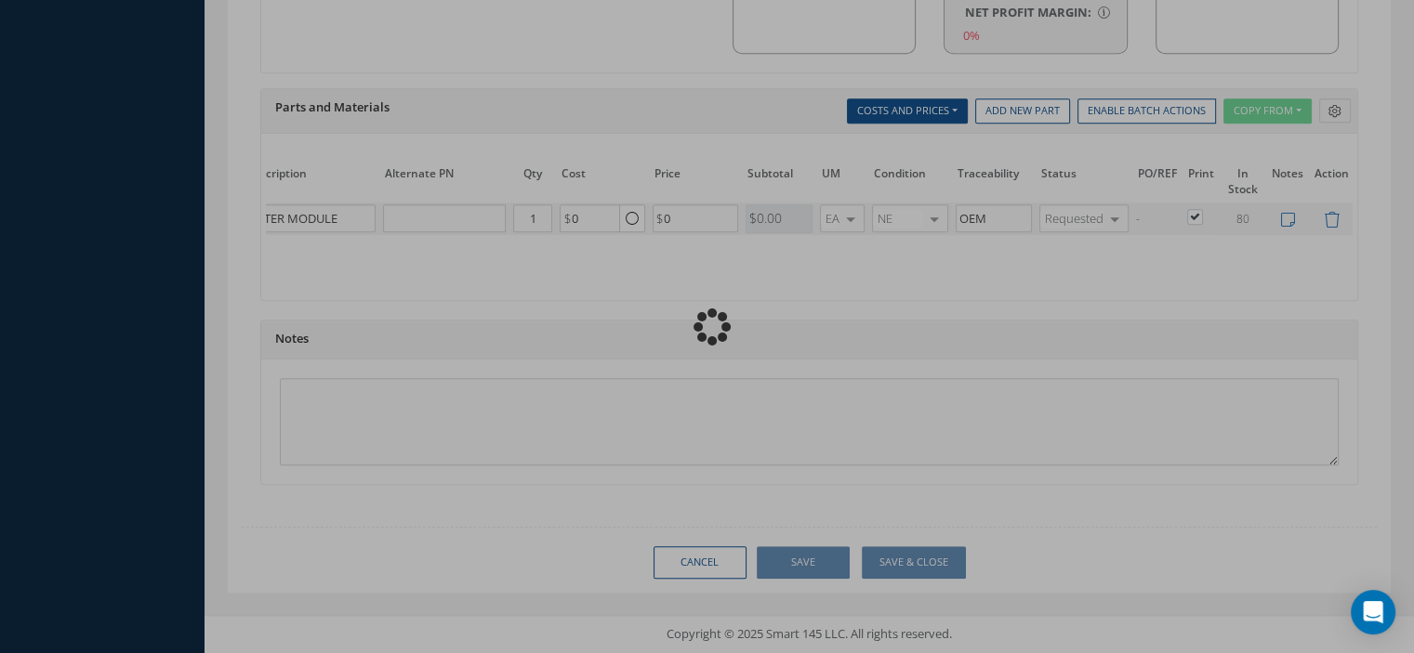
type input "0.00"
checkbox input "false"
type input "0.00"
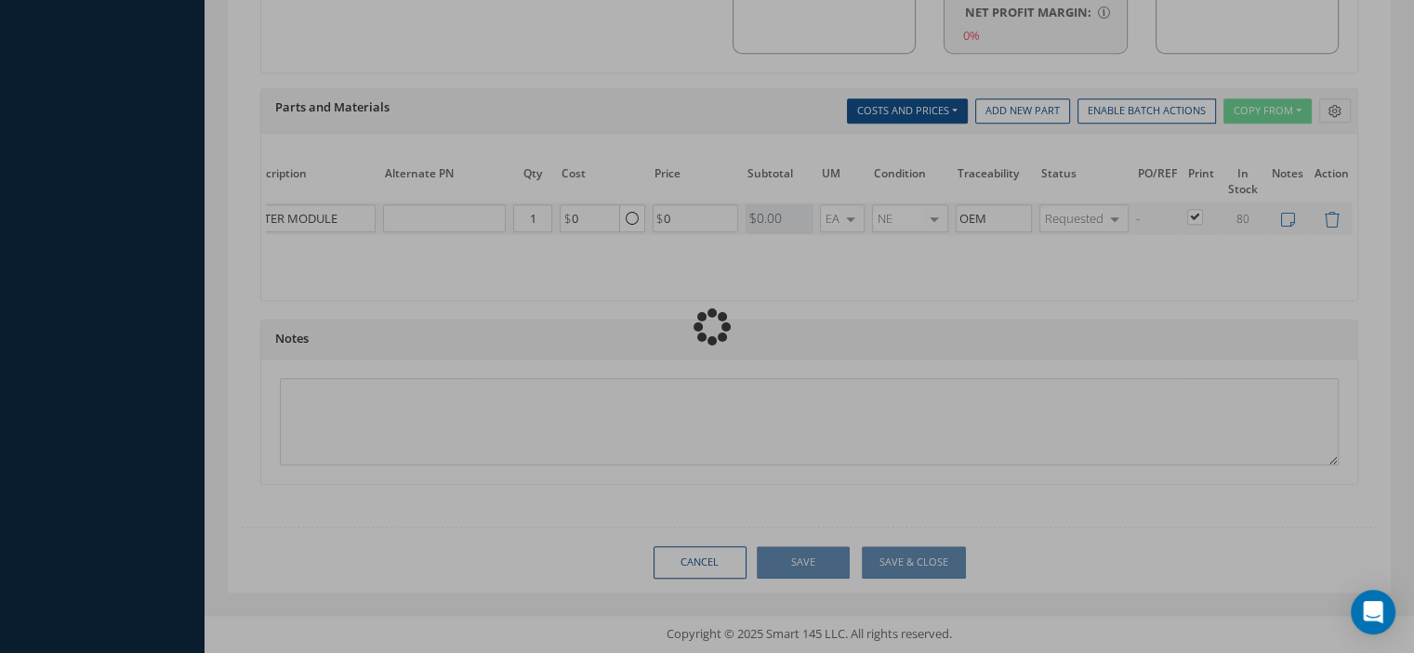
type input "0.00"
radio input "true"
type input "0.00"
checkbox input "true"
type input "0.00"
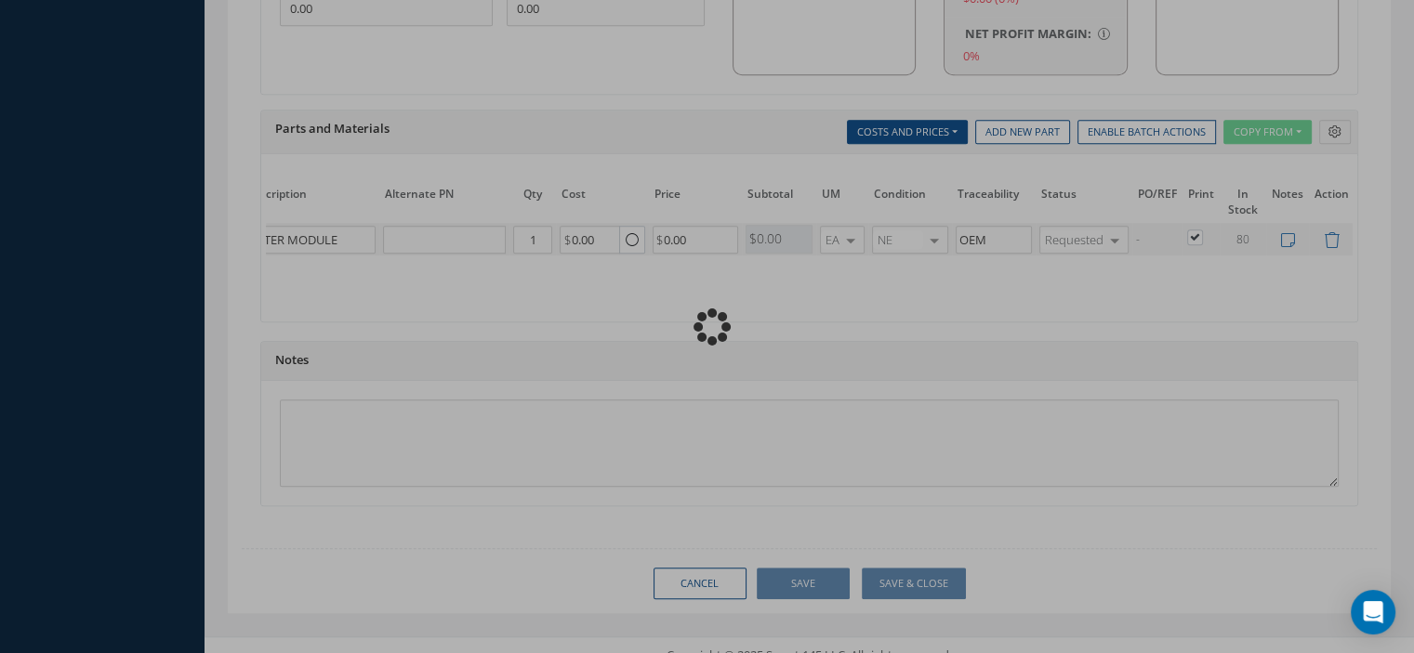
scroll to position [1369, 0]
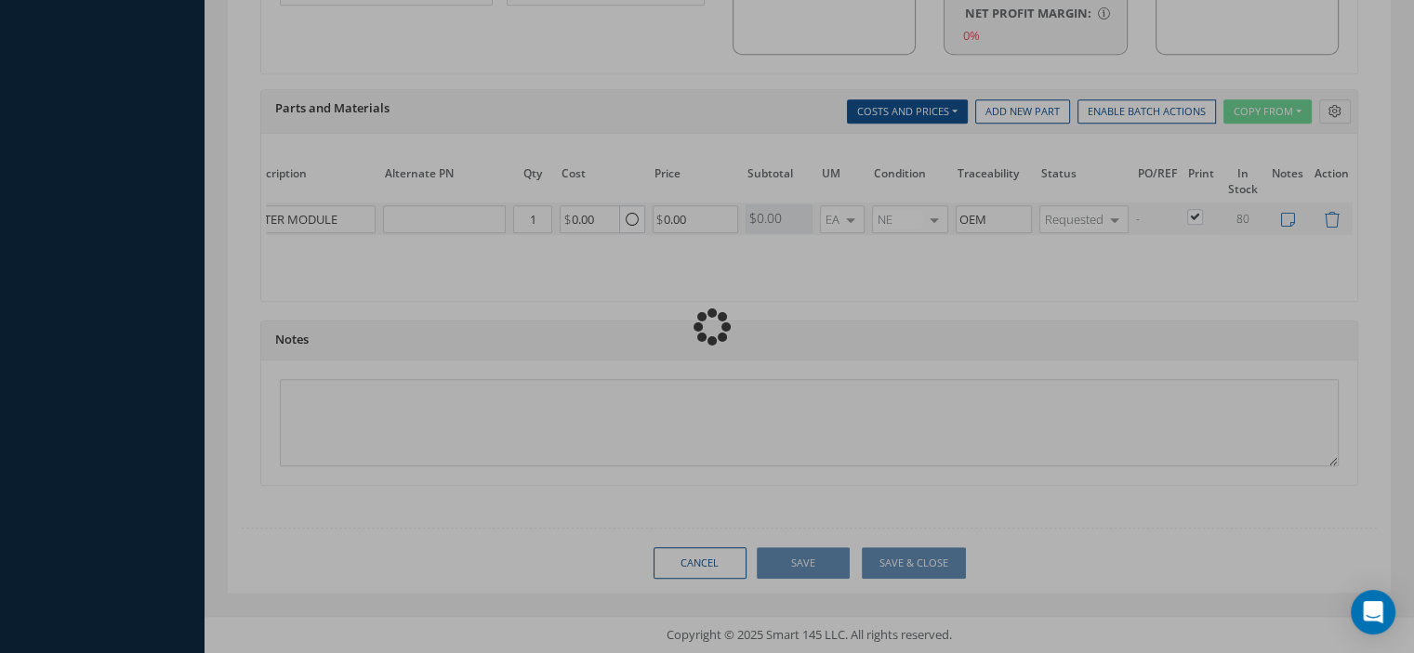
type input "B/E AEROSPACE"
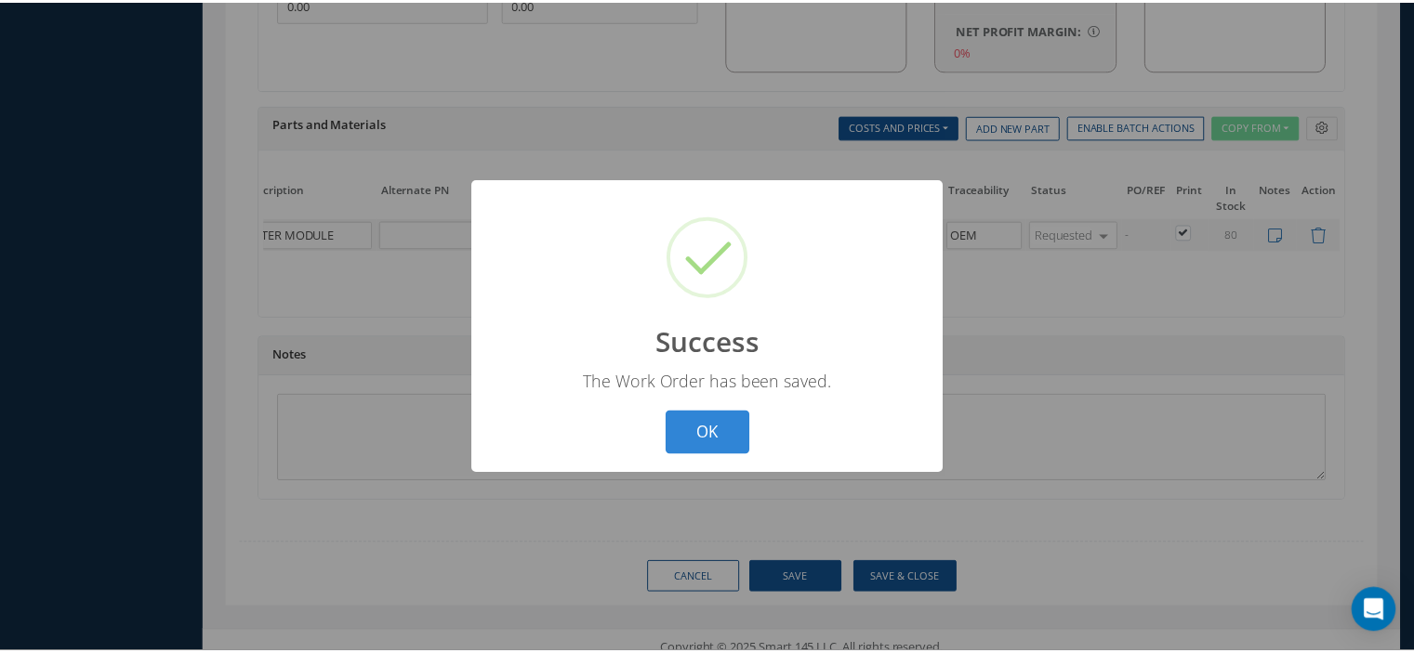
scroll to position [0, 179]
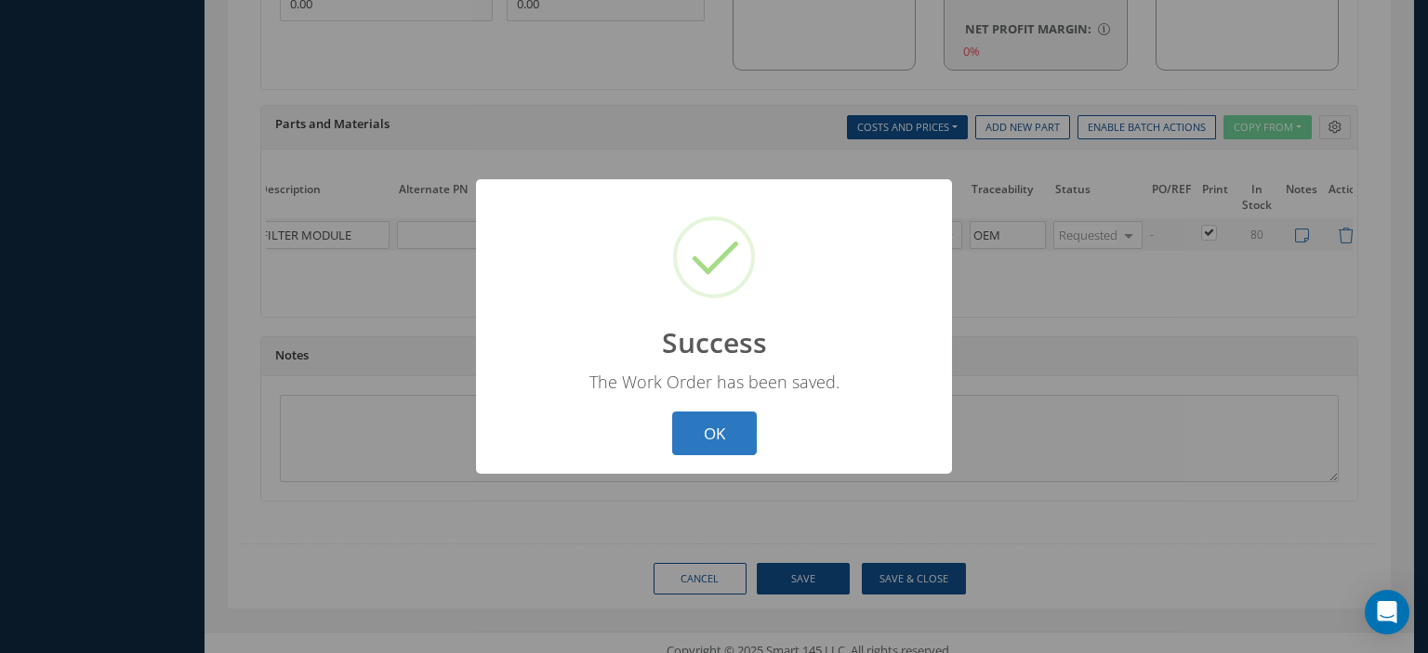
click at [699, 430] on button "OK" at bounding box center [714, 434] width 85 height 44
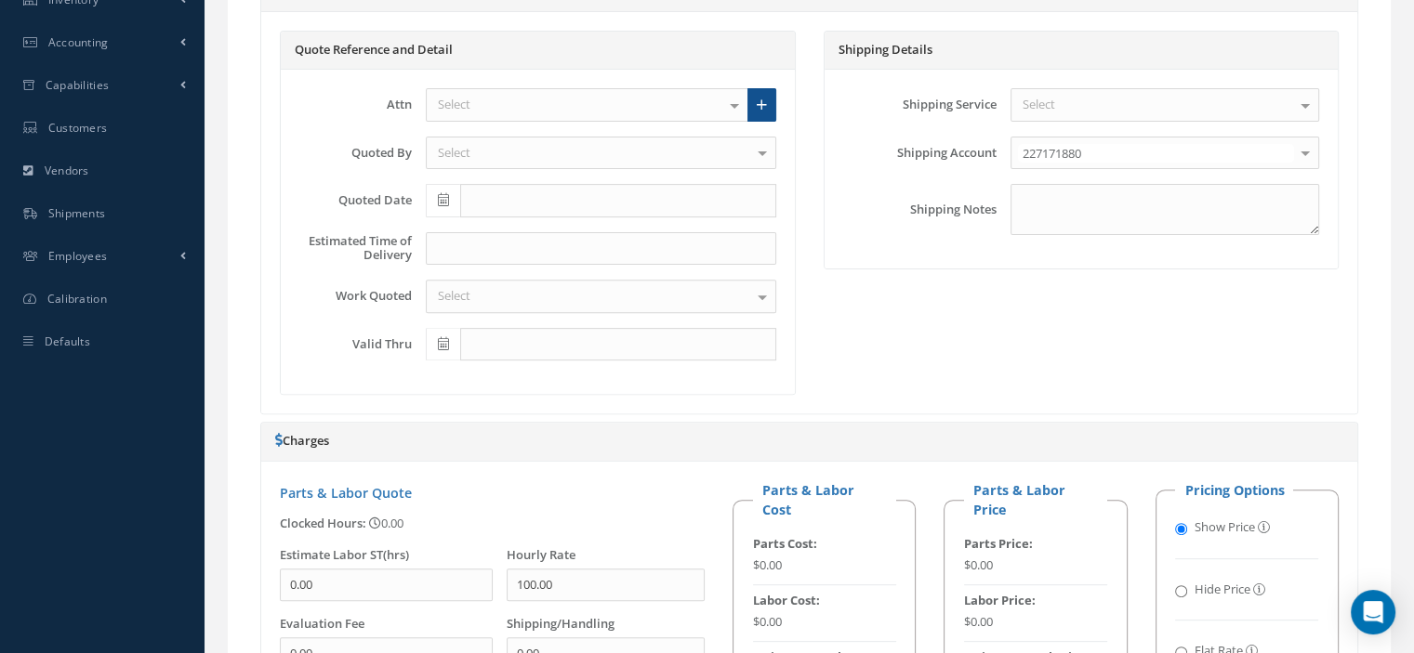
scroll to position [48, 0]
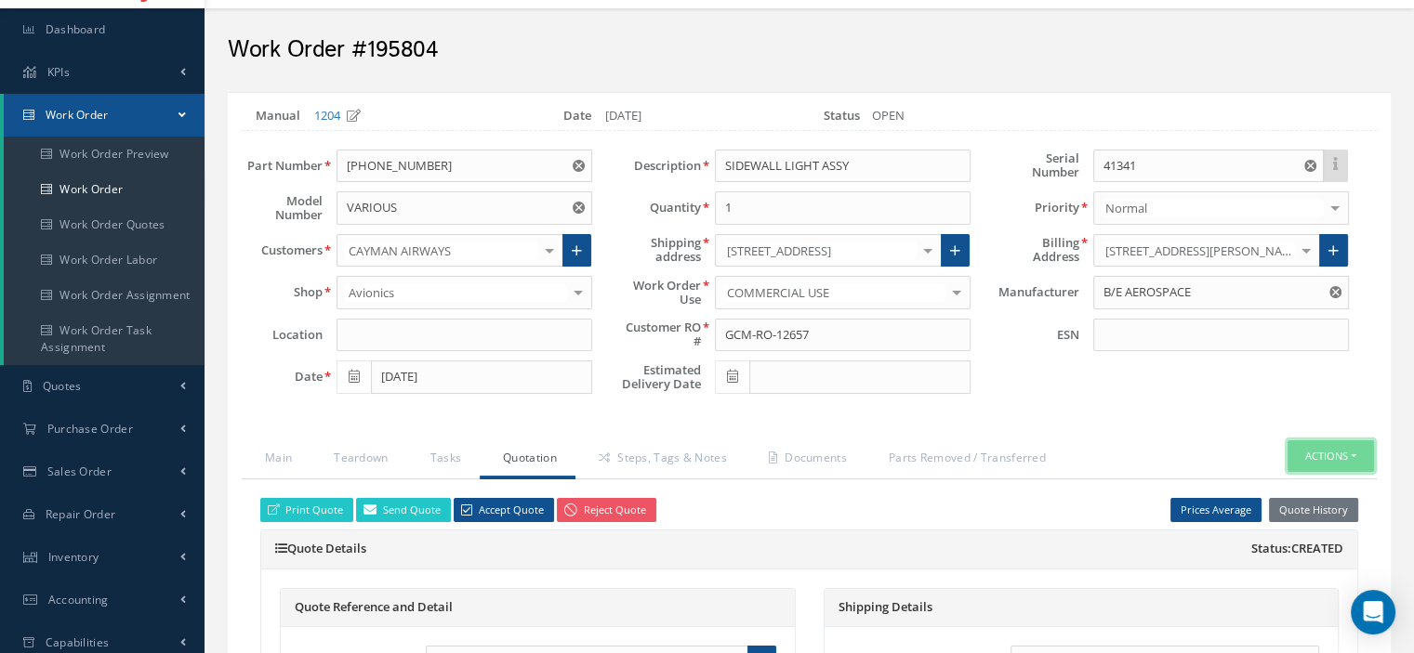
click at [1357, 454] on button "Actions" at bounding box center [1330, 457] width 86 height 33
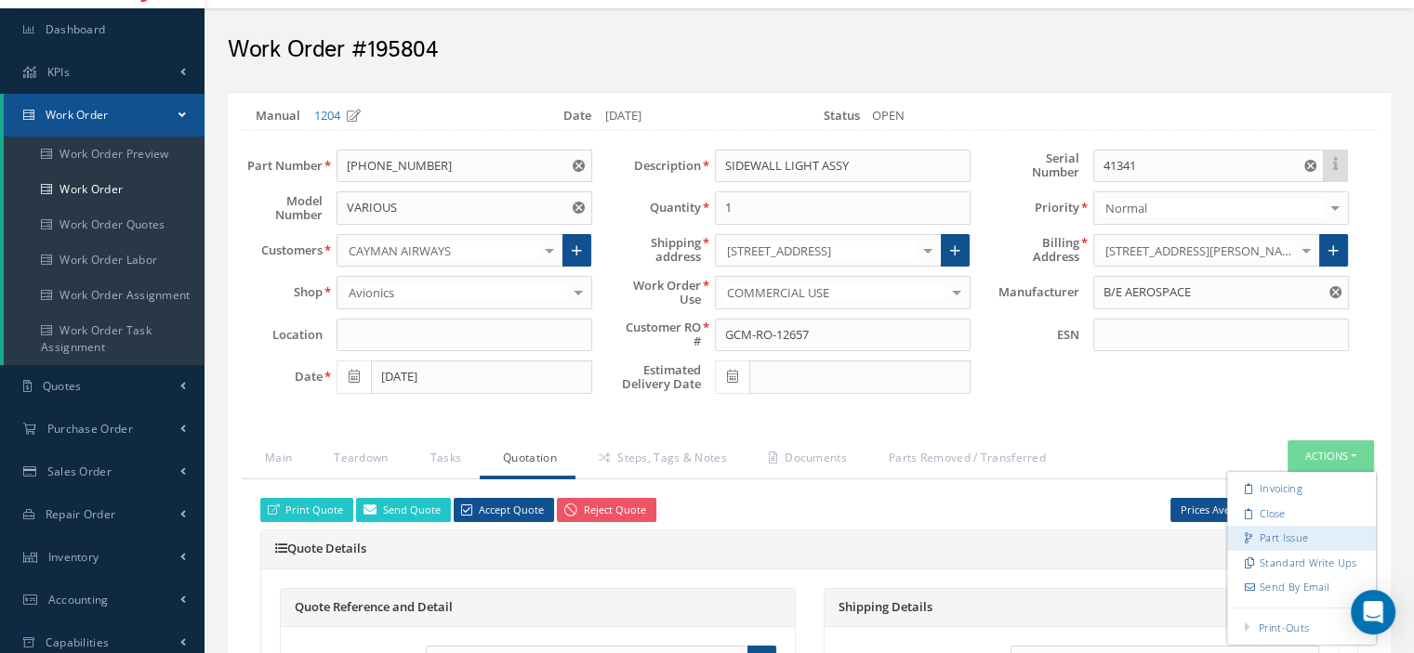
click at [1298, 530] on link "Part Issue" at bounding box center [1301, 538] width 149 height 25
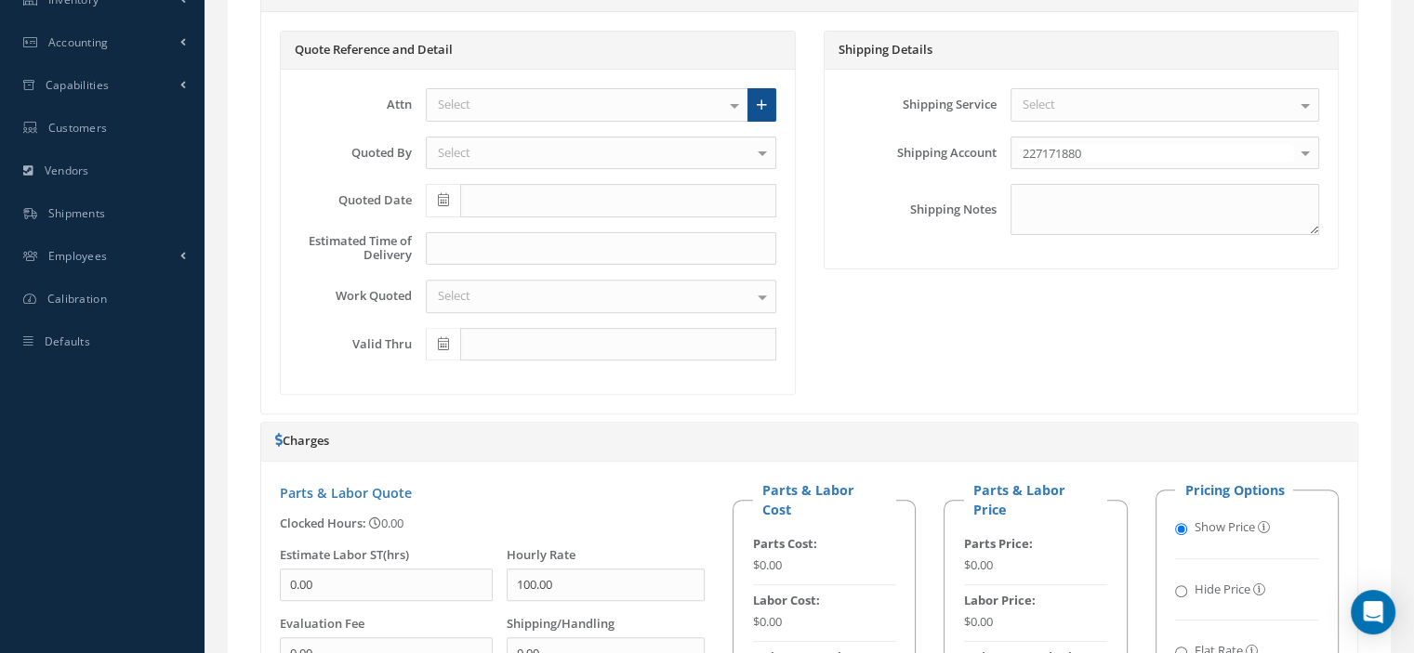
scroll to position [1257, 0]
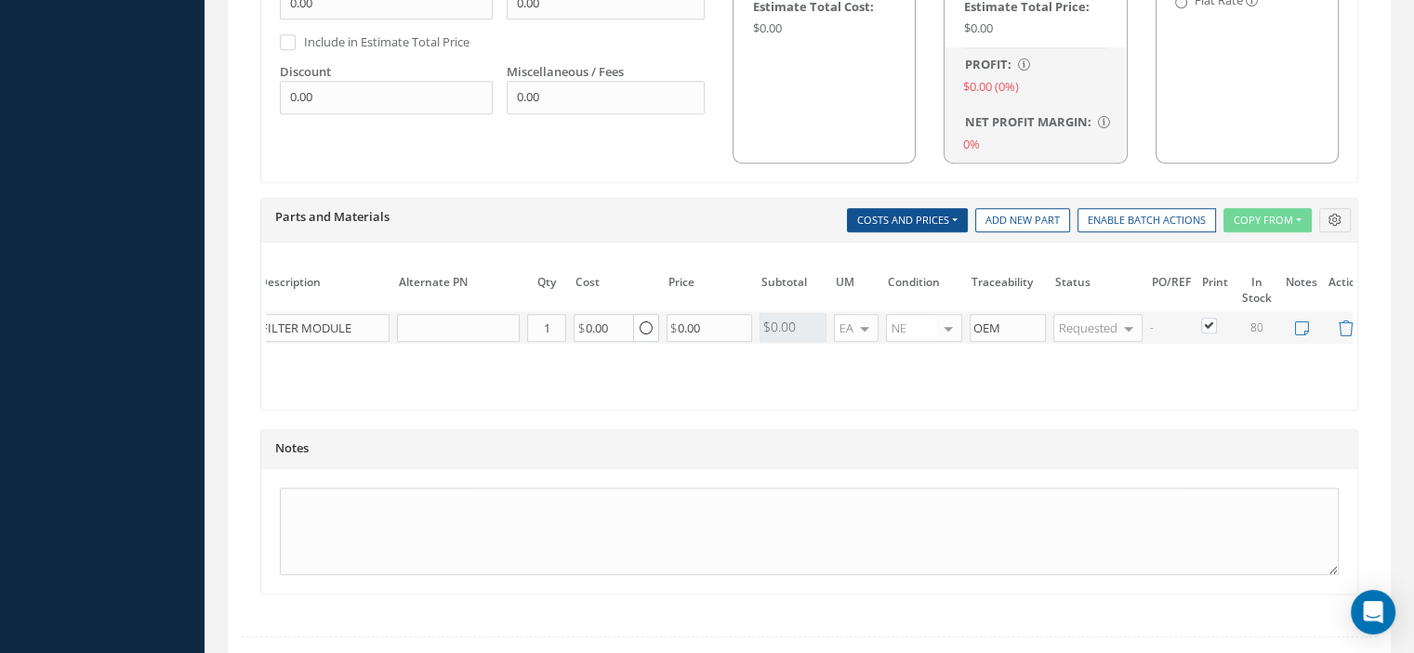
click at [1216, 317] on label at bounding box center [1218, 325] width 5 height 16
click at [1209, 322] on input "checkbox" at bounding box center [1210, 328] width 12 height 12
checkbox input "false"
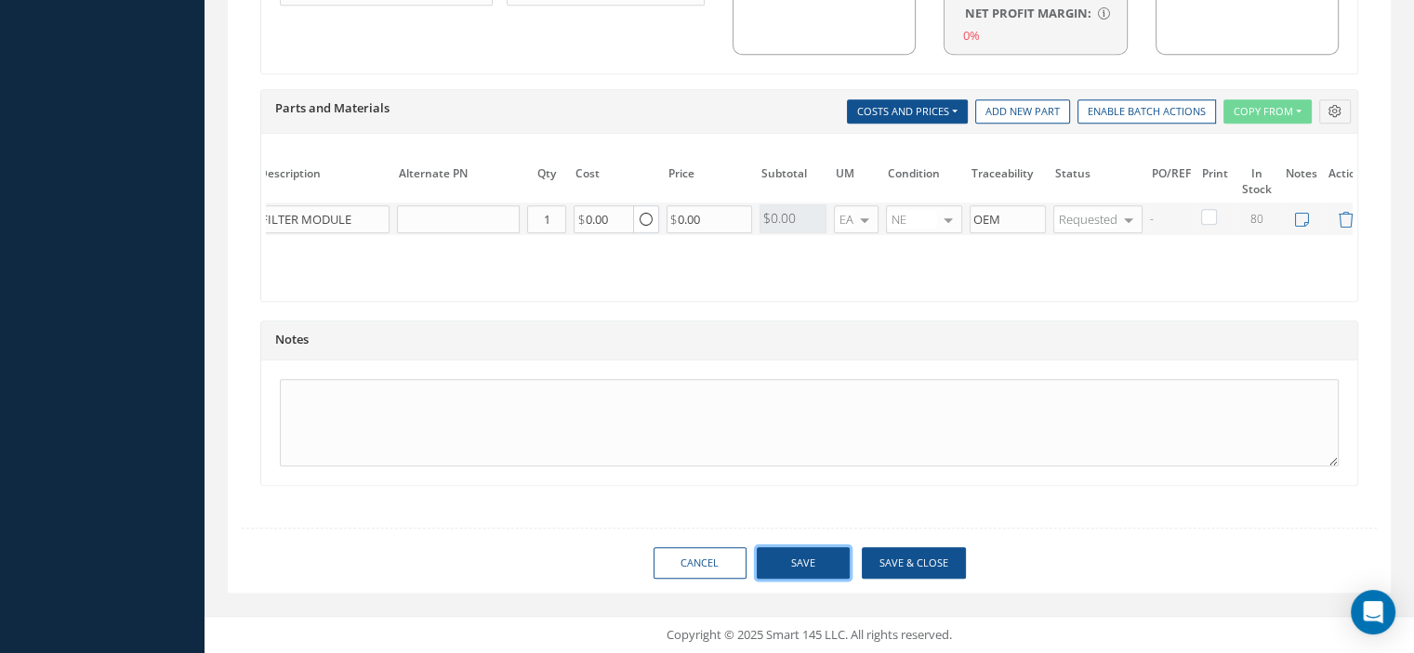
click at [784, 554] on button "Save" at bounding box center [803, 563] width 93 height 33
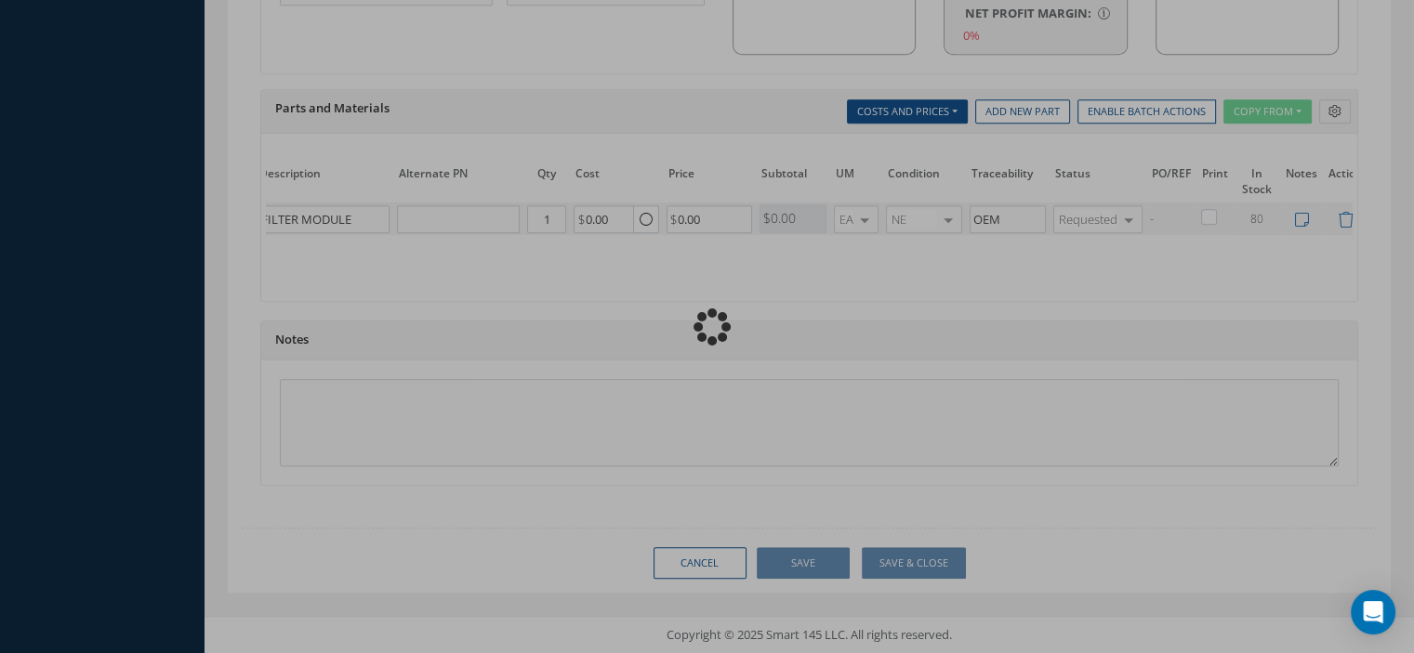
checkbox input "false"
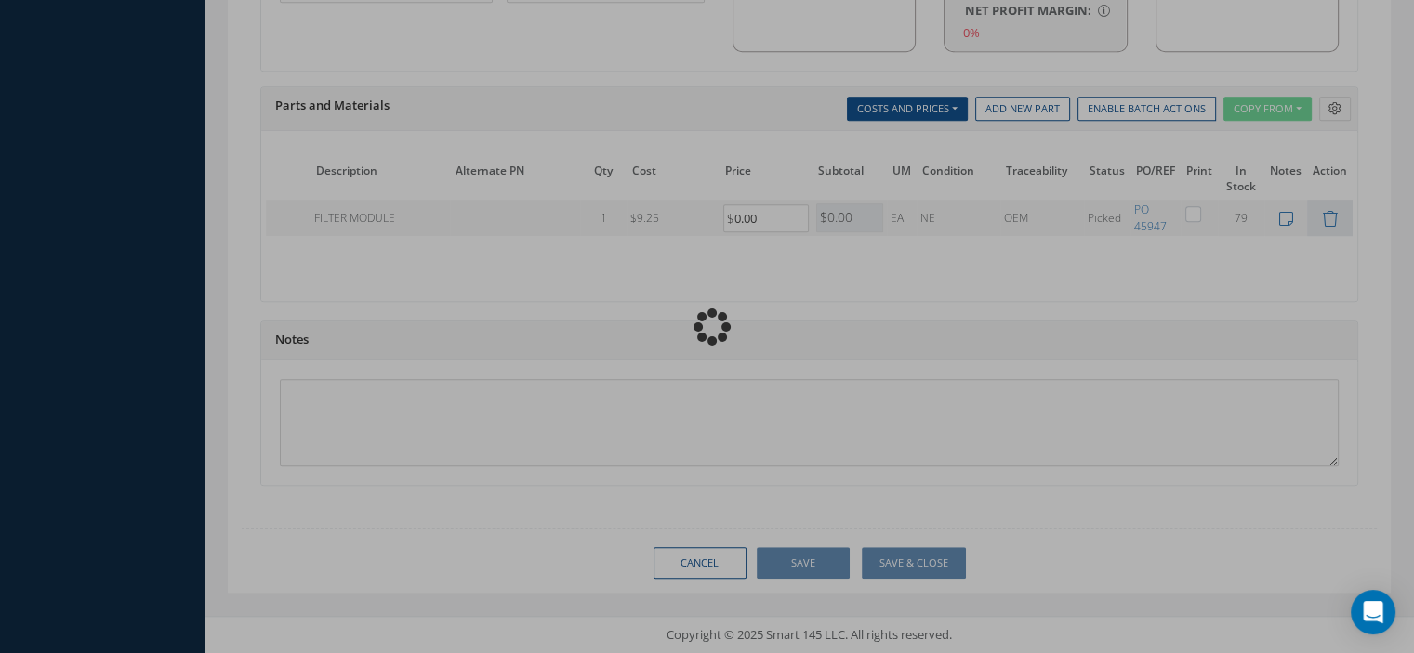
scroll to position [0, 121]
type input "B/E AEROSPACE"
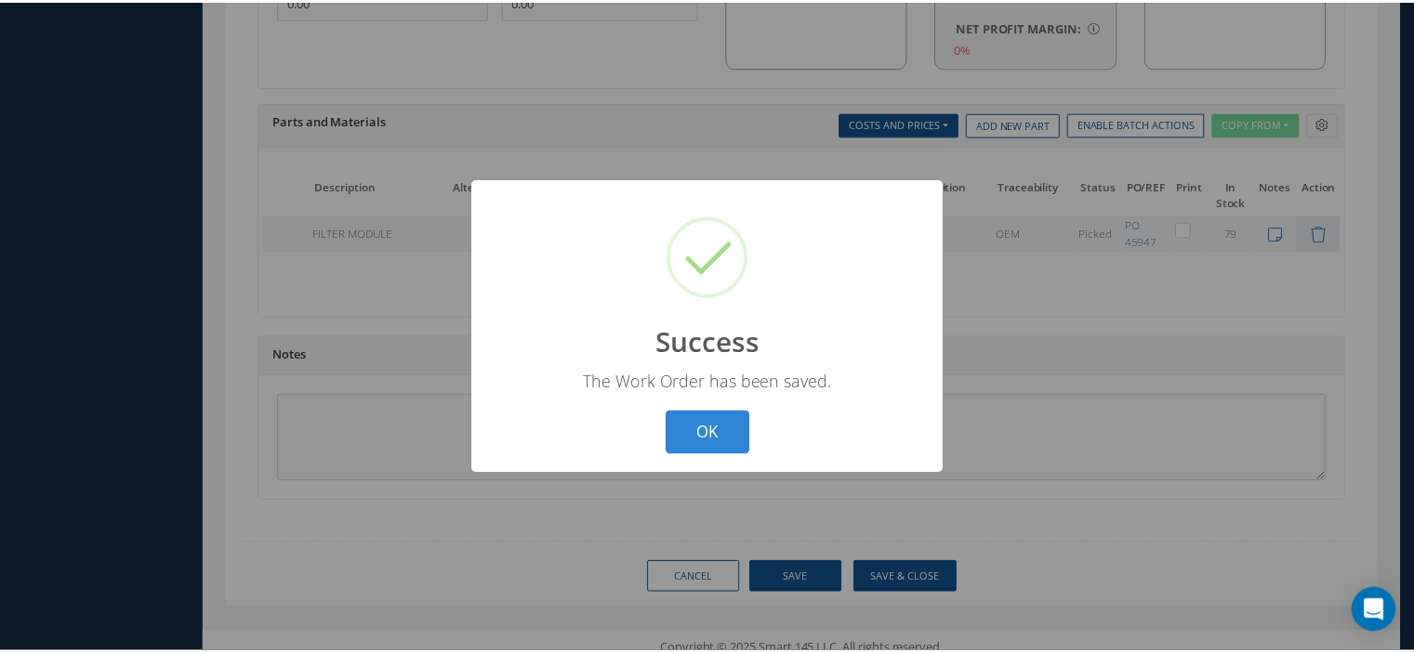
scroll to position [0, 107]
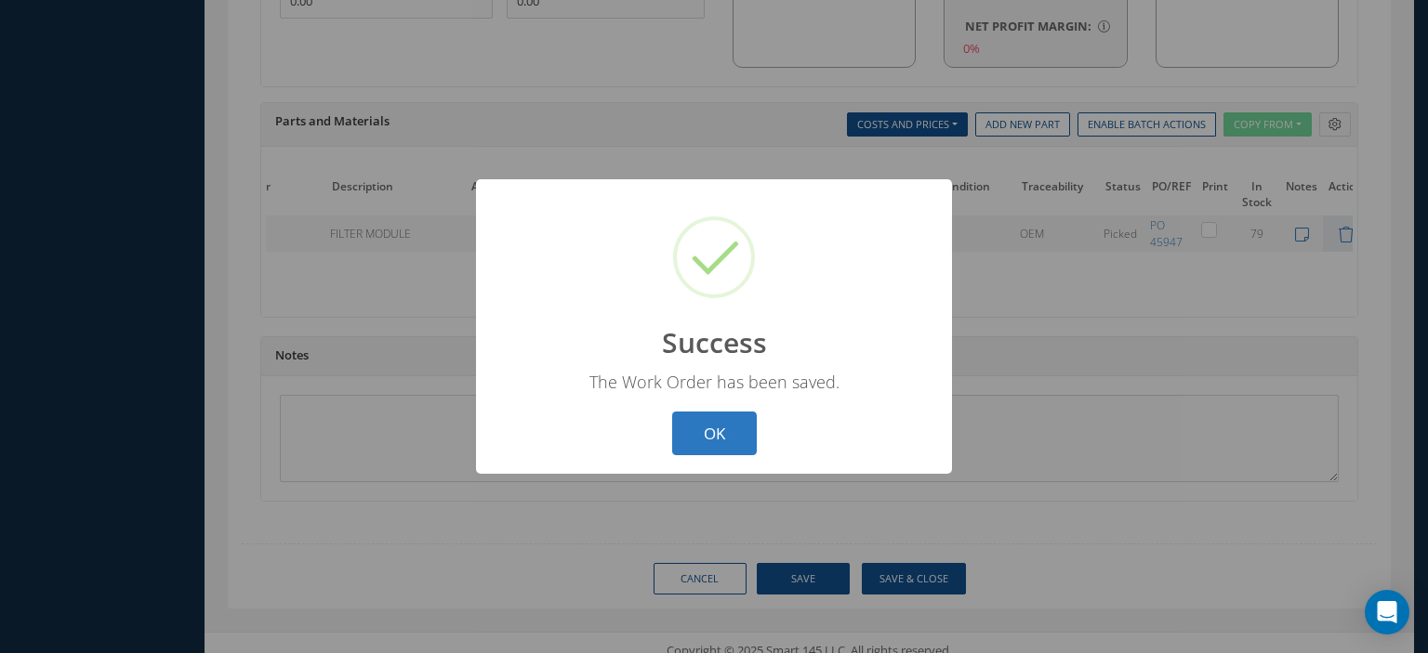
click at [684, 431] on button "OK" at bounding box center [714, 434] width 85 height 44
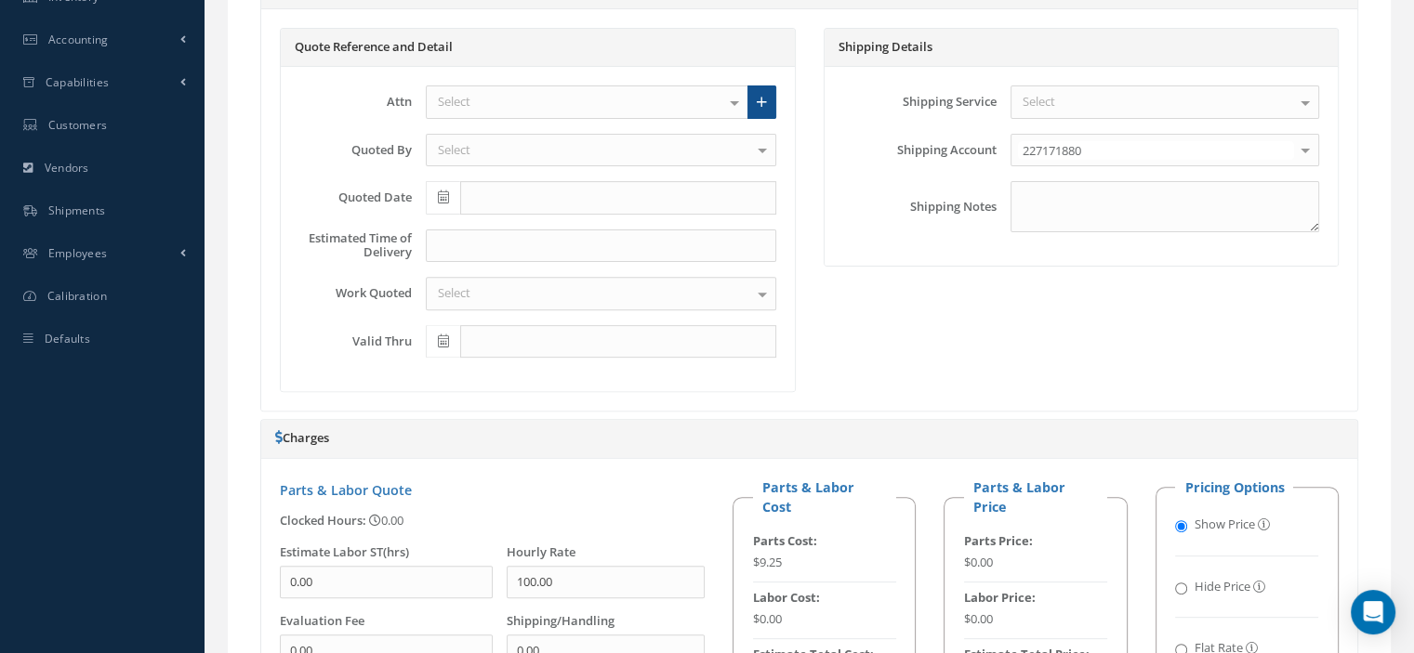
scroll to position [0, 0]
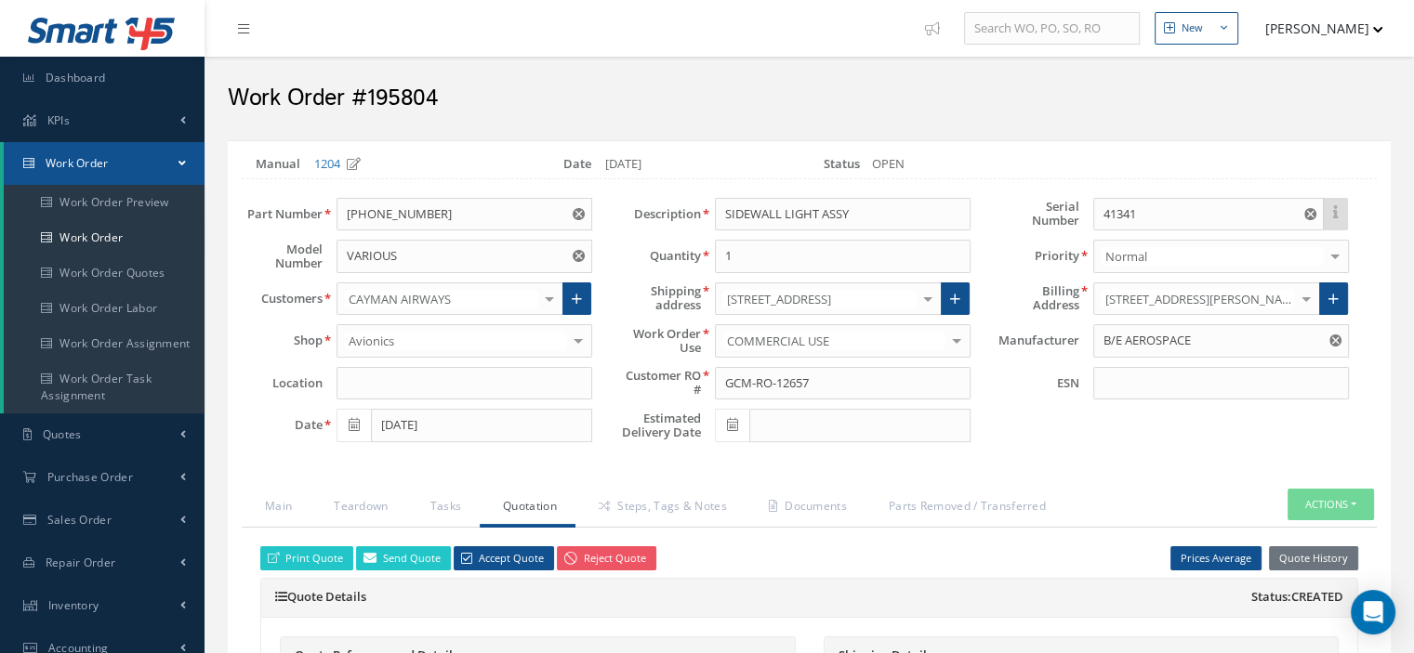
click at [178, 168] on span at bounding box center [181, 163] width 7 height 16
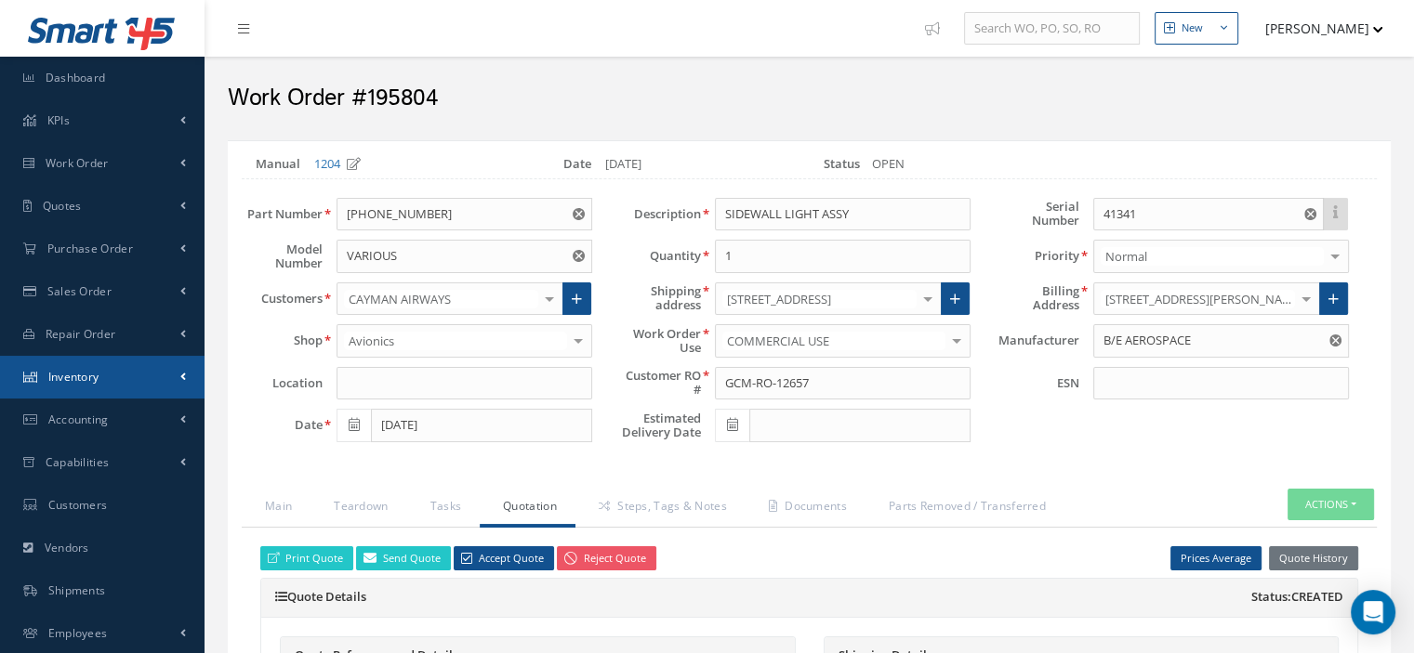
click at [139, 370] on link "Inventory" at bounding box center [102, 377] width 204 height 43
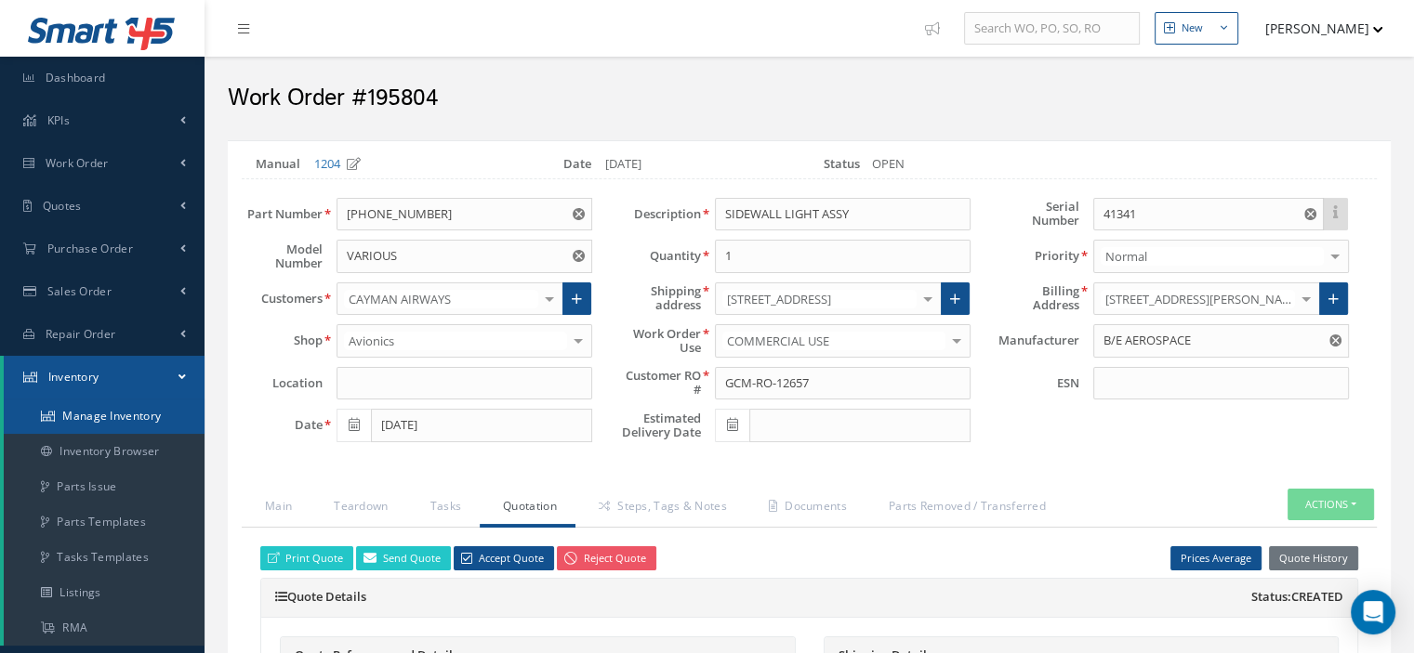
click at [138, 410] on link "Manage Inventory" at bounding box center [104, 416] width 201 height 35
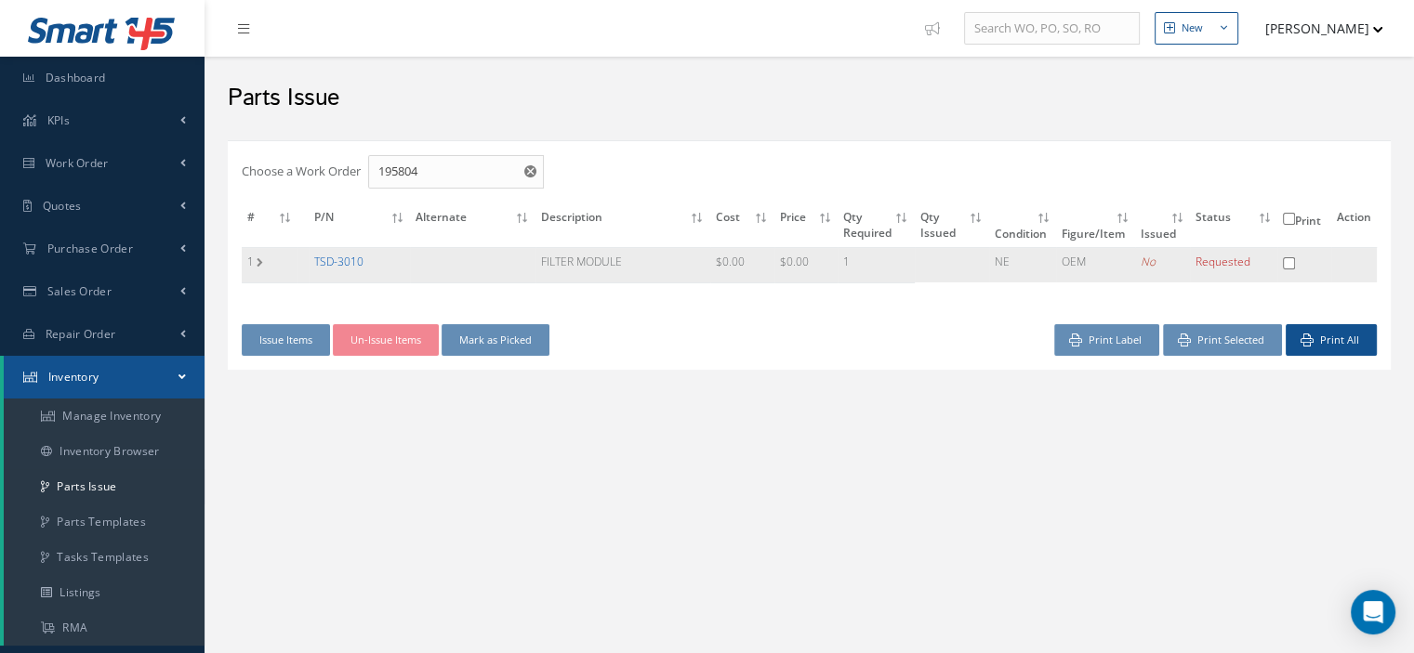
click at [336, 264] on link "TSD-3010" at bounding box center [338, 262] width 49 height 16
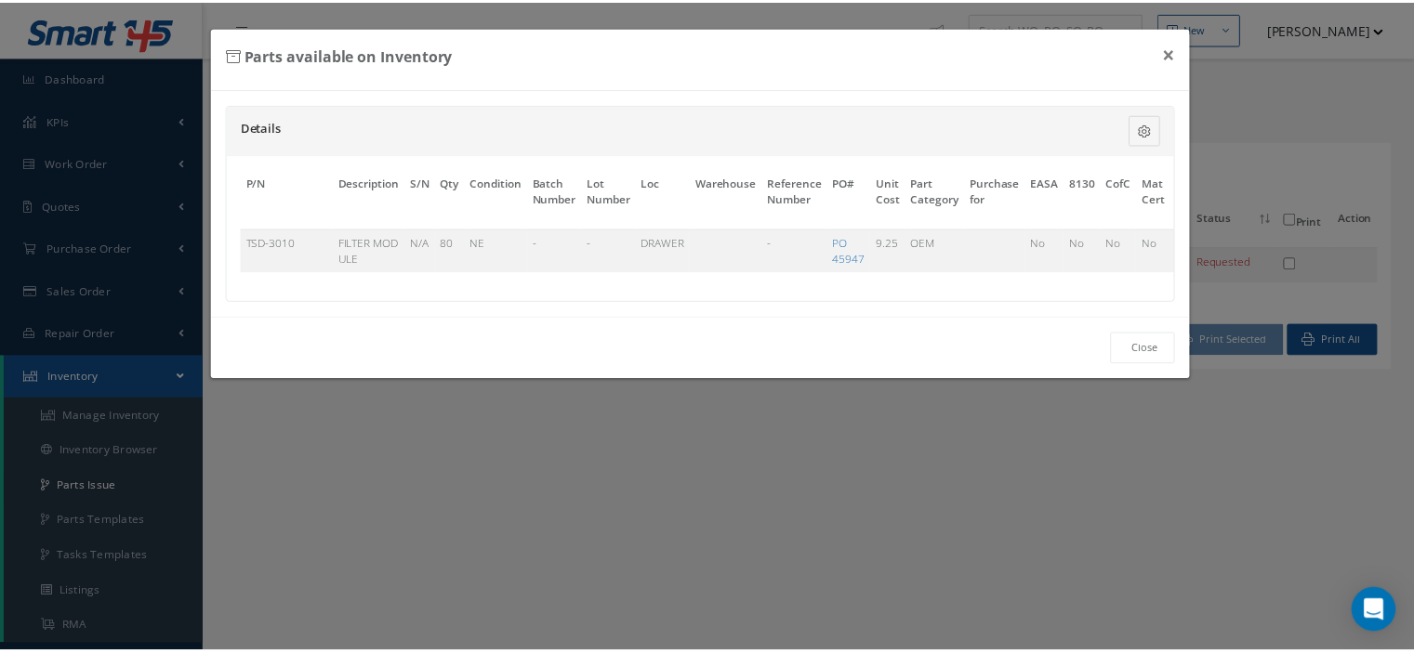
scroll to position [0, 134]
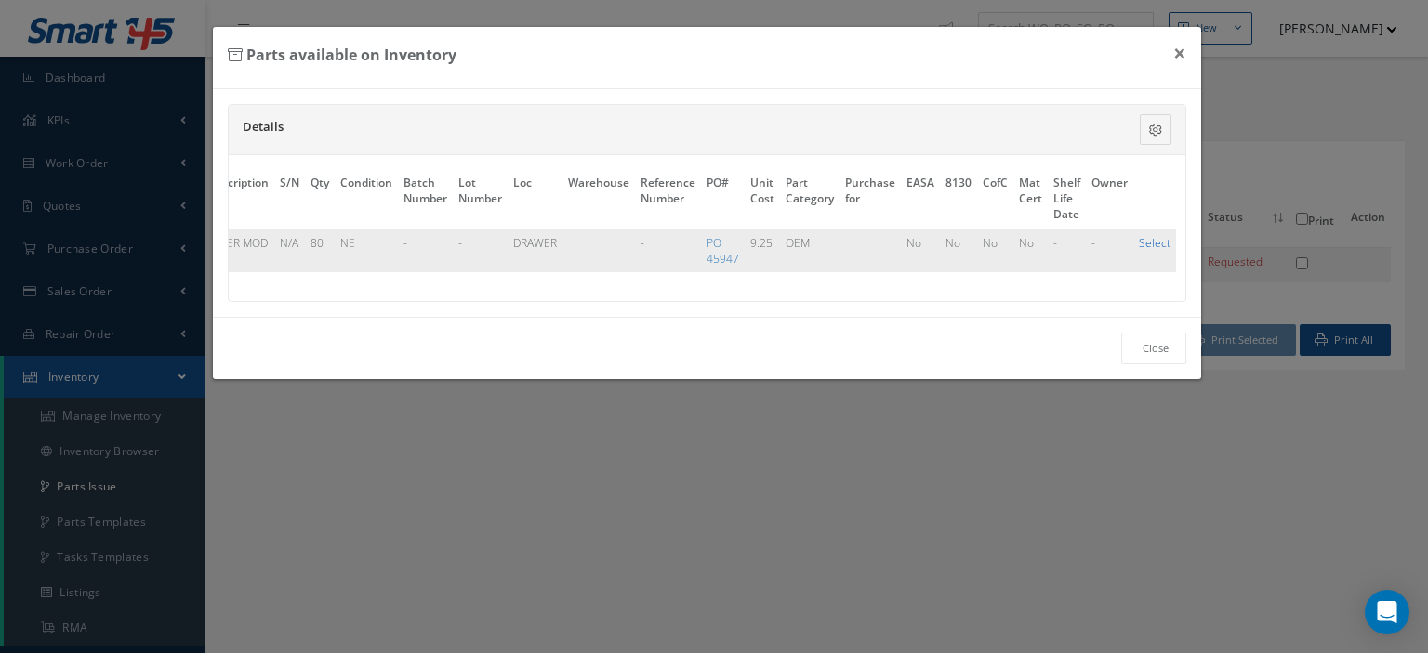
click at [1139, 241] on link "Select" at bounding box center [1155, 243] width 32 height 16
checkbox input "true"
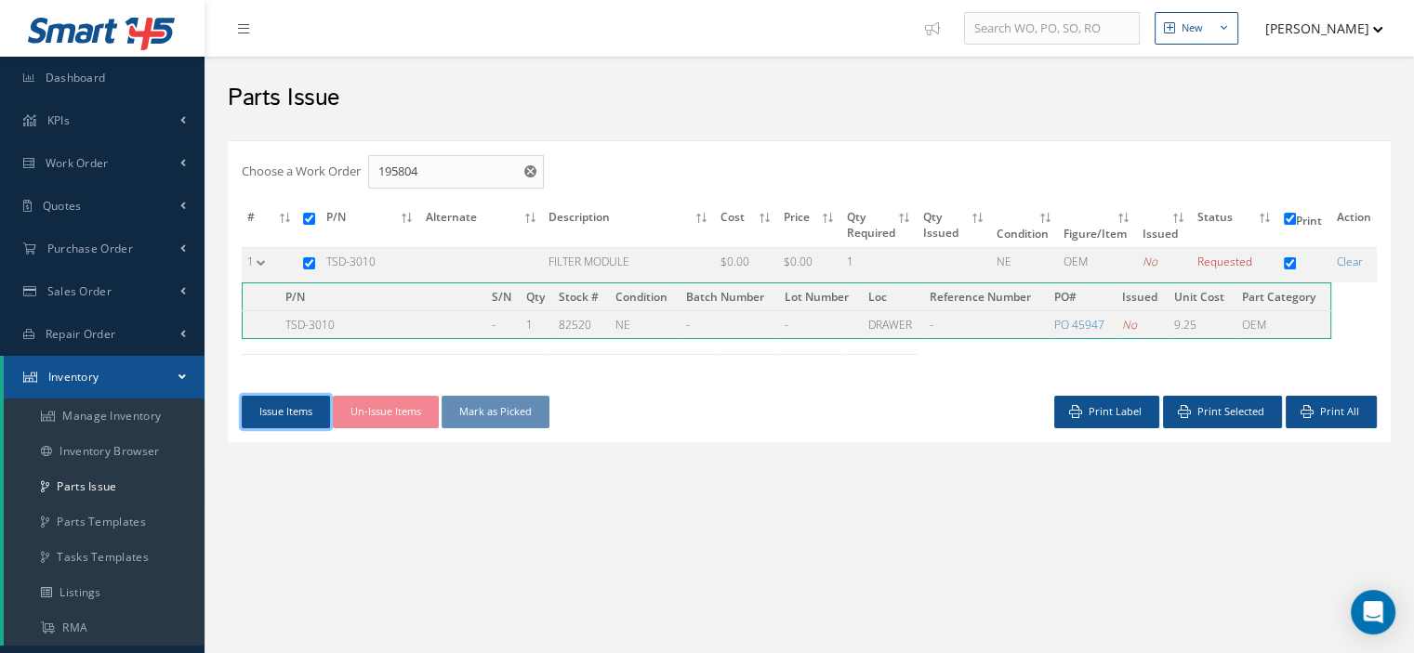
click at [301, 413] on button "Issue Items" at bounding box center [286, 412] width 88 height 33
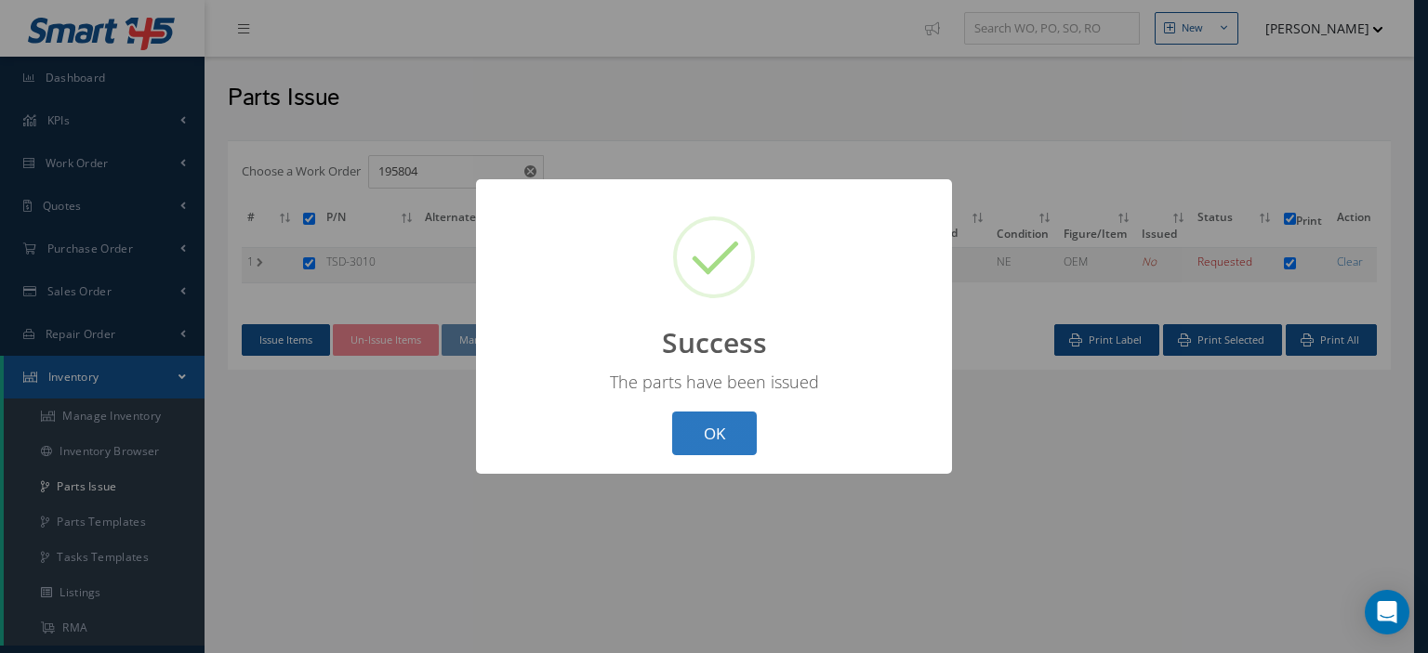
click at [729, 434] on button "OK" at bounding box center [714, 434] width 85 height 44
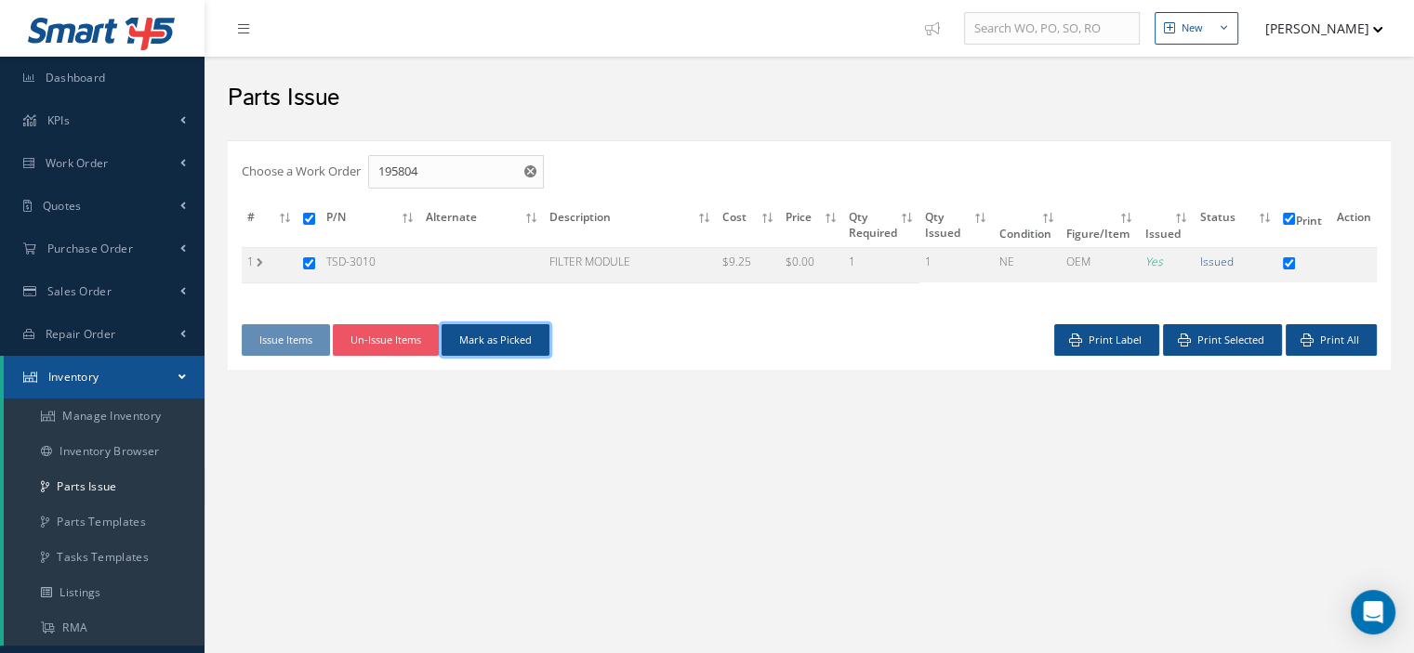
click at [503, 346] on button "Mark as Picked" at bounding box center [495, 340] width 108 height 33
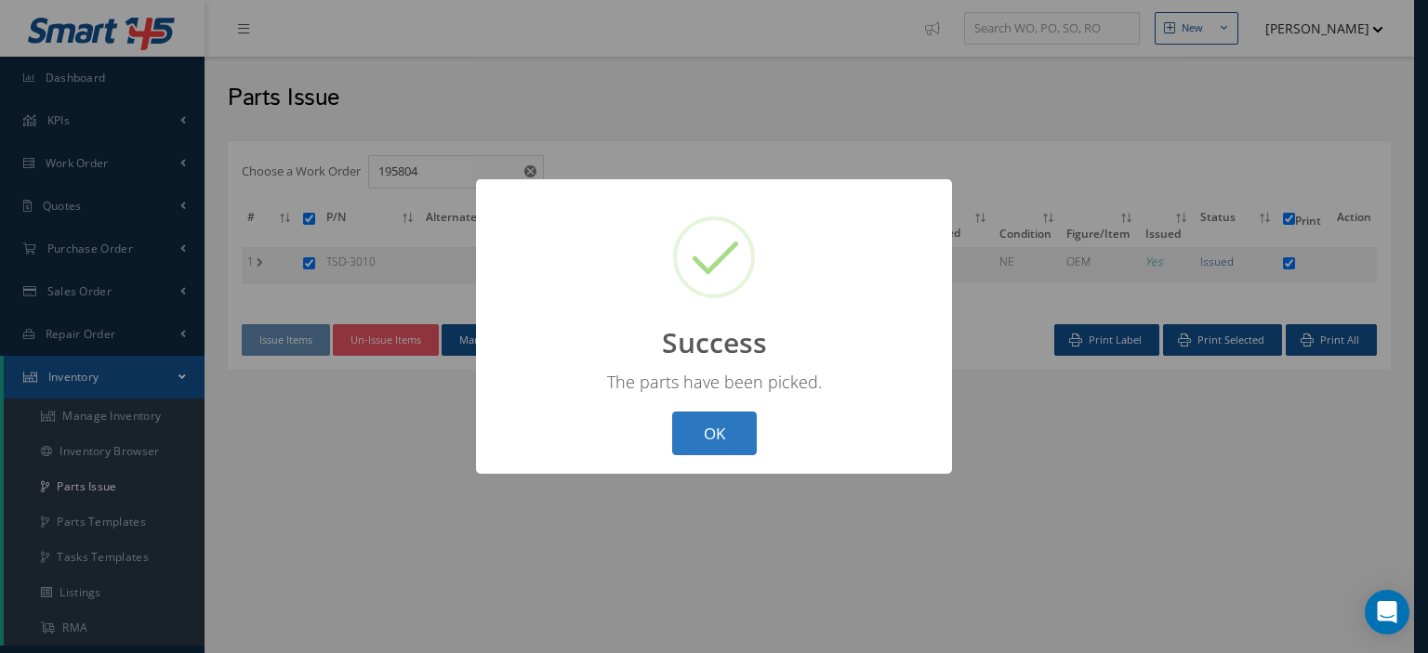
click at [709, 427] on button "OK" at bounding box center [714, 434] width 85 height 44
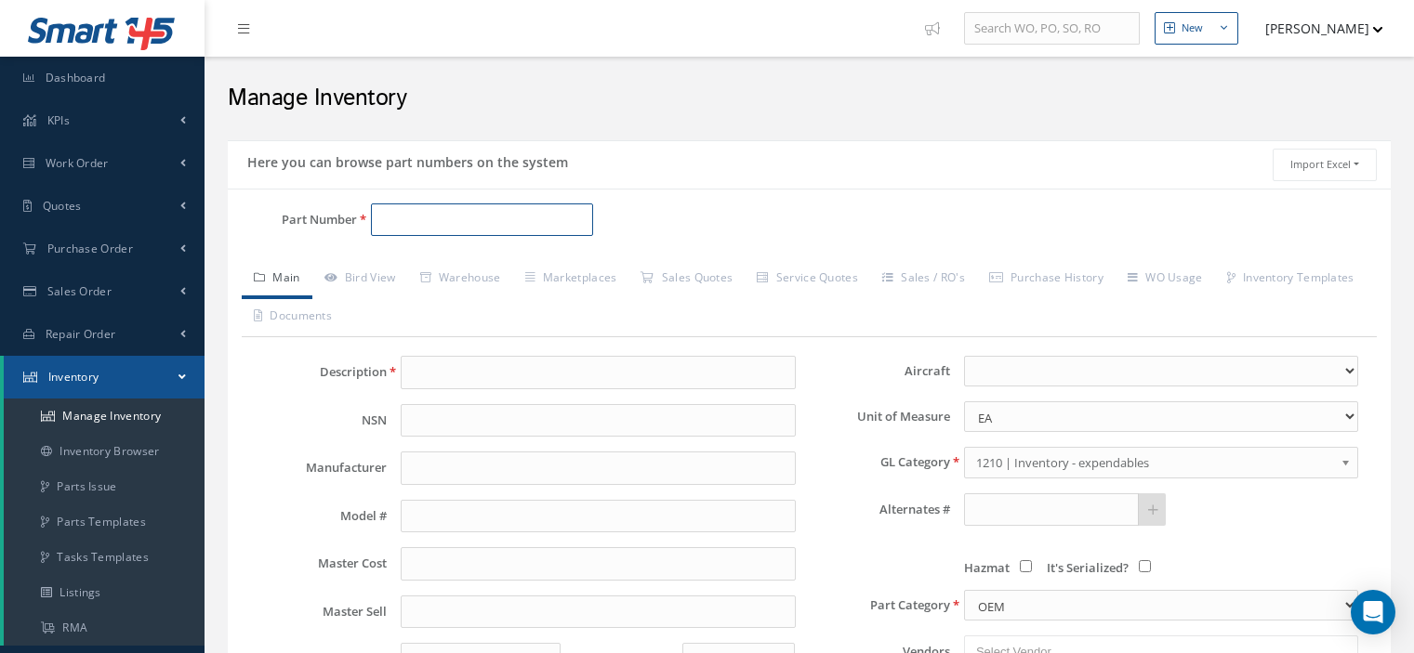
click at [390, 230] on input "Part Number" at bounding box center [482, 220] width 222 height 33
click at [74, 163] on span "Work Order" at bounding box center [77, 163] width 63 height 16
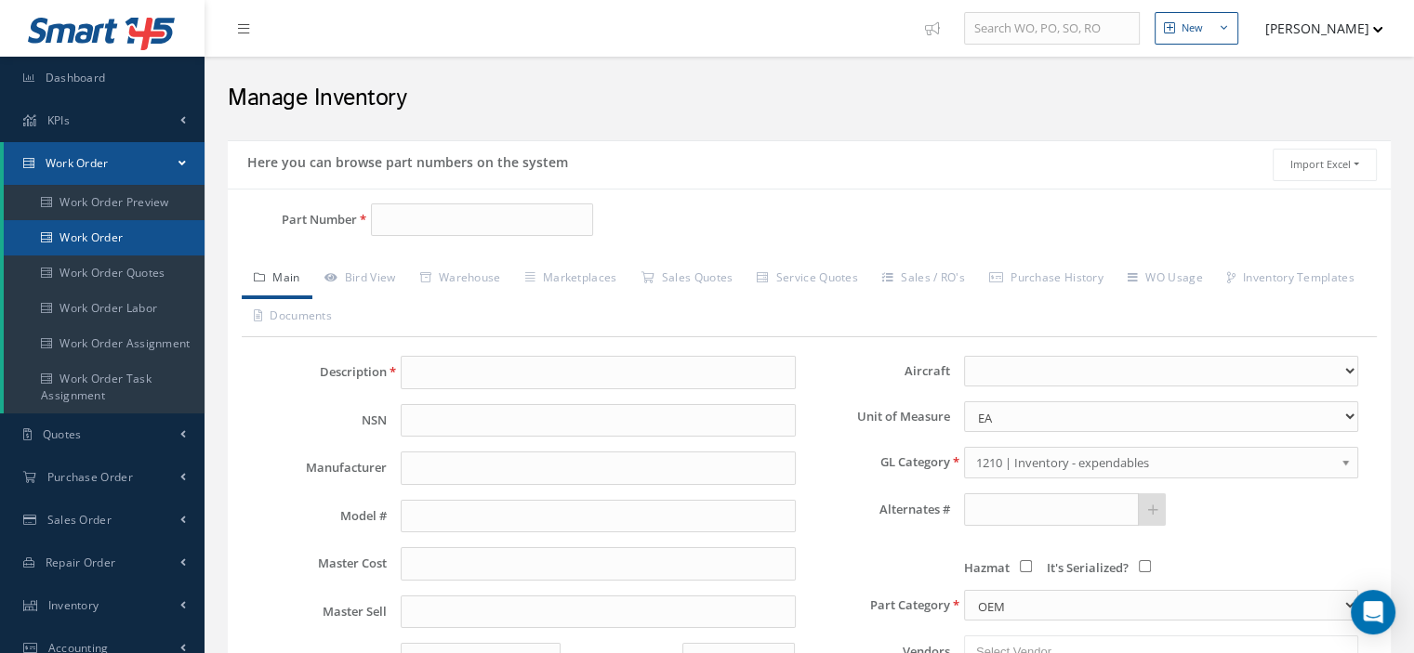
click at [112, 244] on link "Work Order" at bounding box center [104, 237] width 201 height 35
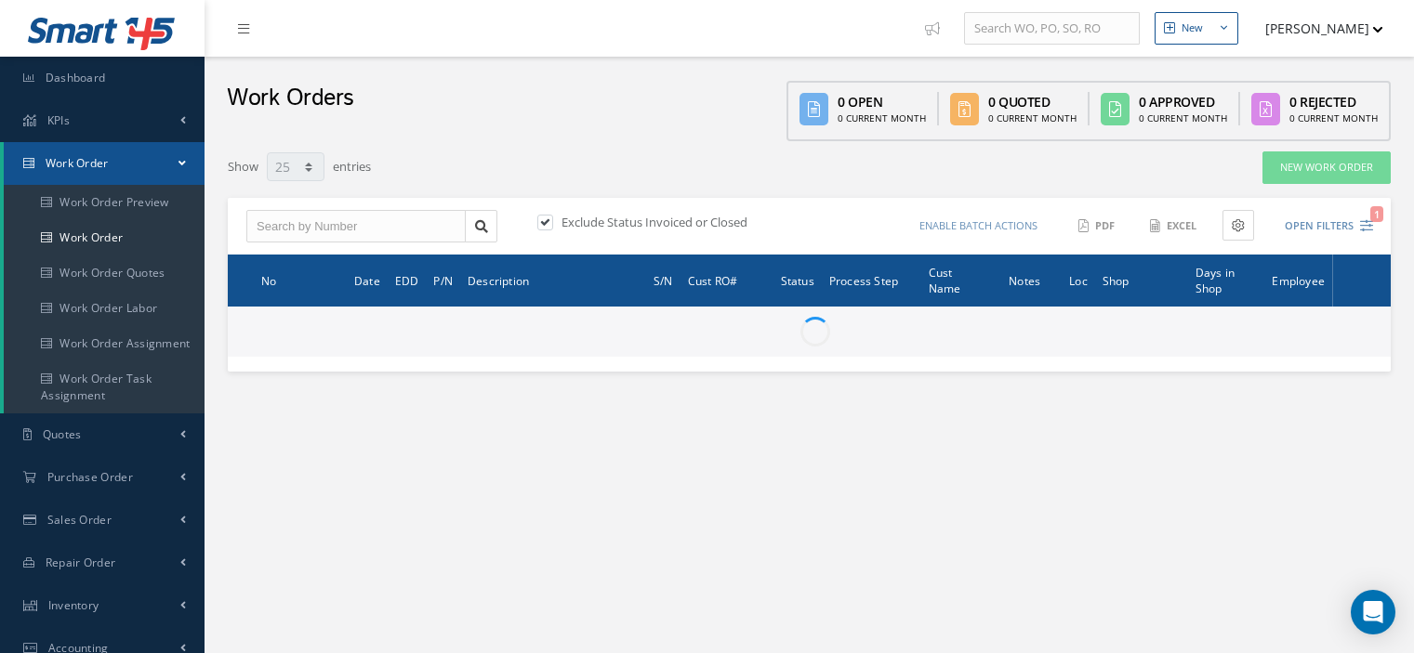
select select "25"
click at [267, 224] on input "text" at bounding box center [355, 226] width 219 height 33
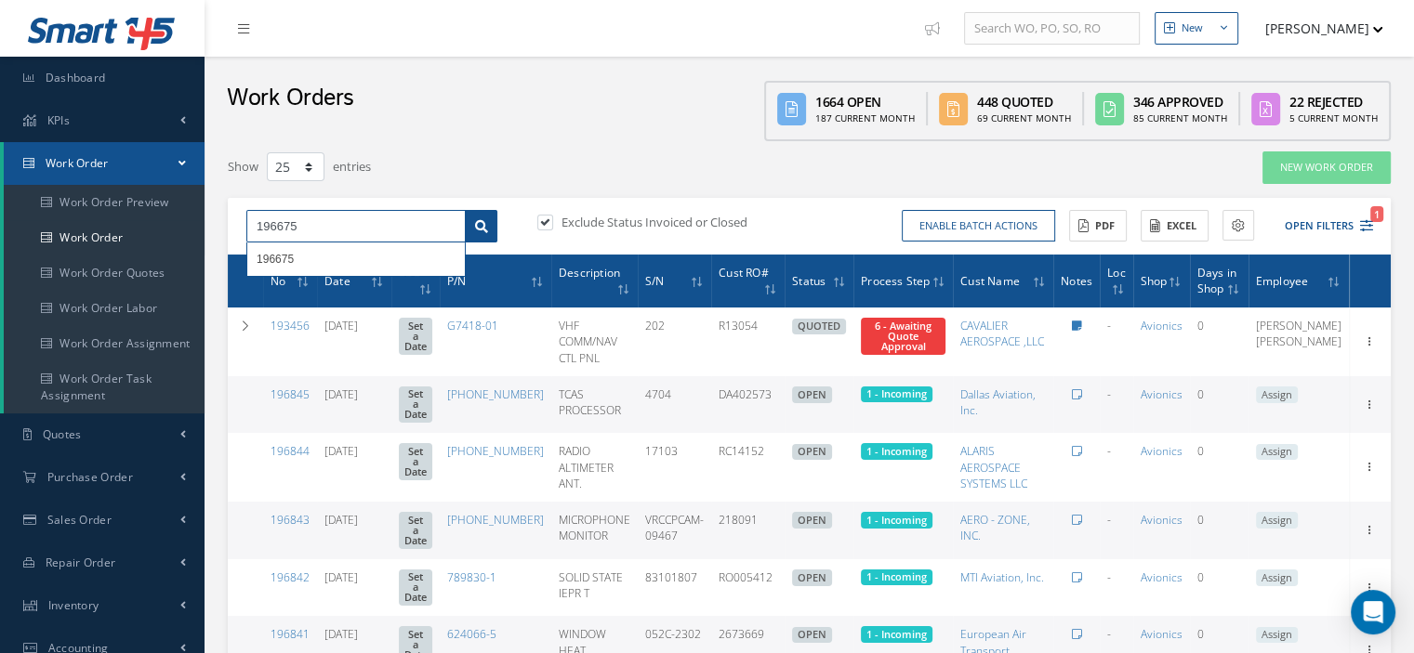
type input "196675"
drag, startPoint x: 468, startPoint y: 218, endPoint x: 483, endPoint y: 226, distance: 16.6
click at [480, 225] on link at bounding box center [481, 226] width 33 height 33
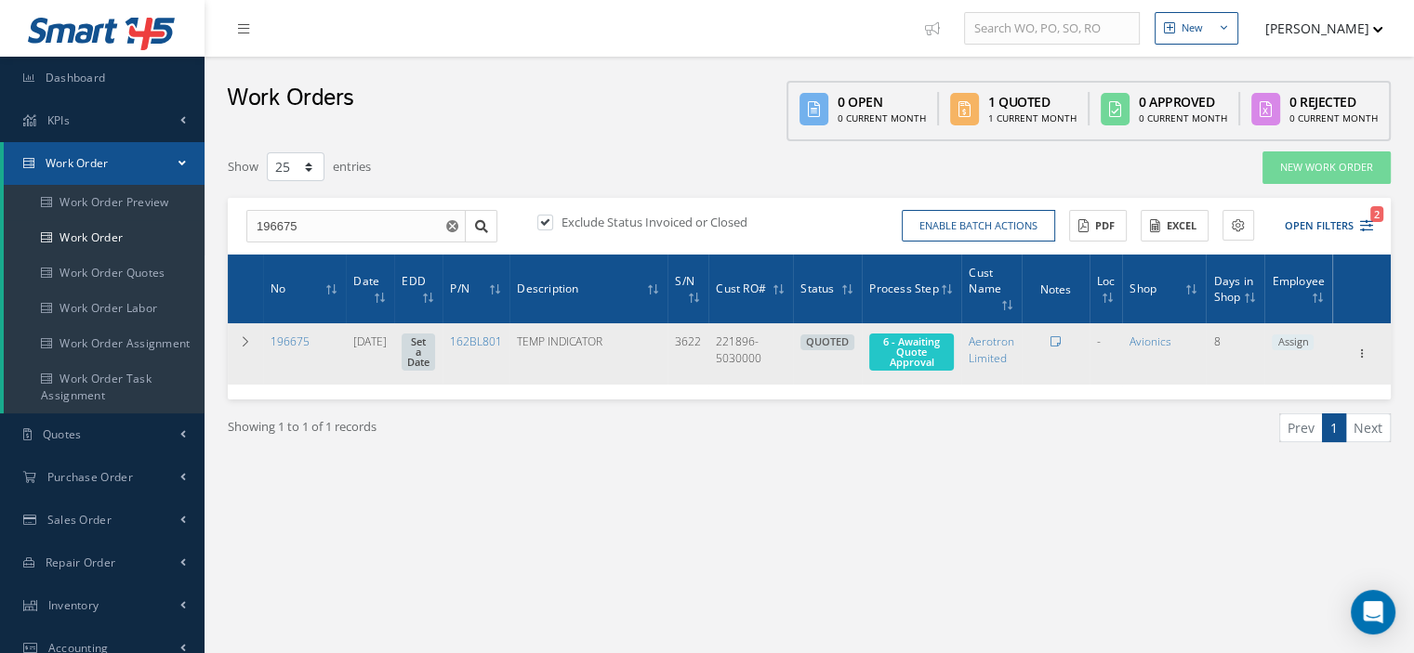
click at [1291, 343] on span "Assign" at bounding box center [1293, 343] width 42 height 17
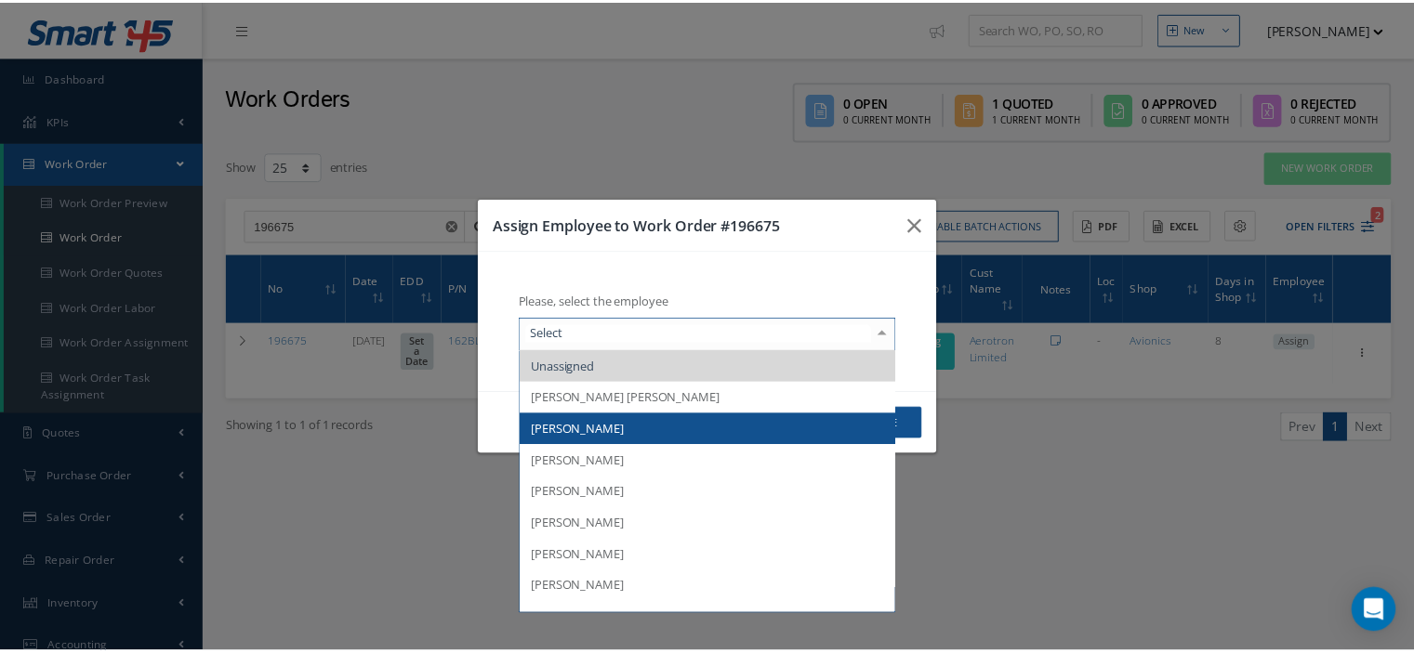
scroll to position [93, 0]
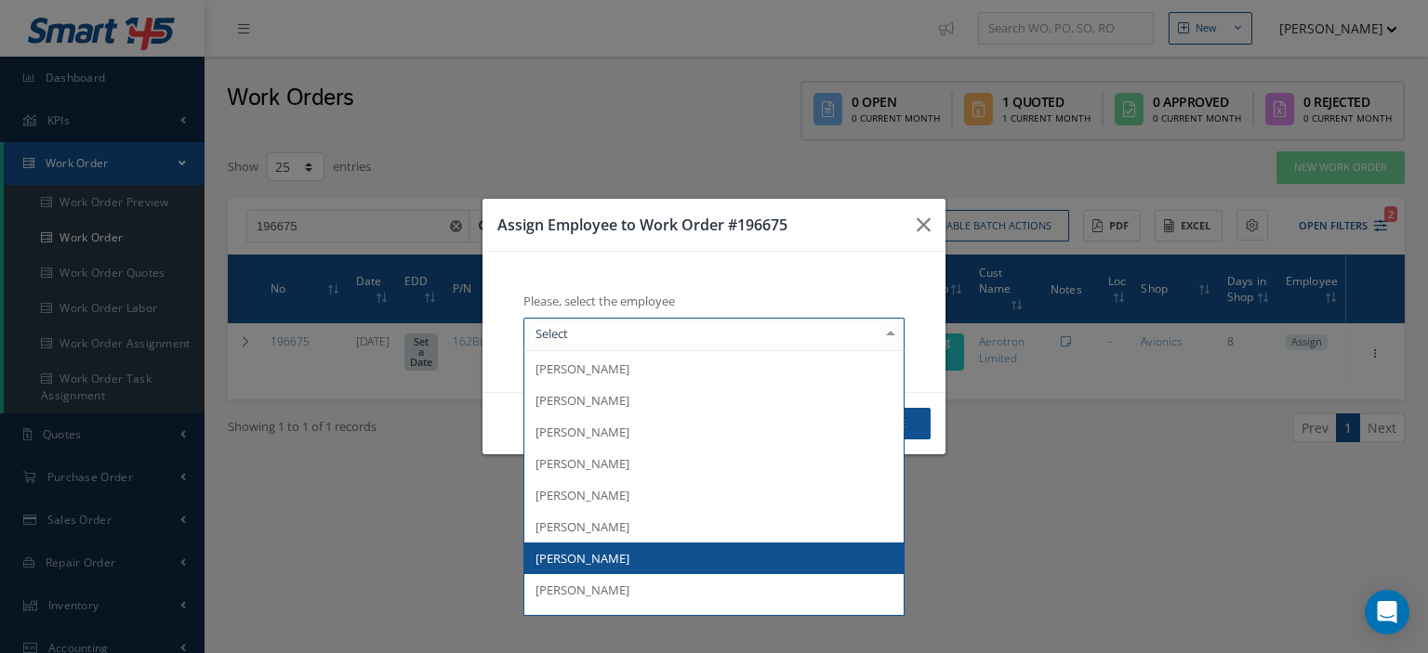
click at [608, 553] on span "[PERSON_NAME]" at bounding box center [582, 558] width 94 height 17
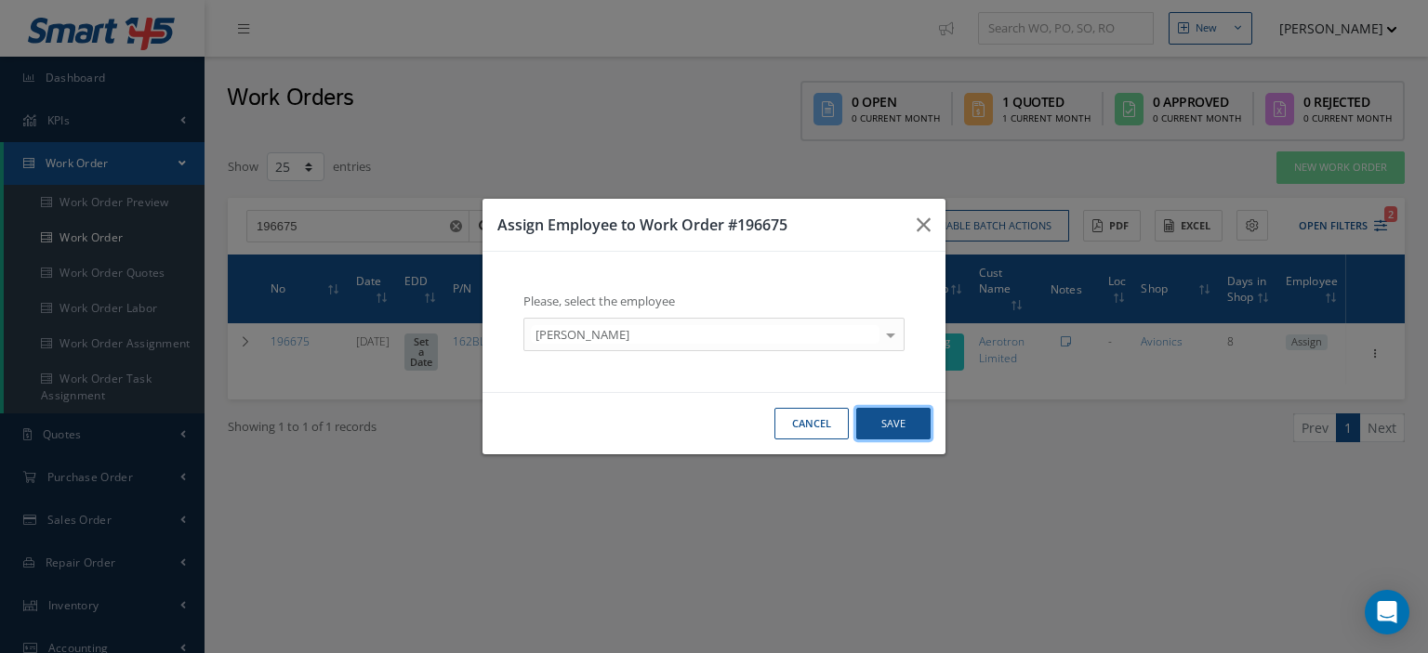
click at [877, 428] on button "Save" at bounding box center [893, 424] width 74 height 33
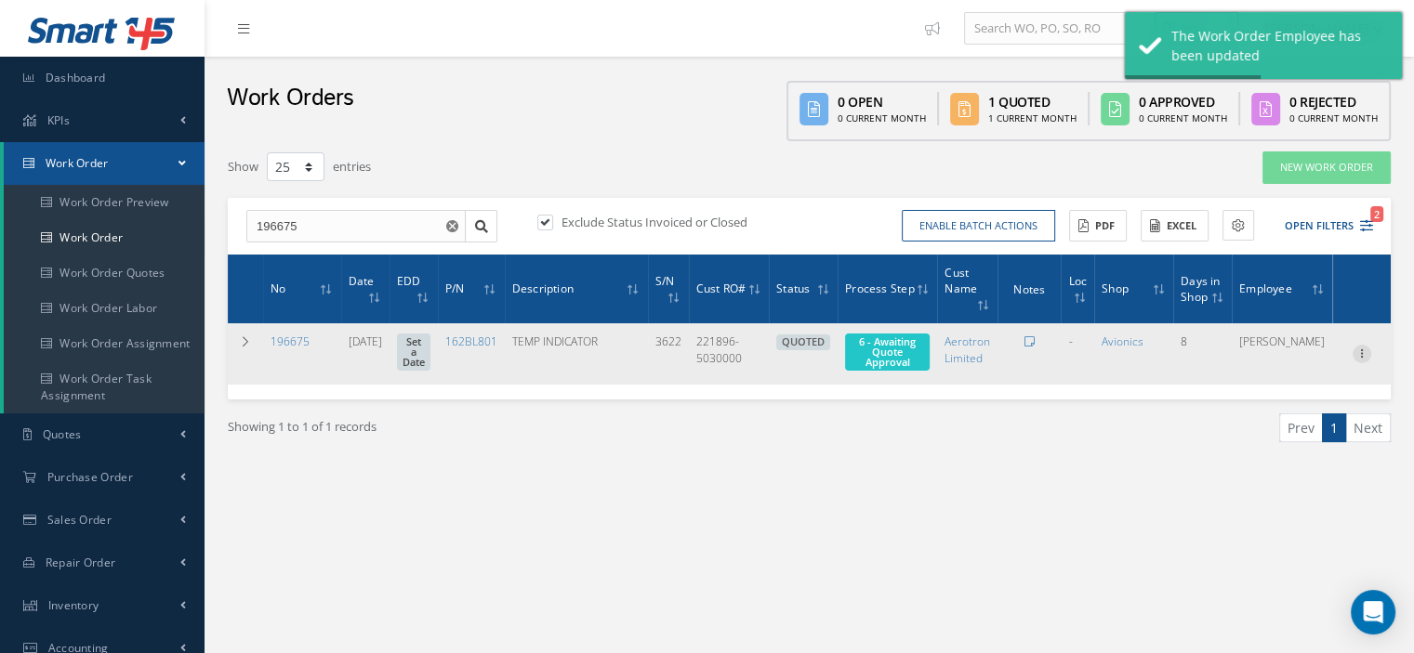
click at [1360, 359] on icon at bounding box center [1361, 352] width 19 height 15
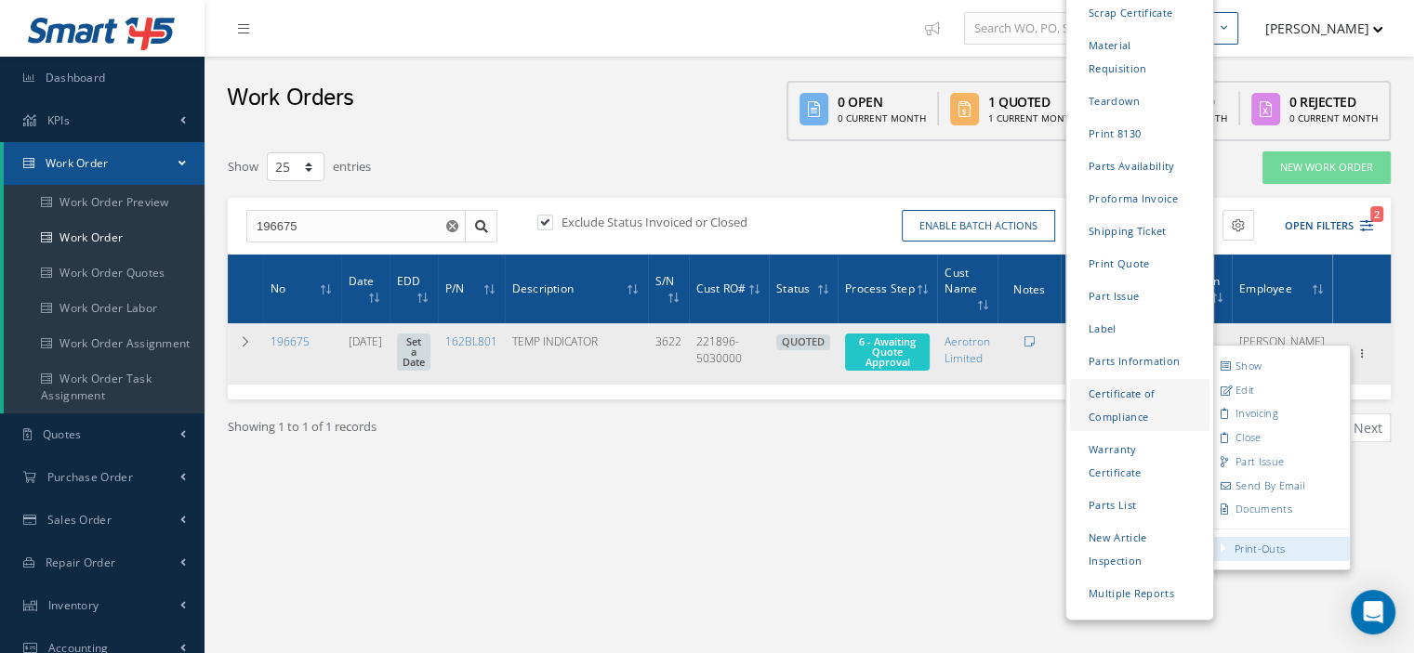
click at [1127, 380] on link "Certificate of Compliance" at bounding box center [1139, 406] width 139 height 52
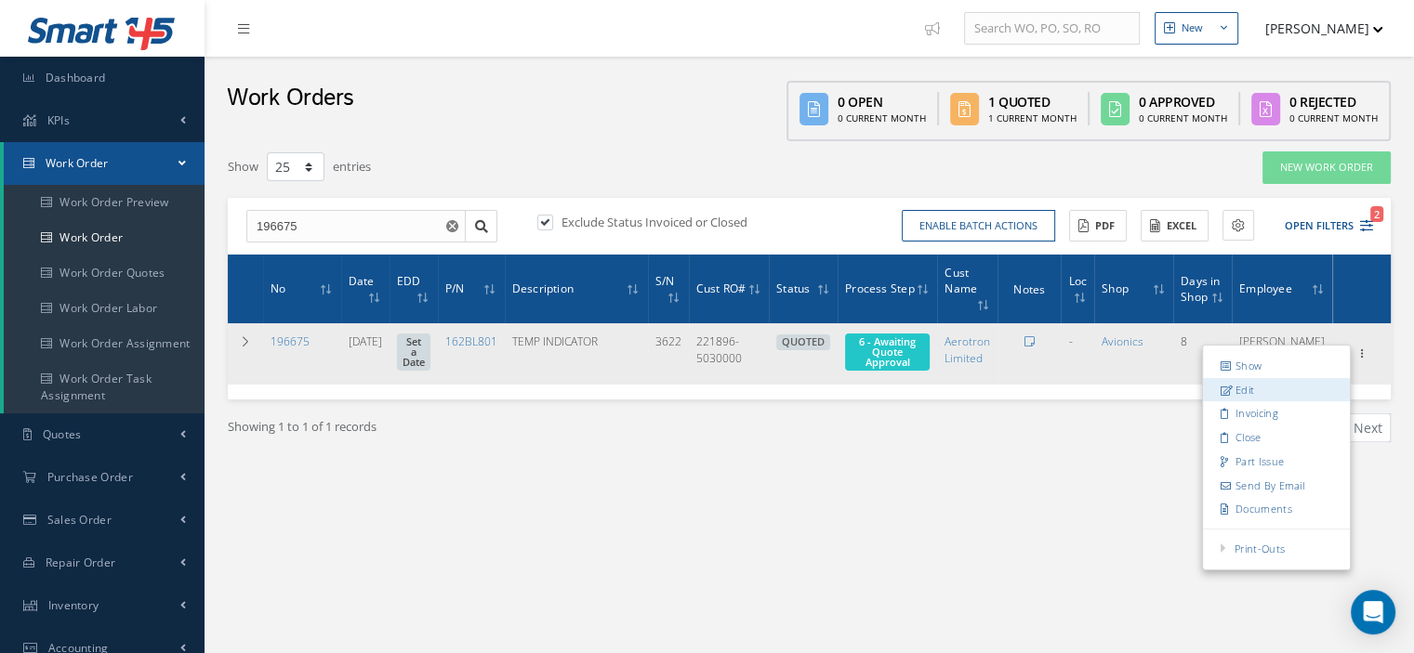
click at [1250, 397] on link "Edit" at bounding box center [1276, 390] width 147 height 24
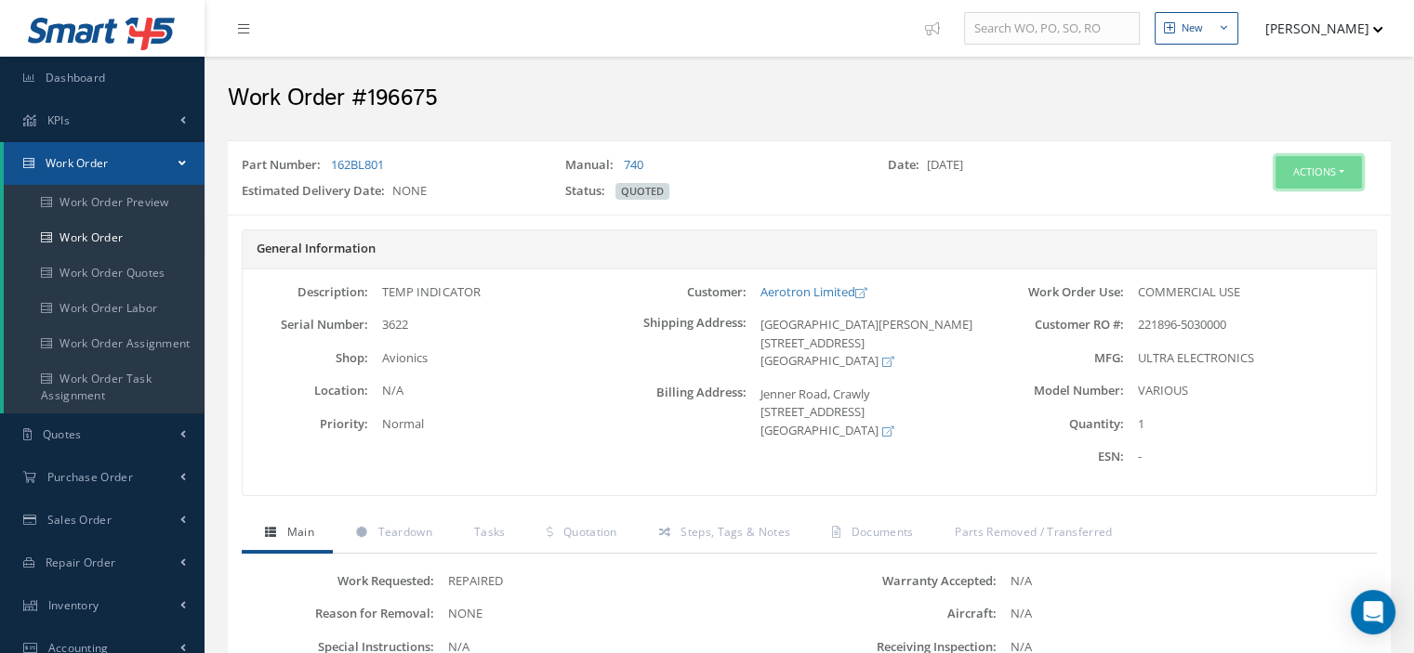
click at [1347, 170] on button "Actions" at bounding box center [1318, 172] width 86 height 33
click at [1279, 202] on link "Edit" at bounding box center [1289, 207] width 149 height 25
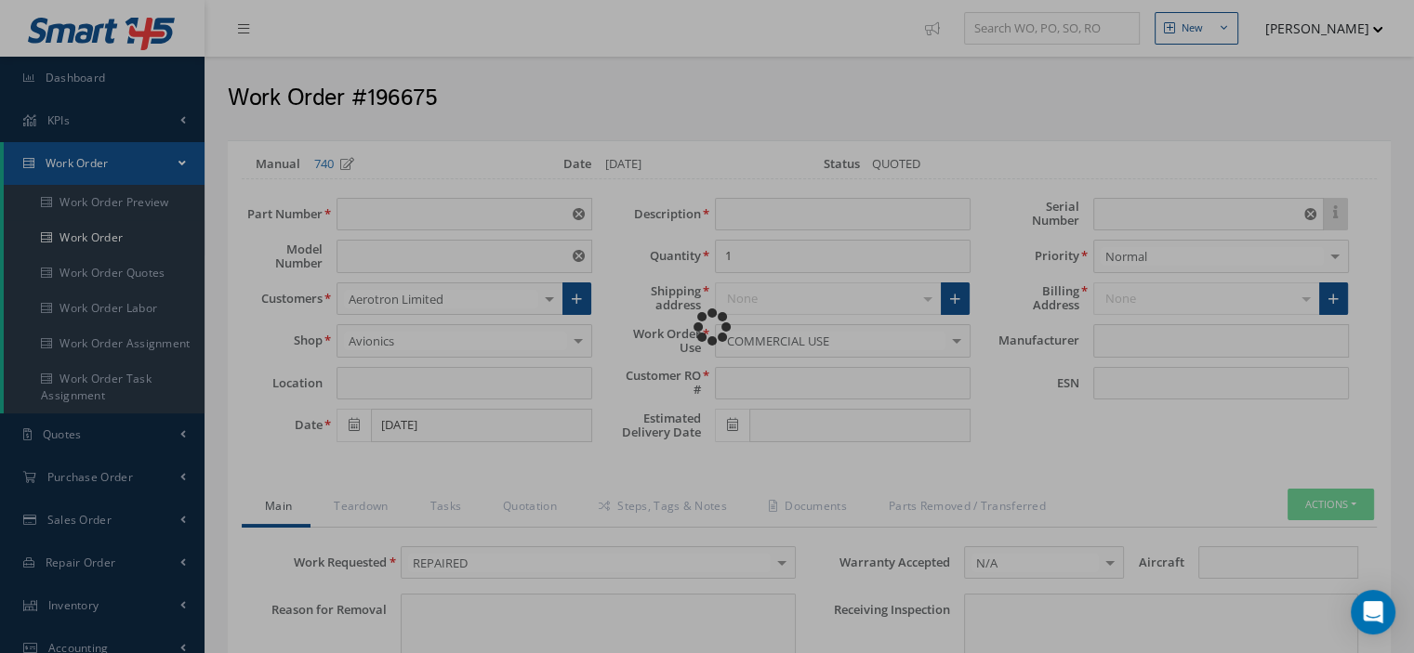
type input "162BL801"
type input "VARIOUS"
type input "[DATE]"
type input "TEMP INDICATOR"
type input "221896-5030000"
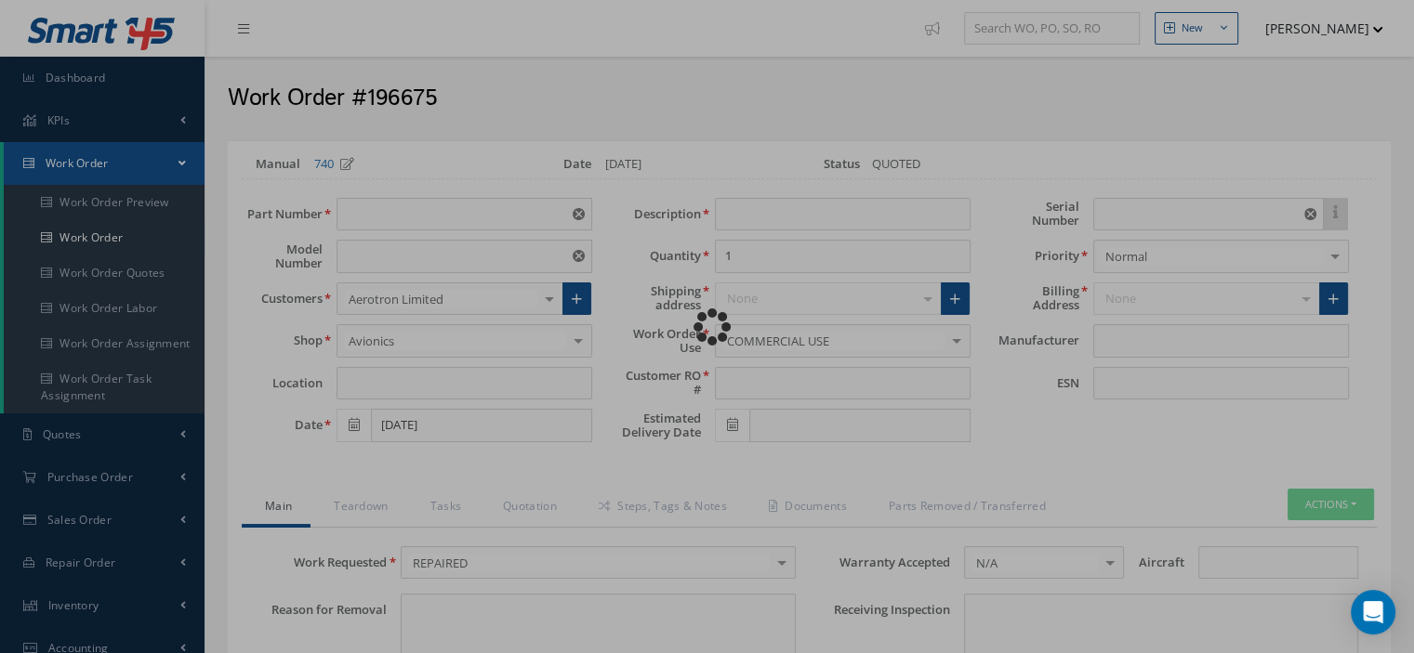
type input "3622"
type textarea "NONE"
type input "NONE"
type textarea "NONE"
type input "NONE"
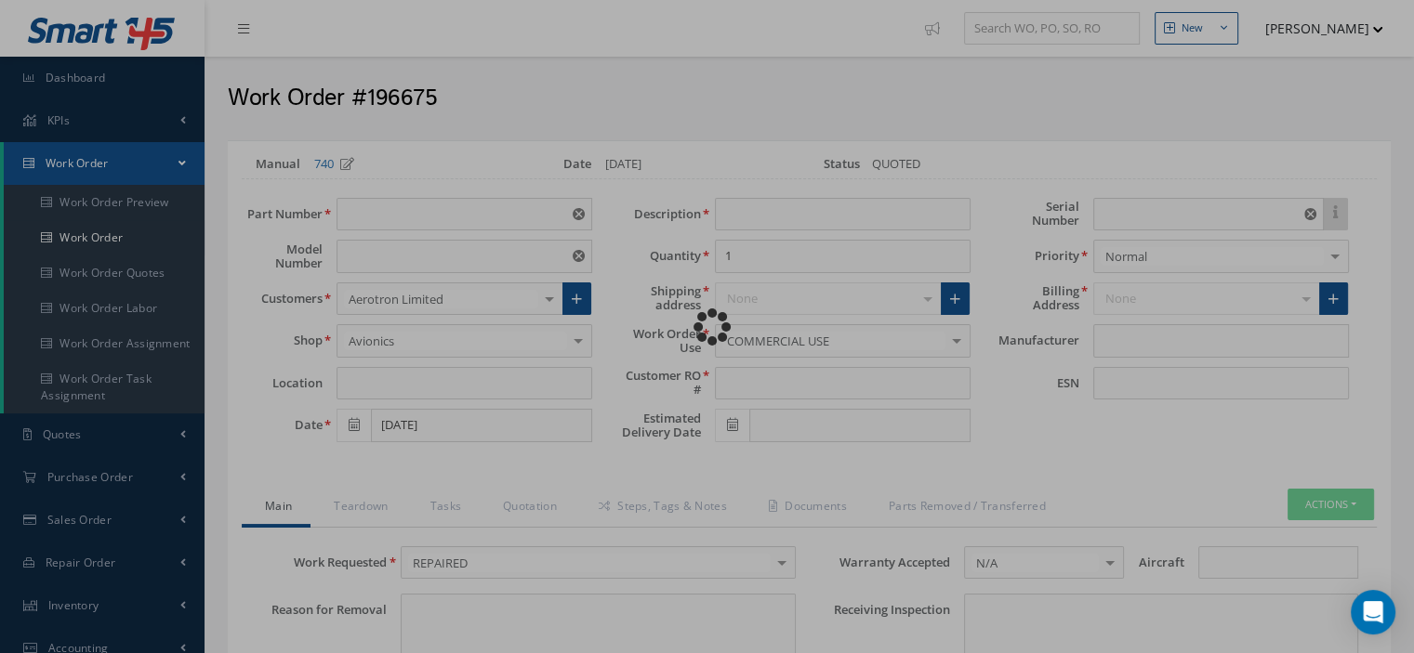
type input "N/A"
checkbox input "true"
type input "ULTRA ELECTRONICS"
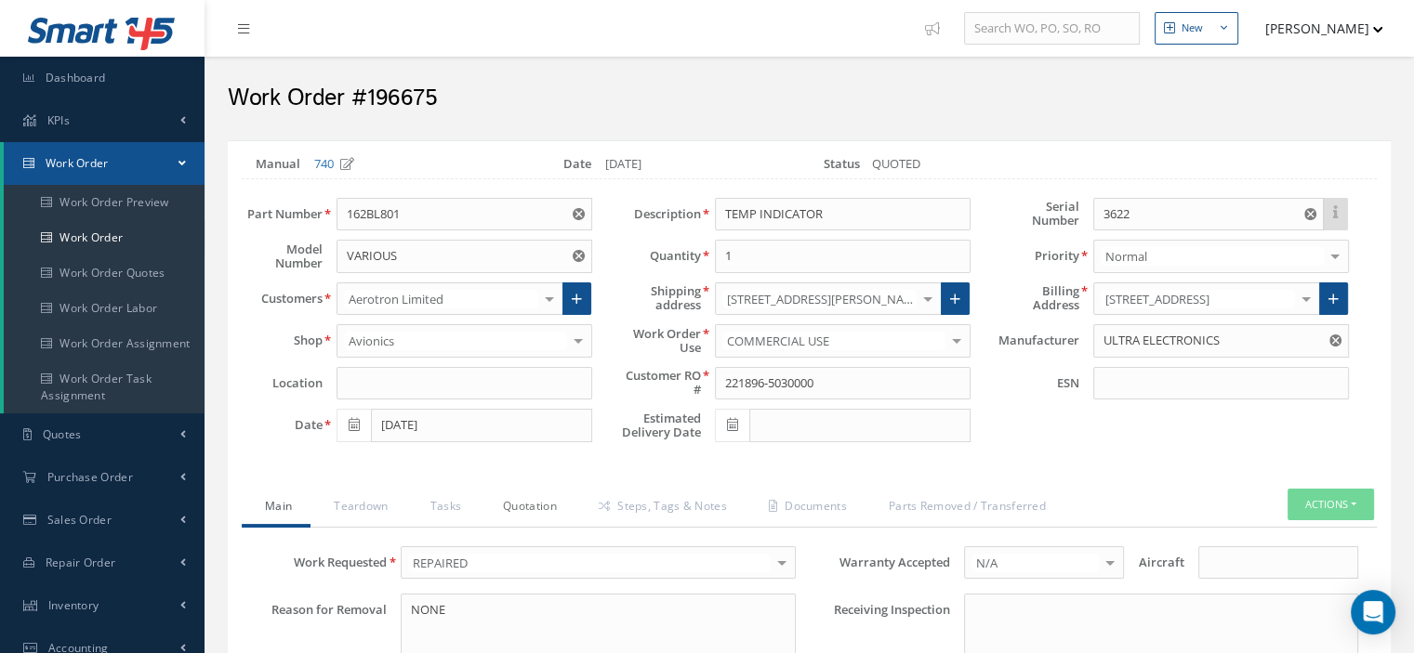
click at [543, 511] on link "Quotation" at bounding box center [528, 508] width 96 height 39
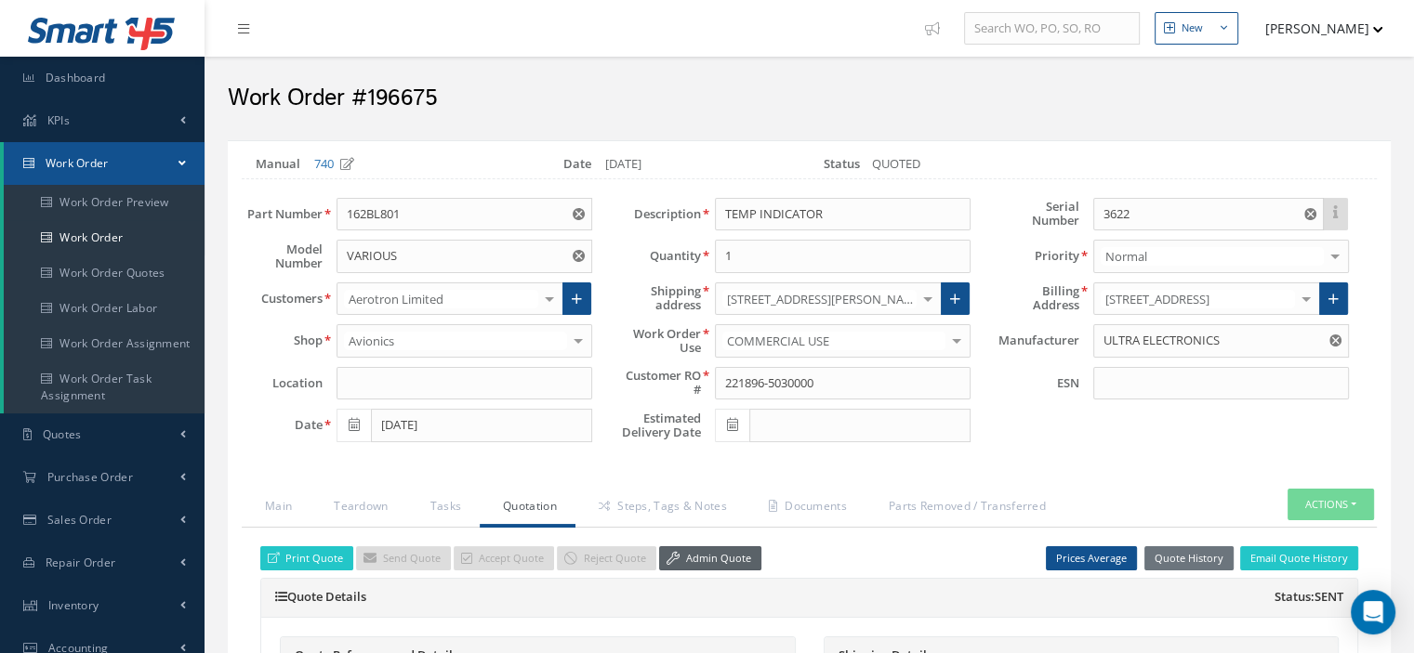
click at [677, 547] on link "Admin Quote" at bounding box center [710, 559] width 102 height 25
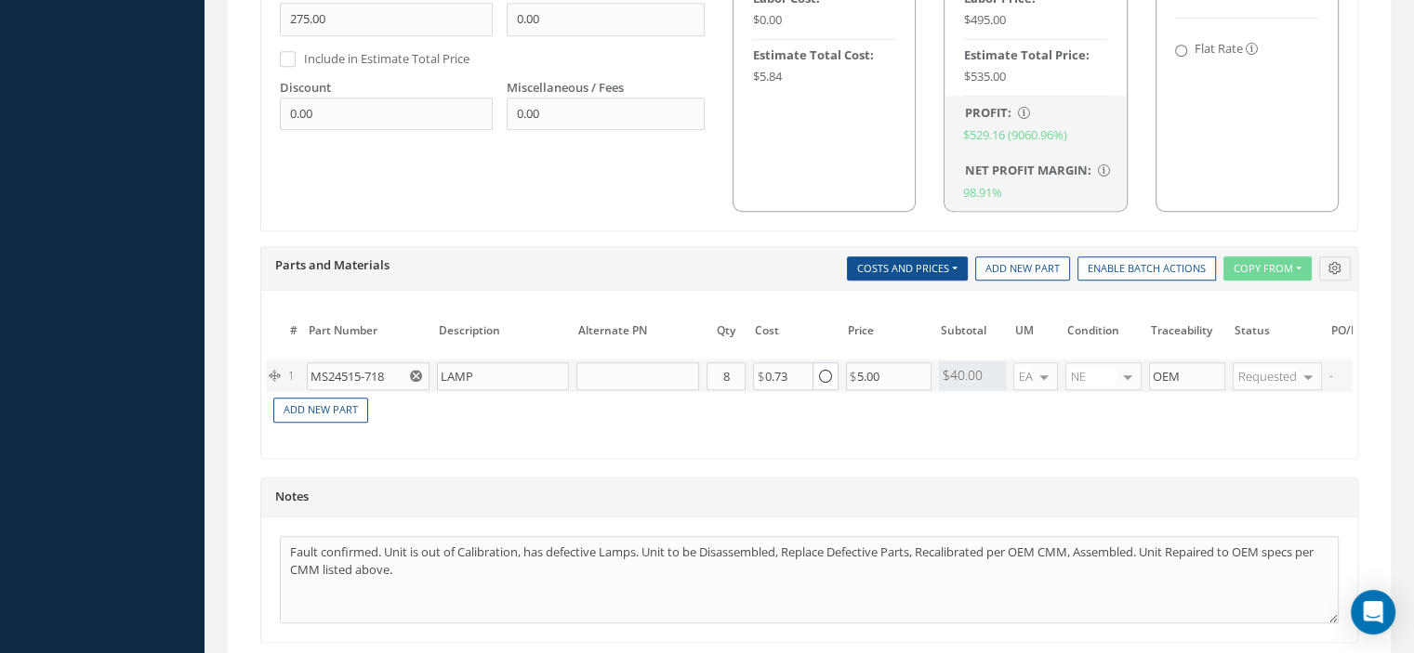
scroll to position [0, 193]
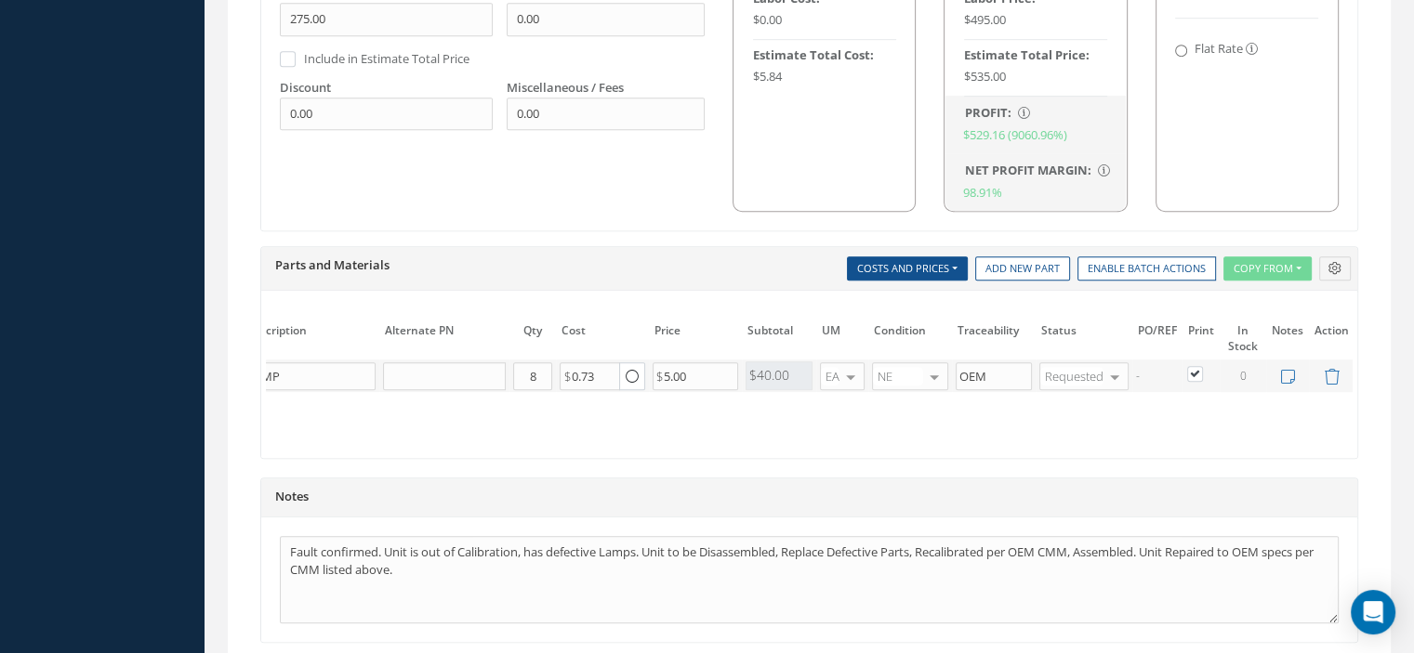
click at [1202, 367] on label at bounding box center [1204, 373] width 5 height 16
click at [1191, 370] on input "checkbox" at bounding box center [1196, 376] width 12 height 12
checkbox input "false"
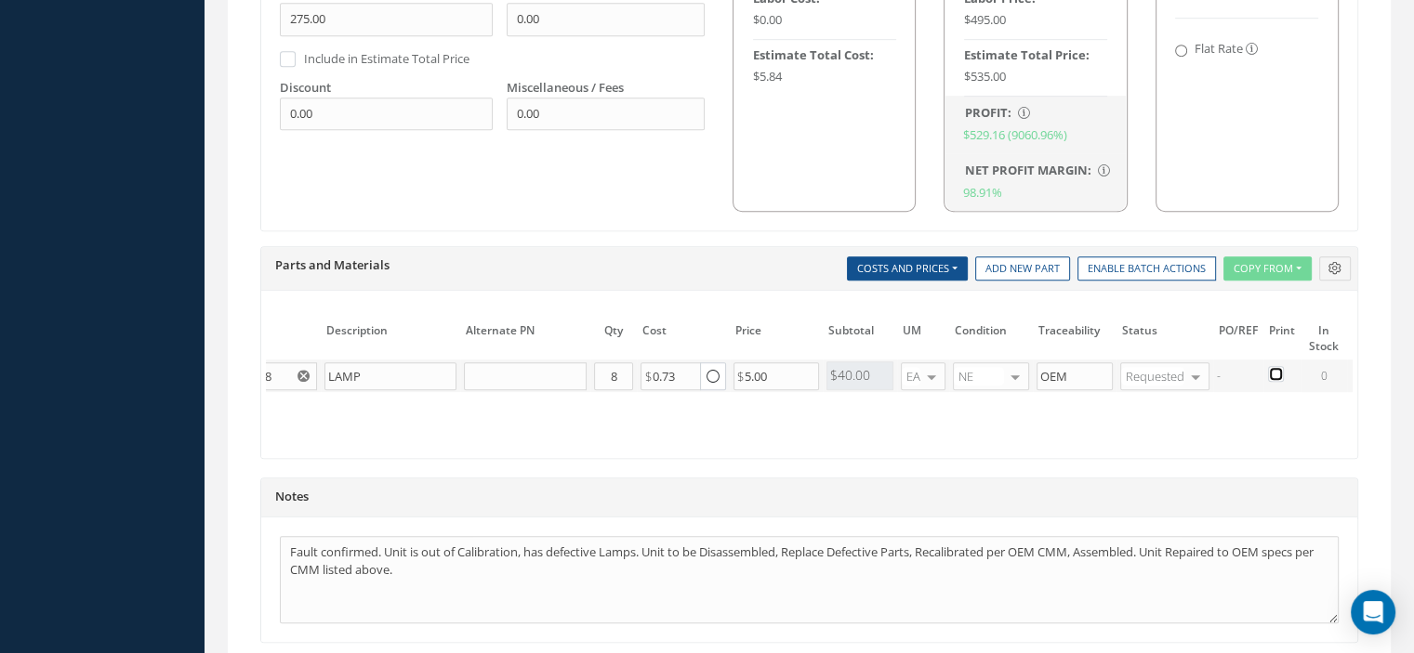
scroll to position [0, 0]
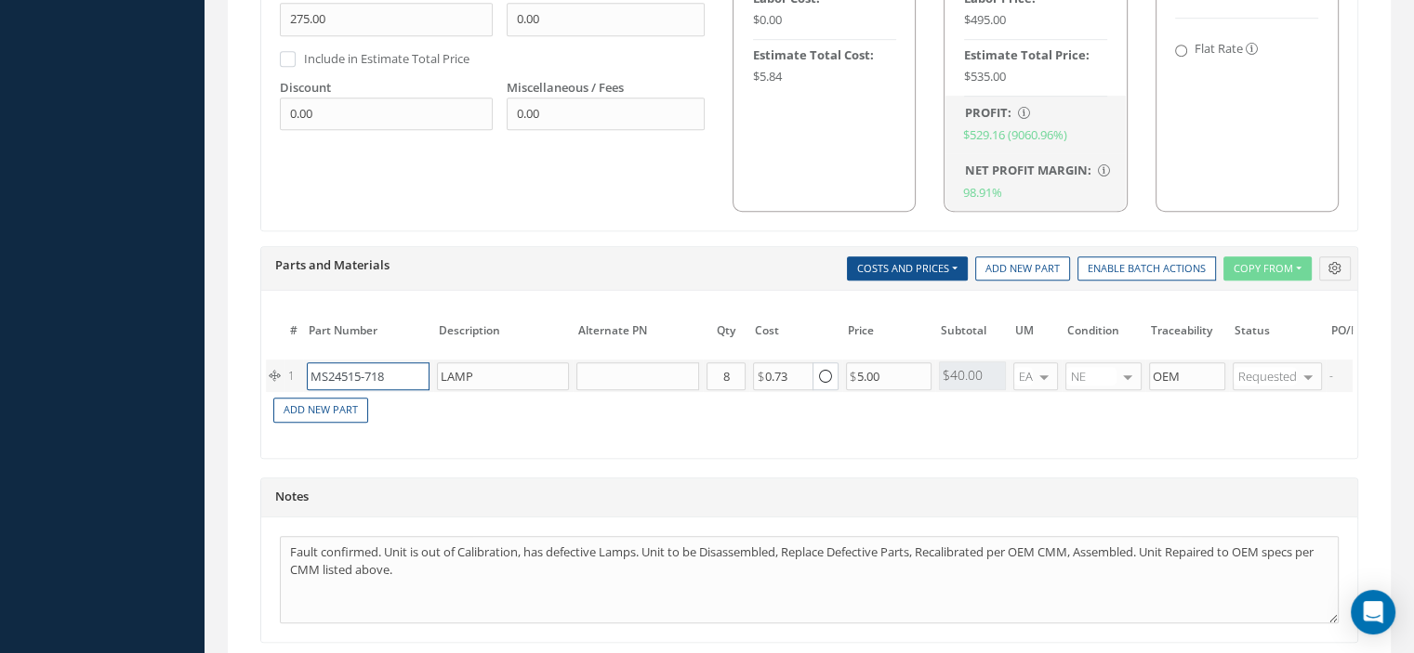
drag, startPoint x: 366, startPoint y: 366, endPoint x: 312, endPoint y: 372, distance: 54.2
click at [312, 372] on input "MS24515-718" at bounding box center [368, 376] width 123 height 28
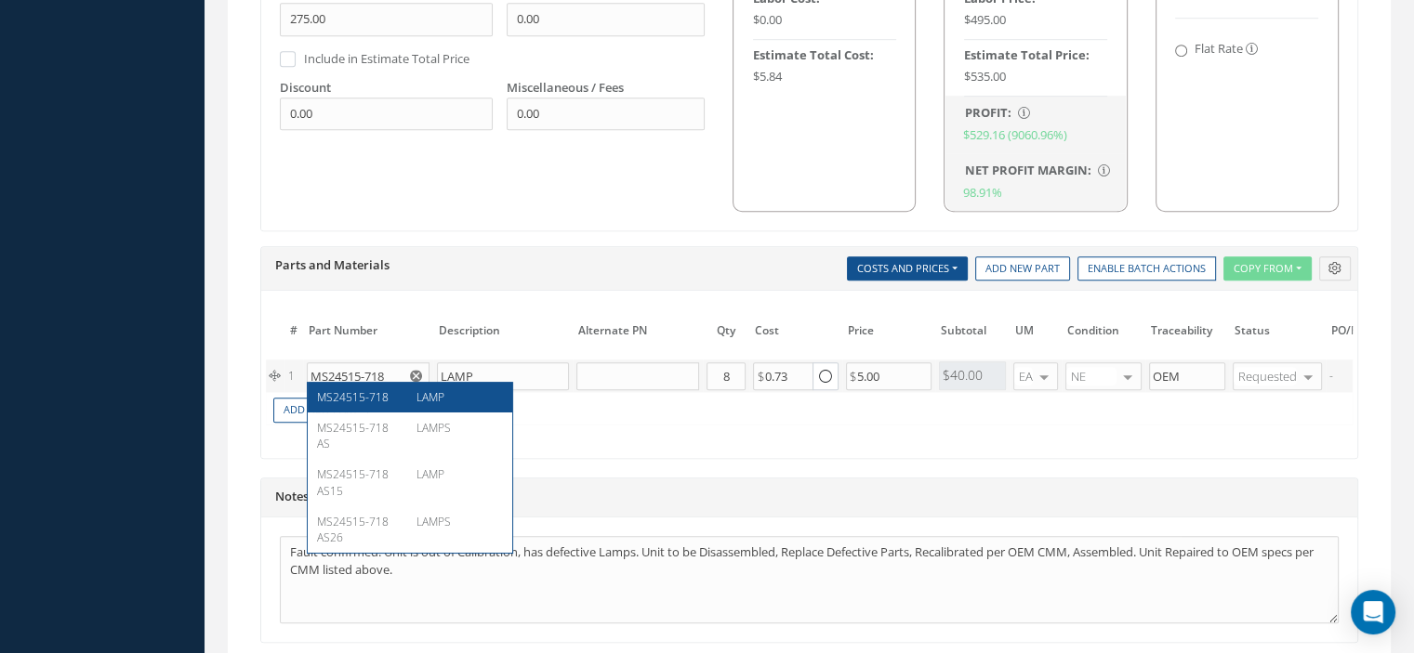
click at [555, 401] on td "Add New Part" at bounding box center [839, 408] width 1147 height 33
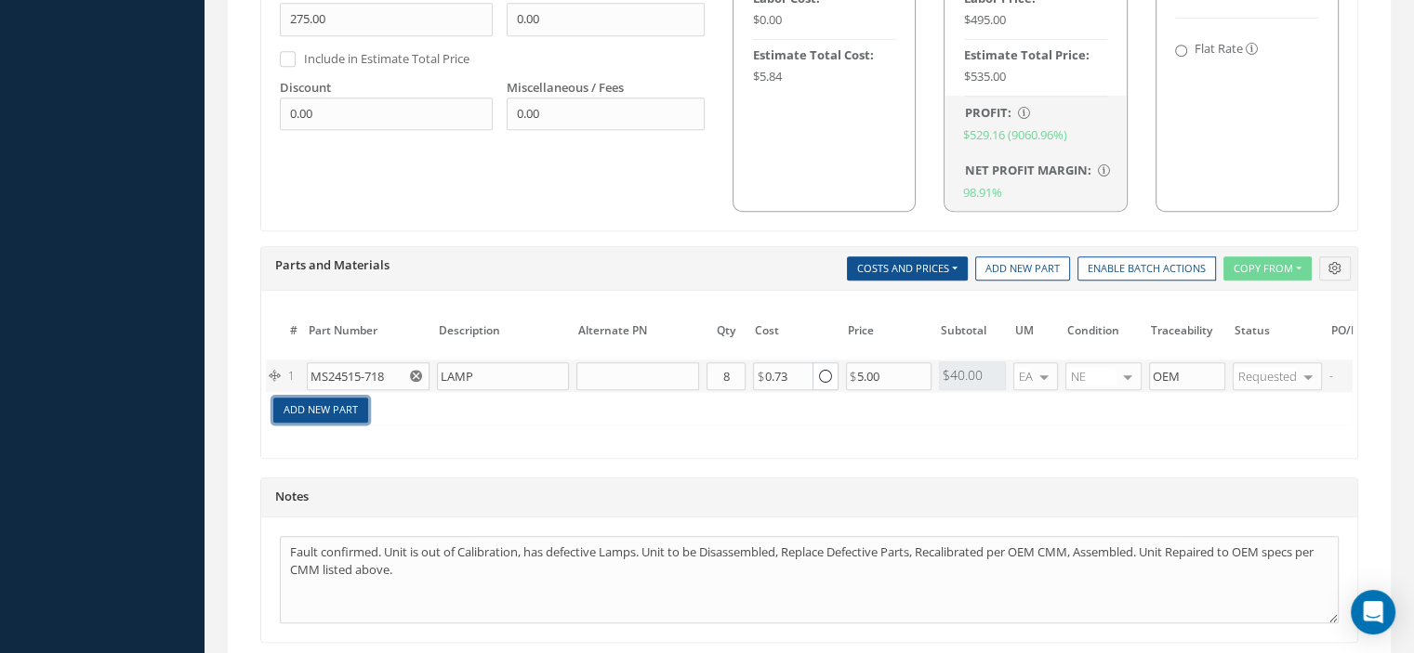
click at [337, 404] on link "Add New Part" at bounding box center [320, 410] width 95 height 25
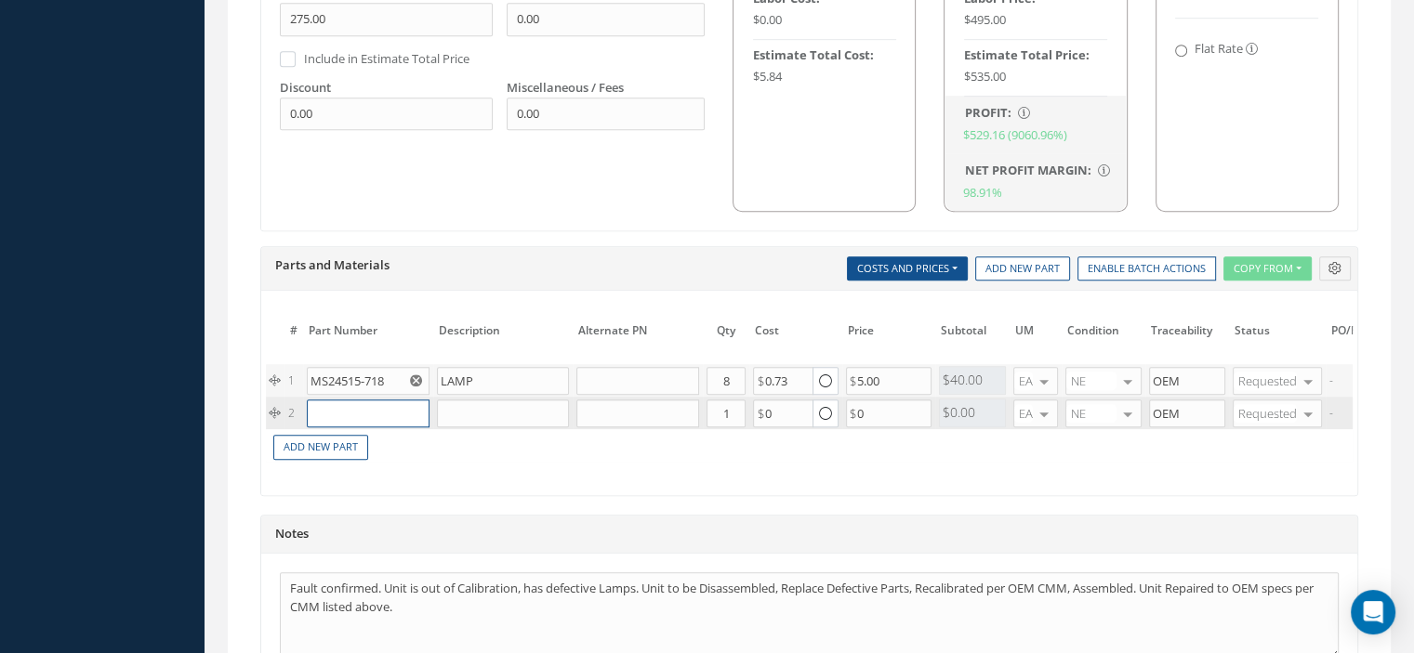
click at [337, 404] on input "text" at bounding box center [368, 414] width 123 height 28
paste input "MS24515-718AS15"
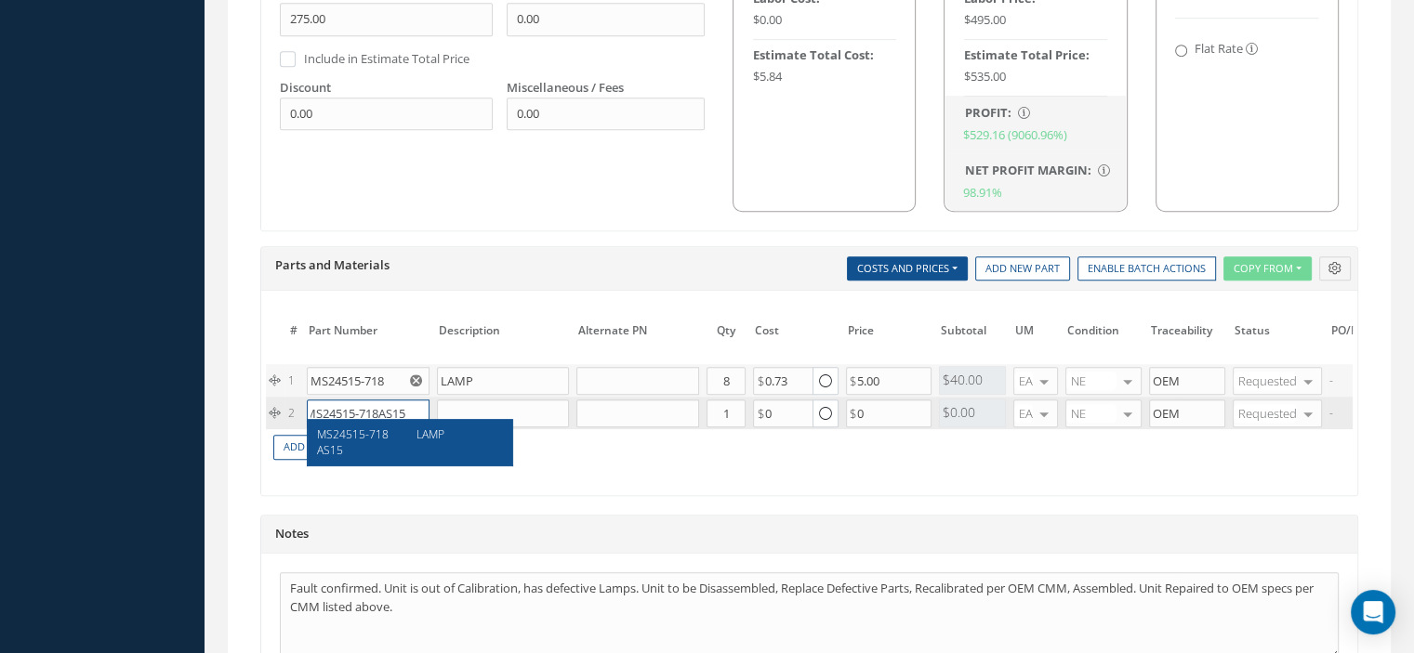
type input "MS24515-718AS15"
click at [428, 441] on span "LAMP" at bounding box center [430, 435] width 28 height 16
type input "LAMP"
type input "0.65"
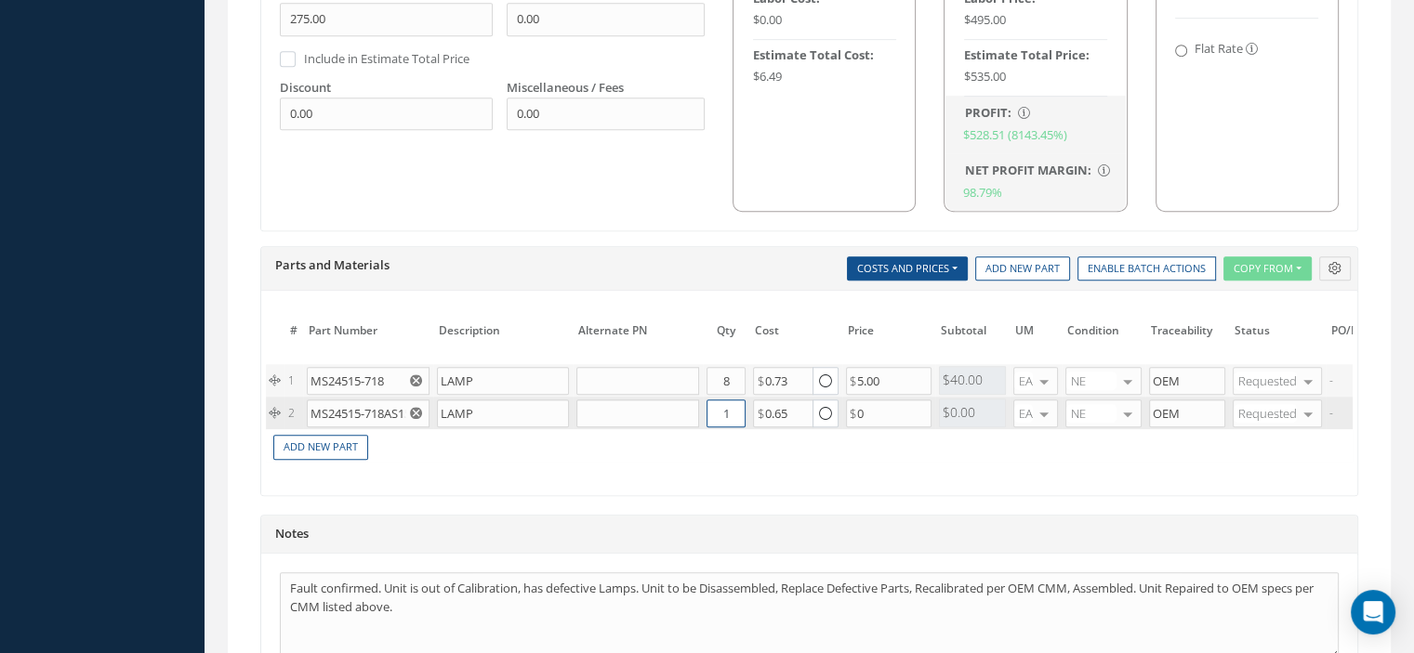
drag, startPoint x: 714, startPoint y: 409, endPoint x: 725, endPoint y: 408, distance: 11.2
click at [725, 408] on input "1" at bounding box center [725, 414] width 39 height 28
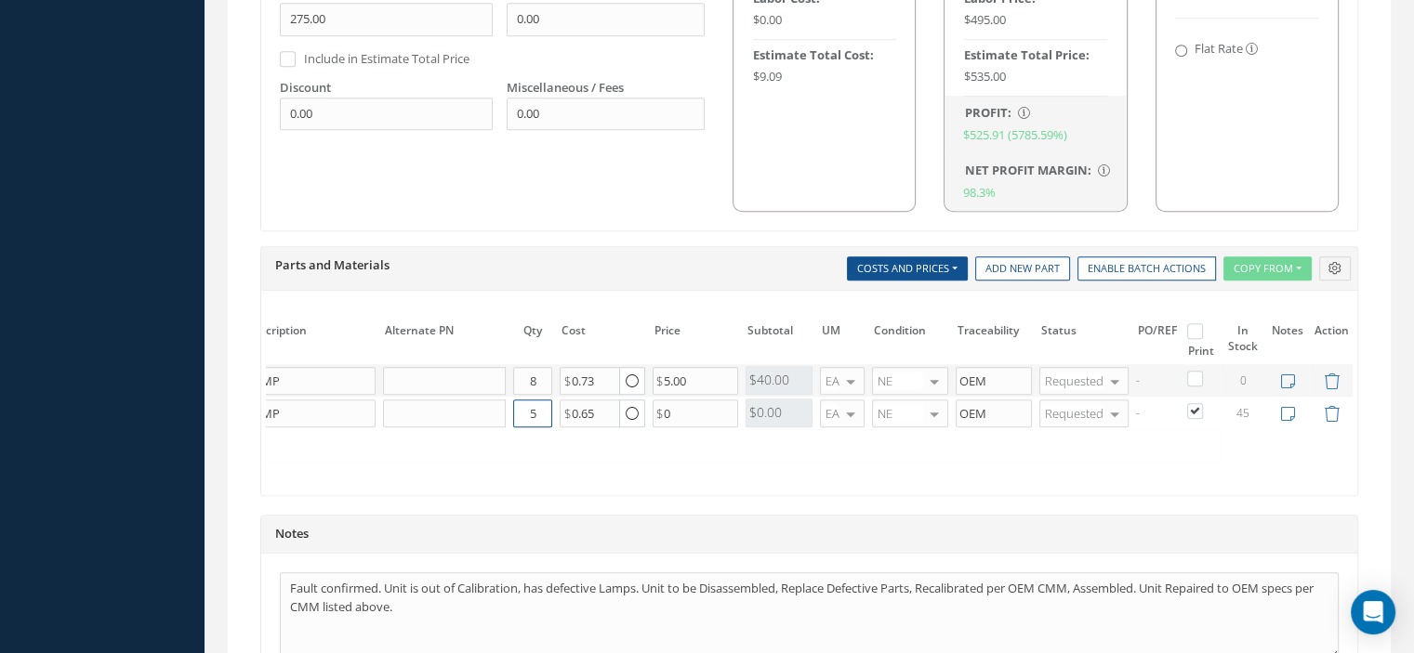
scroll to position [1406, 0]
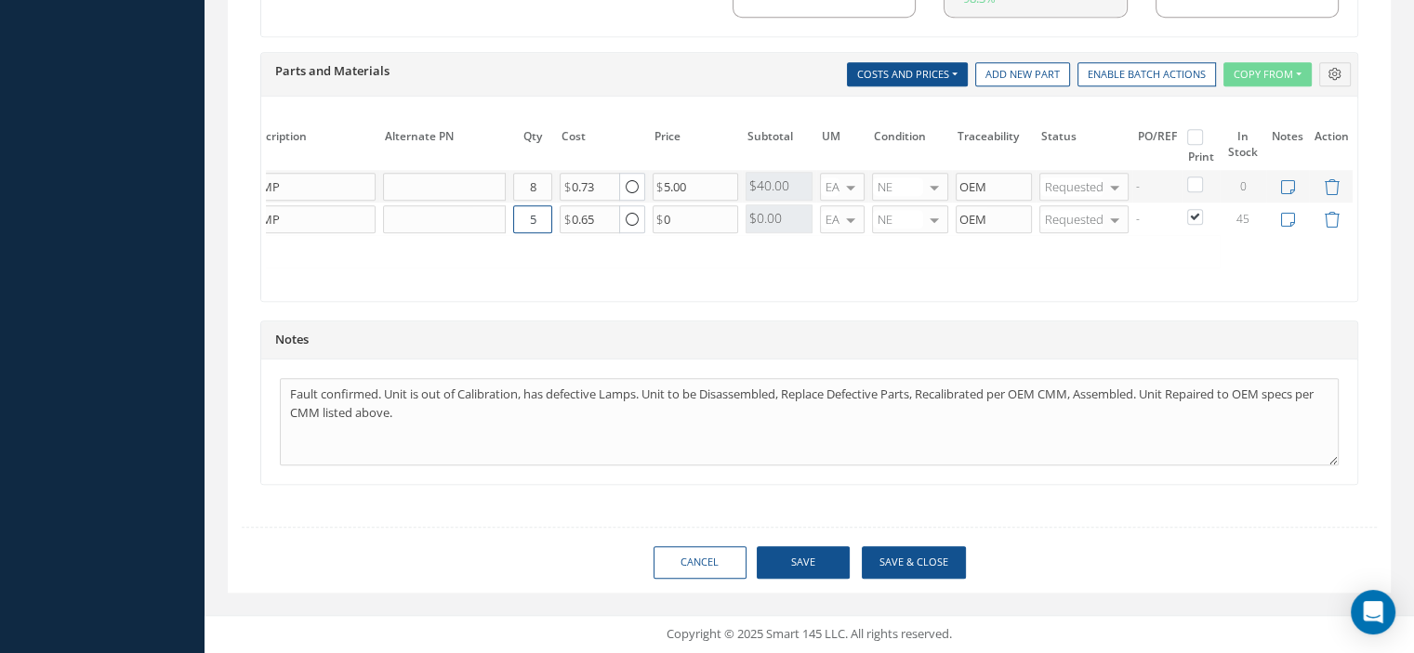
type input "5"
click at [802, 564] on button "Save" at bounding box center [803, 563] width 93 height 33
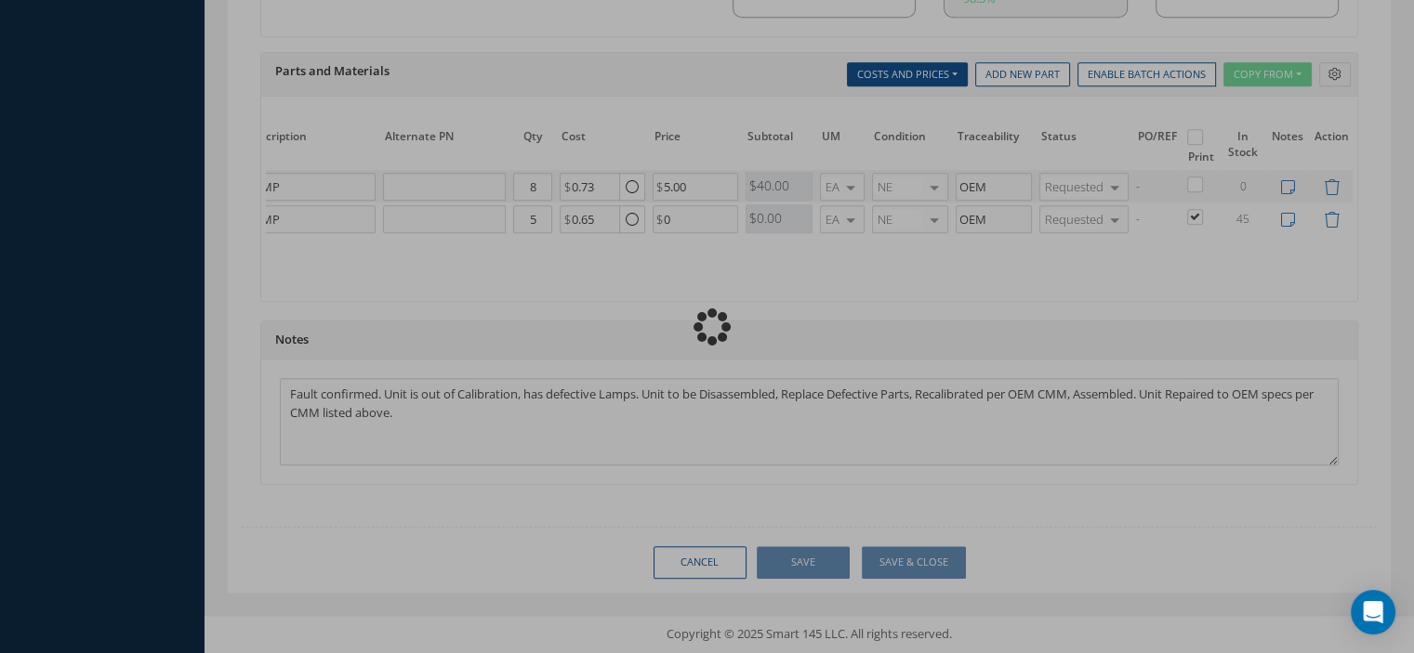
checkbox input "false"
checkbox input "true"
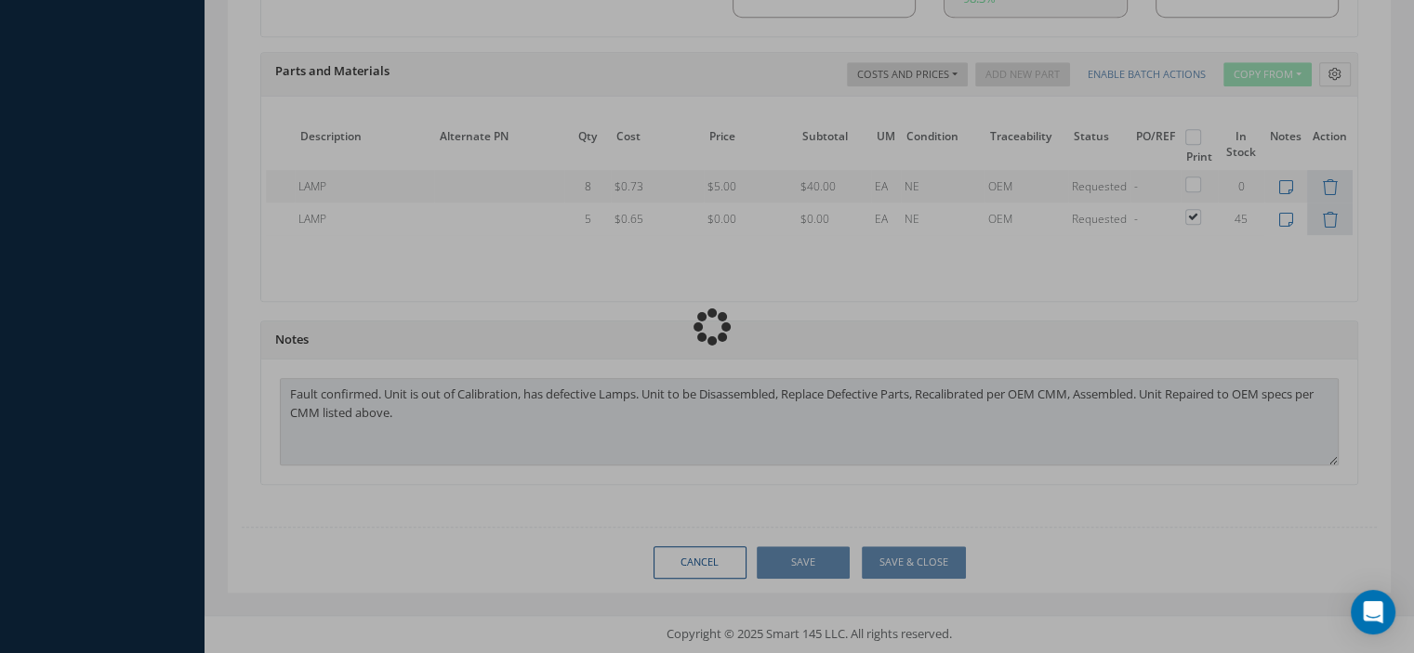
scroll to position [0, 119]
type input "ULTRA ELECTRONICS"
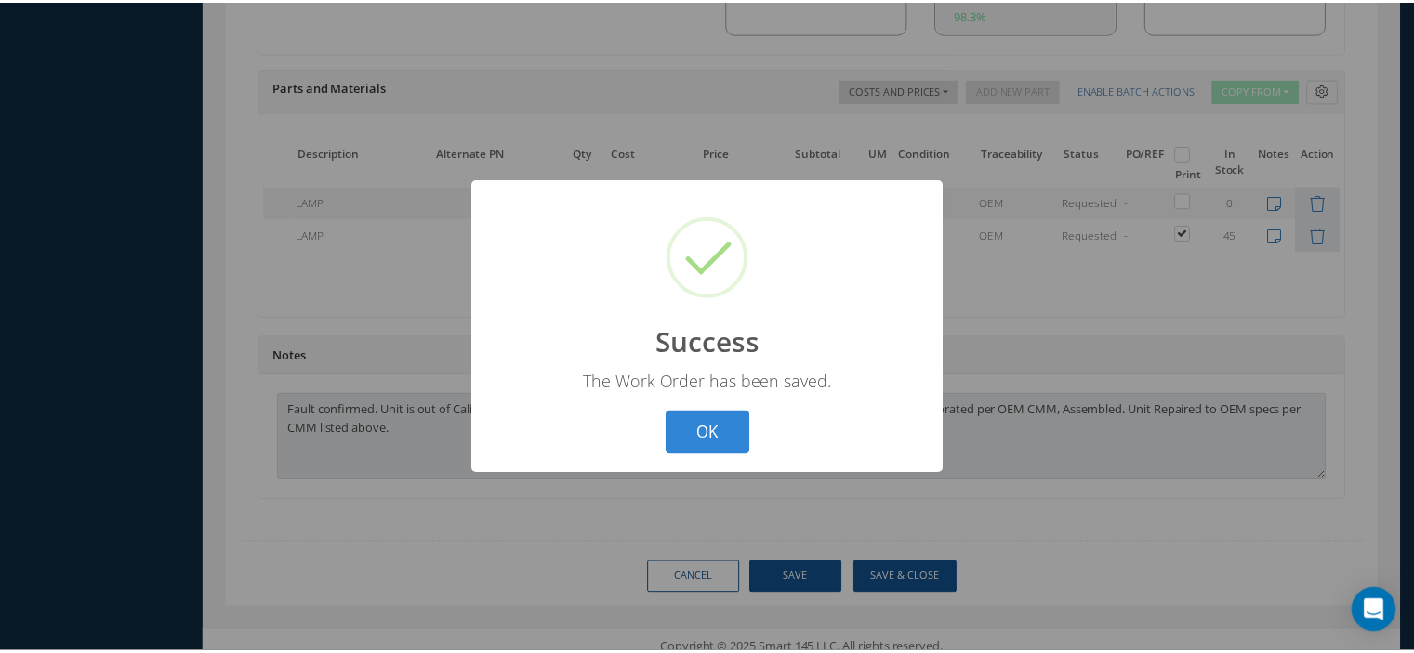
scroll to position [0, 104]
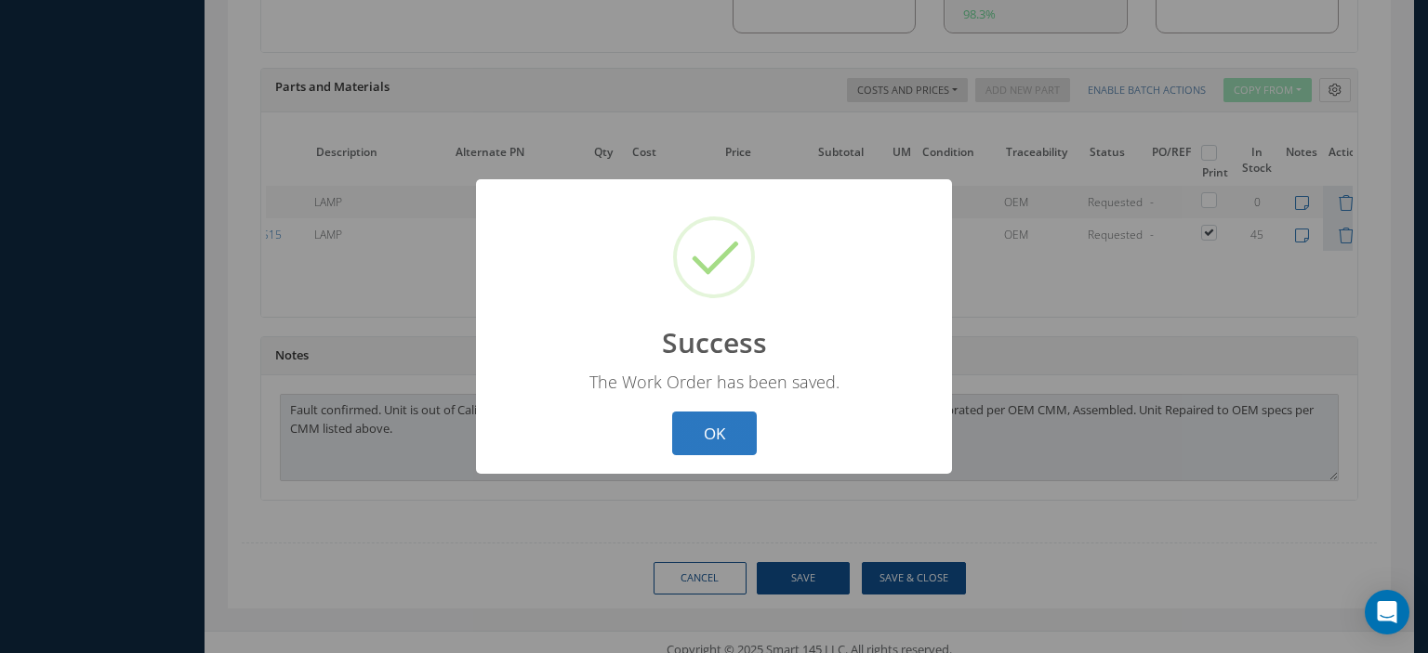
click at [731, 432] on button "OK" at bounding box center [714, 434] width 85 height 44
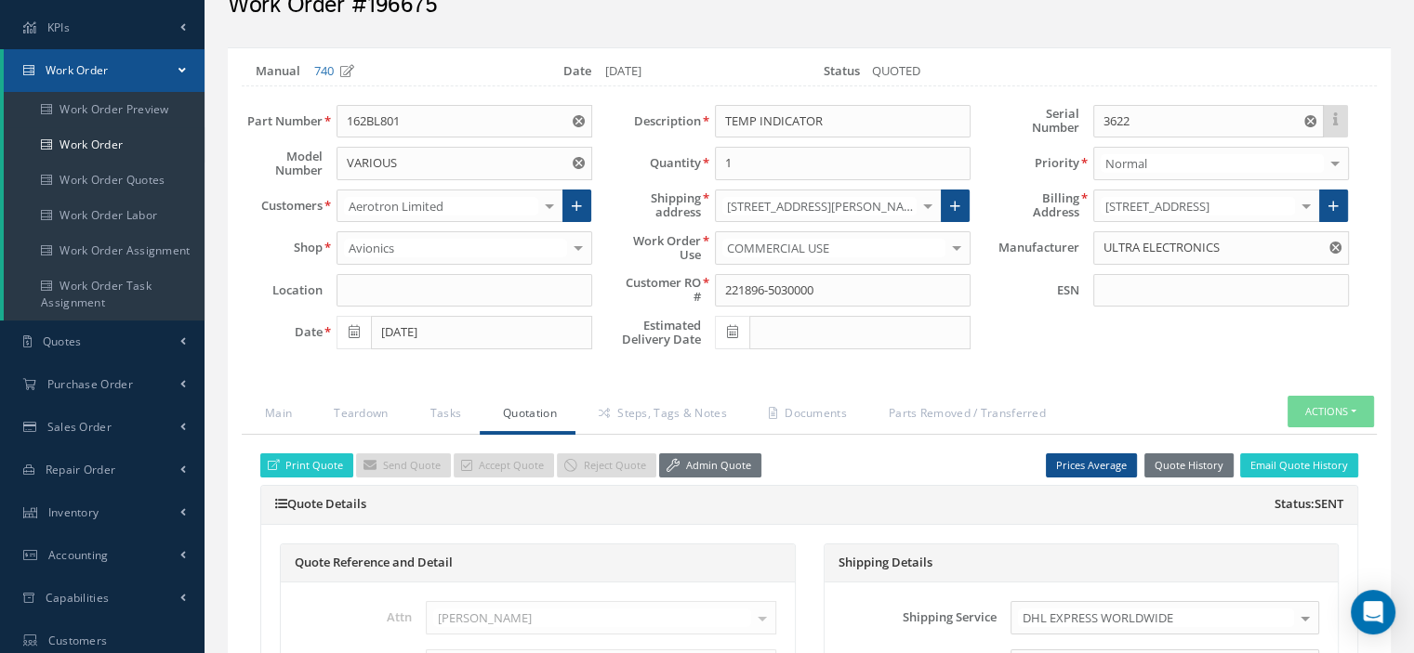
scroll to position [279, 0]
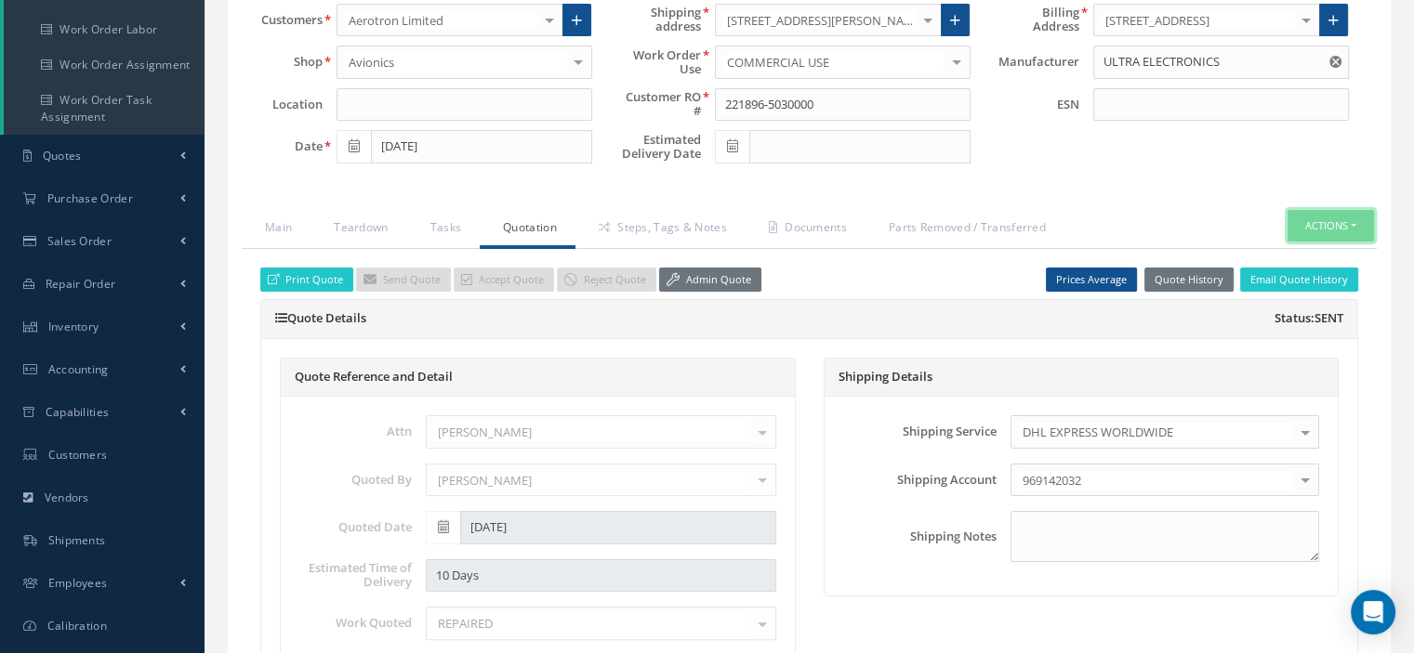
click at [1361, 223] on button "Actions" at bounding box center [1330, 226] width 86 height 33
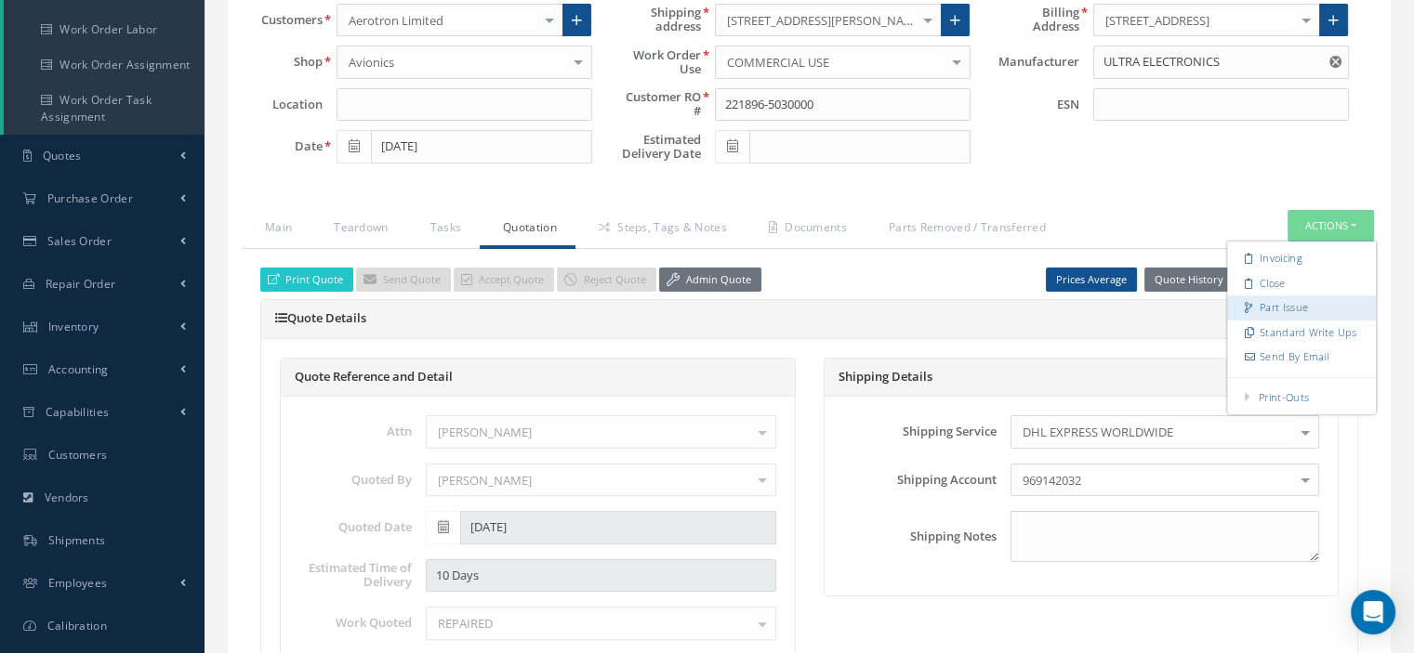
click at [1304, 297] on link "Part Issue" at bounding box center [1301, 308] width 149 height 25
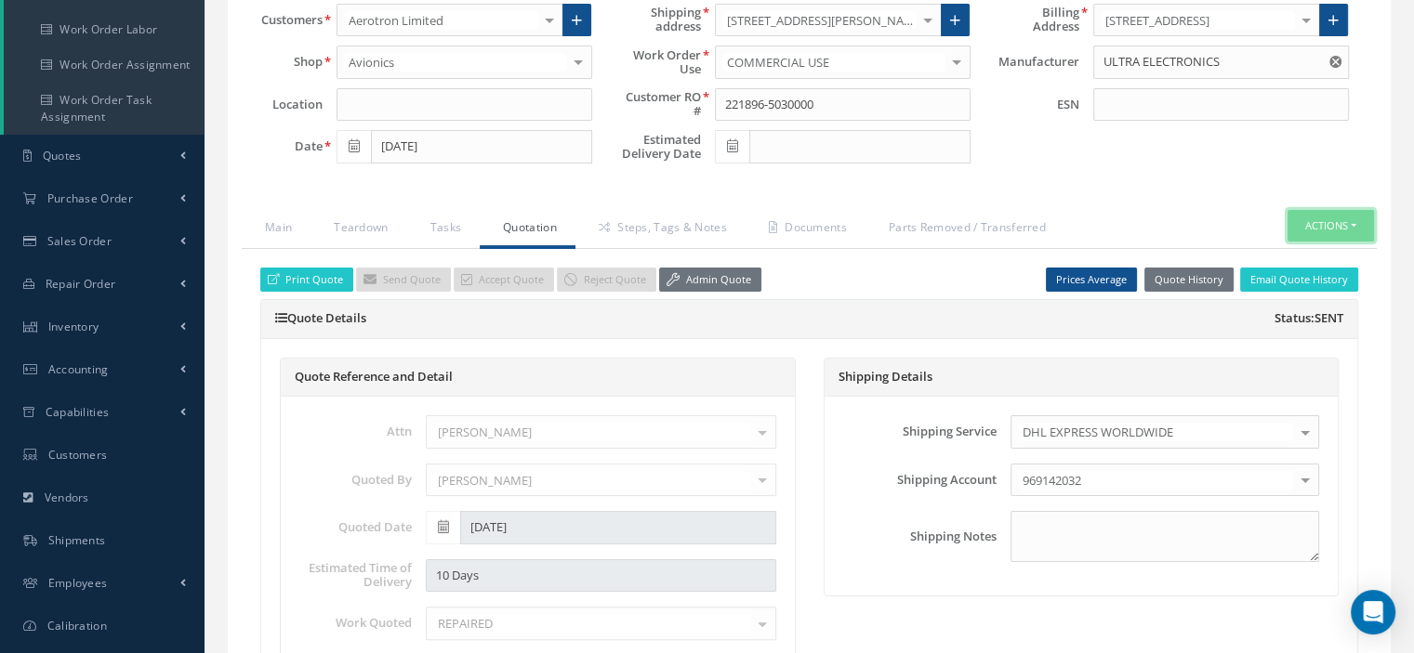
click at [1349, 224] on button "Actions" at bounding box center [1330, 226] width 86 height 33
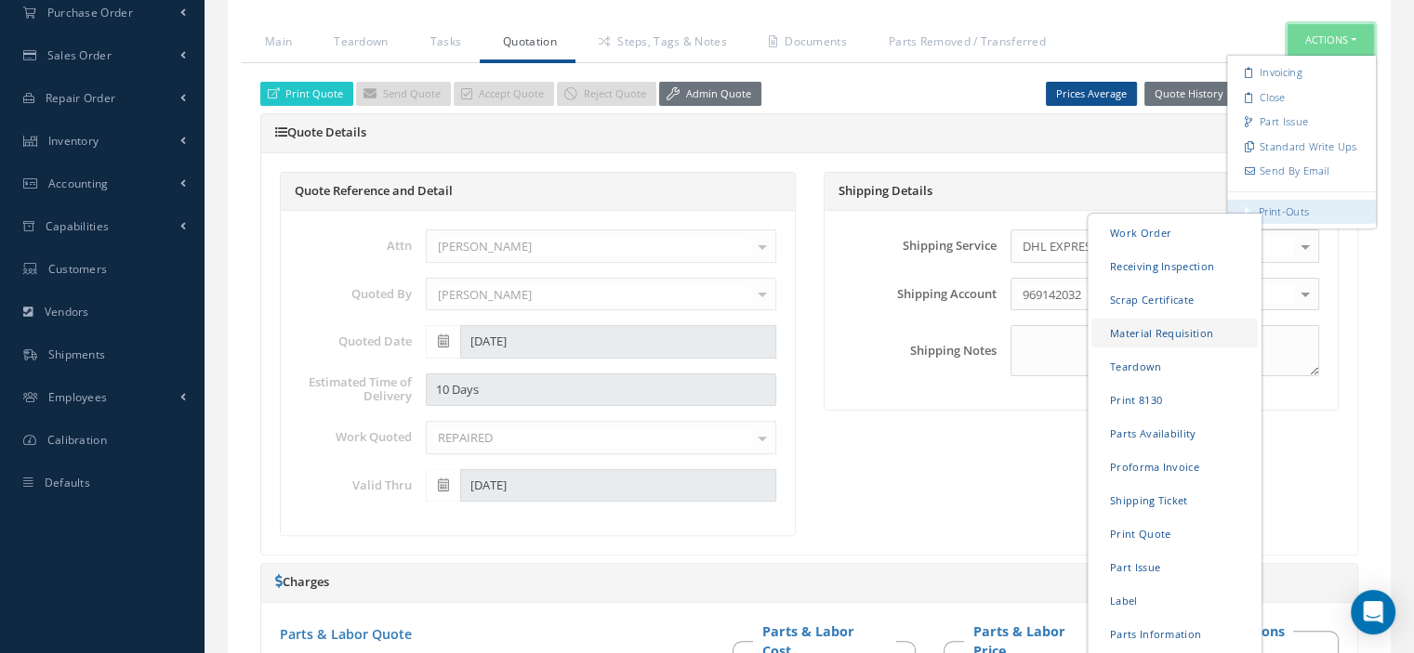
scroll to position [651, 0]
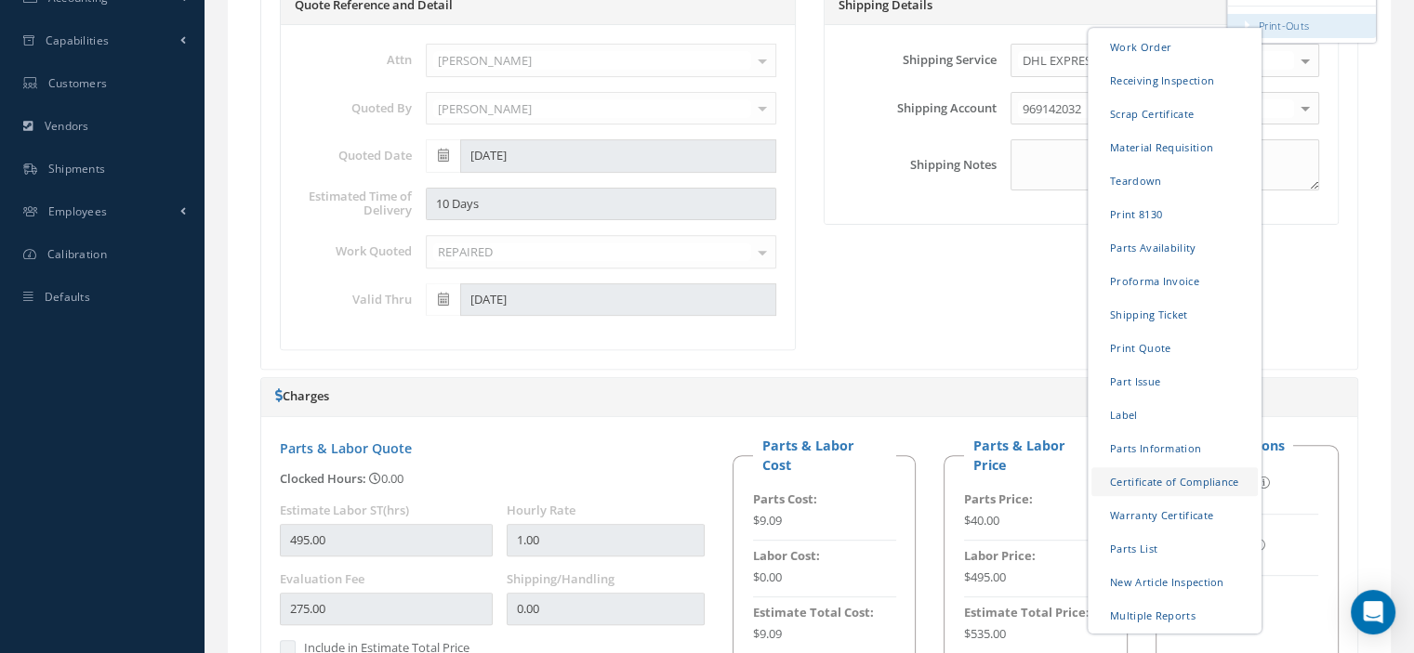
click at [1167, 475] on link "Certificate of Compliance" at bounding box center [1174, 481] width 166 height 29
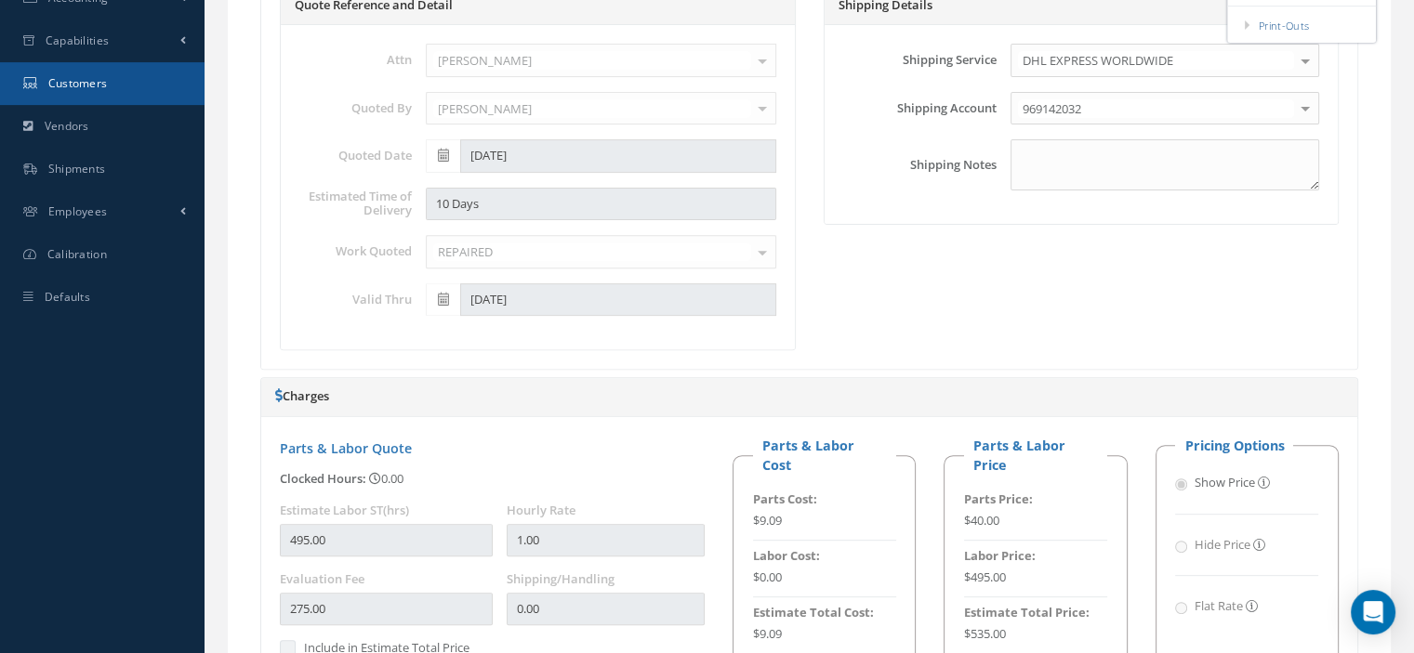
scroll to position [0, 0]
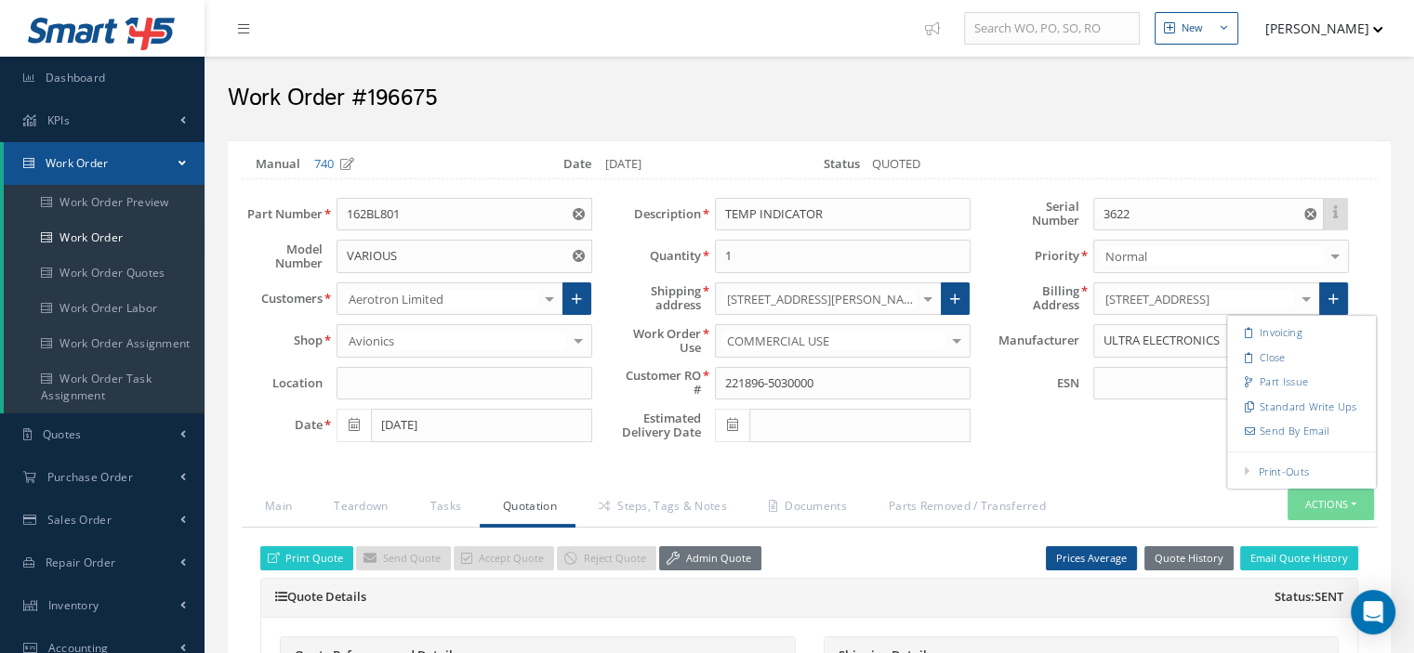
drag, startPoint x: 446, startPoint y: 91, endPoint x: 366, endPoint y: 102, distance: 80.7
click at [366, 102] on h2 "Work Order #196675" at bounding box center [809, 99] width 1163 height 28
copy h2 "196675"
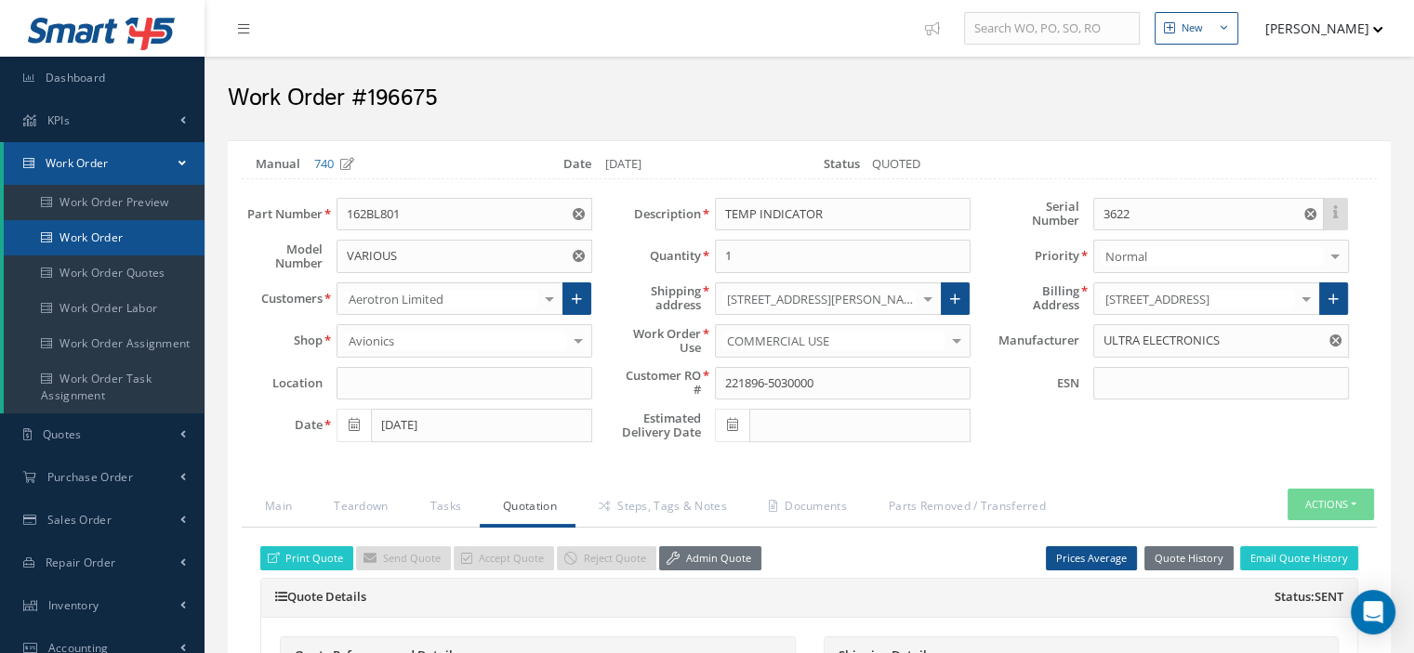
click at [112, 245] on link "Work Order" at bounding box center [104, 237] width 201 height 35
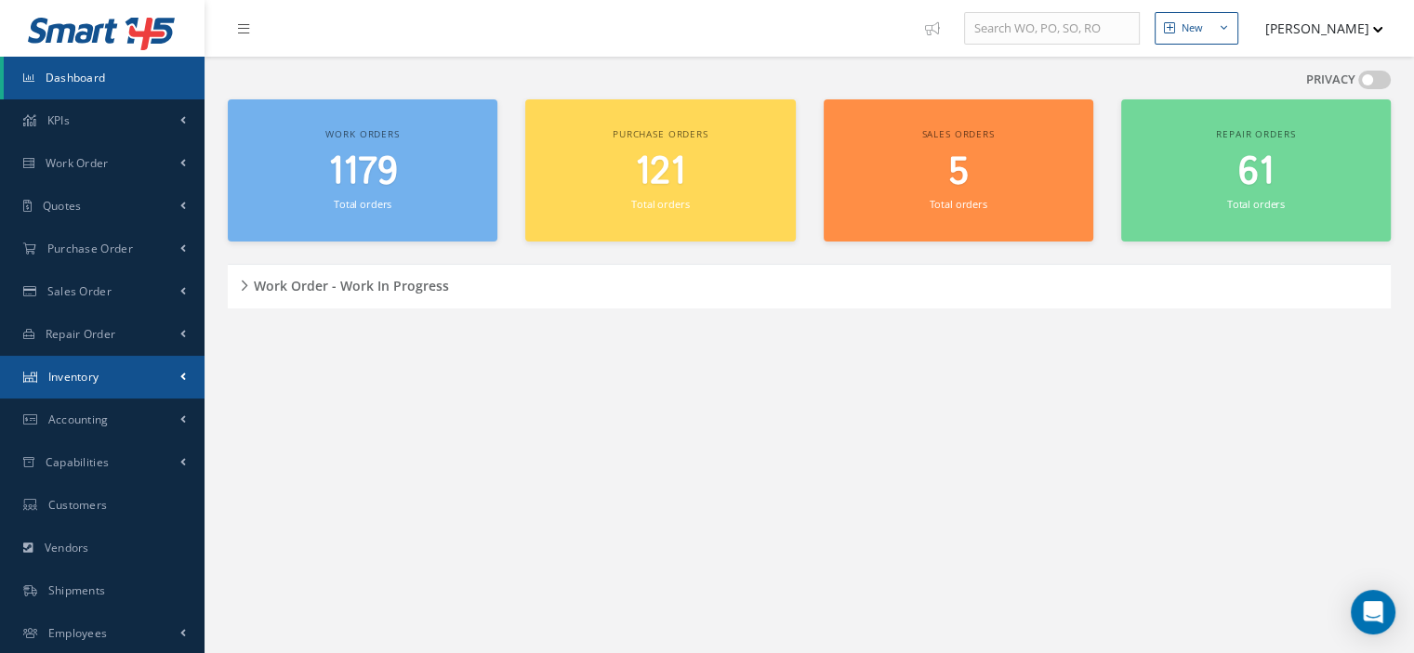
click at [78, 382] on span "Inventory" at bounding box center [73, 377] width 51 height 16
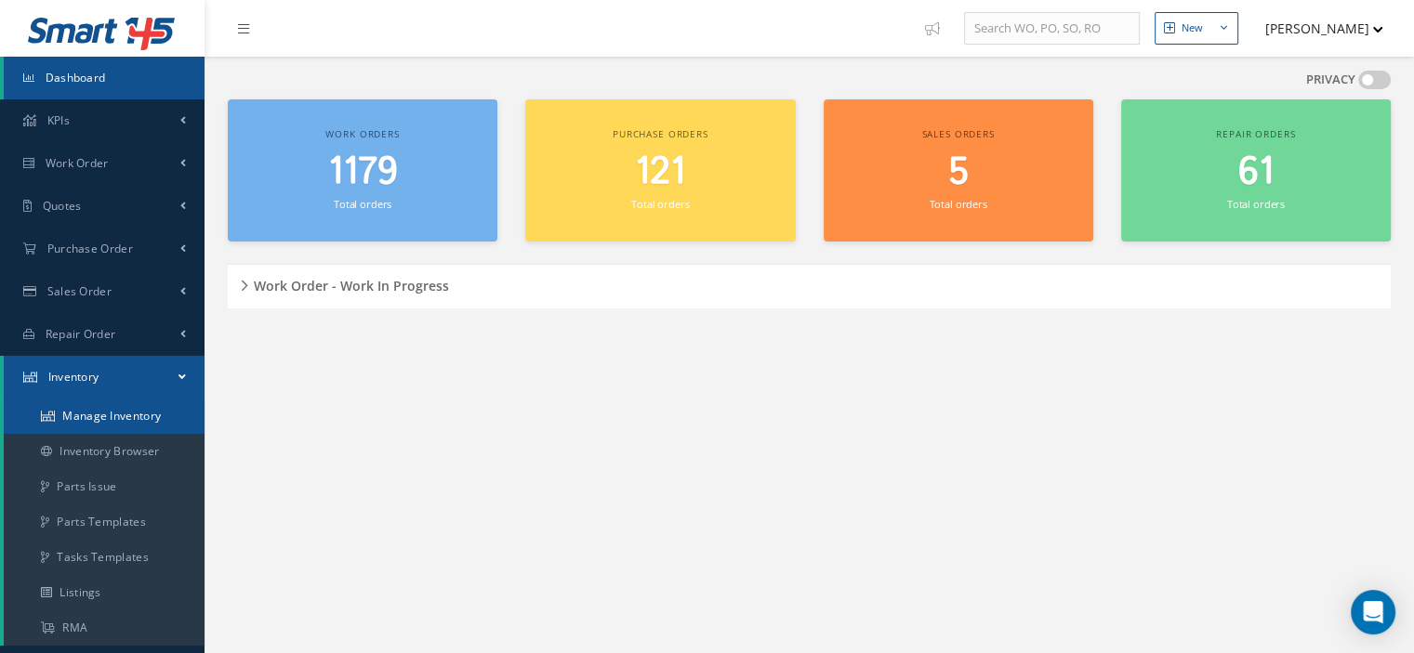
click at [82, 408] on link "Manage Inventory" at bounding box center [104, 416] width 201 height 35
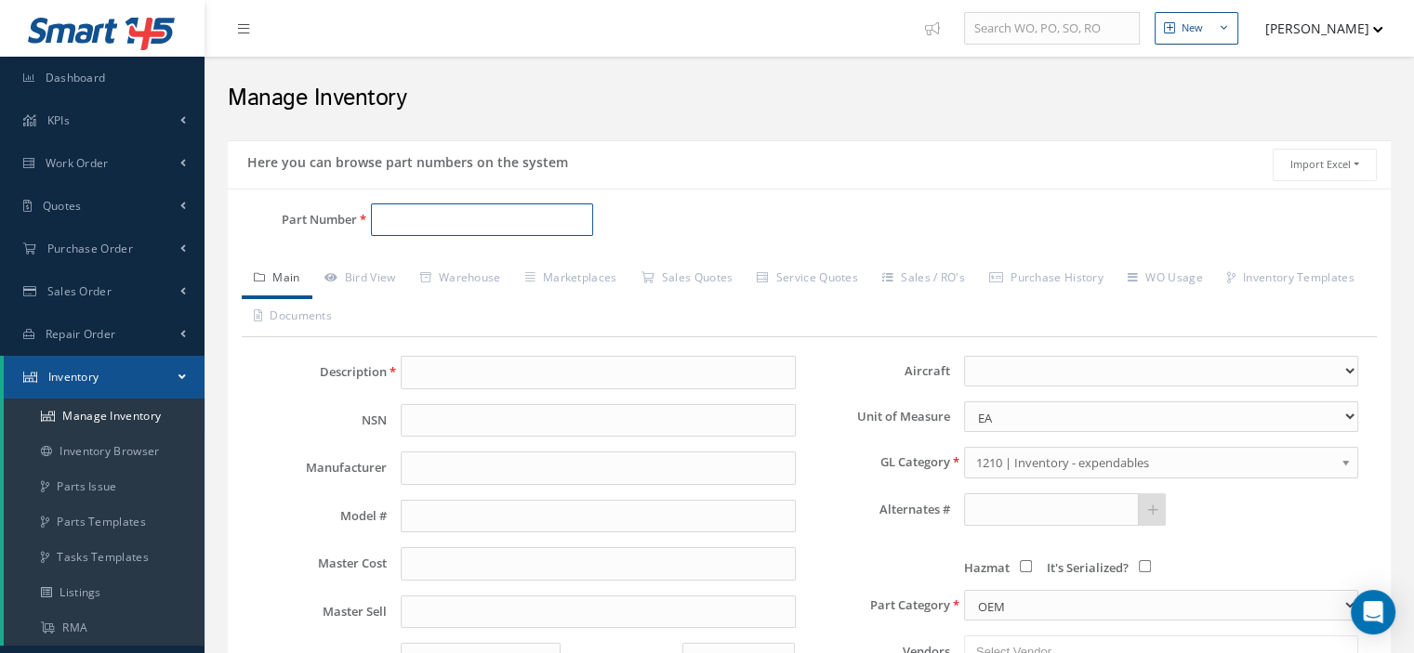
click at [398, 223] on input "Part Number" at bounding box center [482, 220] width 222 height 33
paste input "MS24515-718"
type input "MS24515-718"
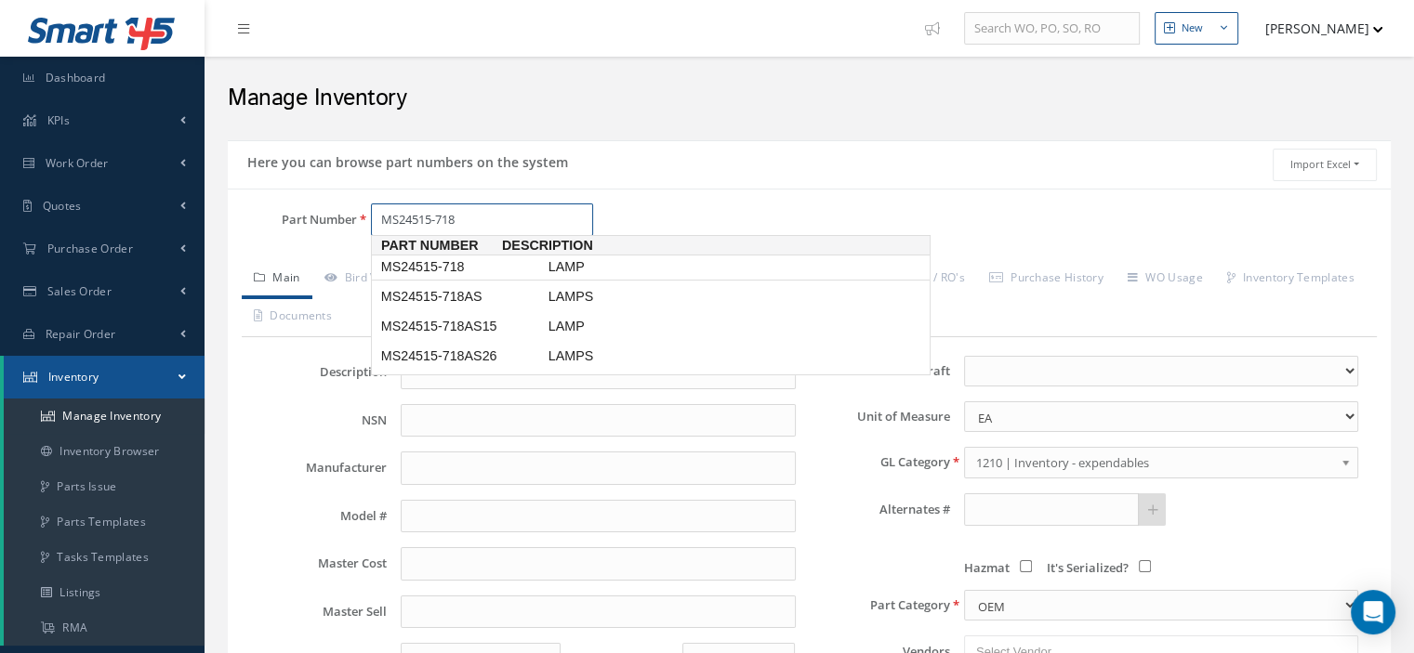
click at [445, 263] on span "MS24515-718" at bounding box center [460, 267] width 167 height 20
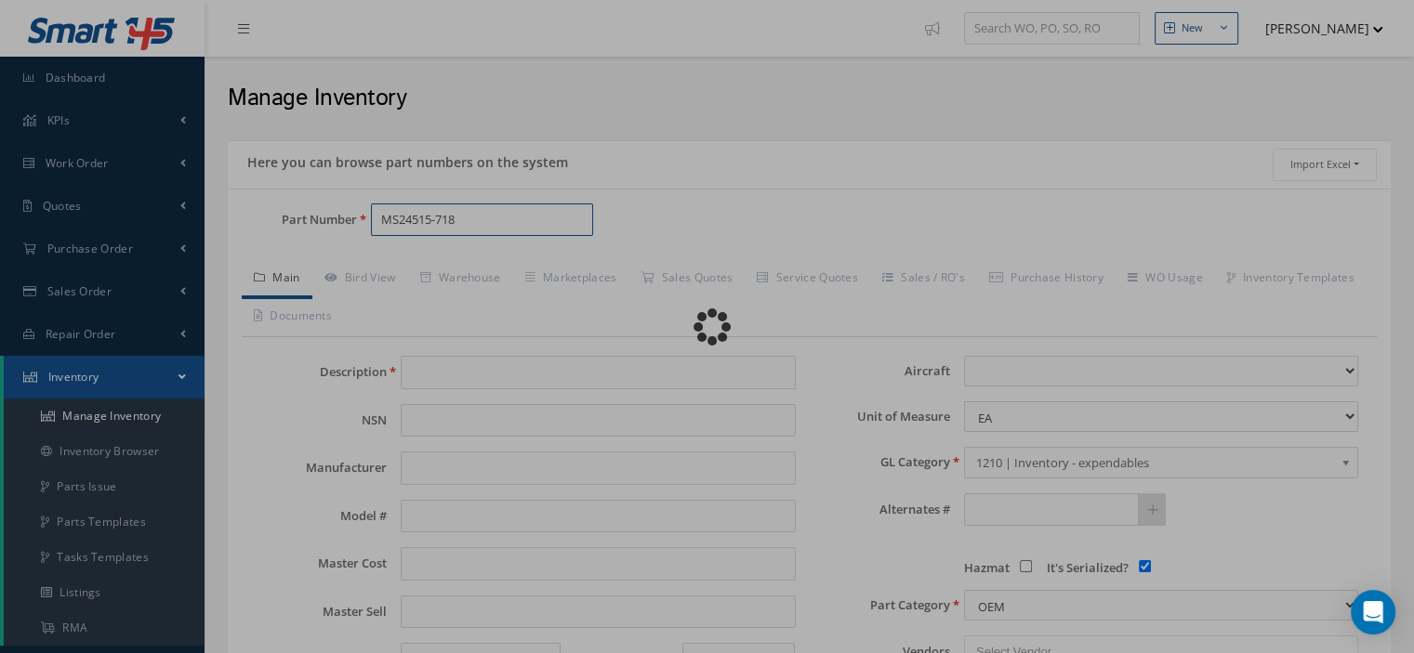
type input "LAMP"
type input "[PERSON_NAME]"
type input "718"
type input "0.73"
type input "0.00"
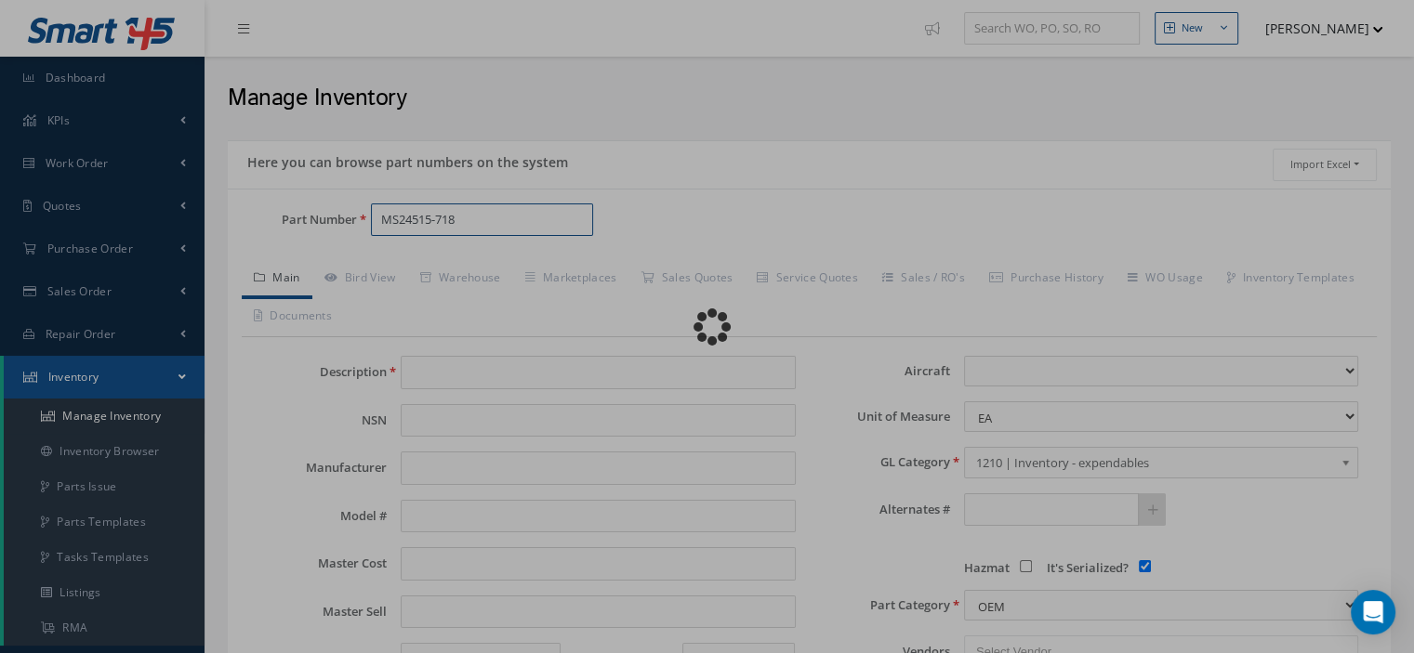
select select
checkbox input "true"
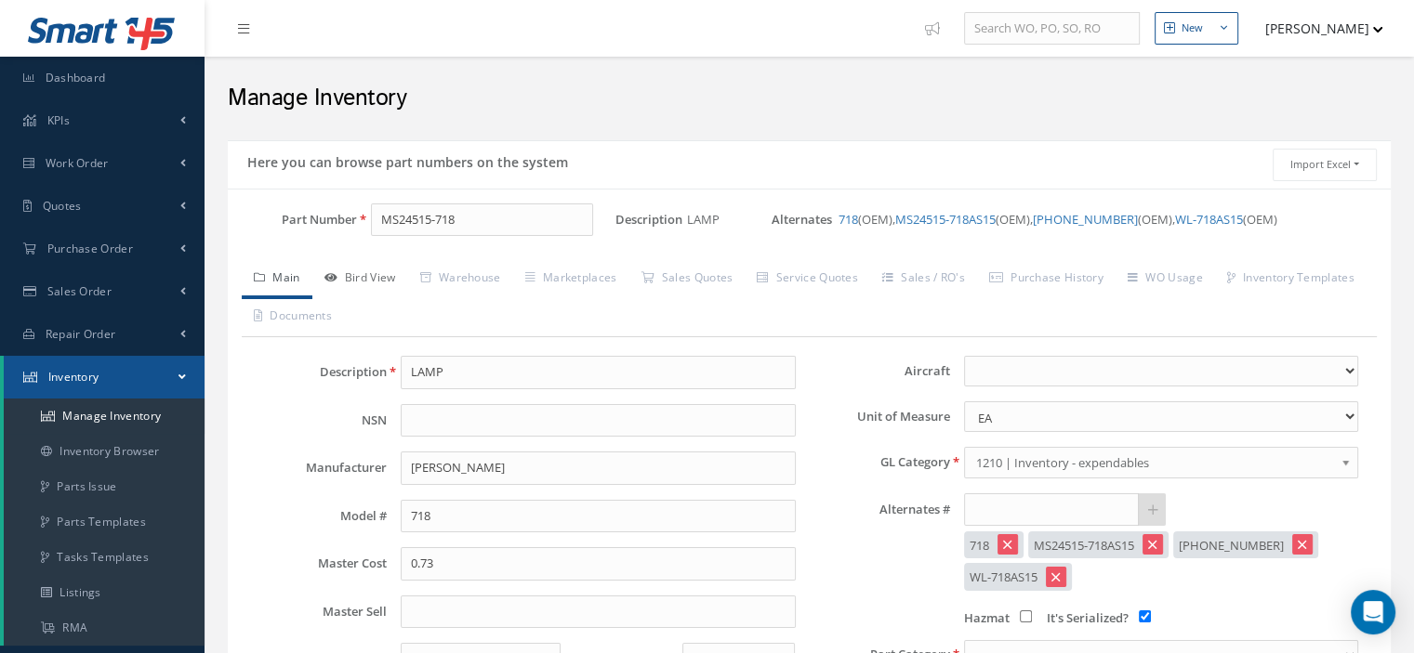
click at [376, 281] on link "Bird View" at bounding box center [360, 279] width 96 height 39
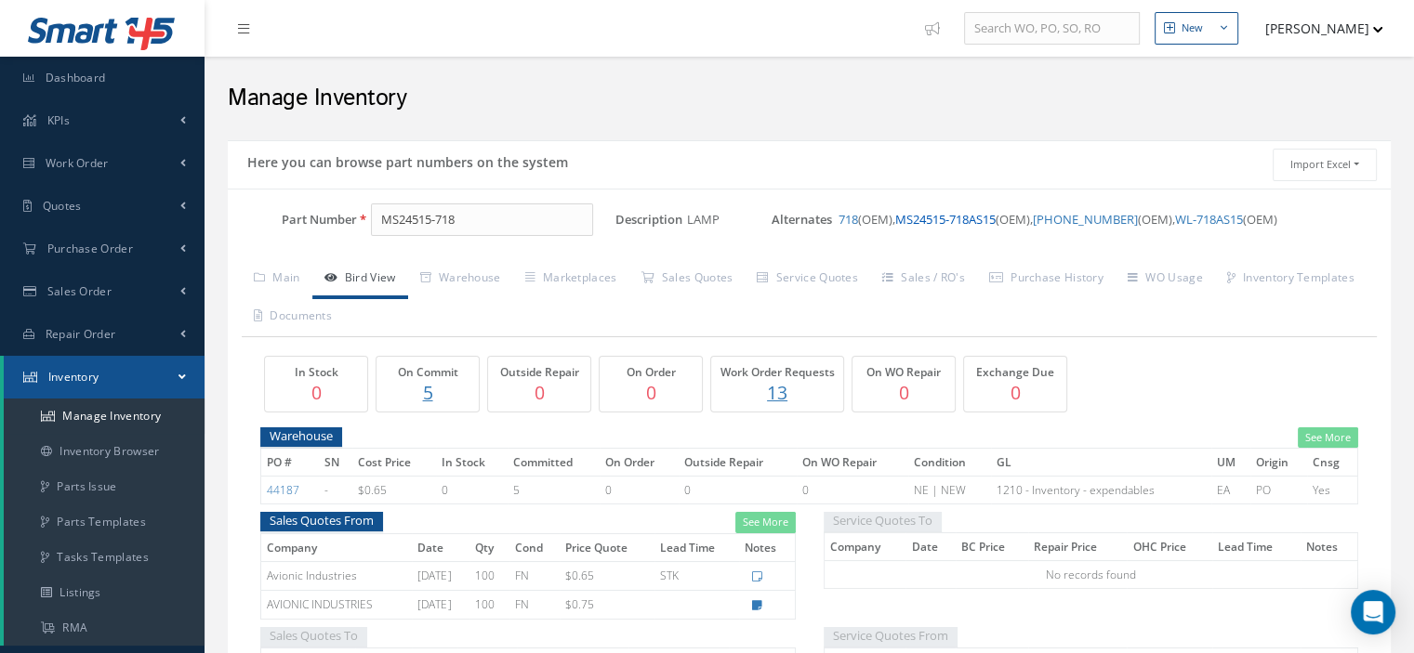
click at [941, 217] on link "MS24515-718AS15" at bounding box center [945, 219] width 100 height 17
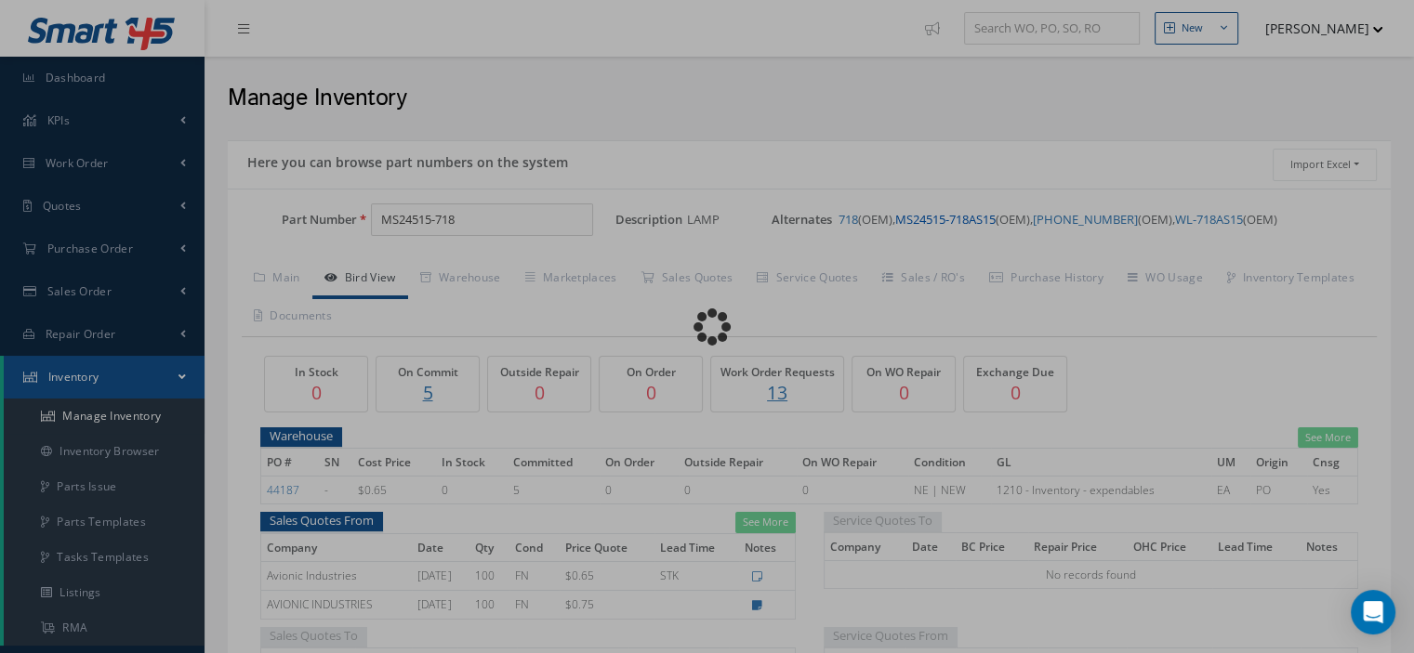
type input "MS24515-718AS15"
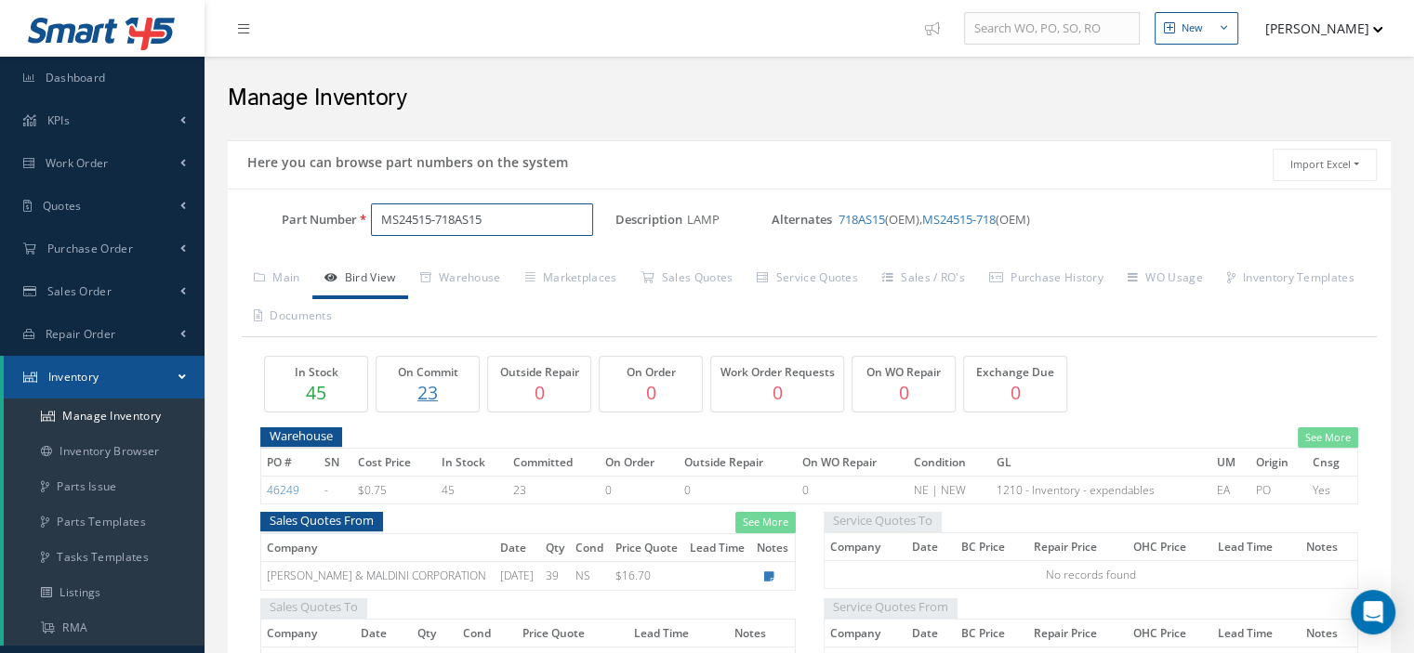
drag, startPoint x: 507, startPoint y: 222, endPoint x: 368, endPoint y: 211, distance: 139.9
click at [363, 211] on div "MS24515-718AS15" at bounding box center [486, 220] width 258 height 33
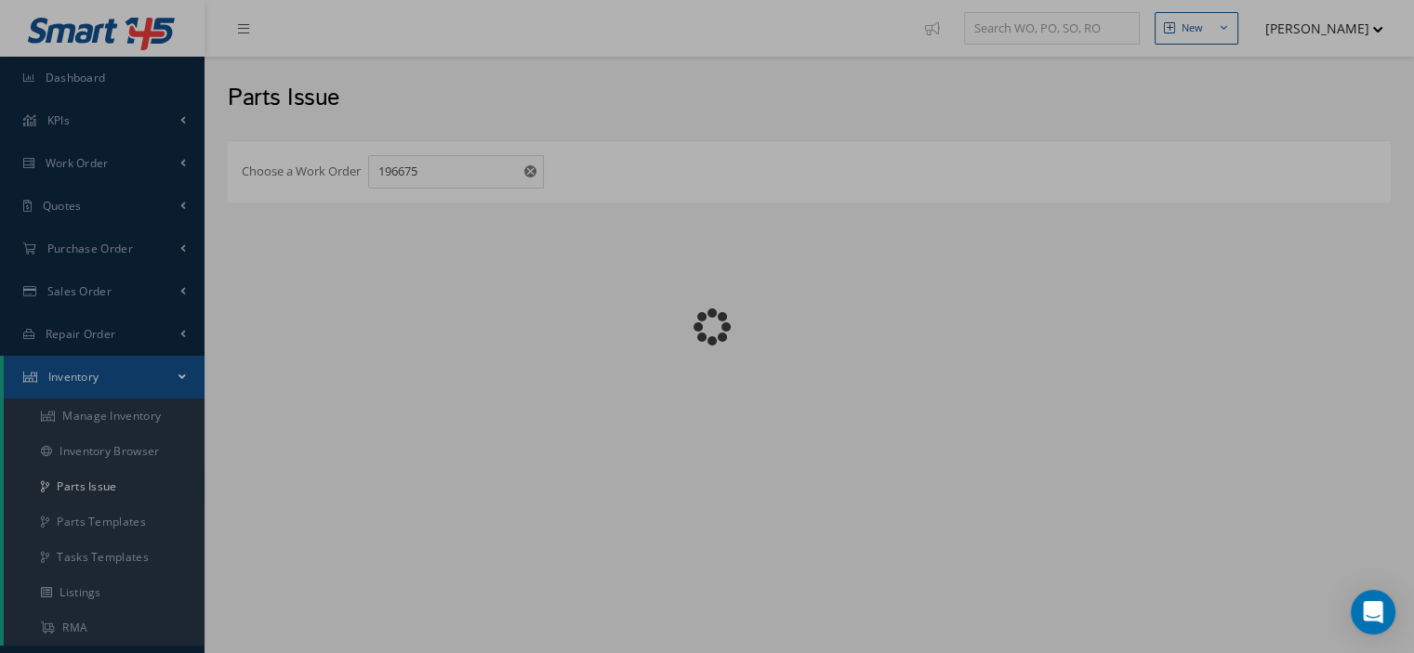
checkbox input "false"
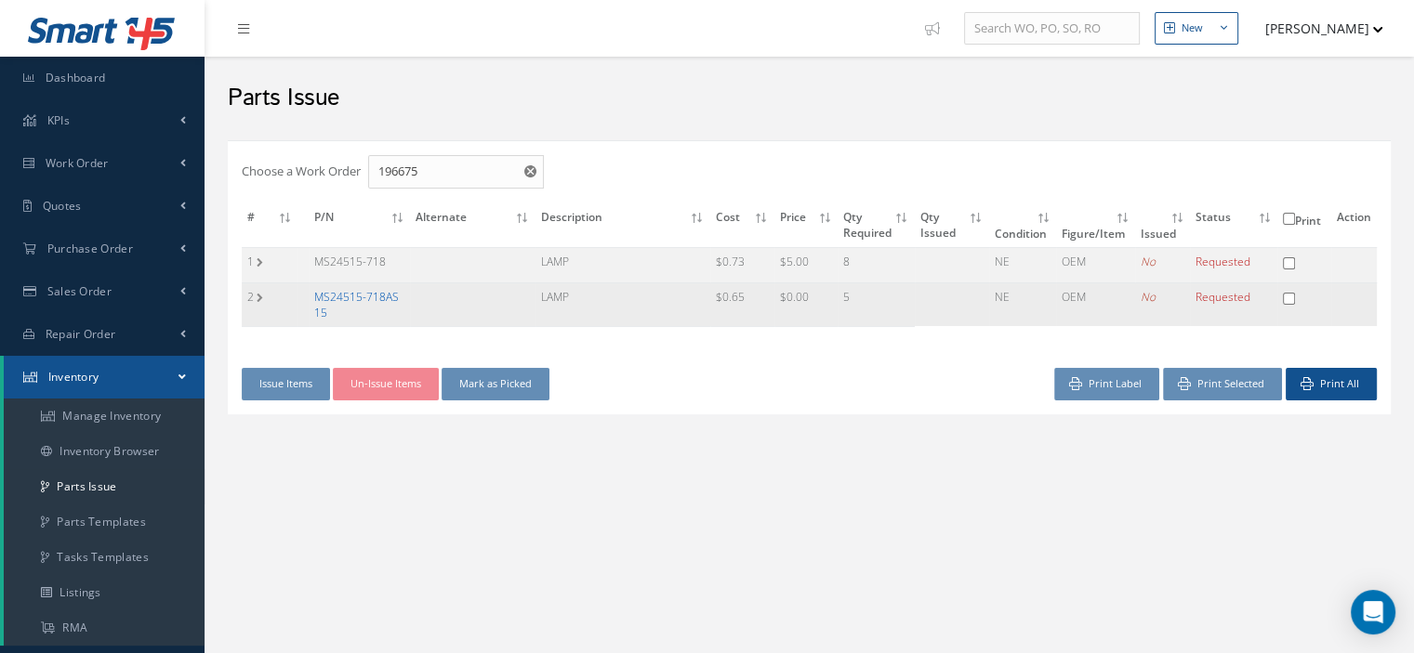
click at [383, 293] on link "MS24515-718AS15" at bounding box center [356, 305] width 85 height 32
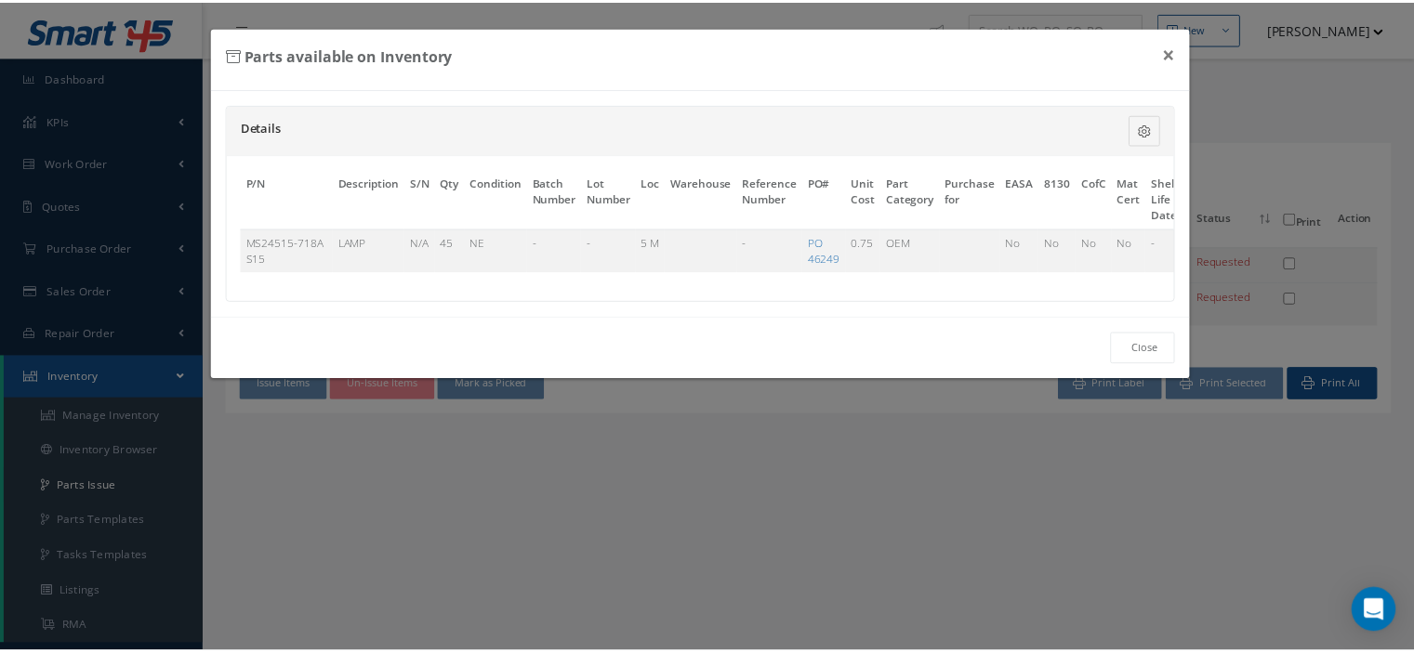
scroll to position [0, 109]
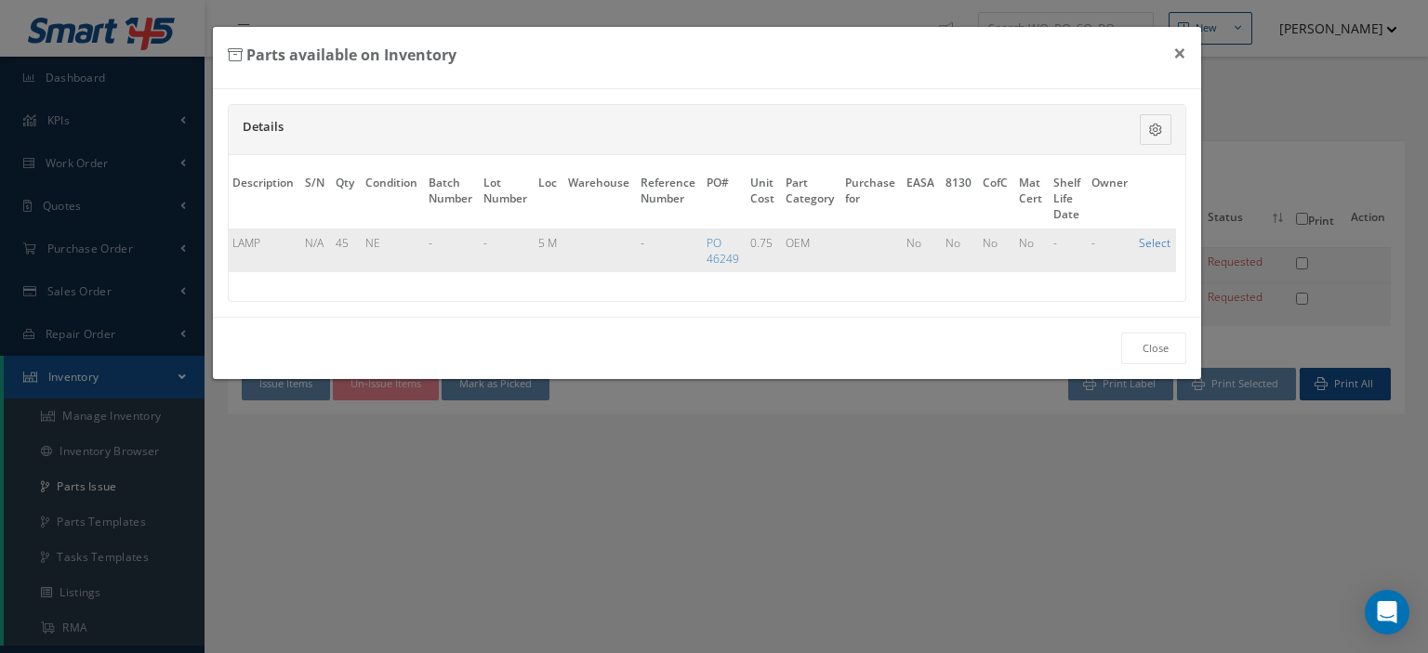
click at [1156, 241] on link "Select" at bounding box center [1155, 243] width 32 height 16
checkbox input "true"
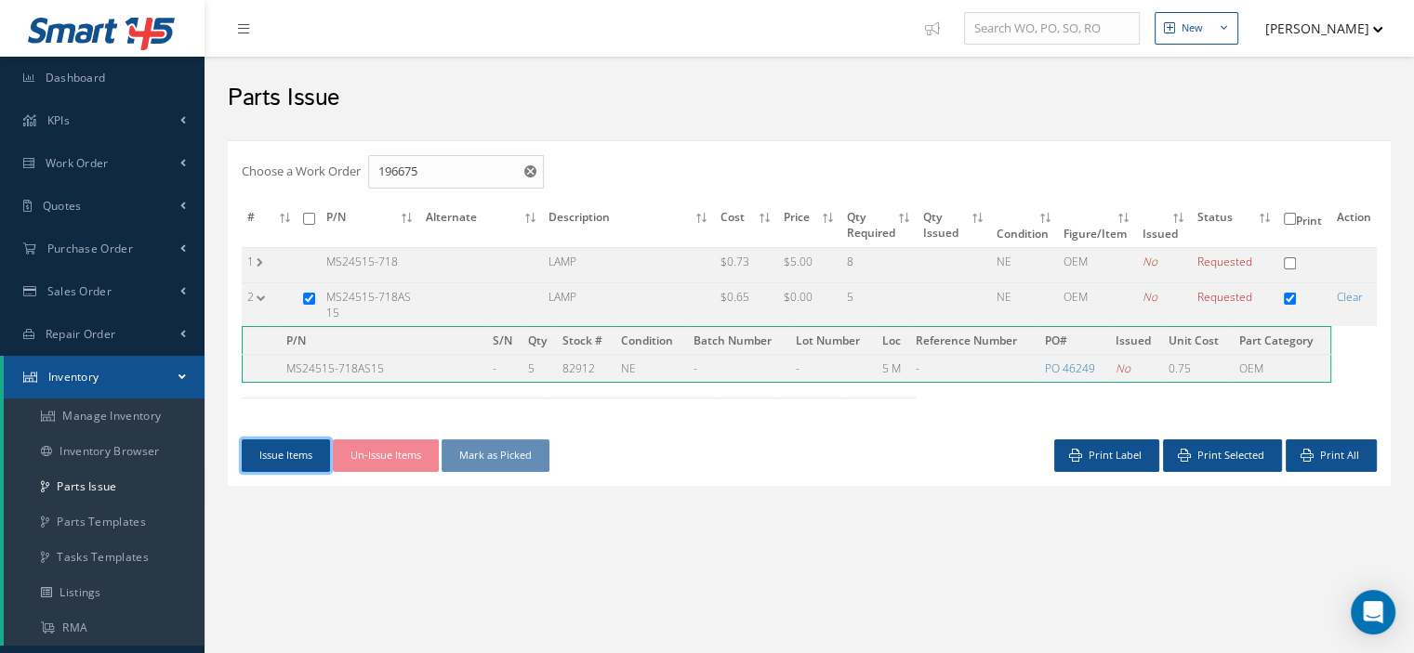
click at [249, 448] on button "Issue Items" at bounding box center [286, 456] width 88 height 33
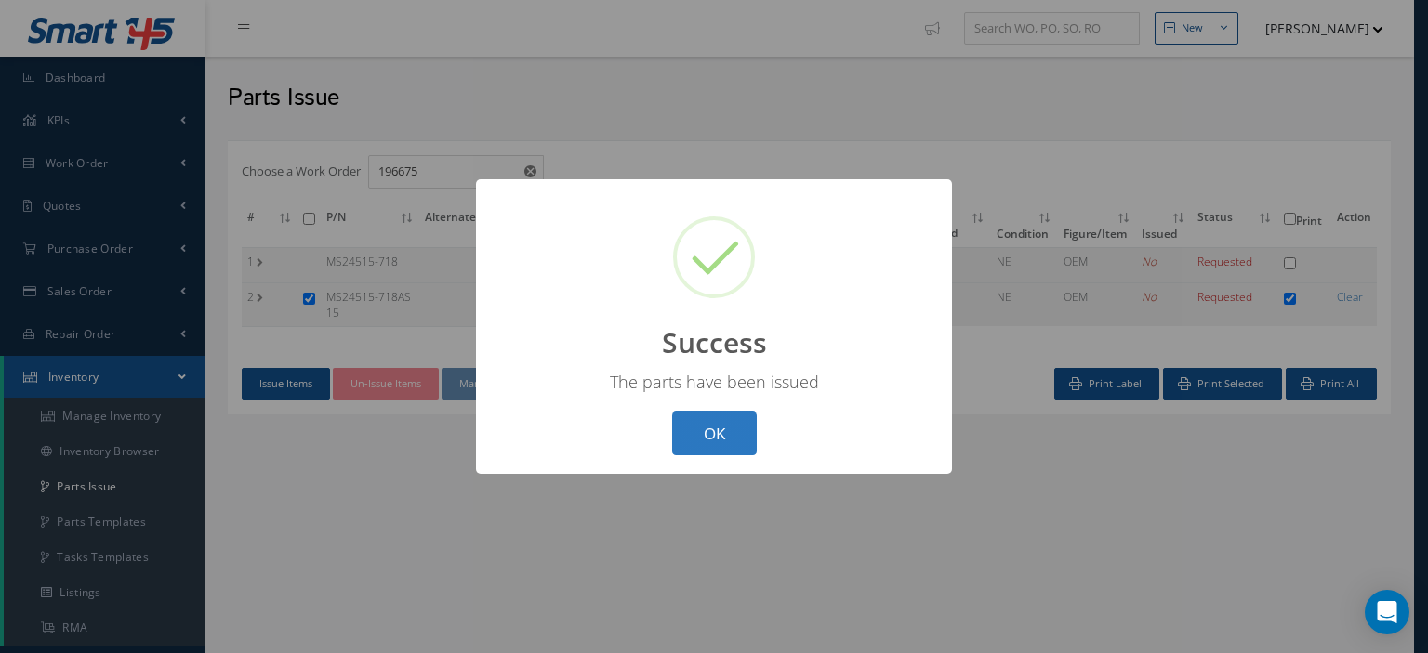
click at [703, 427] on button "OK" at bounding box center [714, 434] width 85 height 44
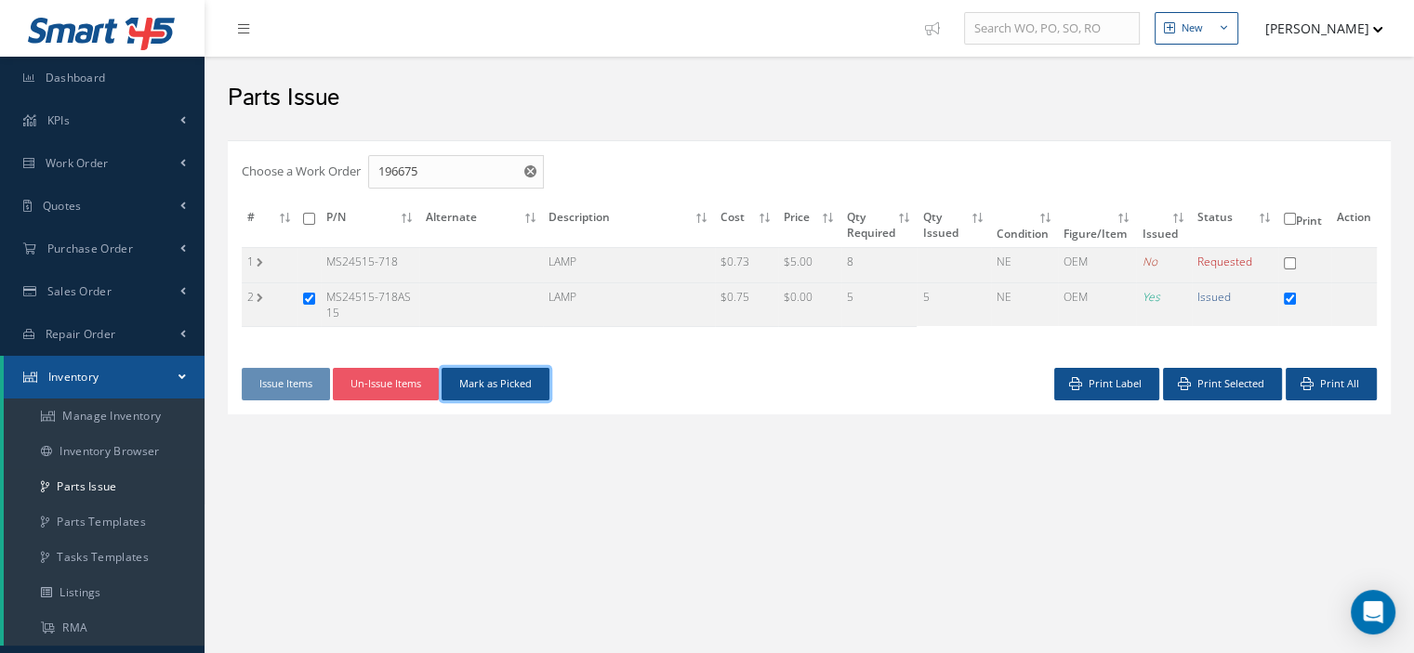
click at [515, 390] on button "Mark as Picked" at bounding box center [495, 384] width 108 height 33
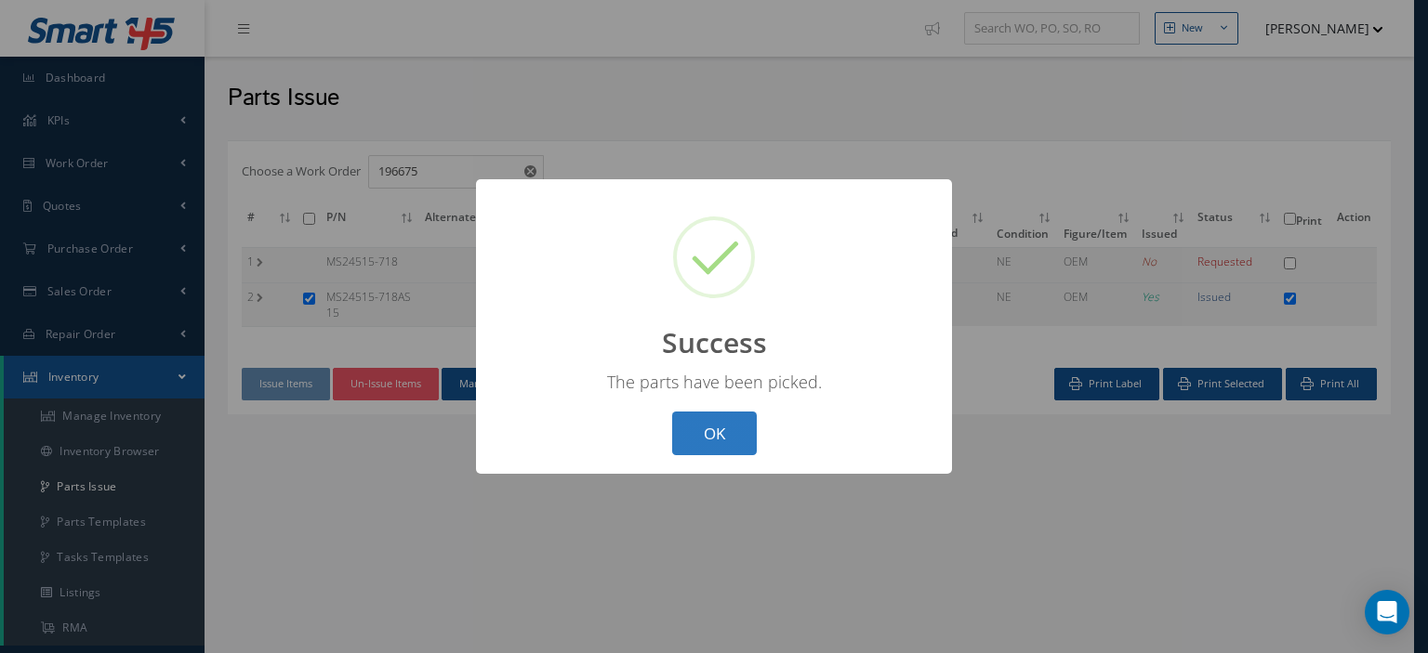
click at [700, 419] on button "OK" at bounding box center [714, 434] width 85 height 44
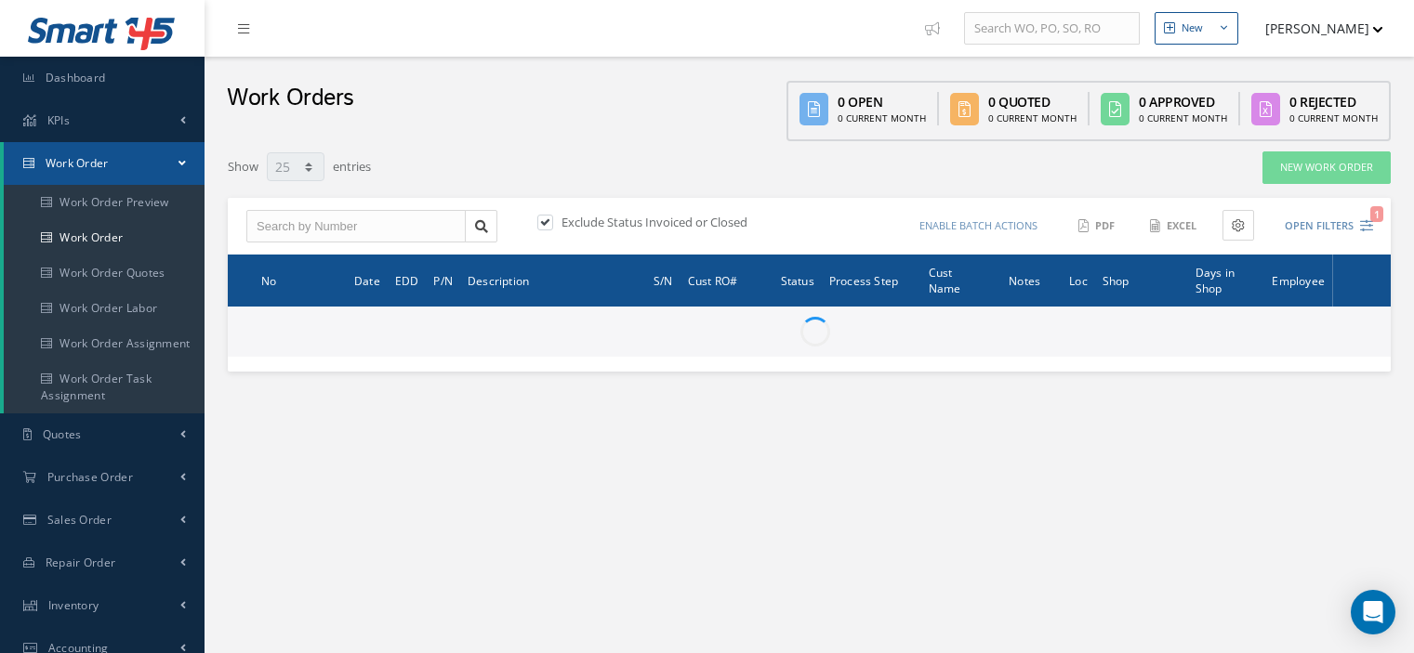
select select "25"
click at [276, 226] on input "text" at bounding box center [355, 226] width 219 height 33
paste input "196675"
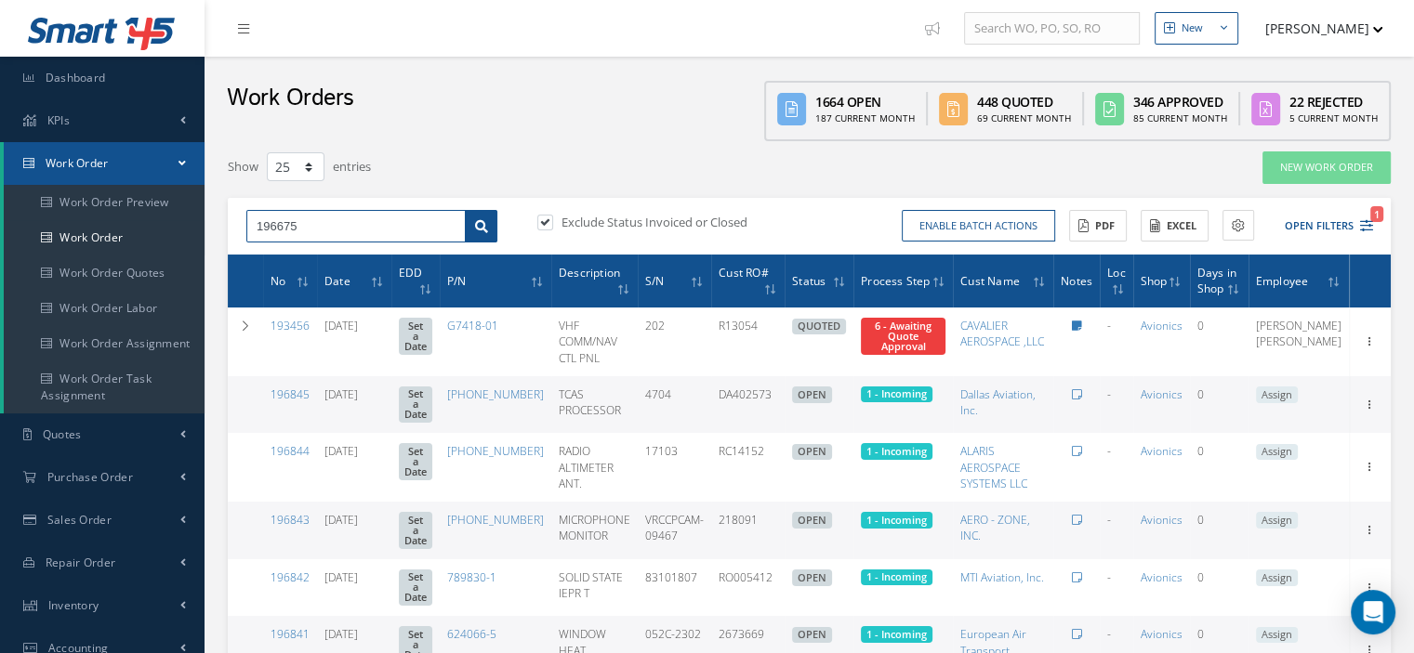
type input "196675"
click at [478, 228] on icon at bounding box center [481, 226] width 13 height 13
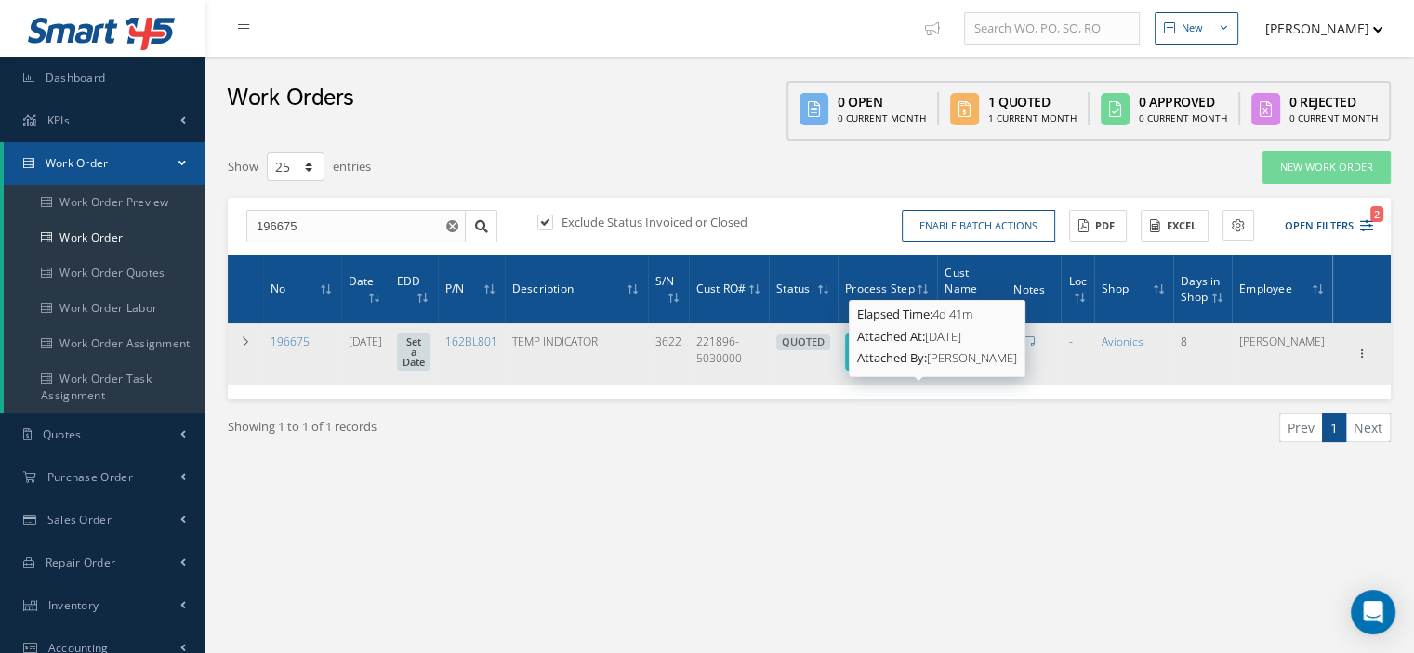
click at [925, 356] on strong "Attached By:" at bounding box center [892, 357] width 70 height 17
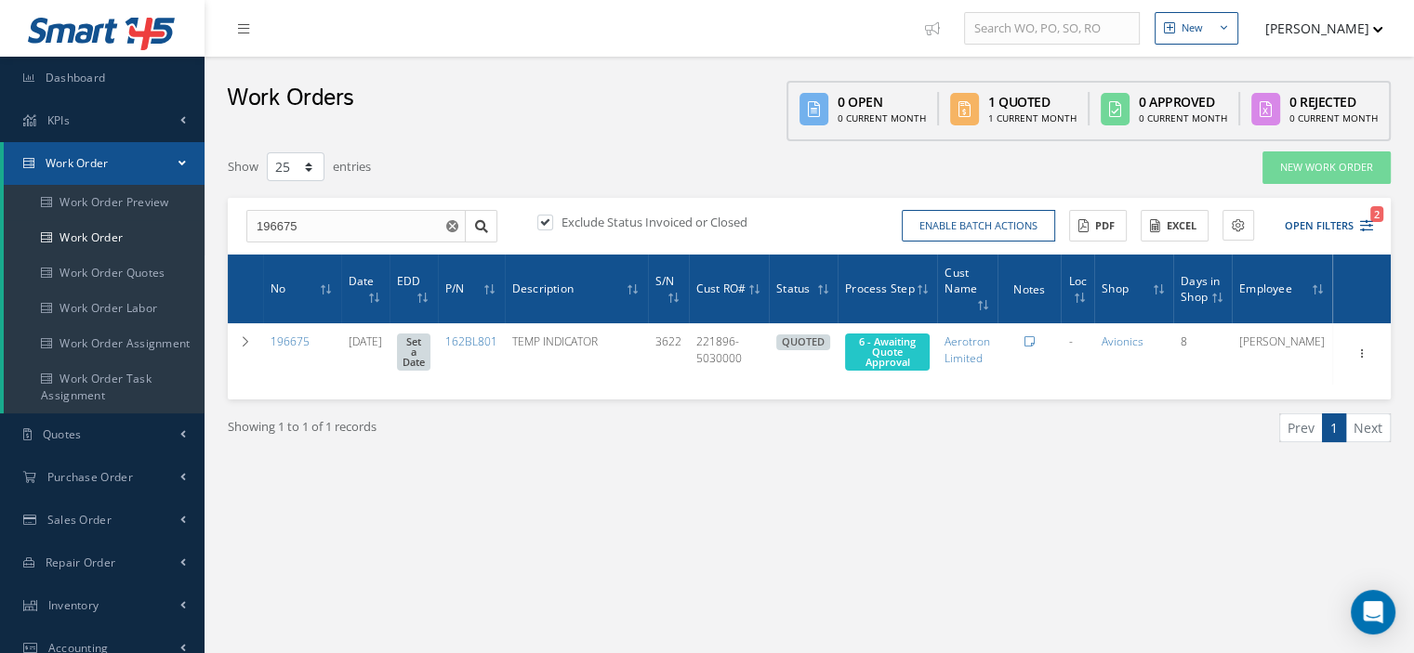
click at [875, 411] on div "Showing 1 to 1 of 1 records Prev 1 Next" at bounding box center [809, 445] width 1191 height 90
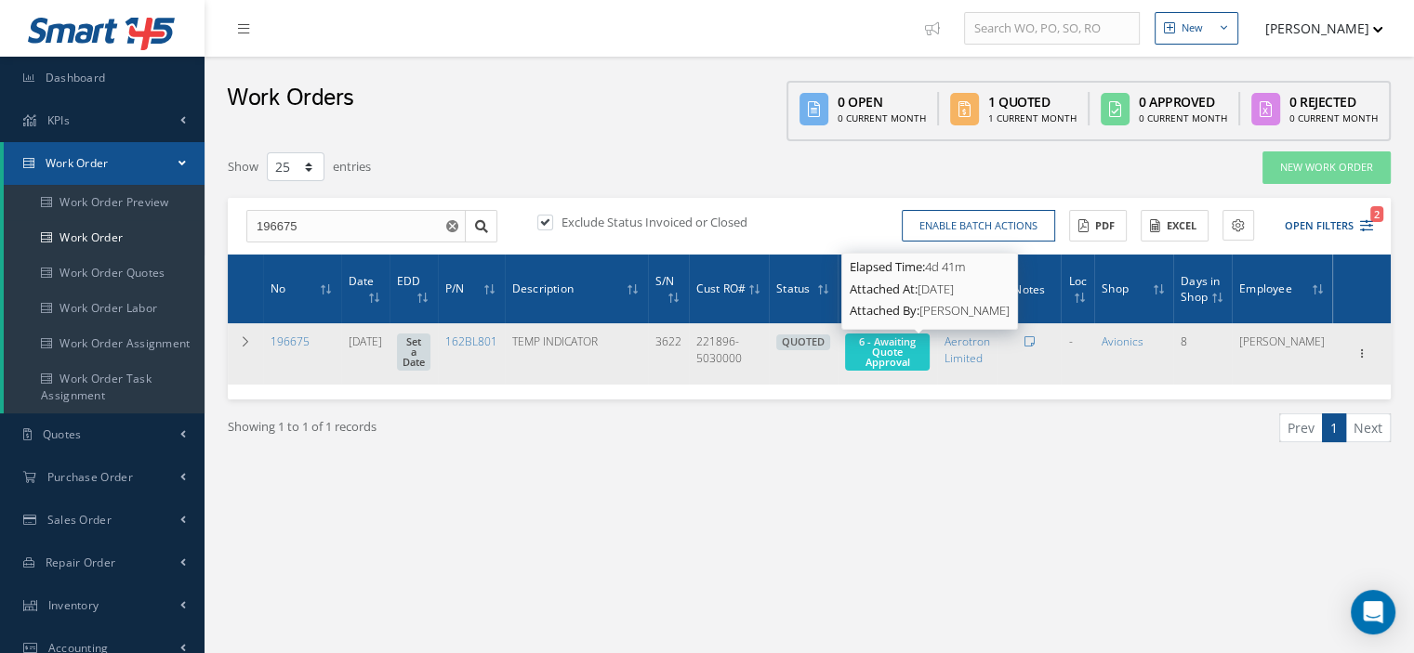
click at [903, 346] on span "6 - Awaiting Quote Approval" at bounding box center [887, 352] width 57 height 34
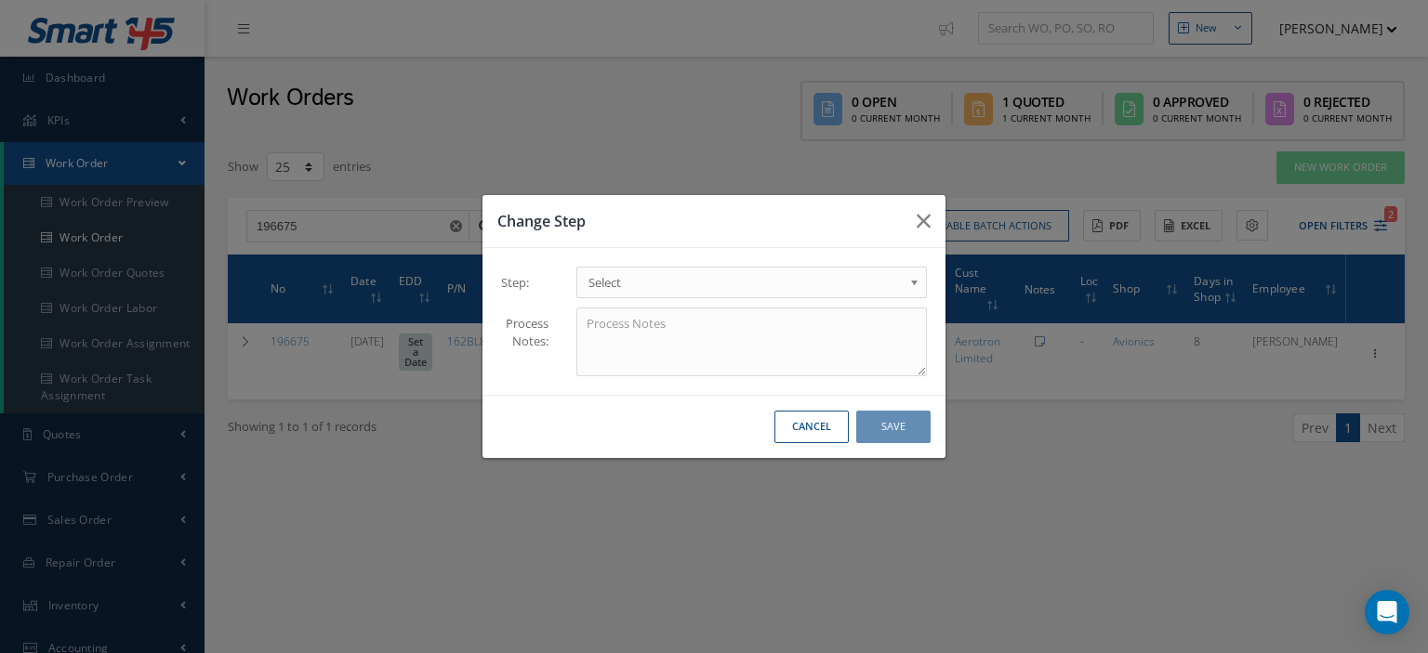
click at [870, 269] on link "Select" at bounding box center [751, 283] width 350 height 32
click at [892, 419] on button "Save" at bounding box center [893, 427] width 74 height 33
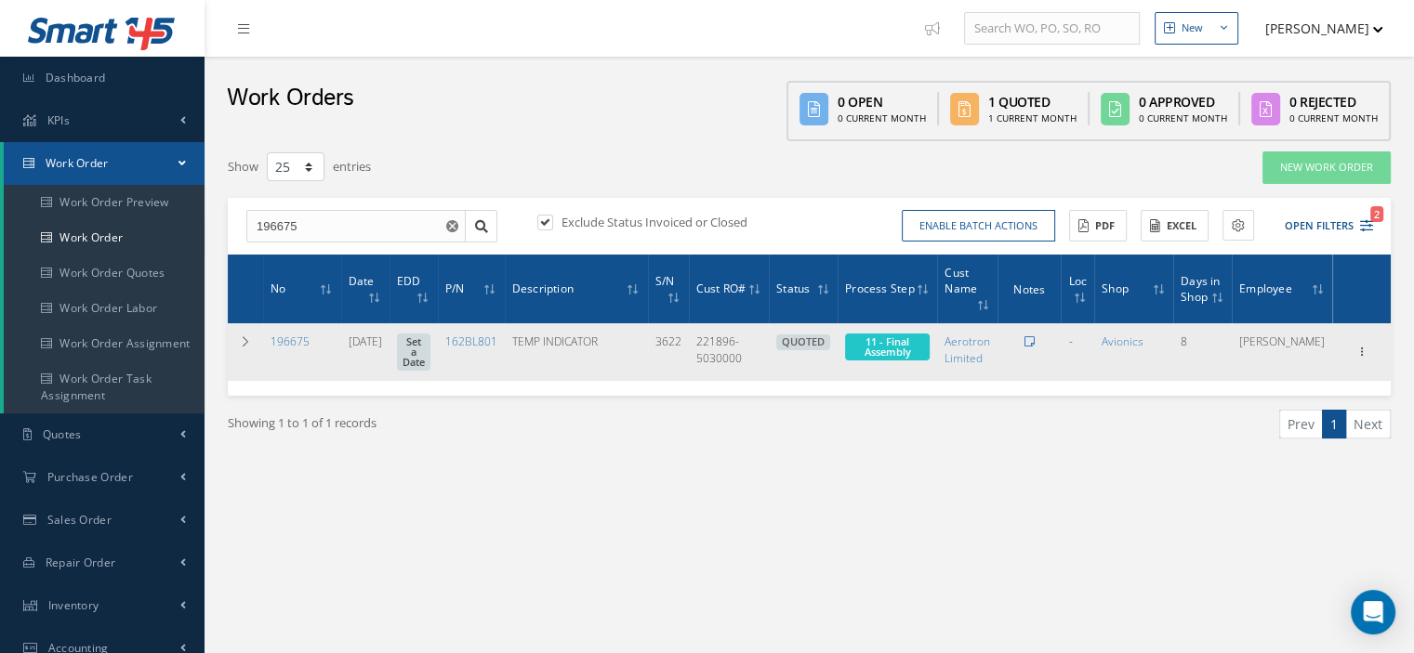
click at [1035, 340] on icon at bounding box center [1029, 341] width 10 height 11
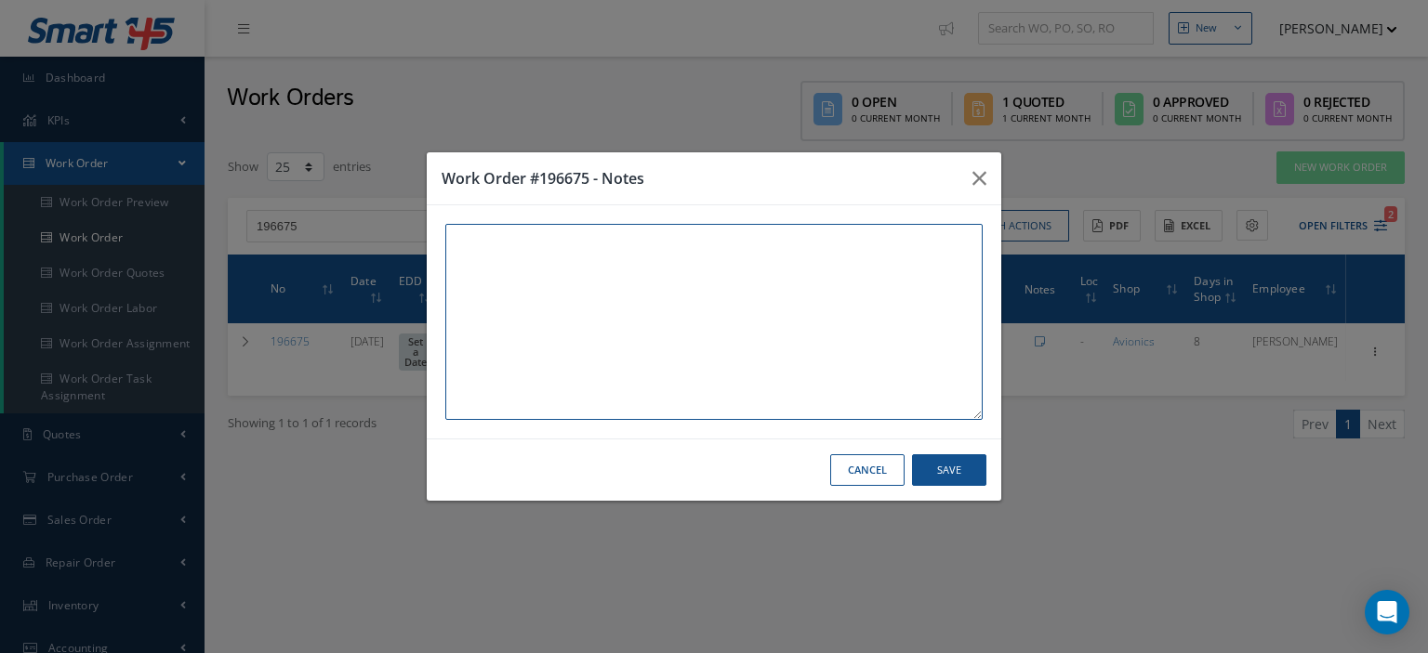
paste textarea "I already gave them to the technician"
type textarea "I already gave them to the technician"
click at [930, 455] on button "Save" at bounding box center [949, 471] width 74 height 33
